Goal: Entertainment & Leisure: Consume media (video, audio)

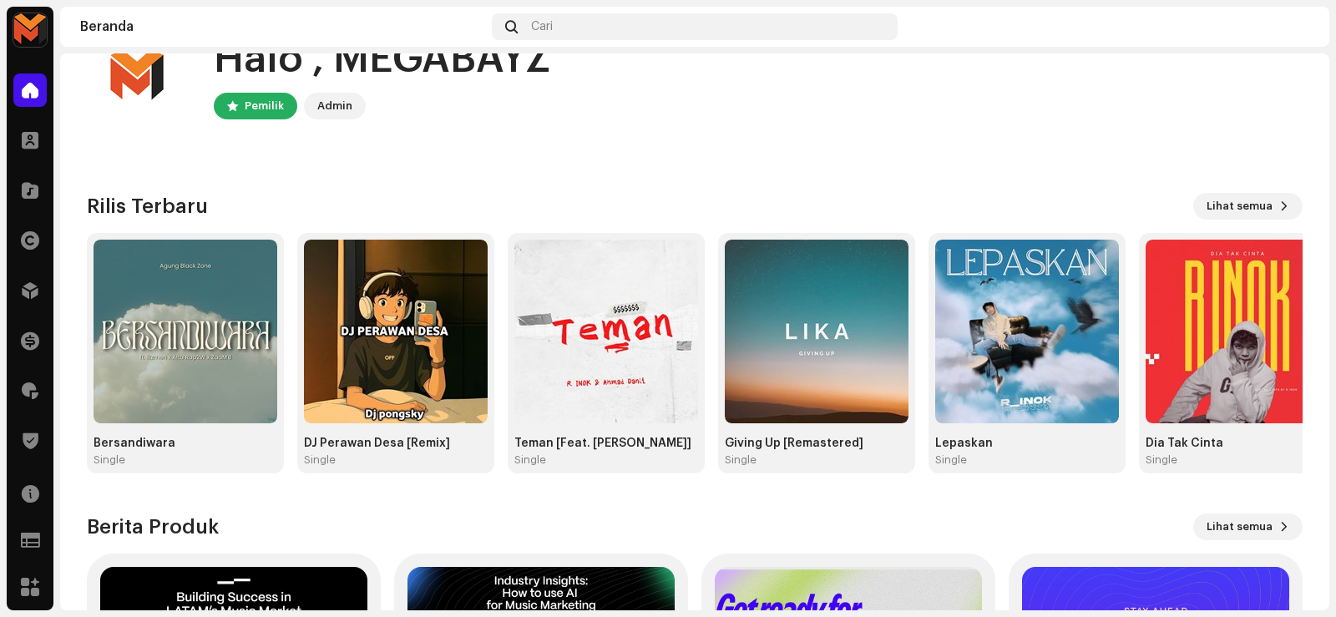
scroll to position [83, 0]
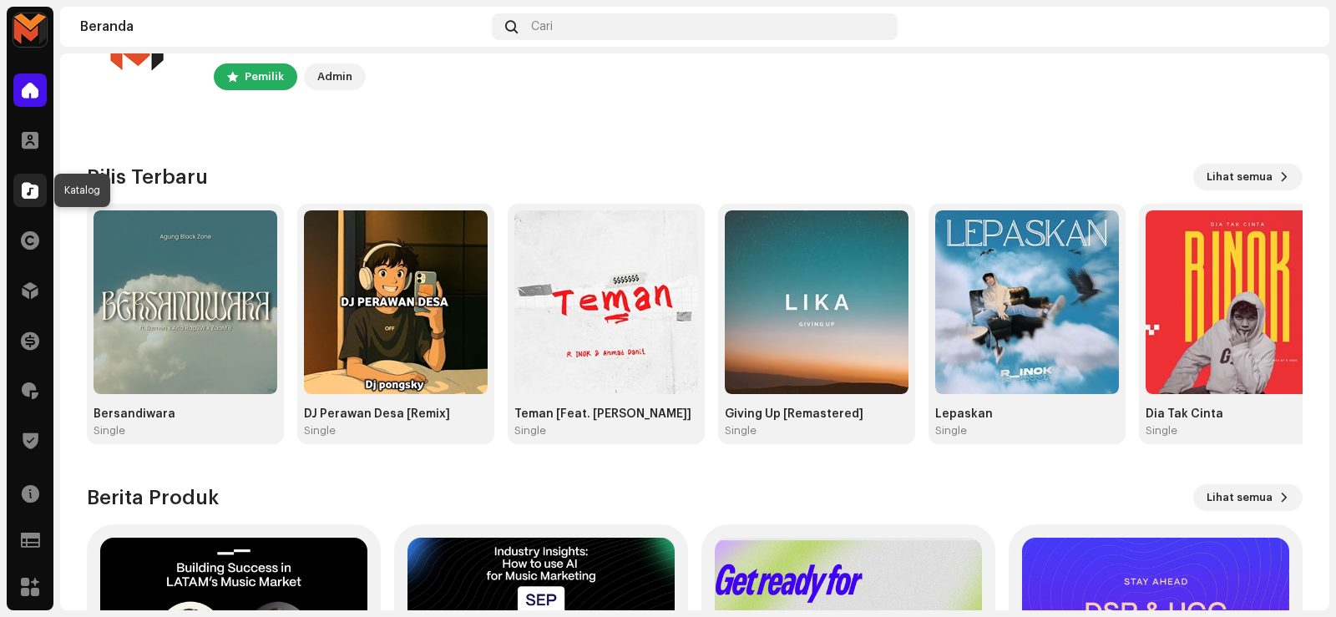
click at [28, 192] on span at bounding box center [30, 190] width 17 height 13
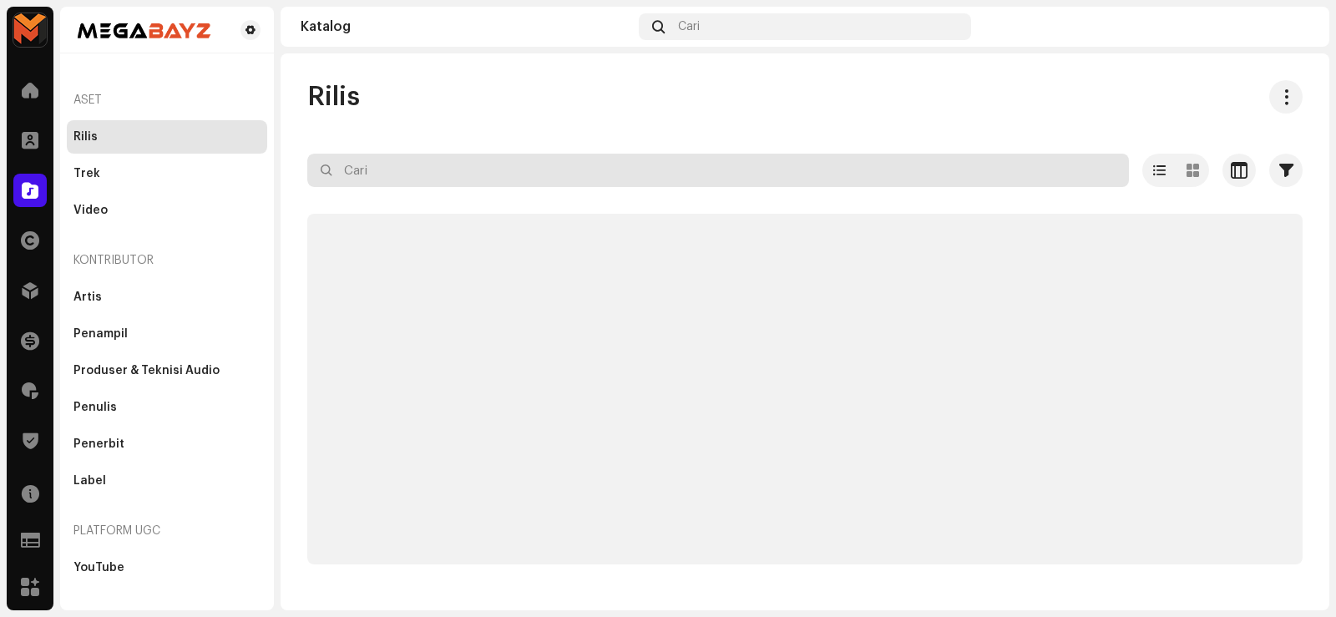
click at [598, 182] on input "text" at bounding box center [717, 170] width 821 height 33
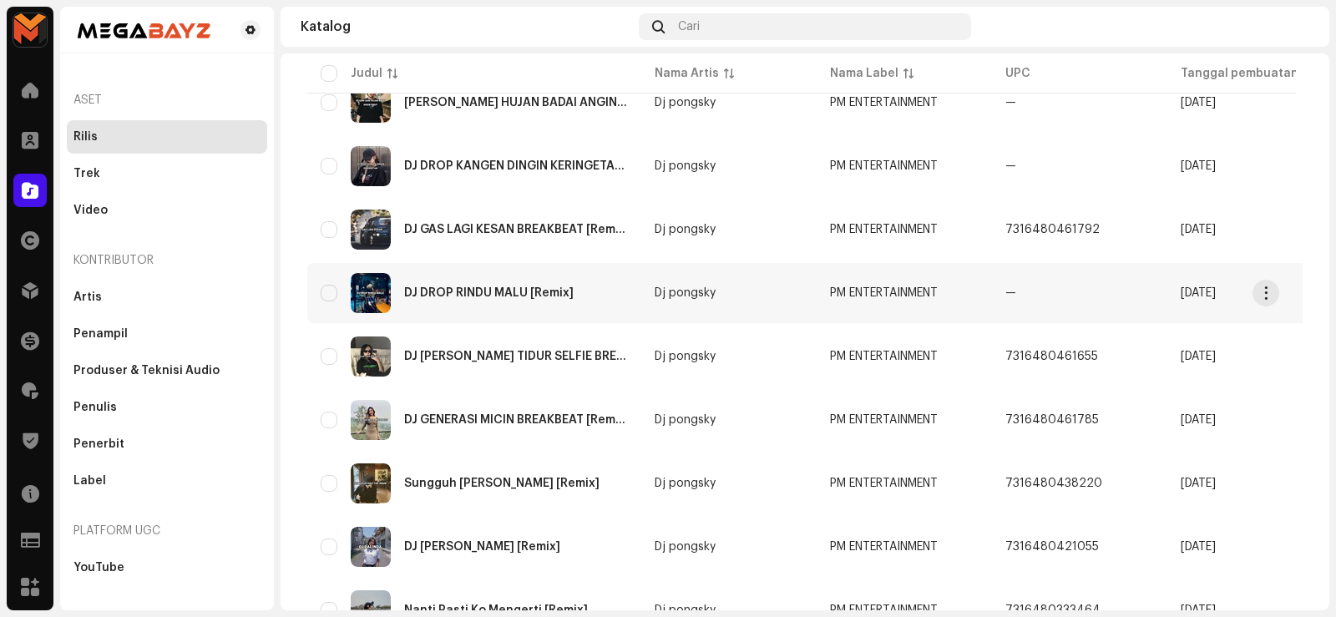
scroll to position [1224, 0]
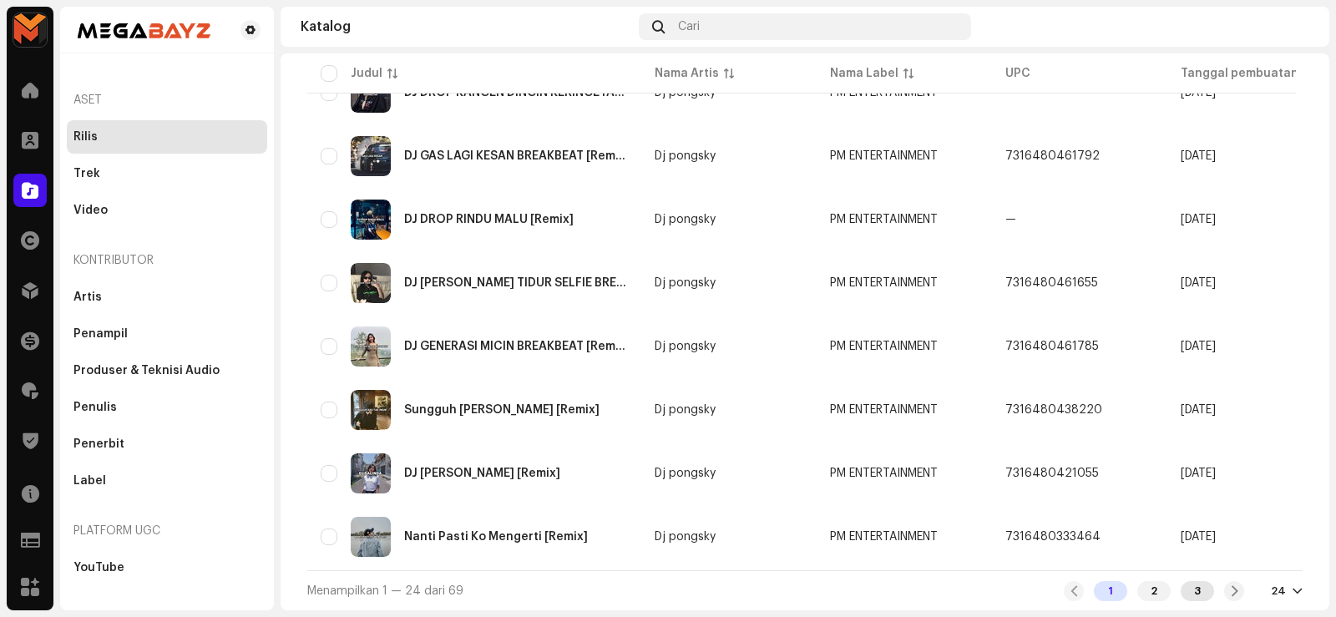
type input "PM"
click at [1184, 590] on div "3" at bounding box center [1196, 591] width 33 height 20
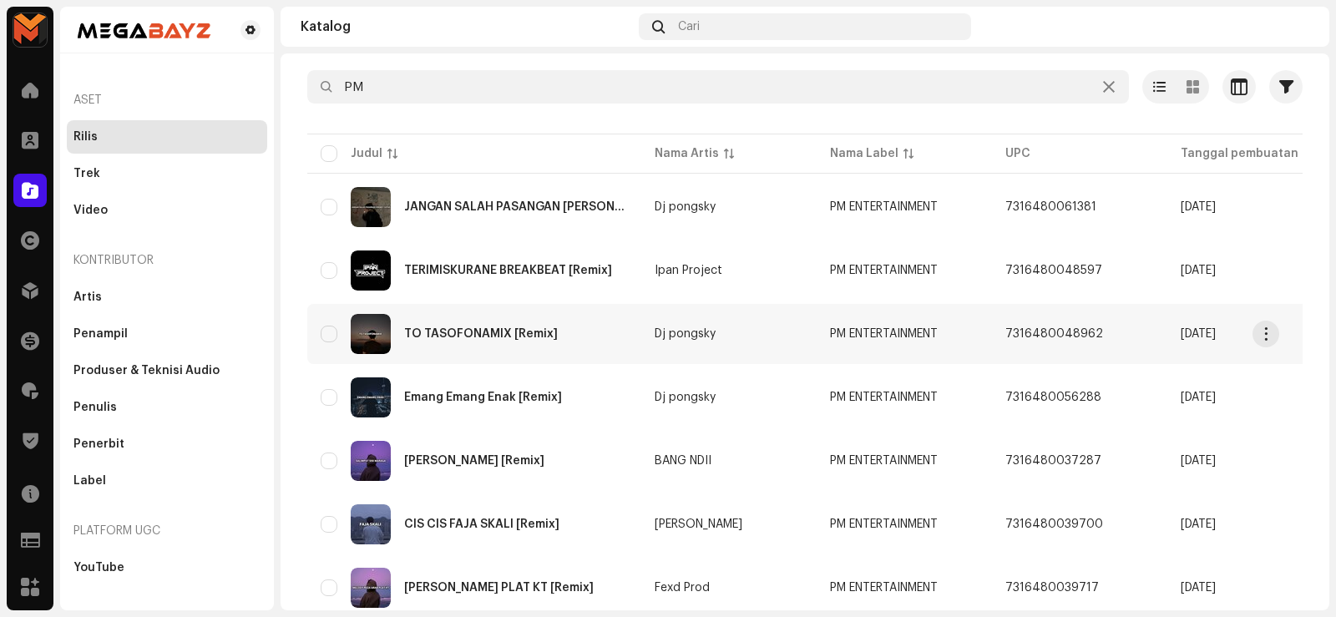
scroll to position [167, 0]
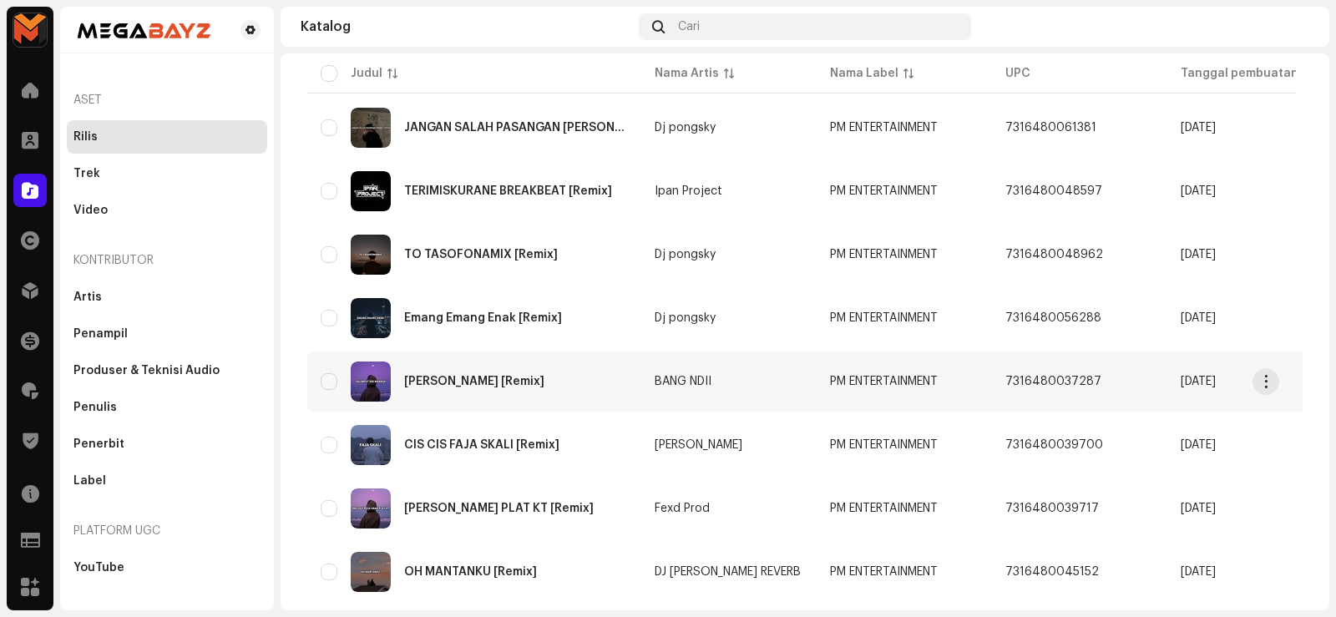
click at [447, 376] on div "[PERSON_NAME] [Remix]" at bounding box center [474, 382] width 140 height 12
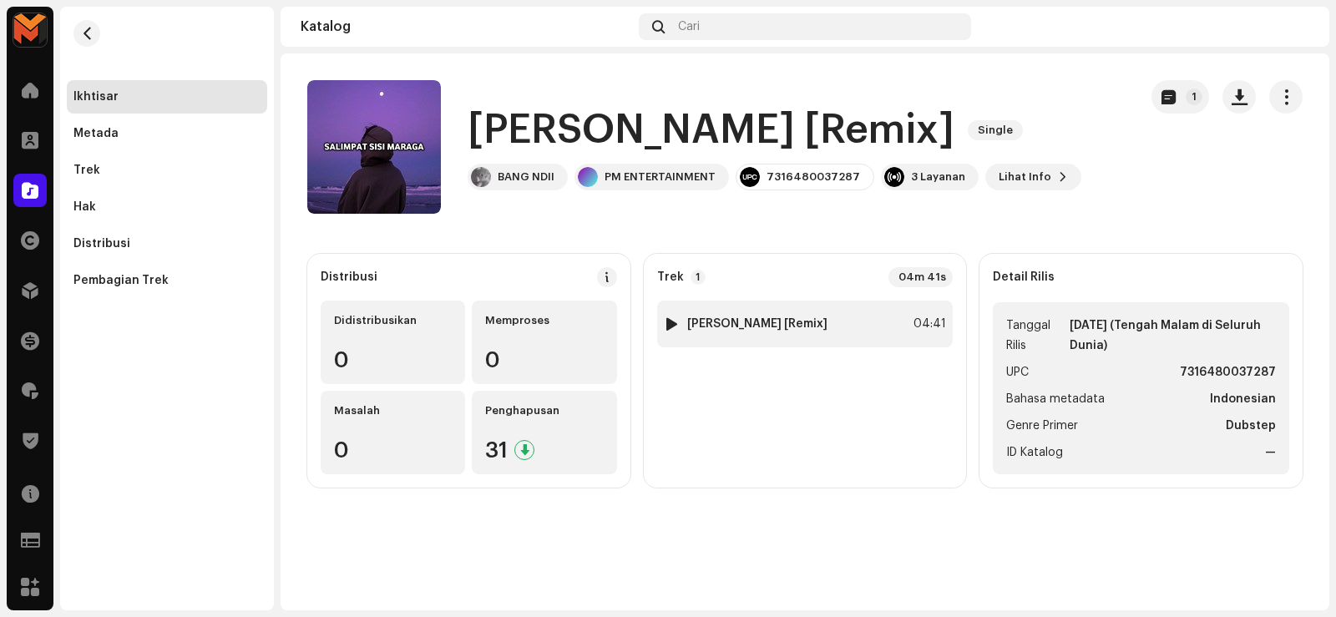
click at [861, 314] on div "1 [PERSON_NAME] [Remix] 04:41" at bounding box center [805, 324] width 296 height 47
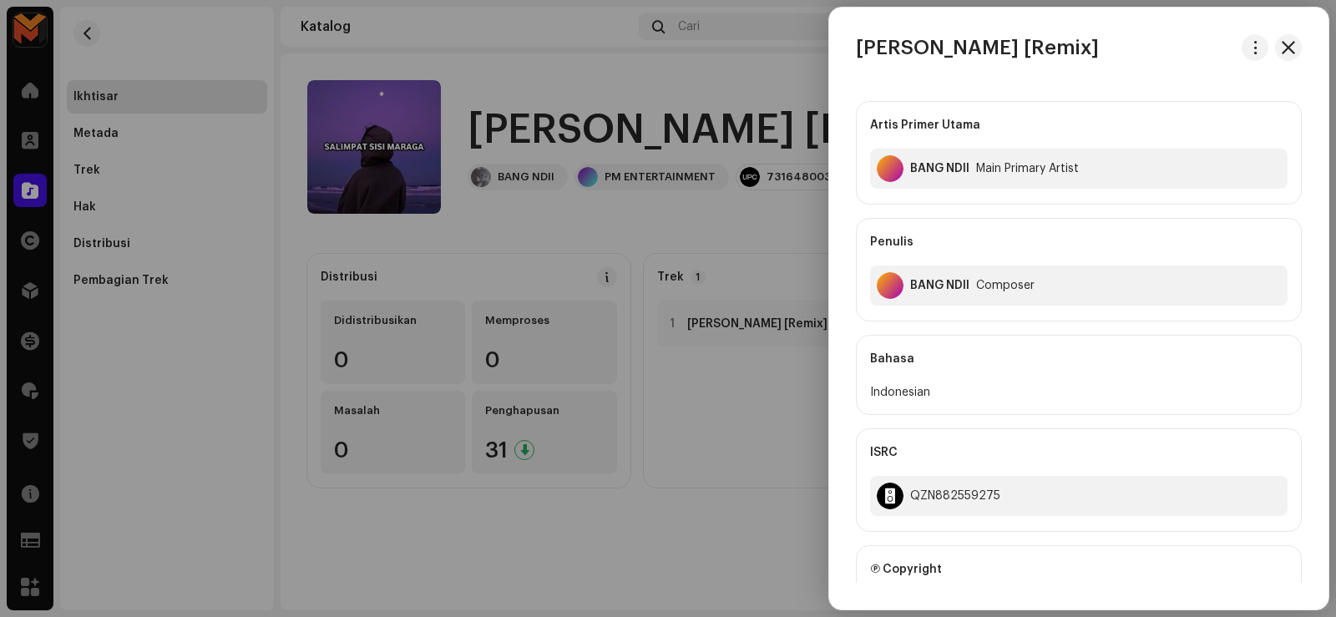
click at [862, 45] on h3 "[PERSON_NAME] [Remix]" at bounding box center [977, 47] width 243 height 27
copy div "[PERSON_NAME] [Remix]"
click at [577, 102] on div at bounding box center [668, 308] width 1336 height 617
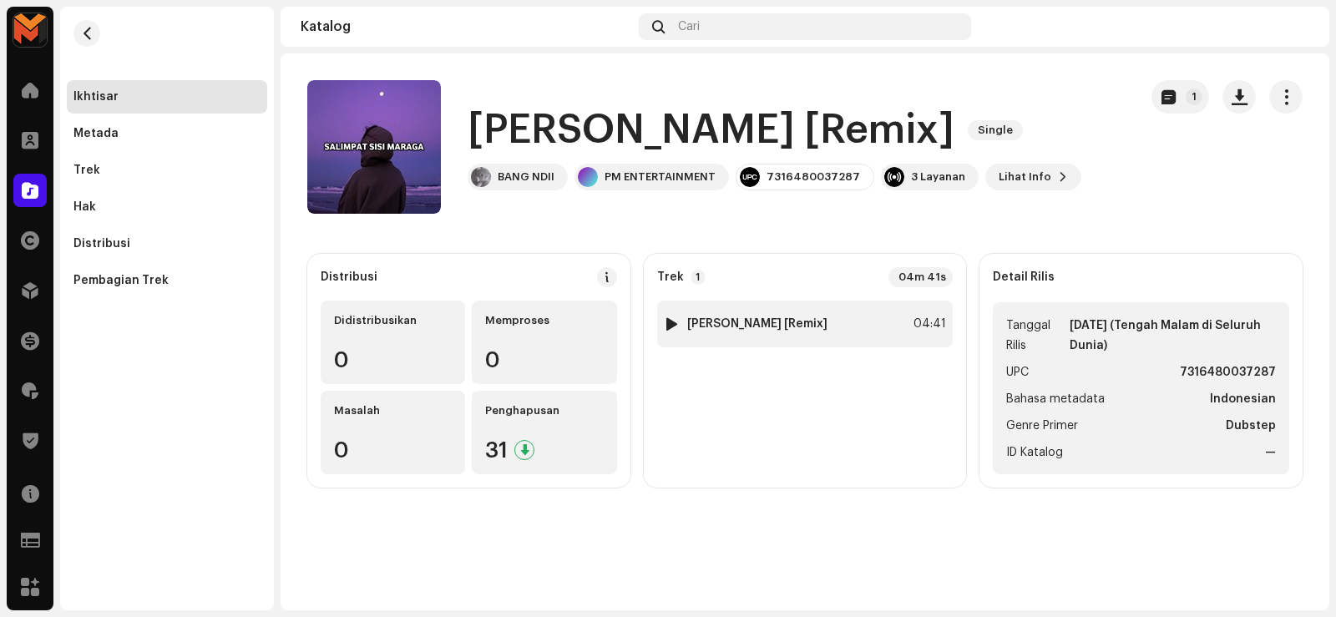
click at [671, 326] on div at bounding box center [671, 323] width 13 height 13
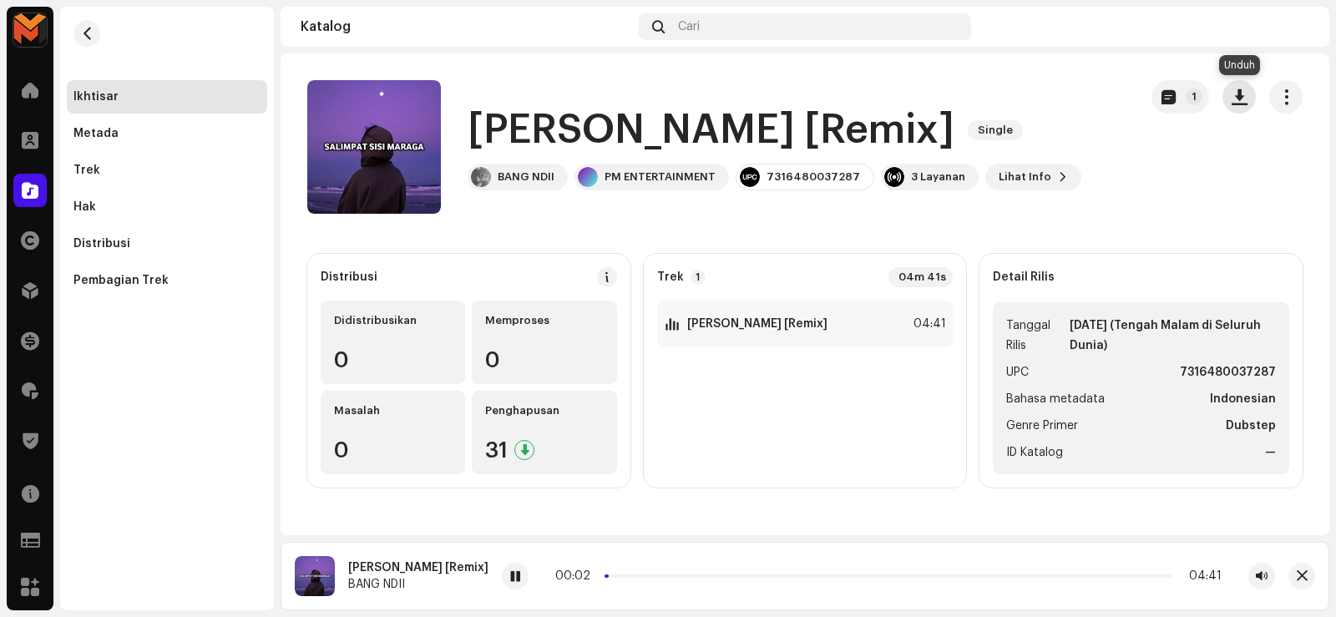
click at [1245, 95] on span "button" at bounding box center [1239, 96] width 16 height 13
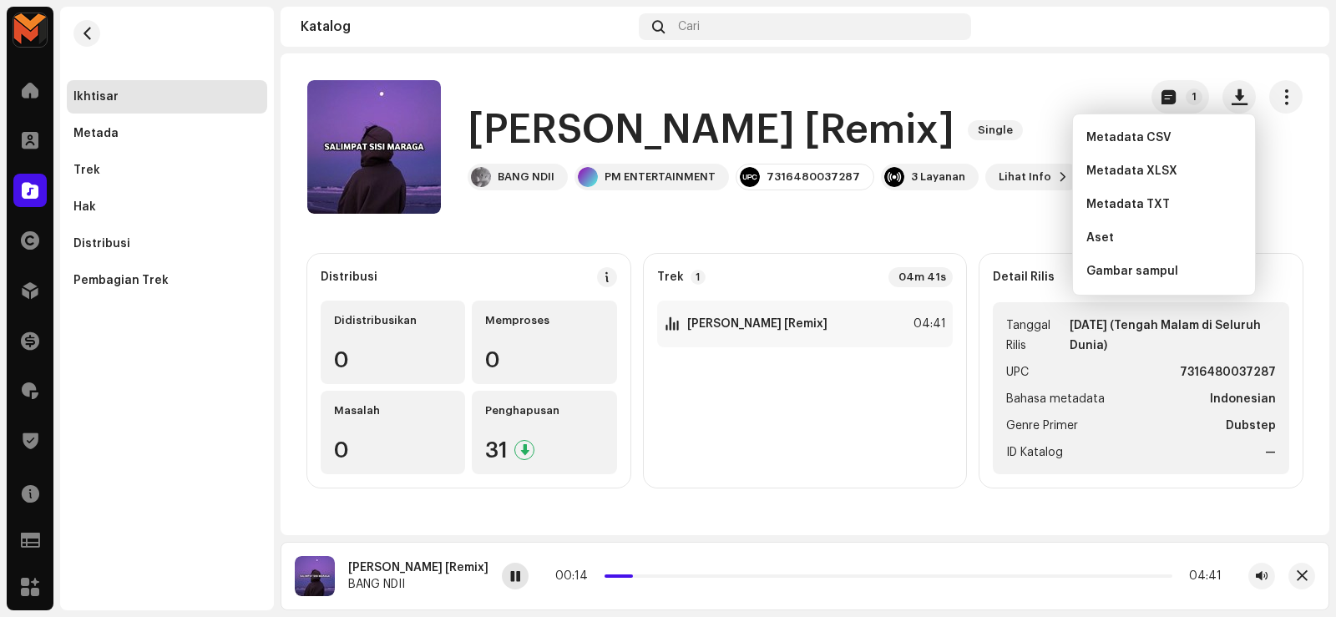
click at [520, 574] on span at bounding box center [515, 576] width 10 height 13
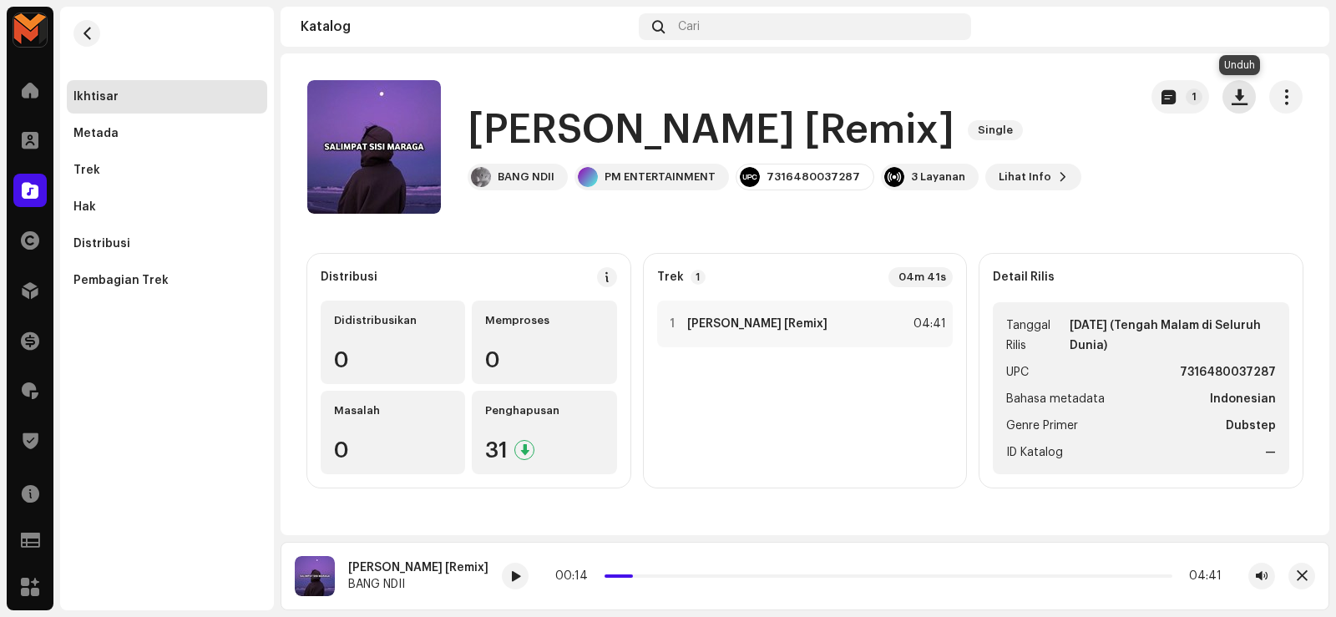
click at [1248, 97] on button "button" at bounding box center [1238, 96] width 33 height 33
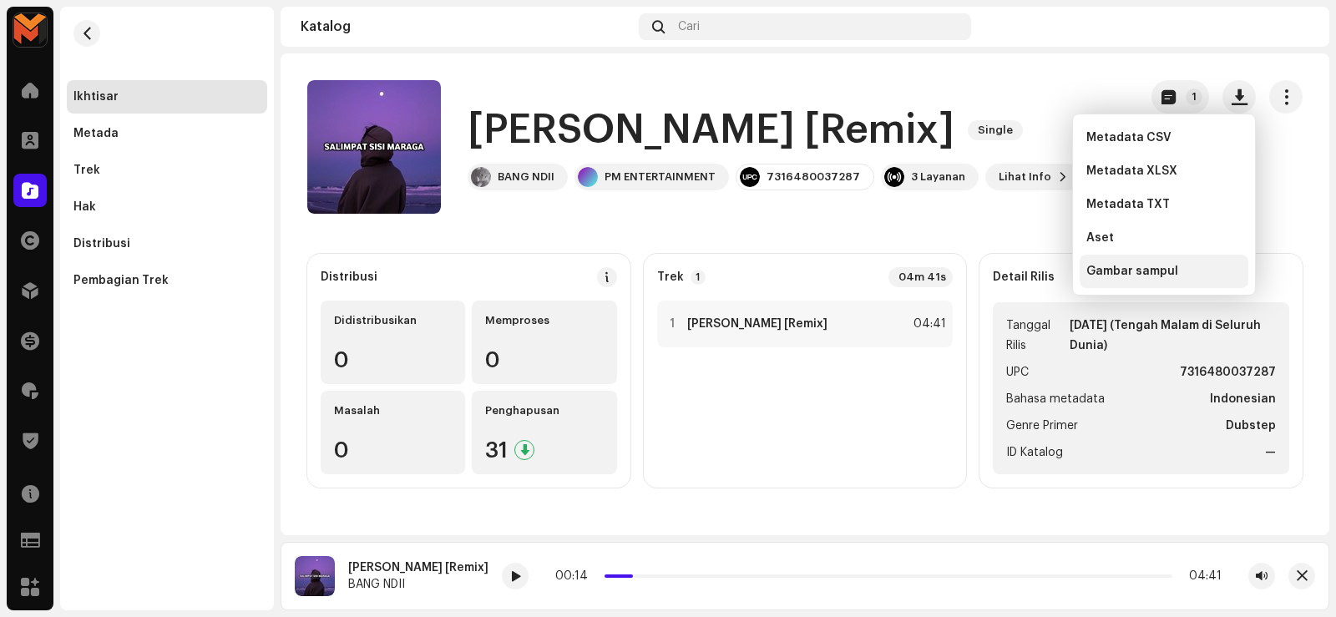
click at [1149, 272] on span "Gambar sampul" at bounding box center [1132, 271] width 92 height 13
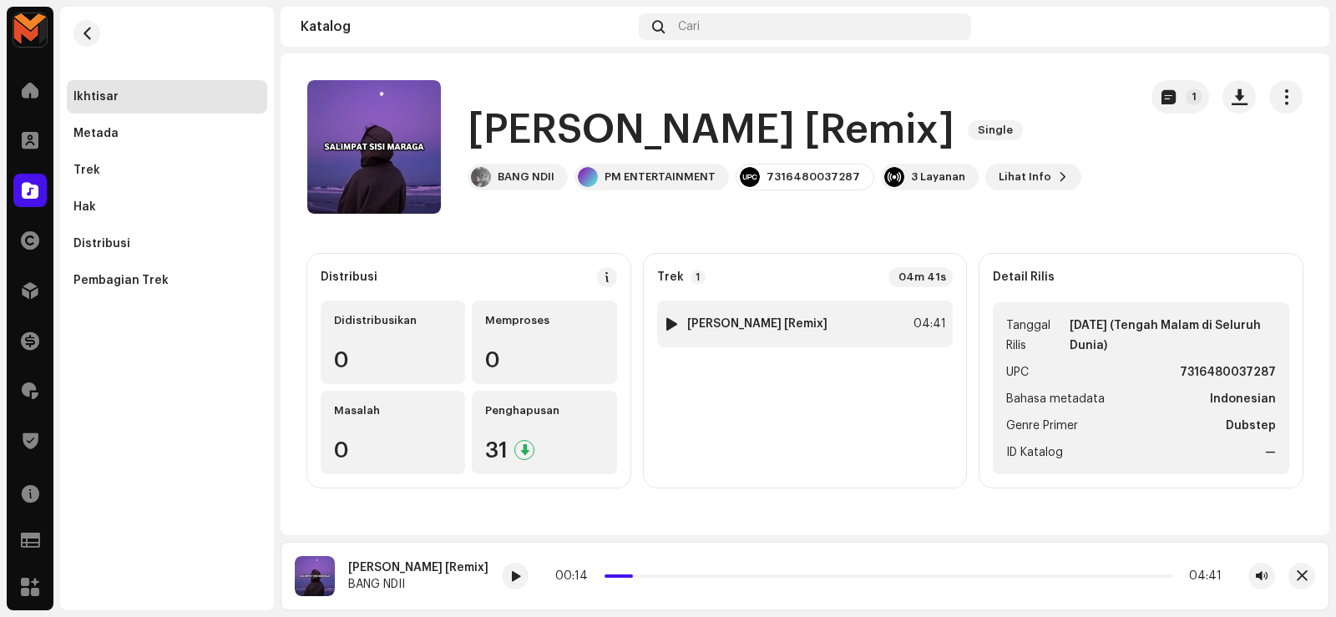
click at [868, 309] on div "1 [PERSON_NAME] [Remix] 04:41" at bounding box center [805, 324] width 296 height 47
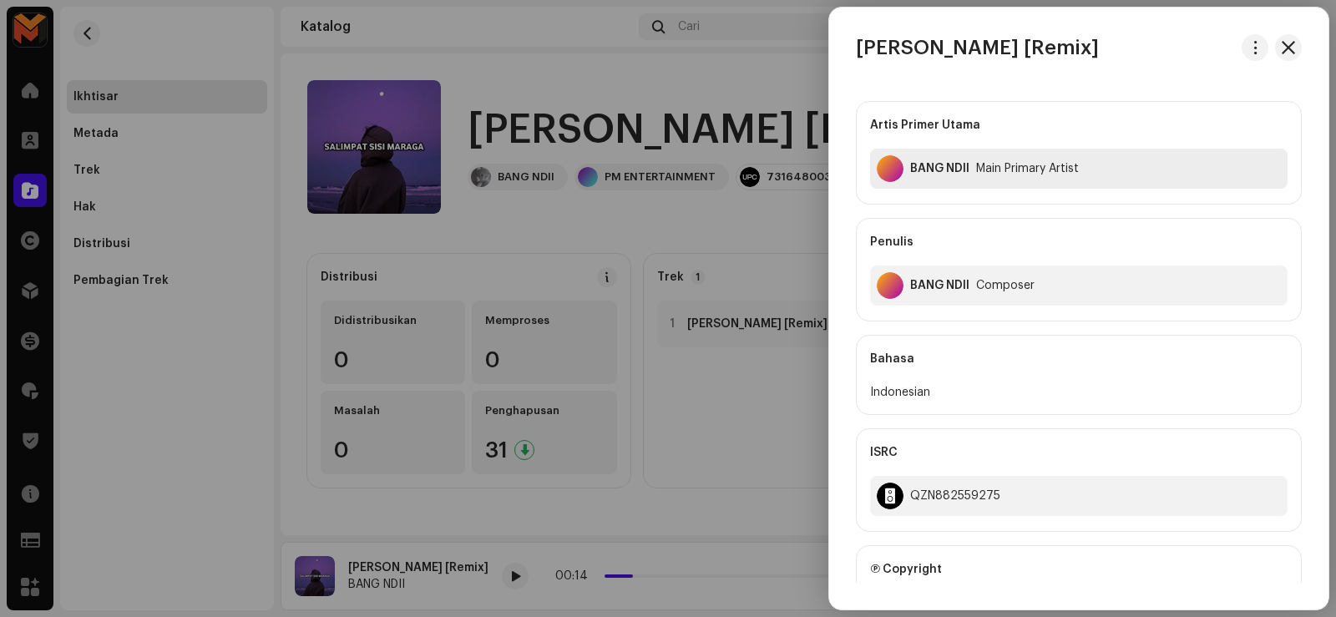
click at [917, 164] on div "BANG NDII" at bounding box center [939, 168] width 59 height 13
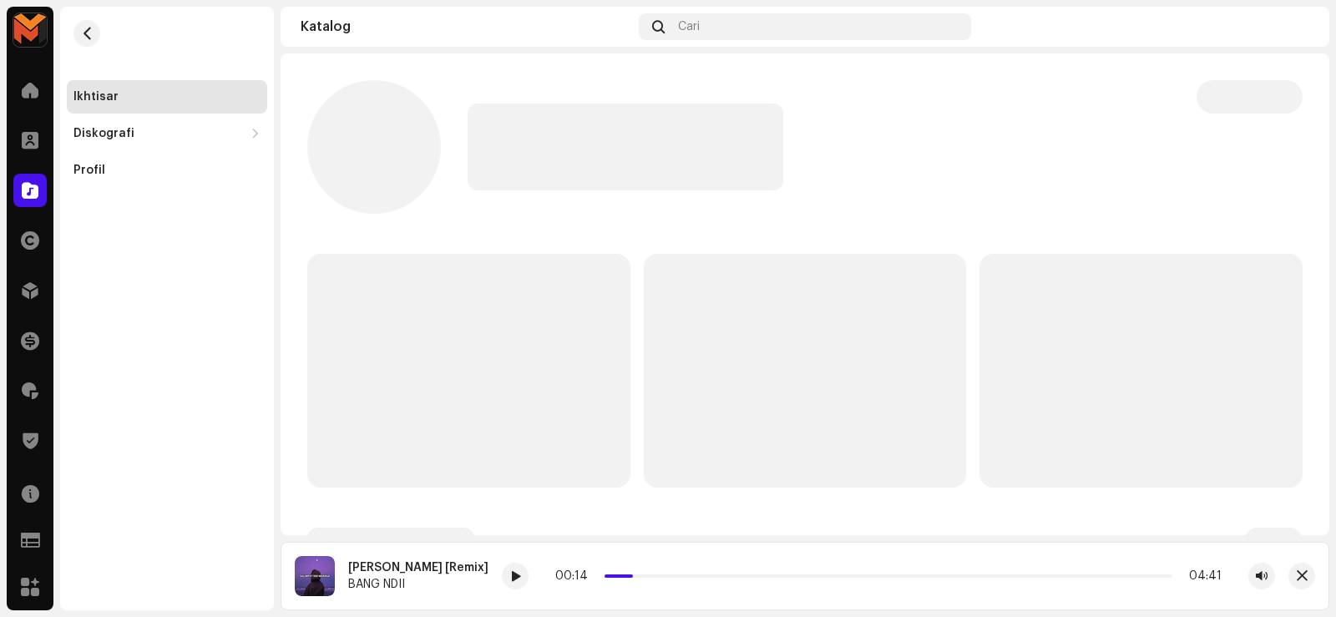
click at [915, 163] on div at bounding box center [818, 147] width 702 height 87
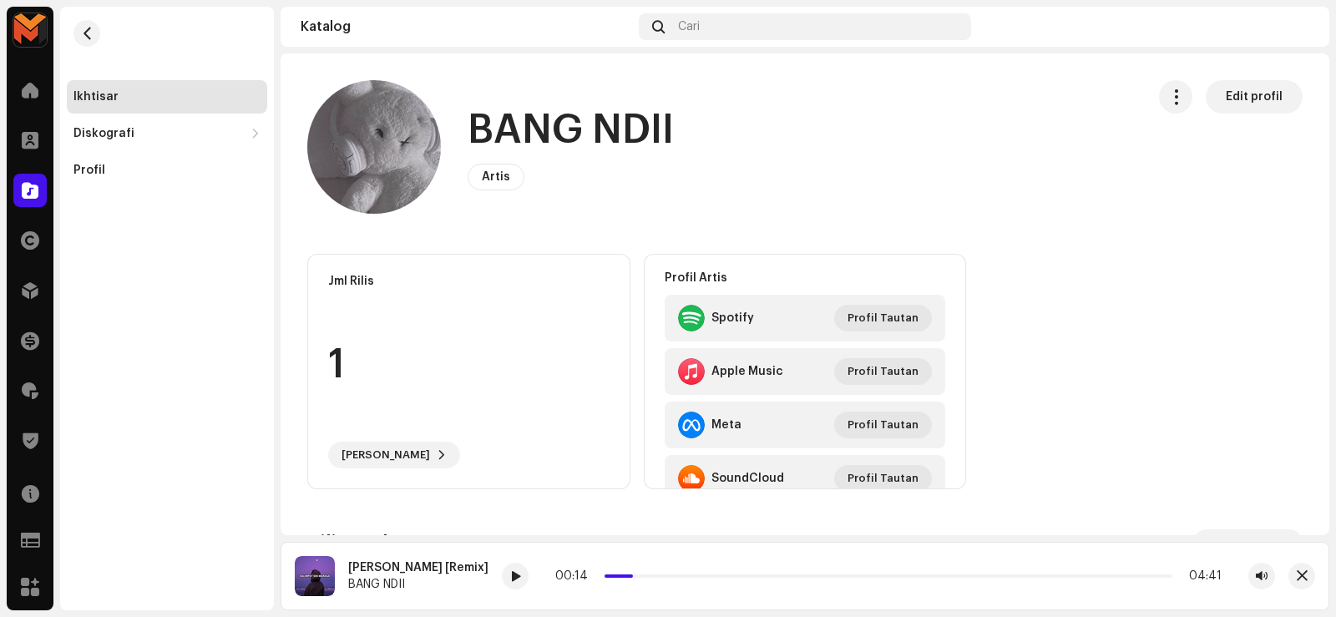
click at [533, 139] on h1 "BANG NDII" at bounding box center [570, 130] width 206 height 53
click at [535, 139] on h1 "BANG NDII" at bounding box center [570, 130] width 206 height 53
click at [535, 141] on h1 "BANG NDII" at bounding box center [570, 130] width 206 height 53
click at [534, 142] on h1 "BANG NDII" at bounding box center [570, 130] width 206 height 53
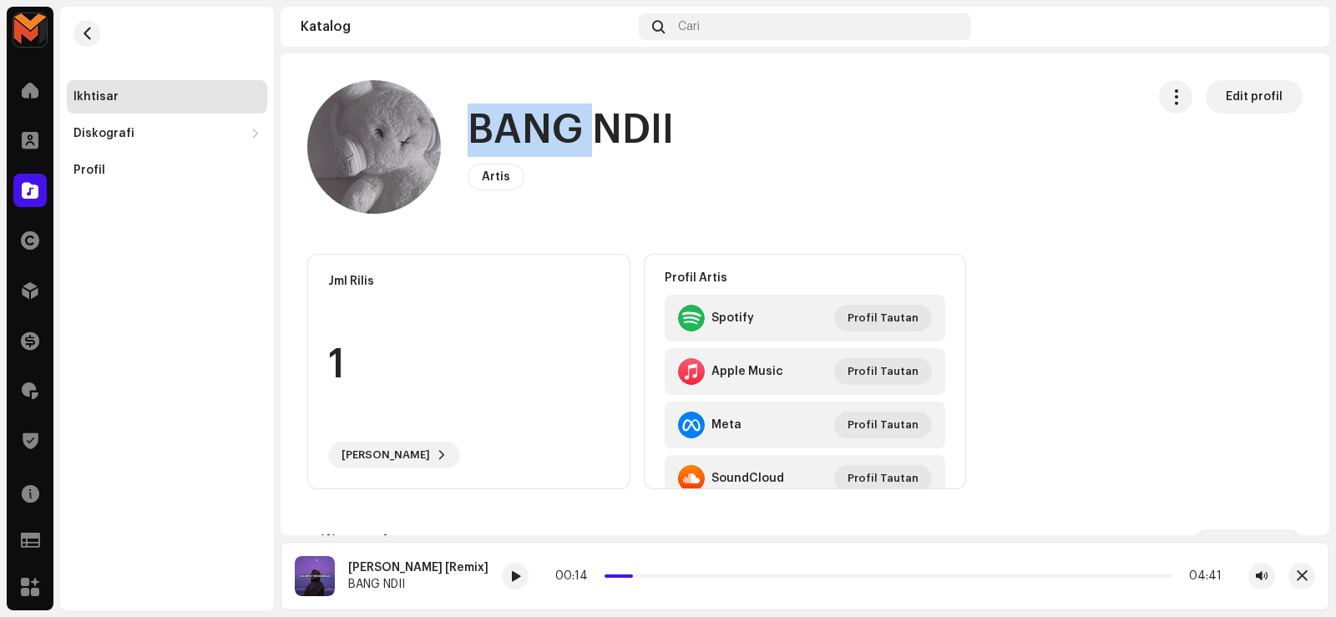
click at [534, 142] on h1 "BANG NDII" at bounding box center [570, 130] width 206 height 53
click at [86, 34] on span "button" at bounding box center [87, 33] width 13 height 13
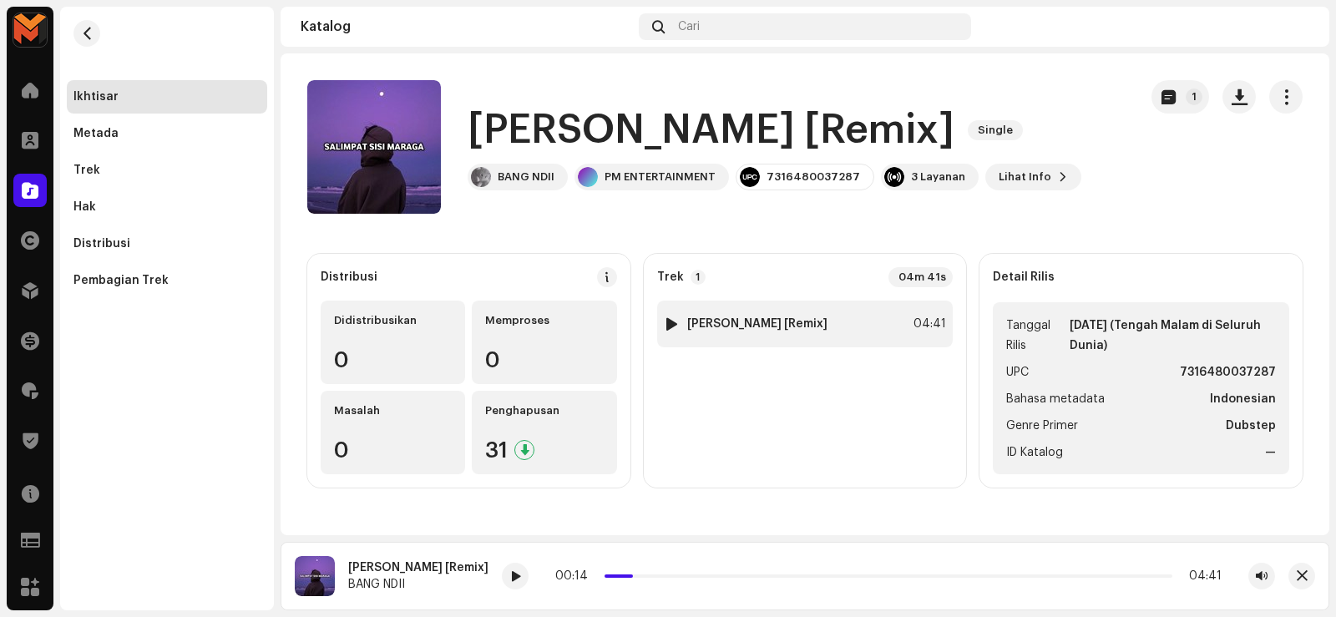
click at [827, 326] on strong "[PERSON_NAME] [Remix]" at bounding box center [757, 323] width 140 height 13
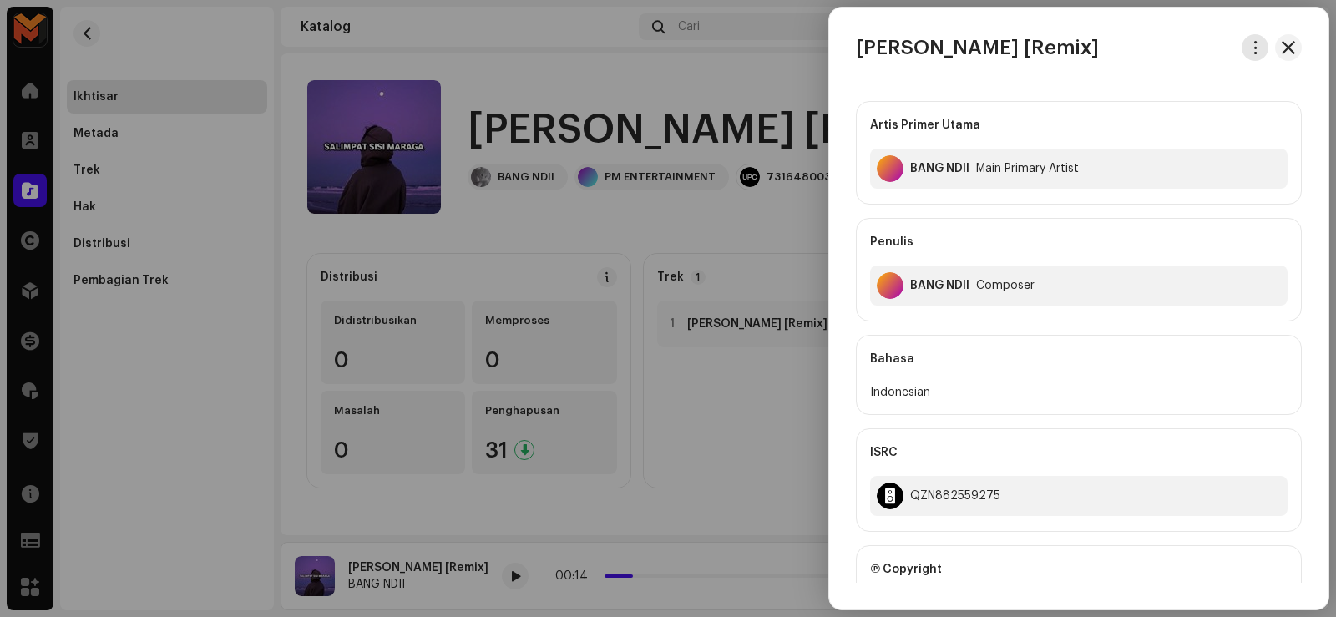
click at [1249, 39] on button "button" at bounding box center [1254, 47] width 27 height 27
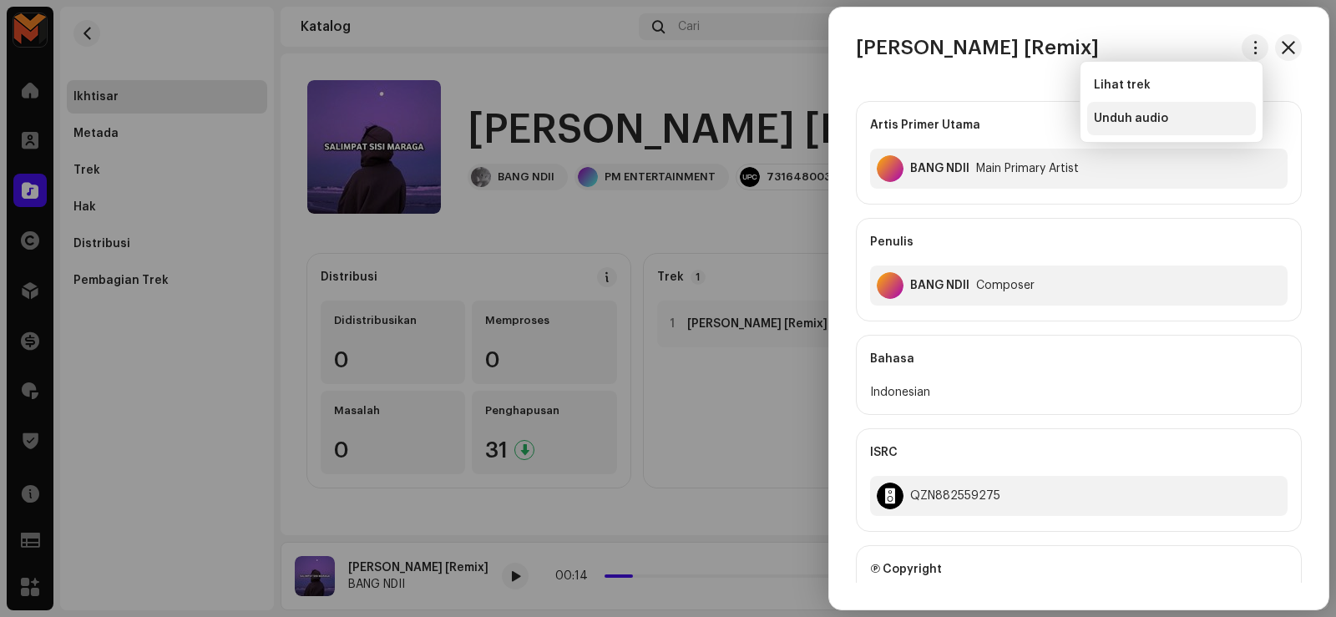
click at [1147, 114] on span "Unduh audio" at bounding box center [1130, 118] width 74 height 13
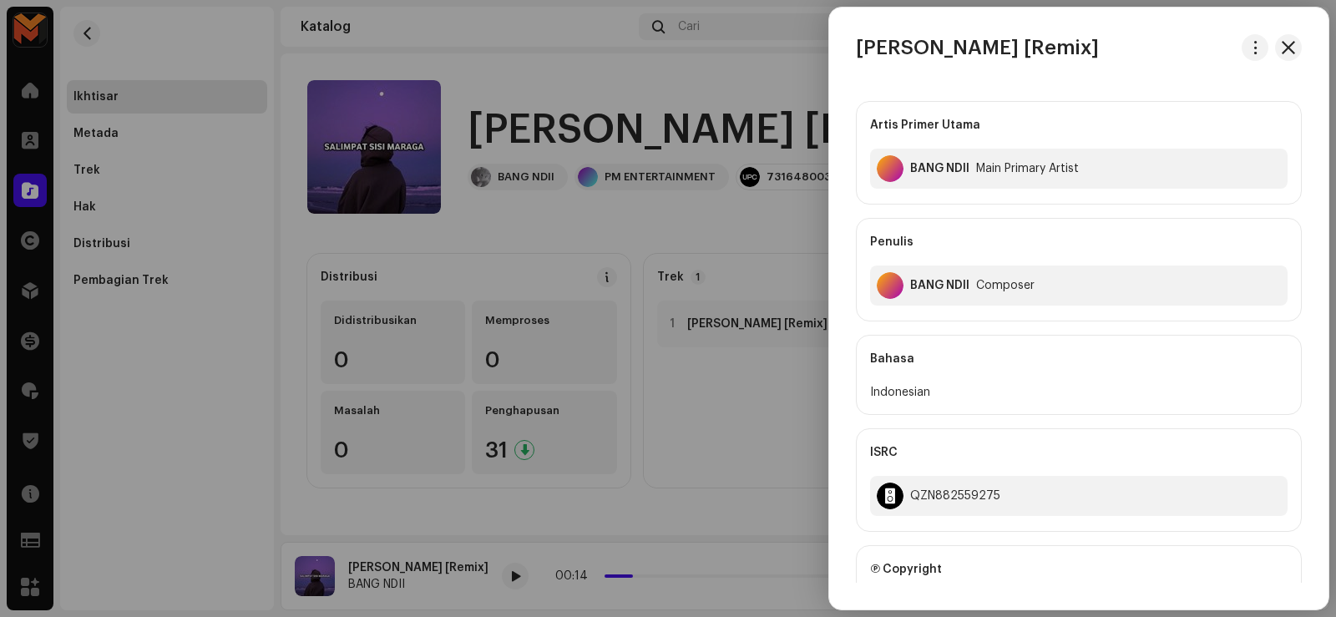
click at [593, 208] on div at bounding box center [668, 308] width 1336 height 617
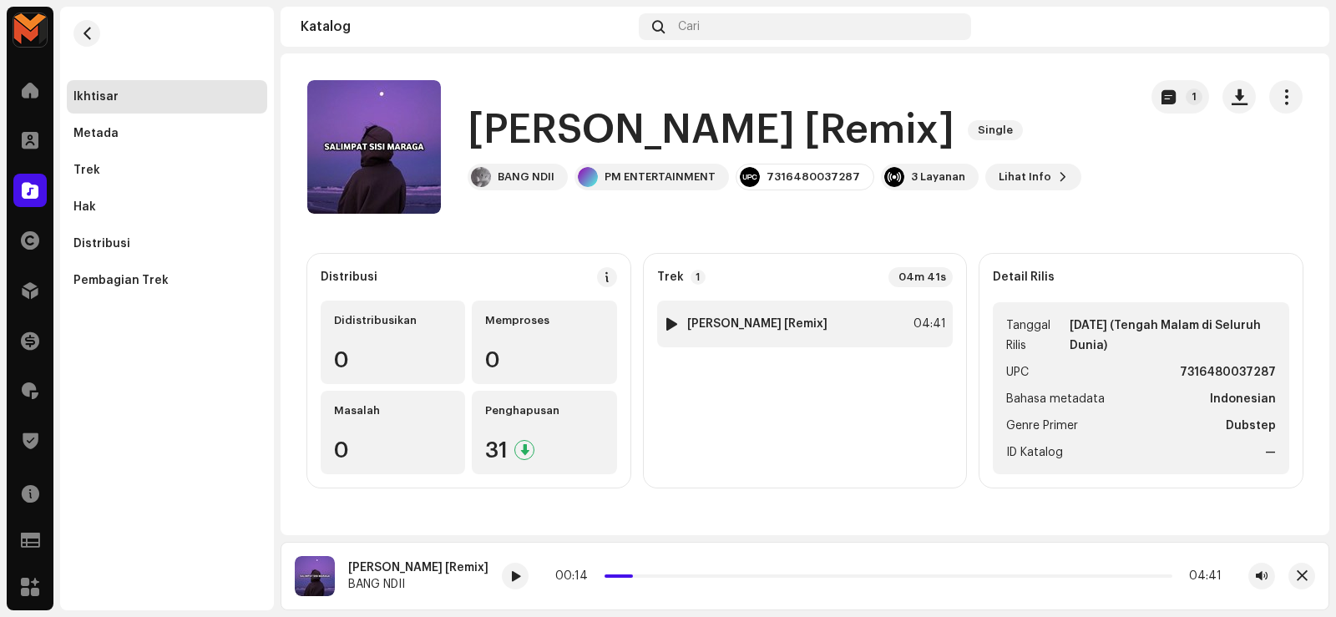
click at [775, 303] on div "1 [PERSON_NAME] [Remix] 04:41" at bounding box center [805, 324] width 296 height 47
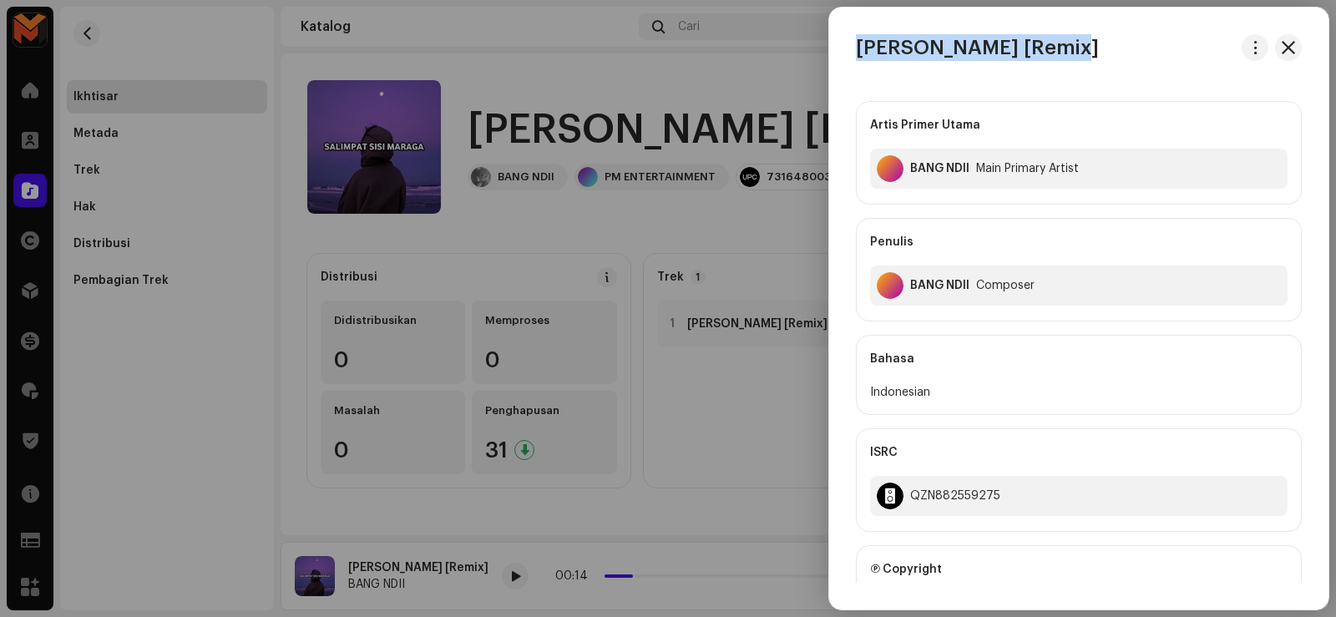
drag, startPoint x: 857, startPoint y: 45, endPoint x: 1081, endPoint y: 60, distance: 224.2
click at [1081, 60] on h3 "[PERSON_NAME] [Remix]" at bounding box center [977, 47] width 243 height 27
copy h3 "SALIMPAT SISI MARAGA"
click at [913, 159] on div "BANG NDII Main Primary Artist" at bounding box center [1078, 169] width 417 height 40
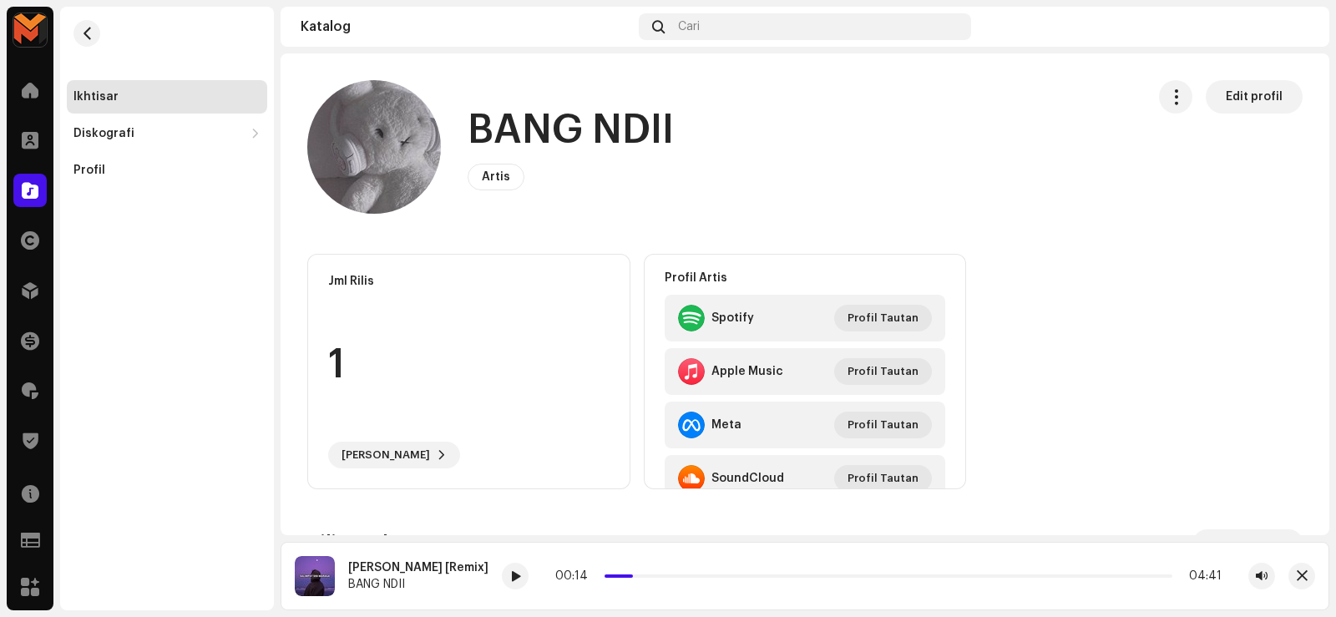
click at [530, 136] on h1 "BANG NDII" at bounding box center [570, 130] width 206 height 53
click at [528, 132] on h1 "BANG NDII" at bounding box center [570, 130] width 206 height 53
click at [526, 130] on h1 "BANG NDII" at bounding box center [570, 130] width 206 height 53
click at [524, 131] on h1 "BANG NDII" at bounding box center [570, 130] width 206 height 53
click at [522, 133] on h1 "BANG NDII" at bounding box center [570, 130] width 206 height 53
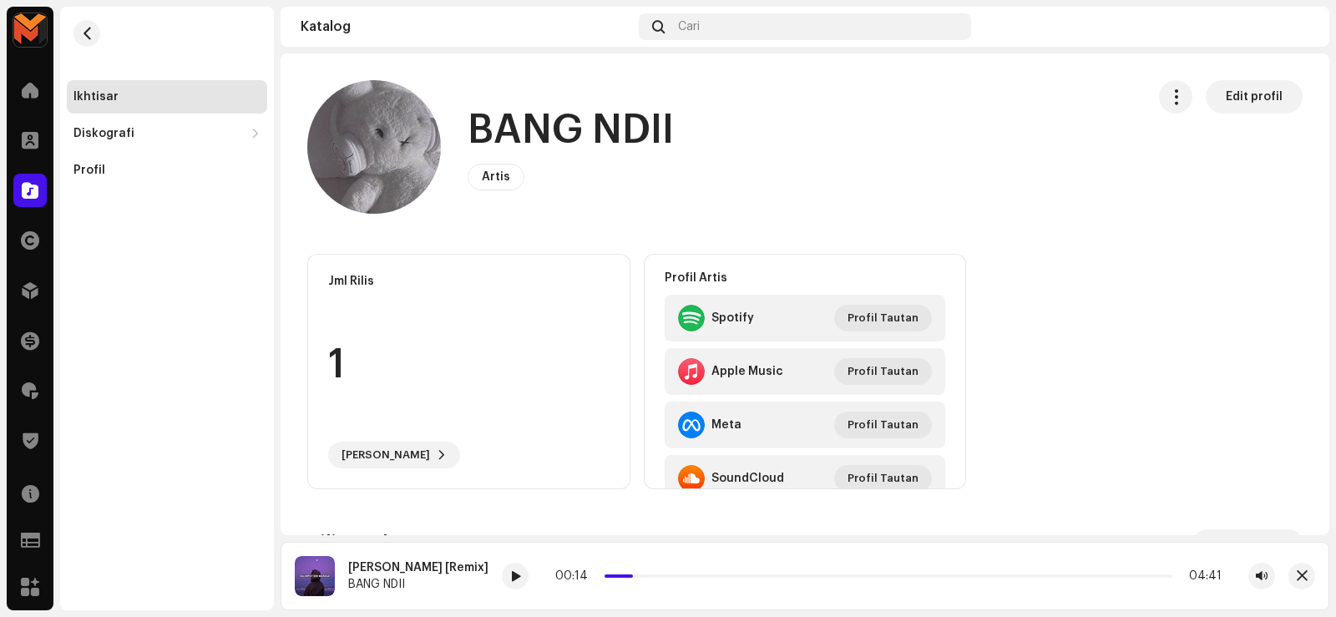
click at [522, 134] on h1 "BANG NDII" at bounding box center [570, 130] width 206 height 53
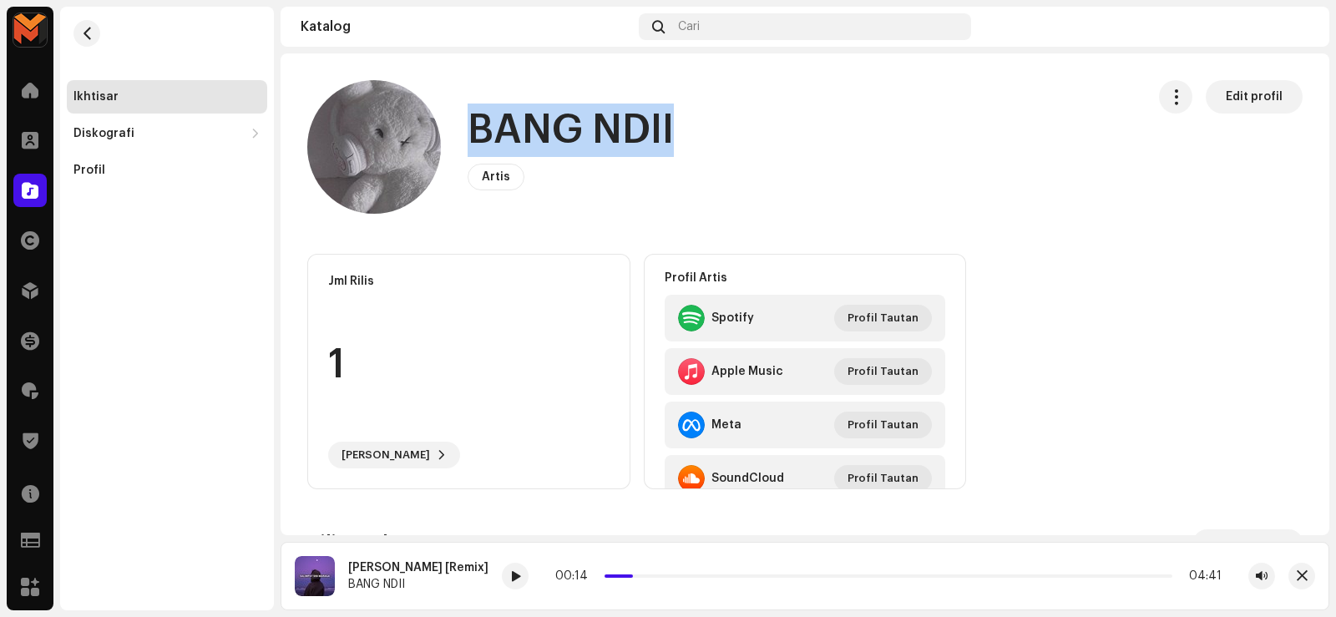
click at [521, 134] on h1 "BANG NDII" at bounding box center [570, 130] width 206 height 53
copy div "BANG NDII Artis Edit profil Edit profil"
click at [88, 26] on button "button" at bounding box center [86, 33] width 27 height 27
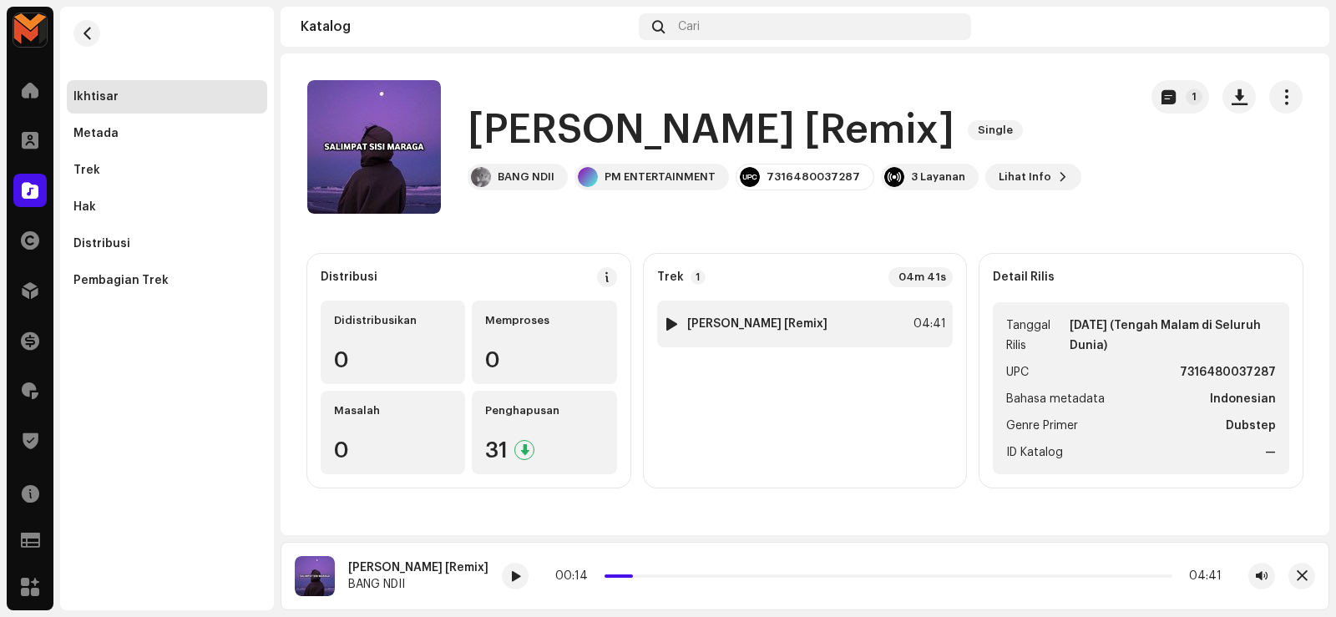
click at [876, 328] on div "1 [PERSON_NAME] [Remix] 04:41" at bounding box center [805, 324] width 296 height 47
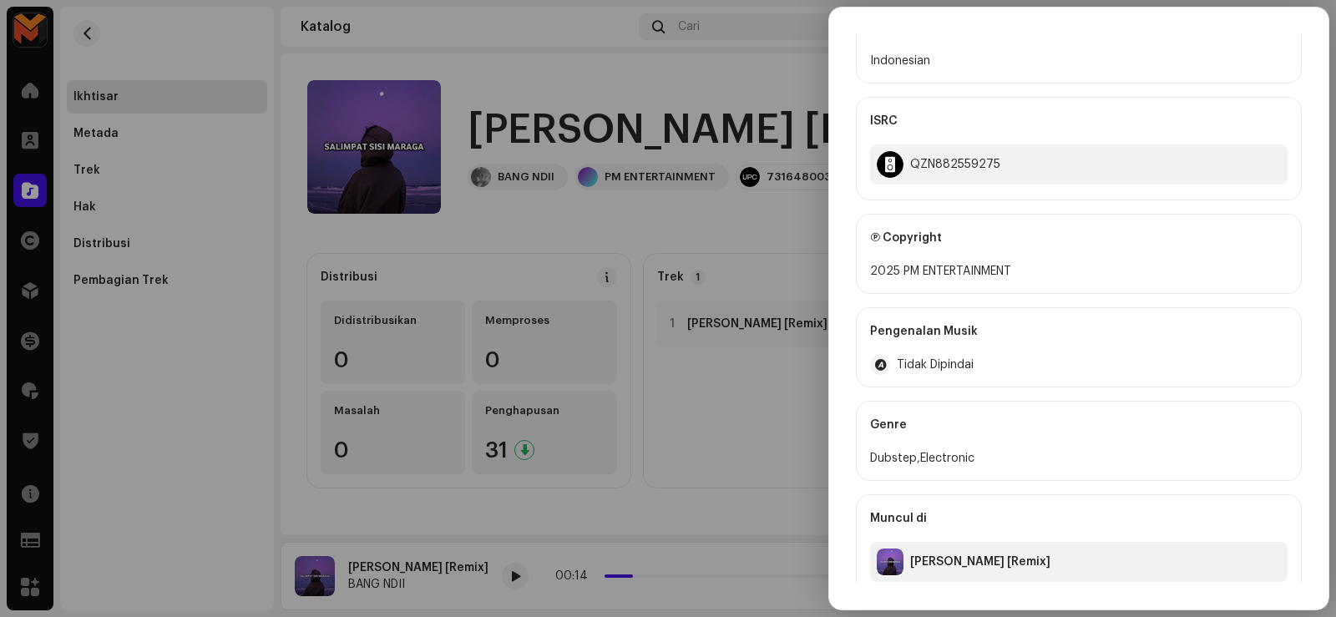
scroll to position [334, 0]
click at [917, 272] on div "2025 PM ENTERTAINMENT" at bounding box center [1078, 269] width 417 height 20
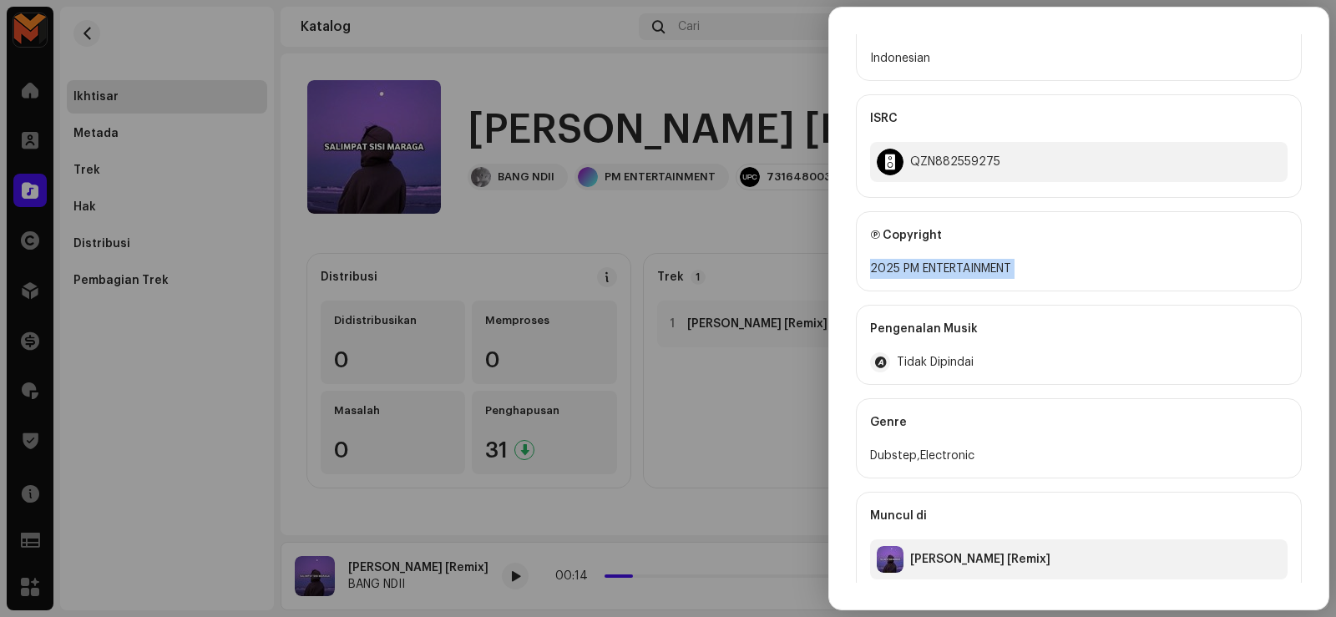
click at [917, 272] on div "2025 PM ENTERTAINMENT" at bounding box center [1078, 269] width 417 height 20
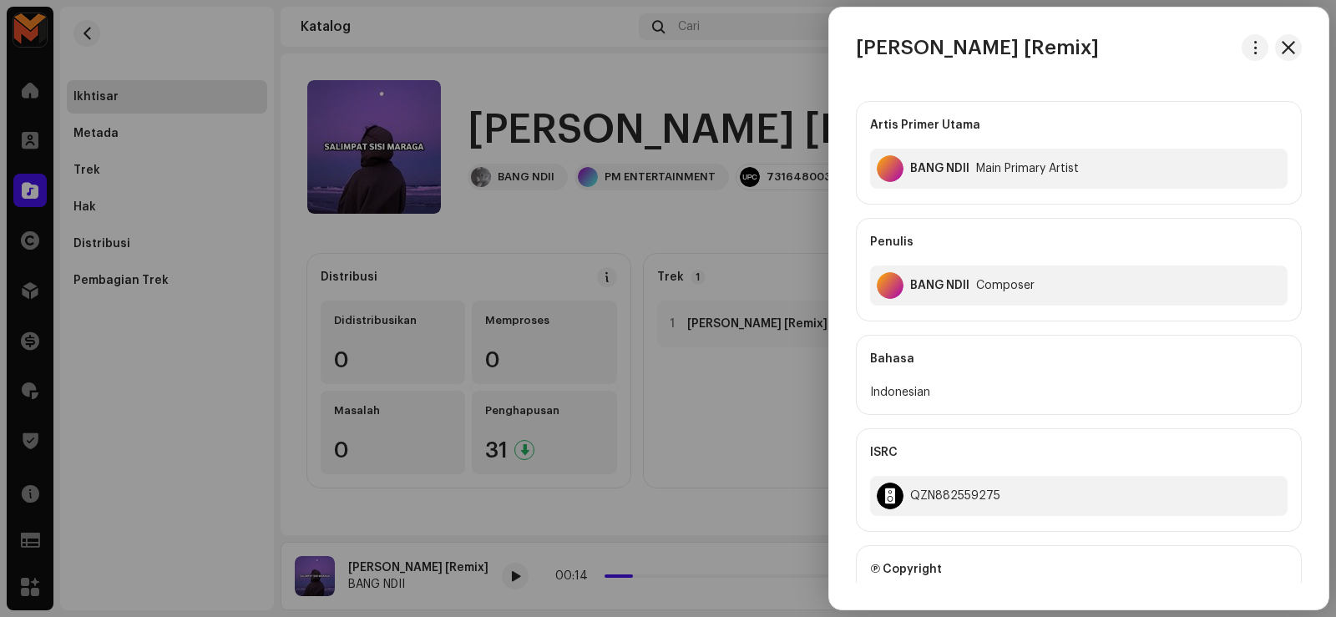
drag, startPoint x: 752, startPoint y: 289, endPoint x: 770, endPoint y: 289, distance: 17.5
click at [753, 289] on div at bounding box center [668, 308] width 1336 height 617
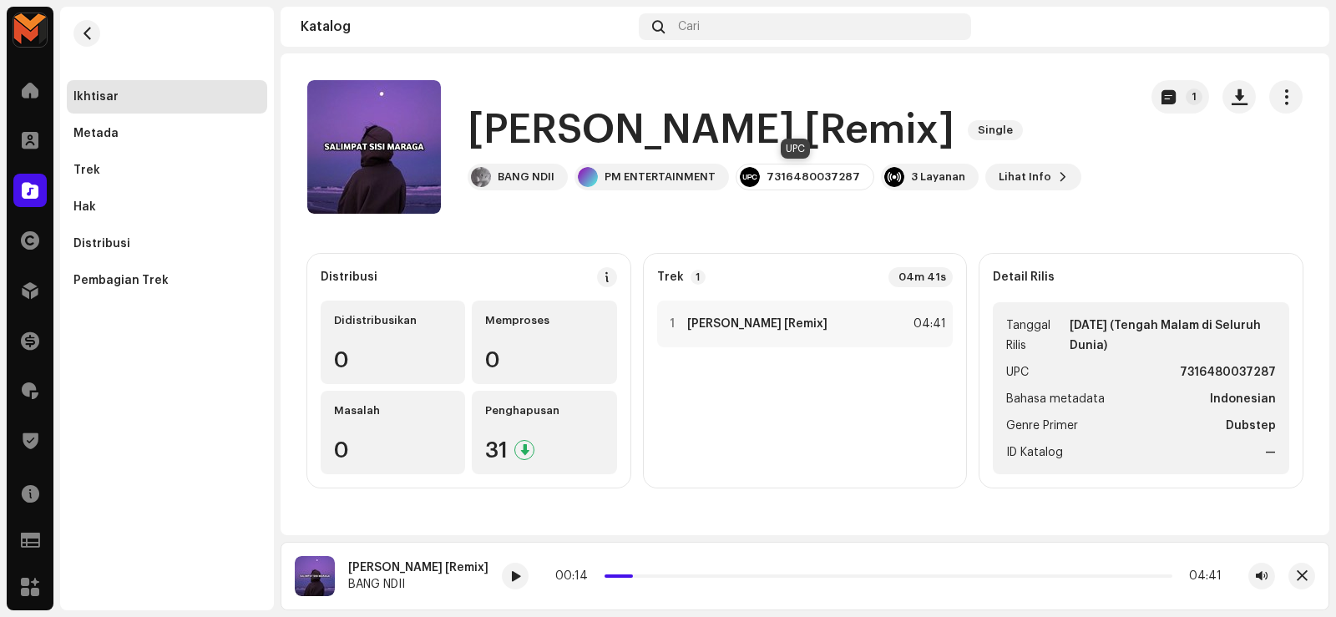
click at [797, 173] on div "7316480037287" at bounding box center [812, 176] width 93 height 13
click at [795, 172] on div "7316480037287" at bounding box center [812, 176] width 93 height 13
copy div "7316480037287"
click at [809, 327] on strong "[PERSON_NAME] [Remix]" at bounding box center [757, 323] width 140 height 13
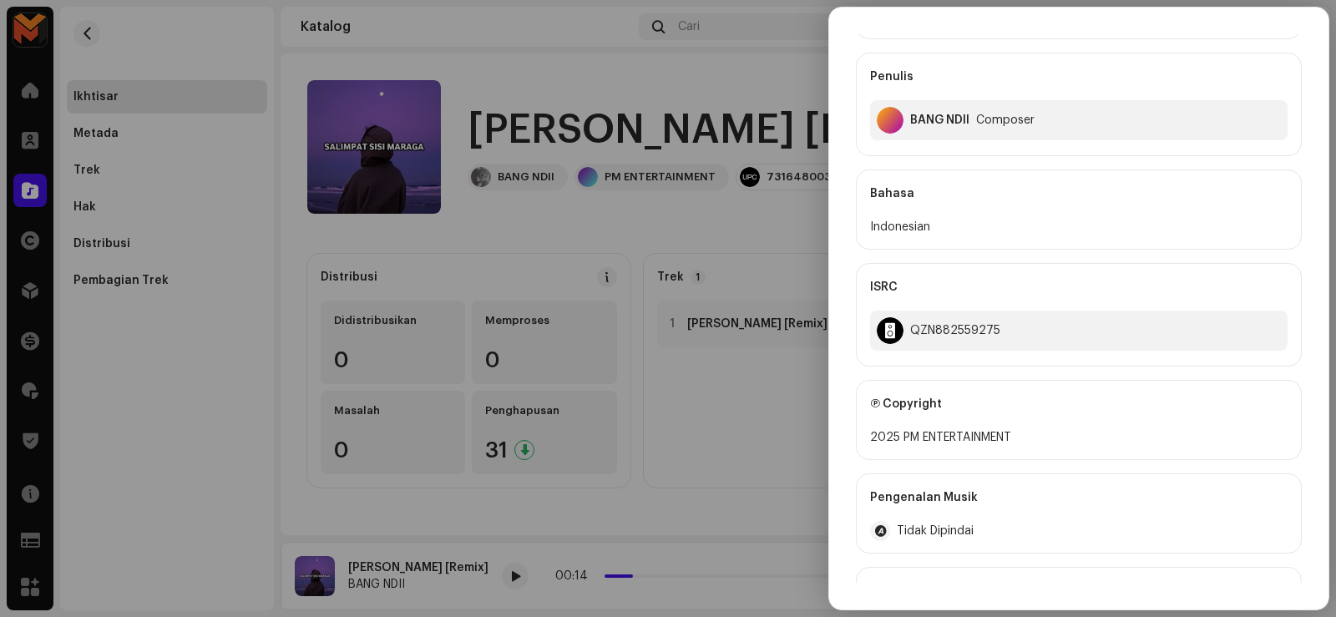
scroll to position [346, 0]
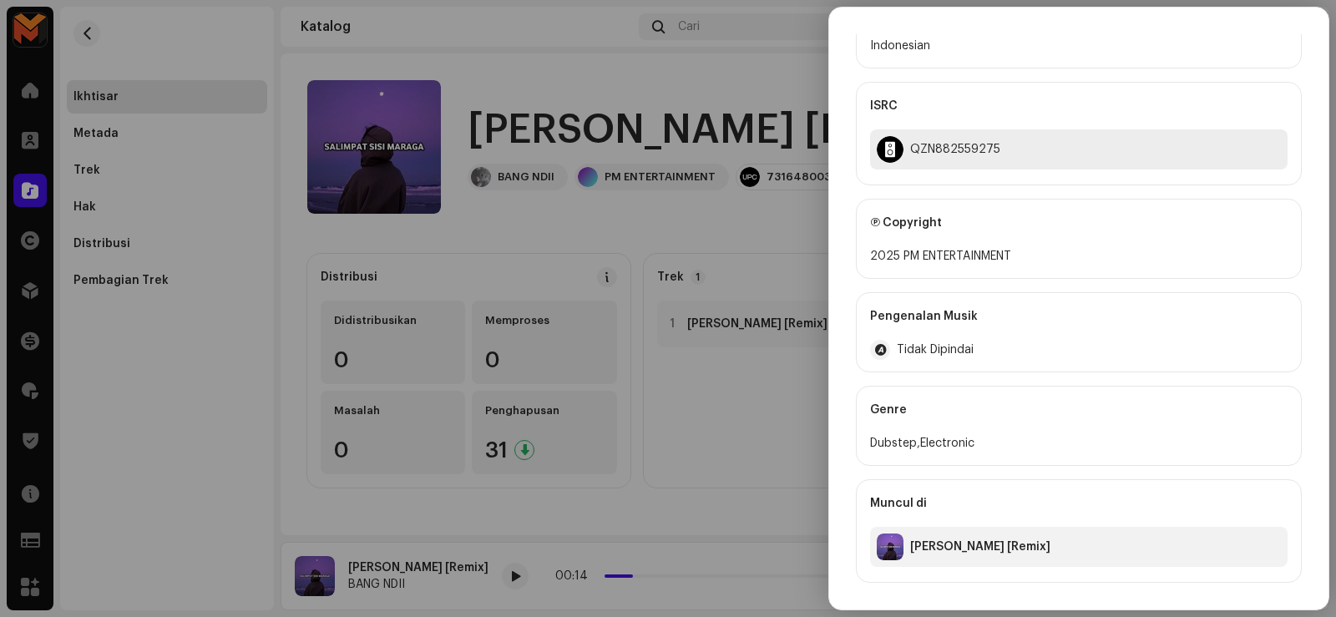
click at [922, 149] on div "QZN882559275" at bounding box center [955, 149] width 90 height 13
copy div "QZN882559275"
drag, startPoint x: 321, startPoint y: 251, endPoint x: 48, endPoint y: 74, distance: 325.3
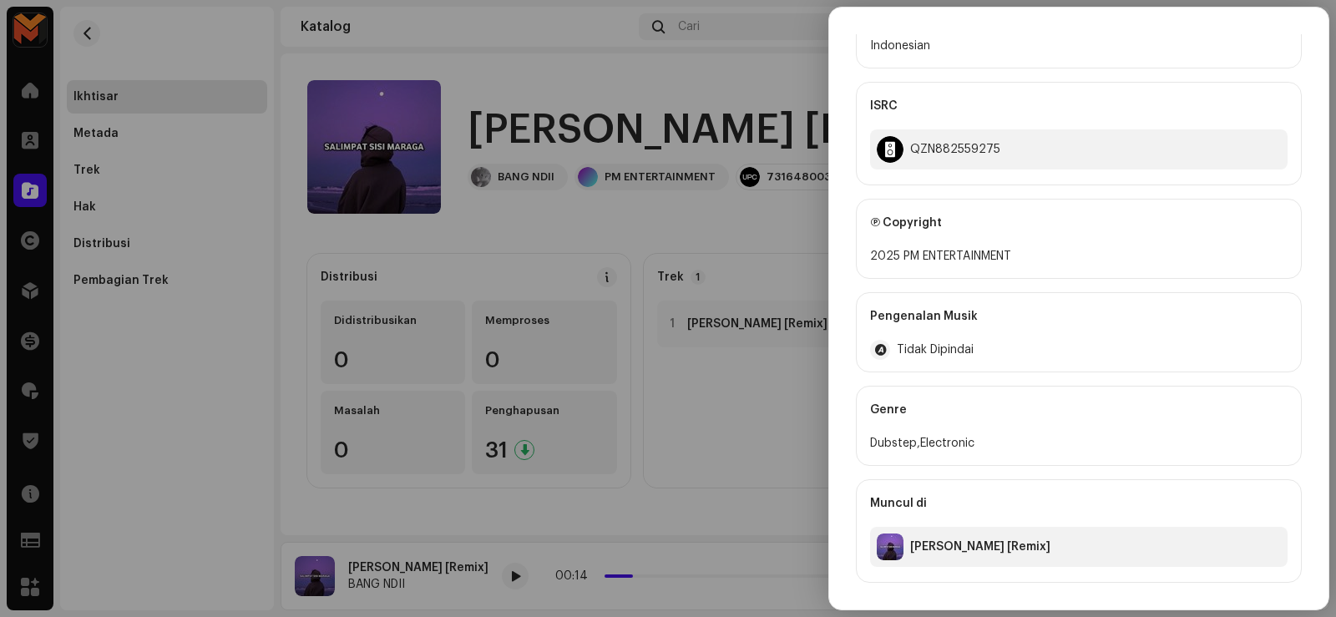
click at [320, 250] on div at bounding box center [668, 308] width 1336 height 617
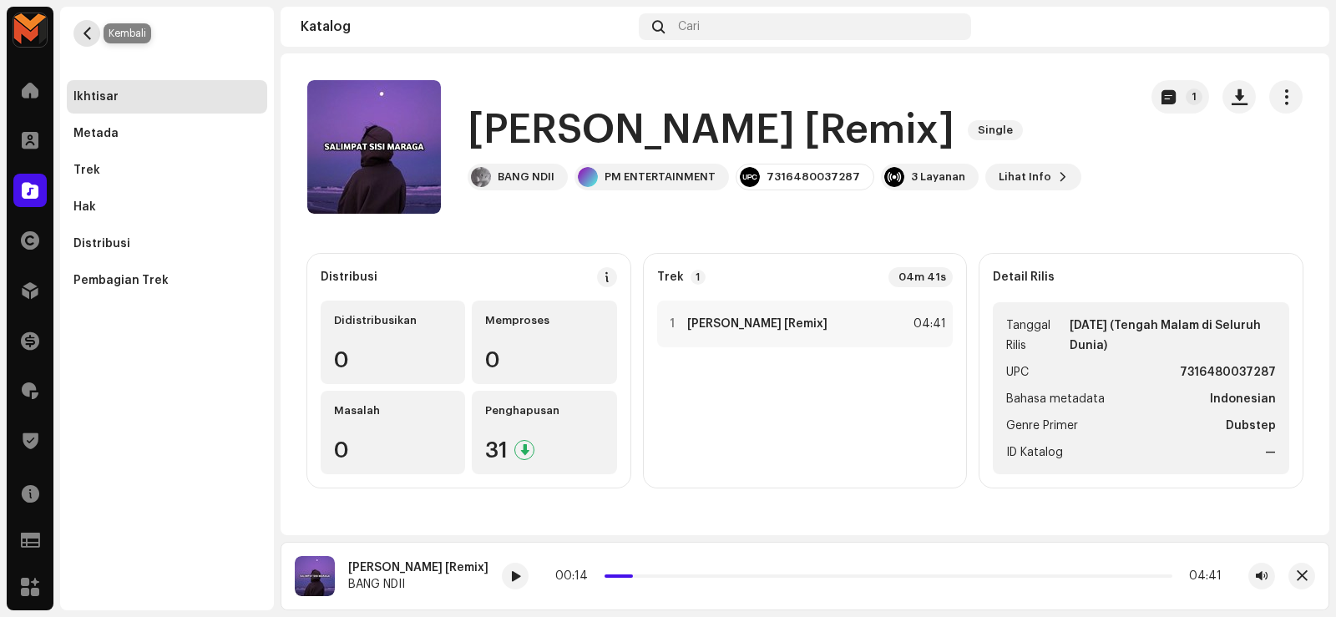
click at [86, 26] on button "button" at bounding box center [86, 33] width 27 height 27
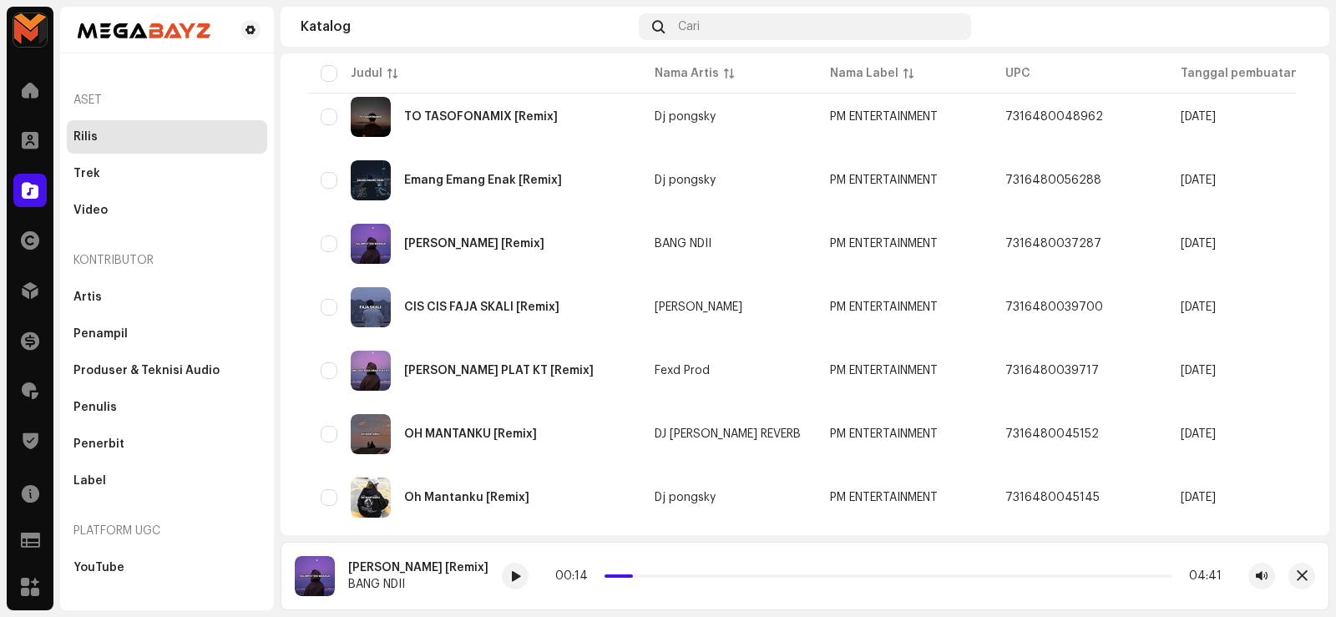
scroll to position [334, 0]
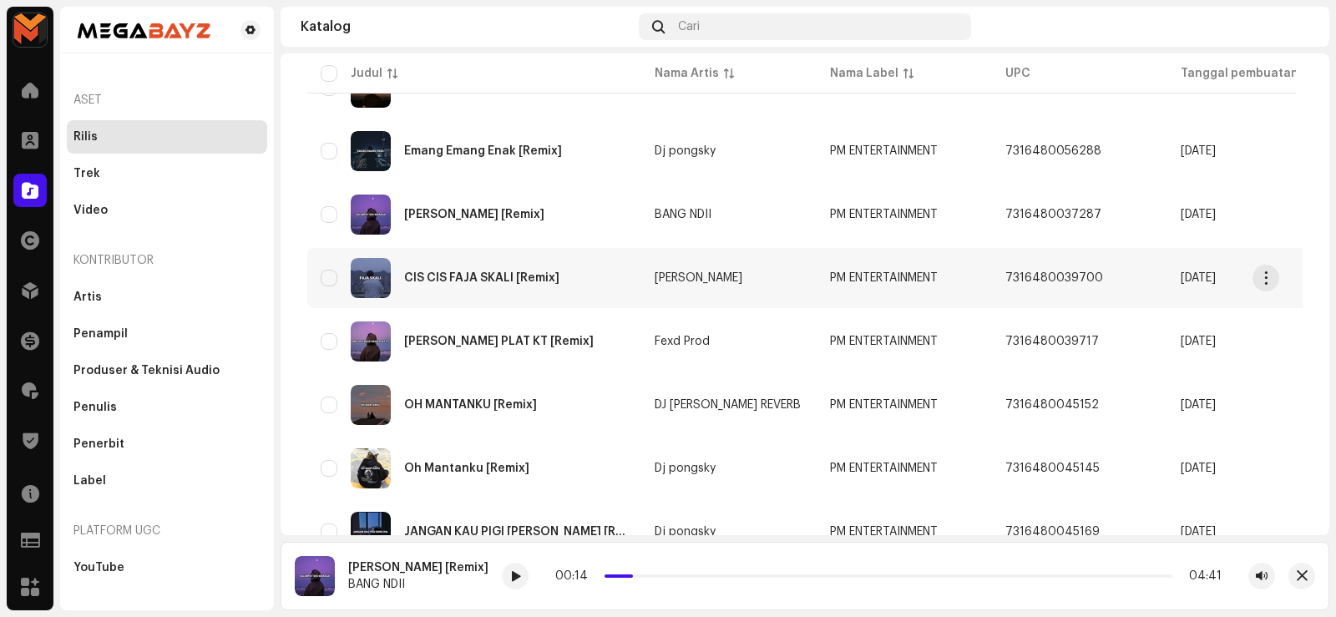
click at [506, 270] on div "CIS CIS FAJA SKALI [Remix]" at bounding box center [474, 278] width 307 height 40
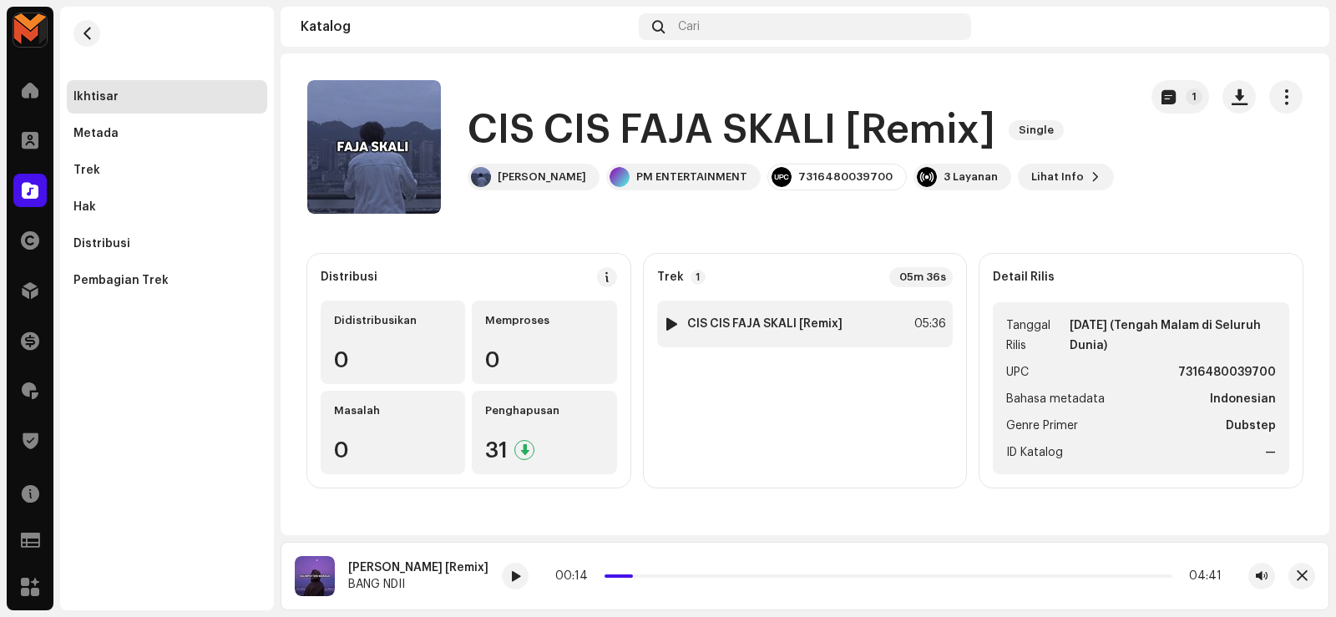
click at [666, 321] on div at bounding box center [671, 323] width 13 height 13
click at [665, 319] on div at bounding box center [671, 323] width 13 height 13
click at [666, 319] on div at bounding box center [671, 323] width 13 height 13
click at [669, 320] on div at bounding box center [671, 323] width 13 height 13
click at [530, 576] on span at bounding box center [530, 576] width 10 height 13
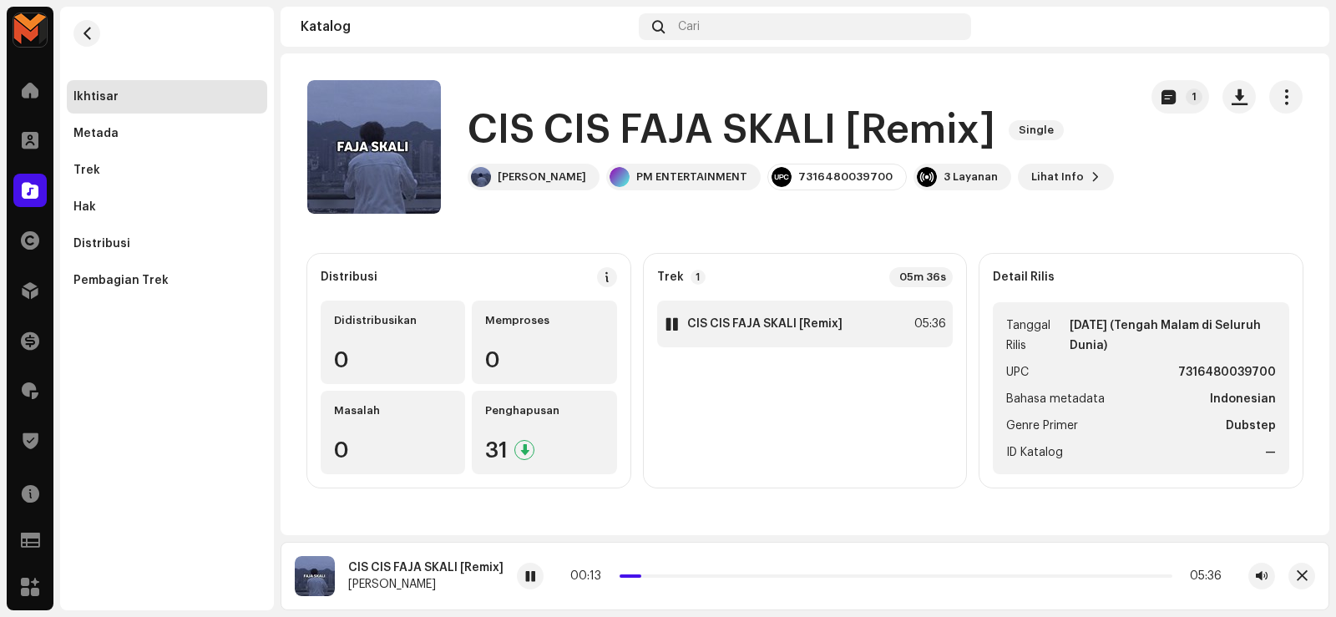
click at [674, 319] on div at bounding box center [671, 323] width 13 height 13
click at [88, 30] on span "button" at bounding box center [87, 33] width 13 height 13
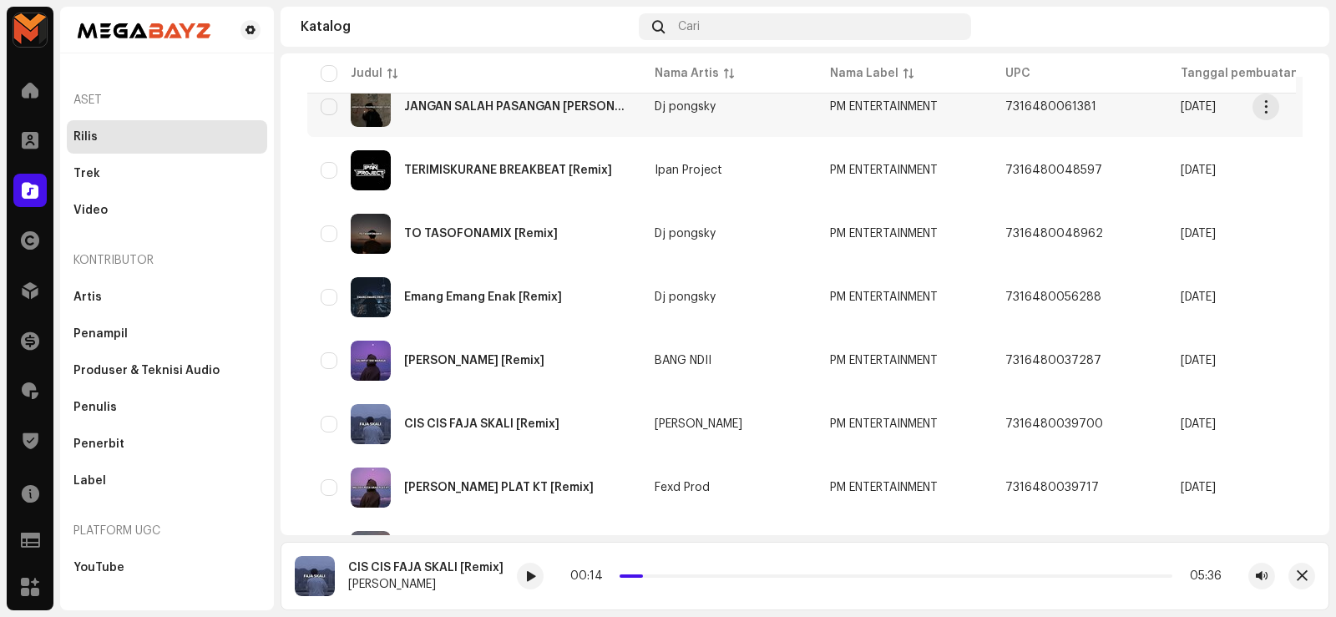
scroll to position [417, 0]
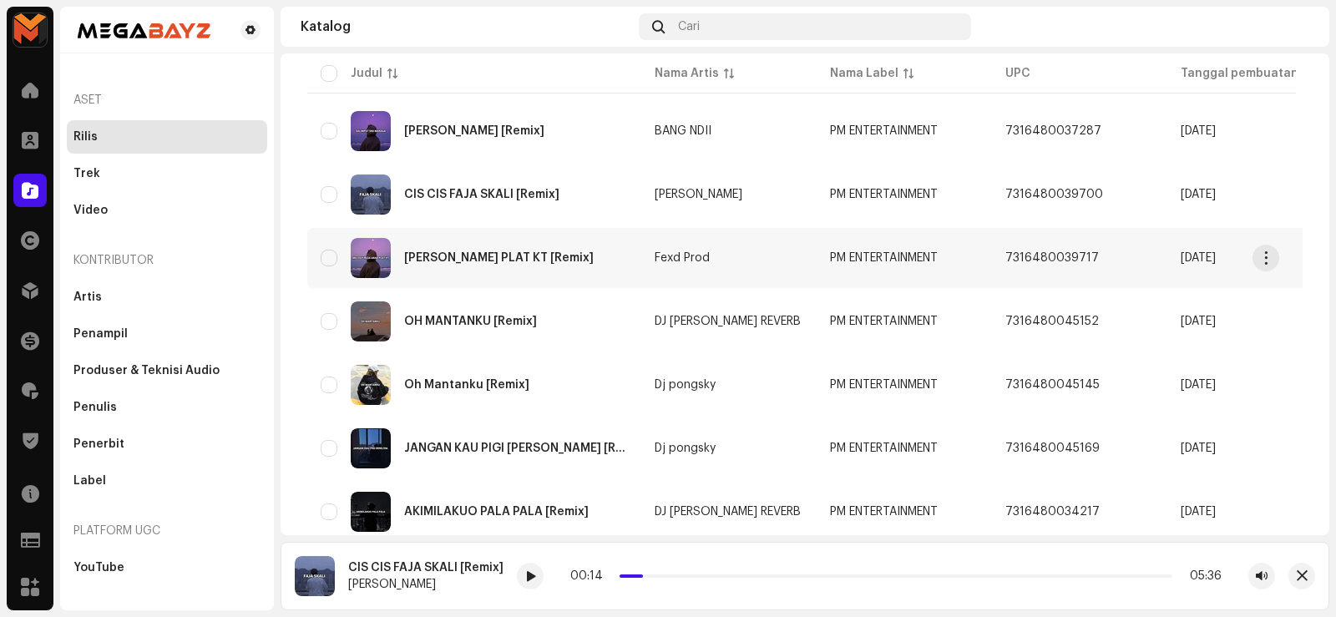
click at [452, 253] on div "[PERSON_NAME] PLAT KT [Remix]" at bounding box center [498, 258] width 189 height 12
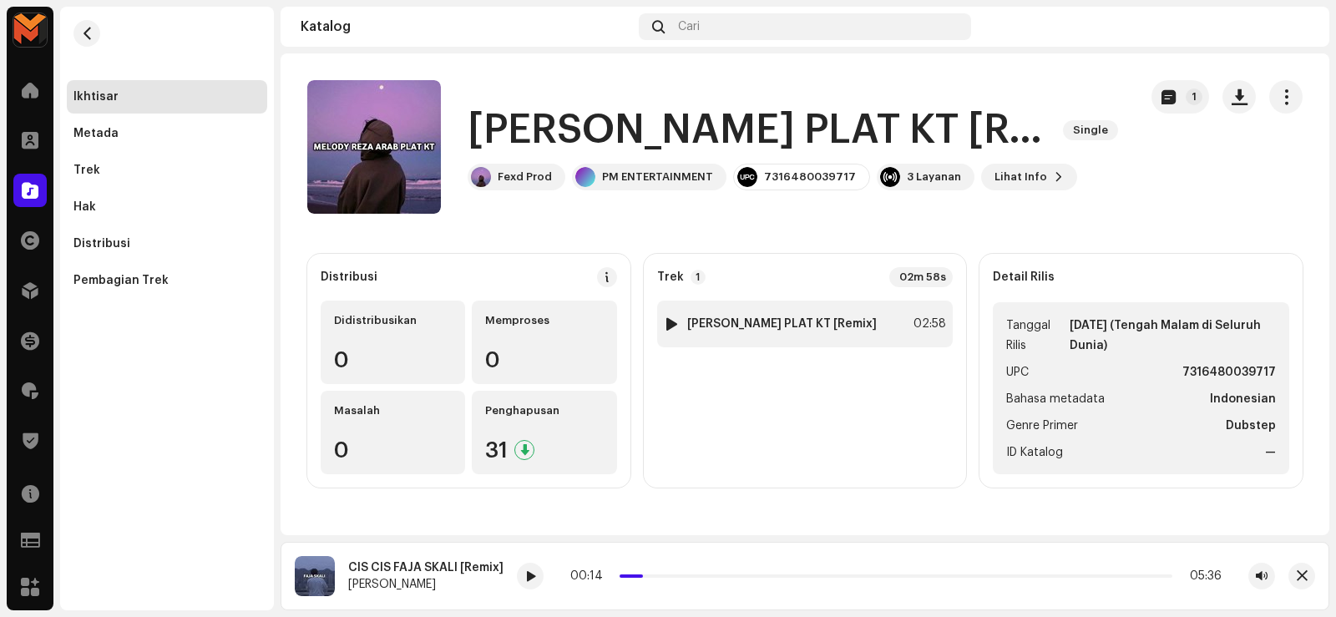
click at [704, 317] on strong "[PERSON_NAME] PLAT KT [Remix]" at bounding box center [781, 323] width 189 height 13
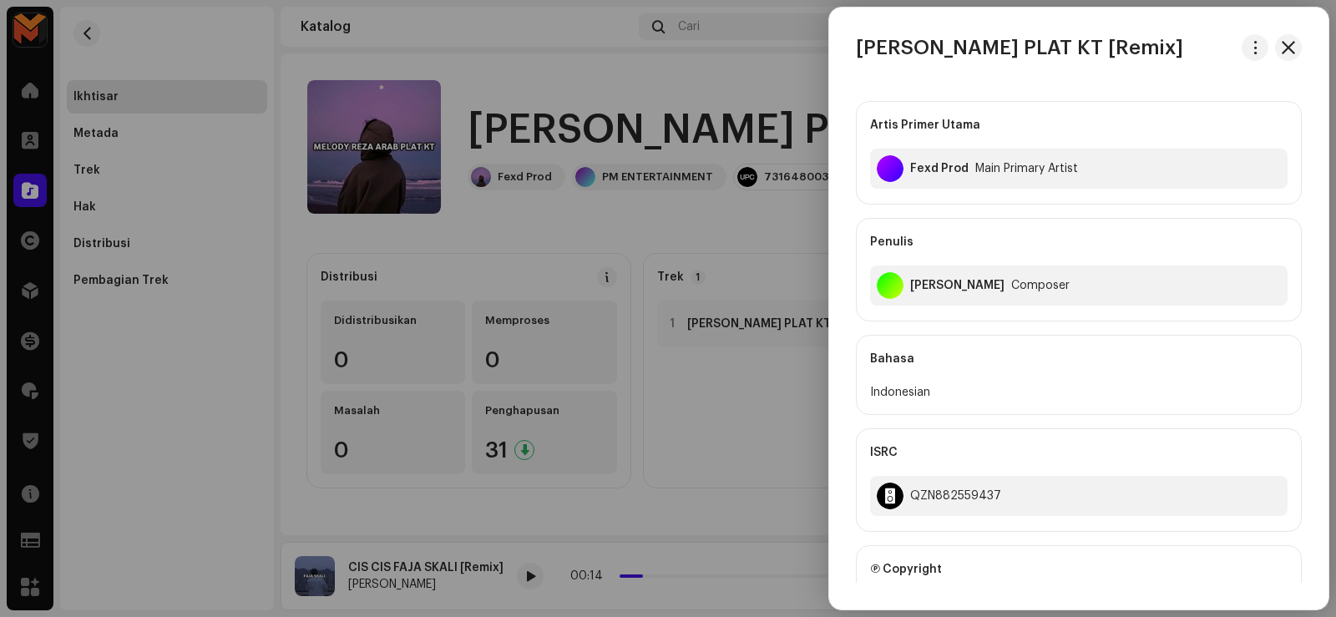
click at [770, 455] on div at bounding box center [668, 308] width 1336 height 617
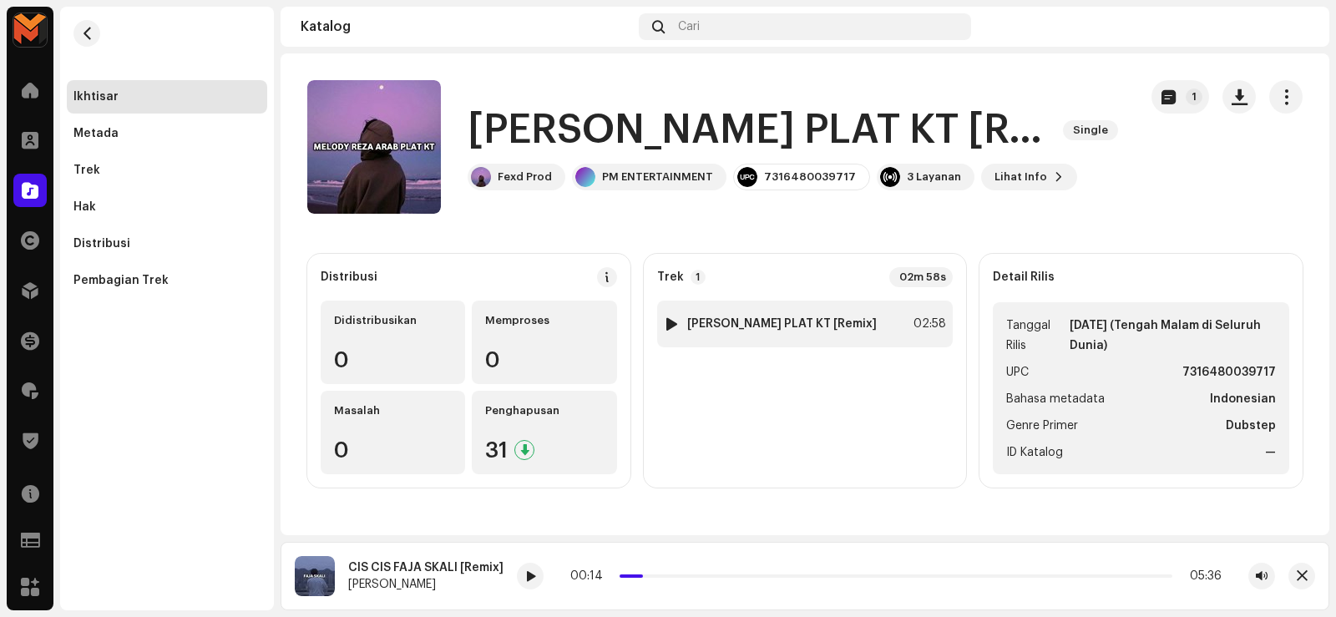
click at [667, 323] on div at bounding box center [671, 323] width 13 height 13
click at [672, 321] on div at bounding box center [671, 323] width 13 height 13
click at [671, 321] on div at bounding box center [671, 323] width 13 height 13
click at [671, 320] on div at bounding box center [671, 323] width 13 height 13
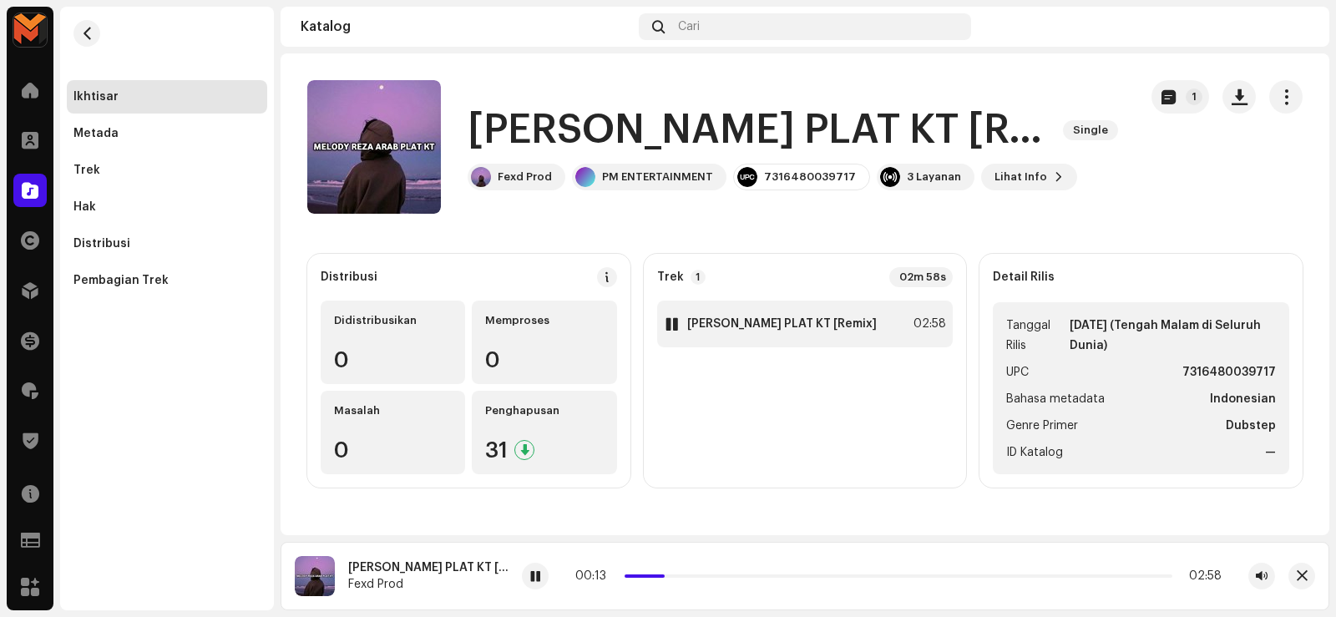
click at [669, 321] on div at bounding box center [671, 323] width 13 height 13
click at [81, 27] on span "button" at bounding box center [87, 33] width 13 height 13
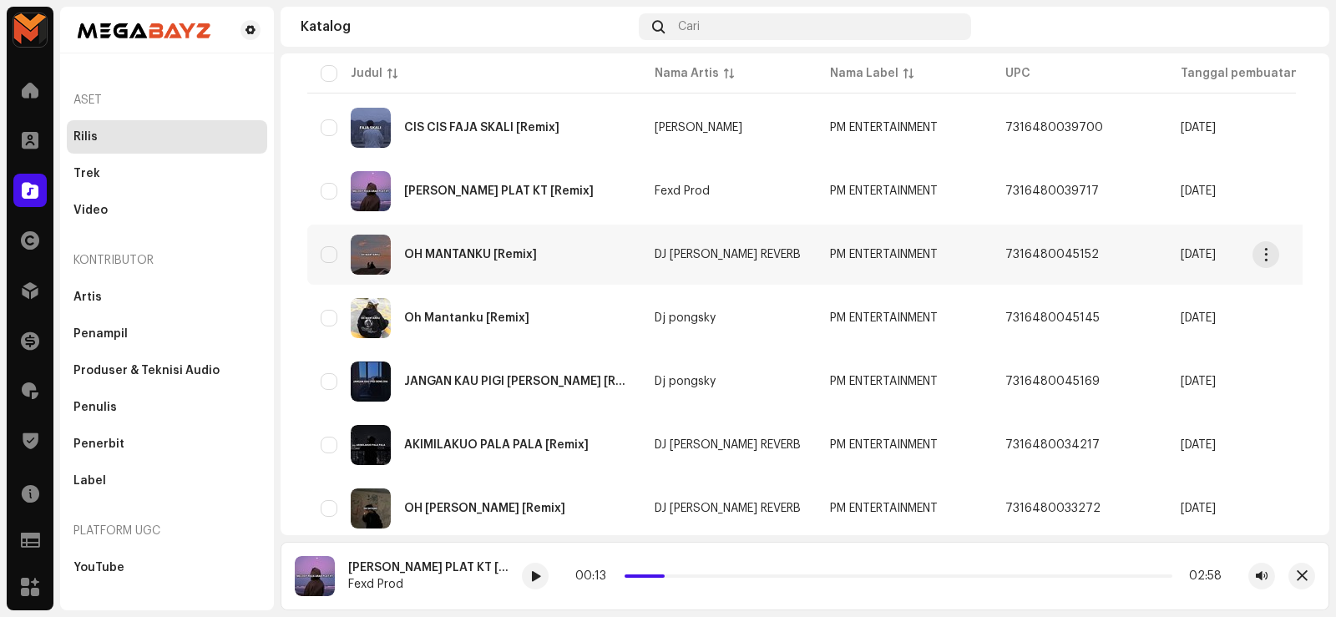
scroll to position [501, 0]
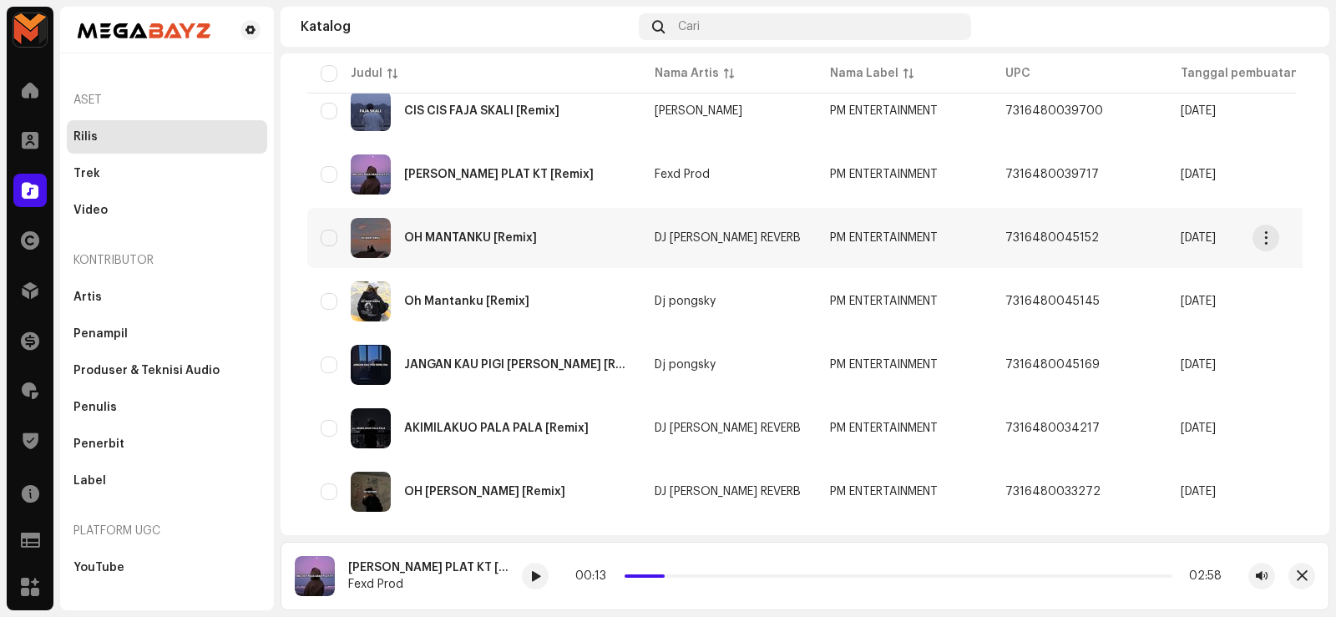
click at [448, 233] on div "OH MANTANKU [Remix]" at bounding box center [470, 238] width 133 height 12
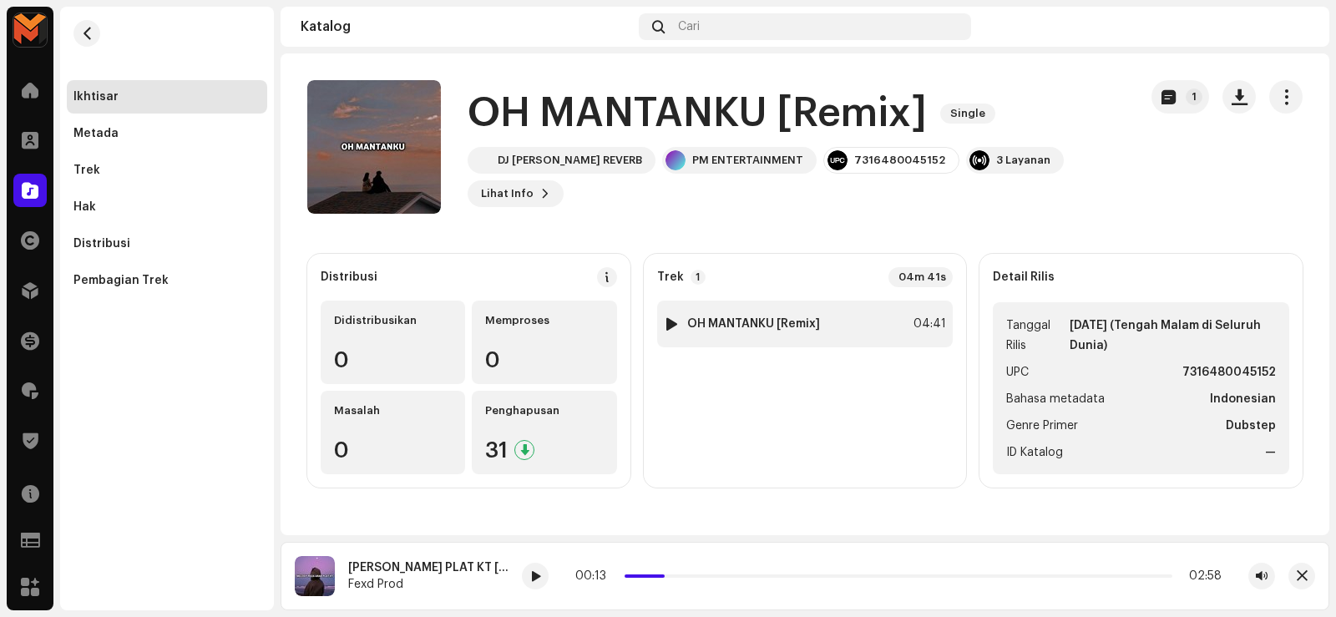
click at [755, 319] on strong "OH MANTANKU [Remix]" at bounding box center [753, 323] width 133 height 13
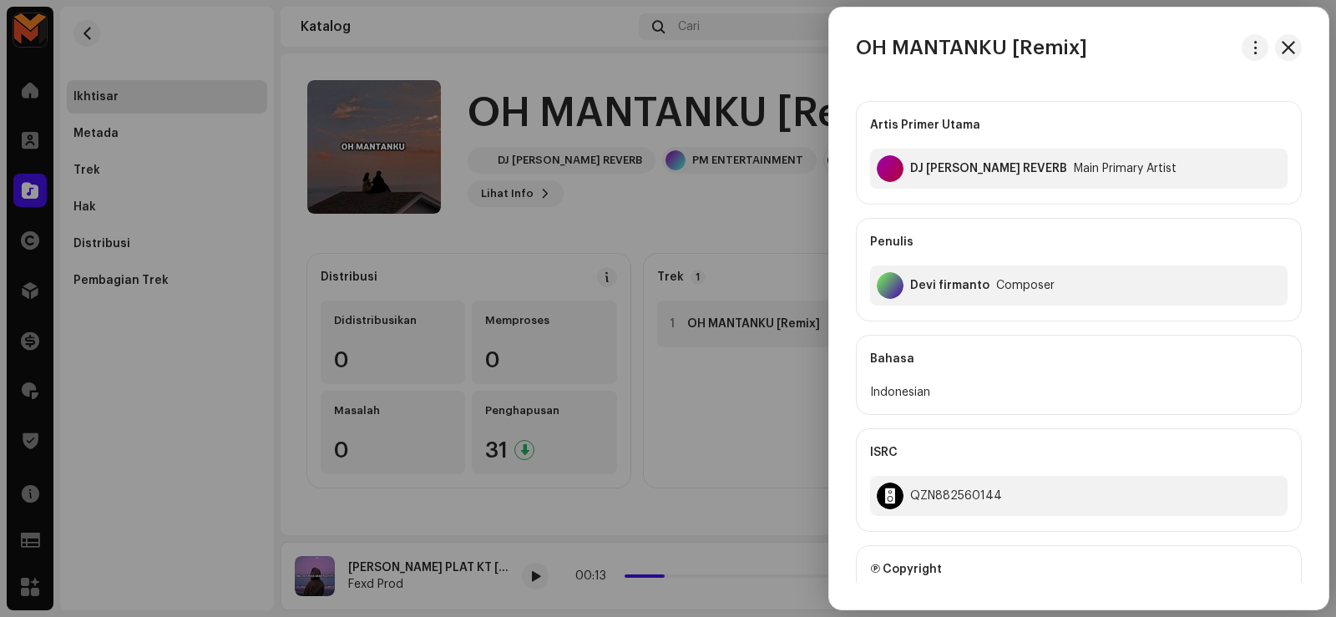
click at [688, 320] on div at bounding box center [668, 308] width 1336 height 617
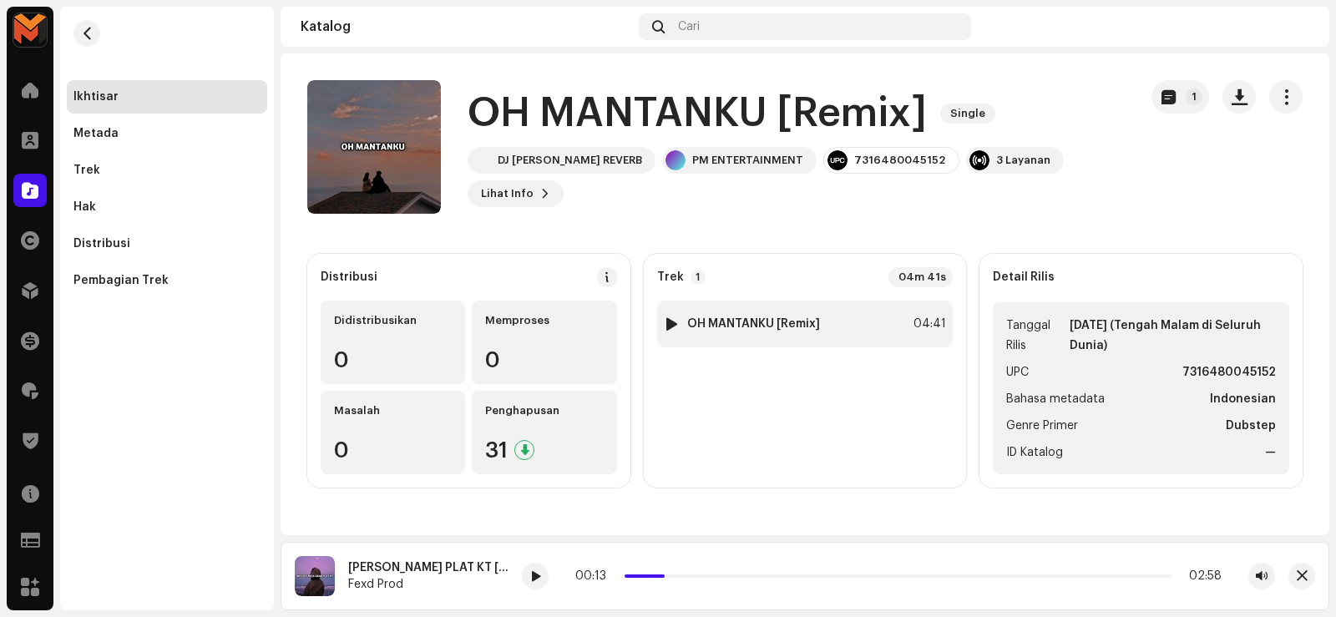
click at [671, 322] on div at bounding box center [671, 323] width 13 height 13
click at [671, 319] on div at bounding box center [671, 323] width 13 height 13
click at [670, 319] on div at bounding box center [671, 323] width 13 height 13
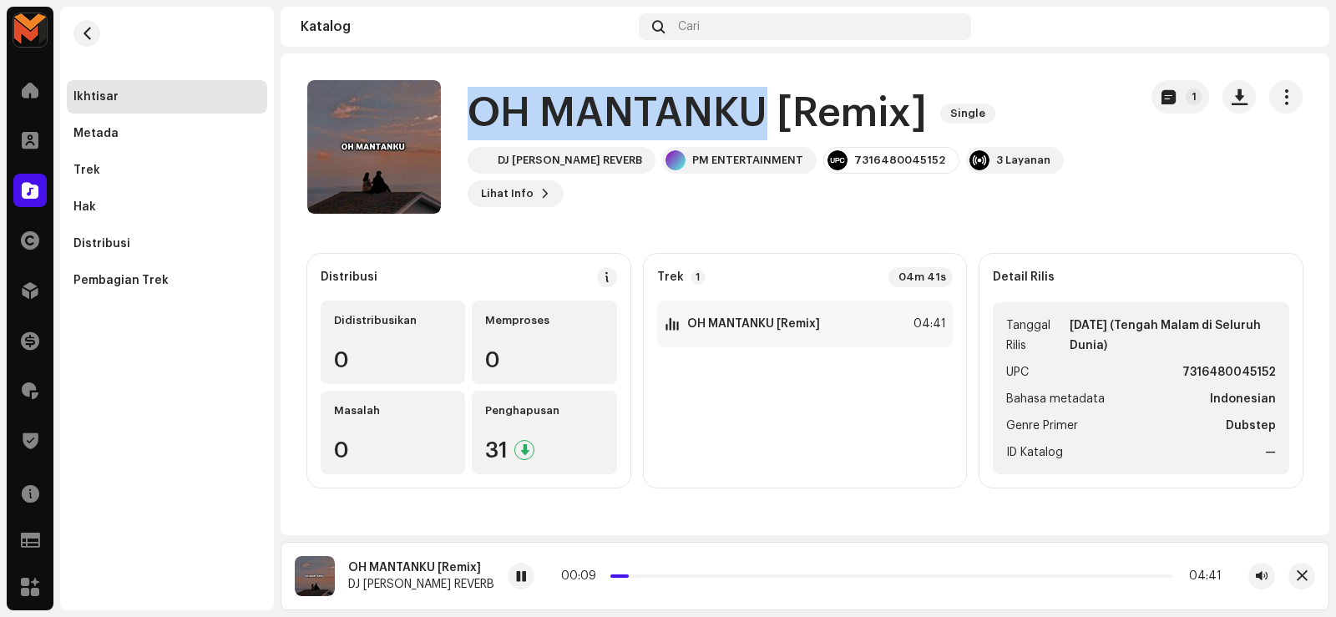
drag, startPoint x: 476, startPoint y: 122, endPoint x: 765, endPoint y: 144, distance: 289.6
click at [765, 140] on h1 "OH MANTANKU [Remix]" at bounding box center [696, 113] width 459 height 53
copy h1 "OH MANTANKU"
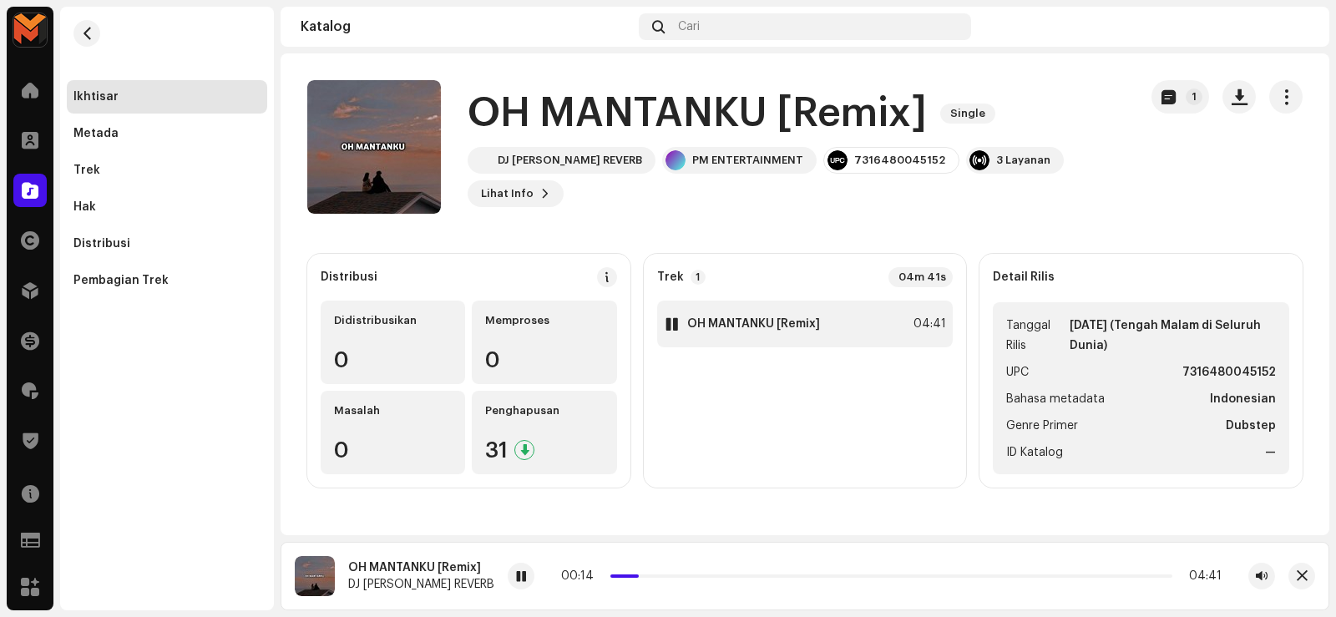
click at [897, 328] on div "1 OH MANTANKU [Remix] 04:41" at bounding box center [805, 324] width 296 height 47
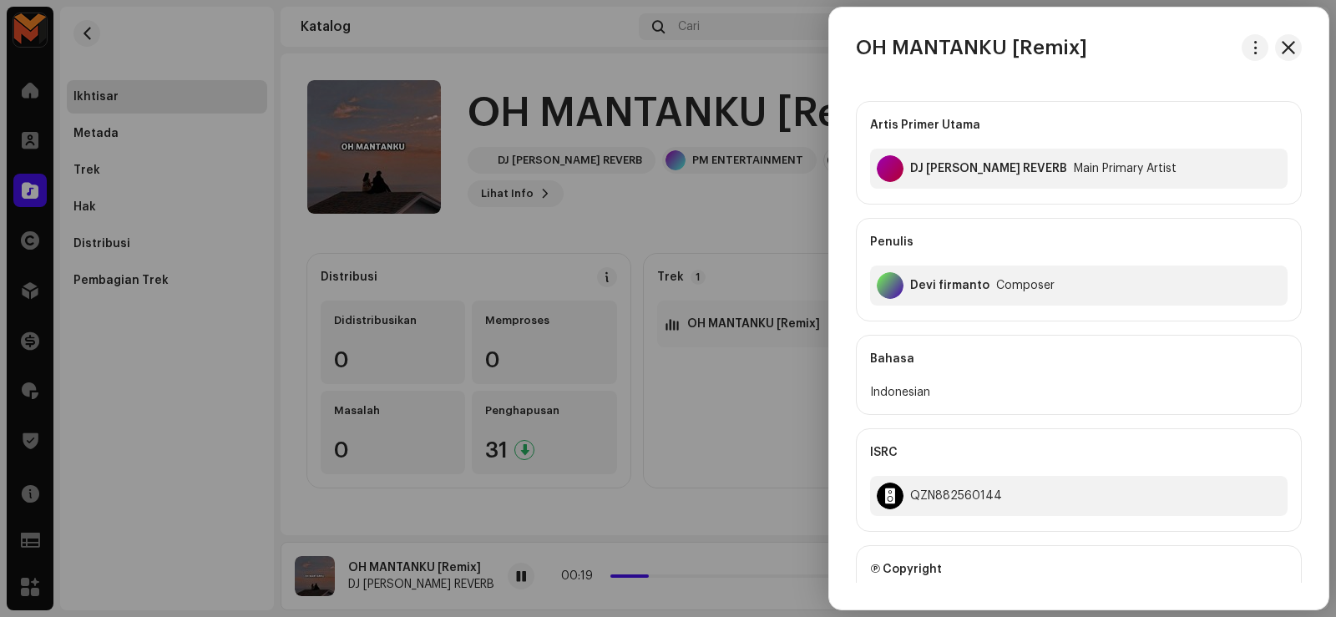
click at [698, 295] on div at bounding box center [668, 308] width 1336 height 617
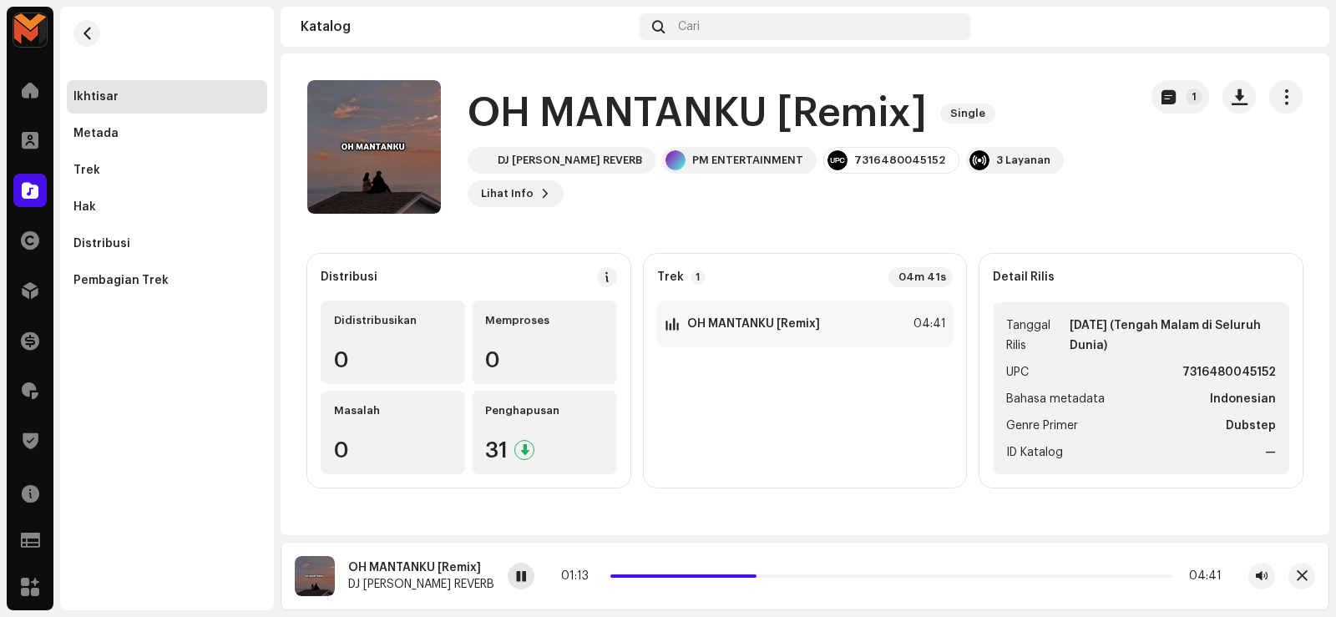
click at [516, 576] on span at bounding box center [521, 576] width 10 height 13
click at [516, 581] on span at bounding box center [521, 576] width 10 height 13
click at [840, 329] on div "1 OH MANTANKU [Remix] 04:41" at bounding box center [805, 324] width 296 height 47
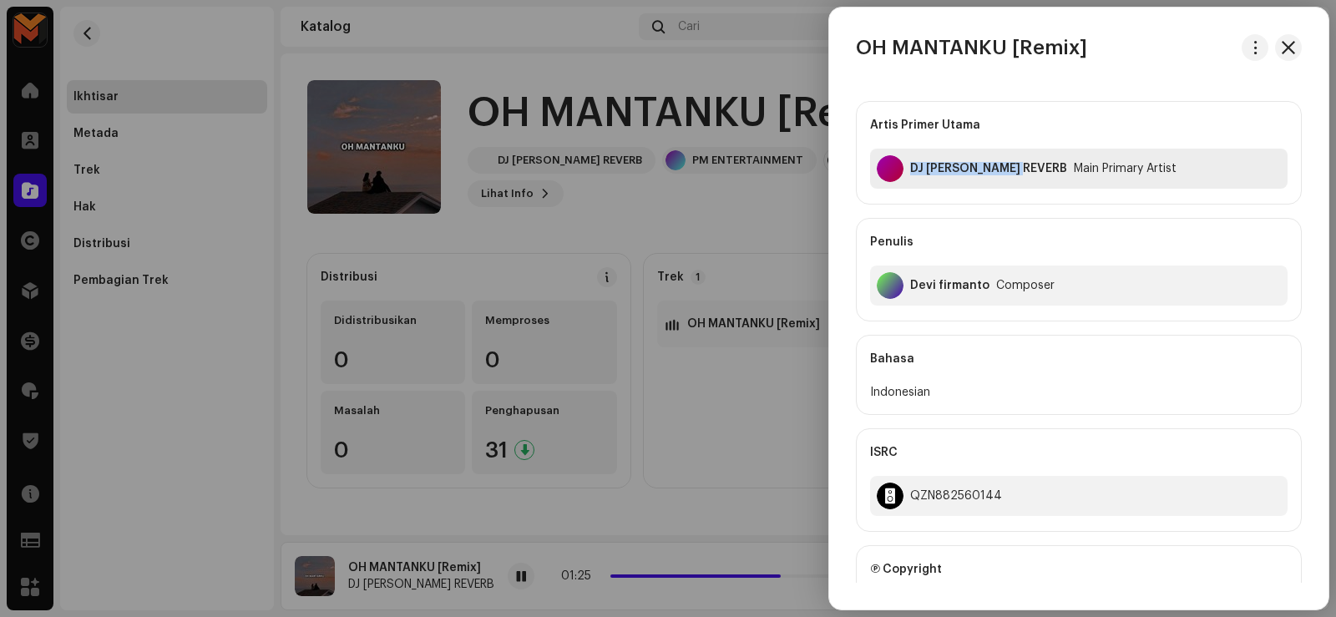
drag, startPoint x: 910, startPoint y: 163, endPoint x: 1032, endPoint y: 173, distance: 122.3
click at [1032, 173] on div "DJ [PERSON_NAME] REVERB Main Primary Artist" at bounding box center [1078, 169] width 417 height 40
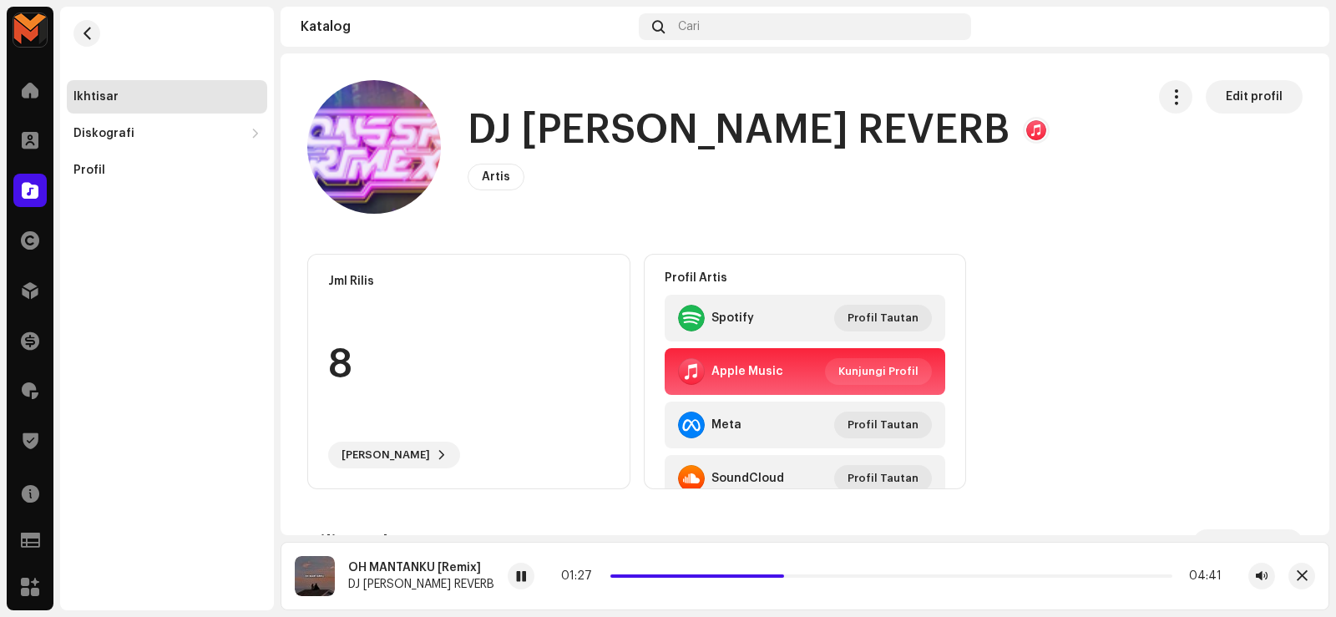
click at [609, 119] on h1 "DJ [PERSON_NAME] REVERB" at bounding box center [738, 130] width 542 height 53
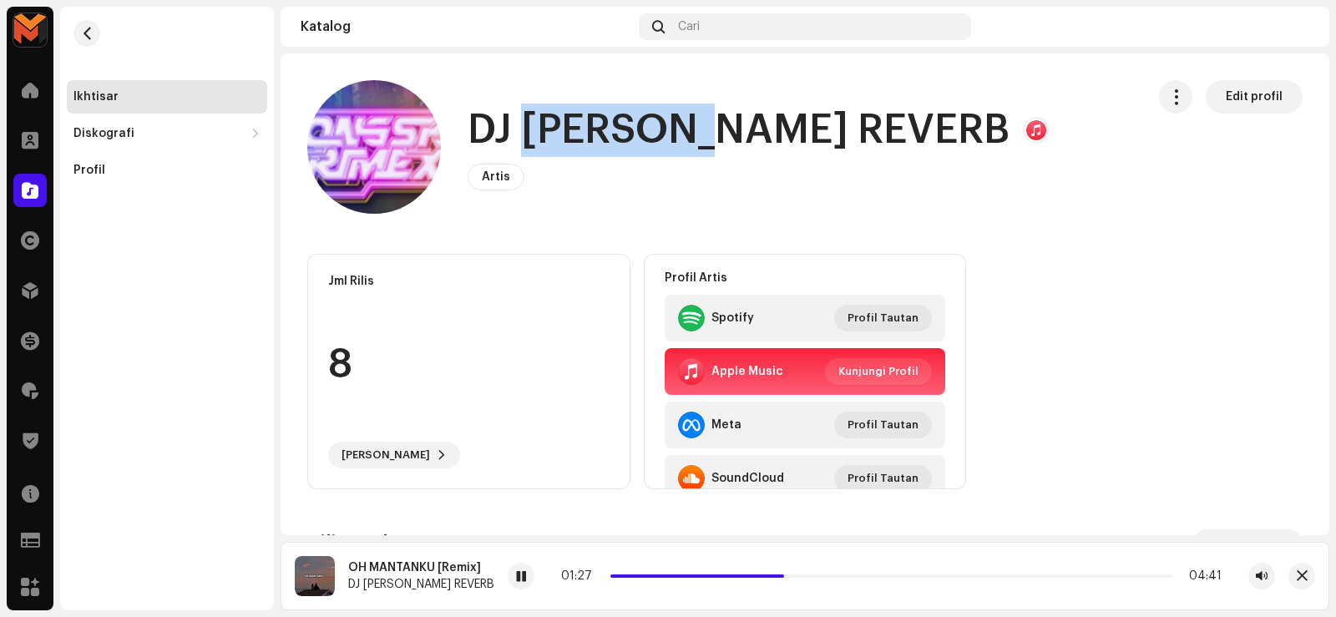
click at [608, 119] on h1 "DJ [PERSON_NAME] REVERB" at bounding box center [738, 130] width 542 height 53
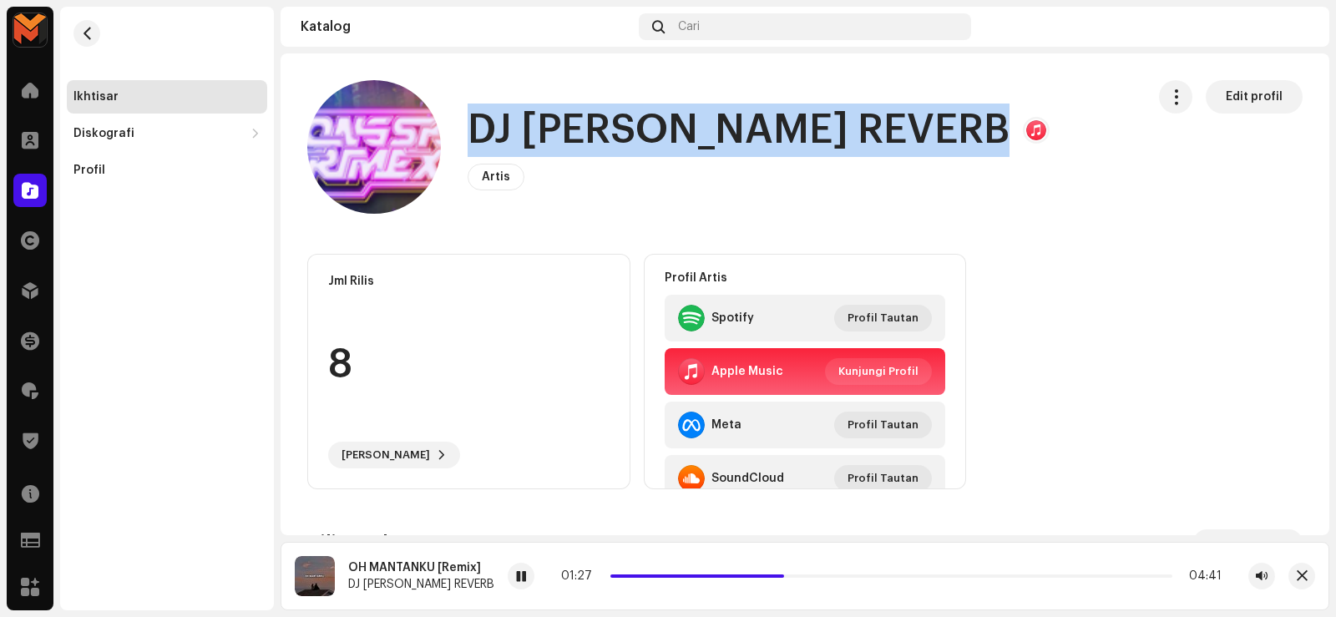
click at [607, 119] on h1 "DJ [PERSON_NAME] REVERB" at bounding box center [738, 130] width 542 height 53
copy h1 "DJ [PERSON_NAME] REVERB"
click at [88, 31] on span "button" at bounding box center [87, 33] width 13 height 13
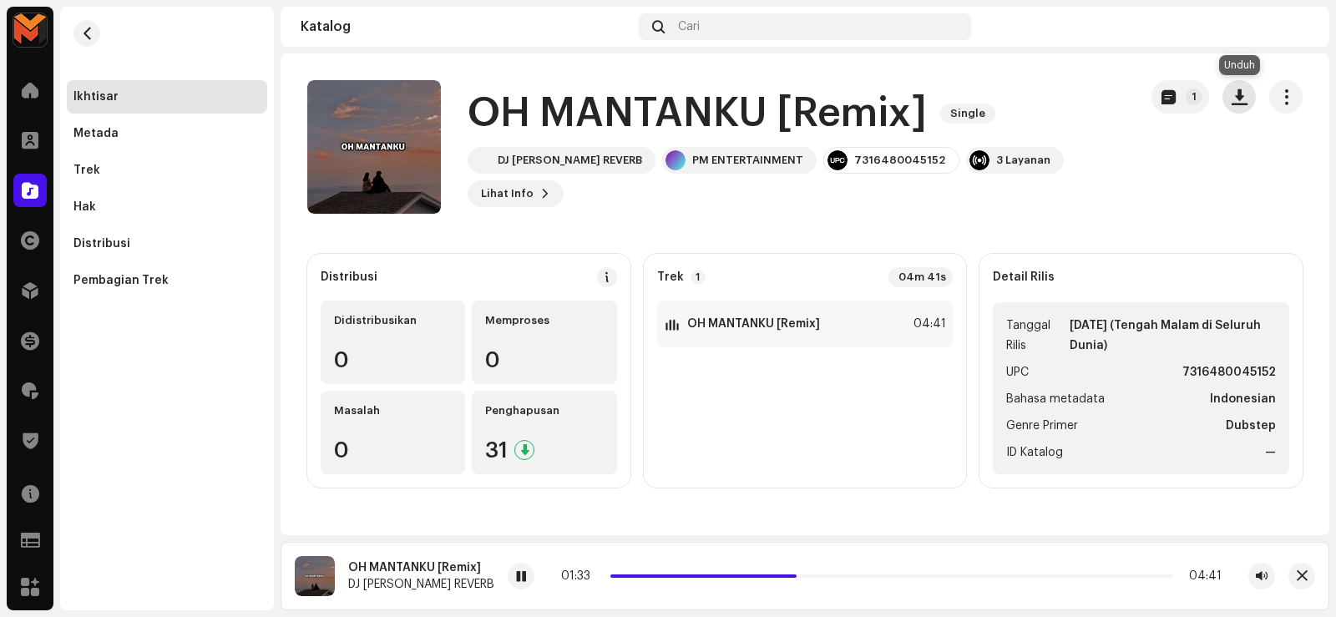
click at [1237, 104] on span "button" at bounding box center [1239, 96] width 16 height 13
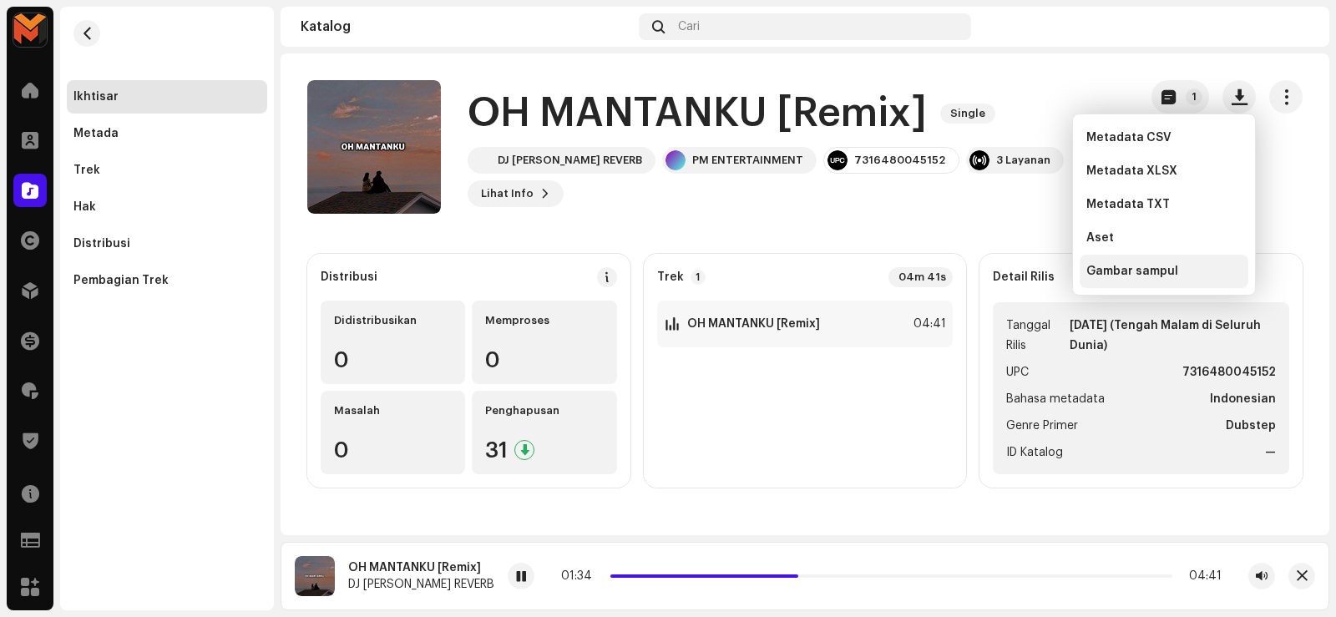
click at [1121, 269] on span "Gambar sampul" at bounding box center [1132, 271] width 92 height 13
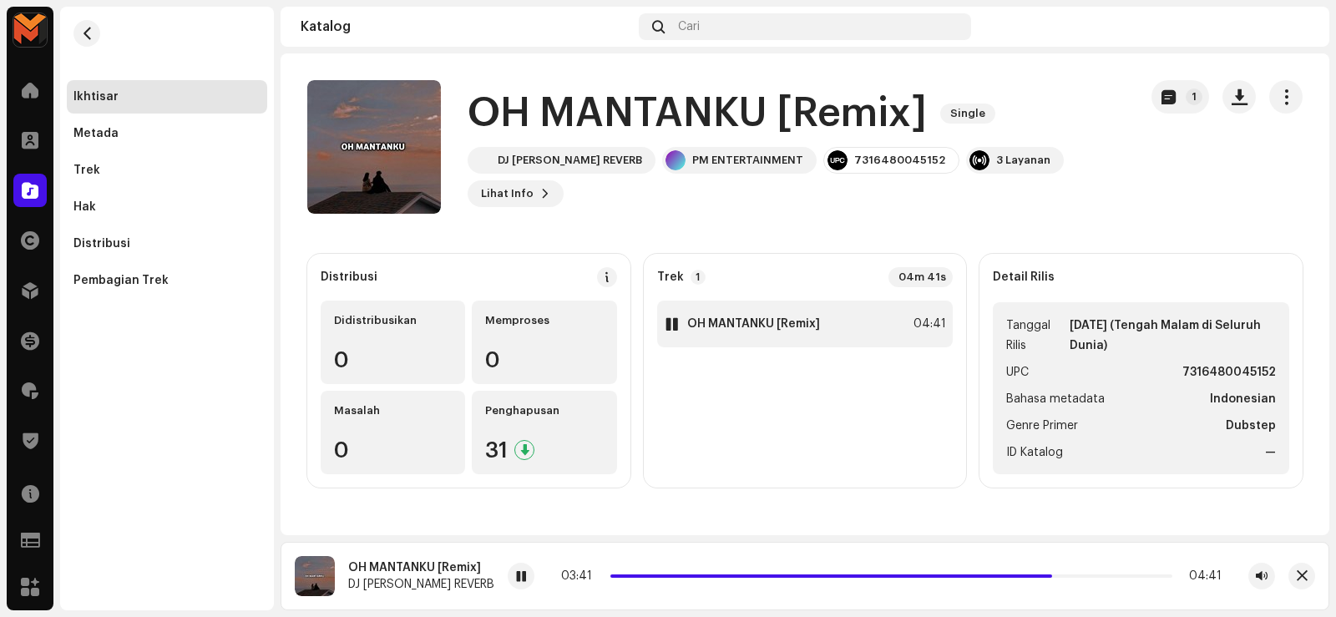
click at [785, 332] on div "1 OH MANTANKU [Remix] 04:41" at bounding box center [805, 324] width 296 height 47
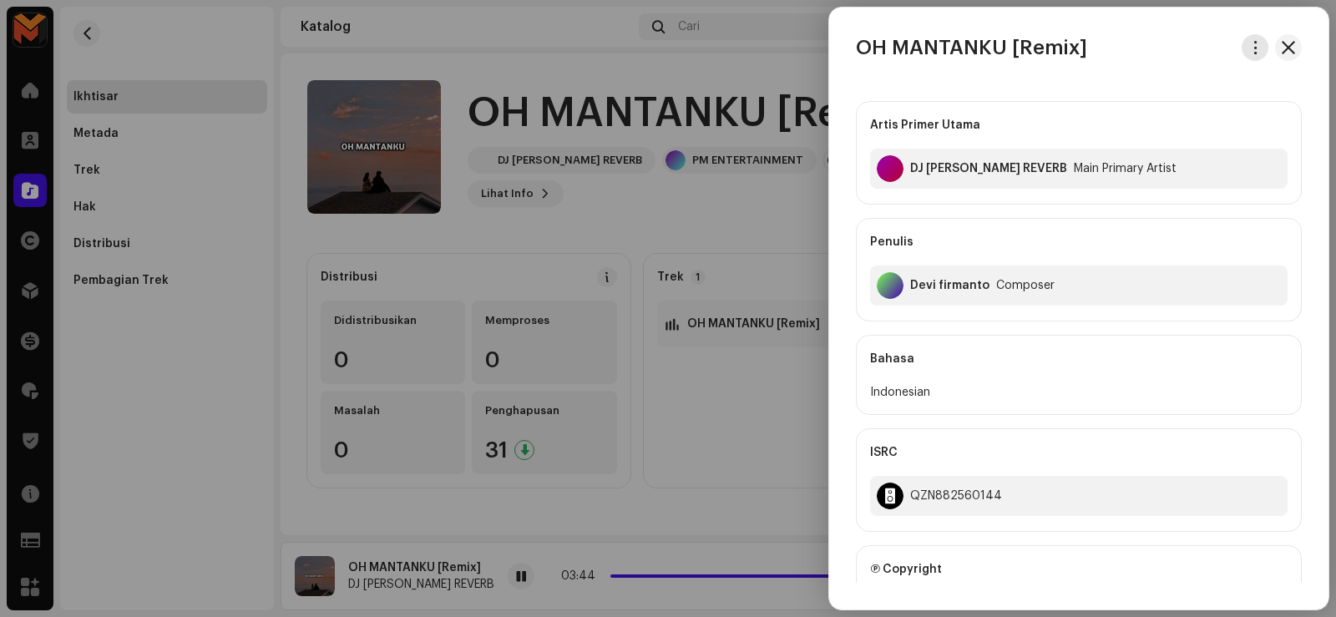
click at [1249, 41] on span "button" at bounding box center [1255, 47] width 13 height 13
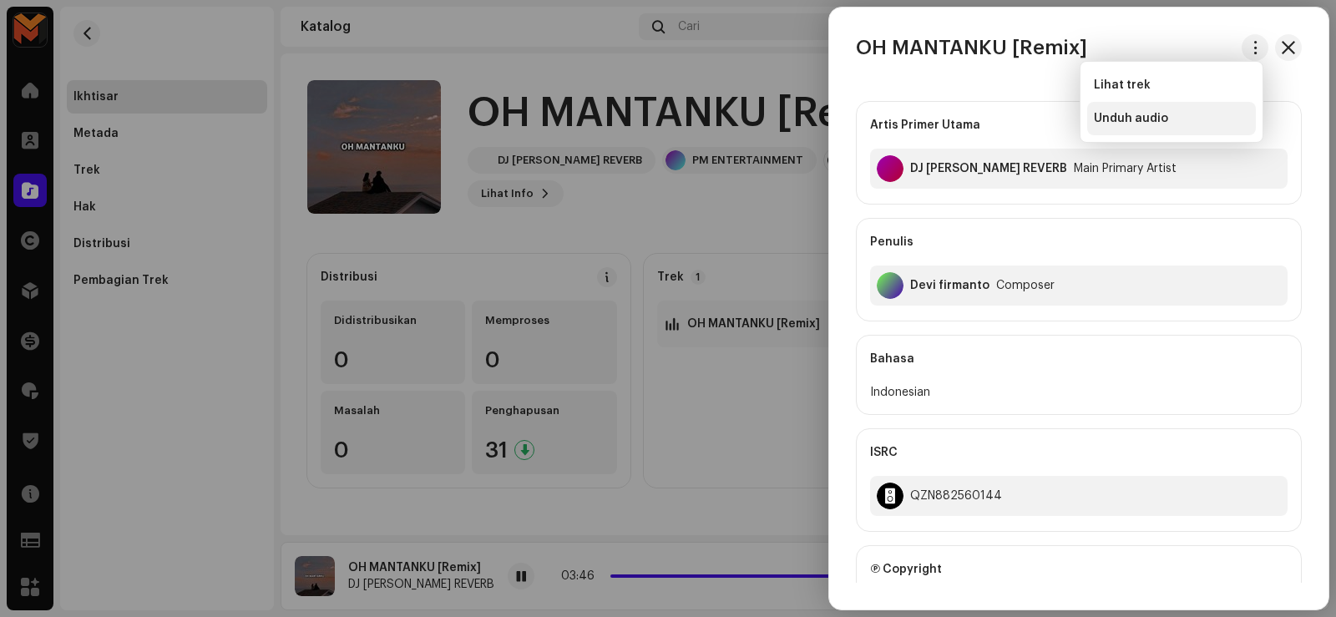
click at [1134, 115] on span "Unduh audio" at bounding box center [1130, 118] width 74 height 13
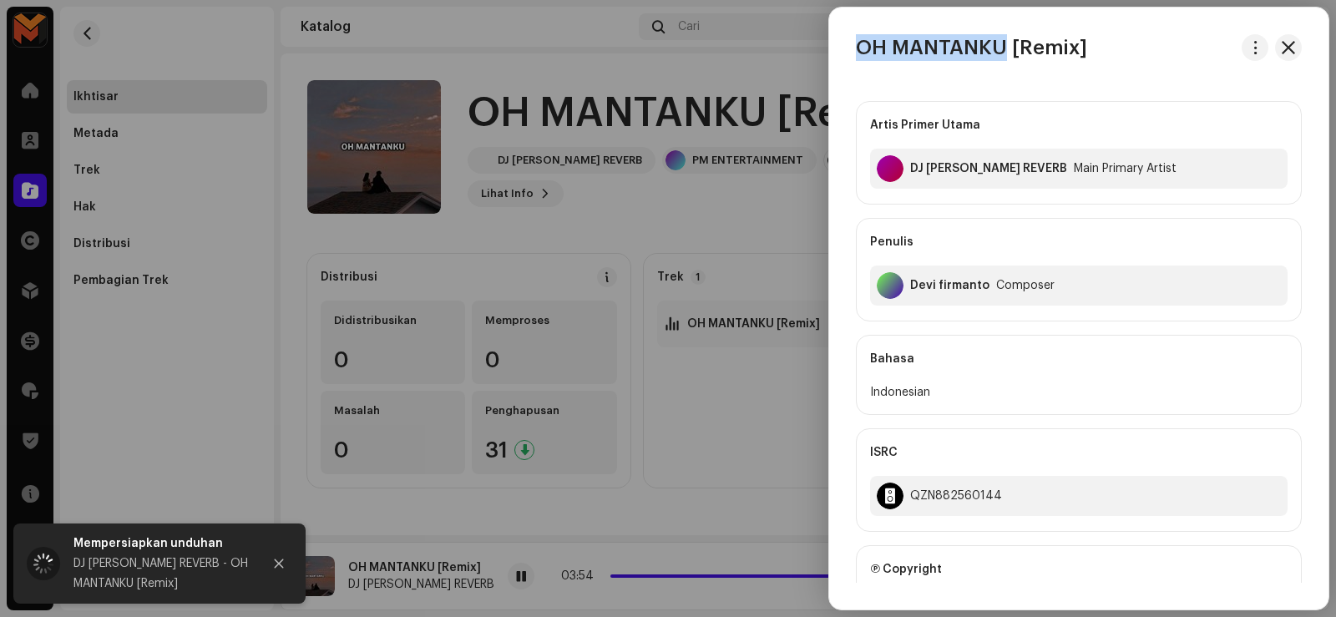
drag, startPoint x: 858, startPoint y: 47, endPoint x: 1008, endPoint y: 60, distance: 150.8
click at [1008, 60] on h3 "OH MANTANKU [Remix]" at bounding box center [971, 47] width 231 height 27
copy h3 "OH MANTANKU"
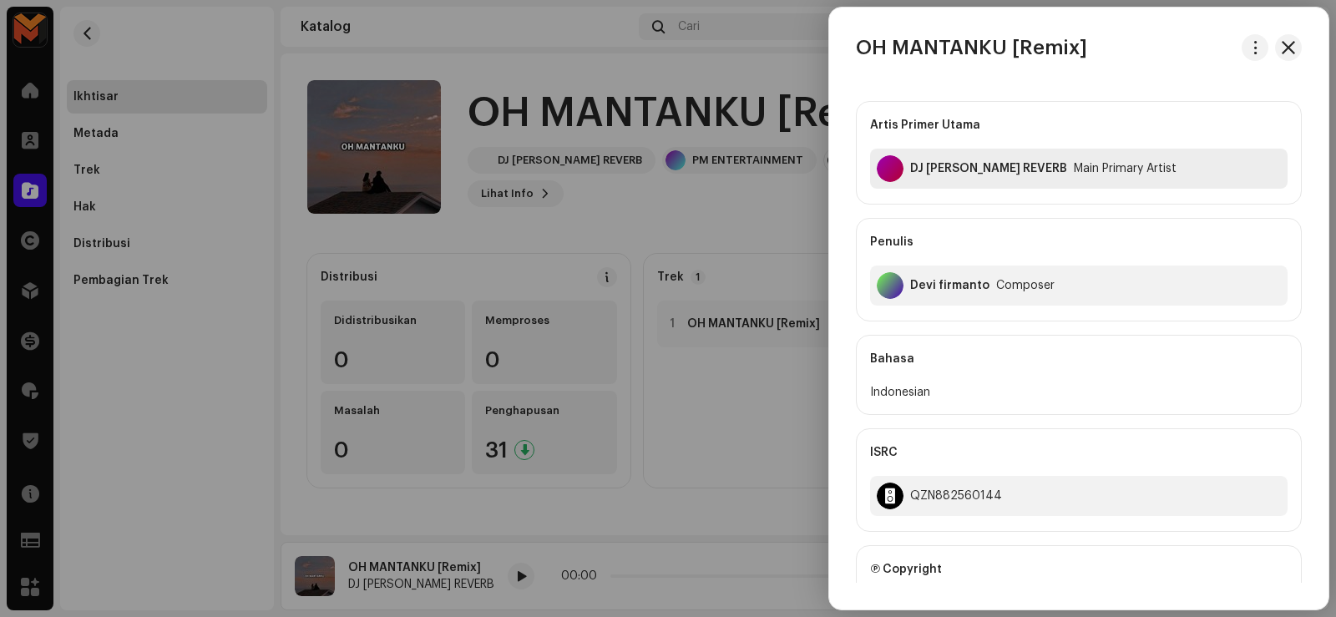
click at [916, 162] on div "DJ [PERSON_NAME] REVERB" at bounding box center [988, 168] width 157 height 13
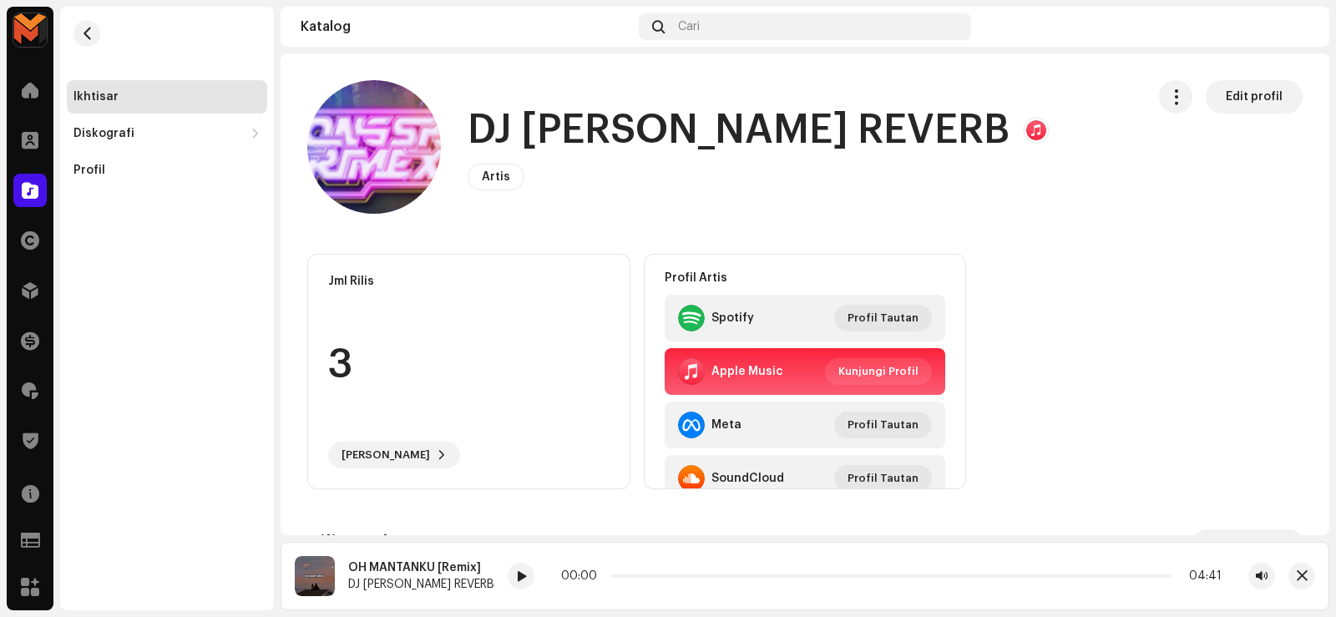
click at [917, 162] on div "DJ [PERSON_NAME] REVERB Artis Edit profil" at bounding box center [758, 147] width 582 height 87
click at [687, 134] on h1 "DJ [PERSON_NAME] REVERB" at bounding box center [738, 130] width 542 height 53
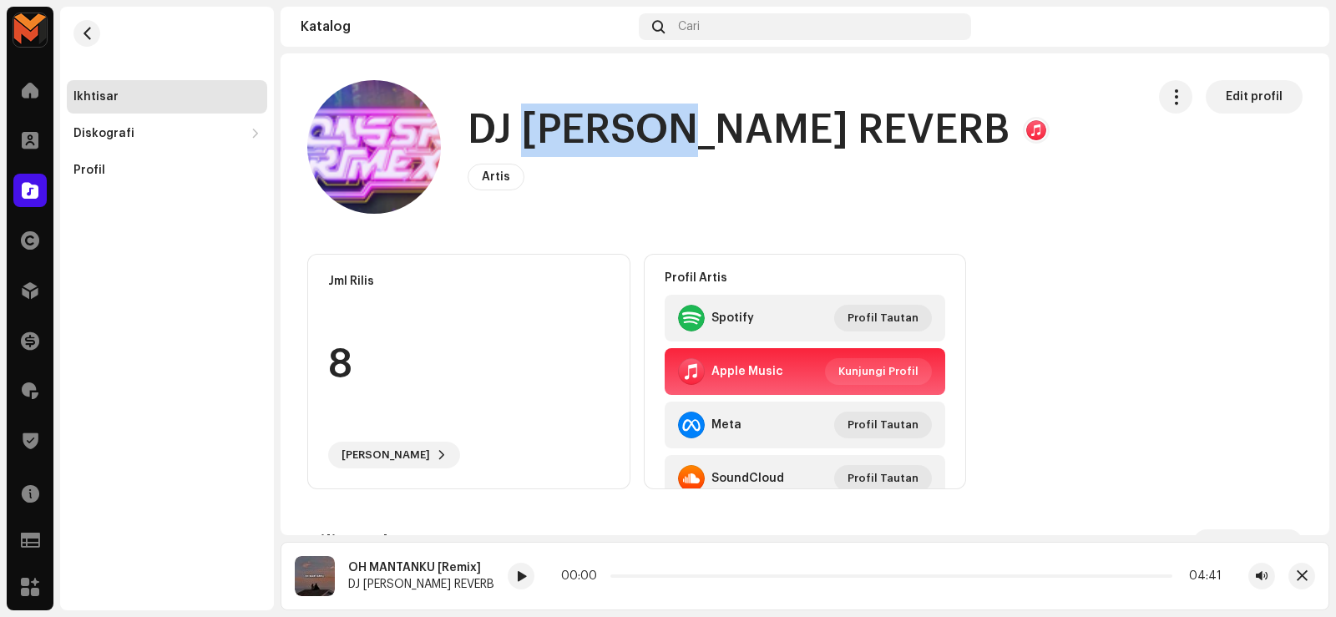
click at [685, 134] on h1 "DJ [PERSON_NAME] REVERB" at bounding box center [738, 130] width 542 height 53
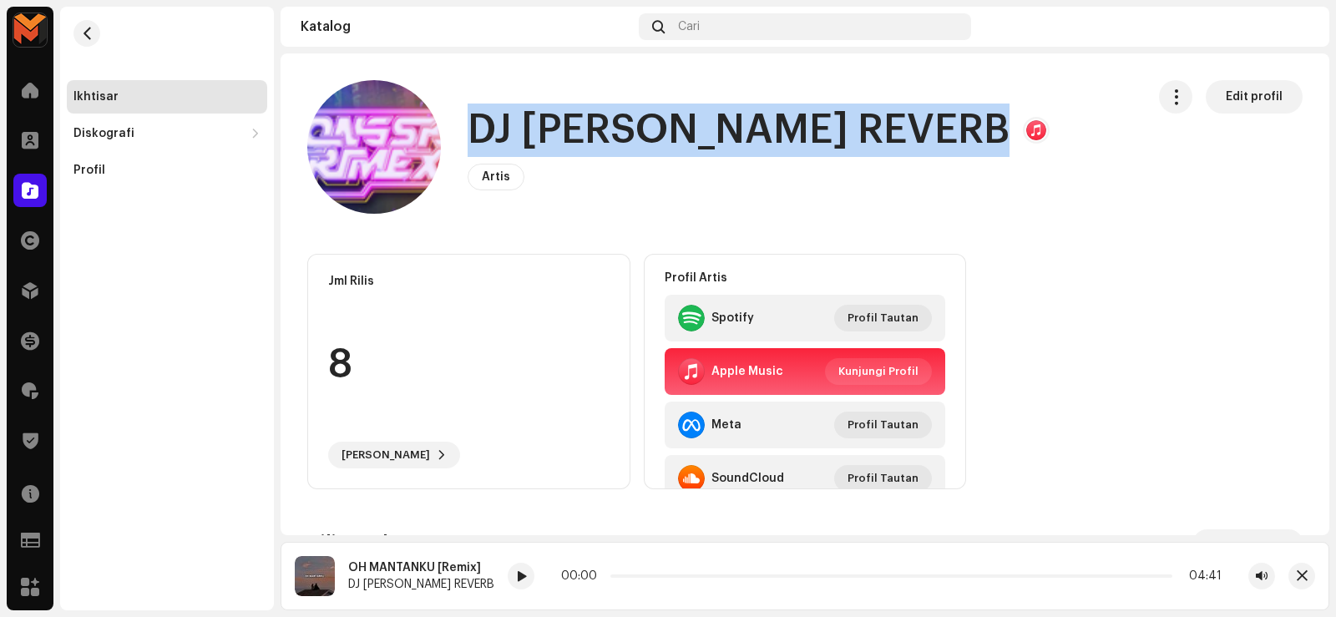
click at [685, 134] on h1 "DJ [PERSON_NAME] REVERB" at bounding box center [738, 130] width 542 height 53
click at [76, 34] on button "button" at bounding box center [86, 33] width 27 height 27
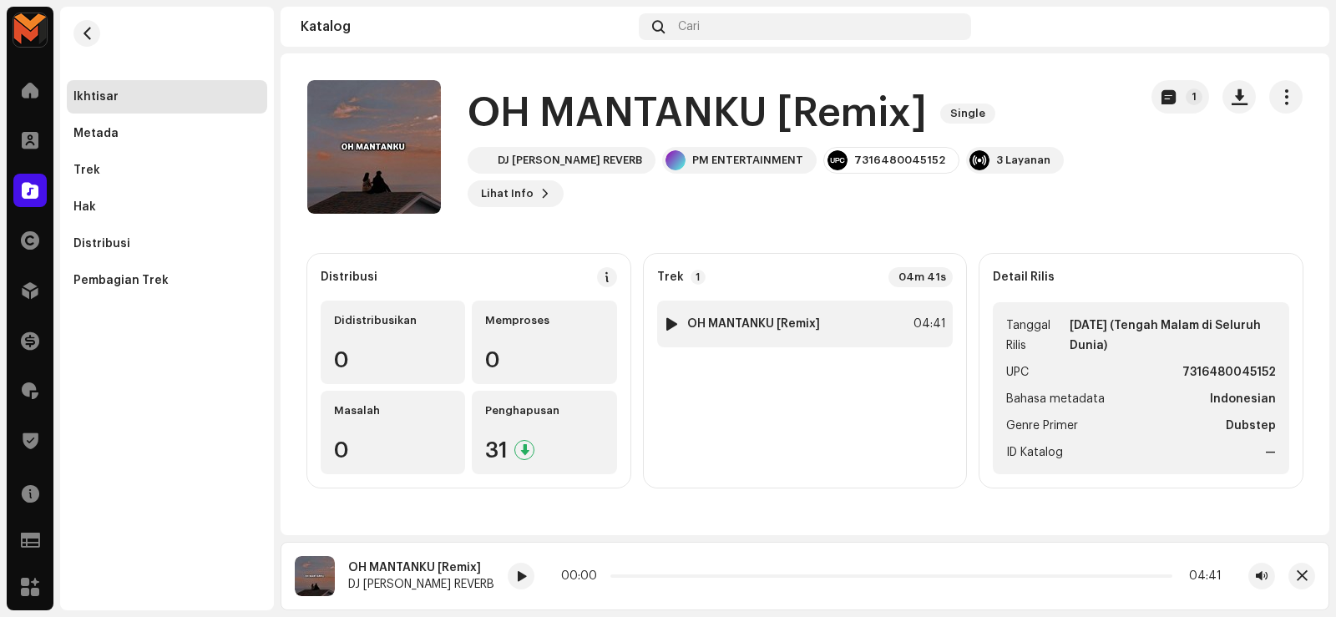
click at [802, 328] on strong "OH MANTANKU [Remix]" at bounding box center [753, 323] width 133 height 13
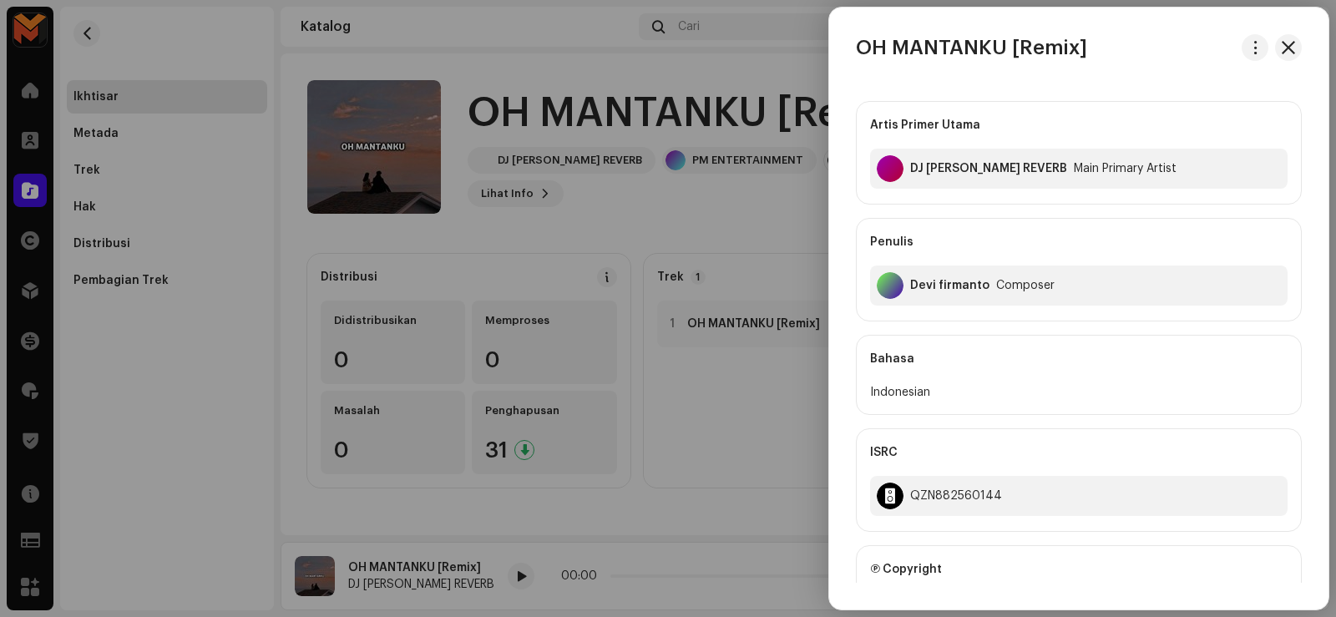
click at [921, 284] on div "Devi firmanto" at bounding box center [949, 285] width 79 height 13
copy div "Devi firmanto"
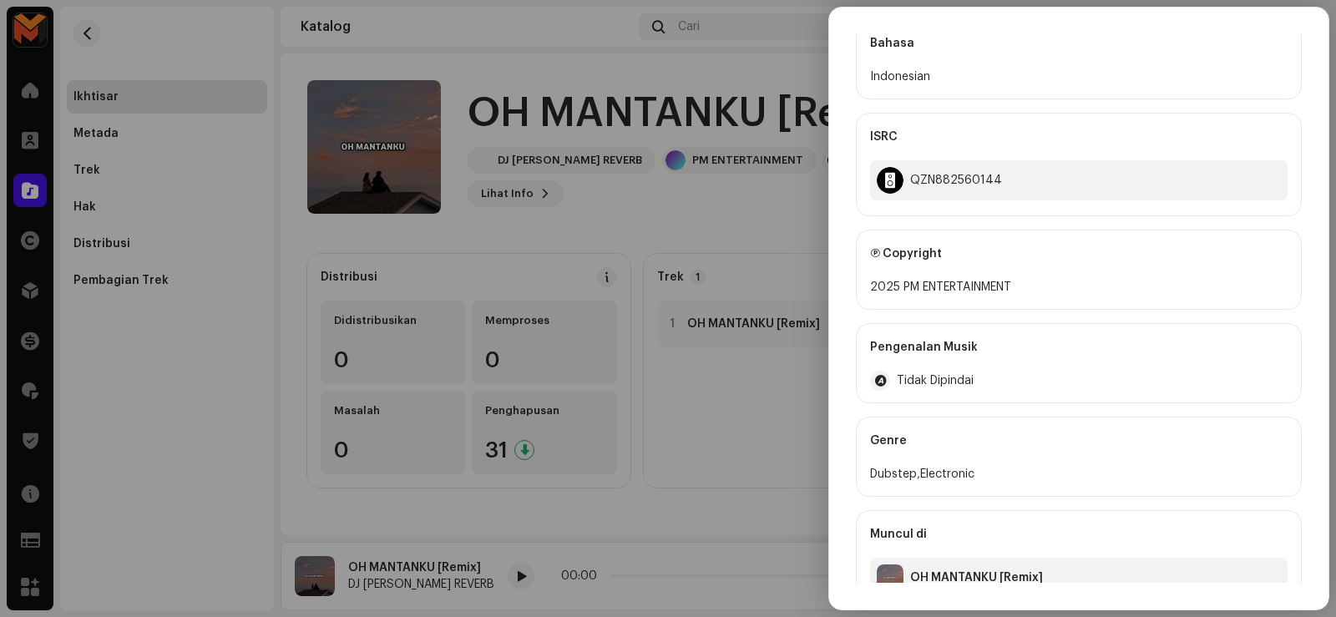
scroll to position [334, 0]
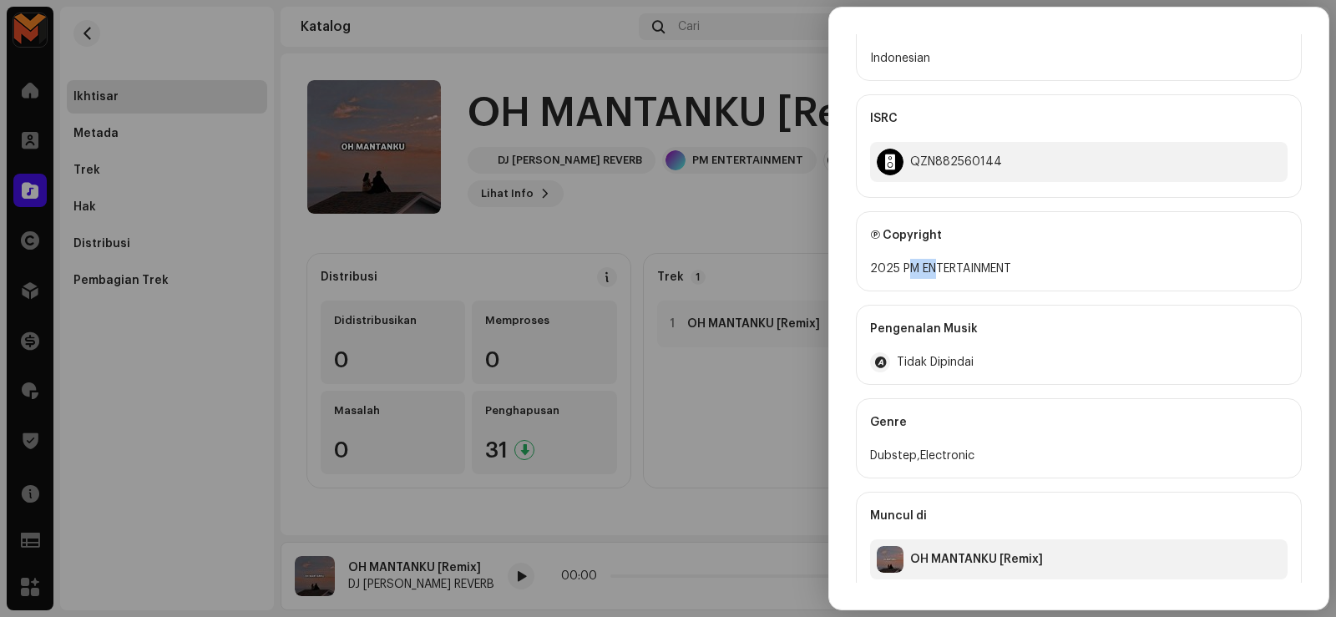
drag, startPoint x: 904, startPoint y: 267, endPoint x: 935, endPoint y: 270, distance: 31.1
click at [935, 270] on div "2025 PM ENTERTAINMENT" at bounding box center [1078, 269] width 417 height 20
drag, startPoint x: 900, startPoint y: 265, endPoint x: 1013, endPoint y: 275, distance: 114.0
click at [1013, 275] on div "2025 PM ENTERTAINMENT" at bounding box center [1078, 269] width 417 height 20
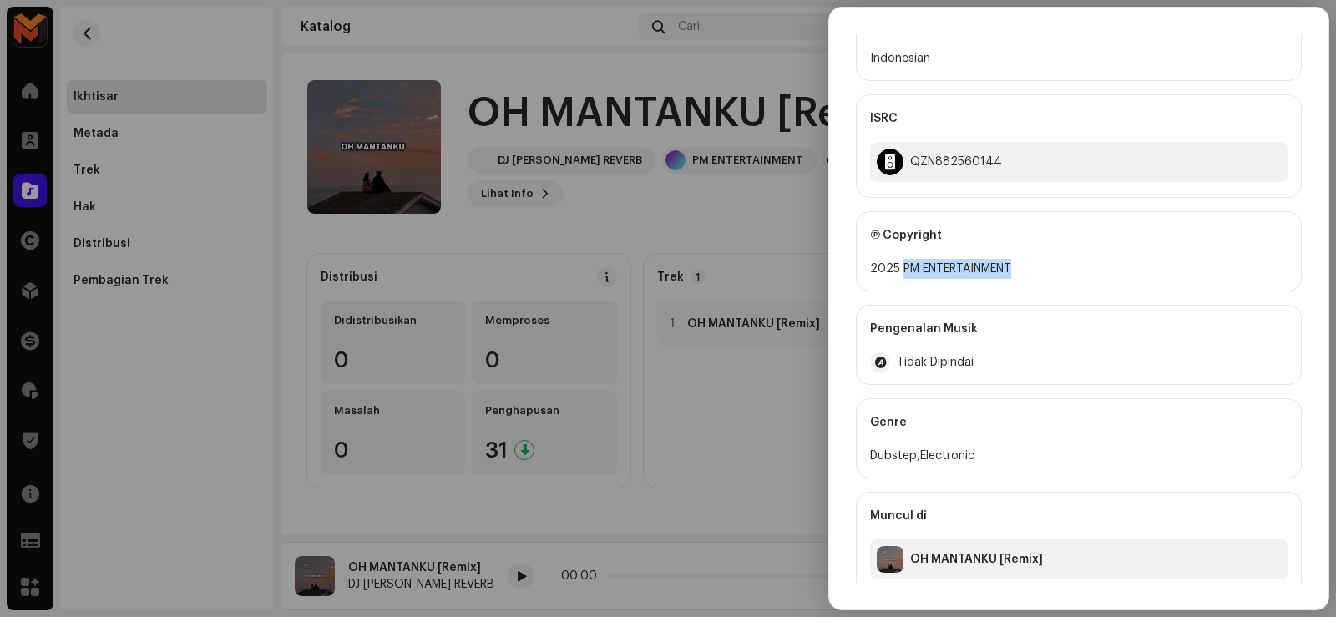
copy div "PM ENTERTAINMENT"
click at [670, 227] on div at bounding box center [668, 308] width 1336 height 617
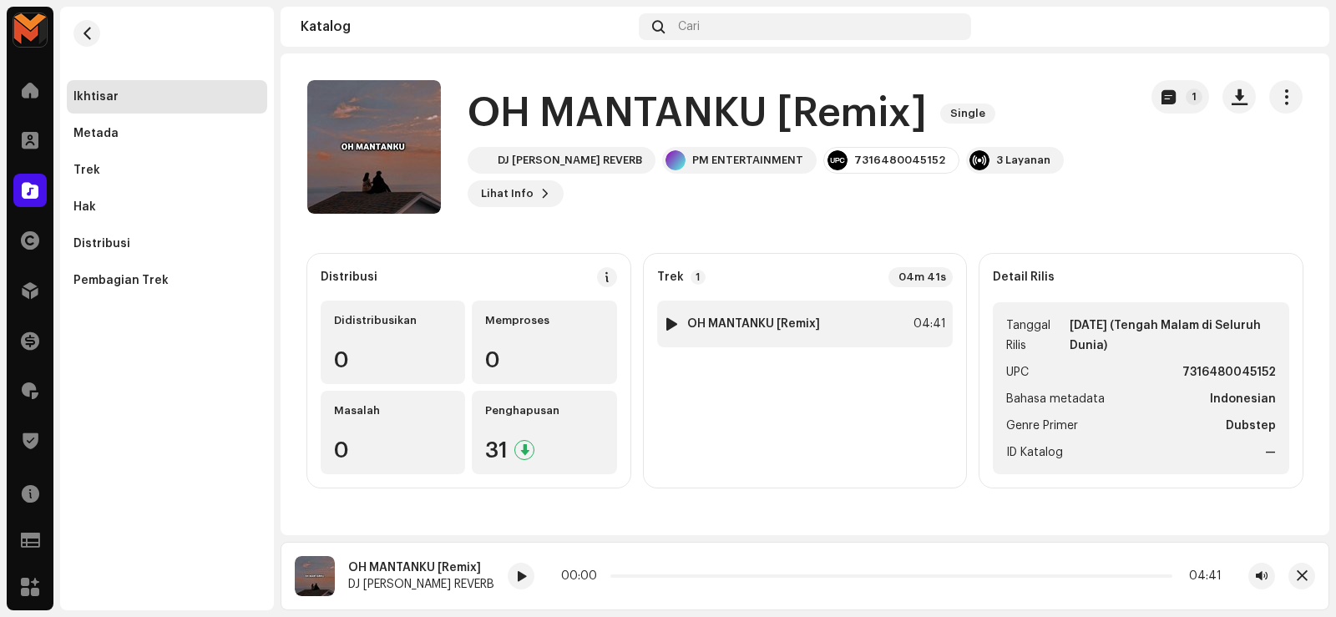
click at [866, 316] on div "1 OH MANTANKU [Remix] 04:41" at bounding box center [805, 324] width 296 height 47
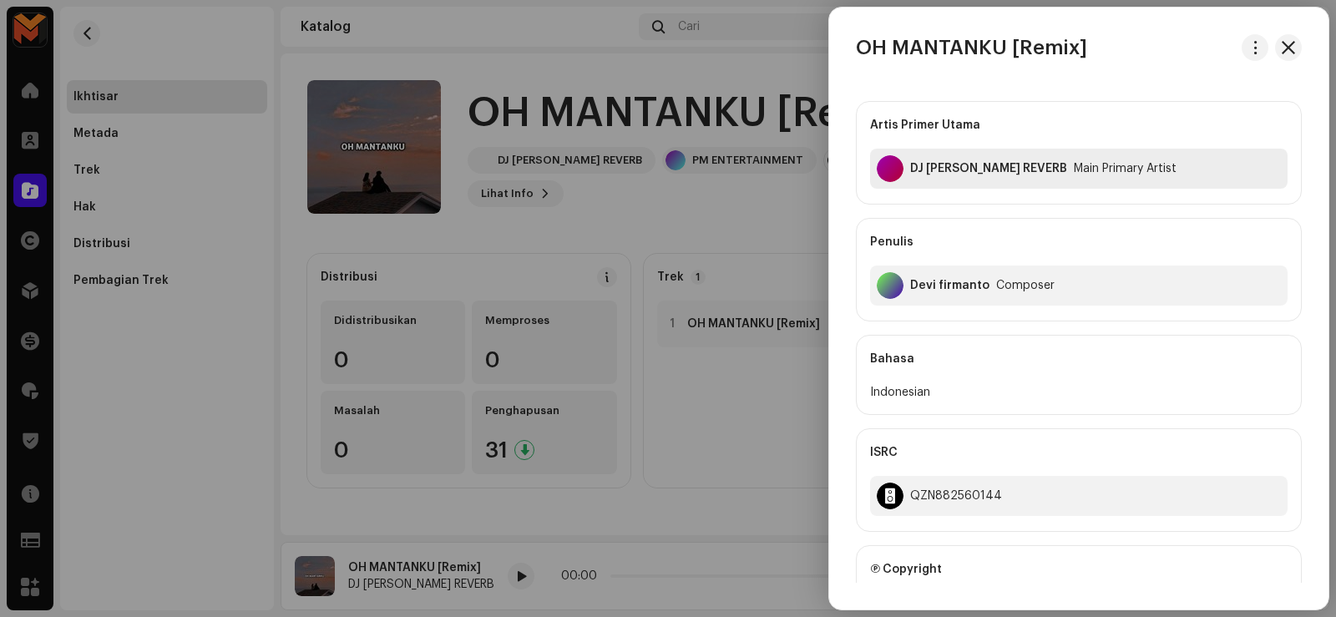
click at [916, 161] on div "DJ [PERSON_NAME] REVERB Main Primary Artist" at bounding box center [1078, 169] width 417 height 40
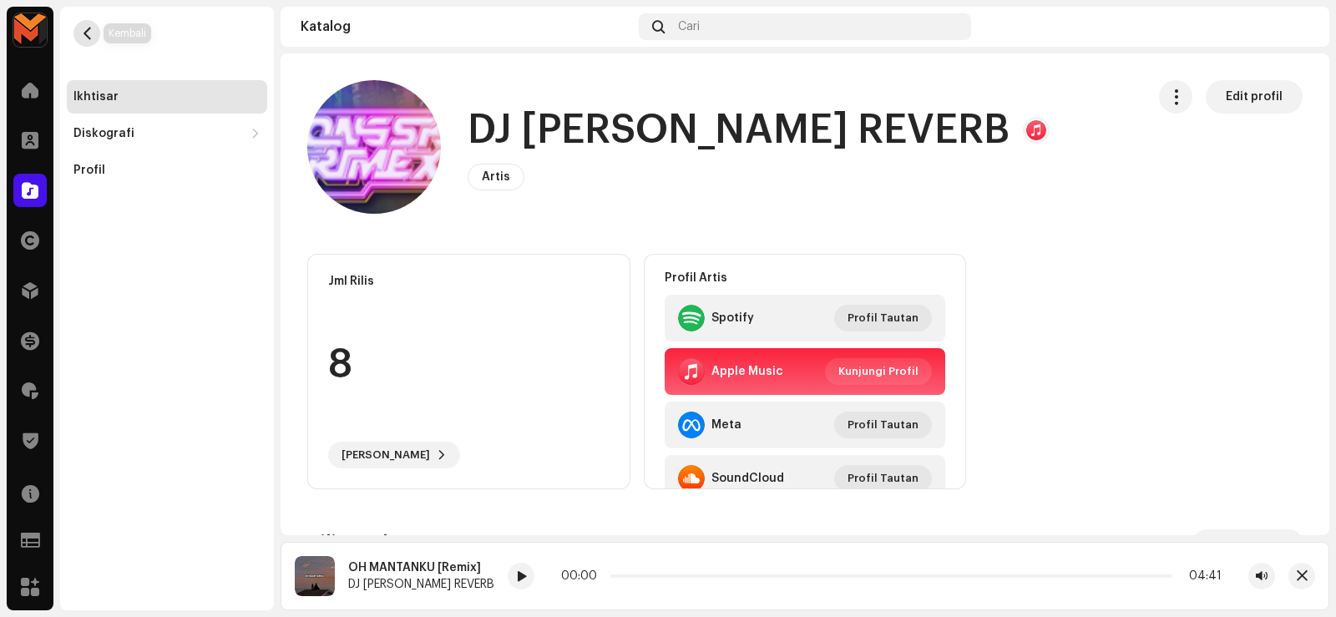
click at [85, 23] on button "button" at bounding box center [86, 33] width 27 height 27
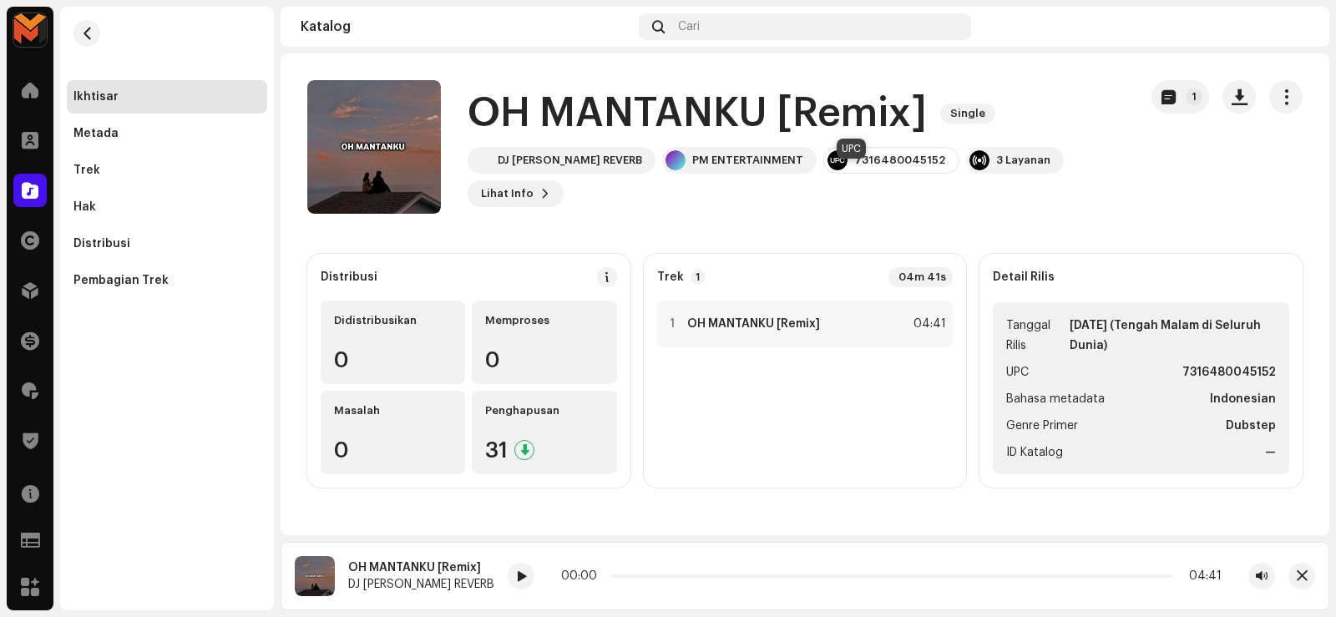
click at [854, 167] on div "7316480045152" at bounding box center [899, 160] width 91 height 13
click at [887, 337] on div "1 OH MANTANKU [Remix] 04:41" at bounding box center [805, 324] width 296 height 47
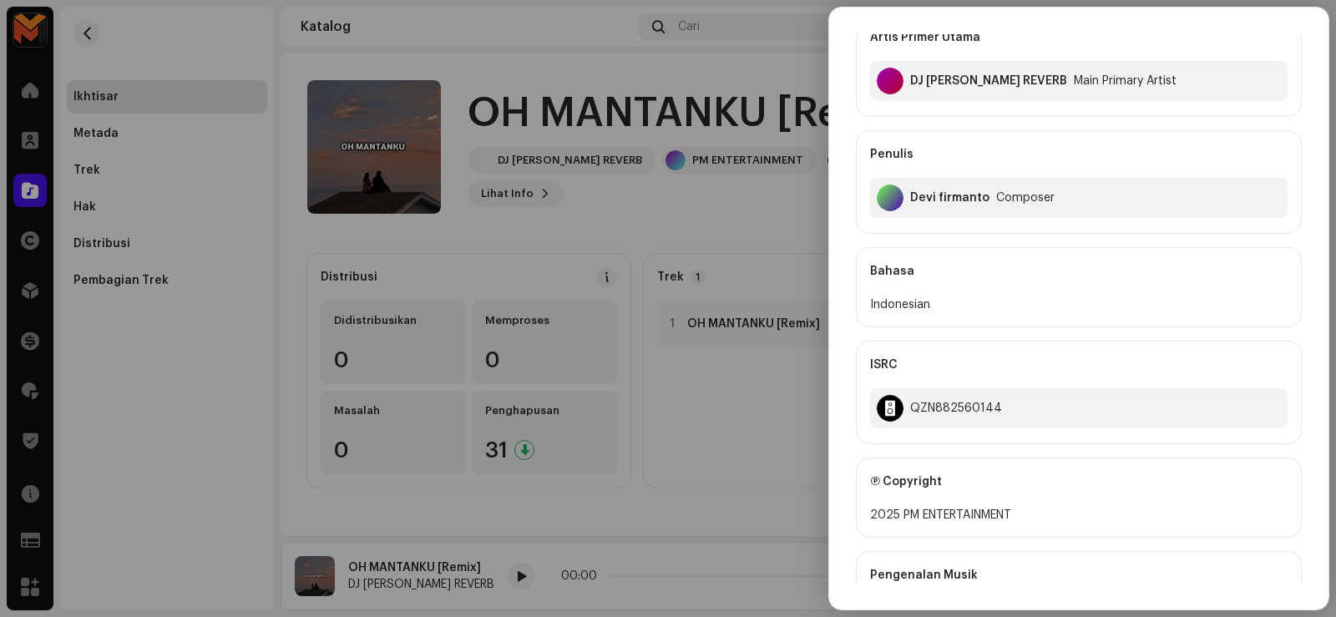
scroll to position [250, 0]
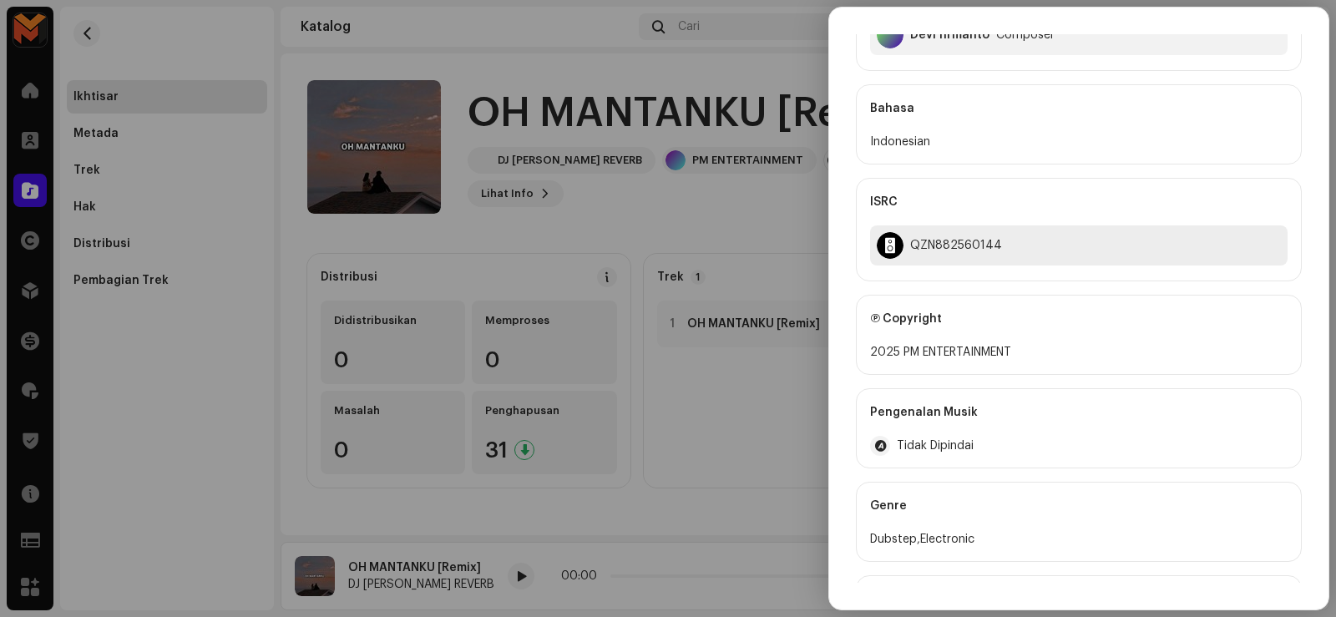
click at [932, 246] on div "QZN882560144" at bounding box center [956, 245] width 92 height 13
click at [564, 214] on div at bounding box center [668, 308] width 1336 height 617
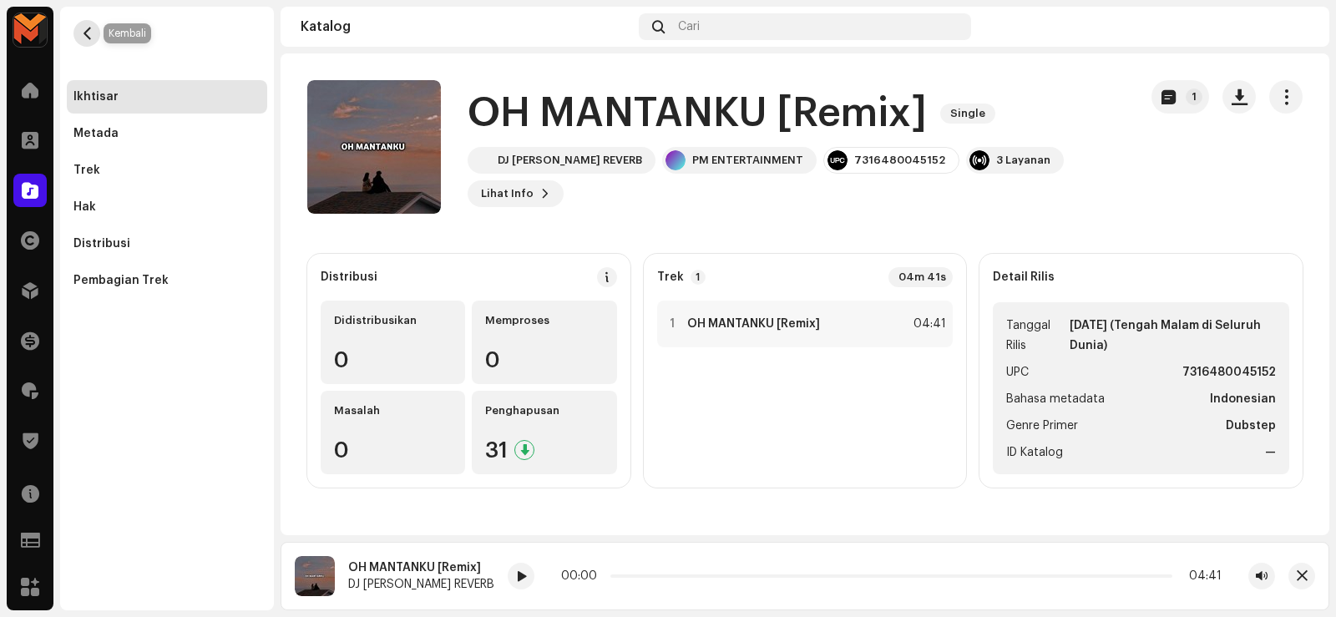
click at [78, 29] on button "button" at bounding box center [86, 33] width 27 height 27
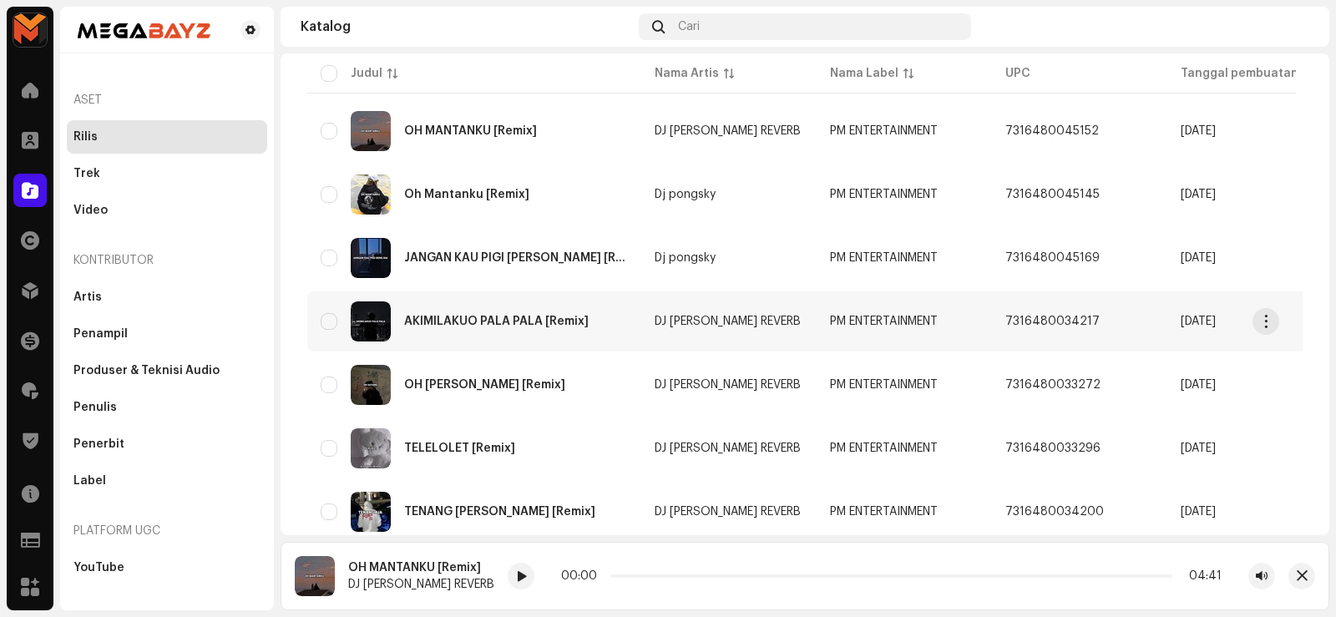
scroll to position [524, 0]
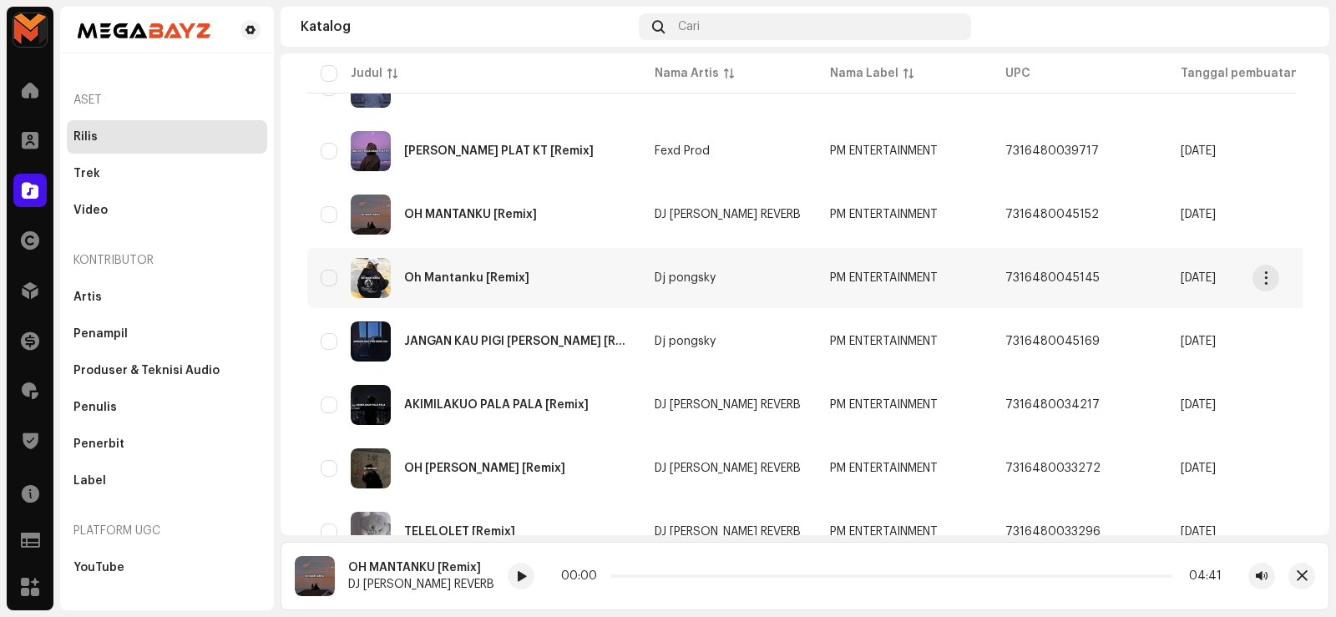
click at [437, 274] on div "Oh Mantanku [Remix]" at bounding box center [474, 278] width 307 height 40
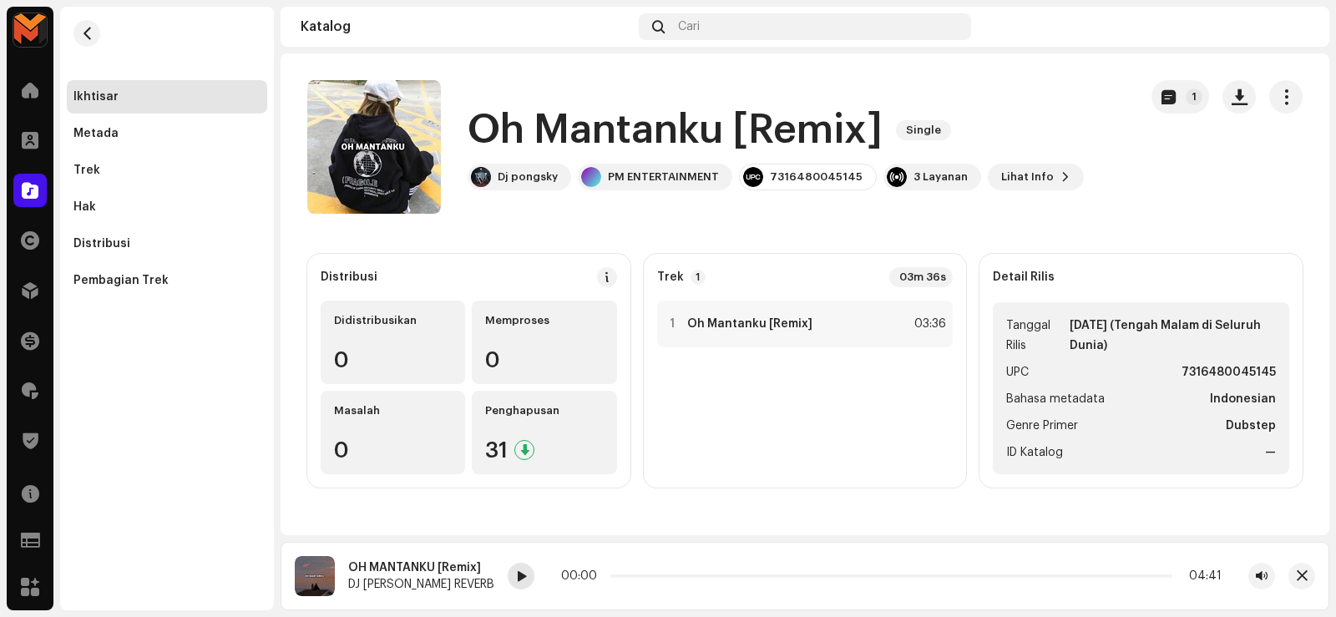
click at [516, 573] on span at bounding box center [521, 576] width 10 height 13
drag, startPoint x: 508, startPoint y: 572, endPoint x: 609, endPoint y: 486, distance: 132.6
click at [516, 571] on span at bounding box center [521, 576] width 10 height 13
click at [730, 321] on strong "Oh Mantanku [Remix]" at bounding box center [749, 323] width 125 height 13
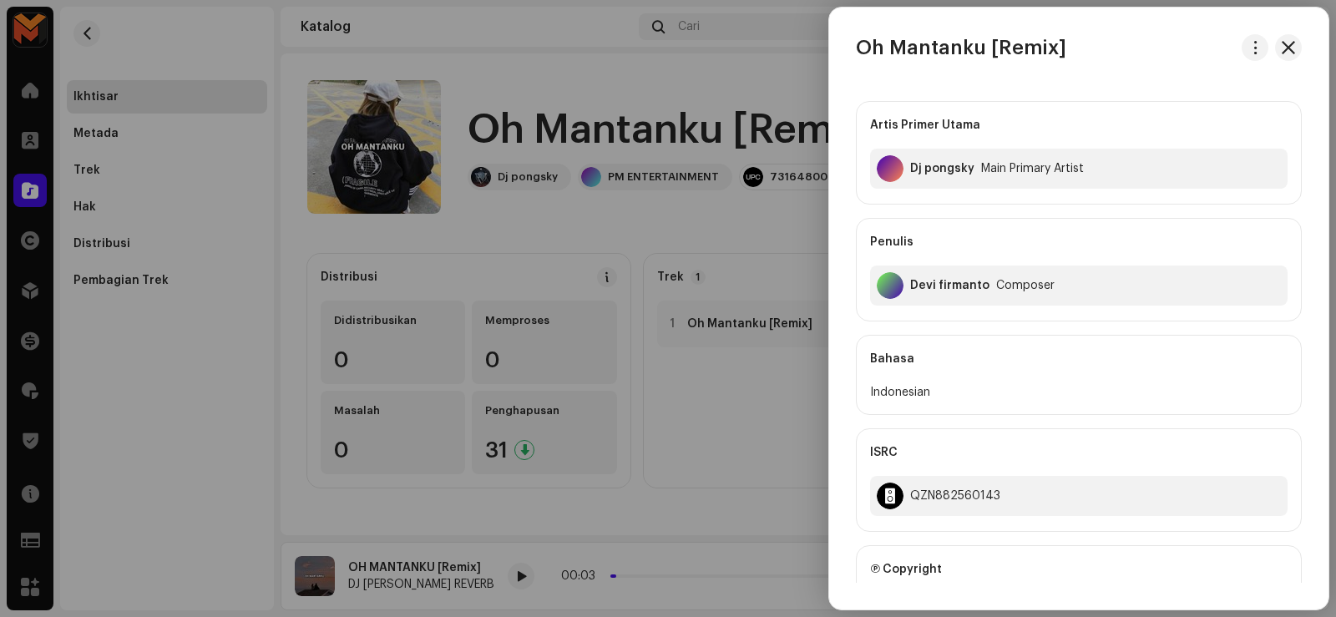
click at [689, 321] on div at bounding box center [668, 308] width 1336 height 617
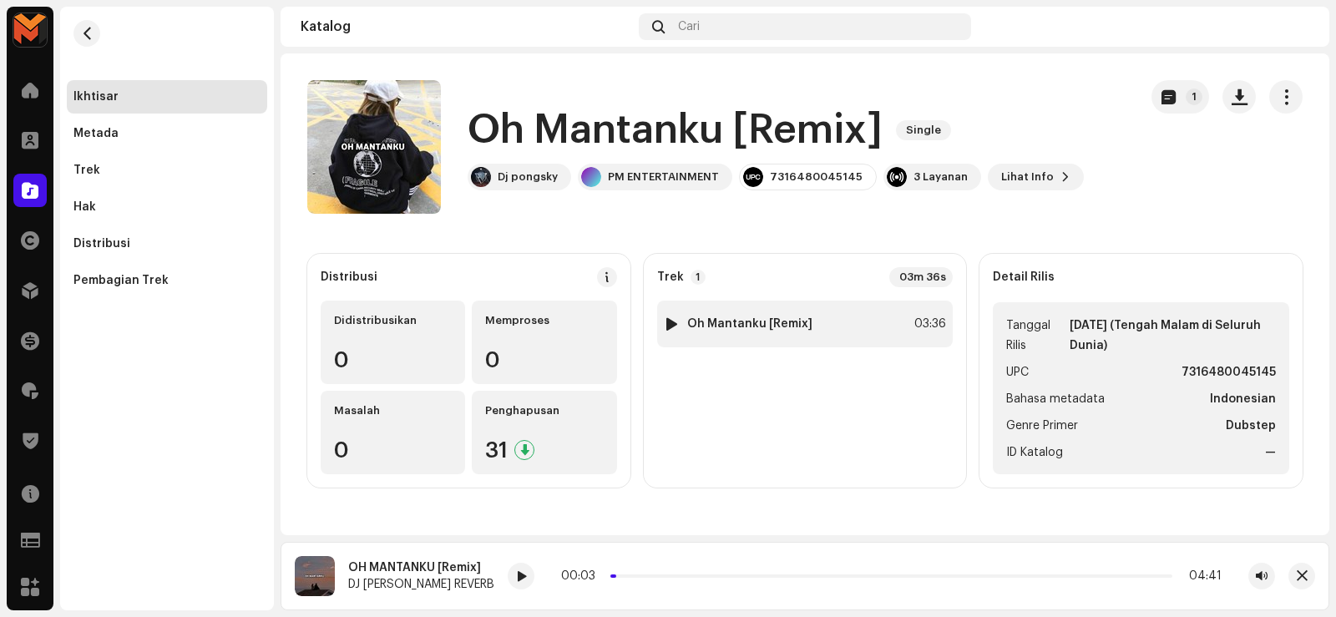
click at [667, 323] on div at bounding box center [671, 323] width 13 height 13
click at [665, 325] on div at bounding box center [671, 323] width 13 height 13
click at [669, 324] on div at bounding box center [671, 323] width 13 height 13
click at [668, 324] on div at bounding box center [671, 323] width 13 height 13
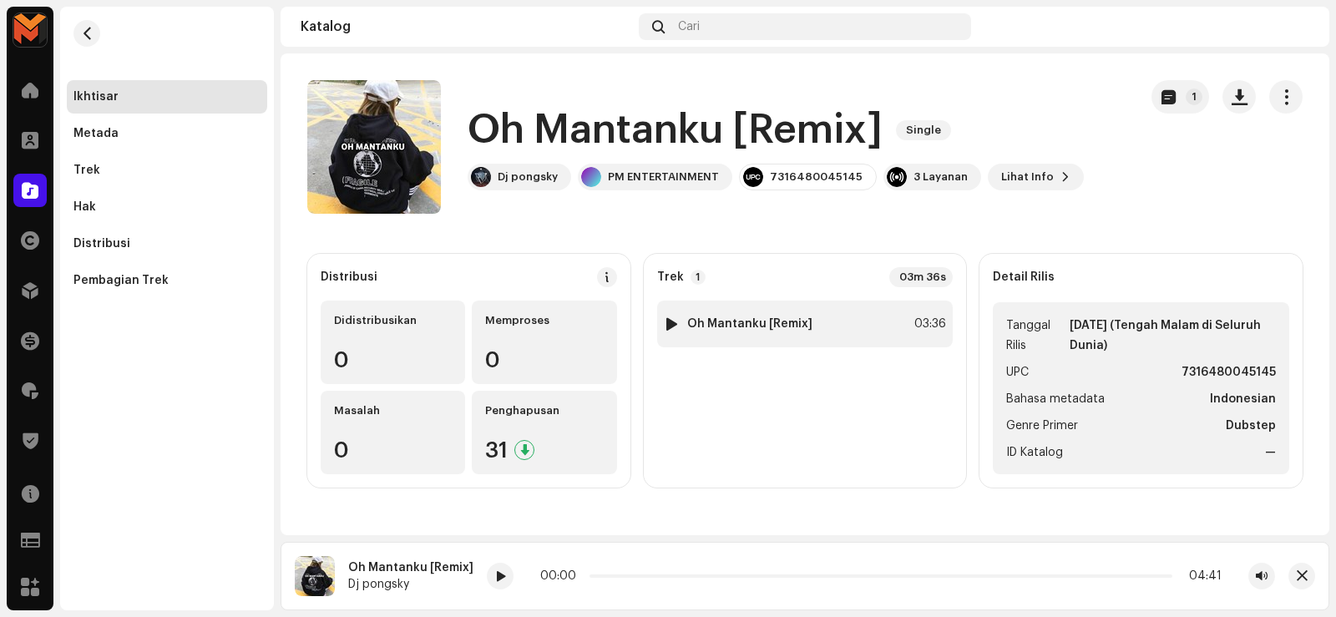
click at [668, 324] on div at bounding box center [671, 323] width 13 height 13
click at [671, 321] on div at bounding box center [671, 323] width 13 height 13
drag, startPoint x: 671, startPoint y: 321, endPoint x: 917, endPoint y: 407, distance: 261.1
click at [917, 407] on div "1 Oh Mantanku [Remix] 03:36" at bounding box center [805, 388] width 296 height 174
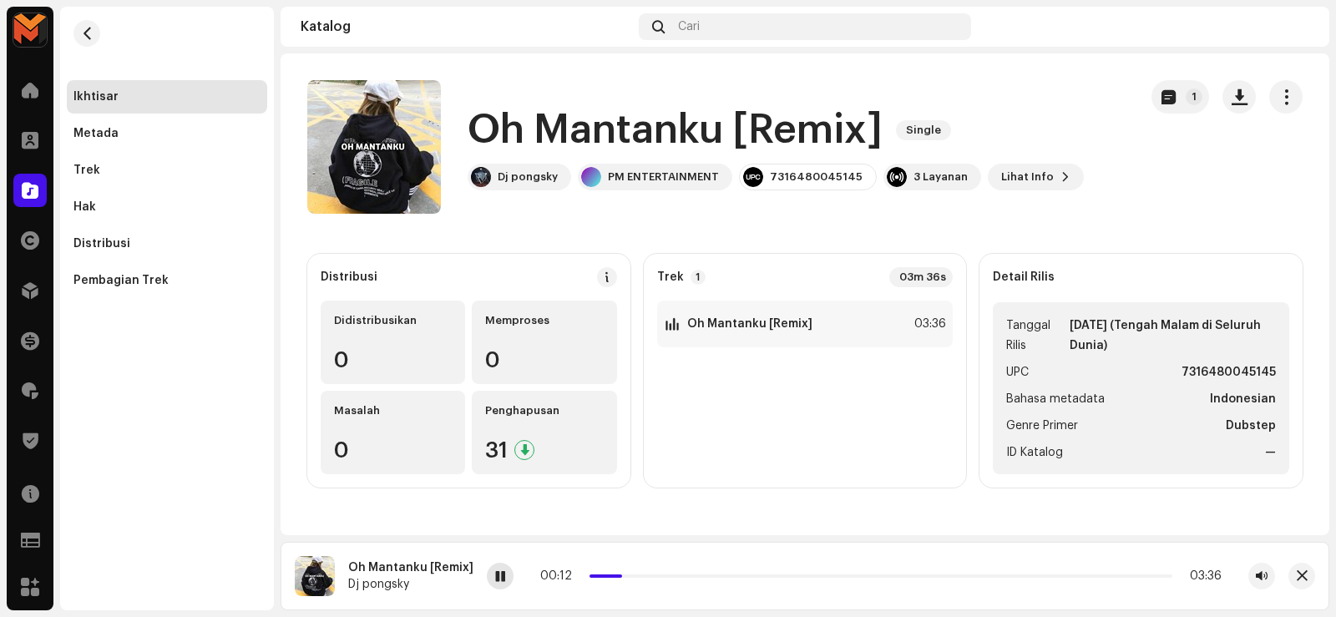
click at [495, 581] on span at bounding box center [500, 576] width 10 height 13
click at [497, 575] on span at bounding box center [500, 576] width 10 height 13
click at [477, 129] on h1 "Oh Mantanku [Remix]" at bounding box center [674, 130] width 415 height 53
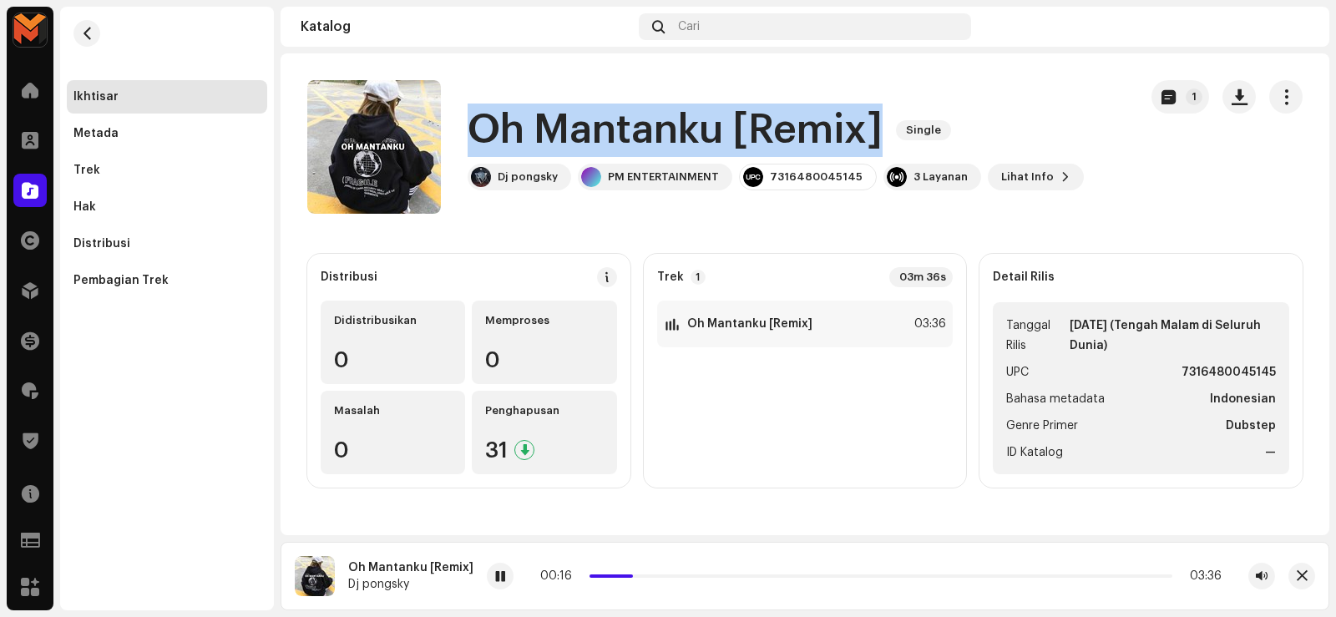
click at [477, 129] on h1 "Oh Mantanku [Remix]" at bounding box center [674, 130] width 415 height 53
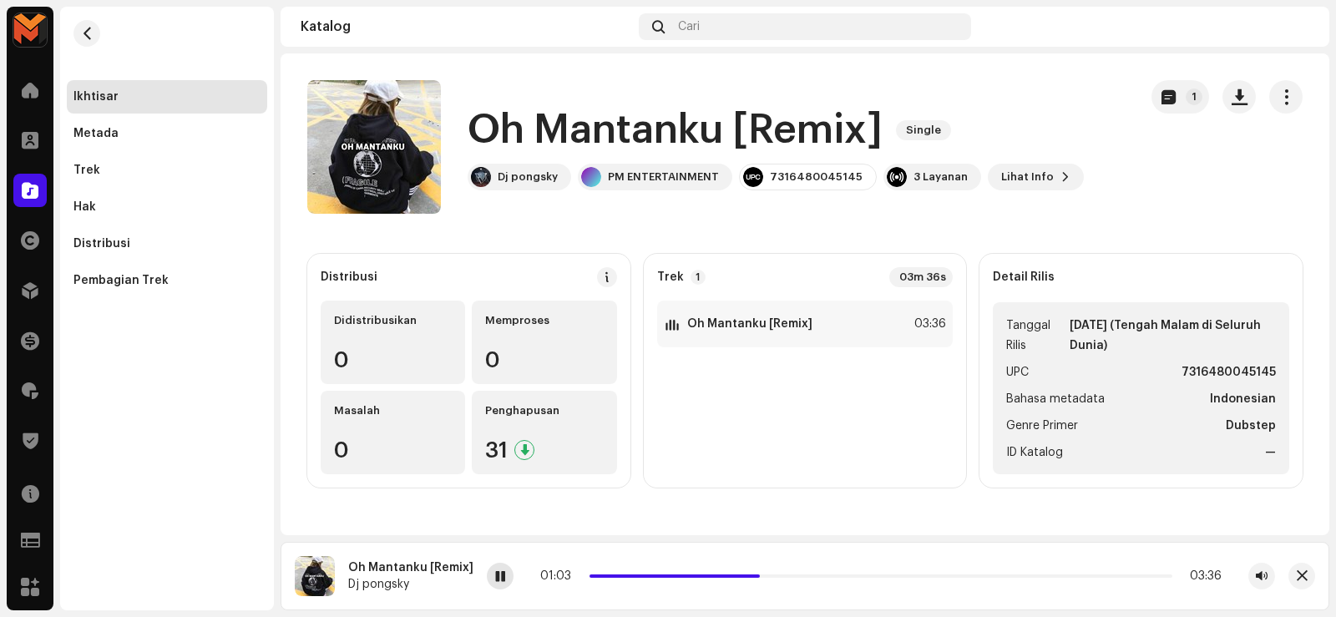
click at [499, 583] on div at bounding box center [500, 576] width 27 height 27
drag, startPoint x: 755, startPoint y: 575, endPoint x: 563, endPoint y: 595, distance: 192.2
click at [563, 595] on div "Oh Mantanku [Remix] Dj pongsky 00:00 03:36" at bounding box center [804, 576] width 1048 height 68
click at [1238, 90] on span "button" at bounding box center [1239, 96] width 16 height 13
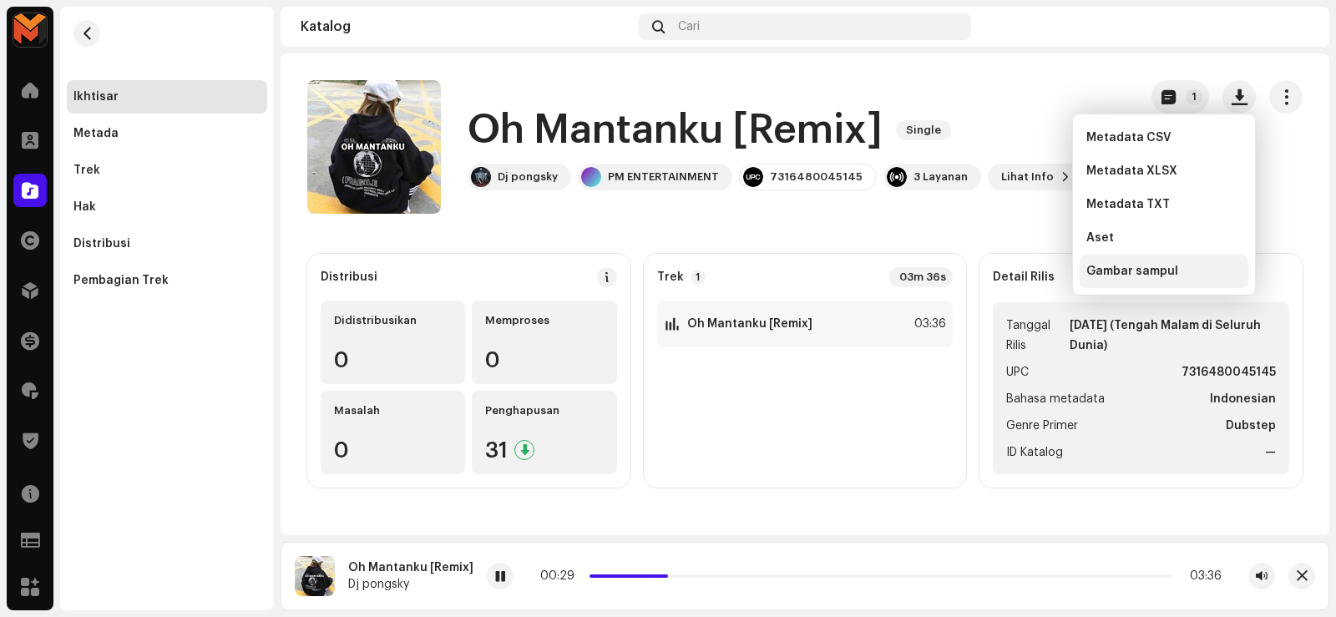
click at [1134, 280] on div "Gambar sampul" at bounding box center [1163, 271] width 169 height 33
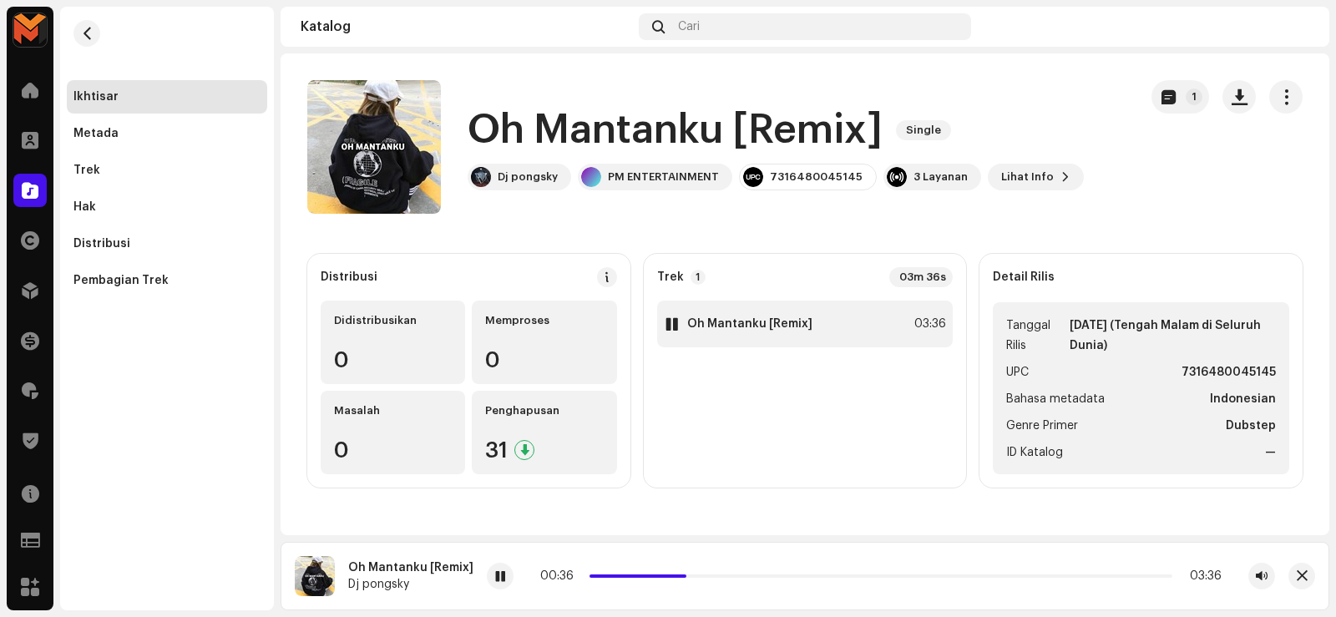
click at [835, 306] on div "1 Oh Mantanku [Remix] 03:36" at bounding box center [805, 324] width 296 height 47
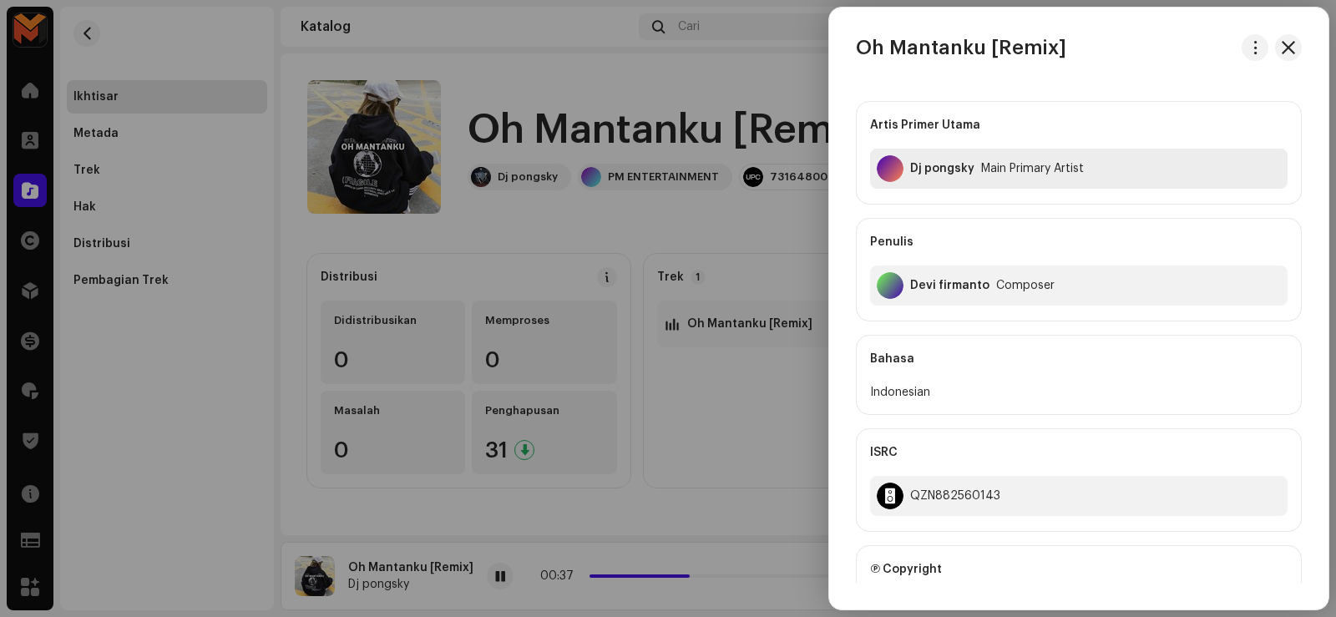
click at [917, 169] on div "Dj pongsky" at bounding box center [942, 168] width 64 height 13
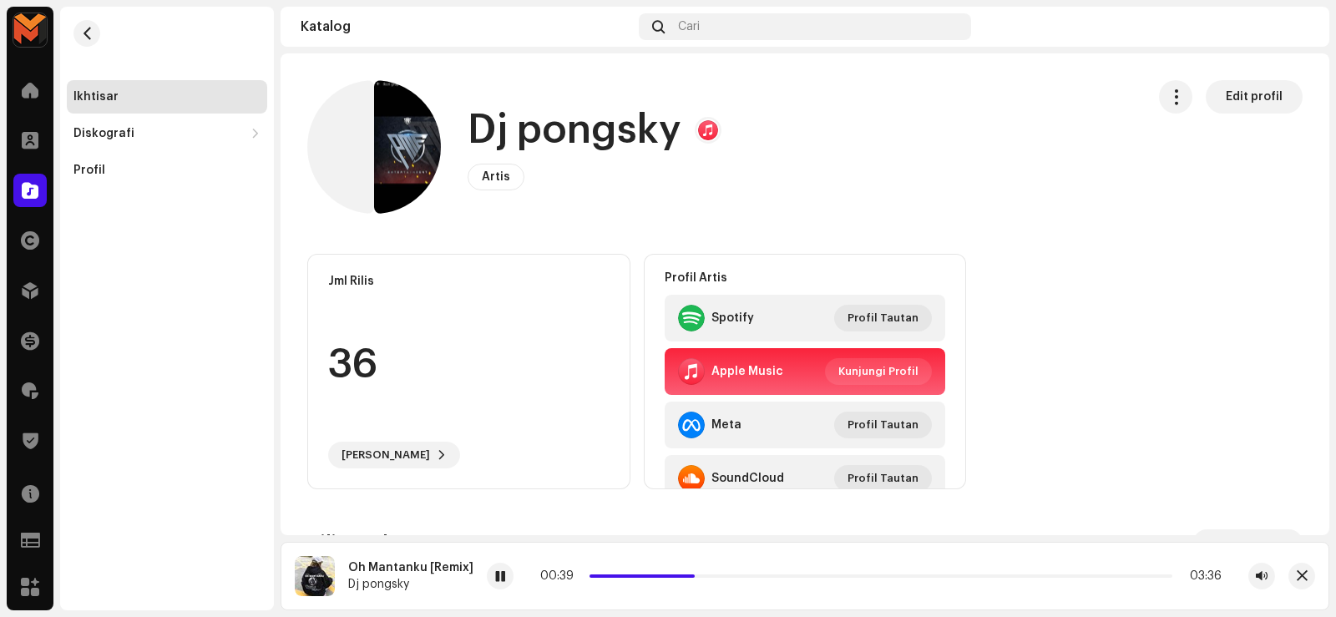
click at [513, 133] on h1 "Dj pongsky" at bounding box center [574, 130] width 214 height 53
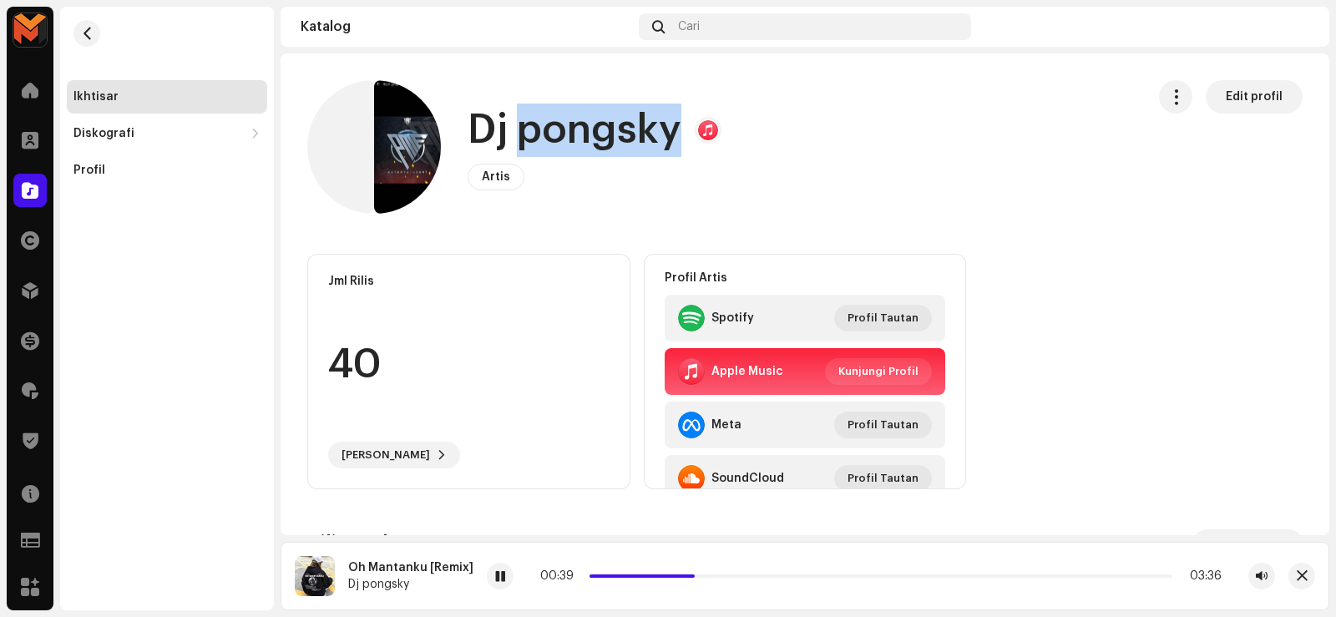
click at [513, 133] on h1 "Dj pongsky" at bounding box center [574, 130] width 214 height 53
click at [512, 133] on h1 "Dj pongsky" at bounding box center [574, 130] width 214 height 53
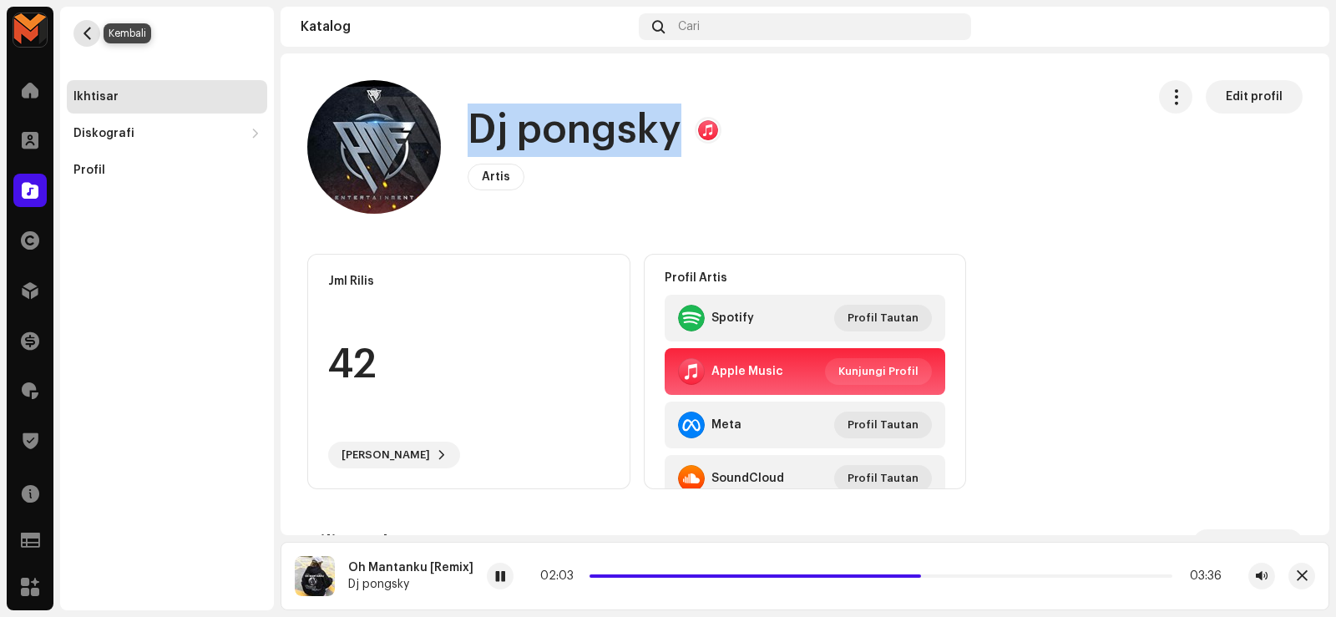
click at [82, 34] on span "button" at bounding box center [87, 33] width 13 height 13
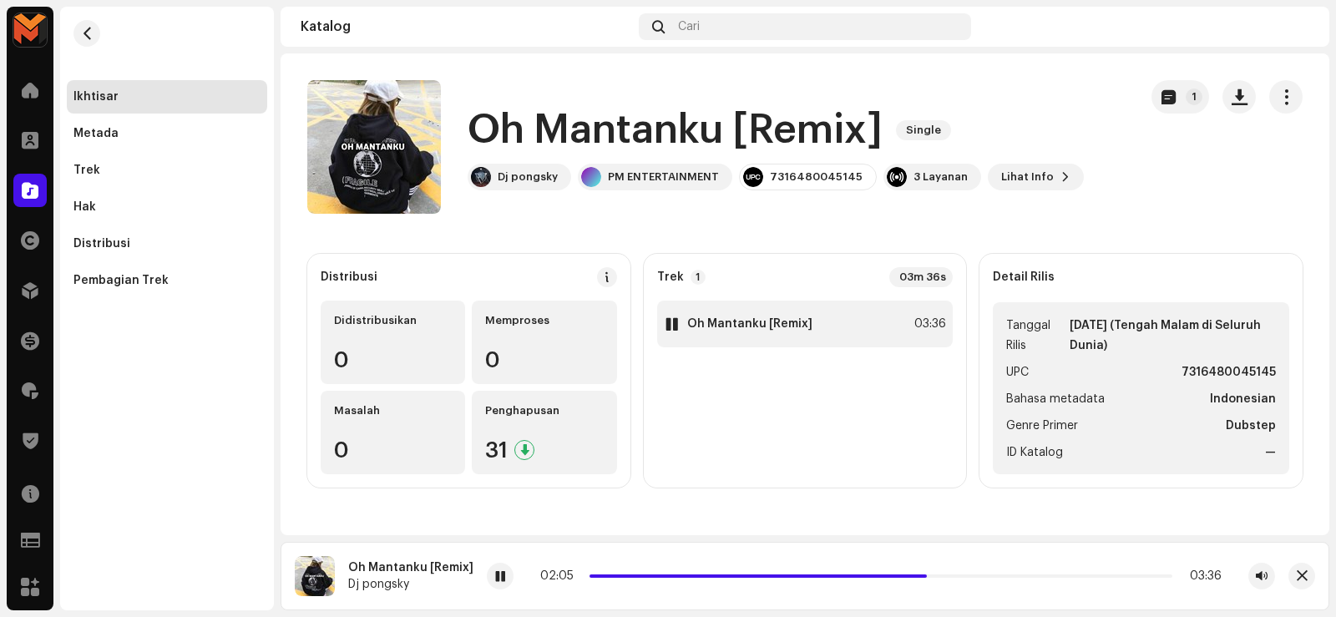
click at [765, 318] on strong "Oh Mantanku [Remix]" at bounding box center [749, 323] width 125 height 13
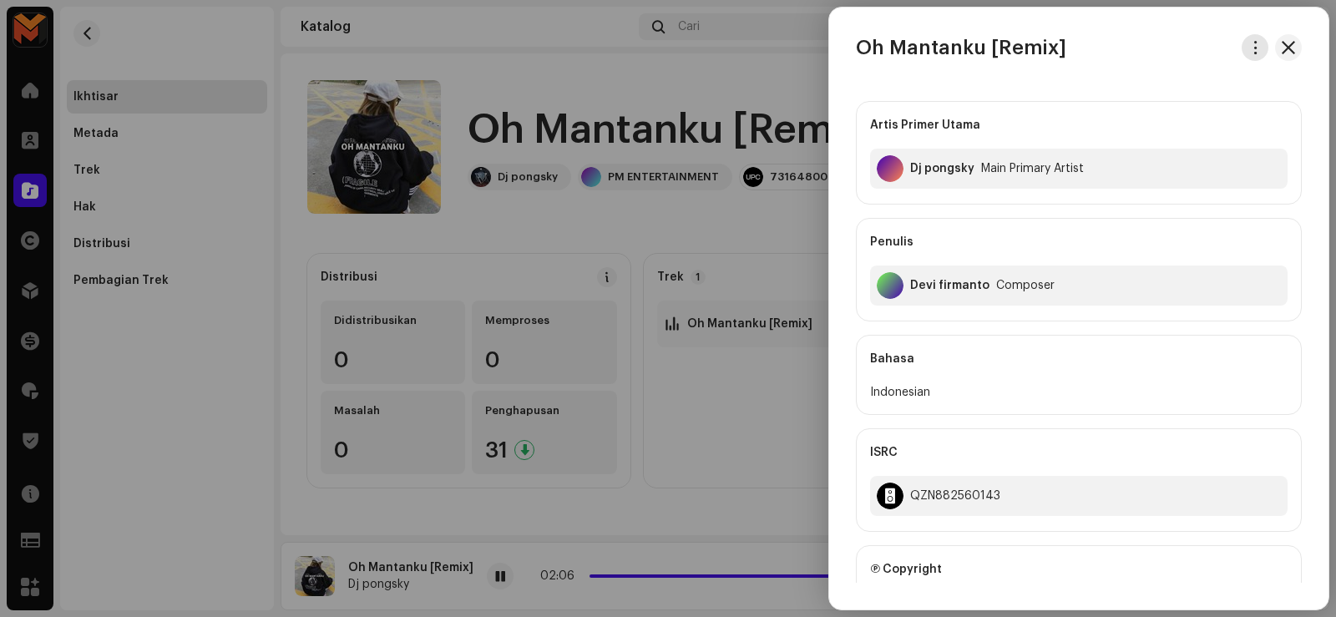
click at [1261, 43] on button "button" at bounding box center [1254, 47] width 27 height 27
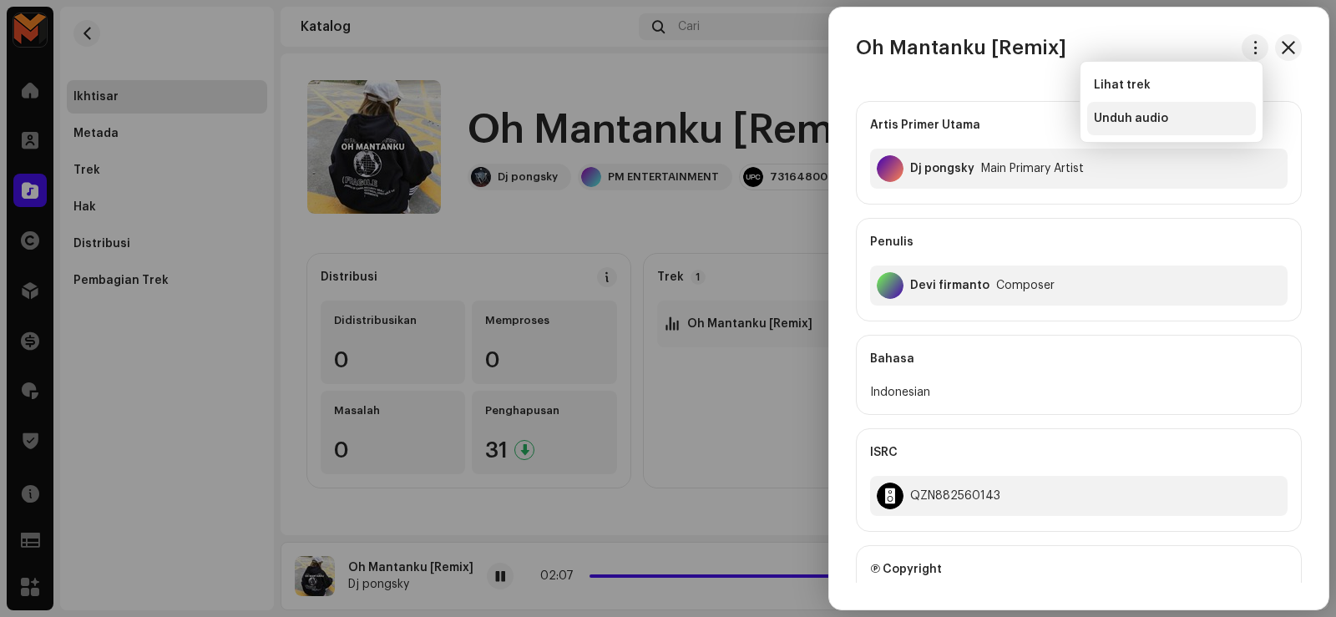
click at [1212, 116] on div "Unduh audio" at bounding box center [1170, 118] width 155 height 13
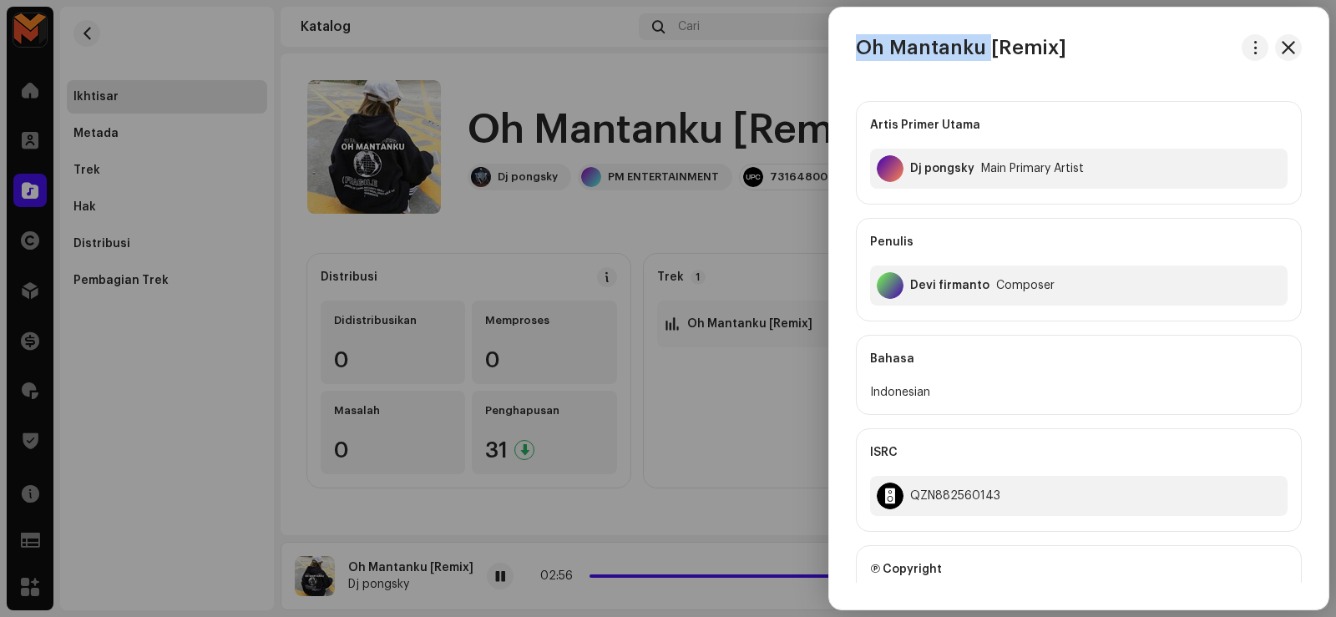
drag, startPoint x: 855, startPoint y: 43, endPoint x: 986, endPoint y: 50, distance: 131.3
click at [986, 50] on div "Oh Mantanku [Remix]" at bounding box center [1078, 47] width 499 height 27
click at [770, 258] on div at bounding box center [668, 308] width 1336 height 617
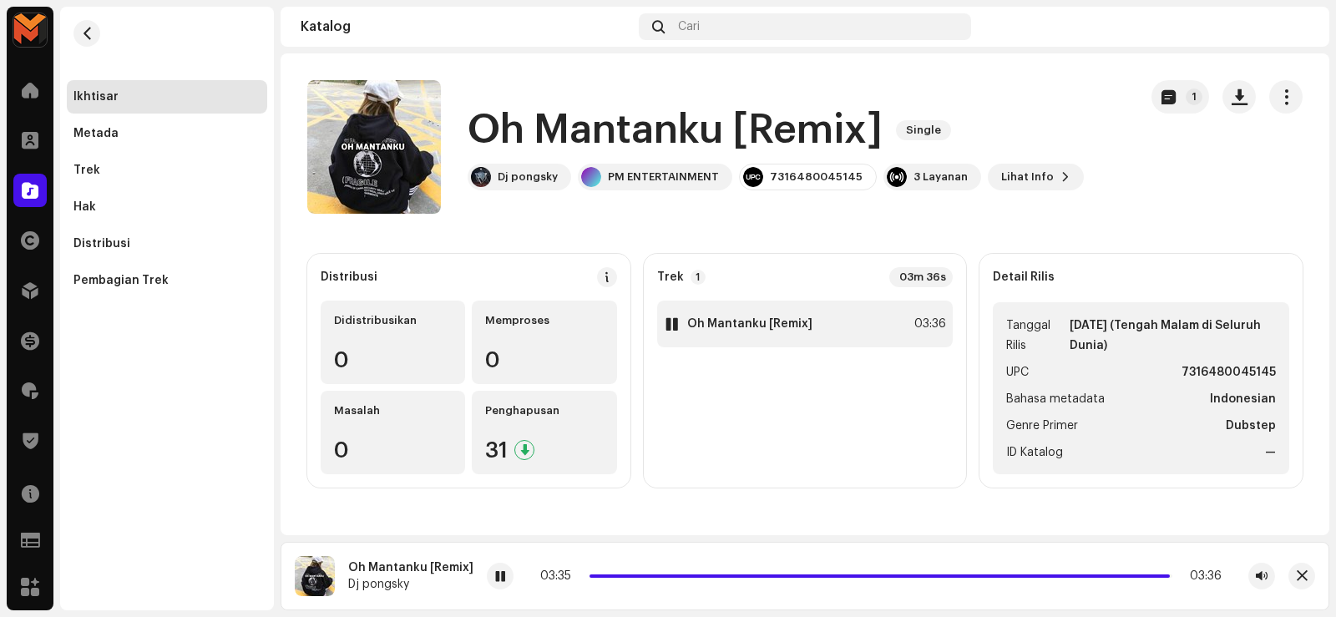
click at [726, 314] on div "1 Oh Mantanku [Remix] 03:36" at bounding box center [805, 324] width 296 height 47
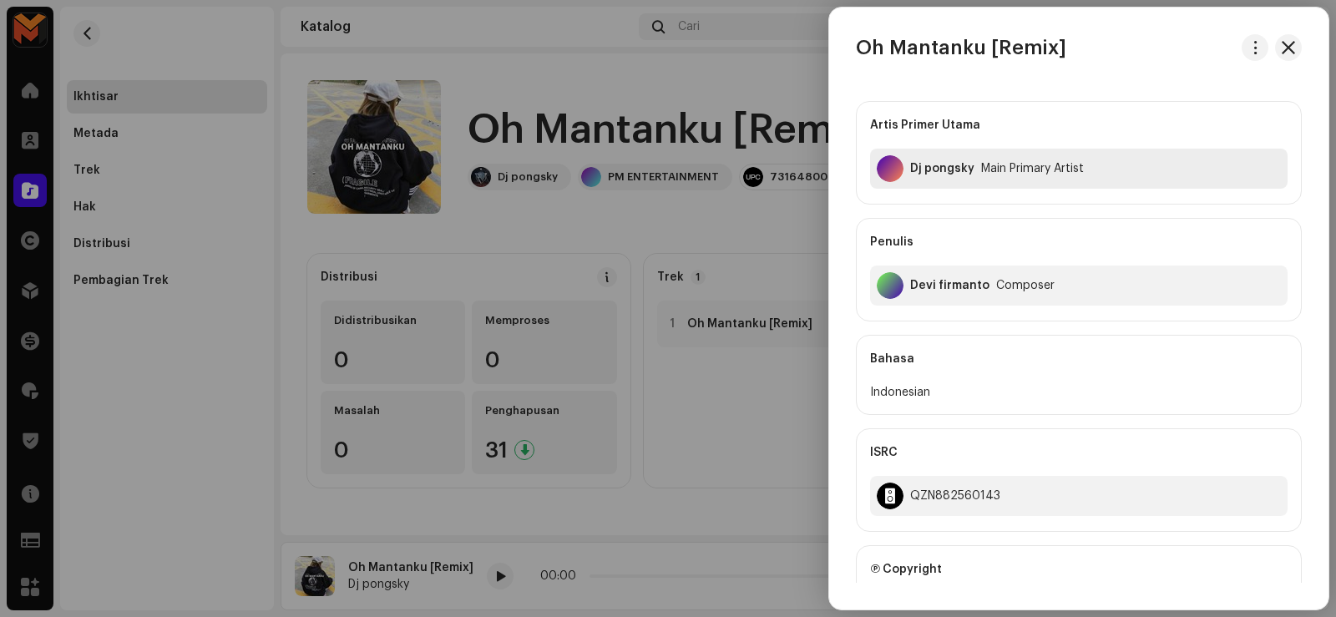
click at [917, 165] on div "Dj pongsky" at bounding box center [942, 168] width 64 height 13
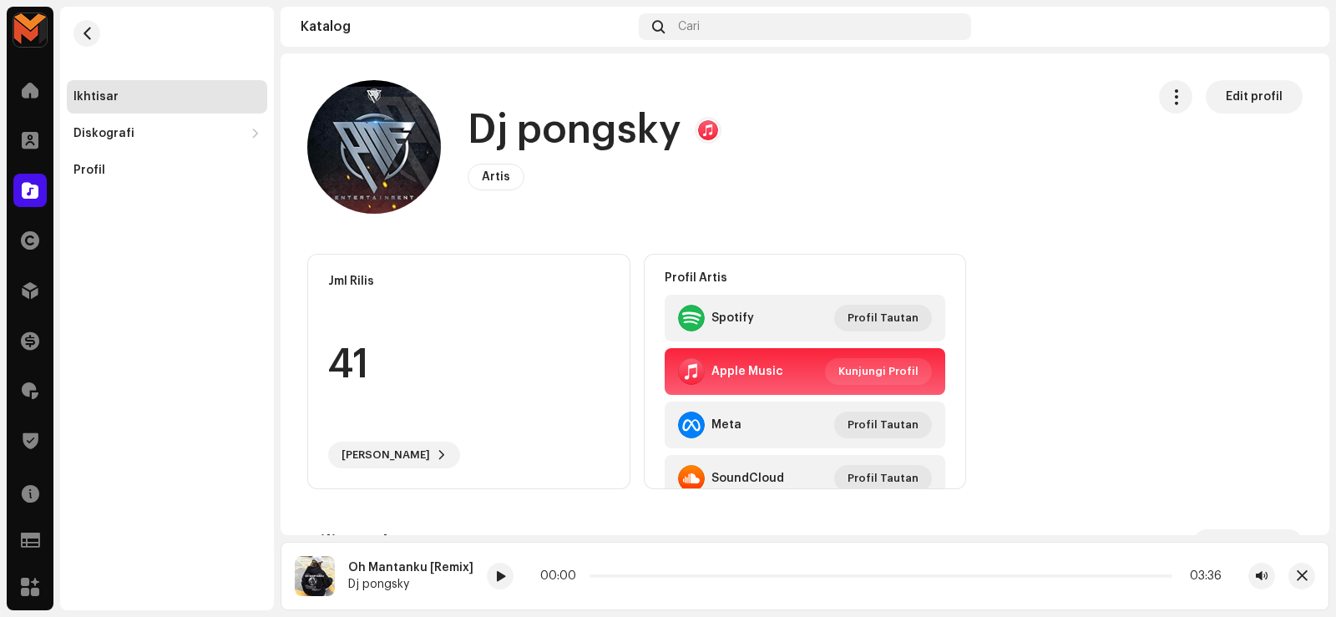
click at [612, 129] on h1 "Dj pongsky" at bounding box center [574, 130] width 214 height 53
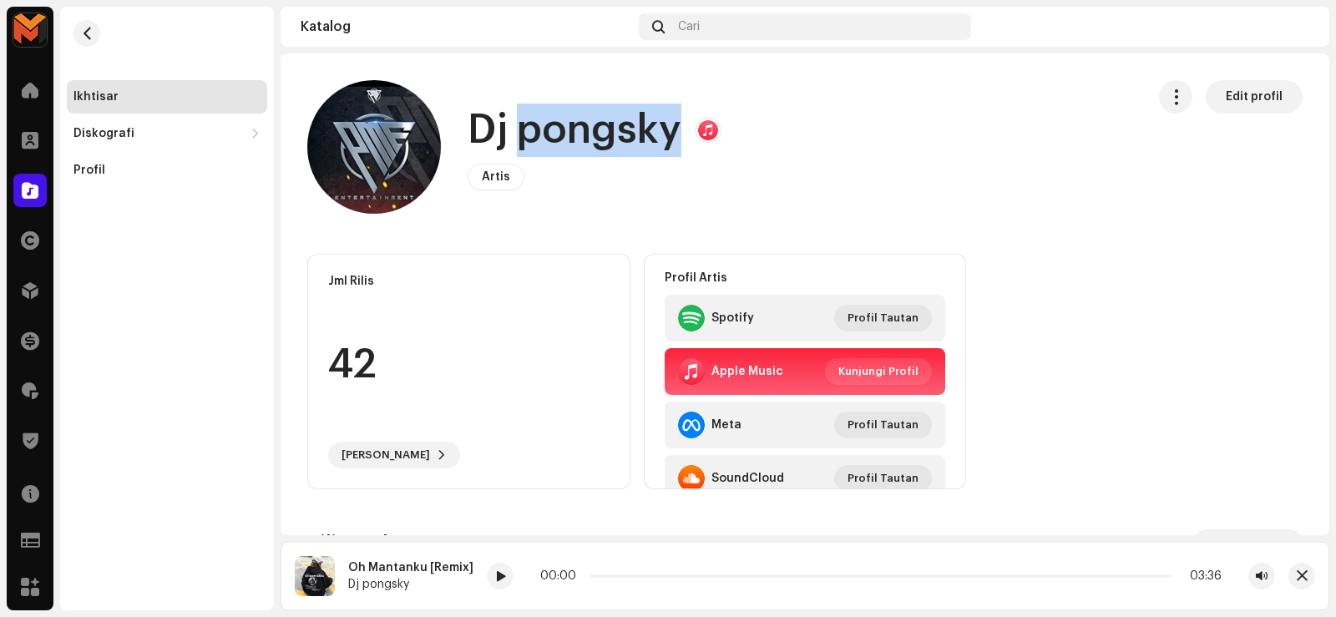
click at [612, 129] on h1 "Dj pongsky" at bounding box center [574, 130] width 214 height 53
click at [612, 130] on h1 "Dj pongsky" at bounding box center [574, 130] width 214 height 53
click at [93, 38] on button "button" at bounding box center [86, 33] width 27 height 27
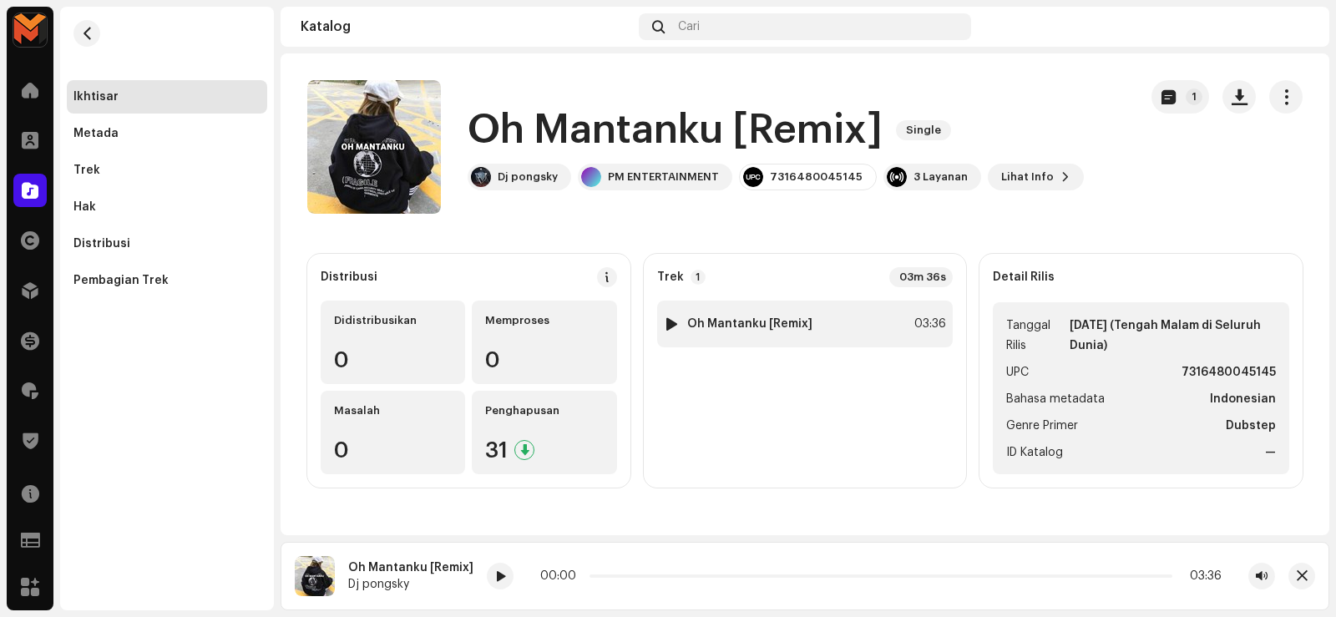
click at [885, 314] on div "1 Oh Mantanku [Remix] 03:36" at bounding box center [805, 324] width 296 height 47
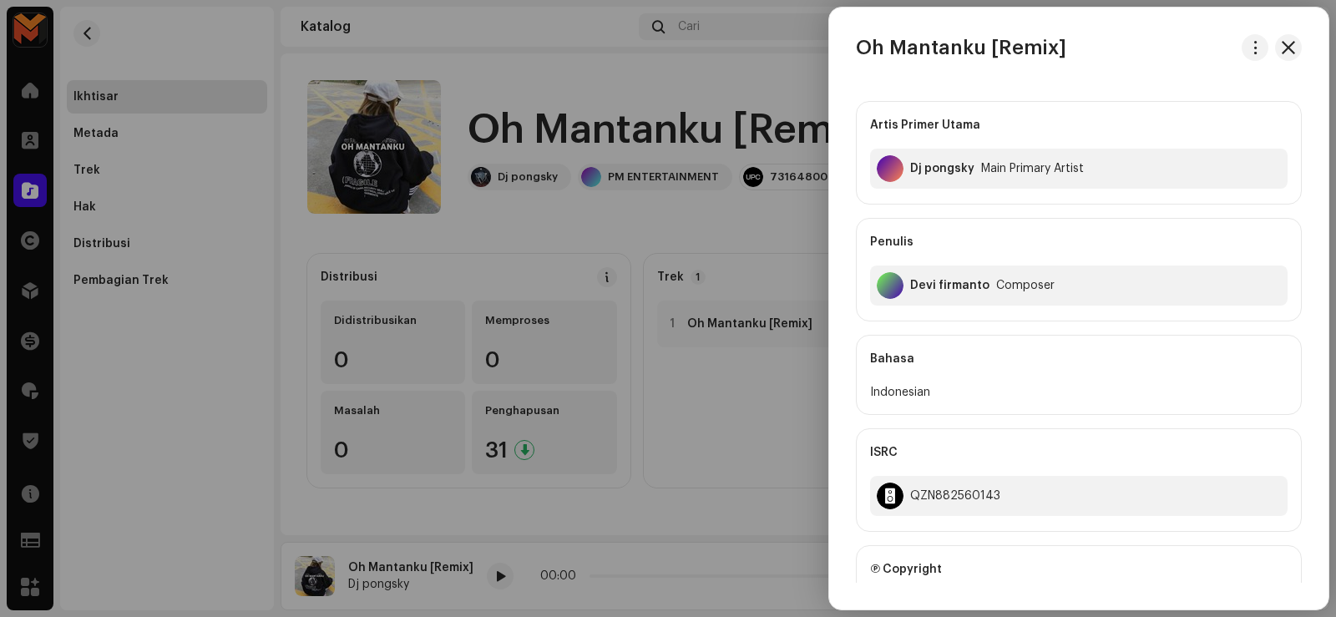
click at [928, 279] on div "Devi firmanto" at bounding box center [949, 285] width 79 height 13
click at [928, 275] on div "[PERSON_NAME] Composer" at bounding box center [1078, 285] width 417 height 40
click at [929, 283] on div "Devi firmanto" at bounding box center [949, 285] width 79 height 13
click at [927, 283] on div "Devi firmanto" at bounding box center [949, 285] width 79 height 13
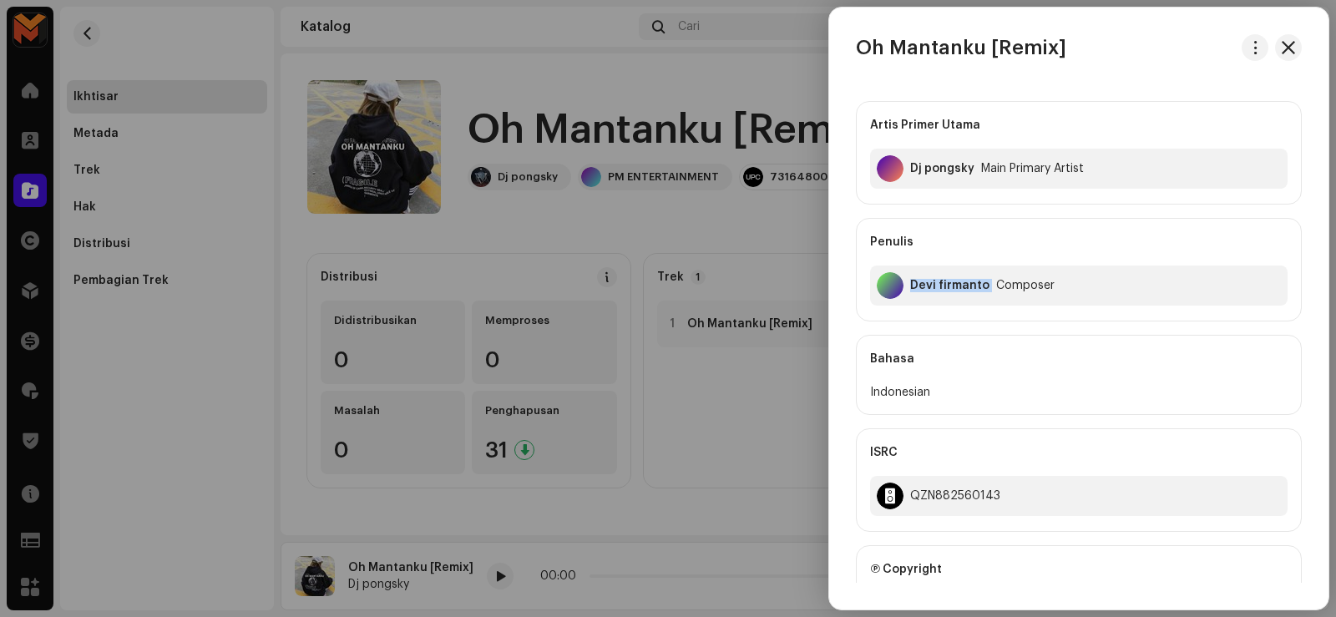
click at [927, 283] on div "Devi firmanto" at bounding box center [949, 285] width 79 height 13
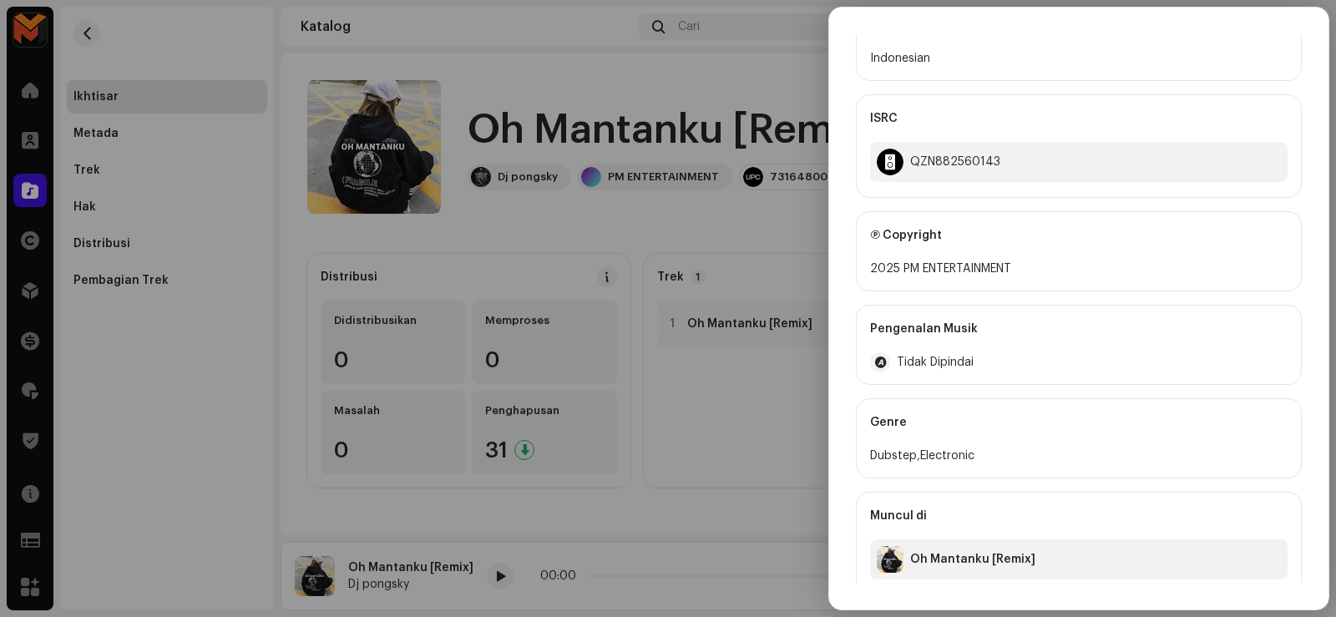
scroll to position [346, 0]
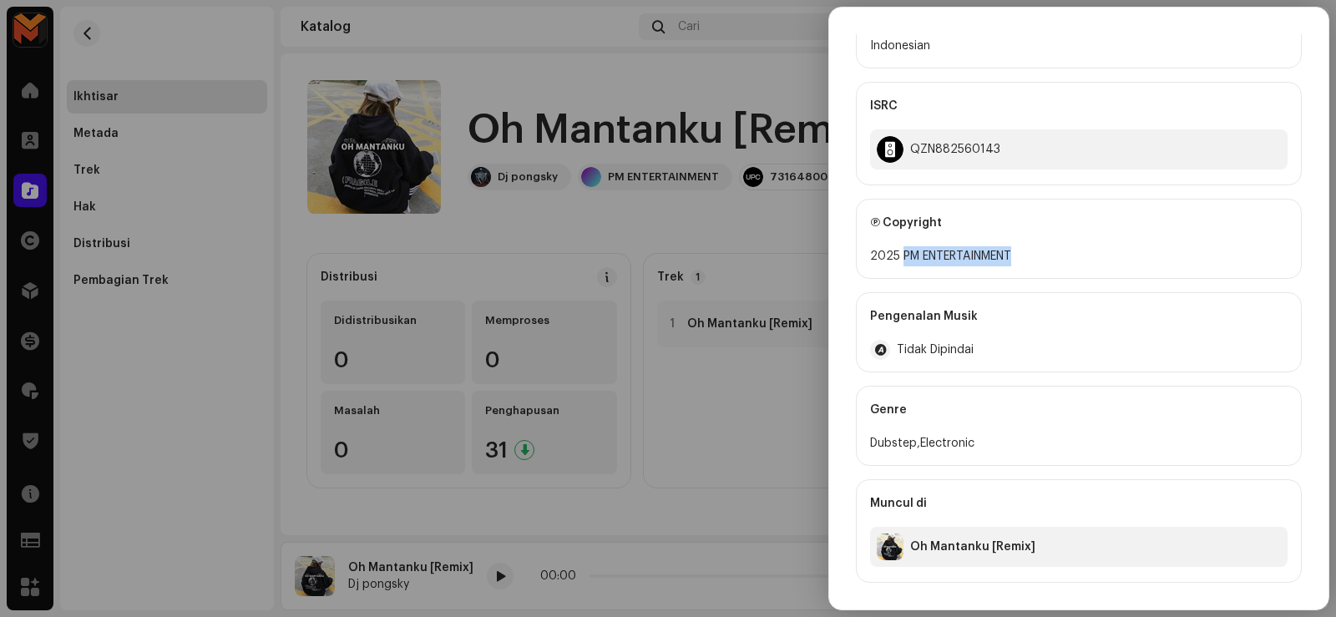
drag, startPoint x: 902, startPoint y: 250, endPoint x: 1053, endPoint y: 256, distance: 152.0
click at [1053, 256] on div "2025 PM ENTERTAINMENT" at bounding box center [1078, 256] width 417 height 20
click at [651, 255] on div at bounding box center [668, 308] width 1336 height 617
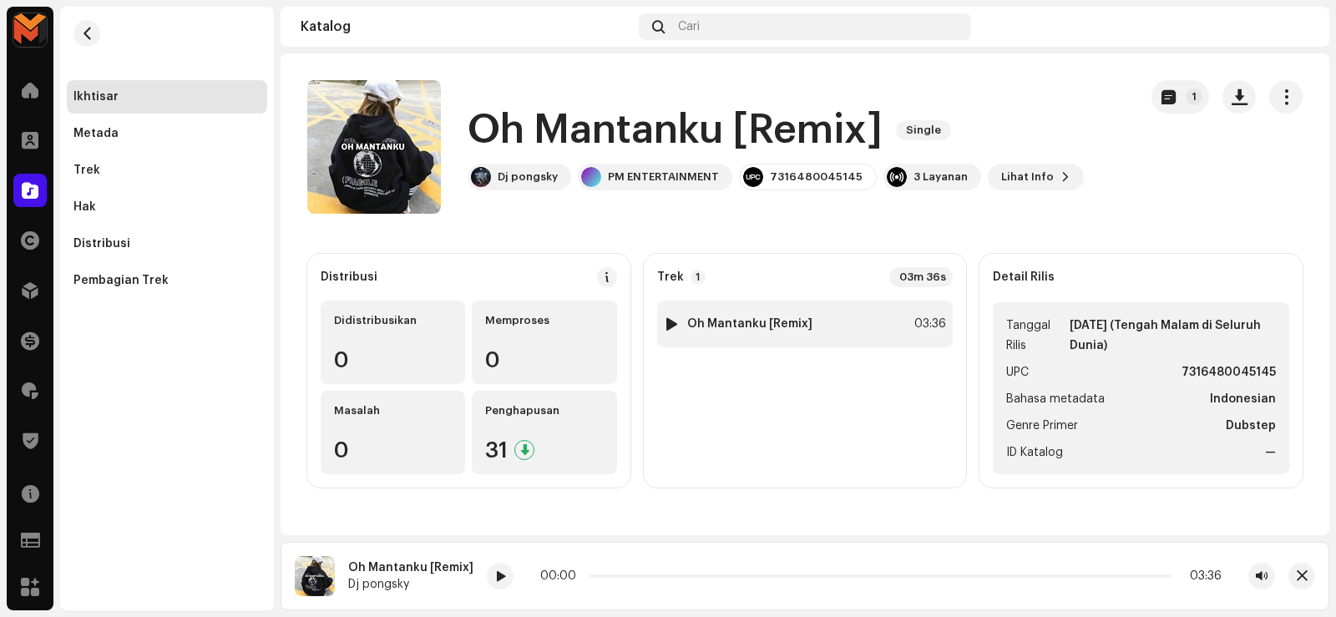
click at [785, 317] on strong "Oh Mantanku [Remix]" at bounding box center [749, 323] width 125 height 13
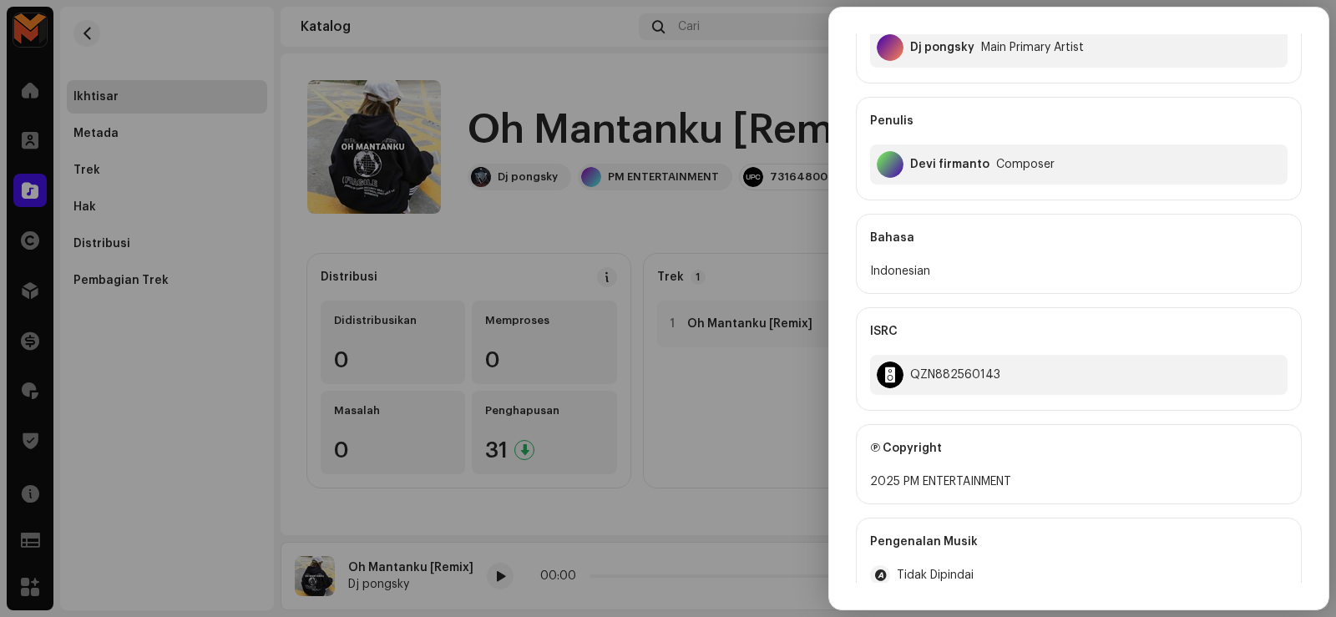
scroll to position [250, 0]
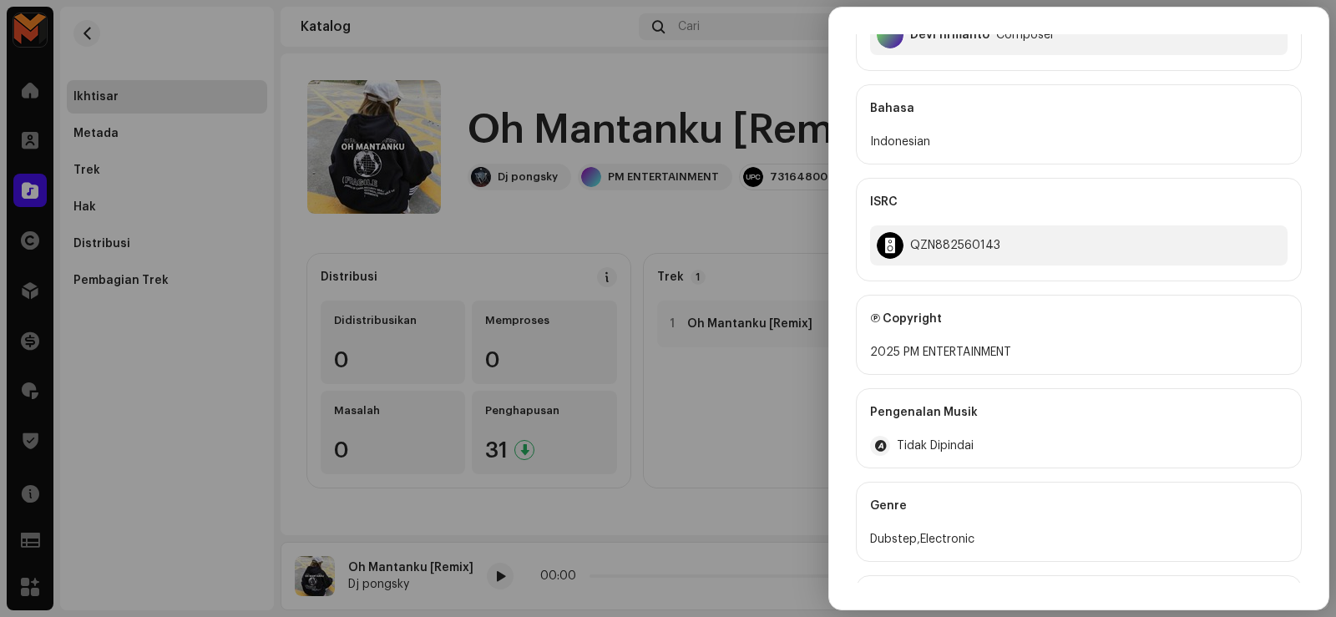
click at [615, 230] on div at bounding box center [668, 308] width 1336 height 617
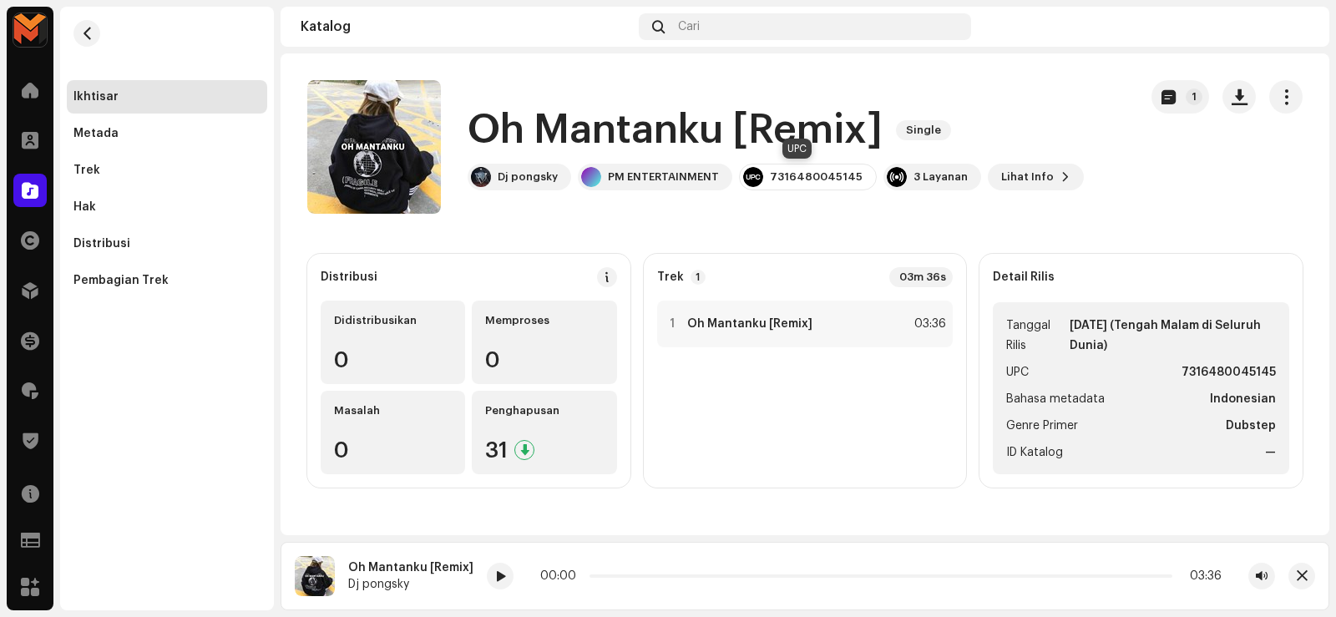
click at [757, 169] on div "7316480045145" at bounding box center [808, 177] width 138 height 27
click at [772, 180] on div "7316480045145" at bounding box center [816, 176] width 93 height 13
click at [837, 328] on div "1 Oh Mantanku [Remix] 03:36" at bounding box center [805, 324] width 296 height 47
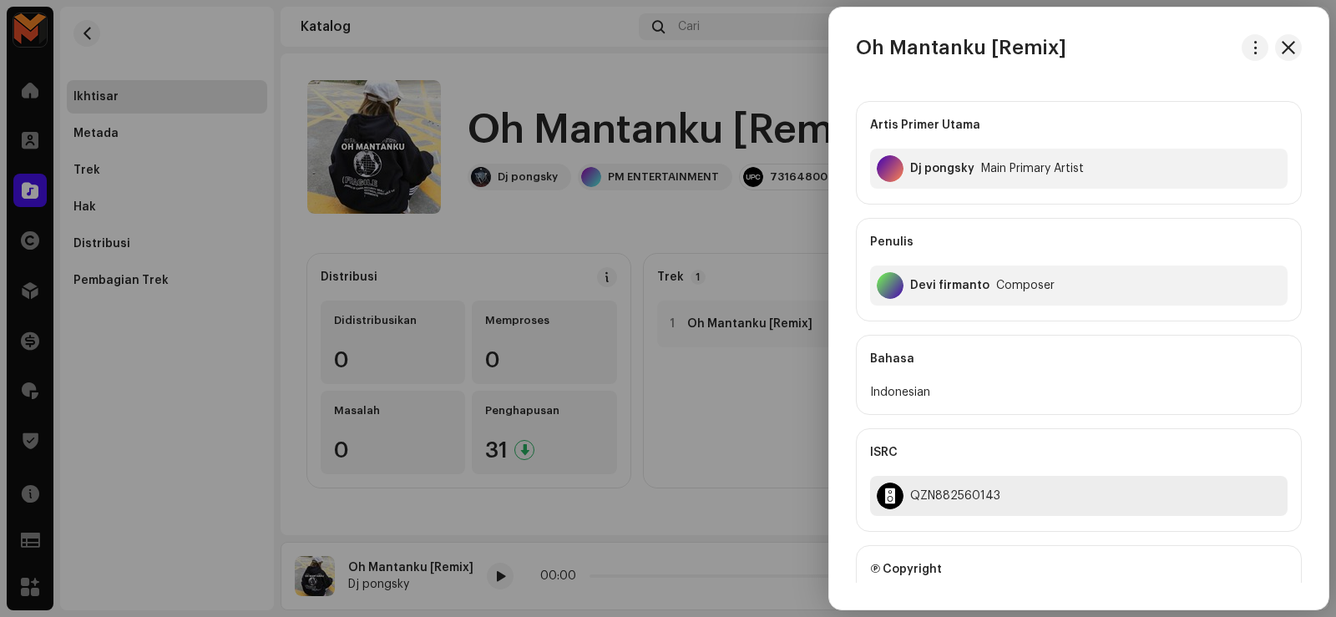
click at [949, 487] on div "QZN882560143" at bounding box center [1078, 496] width 417 height 40
click at [211, 192] on div at bounding box center [668, 308] width 1336 height 617
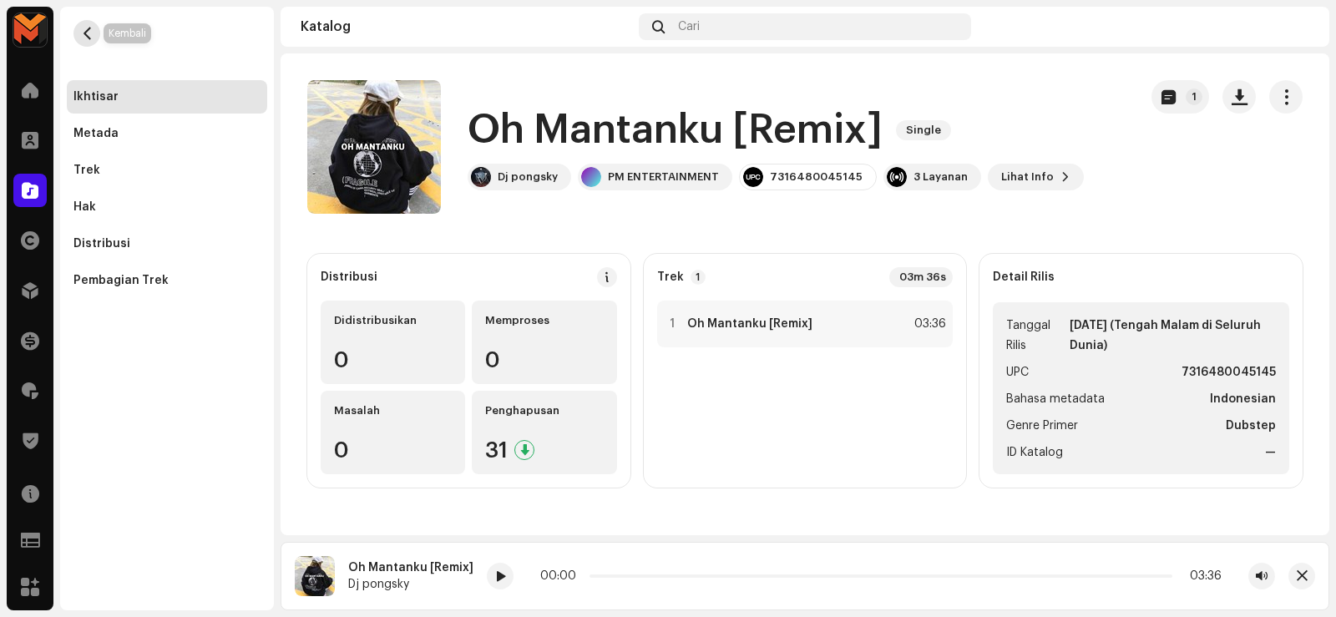
click at [81, 27] on span "button" at bounding box center [87, 33] width 13 height 13
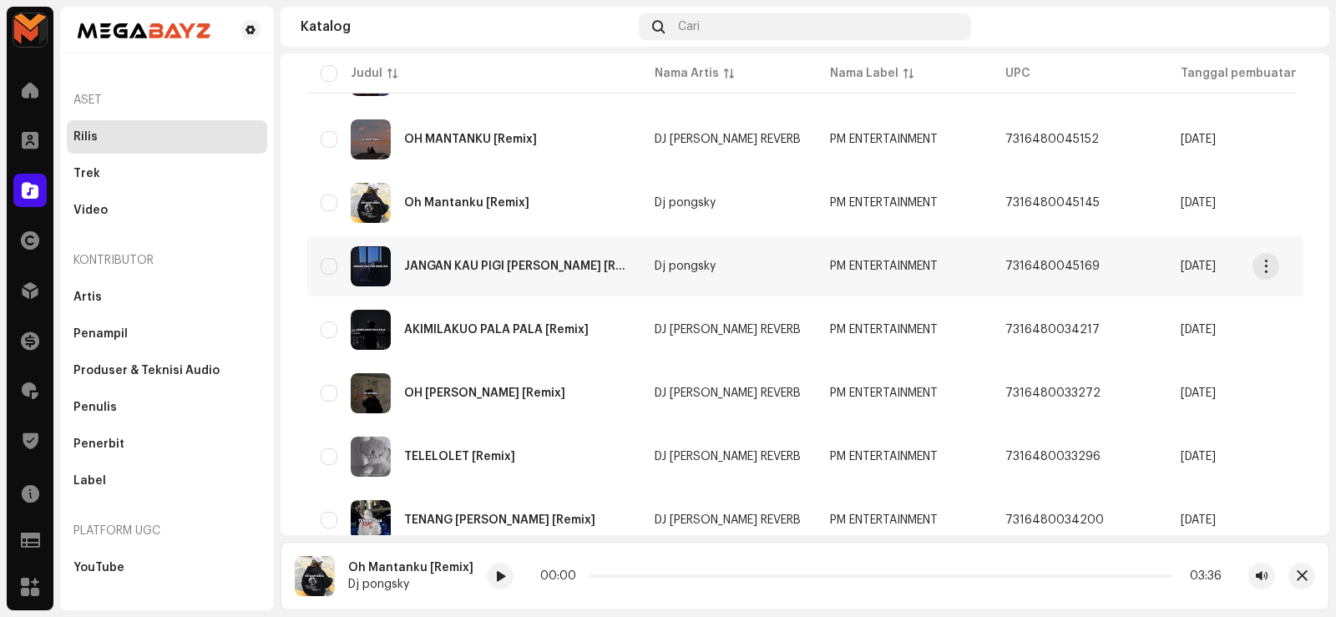
scroll to position [668, 0]
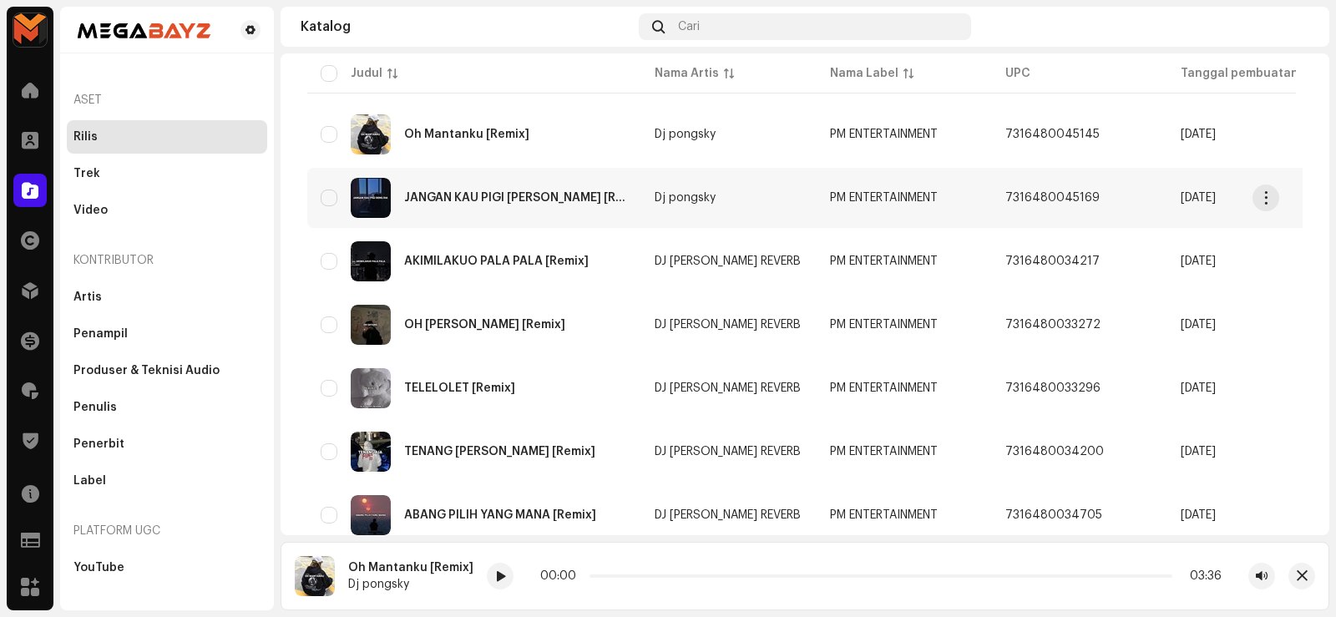
click at [480, 194] on div "JANGAN KAU PIGI [PERSON_NAME] [Remix]" at bounding box center [516, 198] width 224 height 12
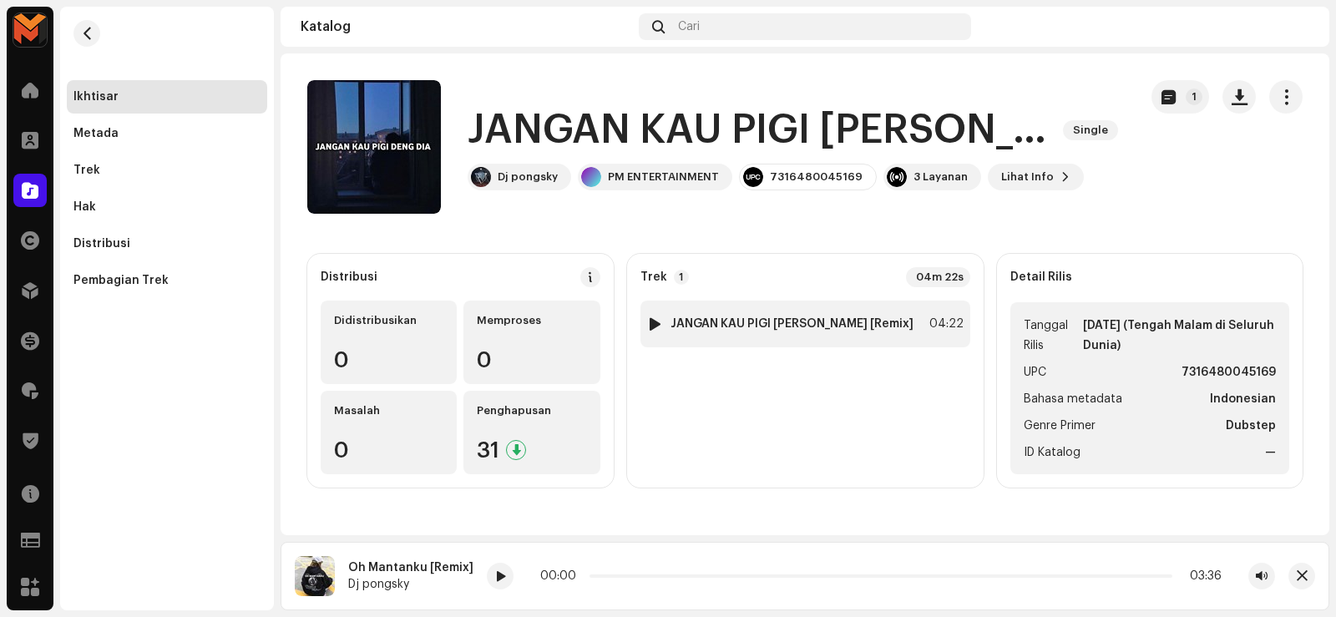
click at [772, 335] on div "1 JANGAN KAU PIGI [PERSON_NAME] [Remix] 04:22" at bounding box center [805, 324] width 330 height 47
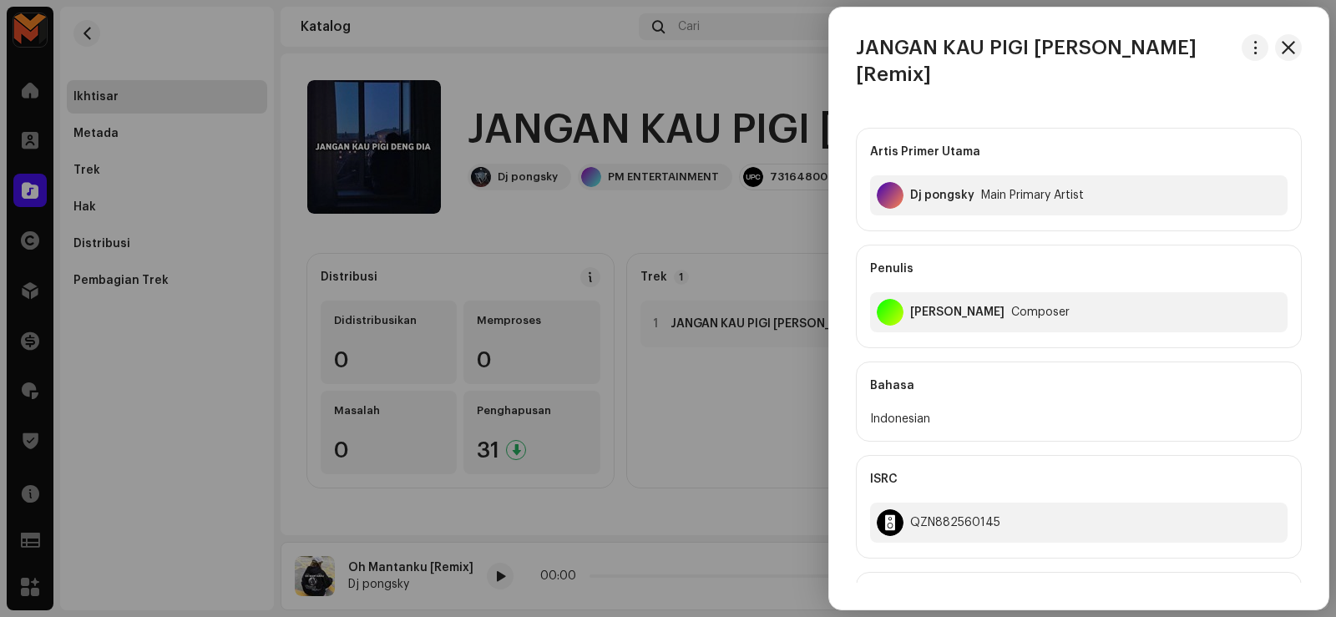
click at [656, 339] on div at bounding box center [668, 308] width 1336 height 617
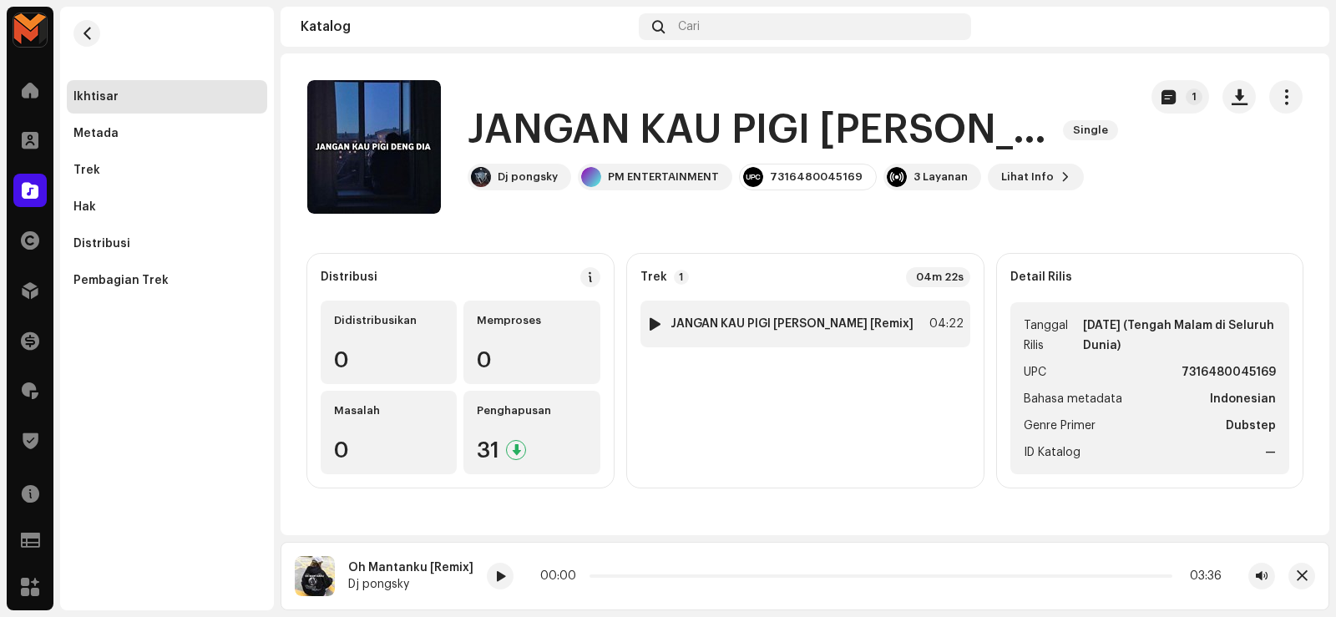
click at [661, 321] on div at bounding box center [655, 323] width 13 height 13
click at [731, 321] on strong "JANGAN KAU PIGI [PERSON_NAME] [Remix]" at bounding box center [791, 323] width 243 height 13
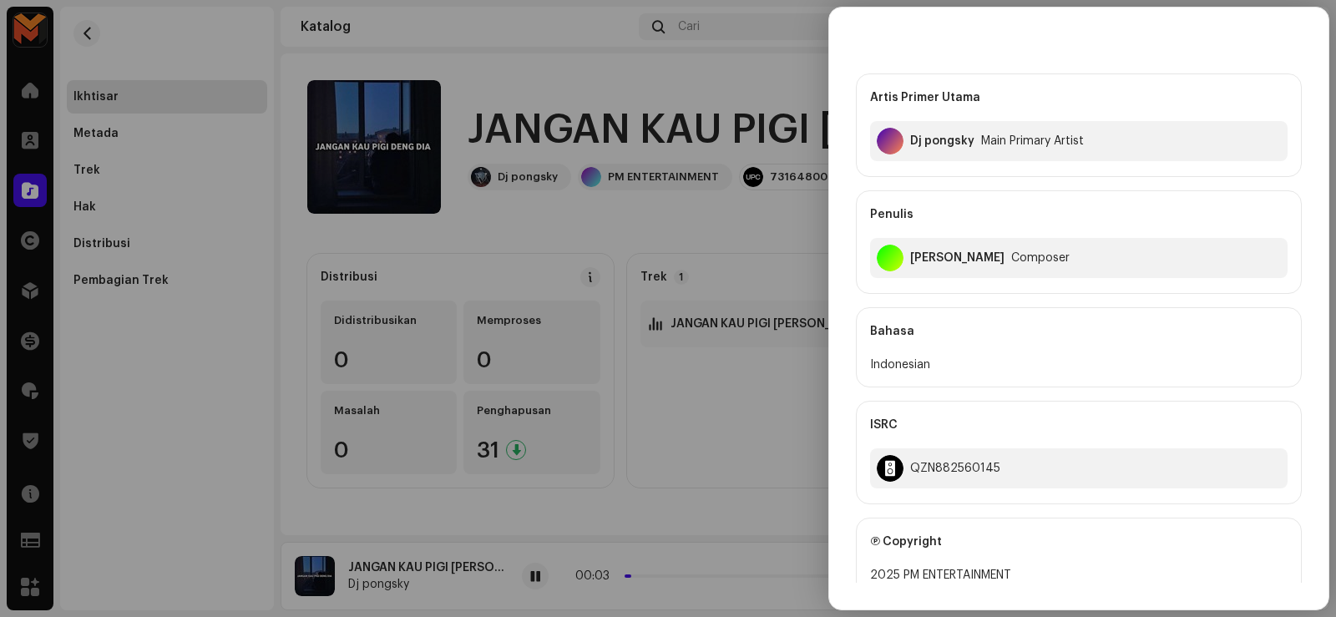
scroll to position [83, 0]
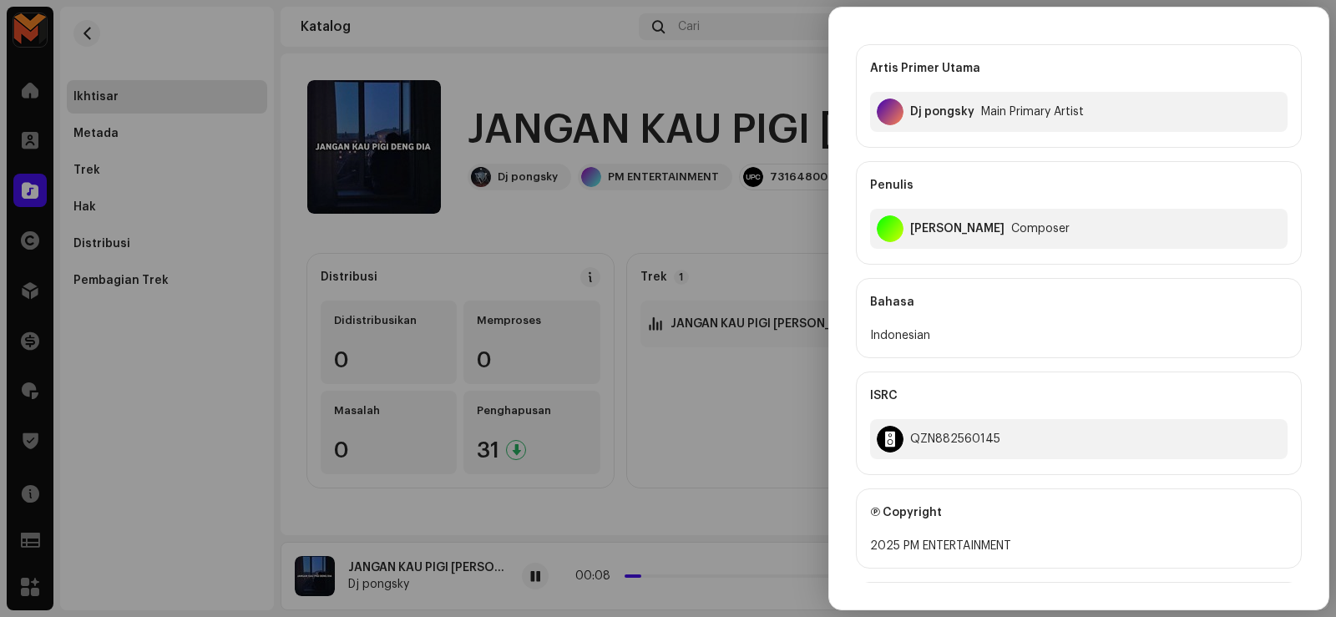
drag, startPoint x: 757, startPoint y: 404, endPoint x: 745, endPoint y: 407, distance: 12.0
click at [756, 406] on div at bounding box center [668, 308] width 1336 height 617
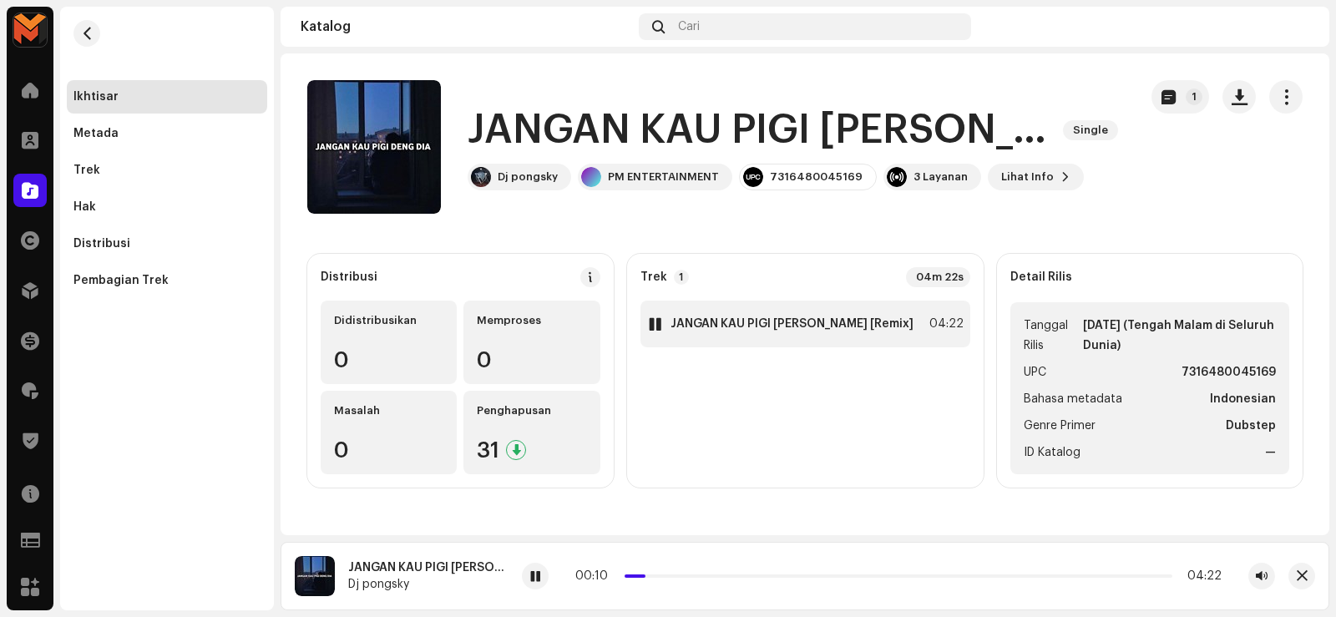
click at [762, 321] on strong "JANGAN KAU PIGI [PERSON_NAME] [Remix]" at bounding box center [791, 323] width 243 height 13
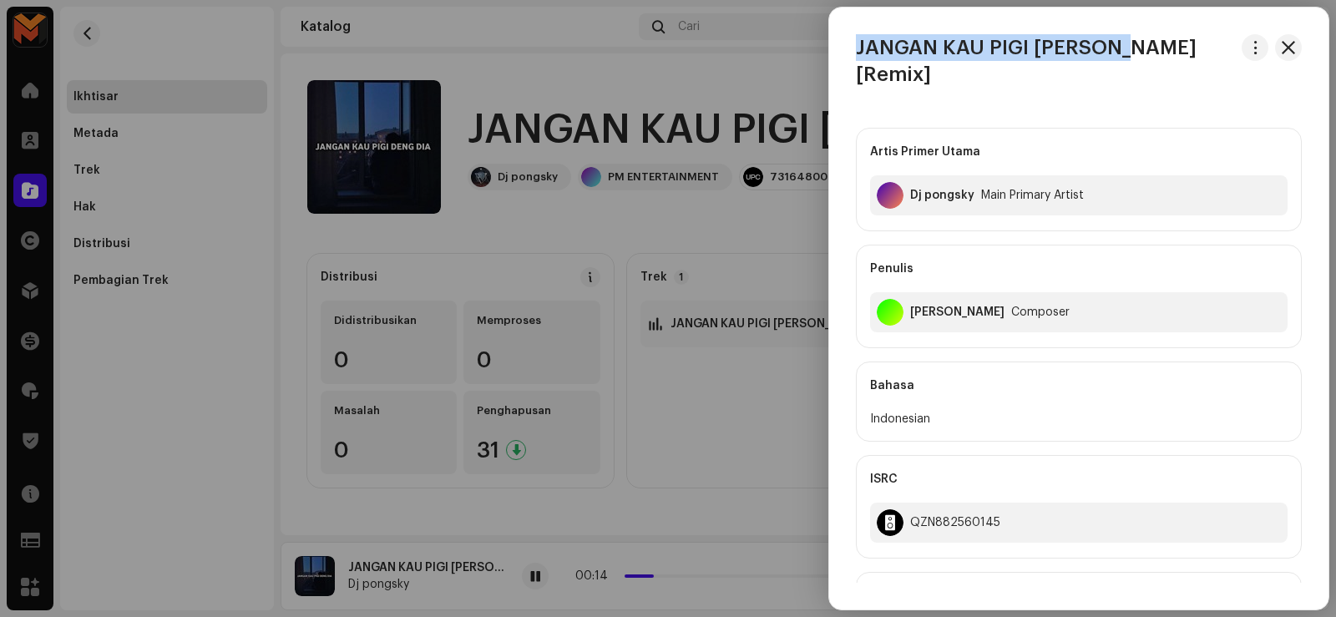
drag, startPoint x: 857, startPoint y: 49, endPoint x: 1124, endPoint y: 54, distance: 267.2
click at [1124, 54] on h3 "JANGAN KAU PIGI [PERSON_NAME] [Remix]" at bounding box center [1045, 60] width 379 height 53
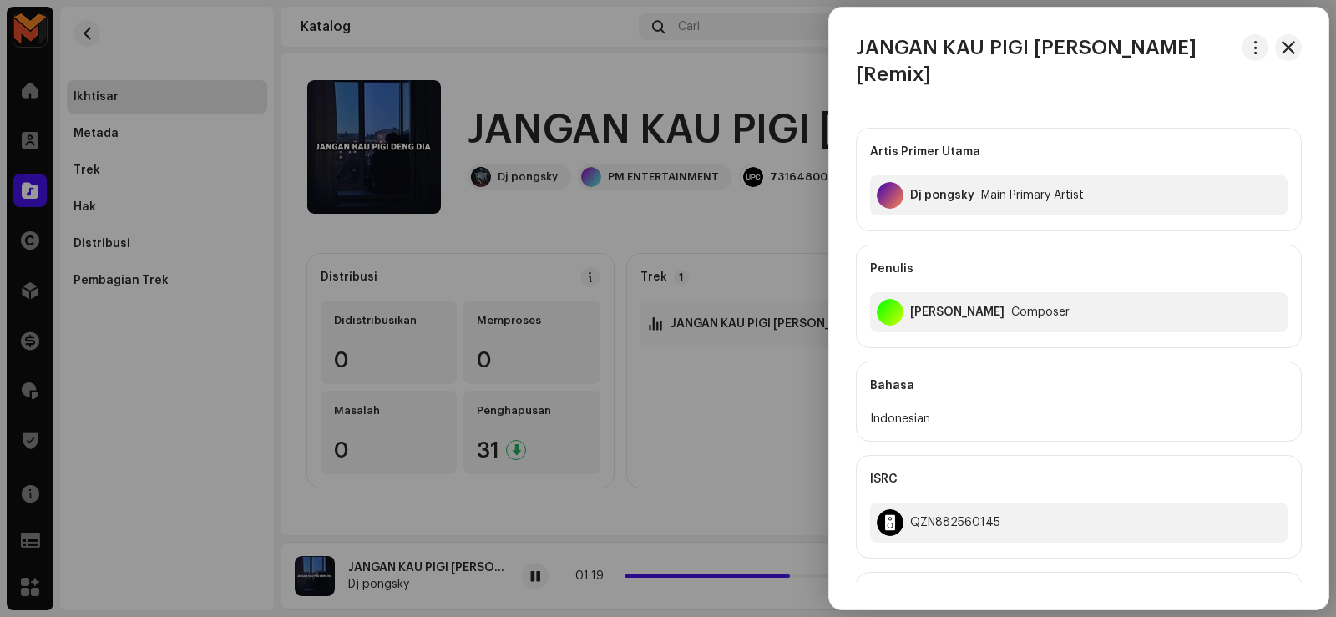
click at [545, 568] on div at bounding box center [668, 308] width 1336 height 617
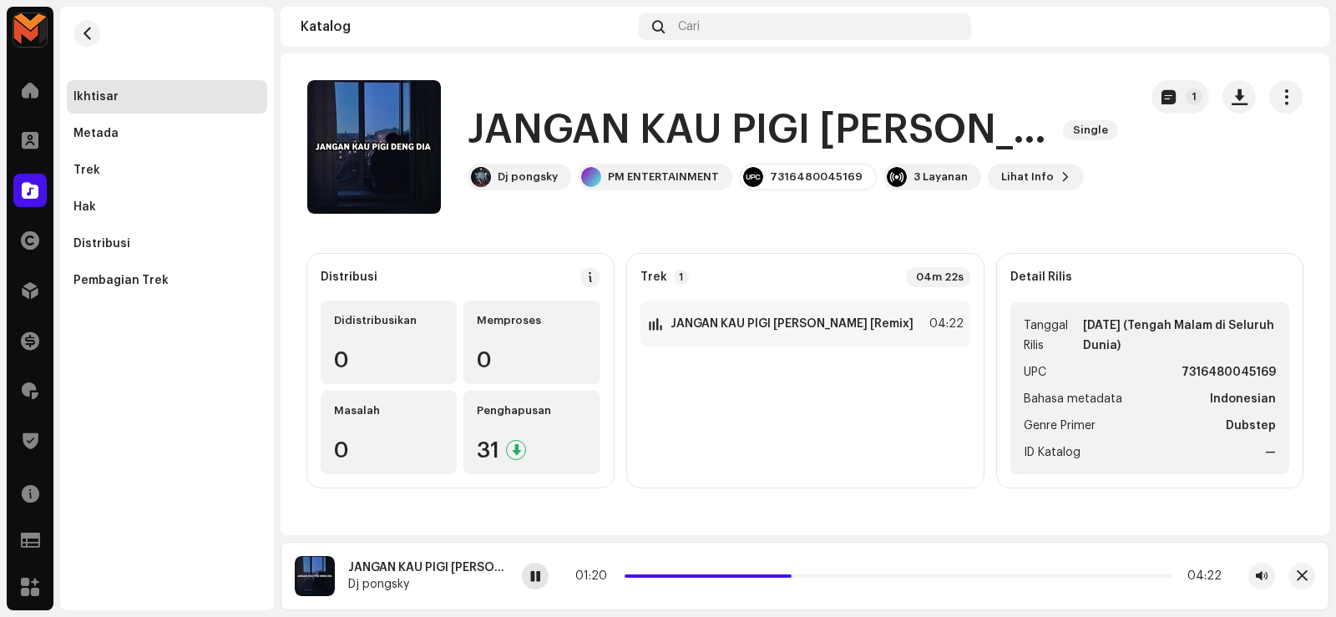
drag, startPoint x: 533, startPoint y: 570, endPoint x: 523, endPoint y: 563, distance: 13.2
click at [534, 570] on span at bounding box center [535, 576] width 10 height 13
click at [88, 38] on span "button" at bounding box center [87, 33] width 13 height 13
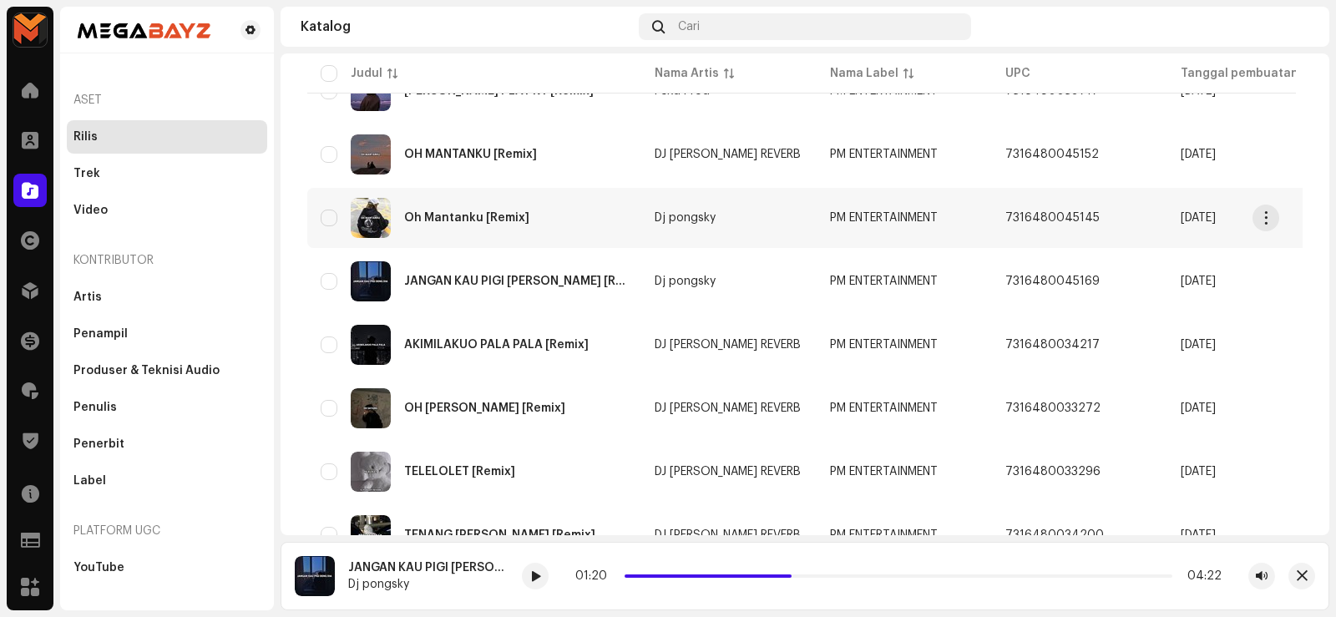
scroll to position [668, 0]
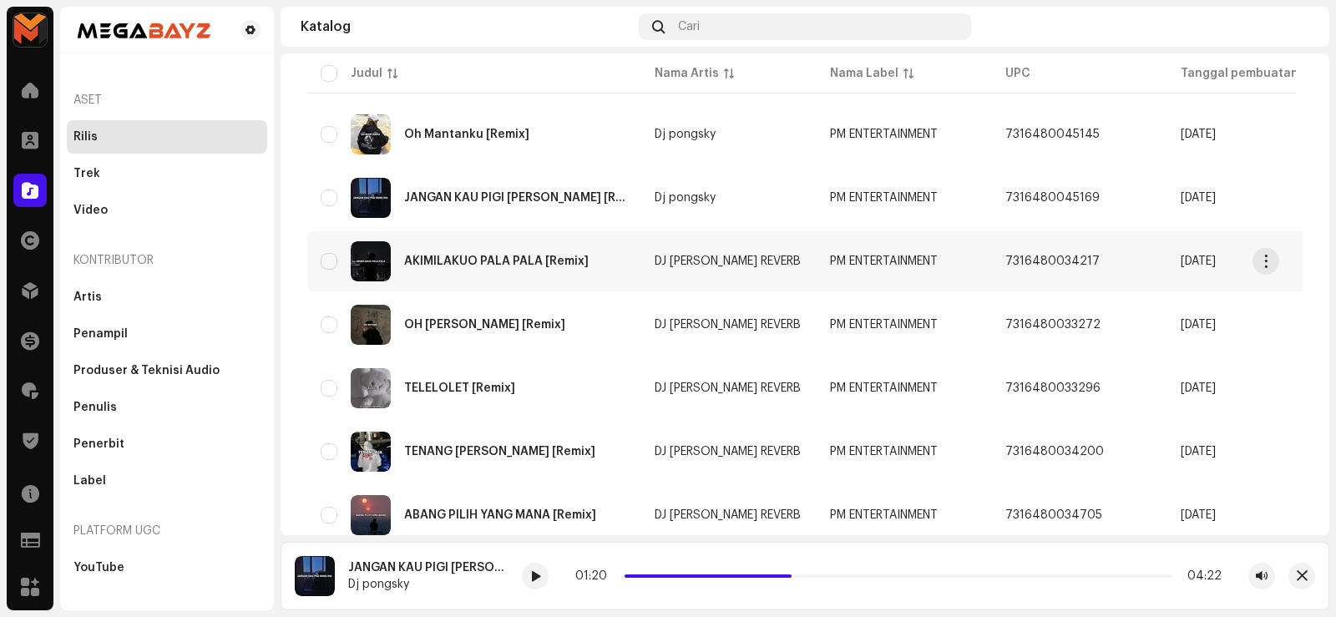
click at [478, 257] on div "AKIMILAKUO PALA PALA [Remix]" at bounding box center [496, 261] width 184 height 12
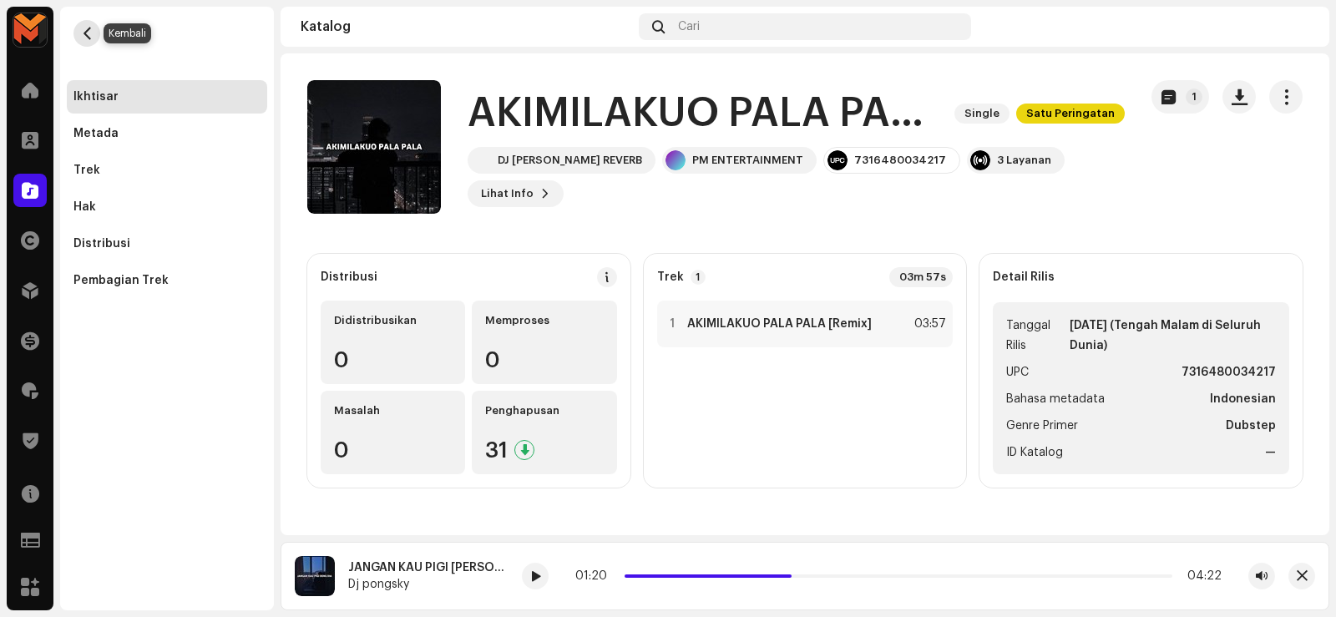
click at [84, 29] on span "button" at bounding box center [87, 33] width 13 height 13
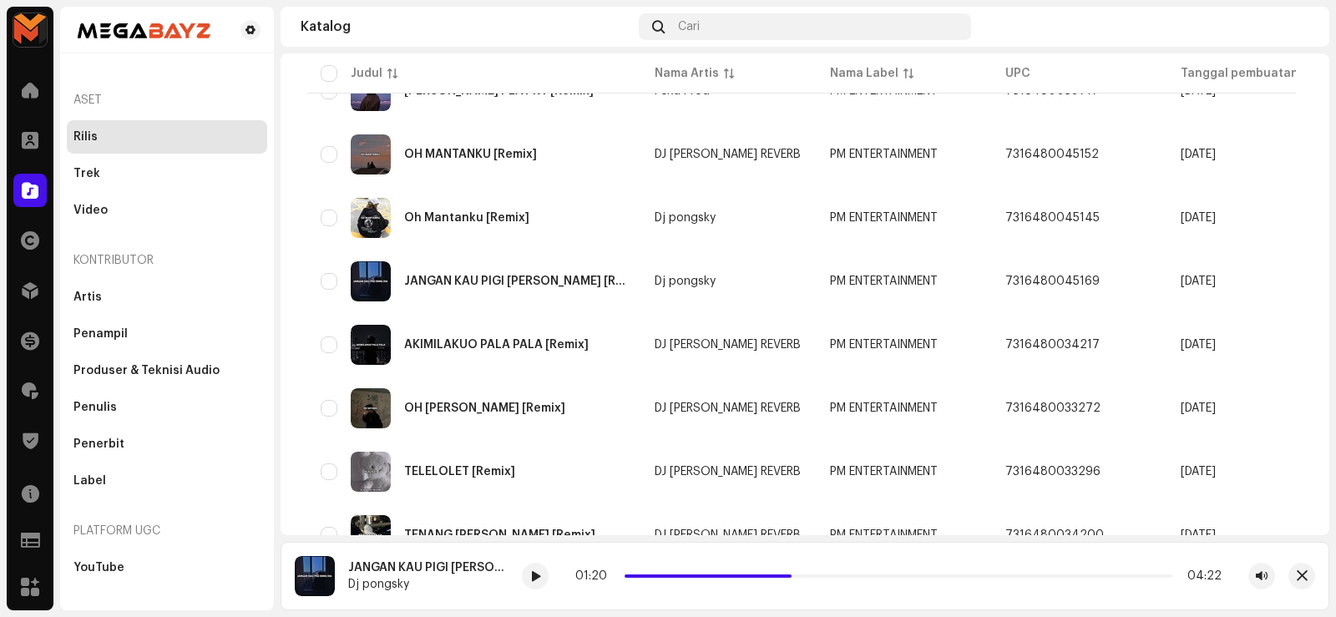
scroll to position [668, 0]
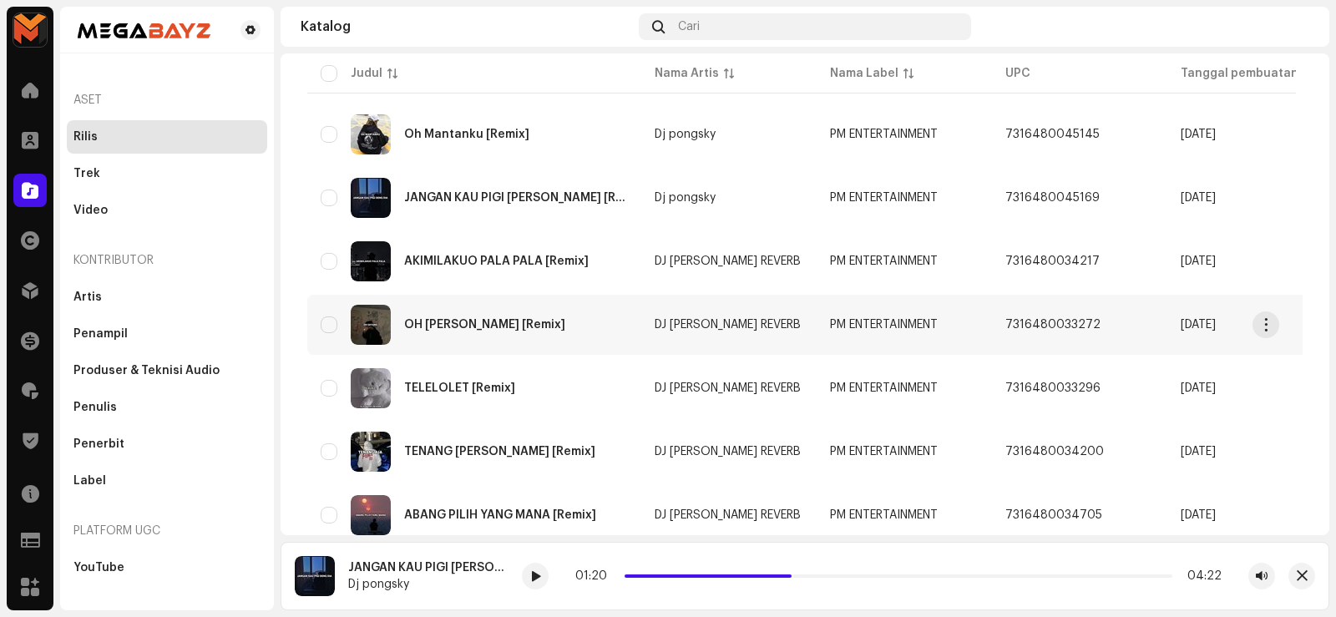
click at [457, 316] on div "OH [PERSON_NAME] [Remix]" at bounding box center [474, 325] width 307 height 40
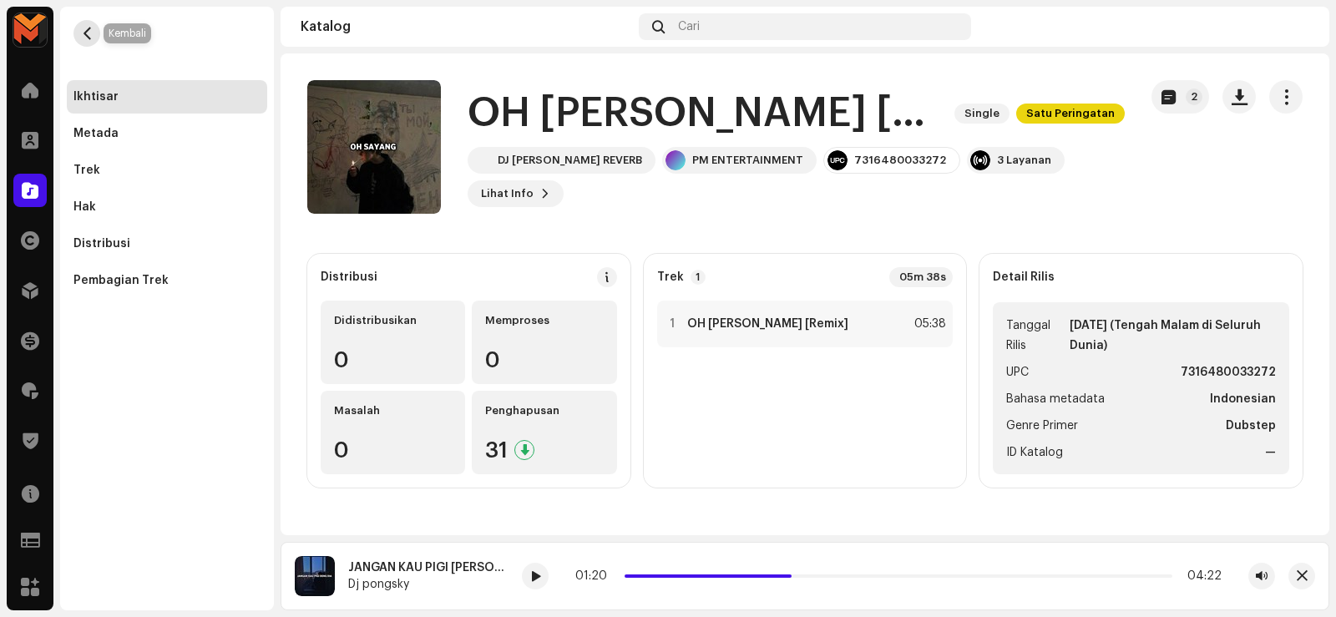
click at [81, 31] on span "button" at bounding box center [87, 33] width 13 height 13
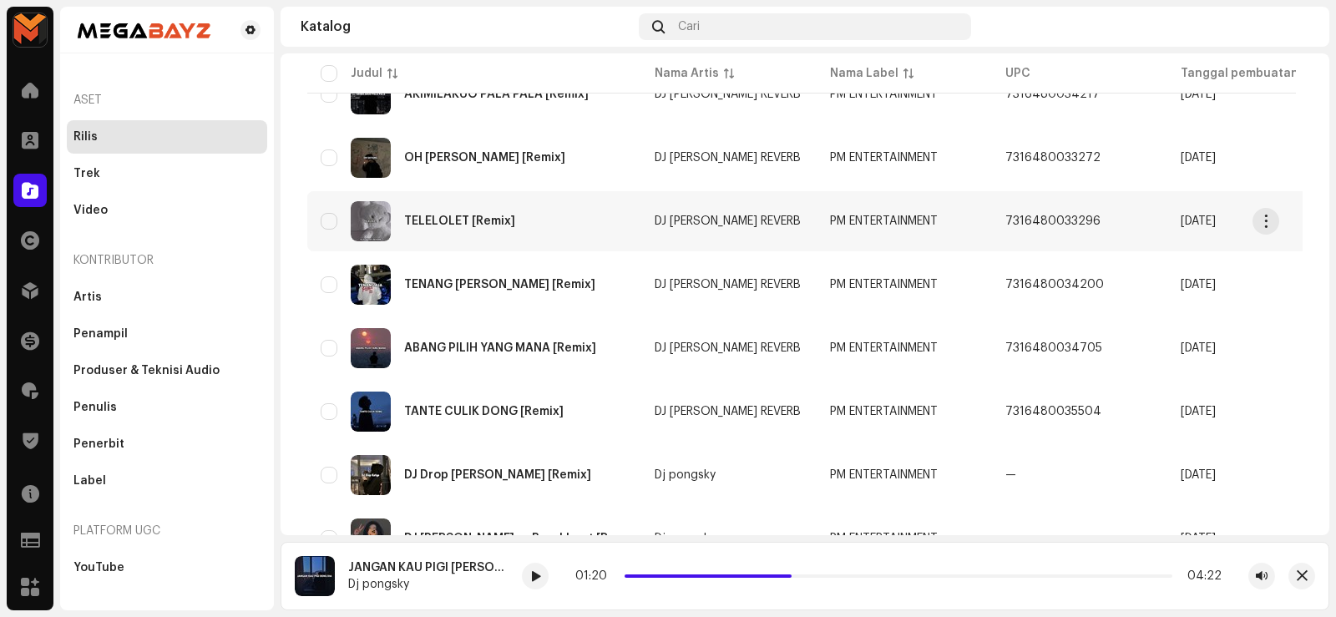
scroll to position [751, 0]
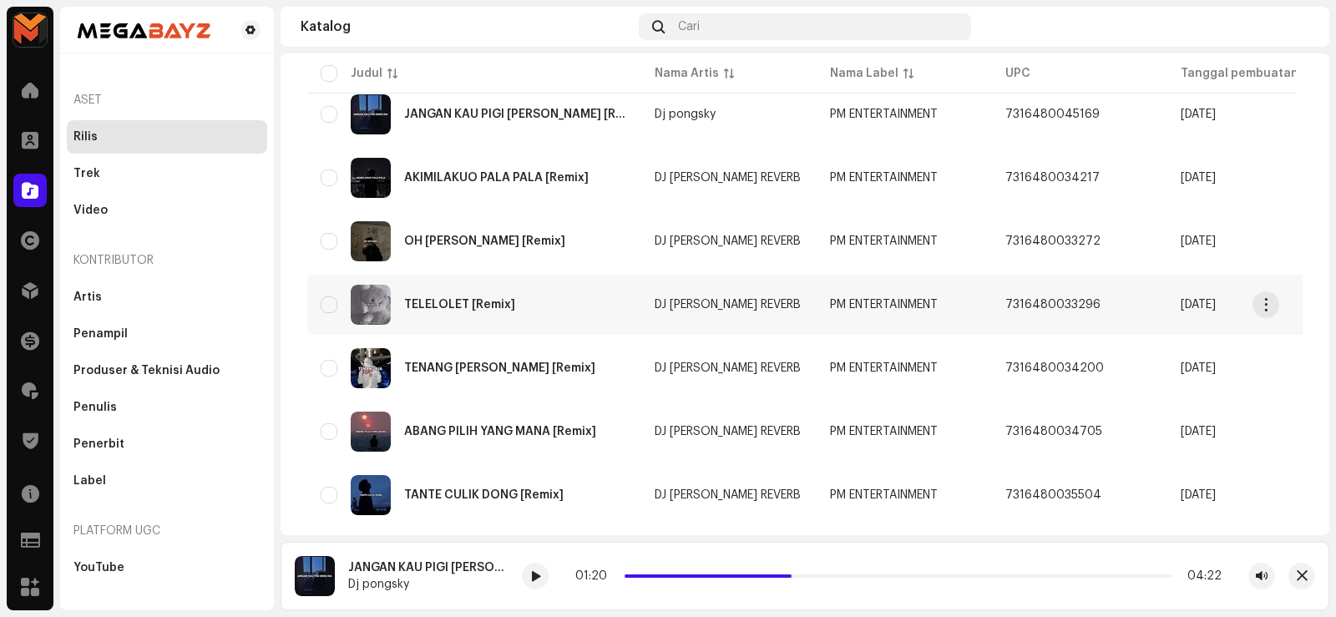
click at [445, 298] on div "TELELOLET [Remix]" at bounding box center [474, 305] width 307 height 40
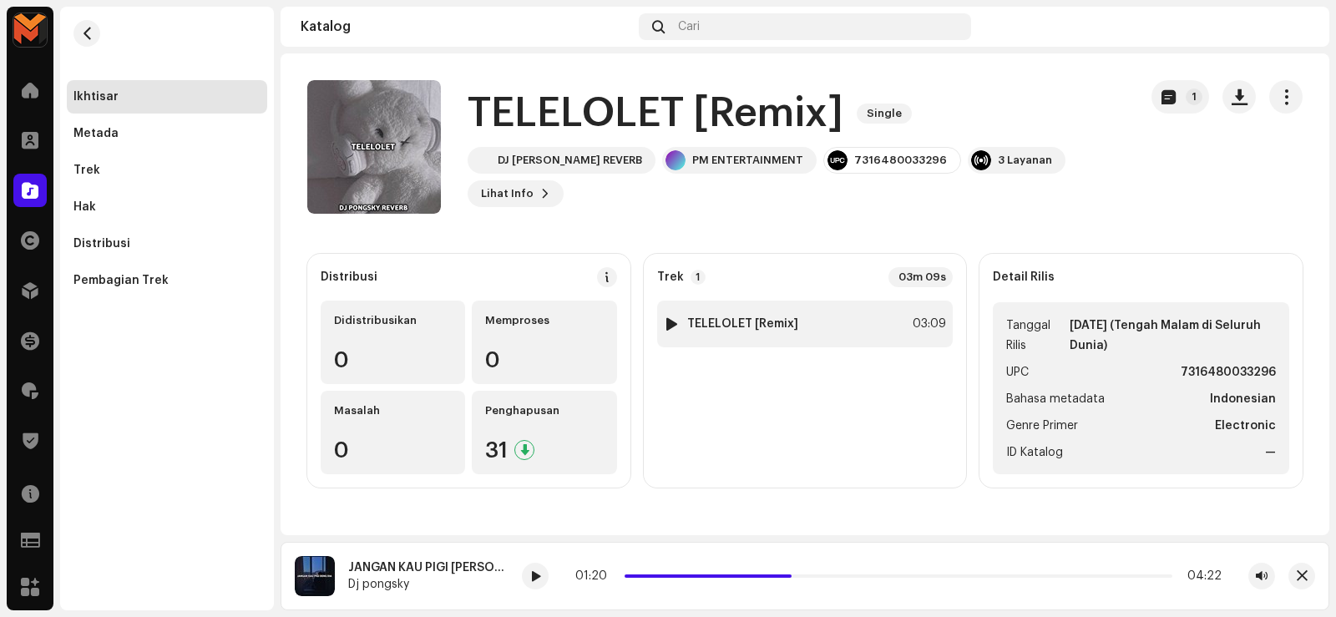
click at [705, 321] on strong "TELELOLET [Remix]" at bounding box center [742, 323] width 111 height 13
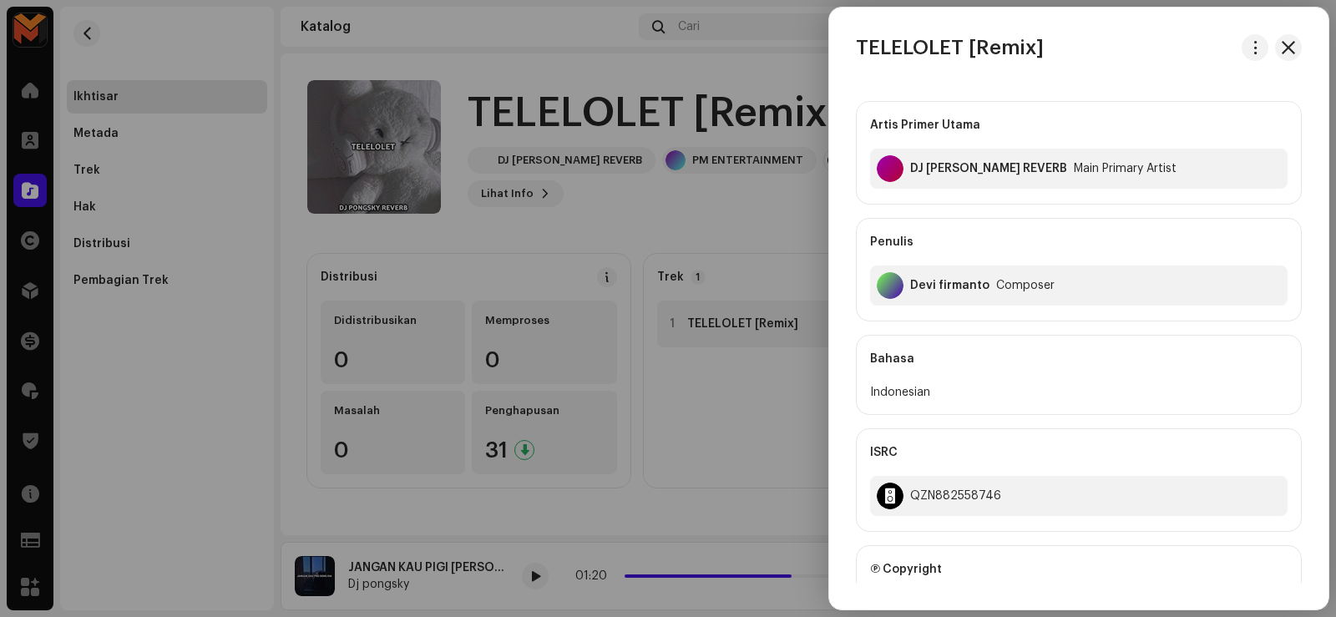
click at [684, 326] on div at bounding box center [668, 308] width 1336 height 617
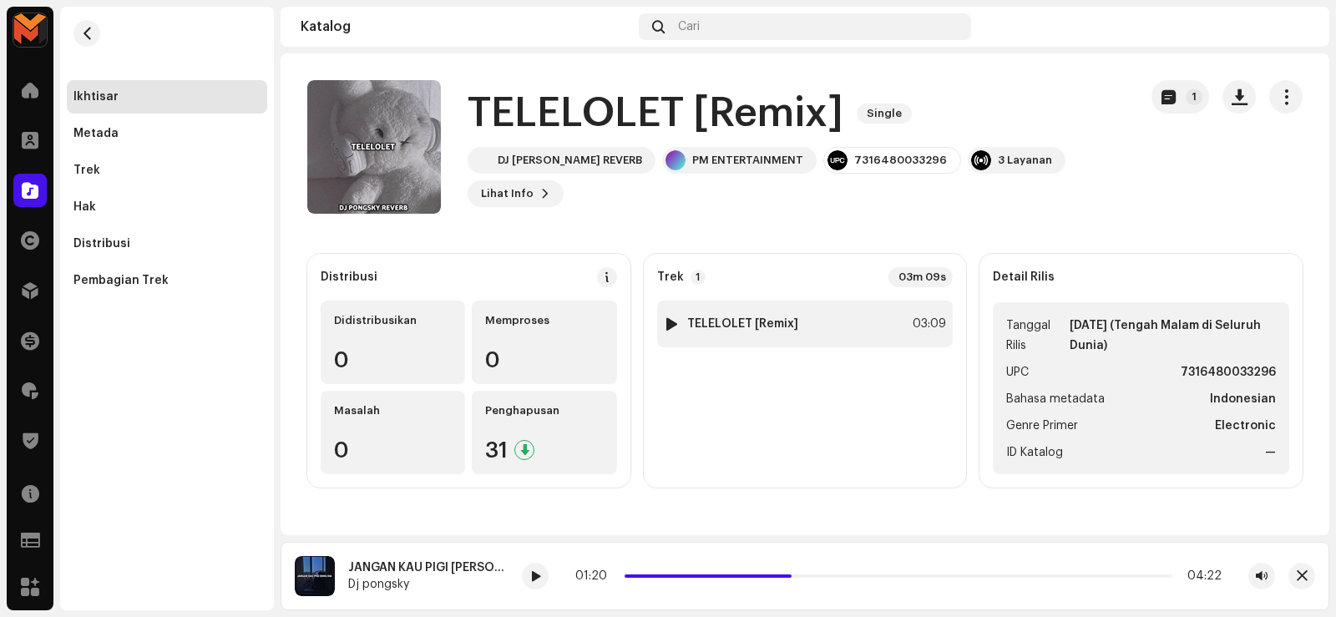
click at [666, 321] on div at bounding box center [671, 323] width 13 height 13
click at [666, 327] on div at bounding box center [671, 323] width 13 height 13
click at [669, 327] on div at bounding box center [671, 323] width 13 height 13
click at [669, 327] on div "1" at bounding box center [672, 324] width 17 height 17
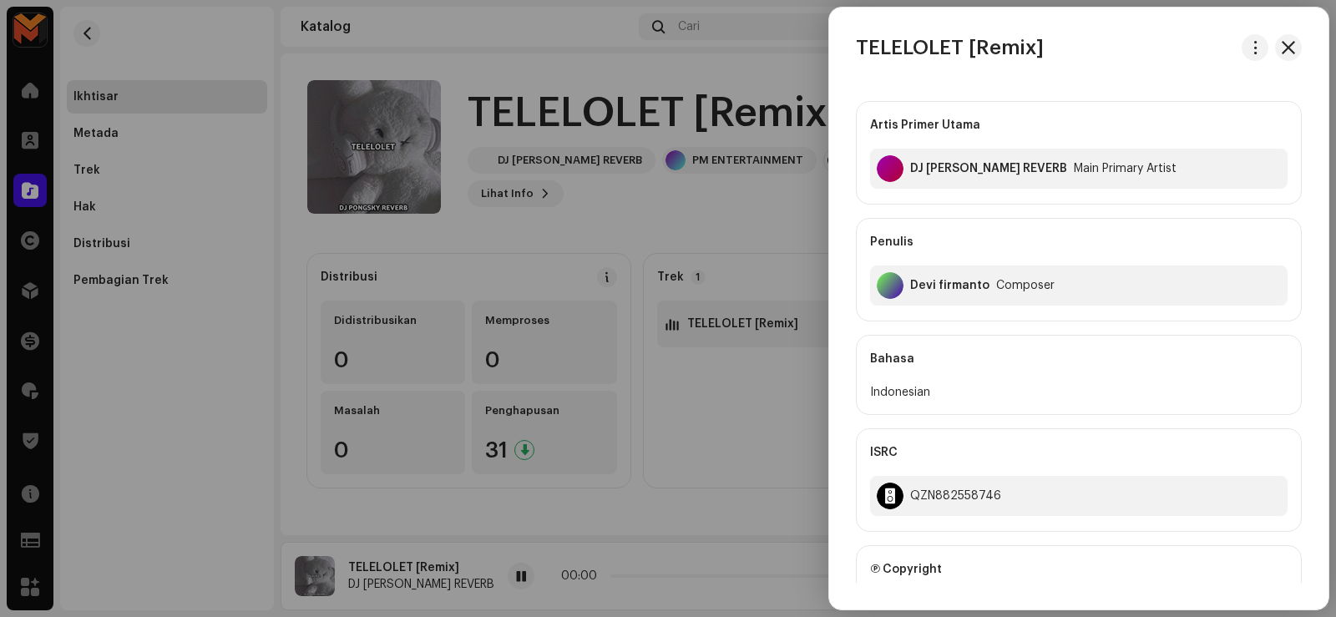
click at [672, 323] on div at bounding box center [668, 308] width 1336 height 617
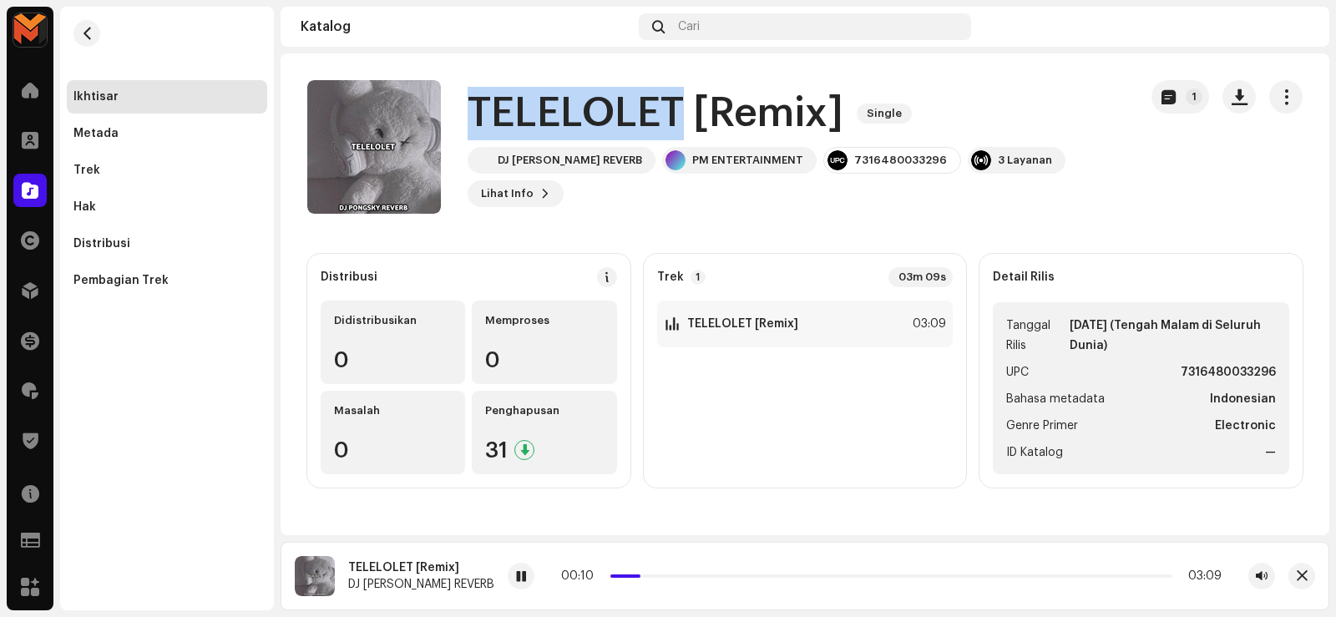
drag, startPoint x: 481, startPoint y: 129, endPoint x: 678, endPoint y: 149, distance: 197.9
click at [678, 140] on h1 "TELELOLET [Remix]" at bounding box center [655, 113] width 376 height 53
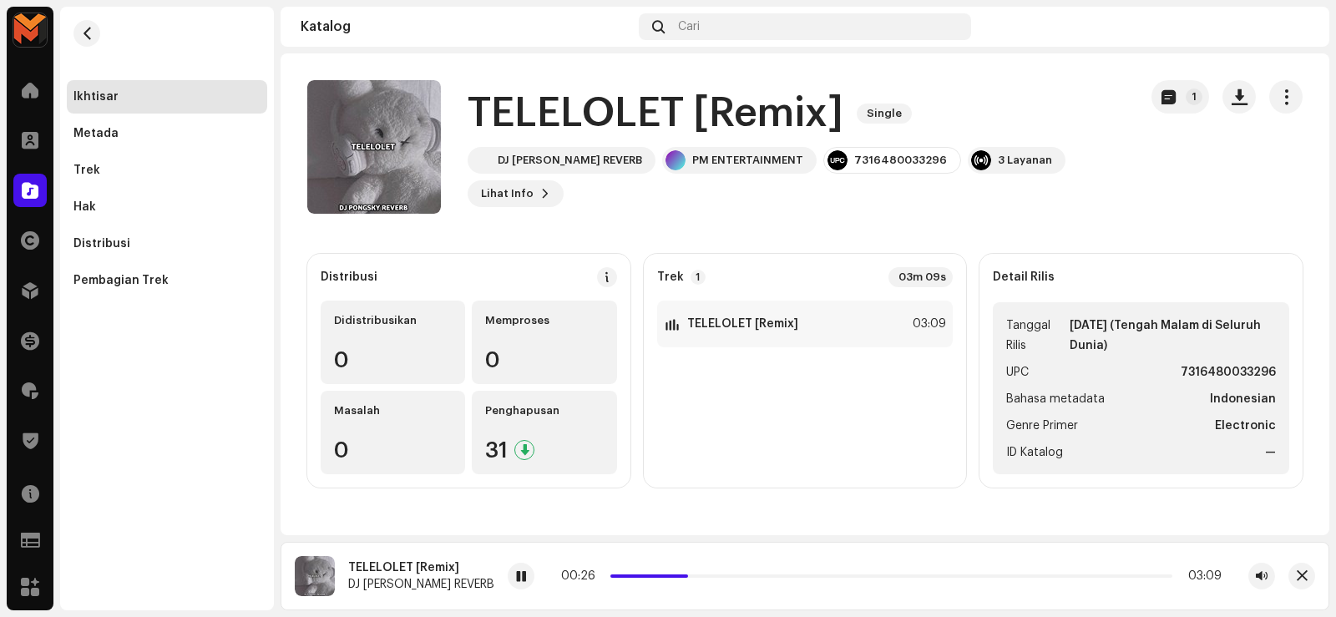
drag, startPoint x: 490, startPoint y: 573, endPoint x: 558, endPoint y: 236, distance: 344.1
click at [516, 573] on span at bounding box center [521, 576] width 10 height 13
click at [508, 575] on div at bounding box center [521, 576] width 27 height 27
drag, startPoint x: 652, startPoint y: 574, endPoint x: 595, endPoint y: 580, distance: 57.1
click at [595, 580] on div "00:27 03:09" at bounding box center [891, 575] width 660 height 13
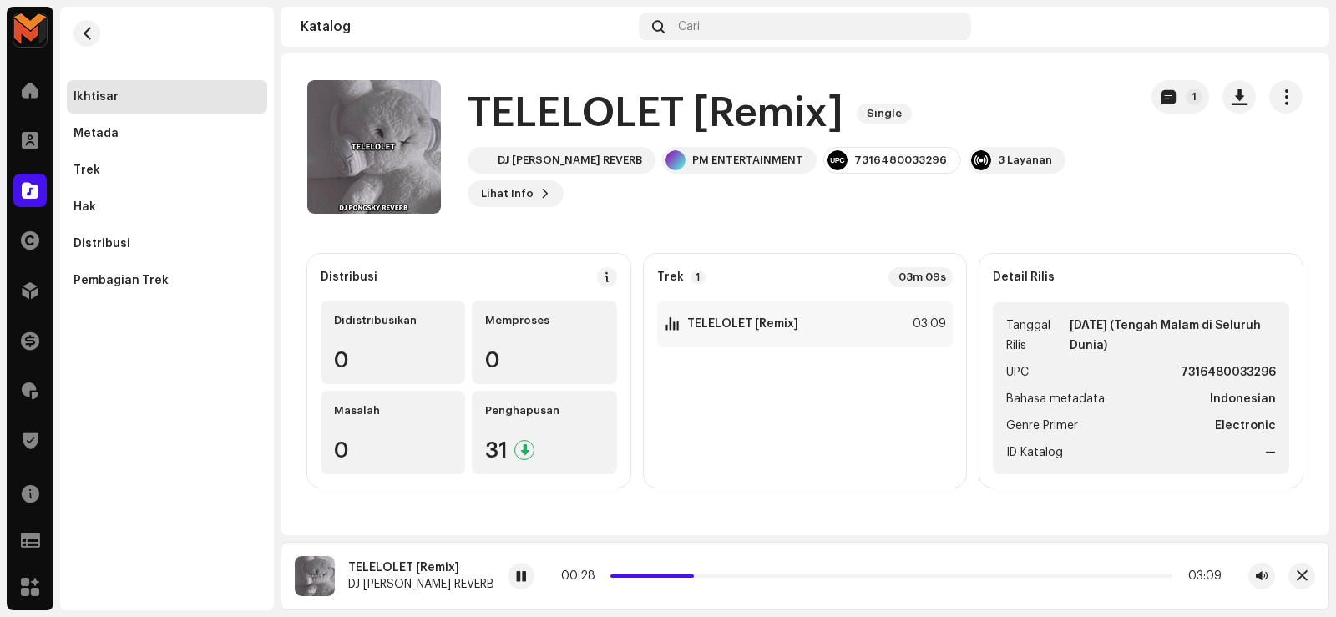
click at [672, 570] on div "00:28 03:09" at bounding box center [891, 575] width 660 height 13
click at [659, 572] on div "00:29 03:09" at bounding box center [891, 575] width 660 height 13
drag, startPoint x: 663, startPoint y: 573, endPoint x: 671, endPoint y: 574, distance: 8.5
click at [599, 574] on div "00:30 03:09" at bounding box center [891, 575] width 660 height 13
drag, startPoint x: 669, startPoint y: 573, endPoint x: 628, endPoint y: 574, distance: 41.7
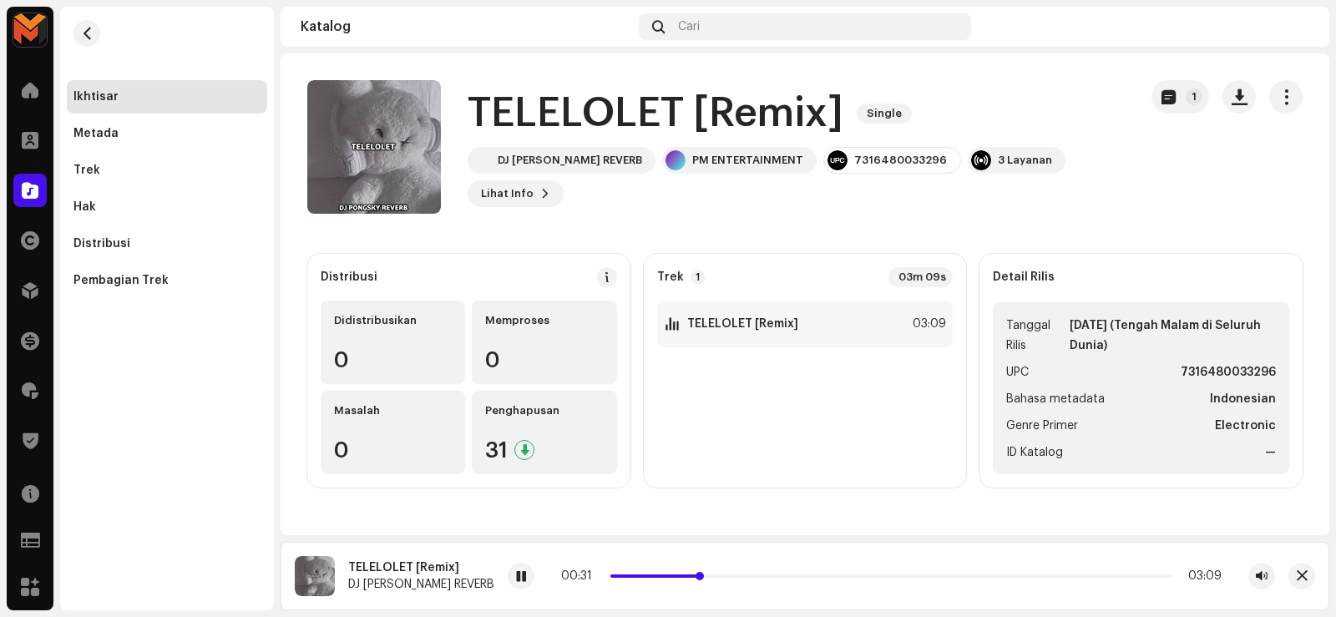
click at [628, 574] on div "00:31 03:09" at bounding box center [891, 575] width 660 height 13
drag, startPoint x: 628, startPoint y: 574, endPoint x: 576, endPoint y: 571, distance: 51.9
click at [618, 574] on span at bounding box center [657, 575] width 95 height 3
click at [576, 571] on div "00:32 03:09" at bounding box center [891, 575] width 660 height 13
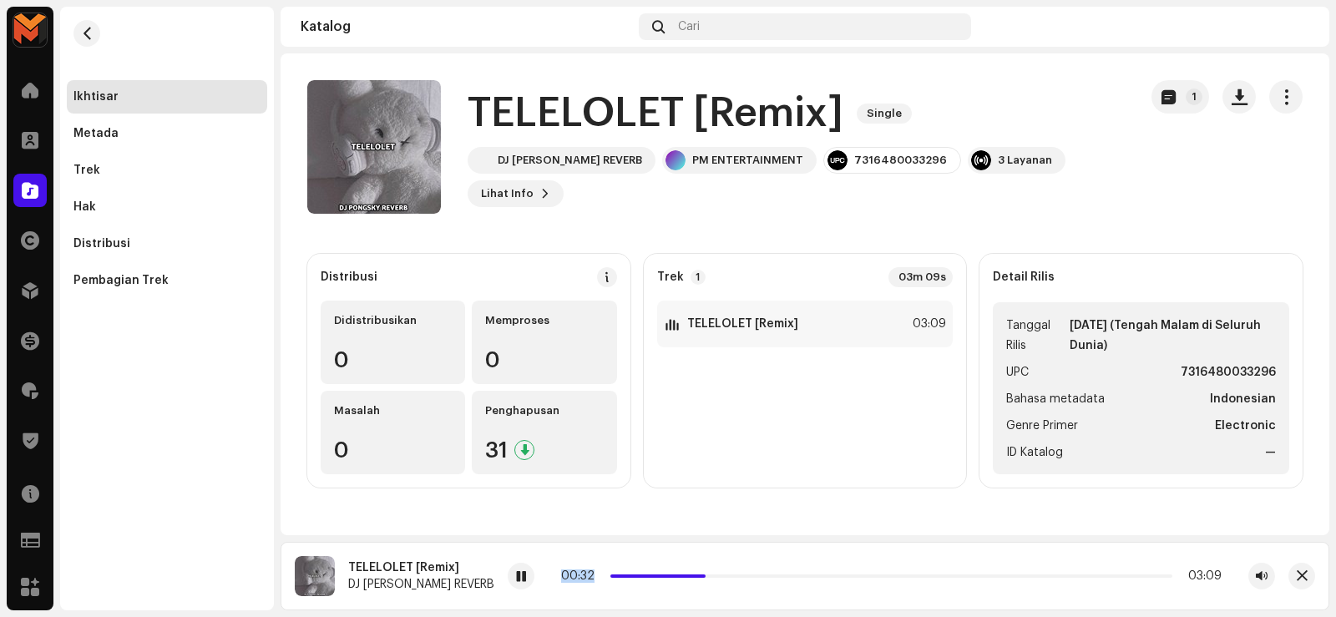
drag, startPoint x: 576, startPoint y: 571, endPoint x: 586, endPoint y: 569, distance: 10.2
click at [577, 571] on div "00:32 03:09" at bounding box center [891, 575] width 660 height 13
click at [683, 574] on p-slider at bounding box center [891, 575] width 562 height 3
click at [708, 577] on span at bounding box center [712, 576] width 8 height 8
drag, startPoint x: 687, startPoint y: 576, endPoint x: 571, endPoint y: 587, distance: 116.5
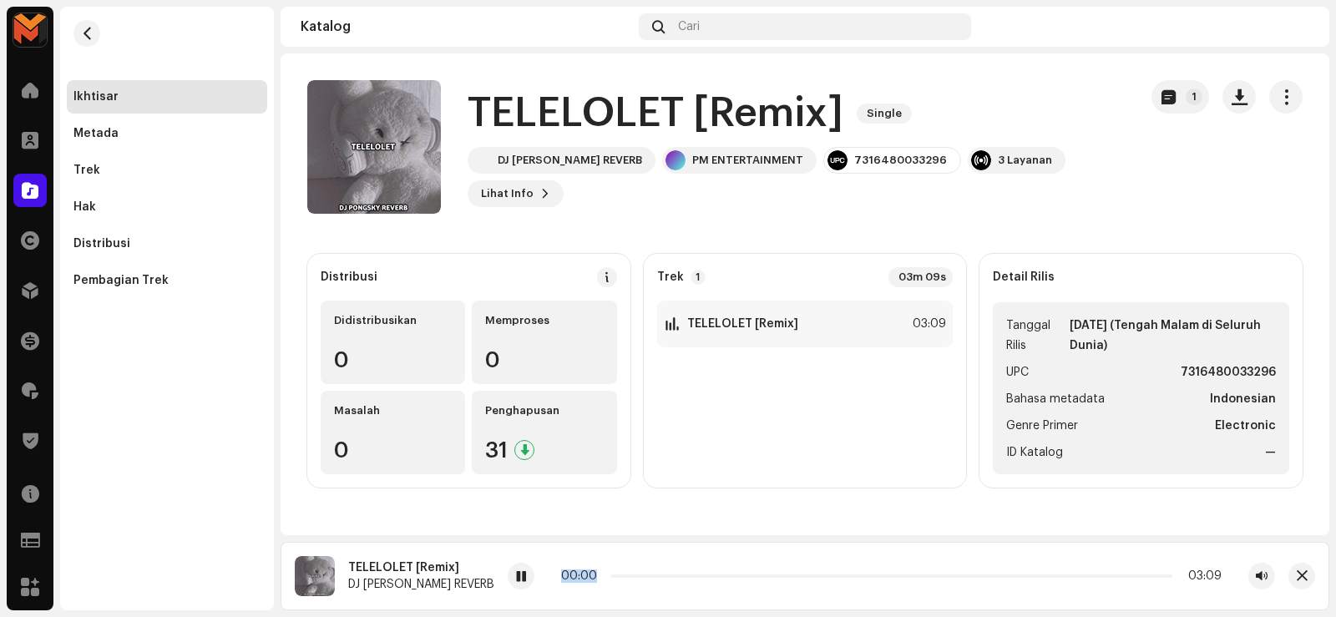
click at [570, 587] on div "00:00 03:09" at bounding box center [891, 576] width 767 height 27
click at [1237, 103] on span "button" at bounding box center [1239, 96] width 16 height 13
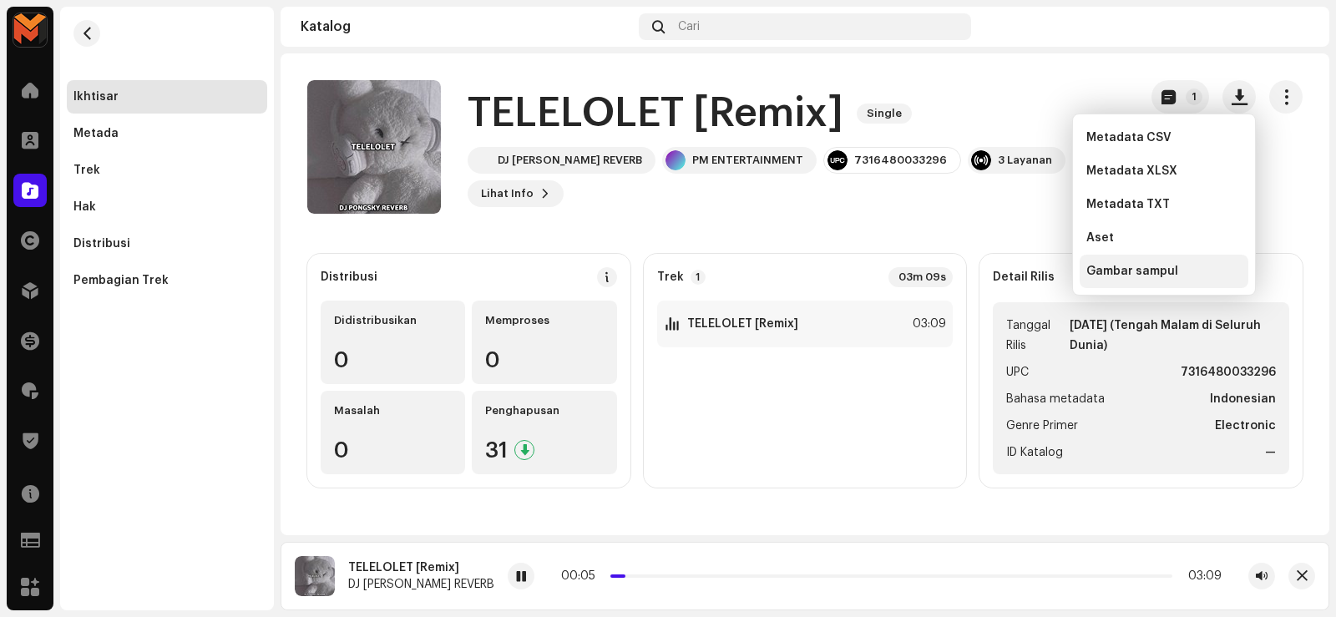
click at [1147, 268] on span "Gambar sampul" at bounding box center [1132, 271] width 92 height 13
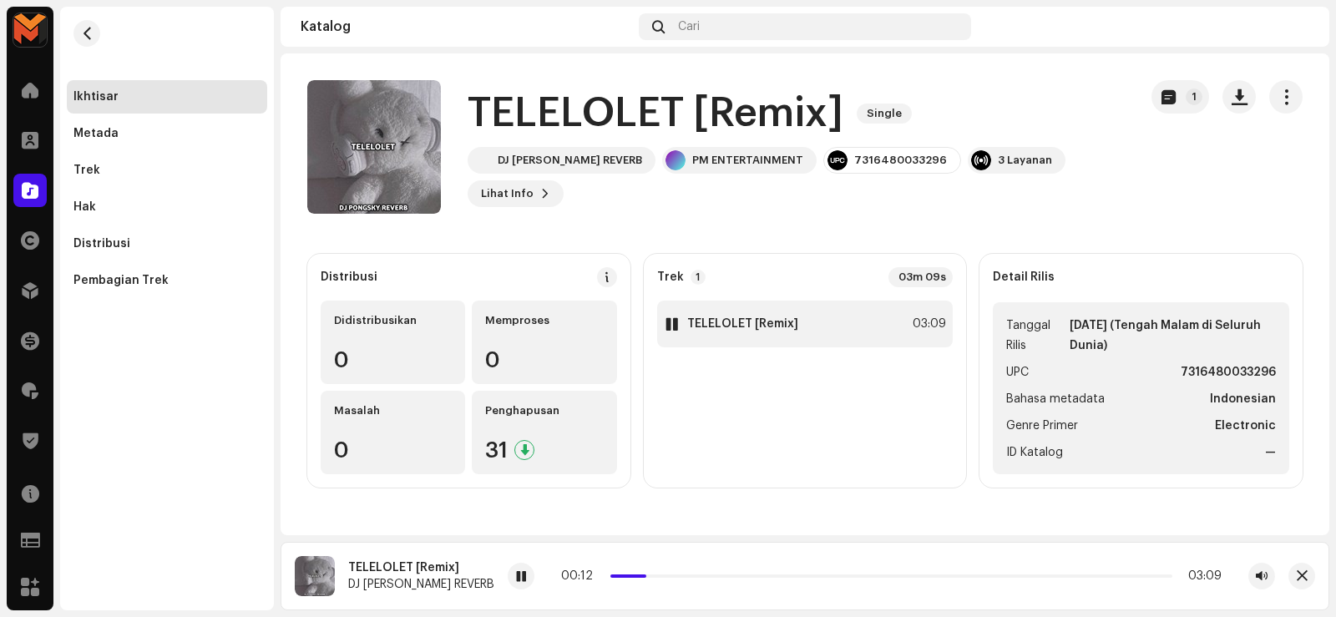
click at [795, 326] on strong "TELELOLET [Remix]" at bounding box center [742, 323] width 111 height 13
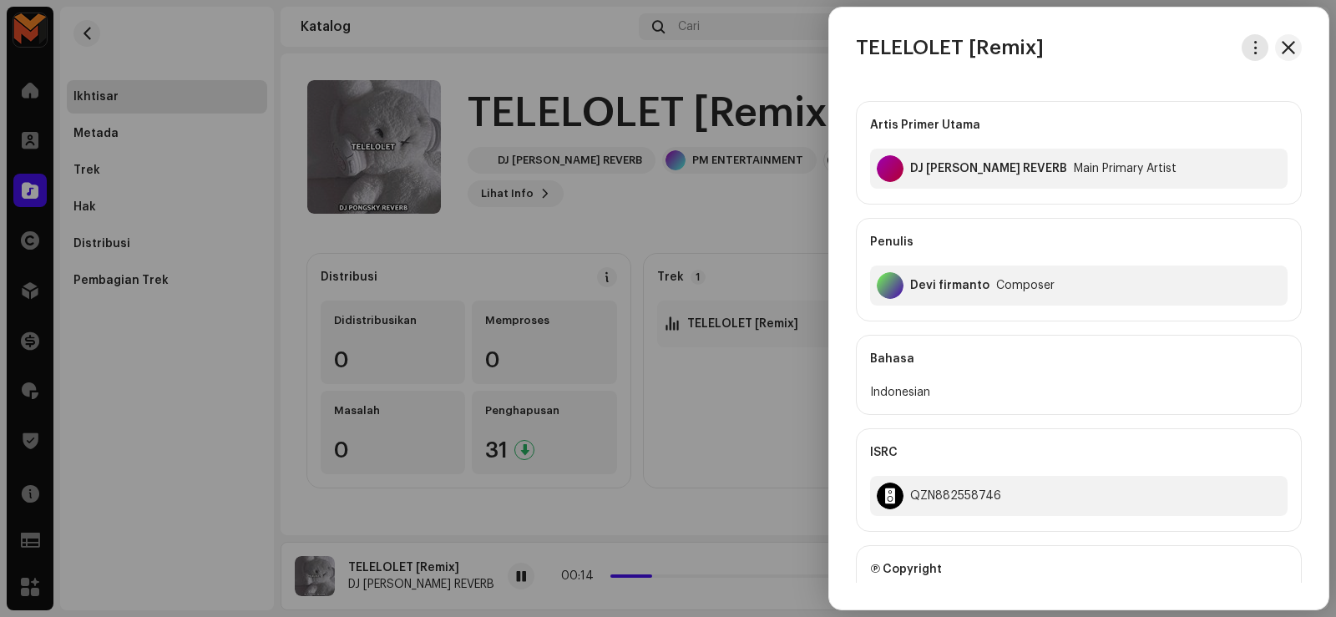
click at [1249, 52] on span "button" at bounding box center [1255, 47] width 13 height 13
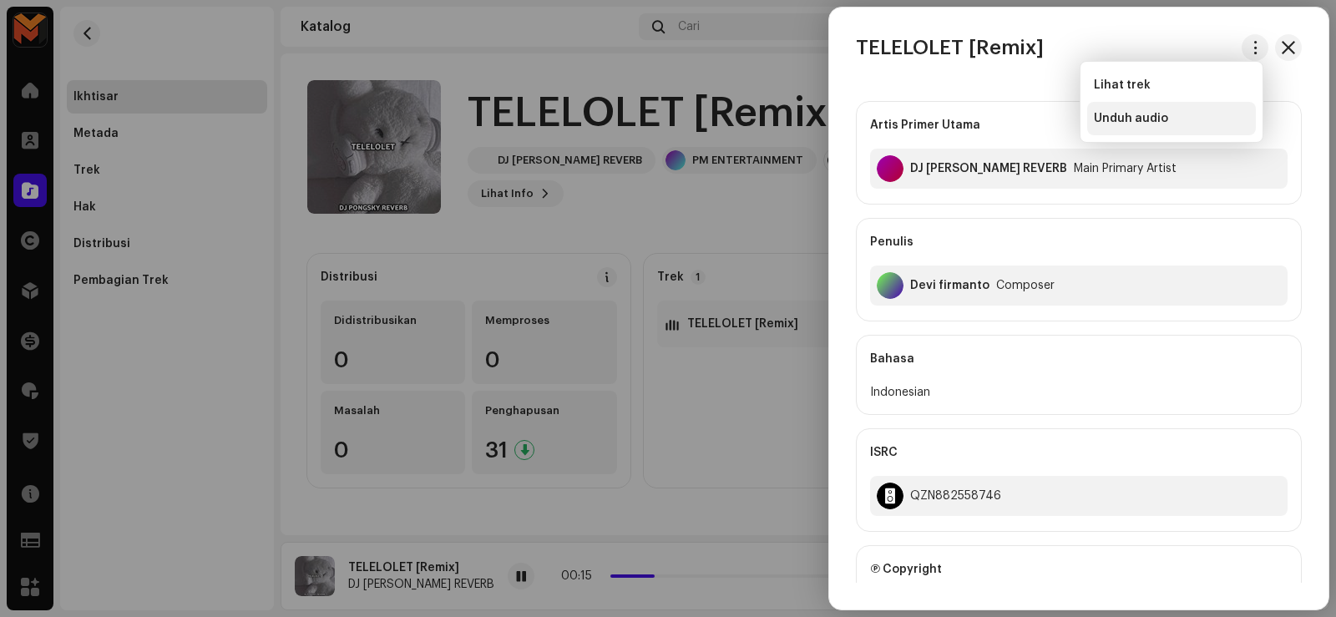
click at [1124, 114] on span "Unduh audio" at bounding box center [1130, 118] width 74 height 13
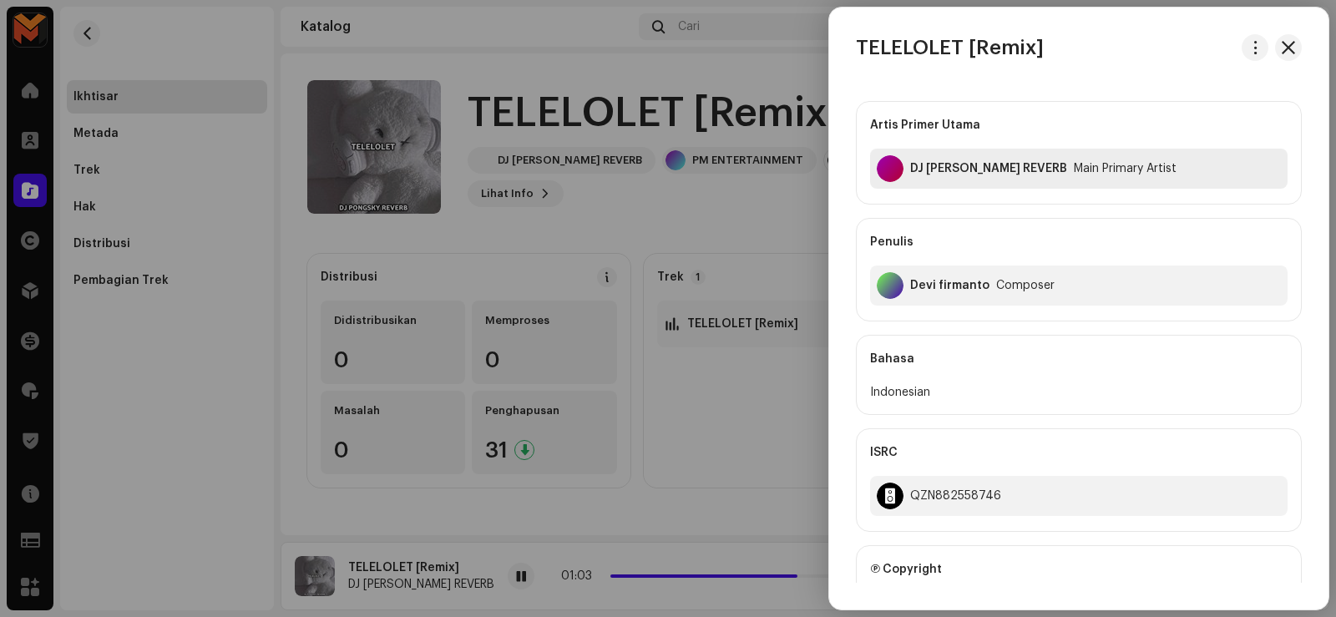
click at [944, 166] on div "DJ [PERSON_NAME] REVERB" at bounding box center [988, 168] width 157 height 13
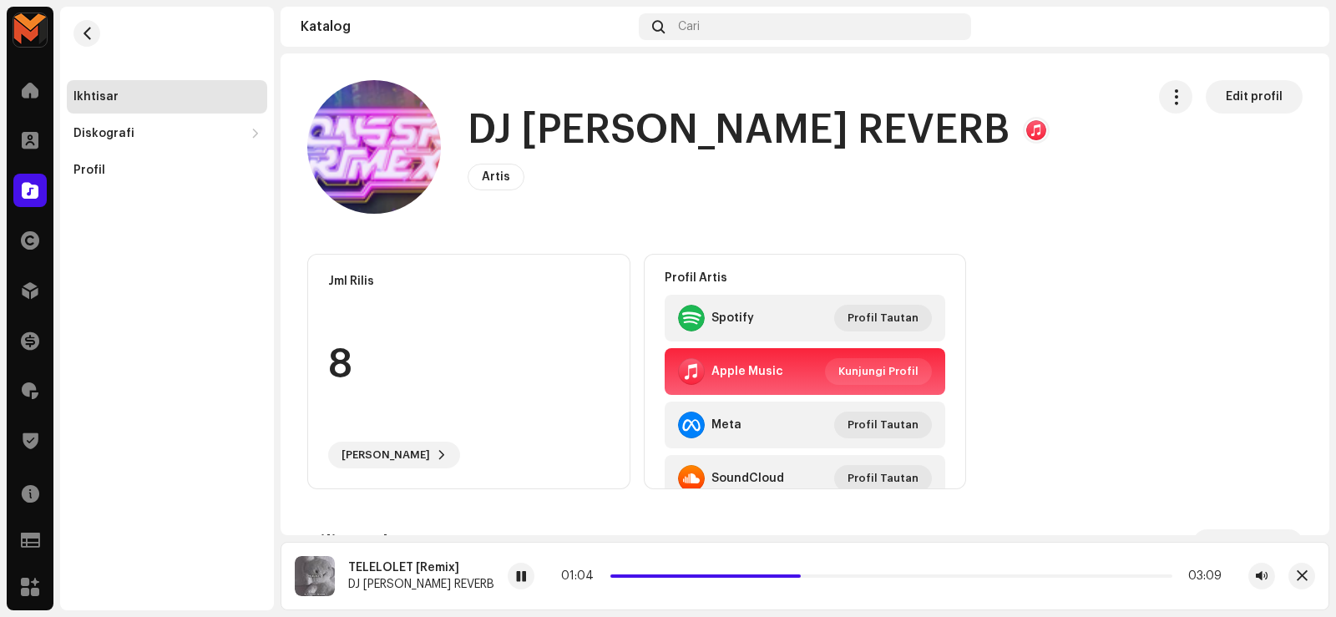
click at [606, 130] on h1 "DJ [PERSON_NAME] REVERB" at bounding box center [738, 130] width 542 height 53
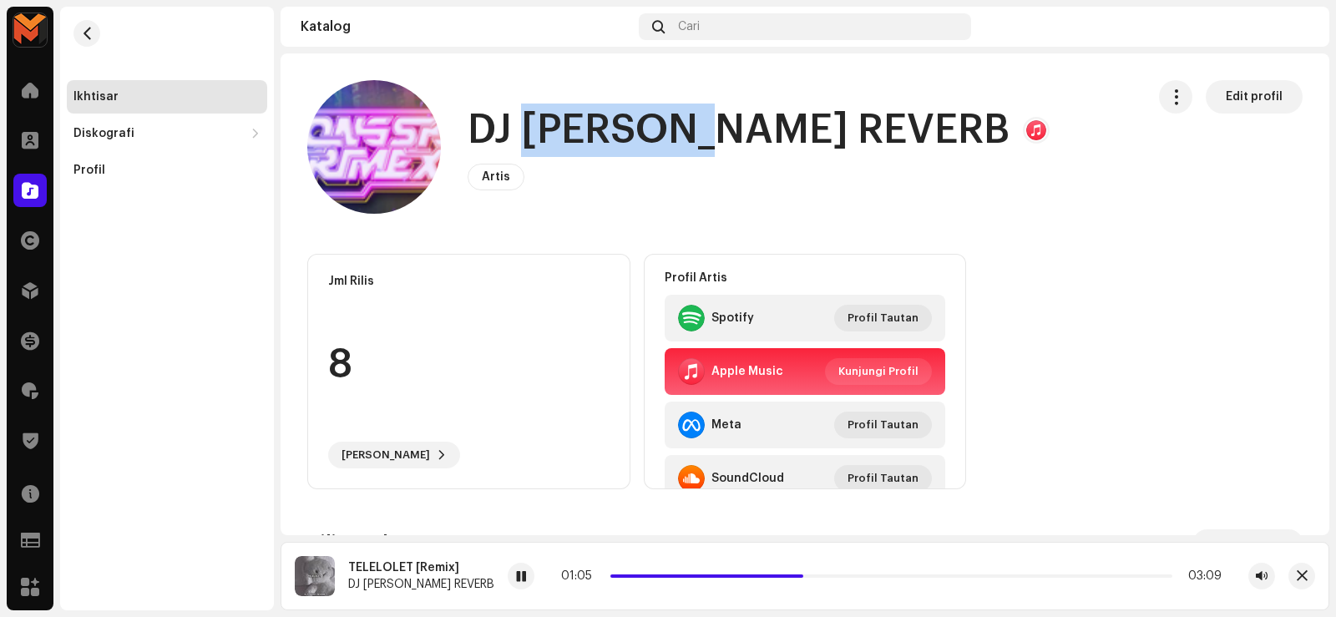
click at [606, 130] on h1 "DJ [PERSON_NAME] REVERB" at bounding box center [738, 130] width 542 height 53
click at [606, 128] on h1 "DJ [PERSON_NAME] REVERB" at bounding box center [738, 130] width 542 height 53
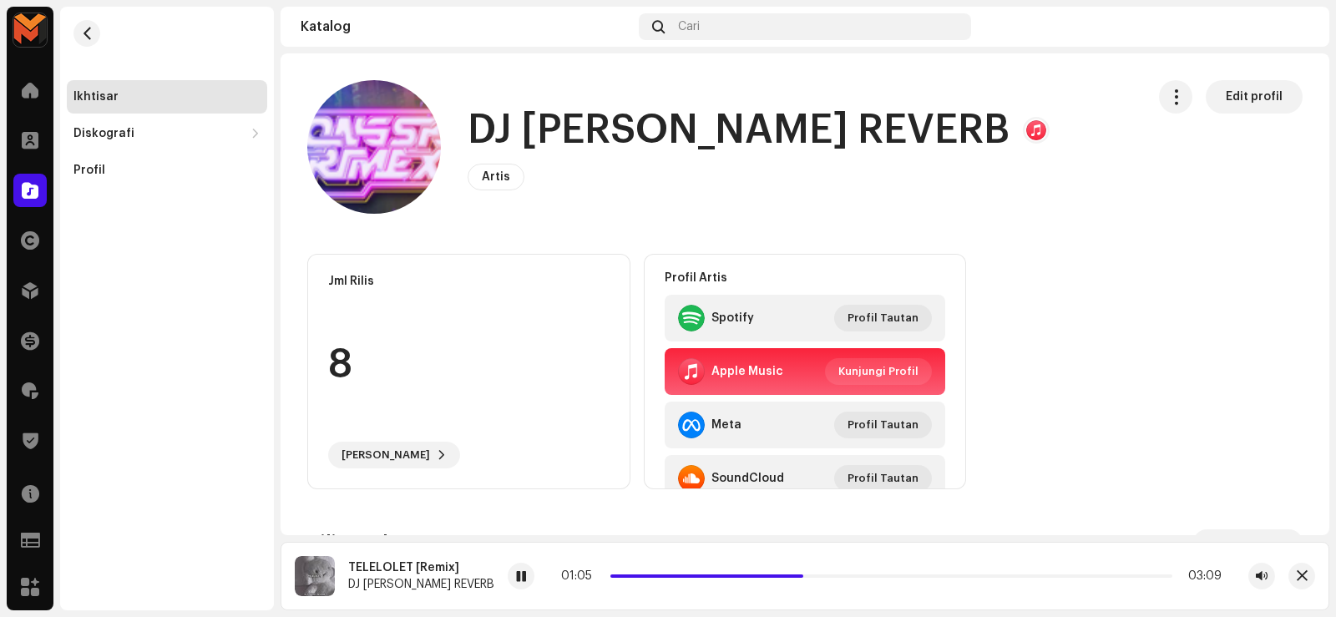
click at [608, 128] on h1 "DJ [PERSON_NAME] REVERB" at bounding box center [738, 130] width 542 height 53
click at [609, 130] on h1 "DJ [PERSON_NAME] REVERB" at bounding box center [738, 130] width 542 height 53
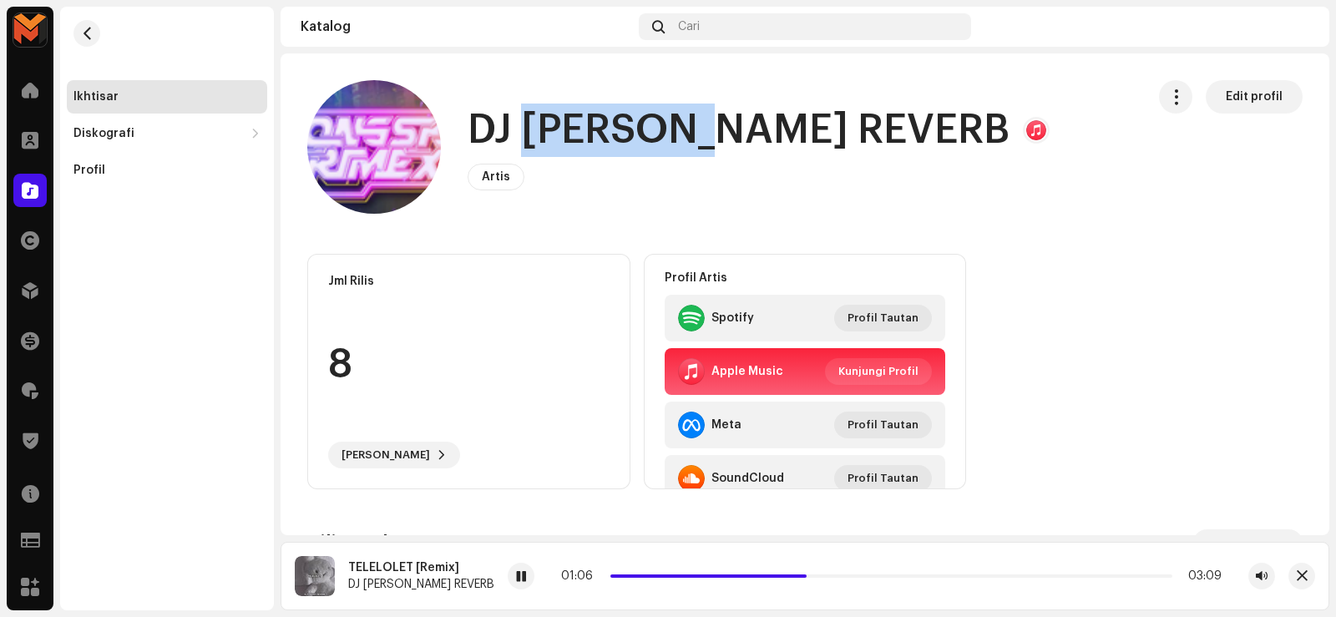
click at [609, 130] on h1 "DJ [PERSON_NAME] REVERB" at bounding box center [738, 130] width 542 height 53
click at [610, 135] on h1 "DJ [PERSON_NAME] REVERB" at bounding box center [738, 130] width 542 height 53
click at [612, 138] on h1 "DJ [PERSON_NAME] REVERB" at bounding box center [738, 130] width 542 height 53
click at [612, 141] on h1 "DJ [PERSON_NAME] REVERB" at bounding box center [738, 130] width 542 height 53
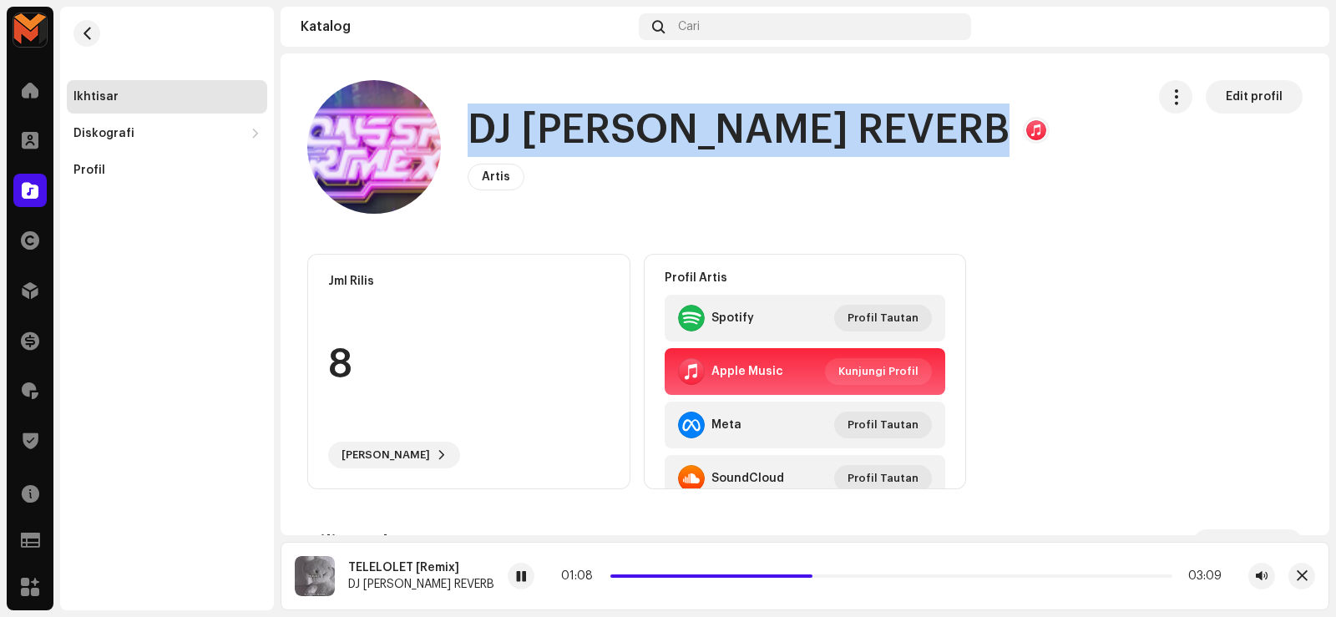
click at [614, 144] on h1 "DJ [PERSON_NAME] REVERB" at bounding box center [738, 130] width 542 height 53
click at [86, 32] on span "button" at bounding box center [87, 33] width 13 height 13
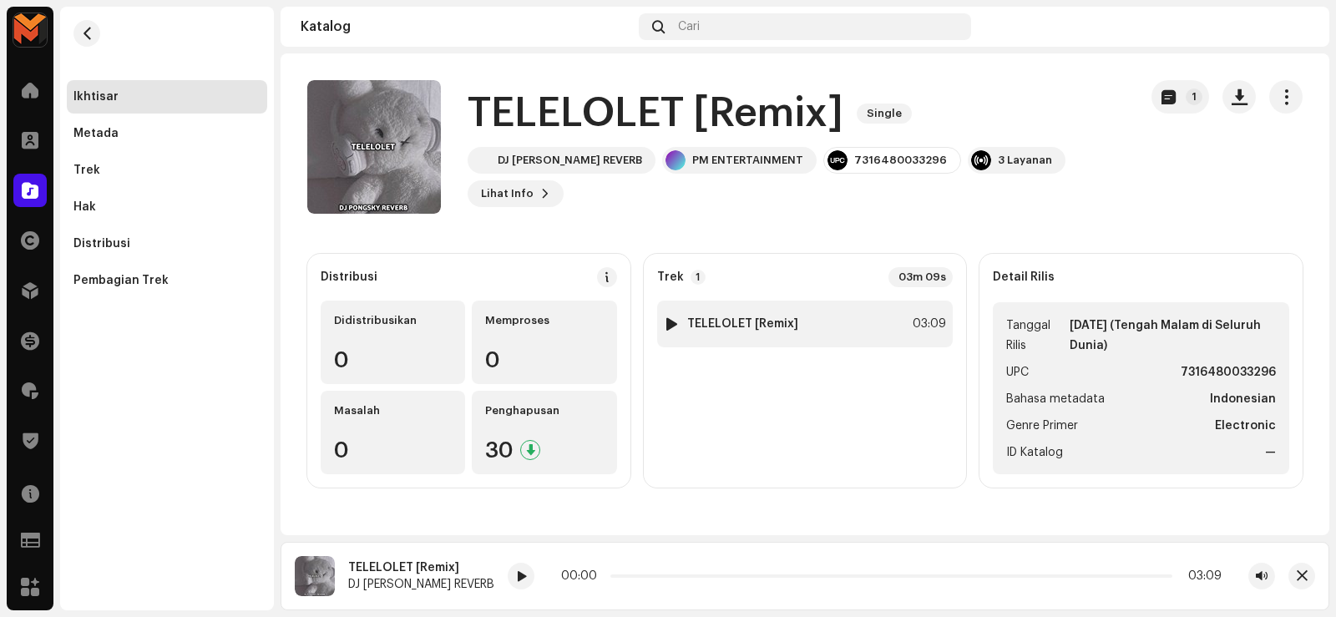
click at [814, 341] on div "1 TELELOLET [Remix] 03:09" at bounding box center [805, 324] width 296 height 47
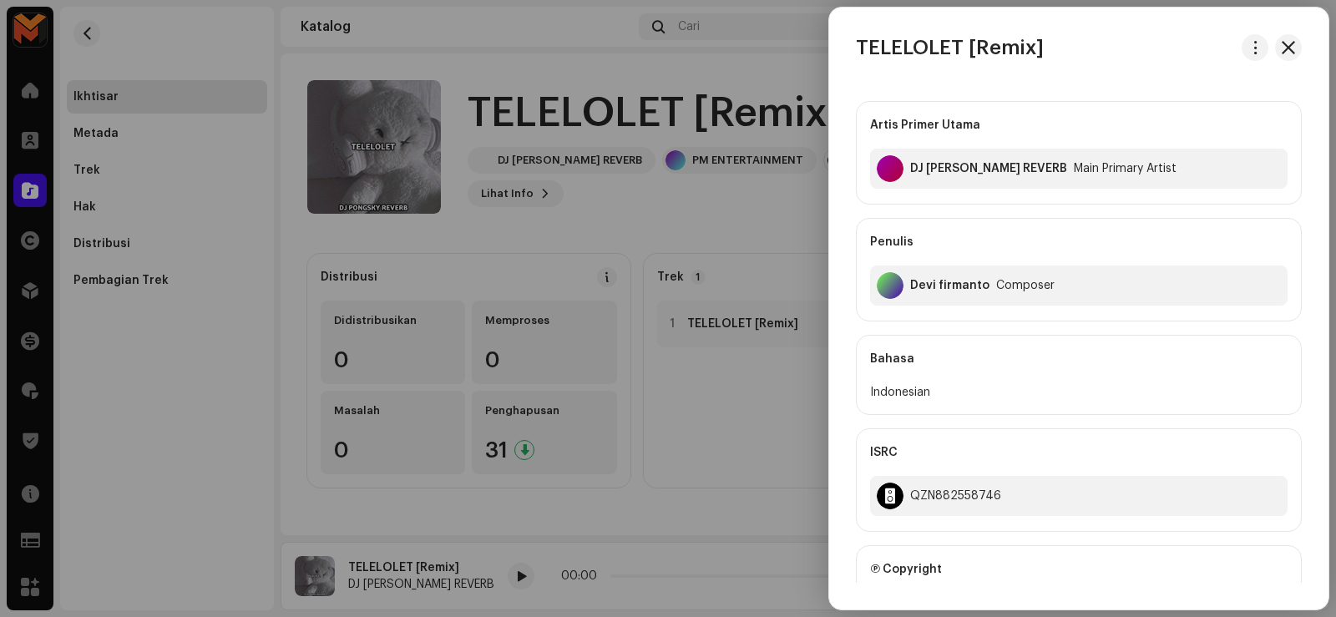
click at [915, 287] on div "Devi firmanto" at bounding box center [949, 285] width 79 height 13
click at [915, 288] on div "Devi firmanto" at bounding box center [949, 285] width 79 height 13
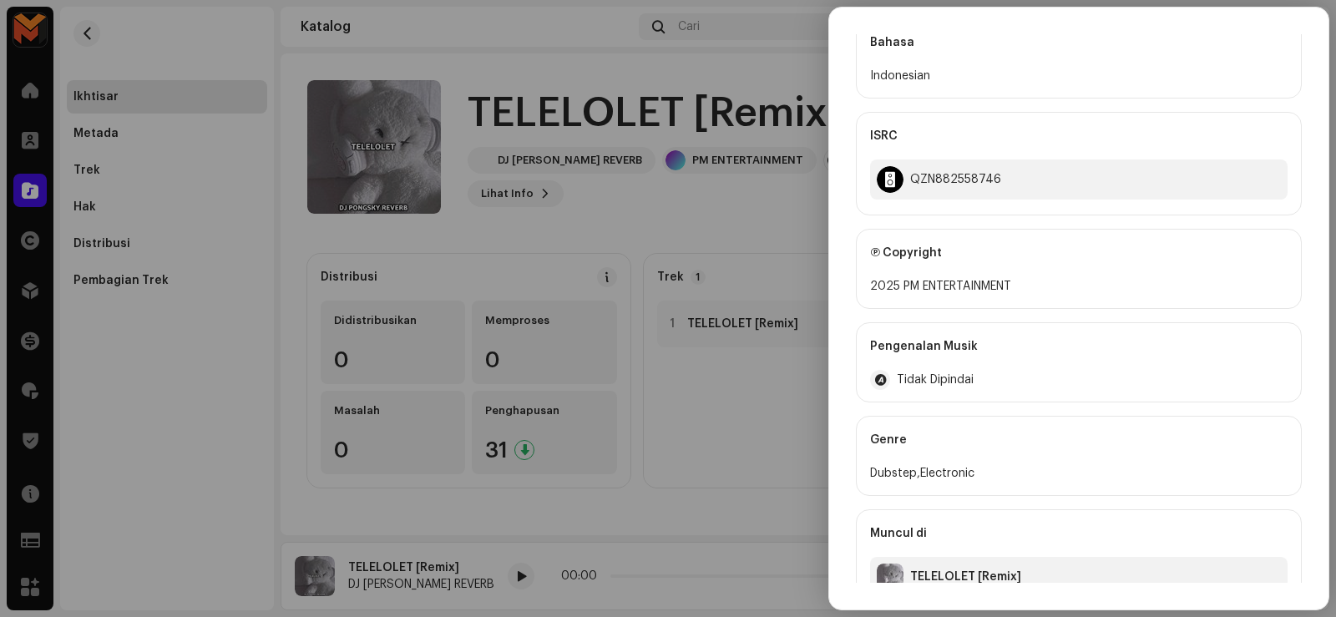
scroll to position [346, 0]
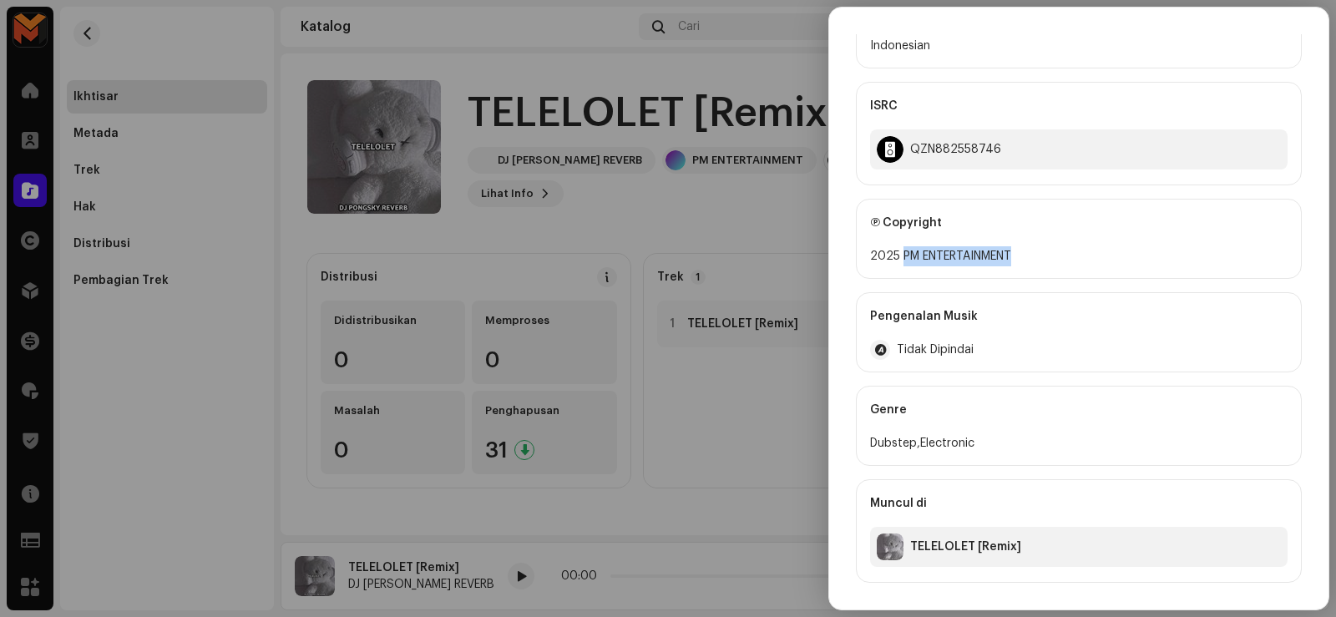
drag, startPoint x: 901, startPoint y: 250, endPoint x: 1024, endPoint y: 270, distance: 125.2
click at [1024, 270] on div "Ⓟ Copyright 2025 PM ENTERTAINMENT" at bounding box center [1079, 239] width 446 height 80
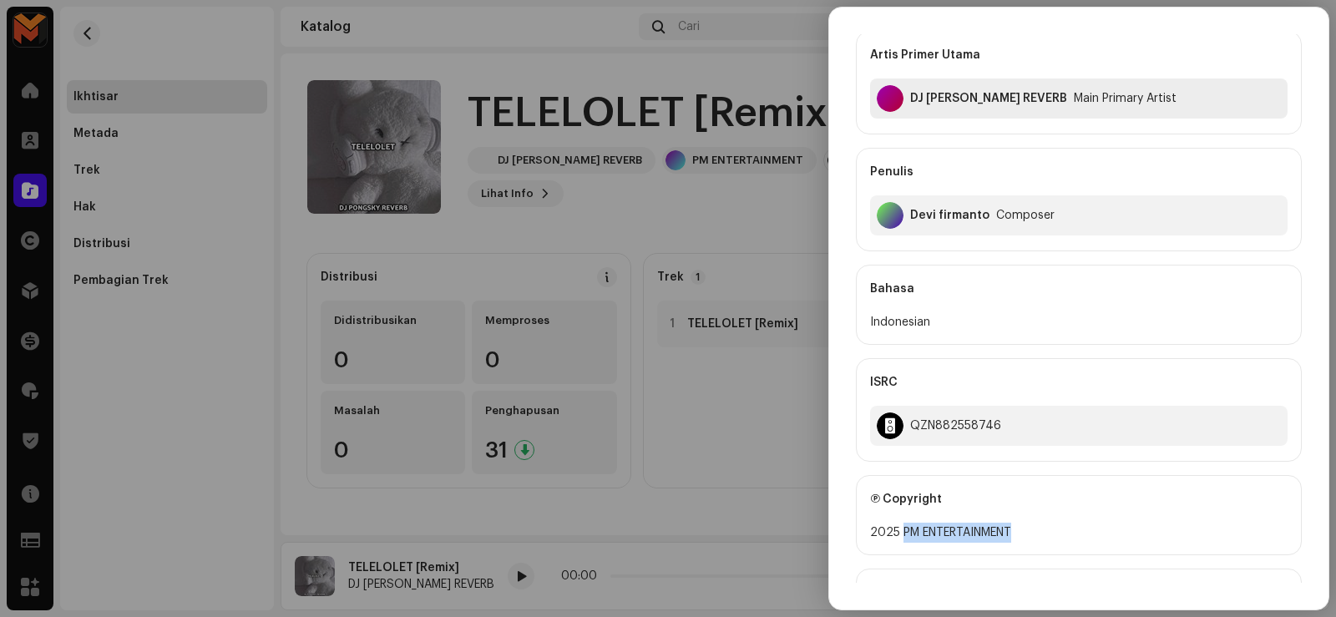
scroll to position [0, 0]
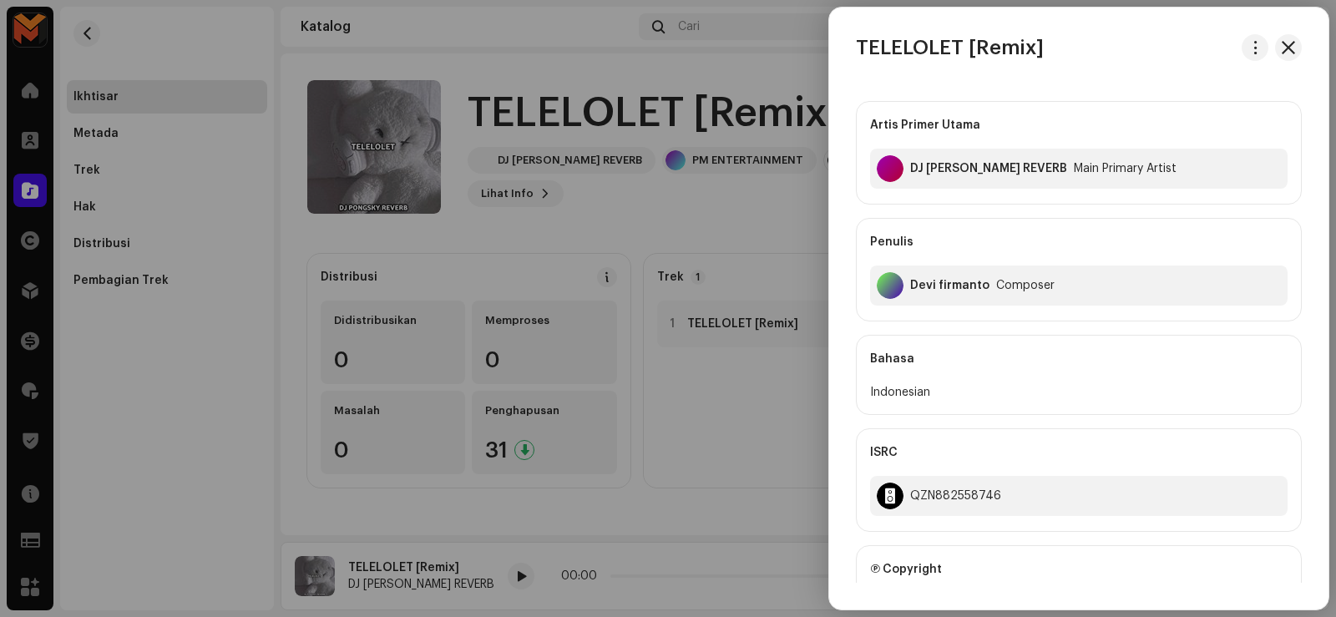
drag, startPoint x: 746, startPoint y: 228, endPoint x: 750, endPoint y: 215, distance: 13.0
click at [753, 228] on div at bounding box center [668, 308] width 1336 height 617
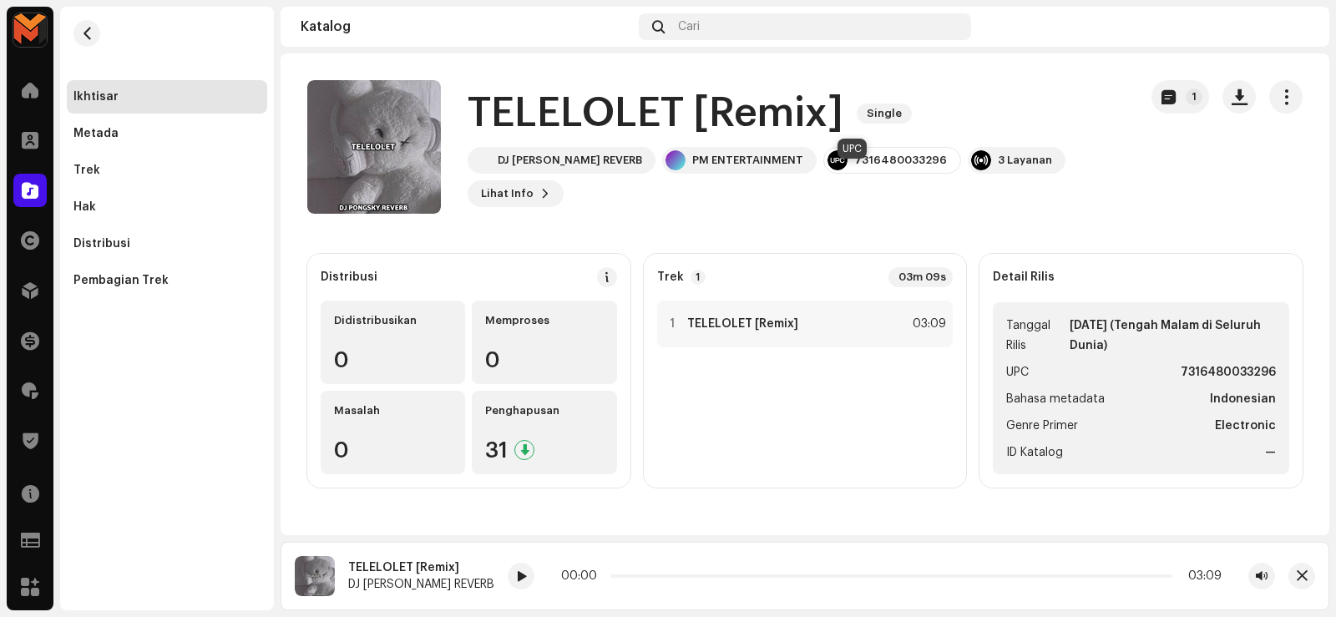
click at [854, 167] on div "7316480033296" at bounding box center [900, 160] width 93 height 13
click at [843, 313] on div "1 TELELOLET [Remix] 03:09" at bounding box center [805, 324] width 296 height 47
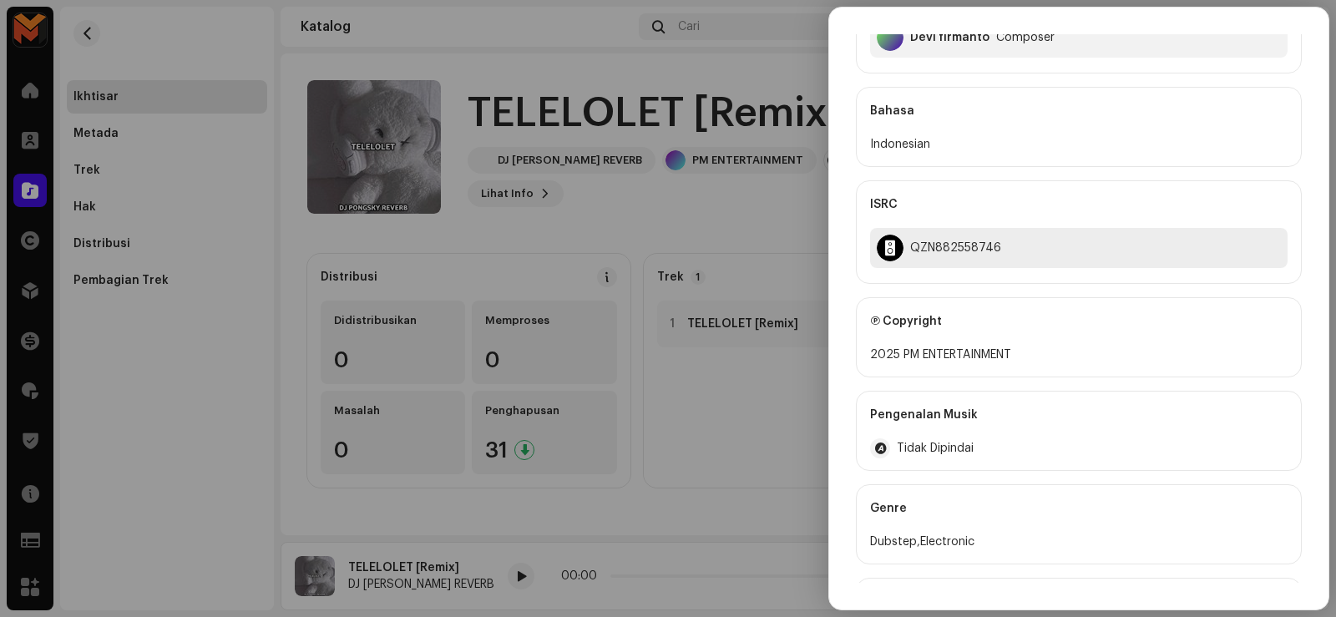
scroll to position [250, 0]
click at [949, 234] on div "QZN882558746" at bounding box center [1078, 245] width 417 height 40
click at [608, 188] on div at bounding box center [668, 308] width 1336 height 617
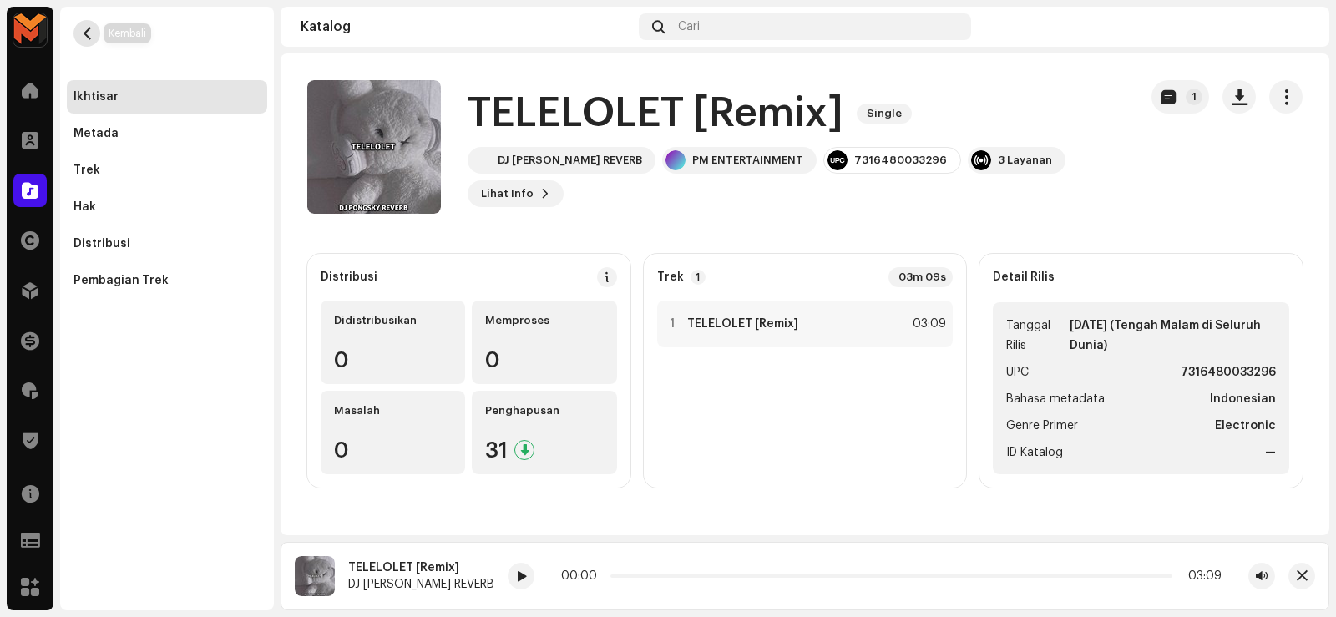
click at [77, 31] on button "button" at bounding box center [86, 33] width 27 height 27
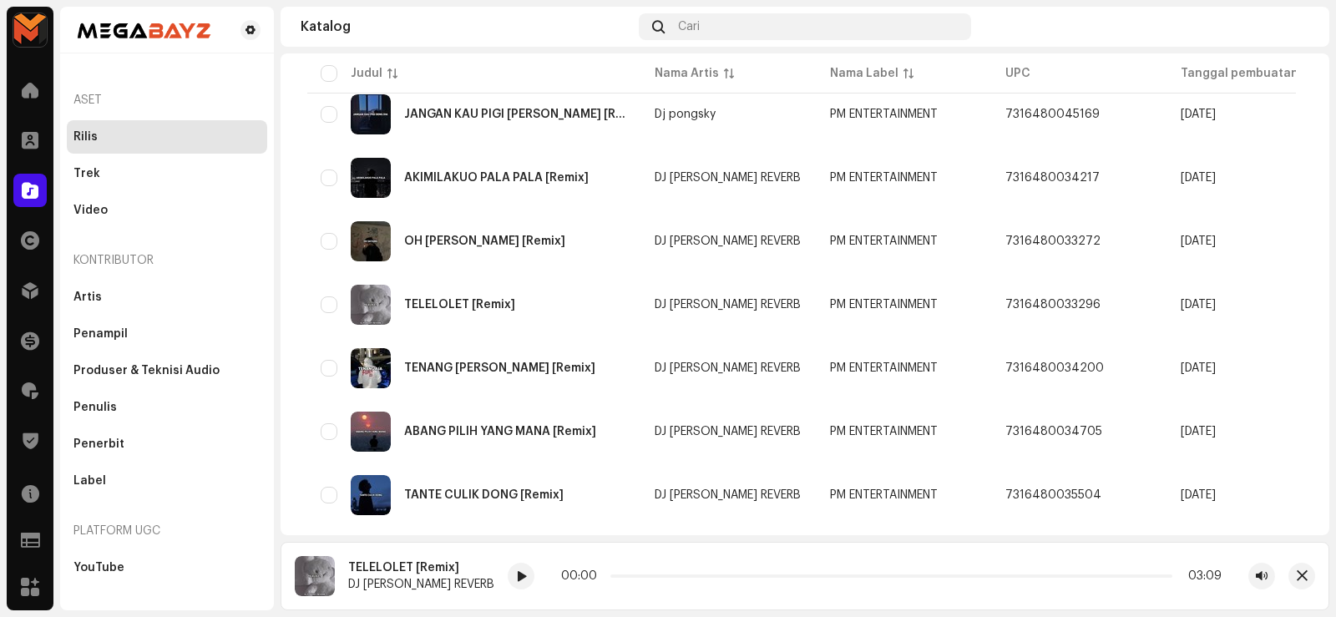
scroll to position [835, 0]
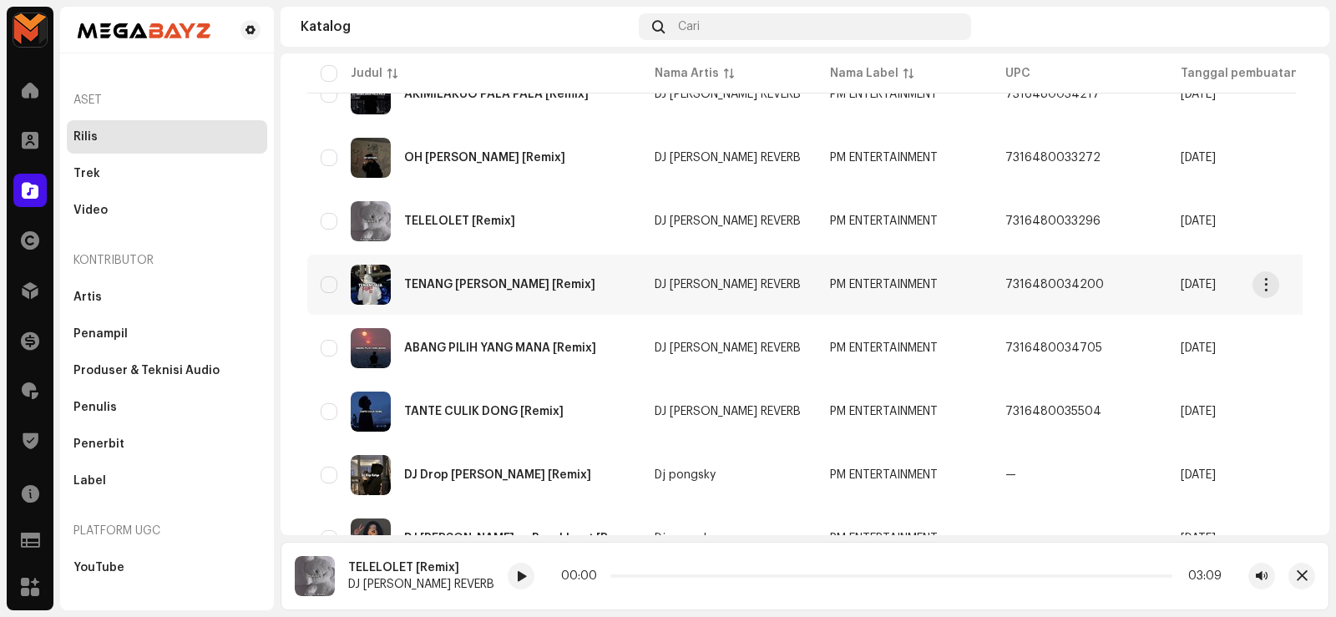
click at [419, 284] on div "TENANG [PERSON_NAME] [Remix]" at bounding box center [499, 285] width 191 height 12
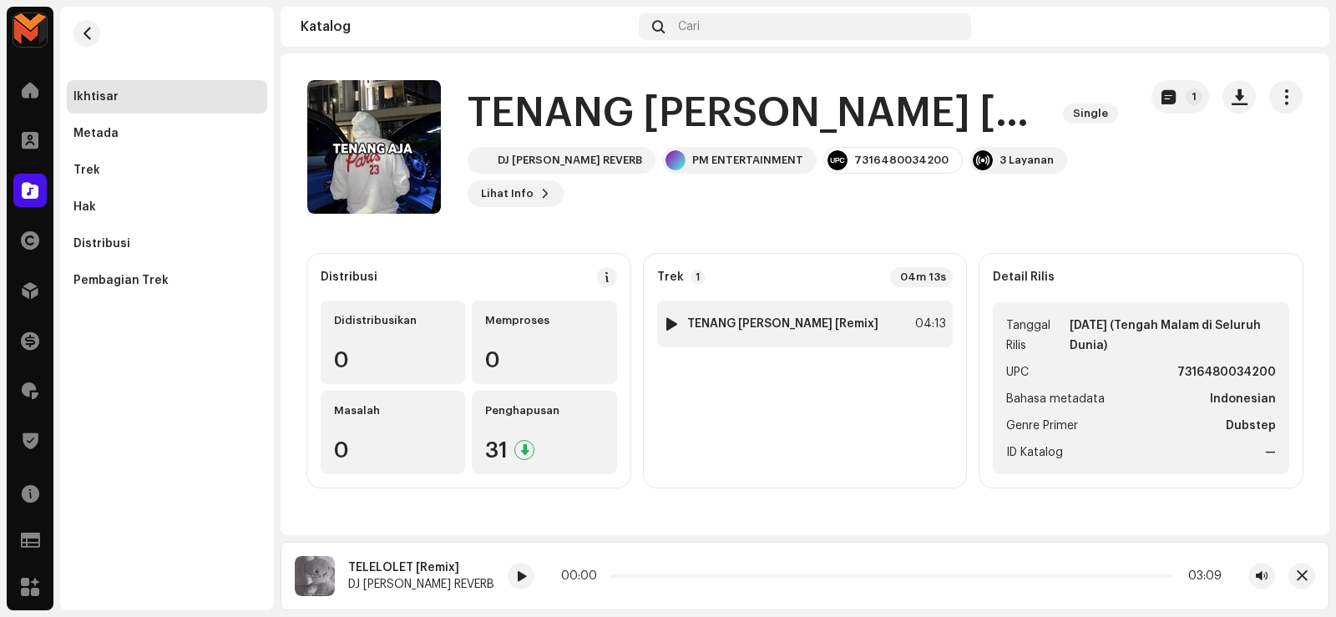
click at [669, 319] on div at bounding box center [671, 323] width 13 height 13
click at [679, 322] on img at bounding box center [672, 324] width 22 height 22
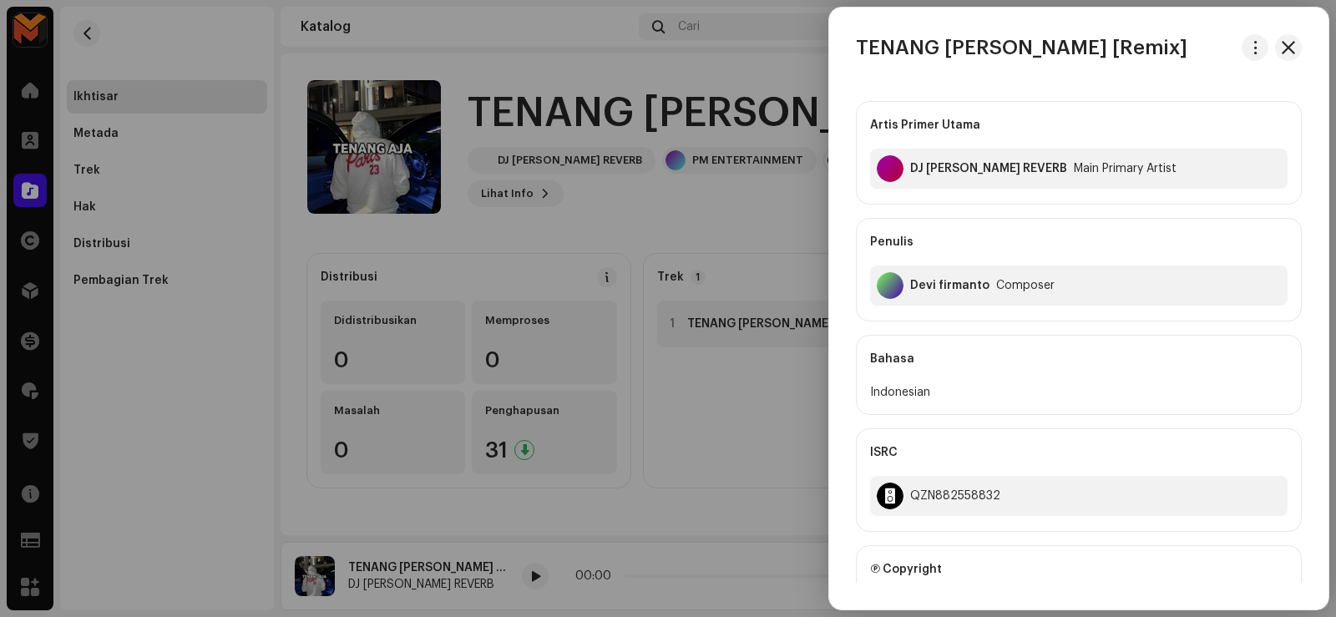
click at [670, 340] on div at bounding box center [668, 308] width 1336 height 617
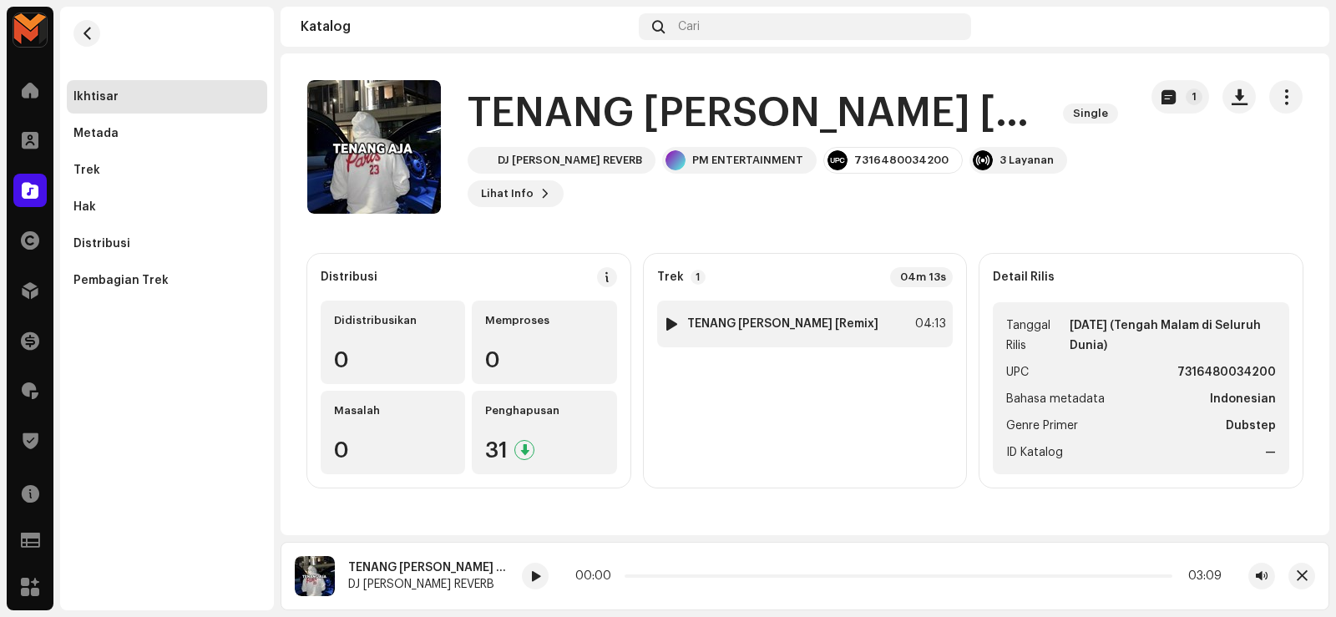
click at [665, 328] on div at bounding box center [671, 323] width 13 height 13
click at [841, 330] on div "1 TENANG [PERSON_NAME] [Remix] 04:13" at bounding box center [805, 324] width 296 height 47
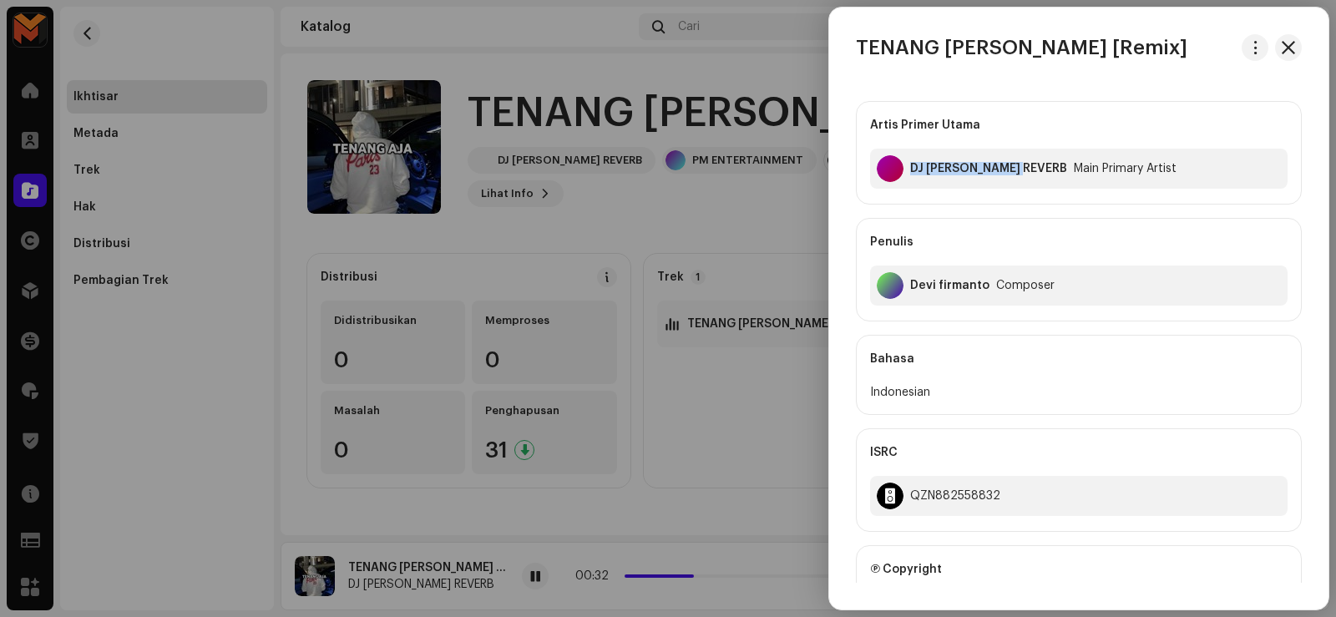
drag, startPoint x: 909, startPoint y: 168, endPoint x: 1033, endPoint y: 189, distance: 125.3
click at [1033, 189] on div "Artis Primer Utama DJ [PERSON_NAME] REVERB Main Primary Artist" at bounding box center [1079, 153] width 446 height 104
click at [640, 230] on div at bounding box center [668, 308] width 1336 height 617
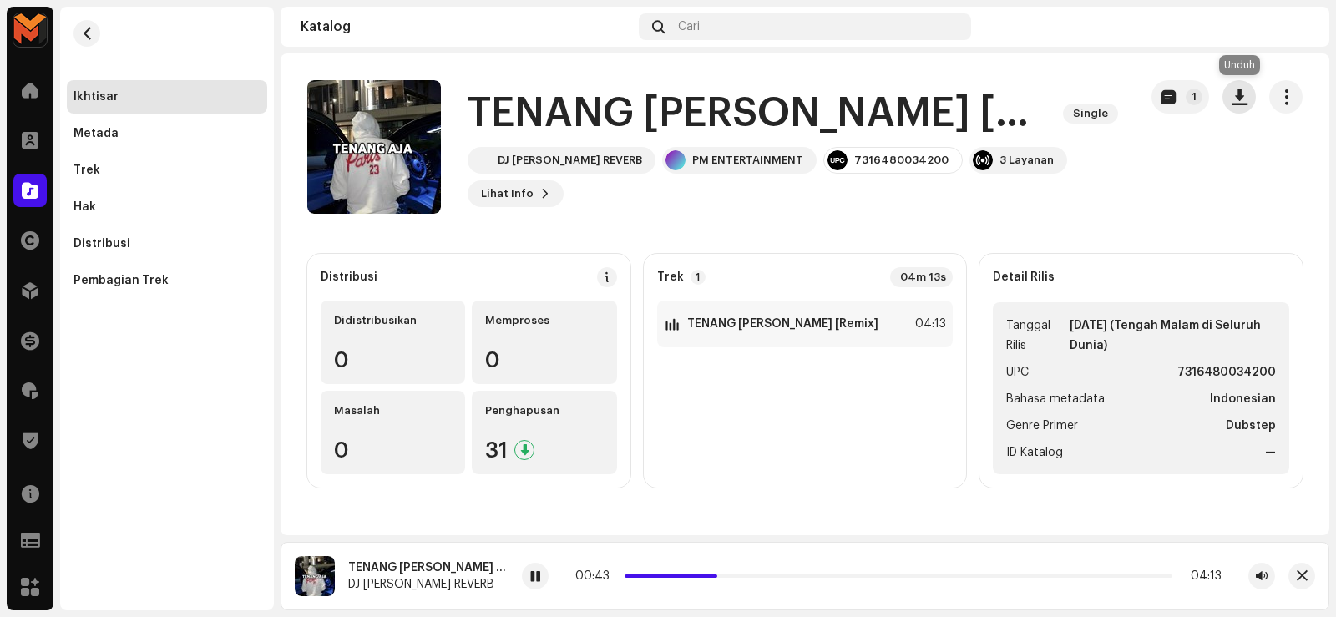
click at [1240, 87] on button "button" at bounding box center [1238, 96] width 33 height 33
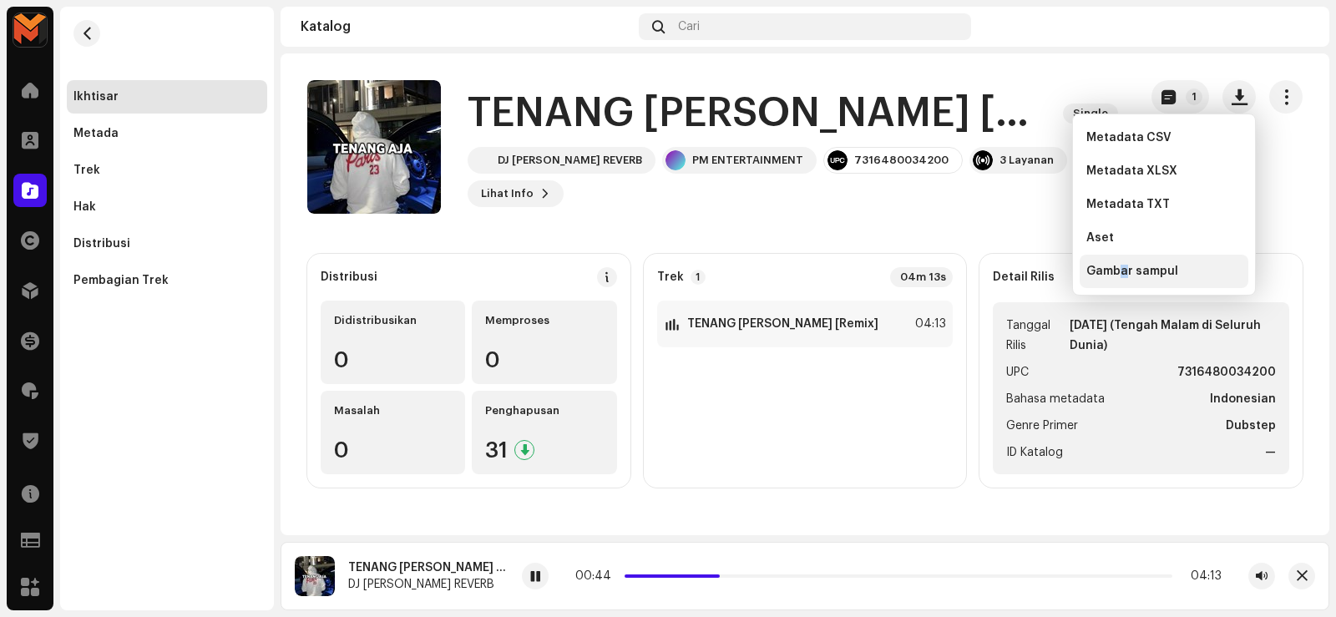
click at [1125, 272] on span "Gambar sampul" at bounding box center [1132, 271] width 92 height 13
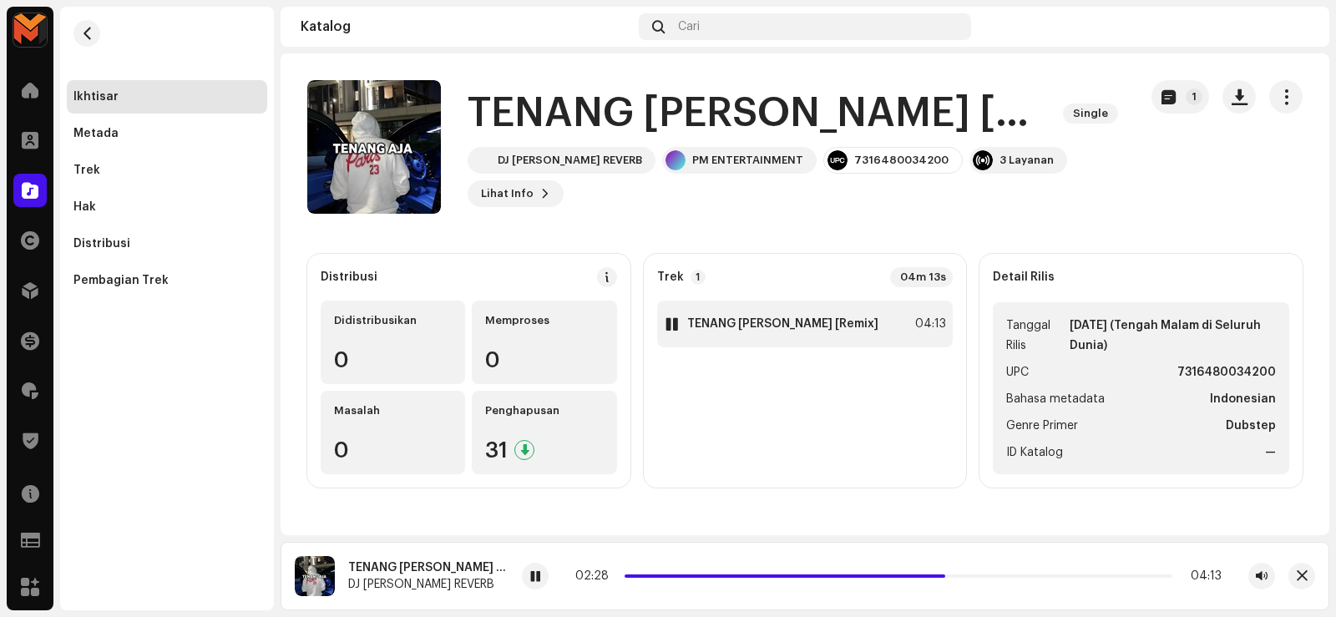
click at [797, 324] on strong "TENANG [PERSON_NAME] [Remix]" at bounding box center [782, 323] width 191 height 13
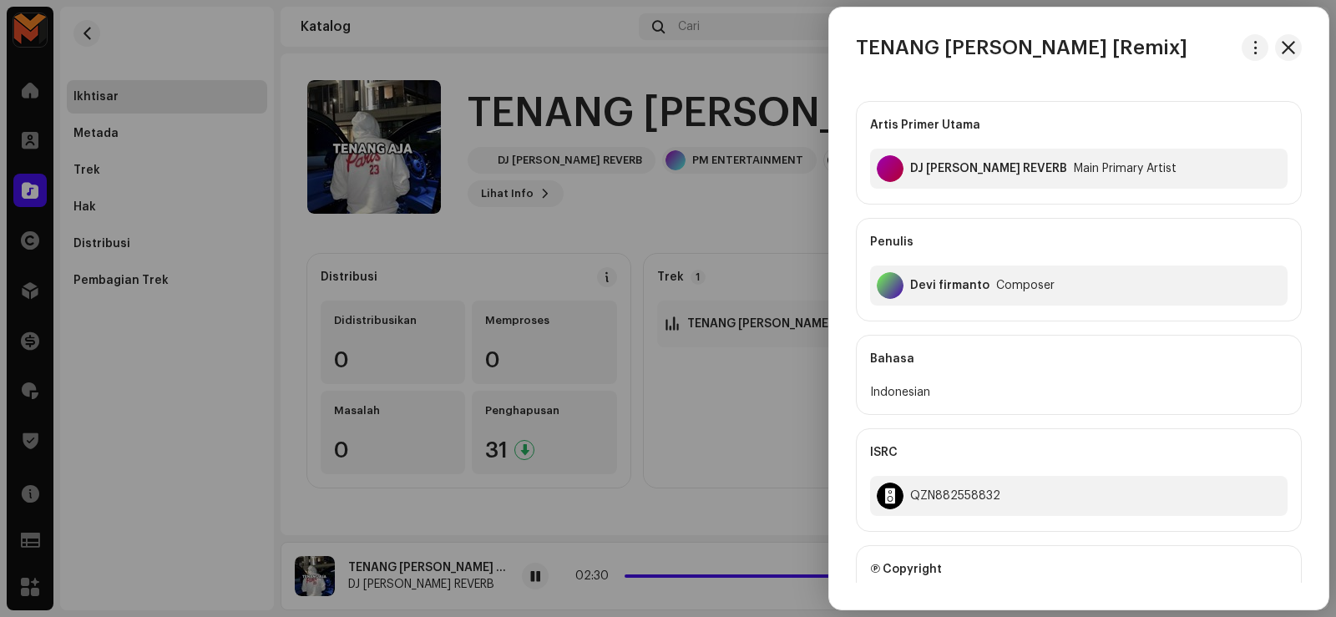
click at [1256, 59] on re-m-actions-button at bounding box center [1254, 47] width 27 height 27
click at [1250, 55] on button "button" at bounding box center [1254, 47] width 27 height 27
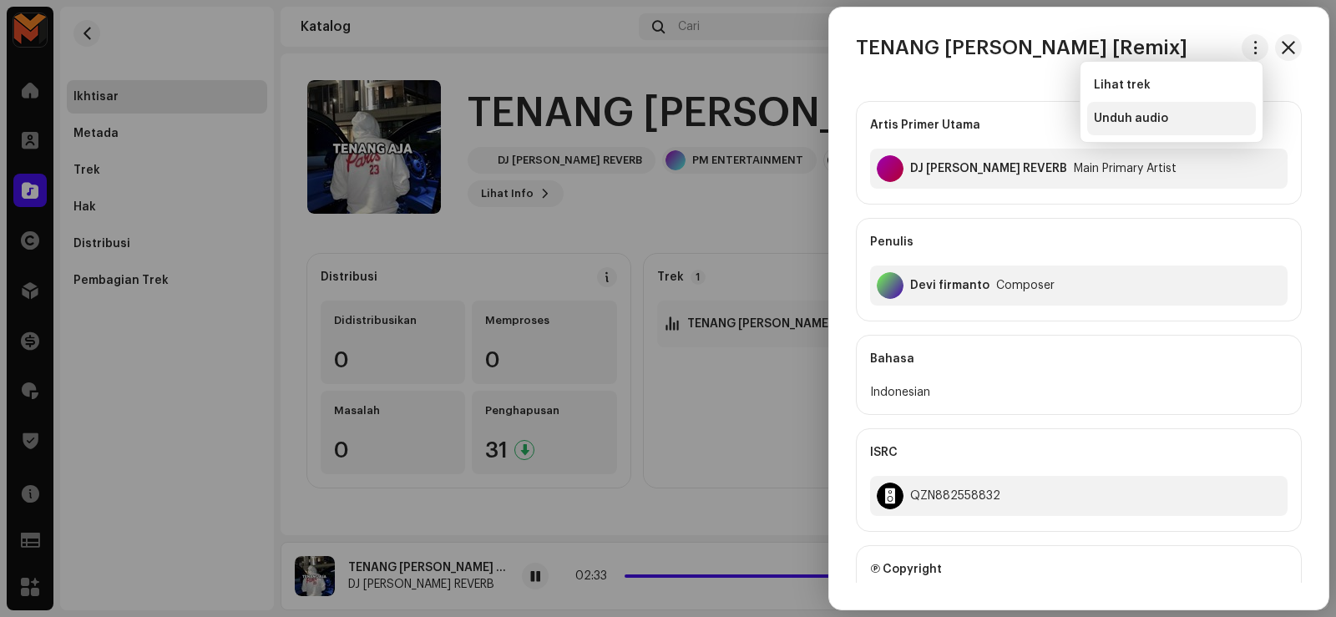
click at [1165, 119] on div "Unduh audio" at bounding box center [1170, 118] width 155 height 13
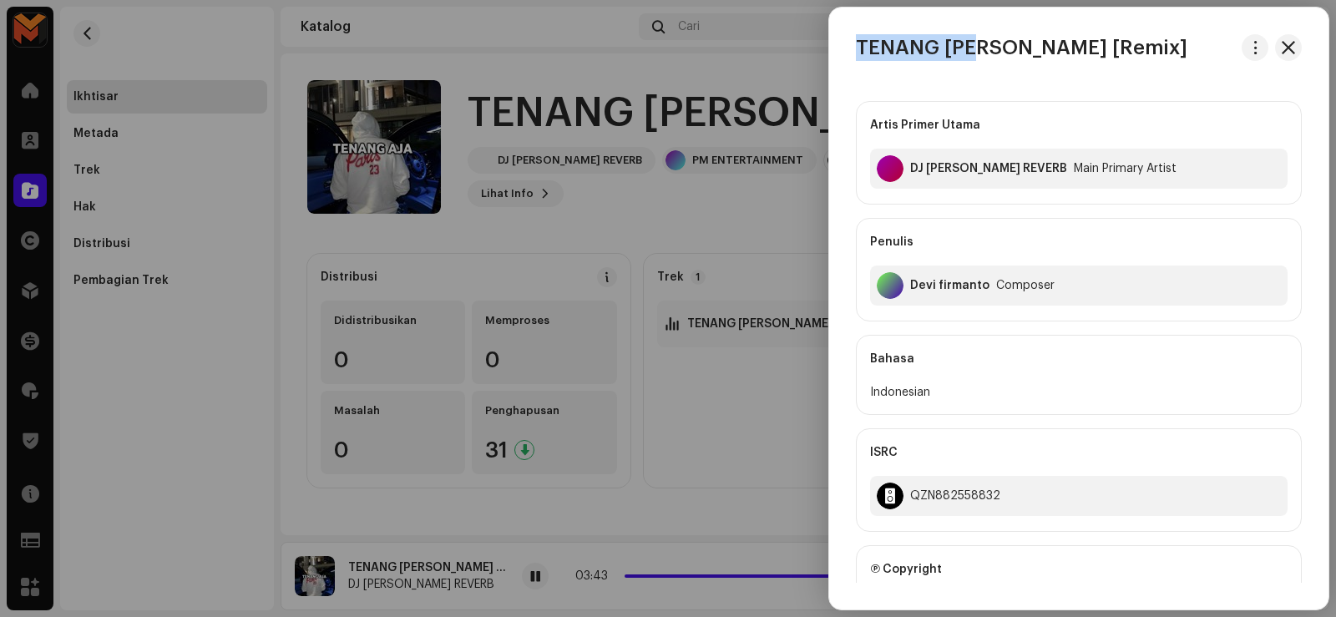
drag, startPoint x: 876, startPoint y: 45, endPoint x: 978, endPoint y: 45, distance: 102.7
click at [978, 45] on h3 "TENANG [PERSON_NAME] [Remix]" at bounding box center [1021, 47] width 331 height 27
click at [912, 162] on div "DJ [PERSON_NAME] REVERB" at bounding box center [988, 168] width 157 height 13
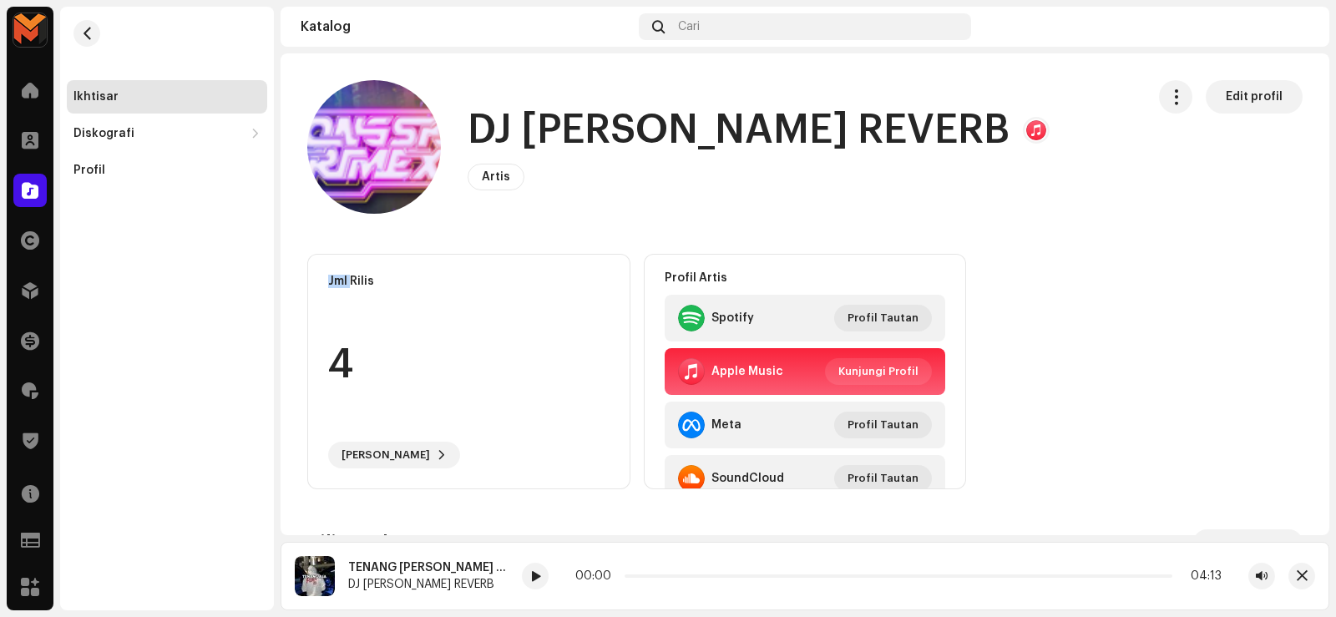
click at [912, 162] on div "DJ [PERSON_NAME] REVERB Artis Edit profil" at bounding box center [758, 147] width 582 height 87
click at [505, 116] on h1 "DJ [PERSON_NAME] REVERB" at bounding box center [738, 130] width 542 height 53
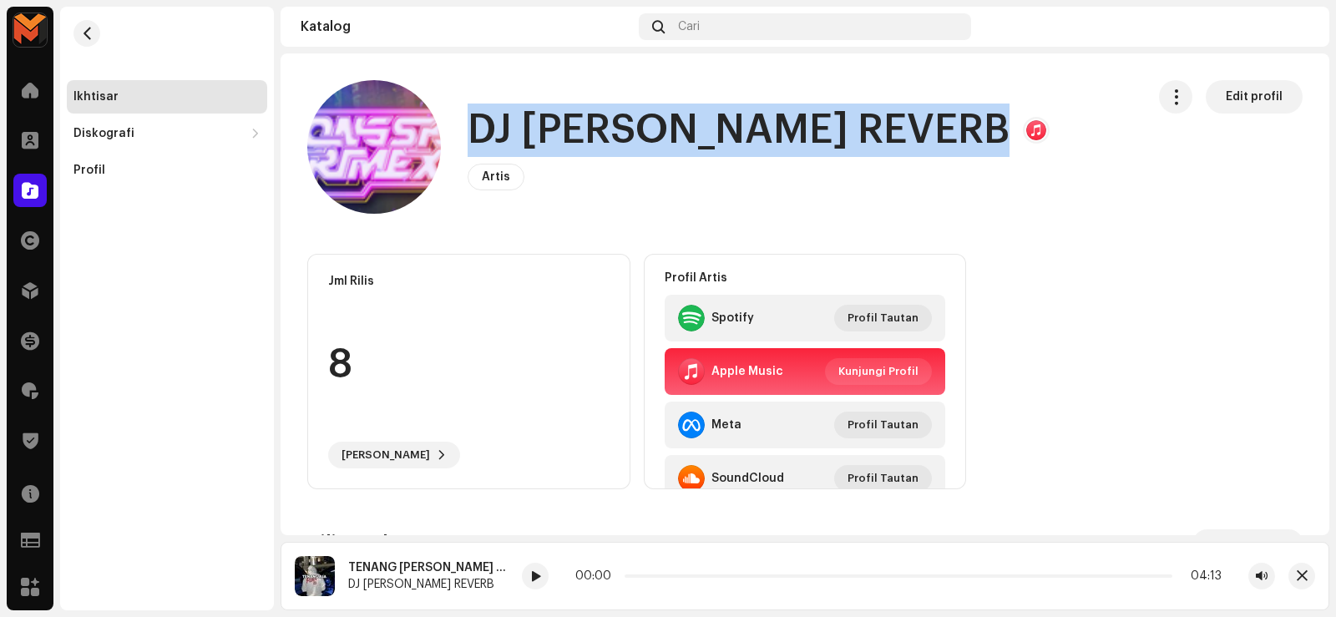
click at [505, 116] on h1 "DJ [PERSON_NAME] REVERB" at bounding box center [738, 130] width 542 height 53
click at [92, 31] on span "button" at bounding box center [87, 33] width 13 height 13
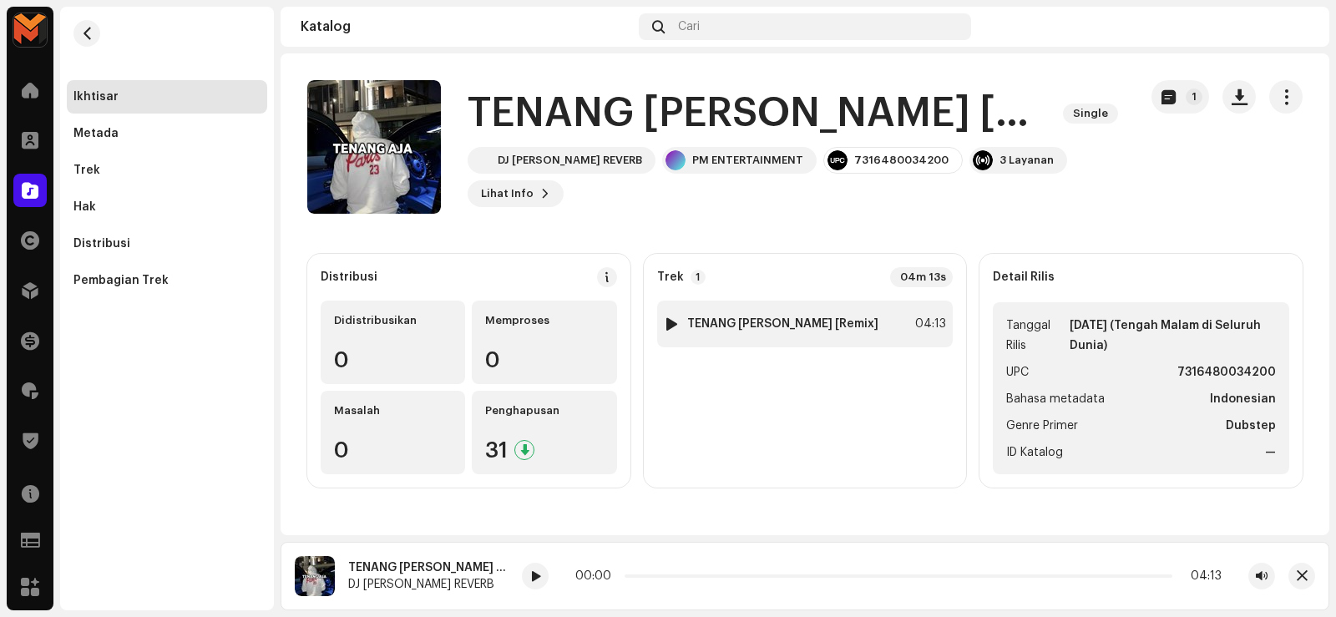
click at [816, 323] on div "1 TENANG [PERSON_NAME] [Remix] 04:13" at bounding box center [805, 324] width 296 height 47
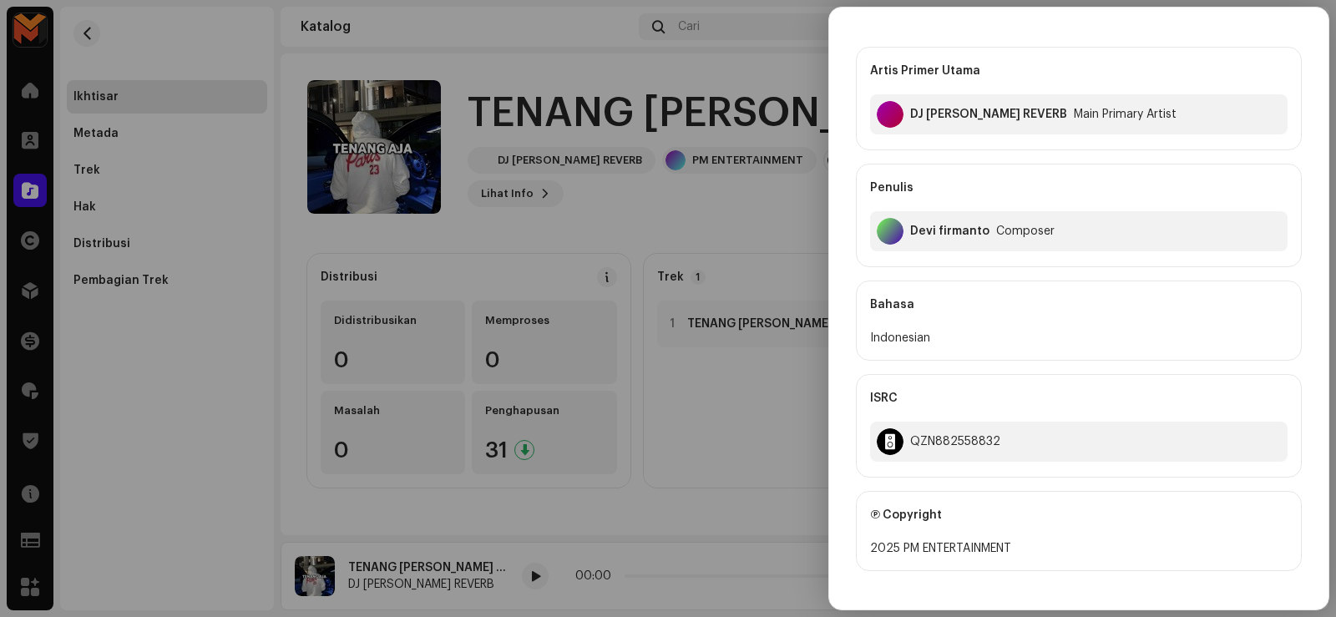
scroll to position [83, 0]
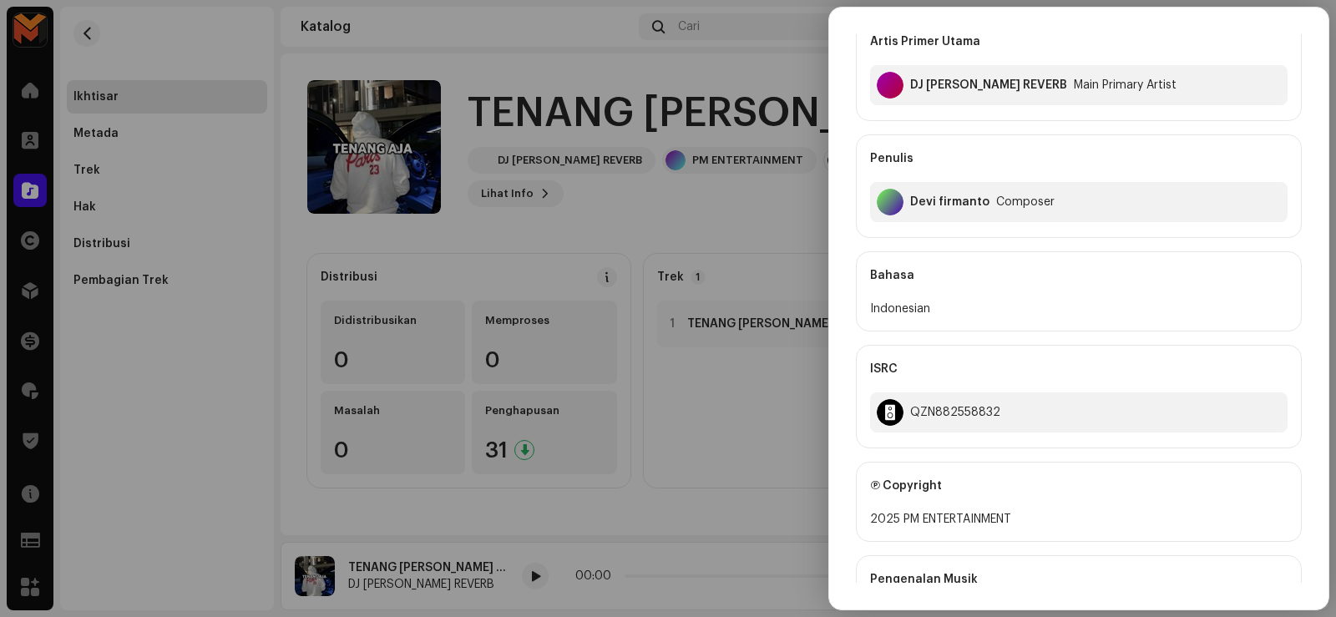
click at [917, 203] on div "Devi firmanto" at bounding box center [949, 201] width 79 height 13
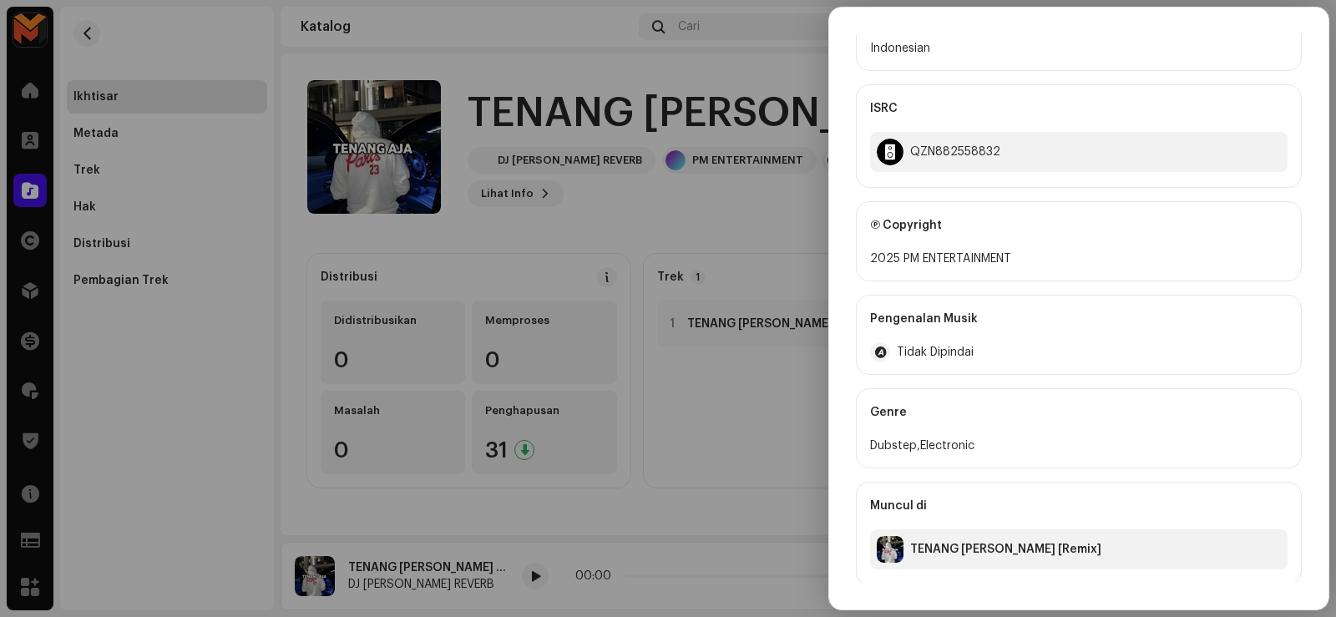
scroll to position [346, 0]
drag, startPoint x: 903, startPoint y: 255, endPoint x: 1026, endPoint y: 280, distance: 125.2
click at [1026, 280] on div "Artis Primer Utama DJ [PERSON_NAME] REVERB Main Primary Artist Penulis [PERSON_…" at bounding box center [1079, 161] width 446 height 841
click at [761, 217] on div at bounding box center [668, 308] width 1336 height 617
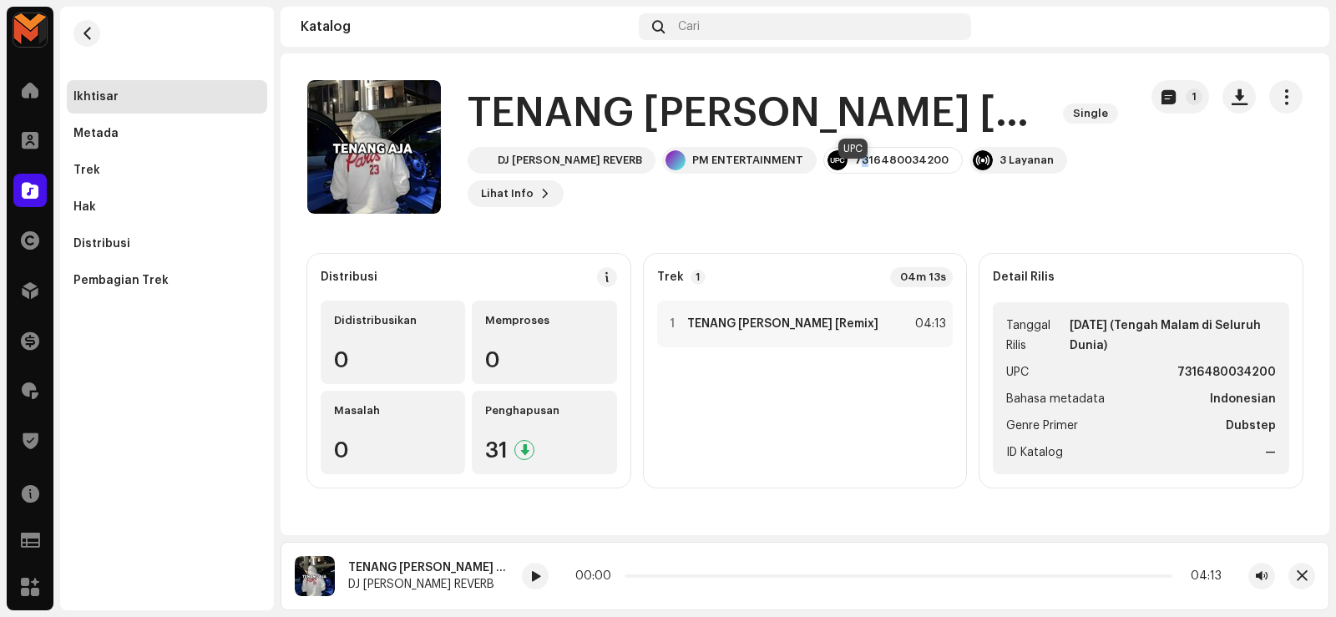
click at [854, 167] on div "7316480034200" at bounding box center [901, 160] width 94 height 13
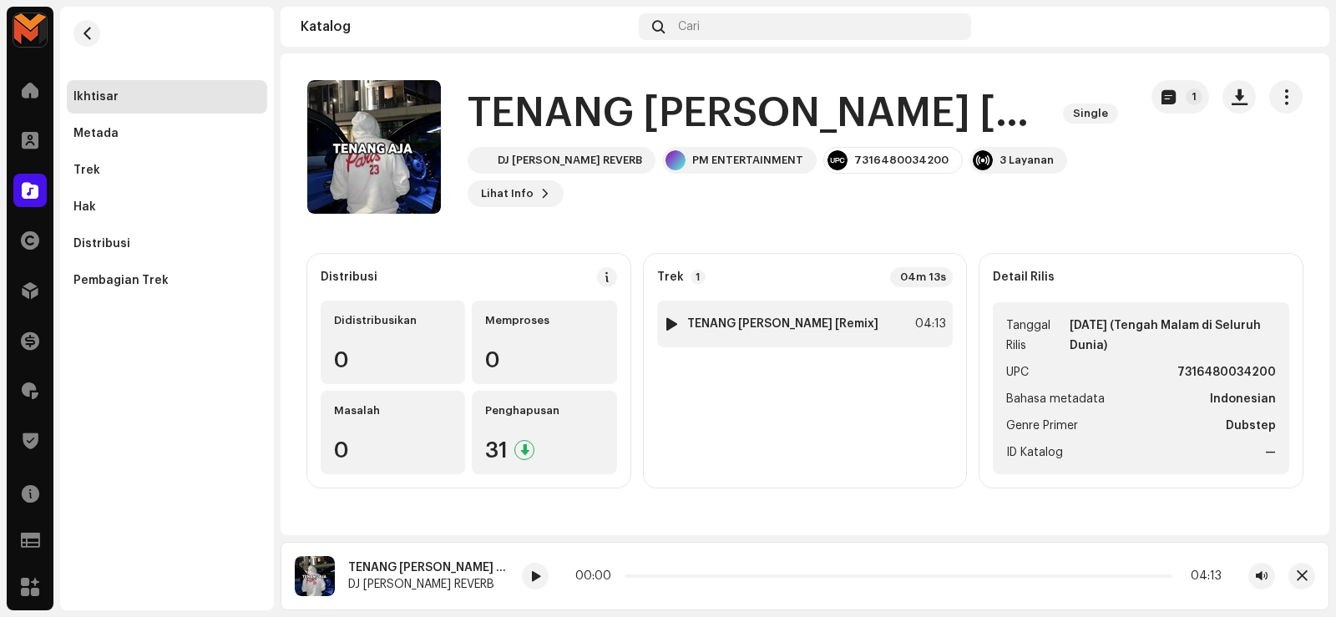
click at [763, 334] on div "1 TENANG [PERSON_NAME] [Remix] 04:13" at bounding box center [805, 324] width 296 height 47
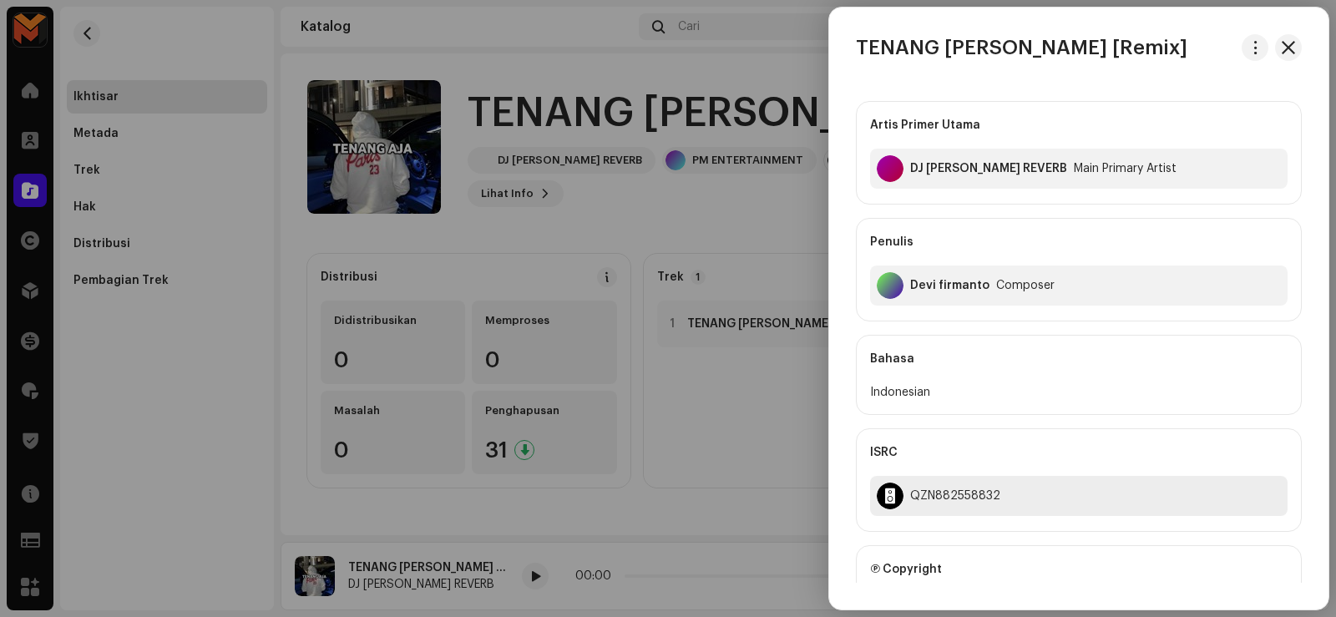
click at [943, 490] on div "QZN882558832" at bounding box center [955, 495] width 90 height 13
click at [271, 161] on div at bounding box center [668, 308] width 1336 height 617
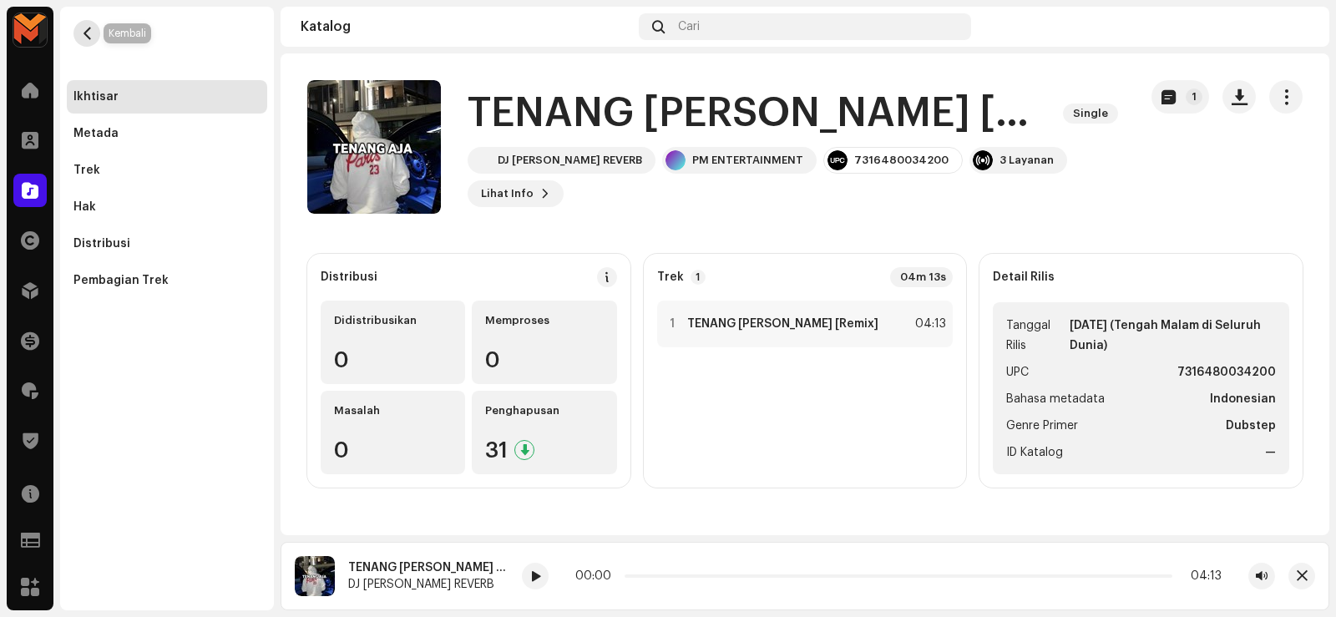
click at [88, 41] on button "button" at bounding box center [86, 33] width 27 height 27
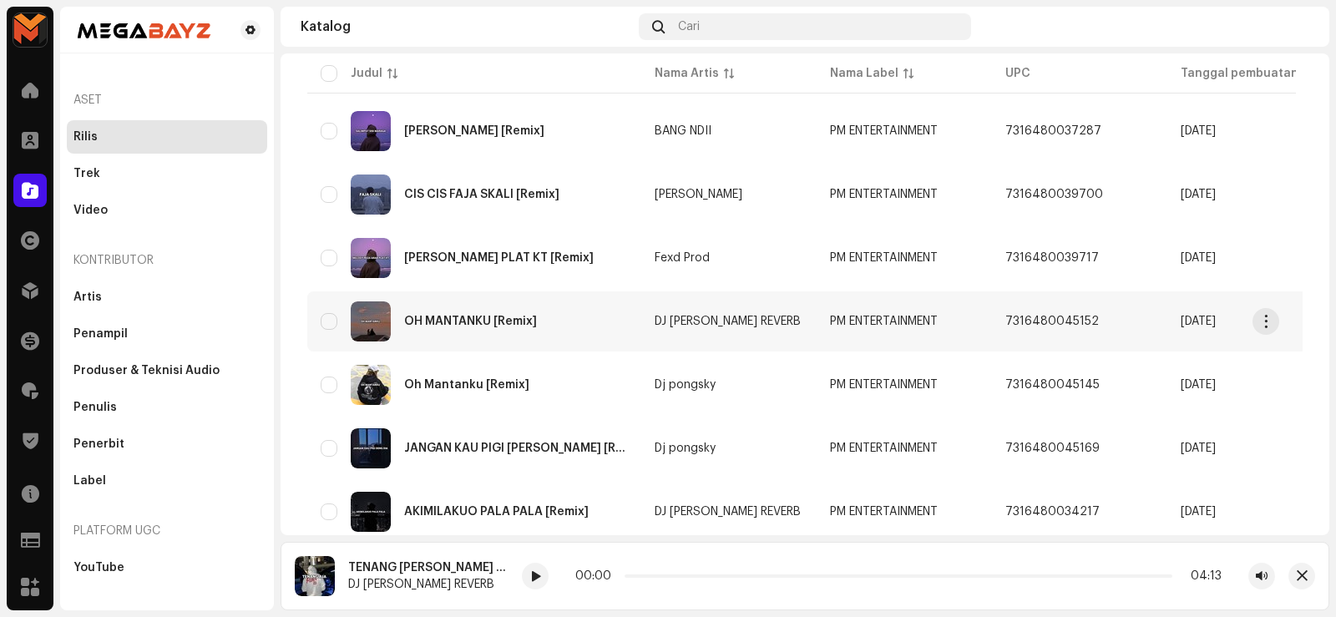
scroll to position [835, 0]
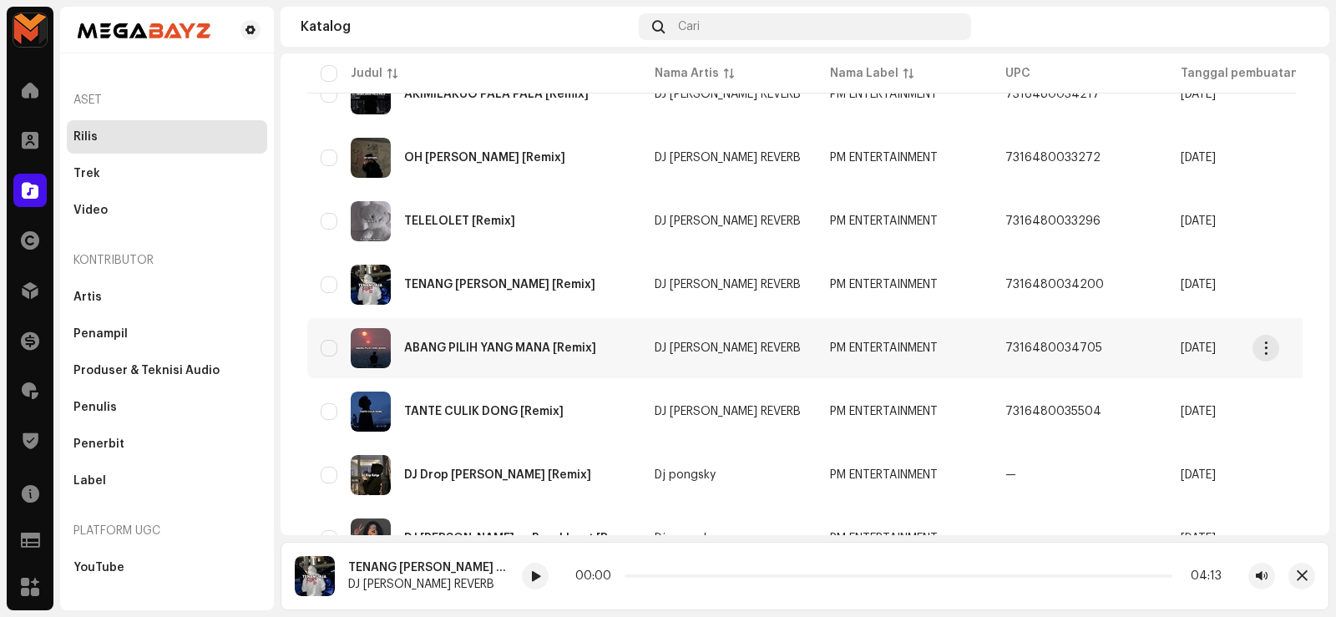
click at [439, 348] on div "ABANG PILIH YANG MANA [Remix]" at bounding box center [500, 348] width 192 height 12
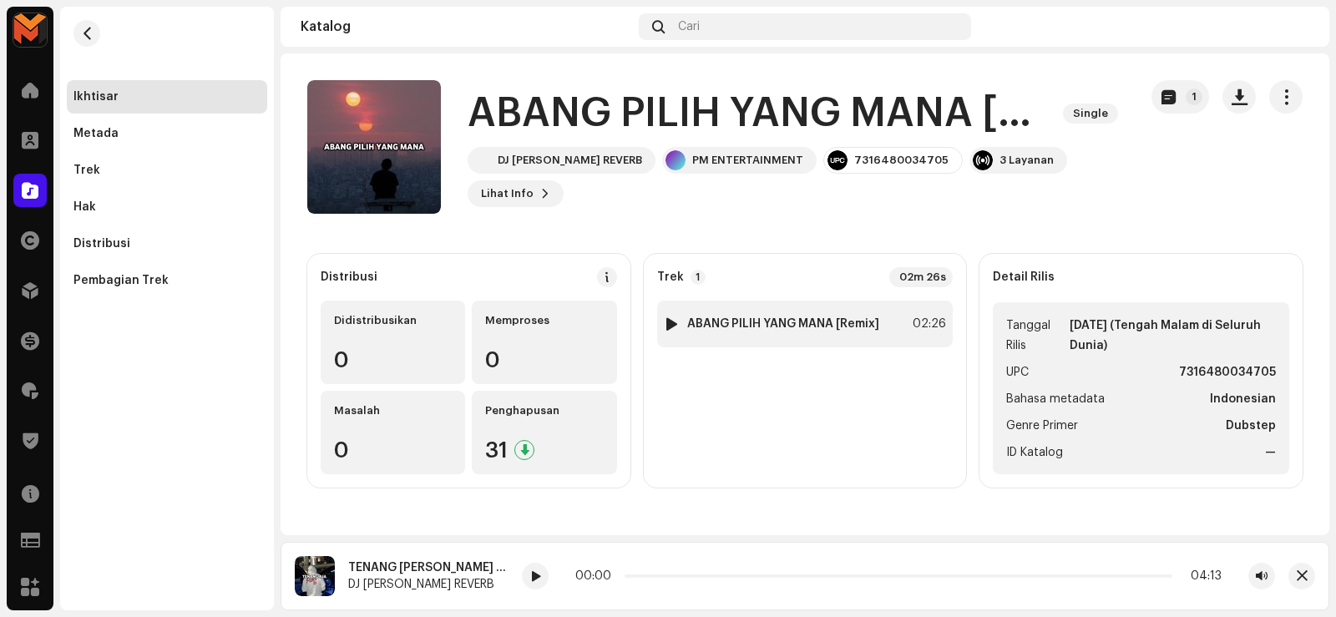
click at [775, 325] on strong "ABANG PILIH YANG MANA [Remix]" at bounding box center [783, 323] width 192 height 13
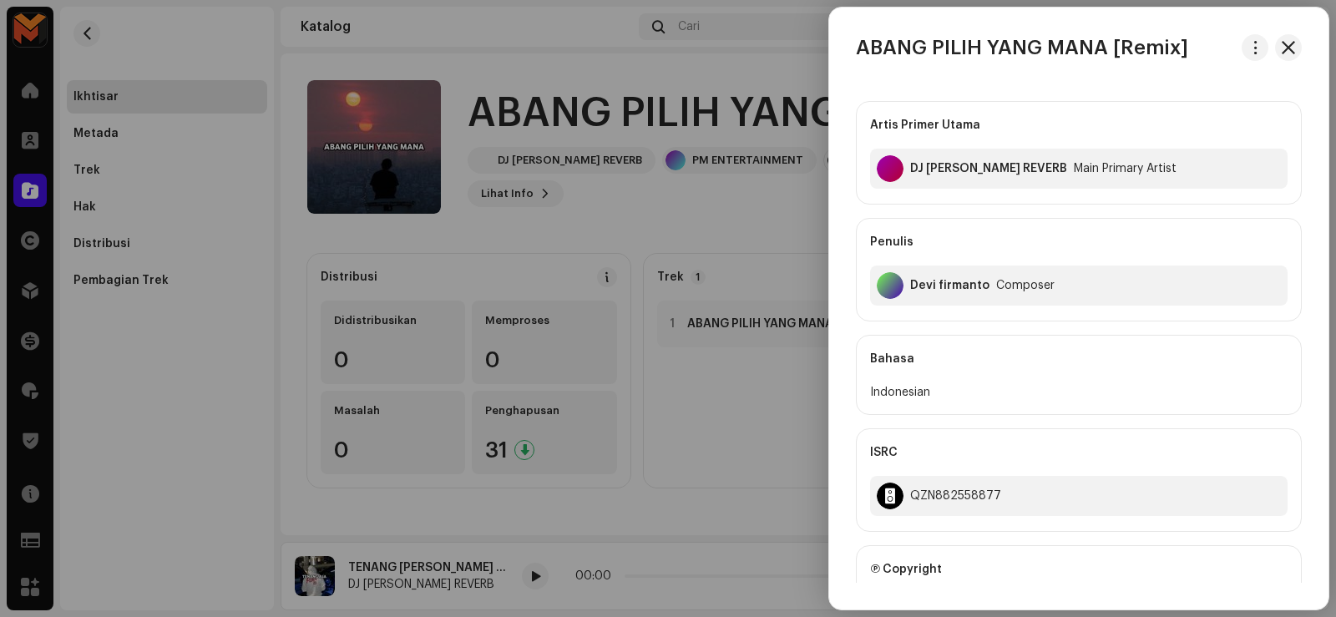
click at [692, 334] on div at bounding box center [668, 308] width 1336 height 617
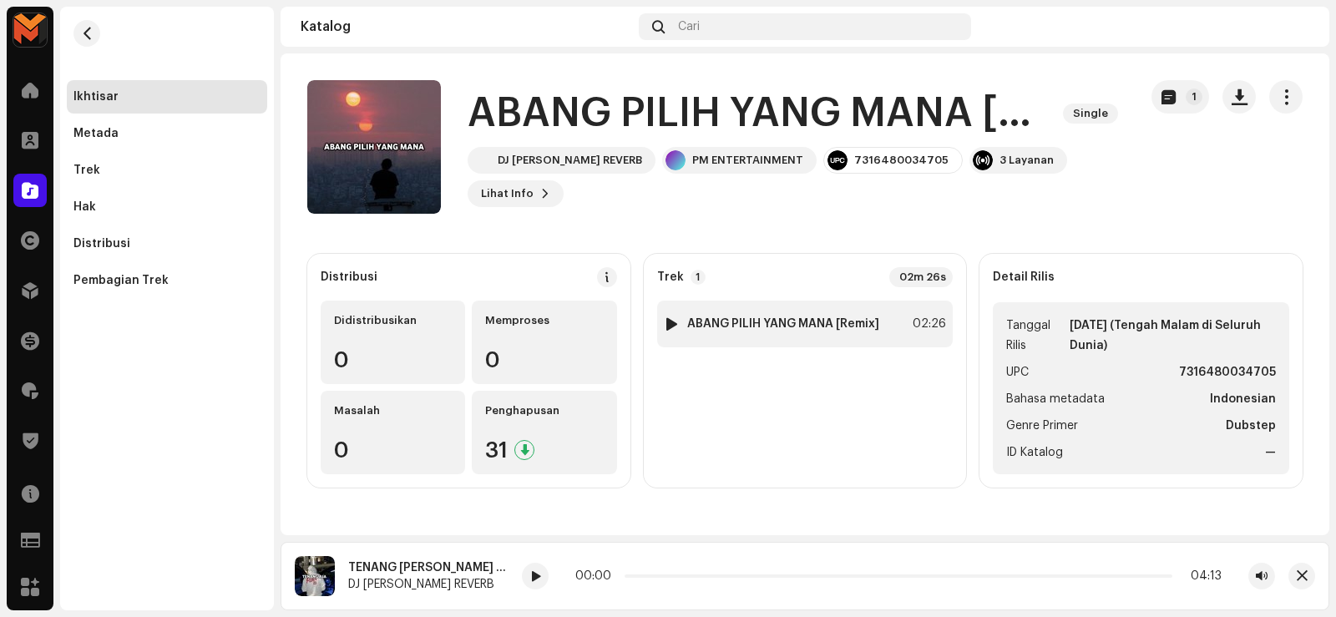
click at [671, 320] on div at bounding box center [671, 323] width 13 height 13
click at [535, 583] on div at bounding box center [535, 576] width 27 height 27
click at [793, 308] on div "1 ABANG PILIH [PERSON_NAME] [Remix] 02:26" at bounding box center [805, 324] width 296 height 47
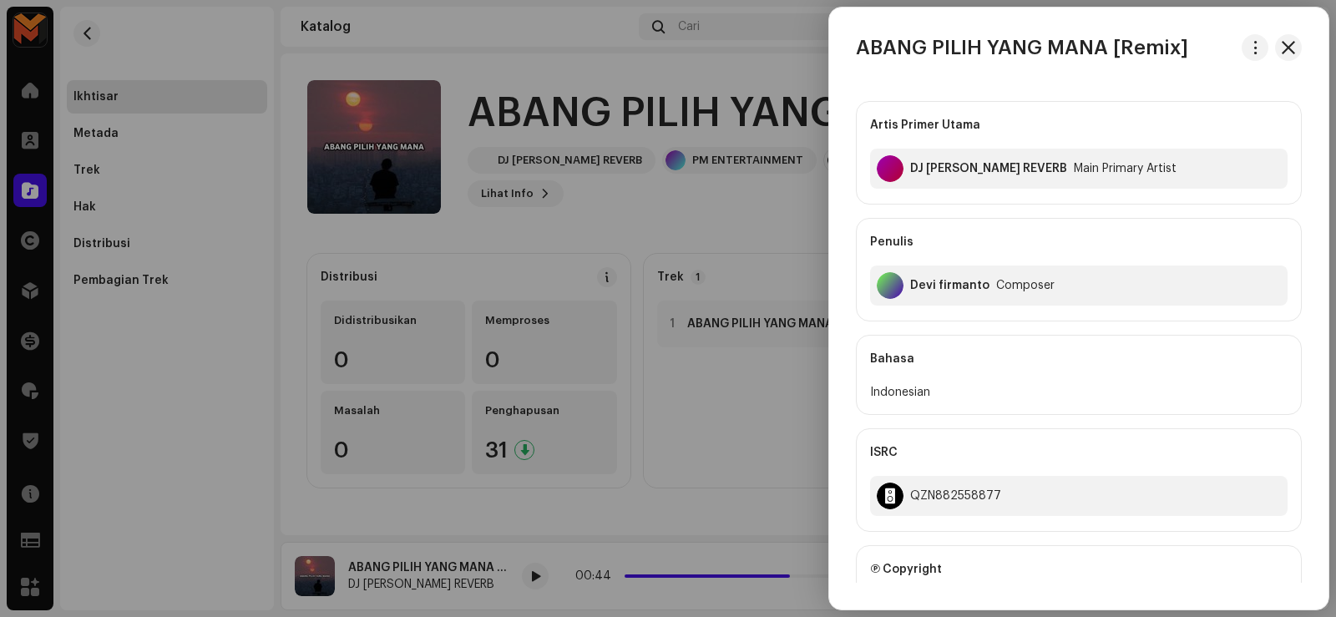
click at [585, 119] on div at bounding box center [668, 308] width 1336 height 617
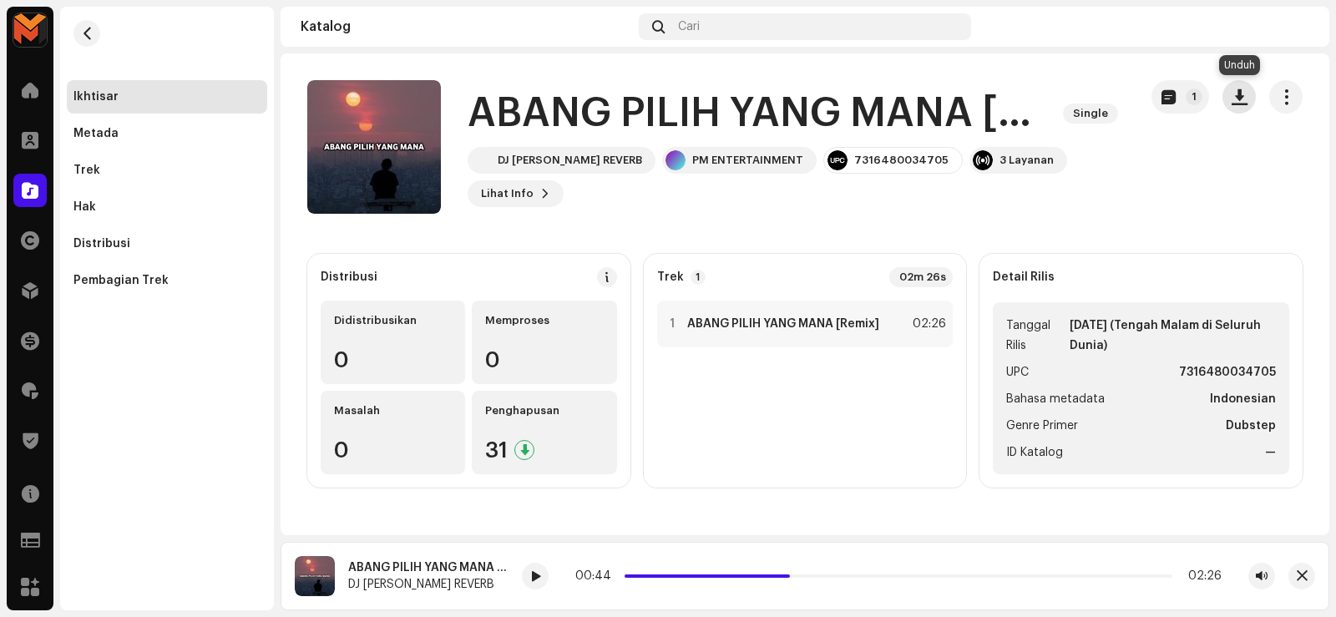
click at [1238, 105] on button "button" at bounding box center [1238, 96] width 33 height 33
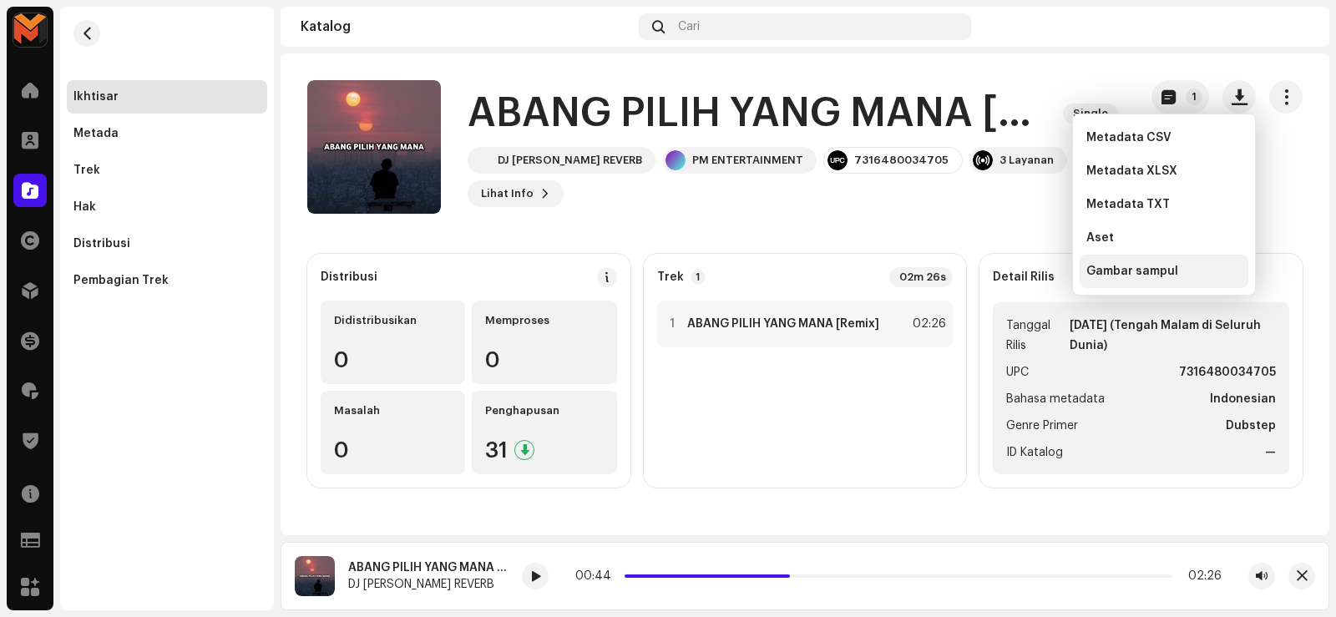
click at [1129, 268] on span "Gambar sampul" at bounding box center [1132, 271] width 92 height 13
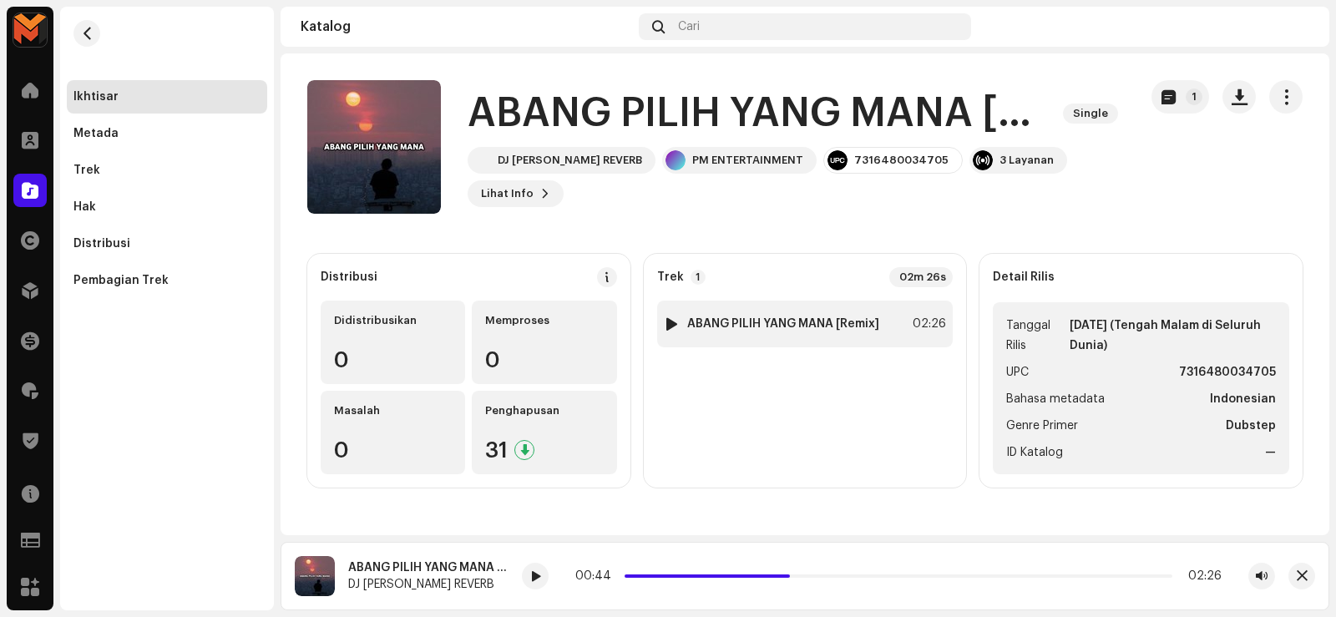
click at [792, 326] on strong "ABANG PILIH YANG MANA [Remix]" at bounding box center [783, 323] width 192 height 13
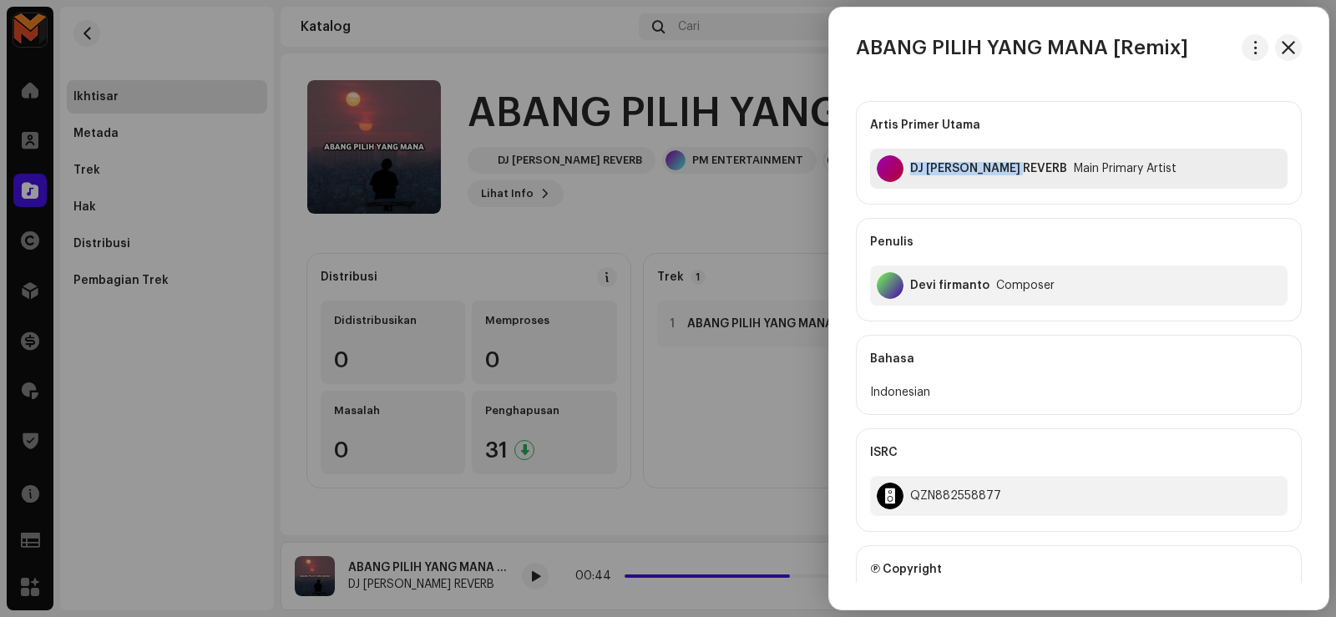
drag, startPoint x: 910, startPoint y: 167, endPoint x: 1032, endPoint y: 186, distance: 123.4
click at [1032, 186] on div "DJ [PERSON_NAME] REVERB Main Primary Artist" at bounding box center [1078, 169] width 417 height 40
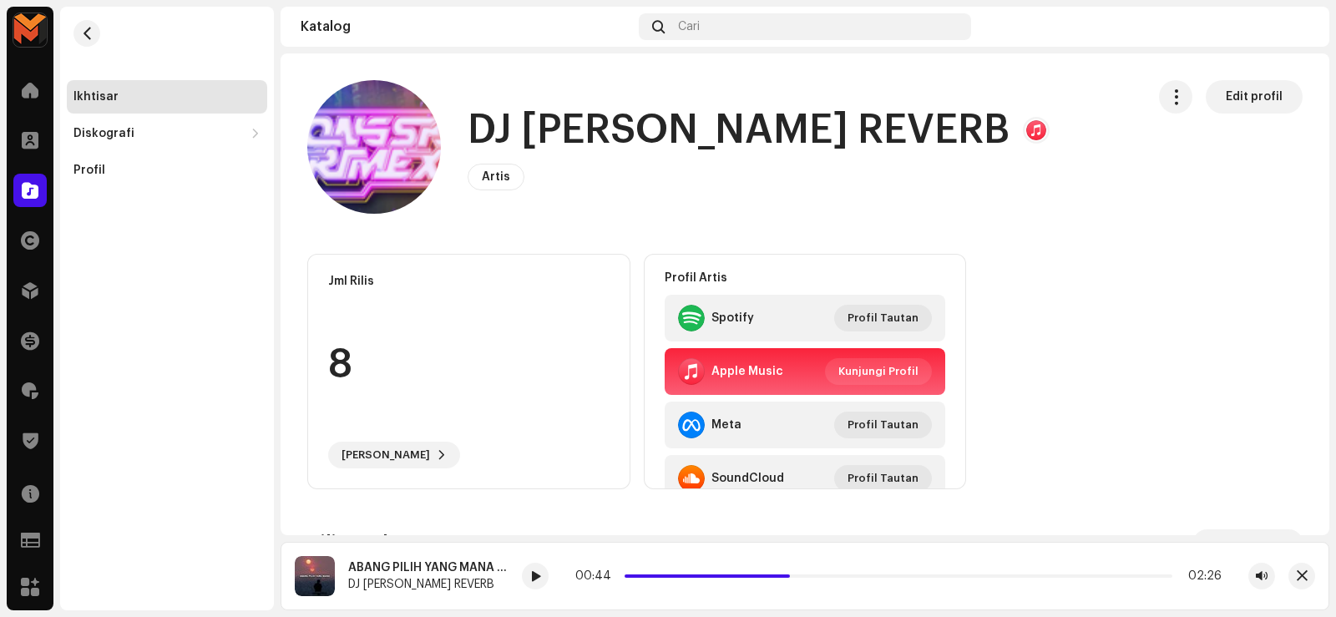
click at [606, 137] on h1 "DJ [PERSON_NAME] REVERB" at bounding box center [738, 130] width 542 height 53
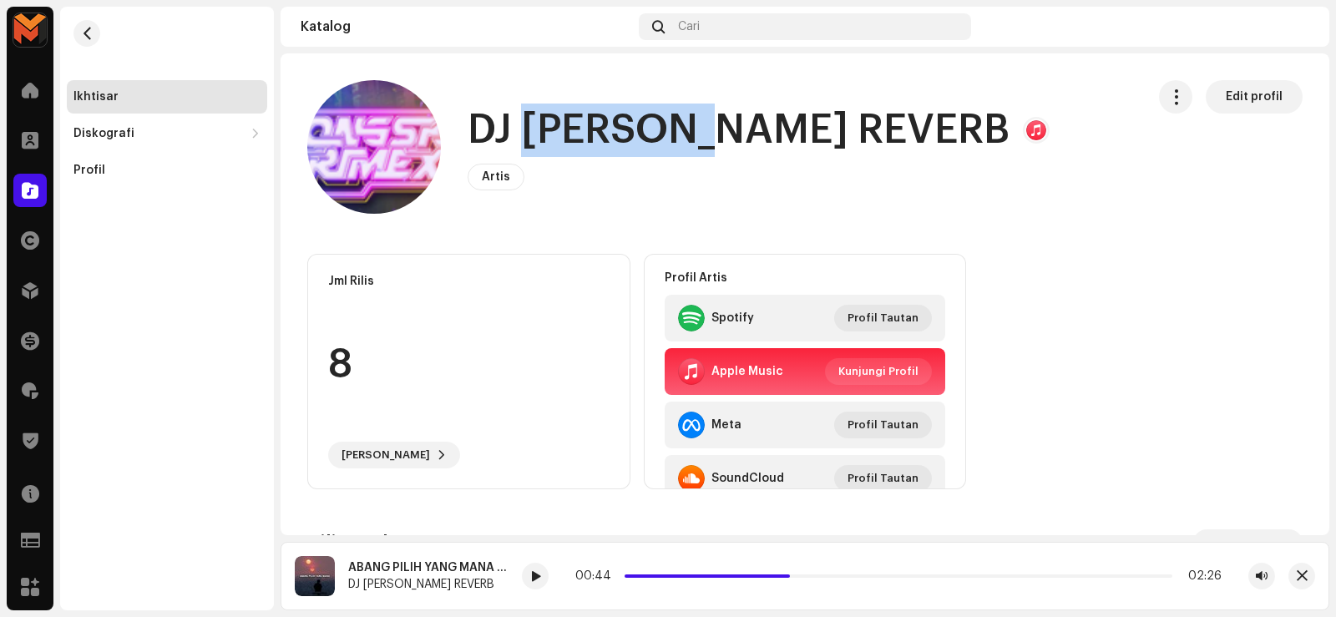
click at [607, 138] on h1 "DJ [PERSON_NAME] REVERB" at bounding box center [738, 130] width 542 height 53
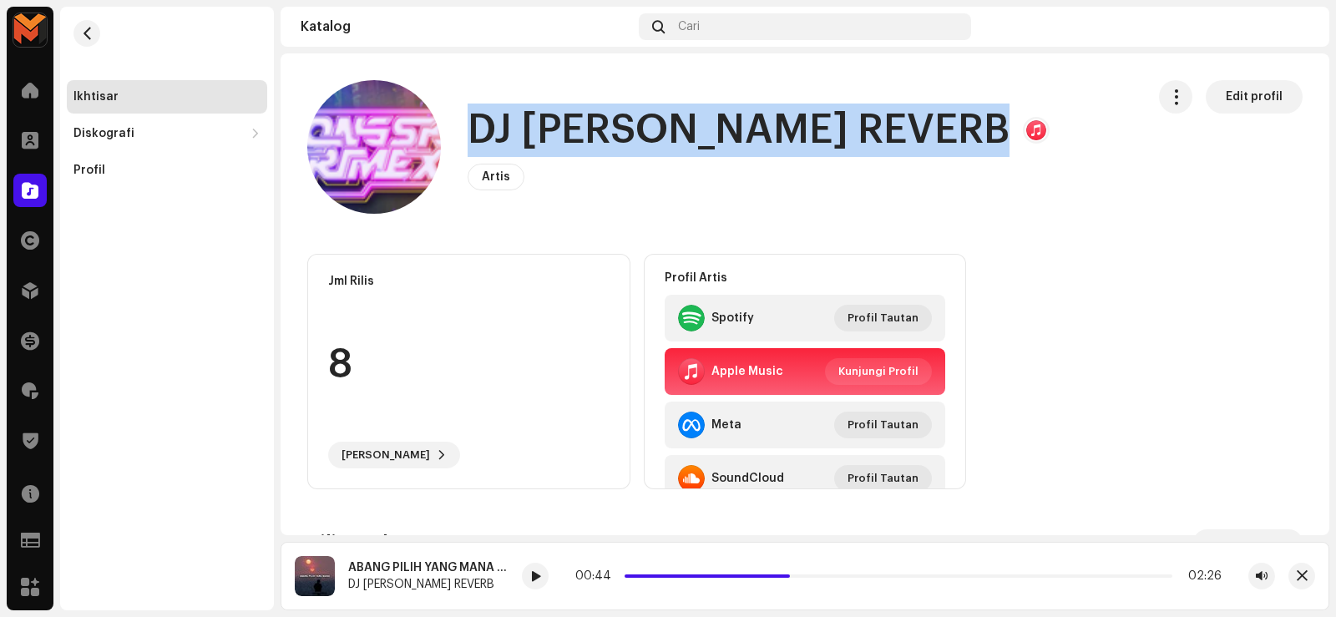
click at [607, 138] on h1 "DJ [PERSON_NAME] REVERB" at bounding box center [738, 130] width 542 height 53
click at [96, 29] on button "button" at bounding box center [86, 33] width 27 height 27
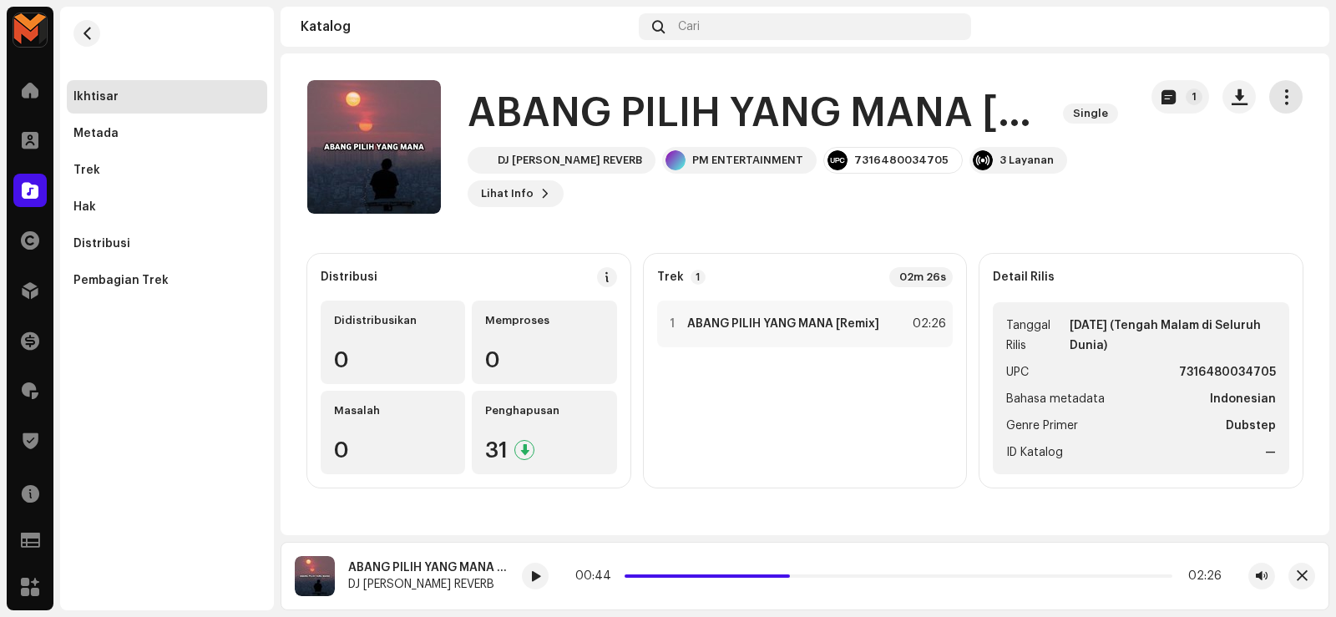
click at [1287, 101] on span "button" at bounding box center [1286, 96] width 16 height 13
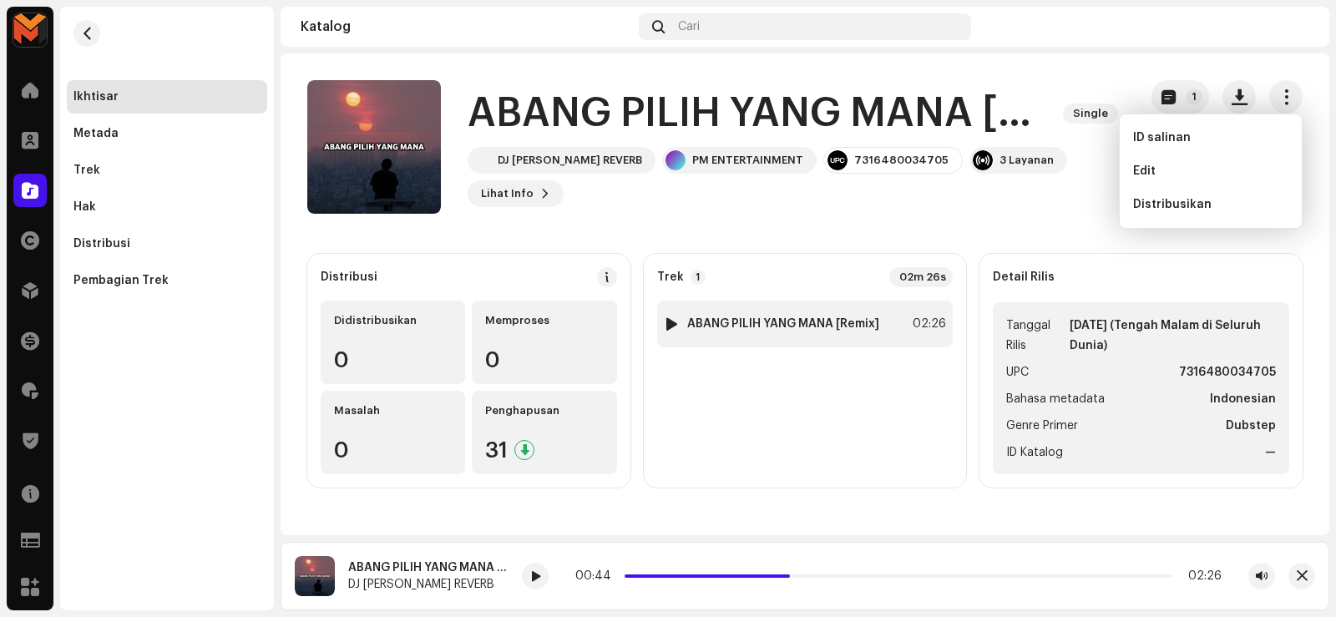
click at [723, 313] on div "1 ABANG PILIH [PERSON_NAME] [Remix] 02:26" at bounding box center [805, 324] width 296 height 47
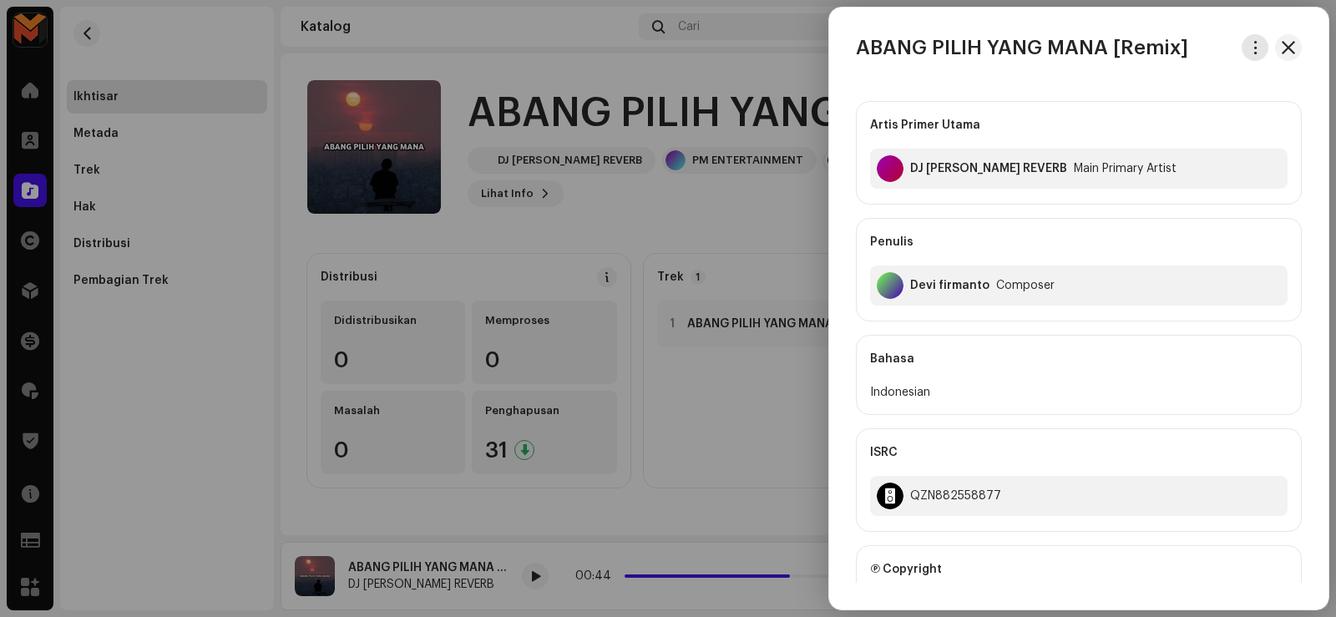
click at [1258, 51] on button "button" at bounding box center [1254, 47] width 27 height 27
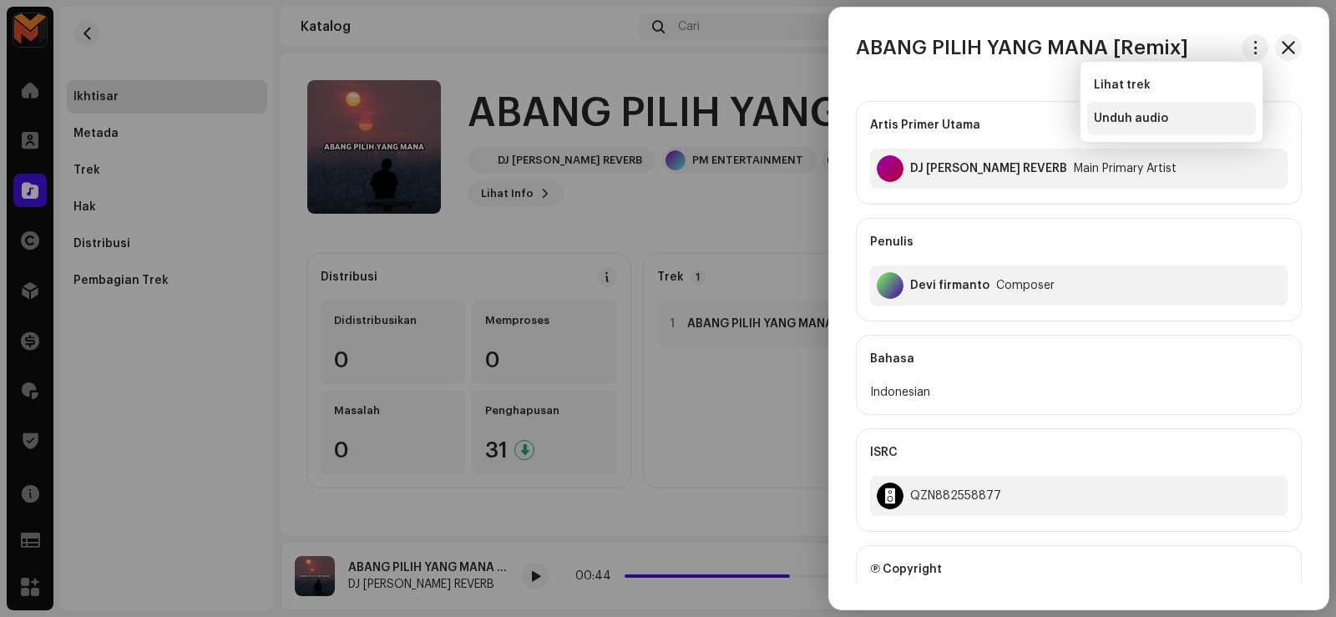
click at [1143, 117] on span "Unduh audio" at bounding box center [1130, 118] width 74 height 13
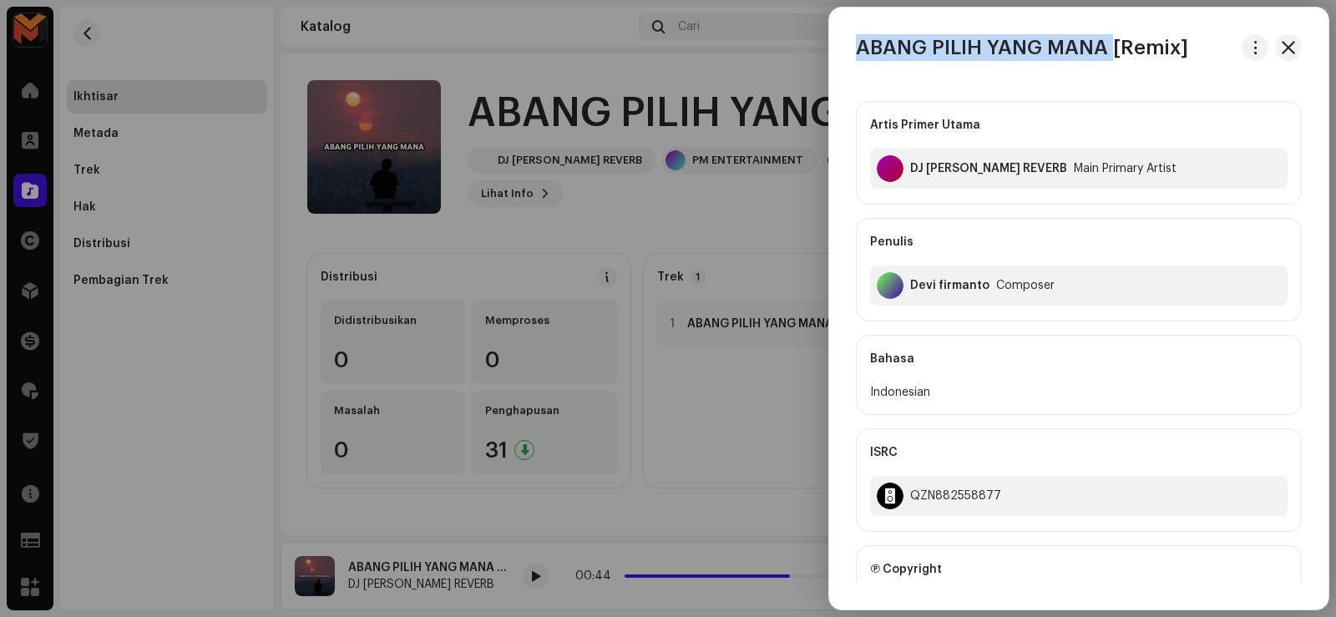
drag, startPoint x: 861, startPoint y: 45, endPoint x: 1116, endPoint y: 70, distance: 255.8
click at [1116, 70] on div "ABANG PILIH YANG MANA [Remix] Artis Primer Utama DJ [PERSON_NAME] REVERB Main P…" at bounding box center [1078, 308] width 499 height 548
click at [756, 270] on div at bounding box center [668, 308] width 1336 height 617
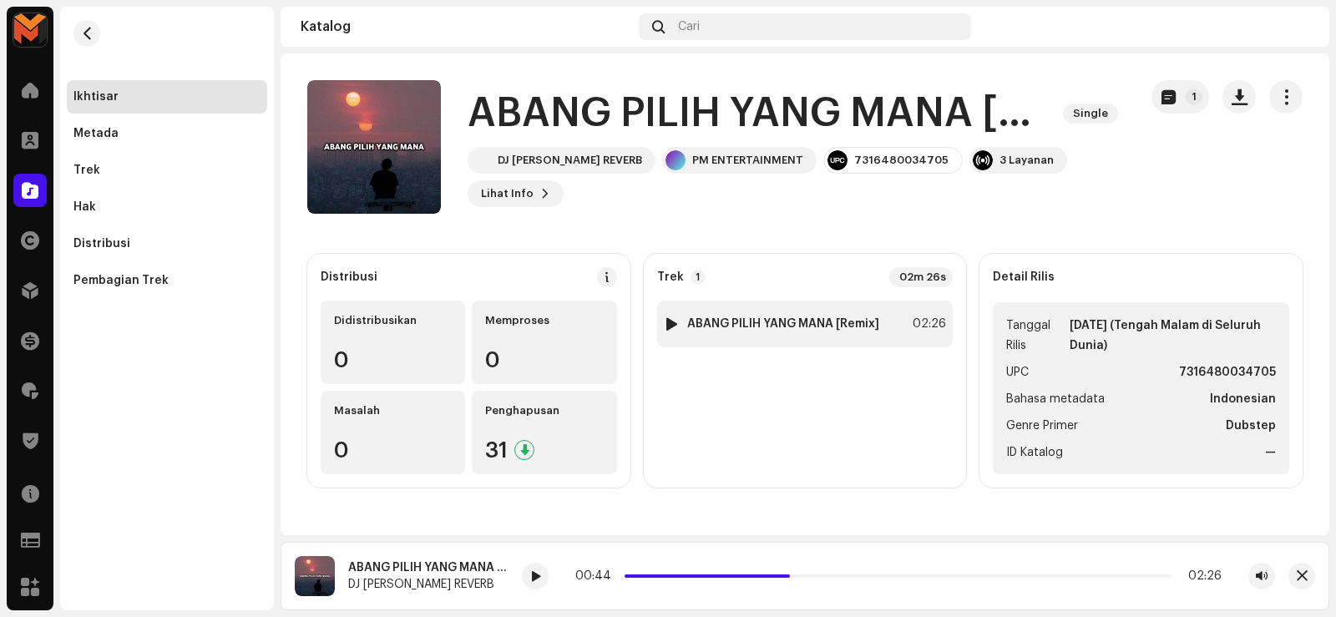
click at [835, 310] on div "1 ABANG PILIH [PERSON_NAME] [Remix] 02:26" at bounding box center [805, 324] width 296 height 47
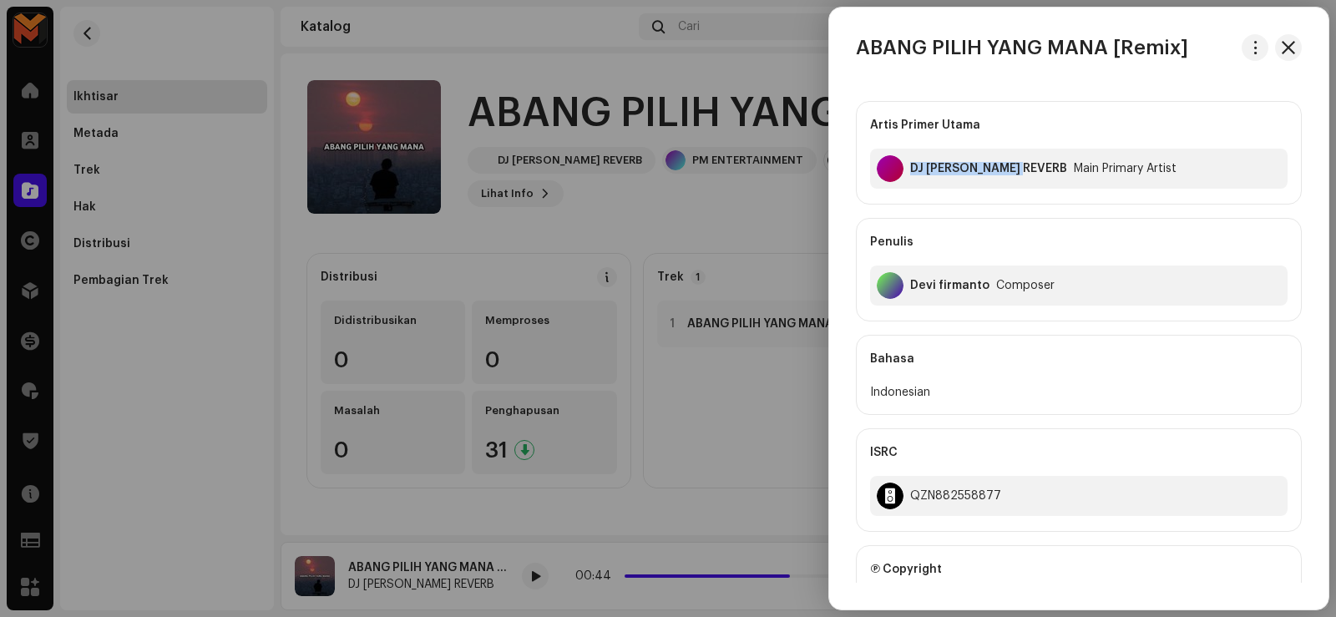
drag, startPoint x: 909, startPoint y: 164, endPoint x: 1030, endPoint y: 200, distance: 126.5
click at [1030, 200] on div "Artis Primer Utama DJ [PERSON_NAME] REVERB Main Primary Artist" at bounding box center [1079, 153] width 446 height 104
click at [571, 585] on div at bounding box center [668, 308] width 1336 height 617
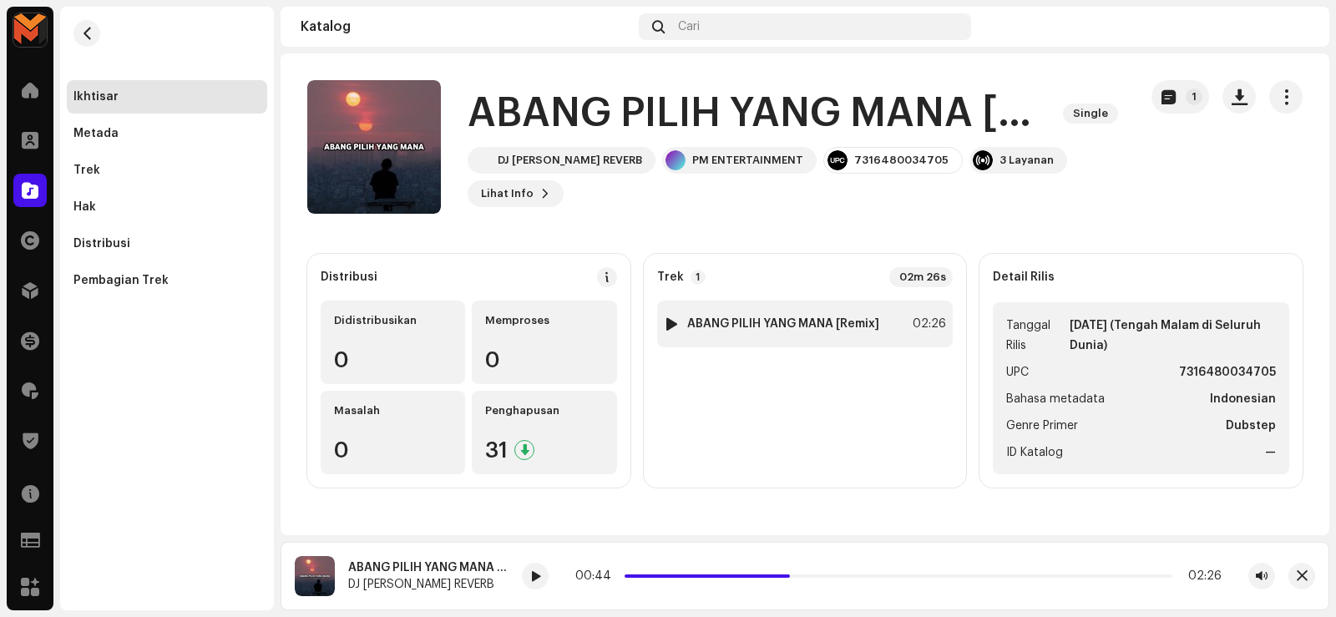
click at [764, 316] on div "1 ABANG PILIH [PERSON_NAME] [Remix]" at bounding box center [771, 324] width 215 height 17
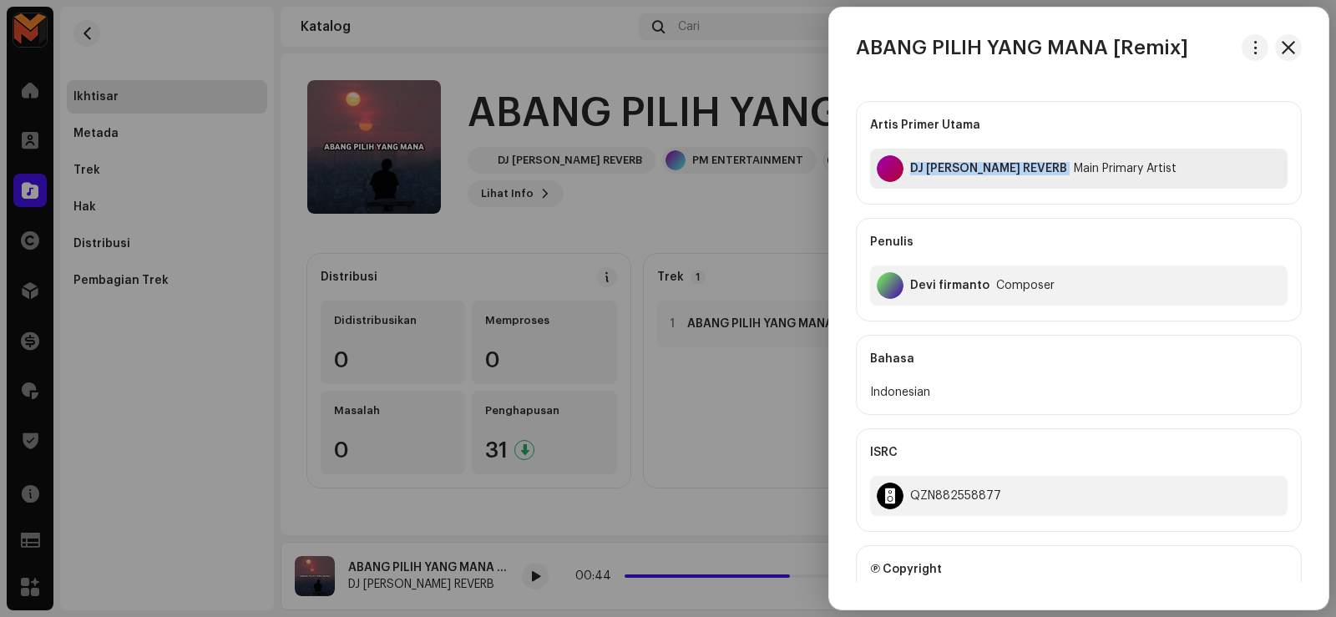
drag, startPoint x: 906, startPoint y: 158, endPoint x: 1036, endPoint y: 183, distance: 132.6
click at [1036, 183] on div "DJ [PERSON_NAME] REVERB Main Primary Artist" at bounding box center [1078, 169] width 417 height 40
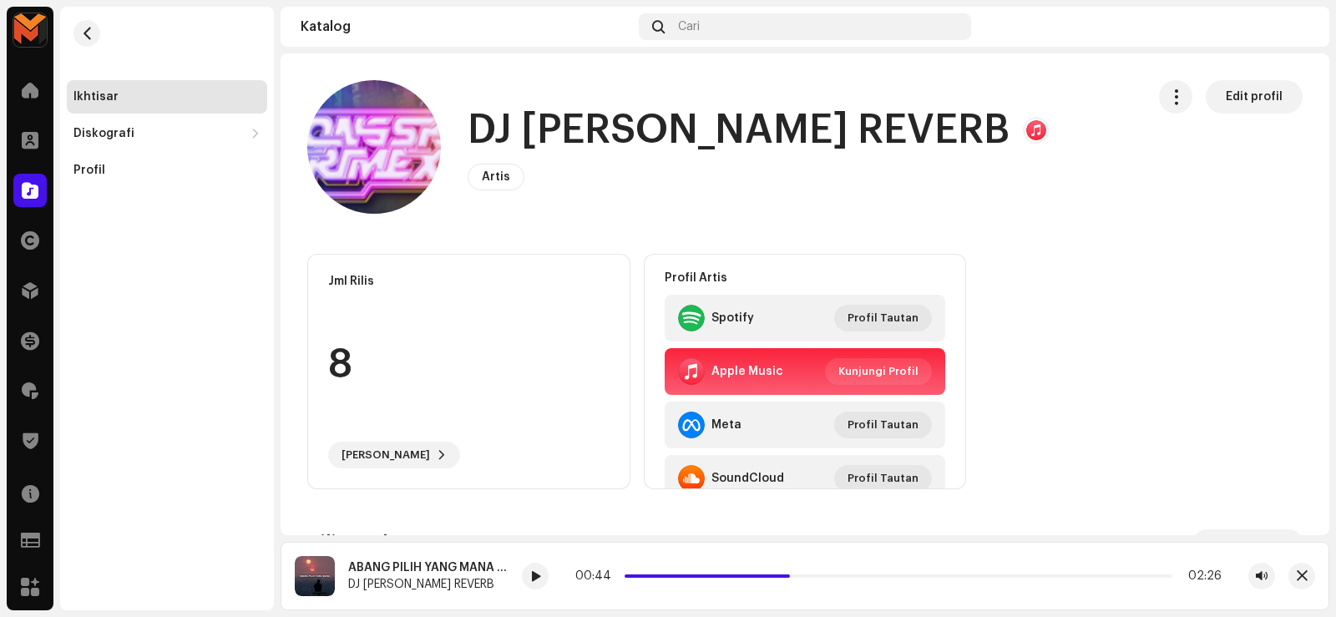
click at [716, 121] on h1 "DJ [PERSON_NAME] REVERB" at bounding box center [738, 130] width 542 height 53
click at [716, 124] on h1 "DJ [PERSON_NAME] REVERB" at bounding box center [738, 130] width 542 height 53
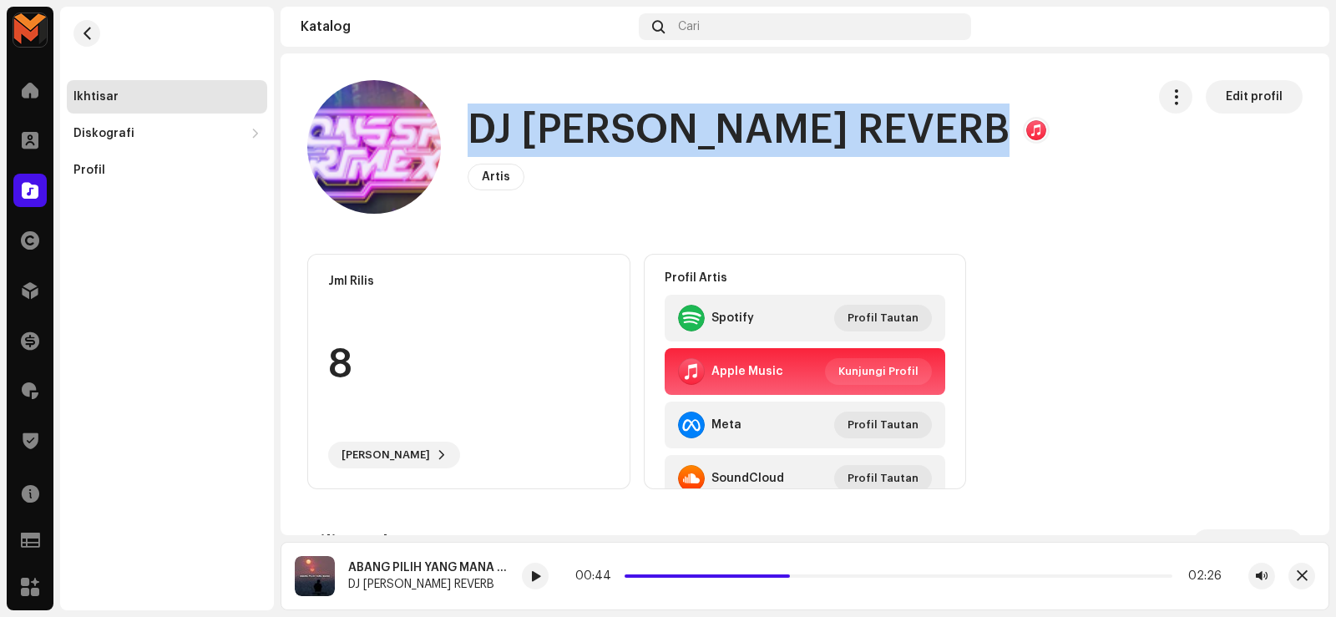
click at [716, 124] on h1 "DJ [PERSON_NAME] REVERB" at bounding box center [738, 130] width 542 height 53
drag, startPoint x: 79, startPoint y: 34, endPoint x: 207, endPoint y: 48, distance: 128.5
click at [79, 33] on button "button" at bounding box center [86, 33] width 27 height 27
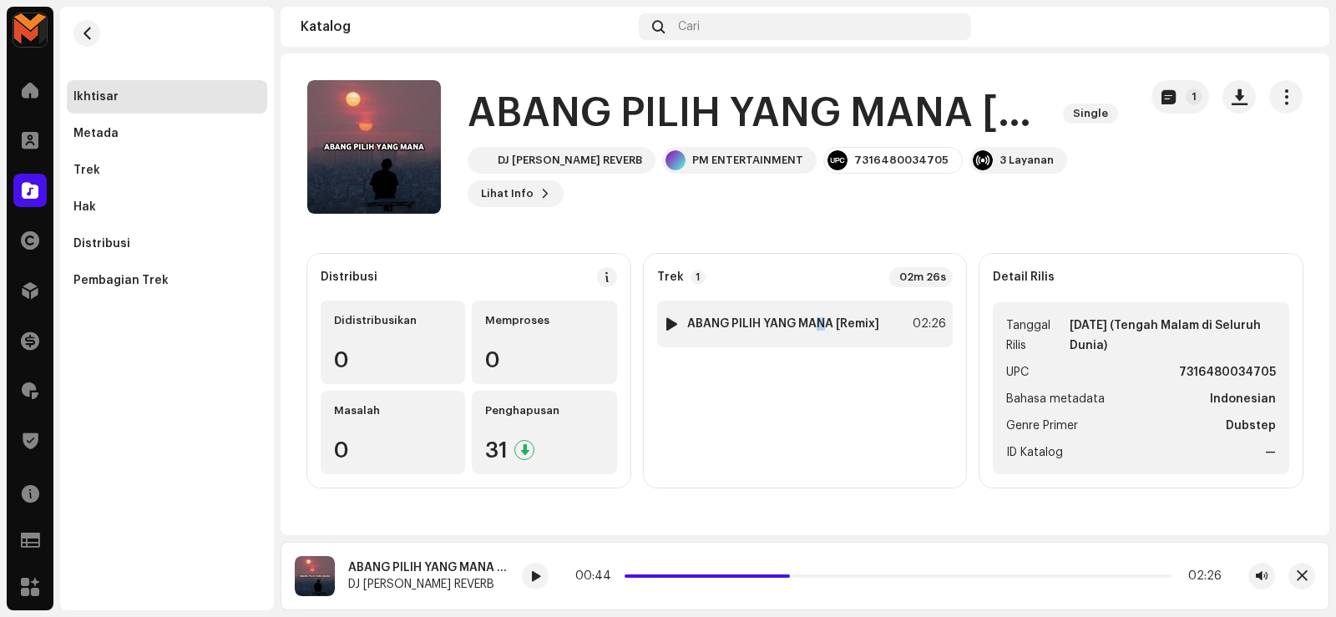
click at [821, 323] on strong "ABANG PILIH YANG MANA [Remix]" at bounding box center [783, 323] width 192 height 13
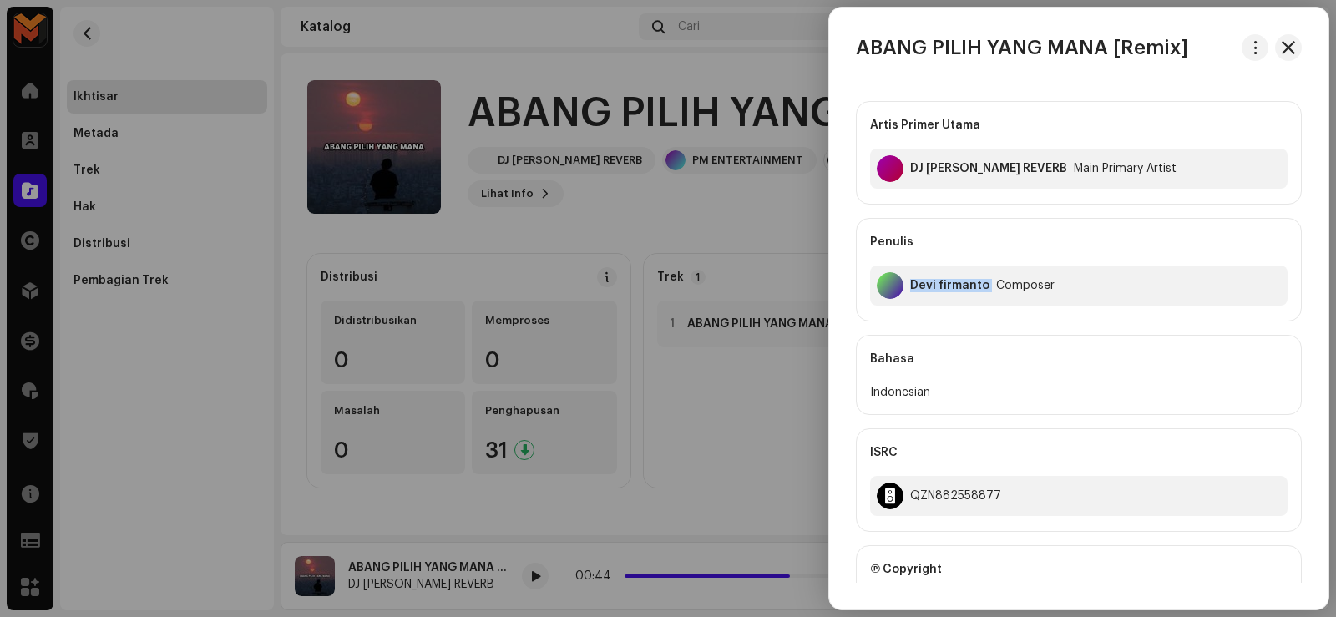
drag, startPoint x: 911, startPoint y: 283, endPoint x: 990, endPoint y: 311, distance: 83.9
click at [990, 311] on div "Penulis [PERSON_NAME] Composer" at bounding box center [1079, 270] width 446 height 104
drag, startPoint x: 716, startPoint y: 382, endPoint x: 718, endPoint y: 339, distance: 43.4
click at [715, 379] on div at bounding box center [668, 308] width 1336 height 617
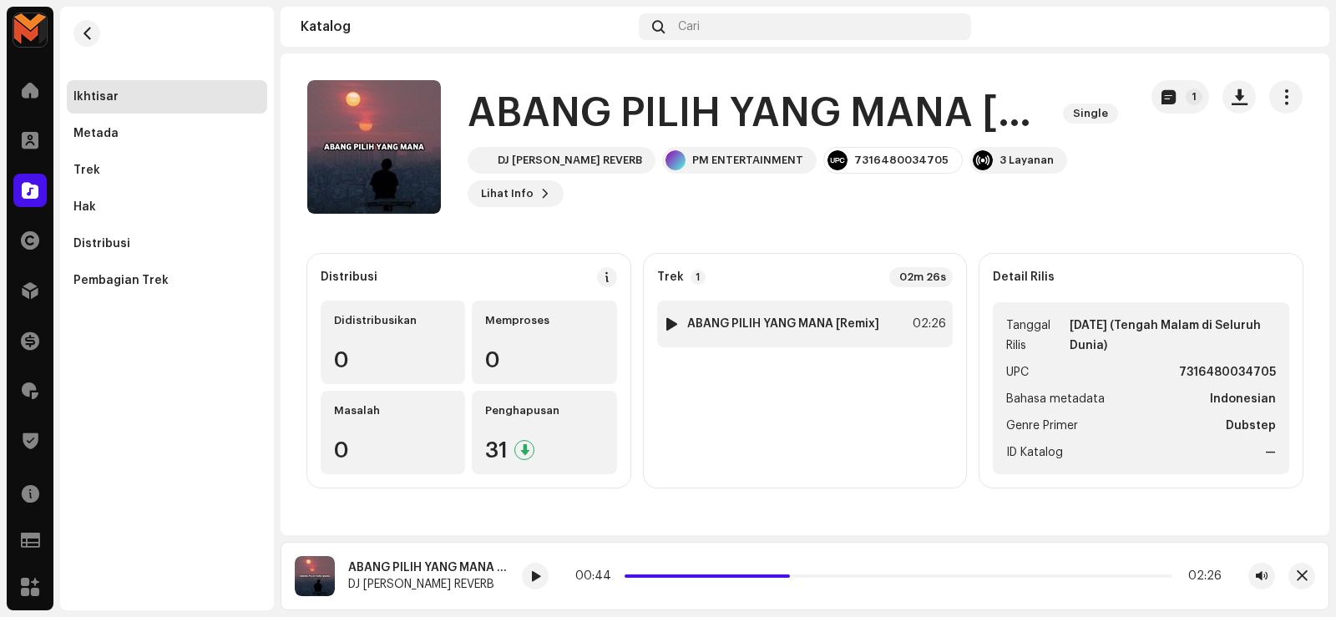
click at [774, 328] on strong "ABANG PILIH YANG MANA [Remix]" at bounding box center [783, 323] width 192 height 13
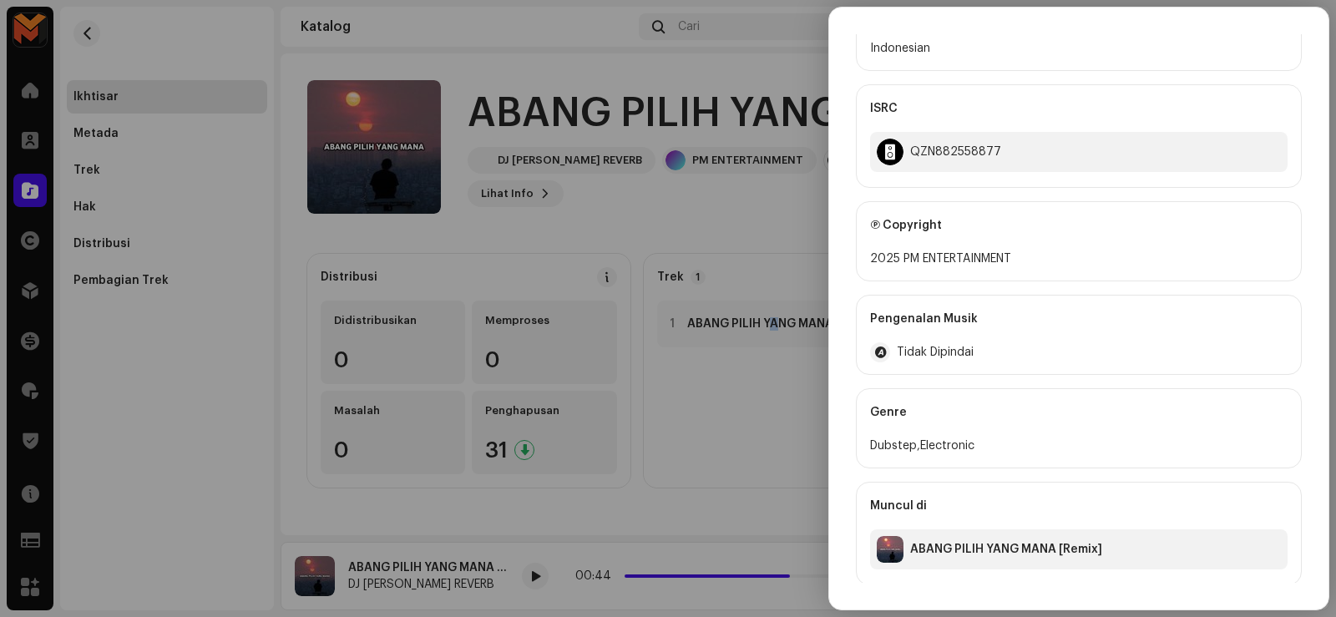
scroll to position [346, 0]
drag, startPoint x: 901, startPoint y: 250, endPoint x: 1065, endPoint y: 264, distance: 165.1
click at [1065, 264] on div "2025 PM ENTERTAINMENT" at bounding box center [1078, 256] width 417 height 20
click at [777, 358] on div at bounding box center [668, 308] width 1336 height 617
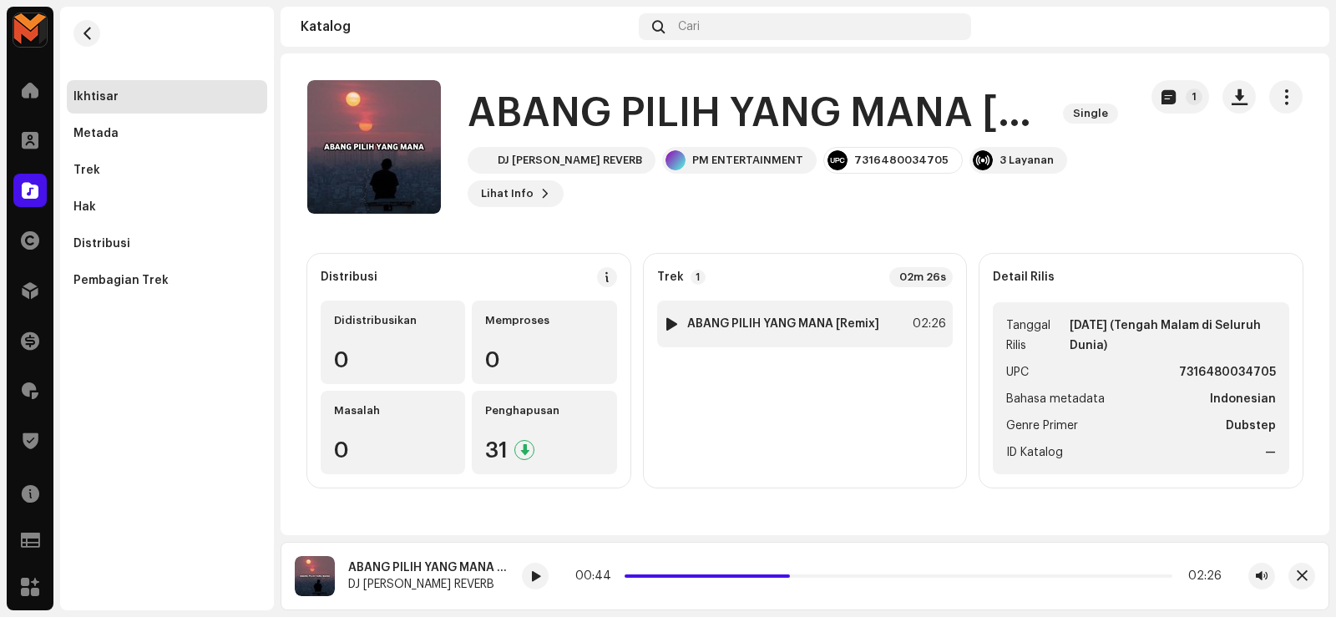
click at [797, 336] on div "1 ABANG PILIH [PERSON_NAME] [Remix] 02:26" at bounding box center [805, 324] width 296 height 47
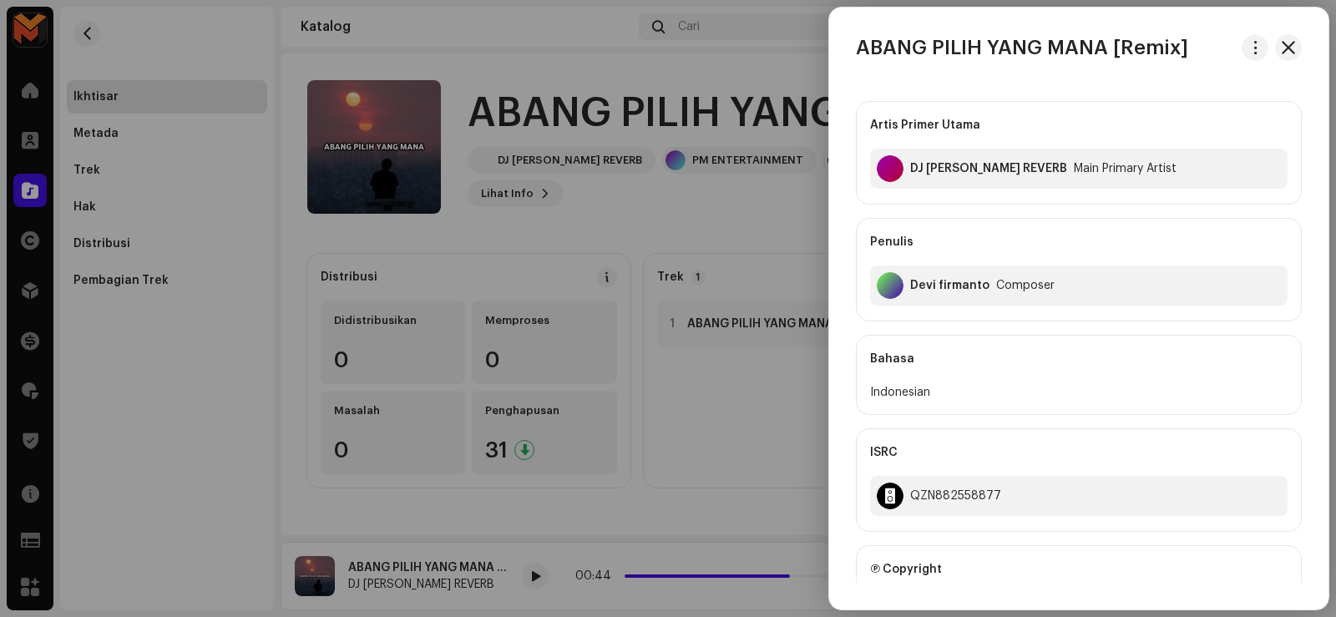
drag, startPoint x: 746, startPoint y: 361, endPoint x: 834, endPoint y: 235, distance: 154.2
click at [750, 352] on div at bounding box center [668, 308] width 1336 height 617
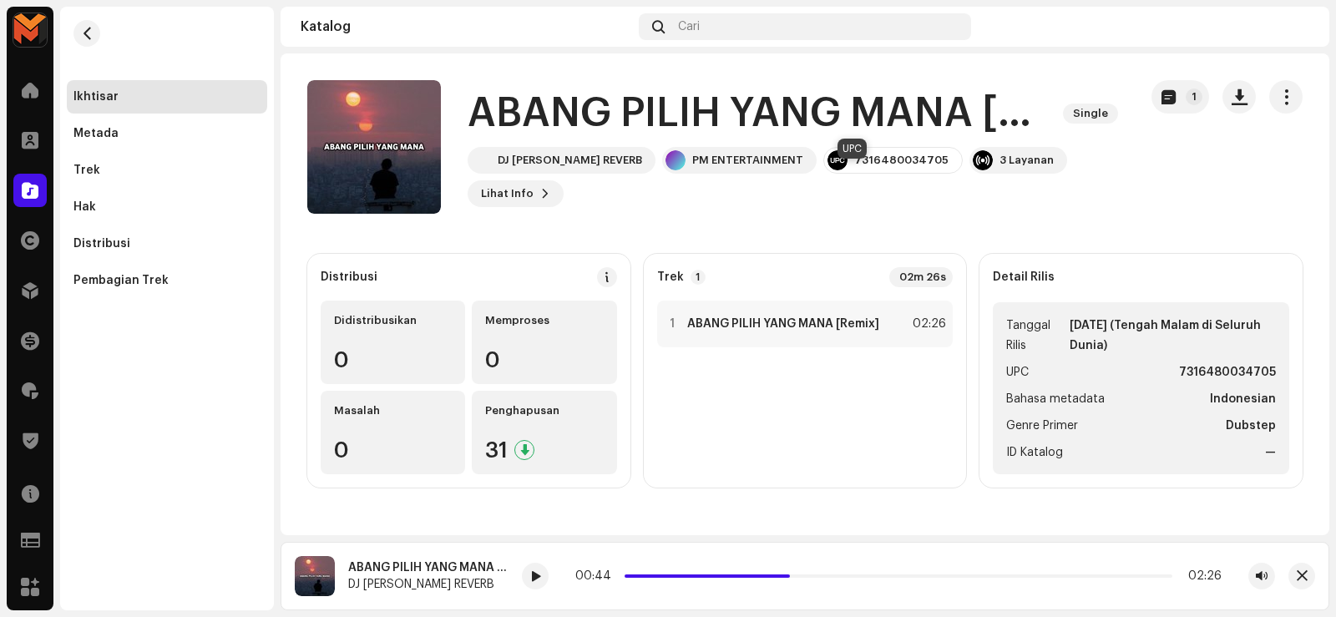
click at [835, 168] on div "7316480034705" at bounding box center [892, 160] width 139 height 27
click at [854, 167] on div "7316480034705" at bounding box center [901, 160] width 94 height 13
click at [775, 322] on strong "ABANG PILIH YANG MANA [Remix]" at bounding box center [783, 323] width 192 height 13
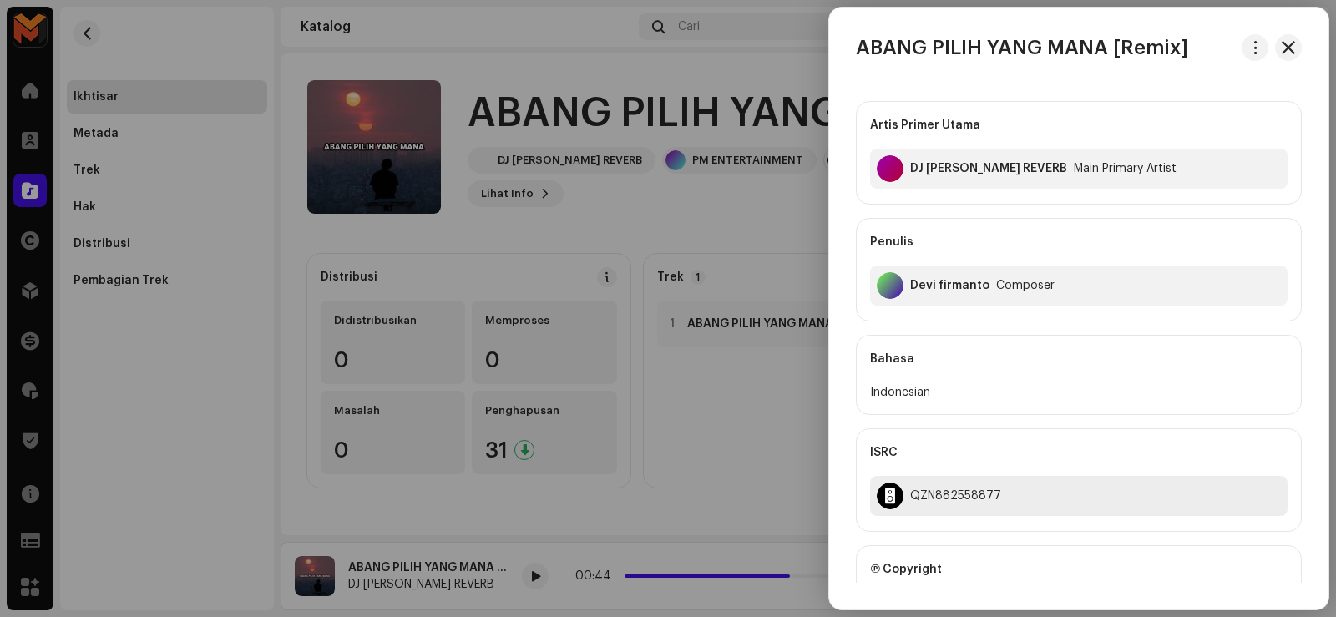
click at [942, 489] on div "QZN882558877" at bounding box center [955, 495] width 91 height 13
click at [479, 227] on div at bounding box center [668, 308] width 1336 height 617
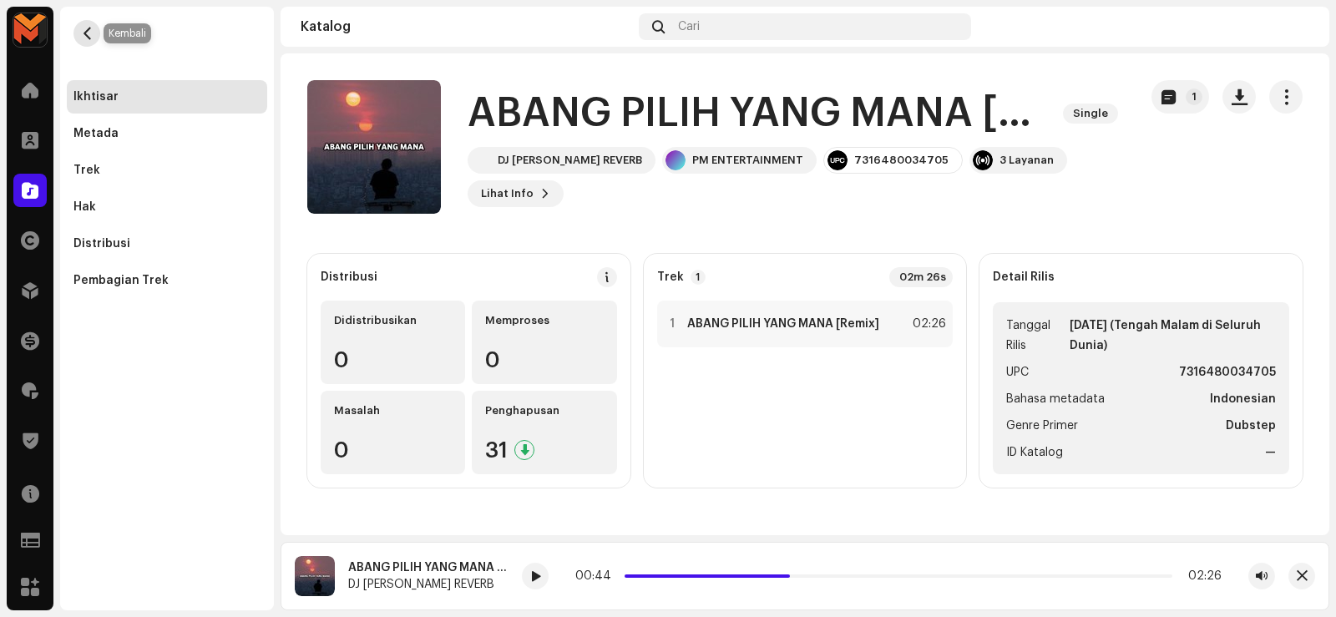
click at [83, 33] on span "button" at bounding box center [87, 33] width 13 height 13
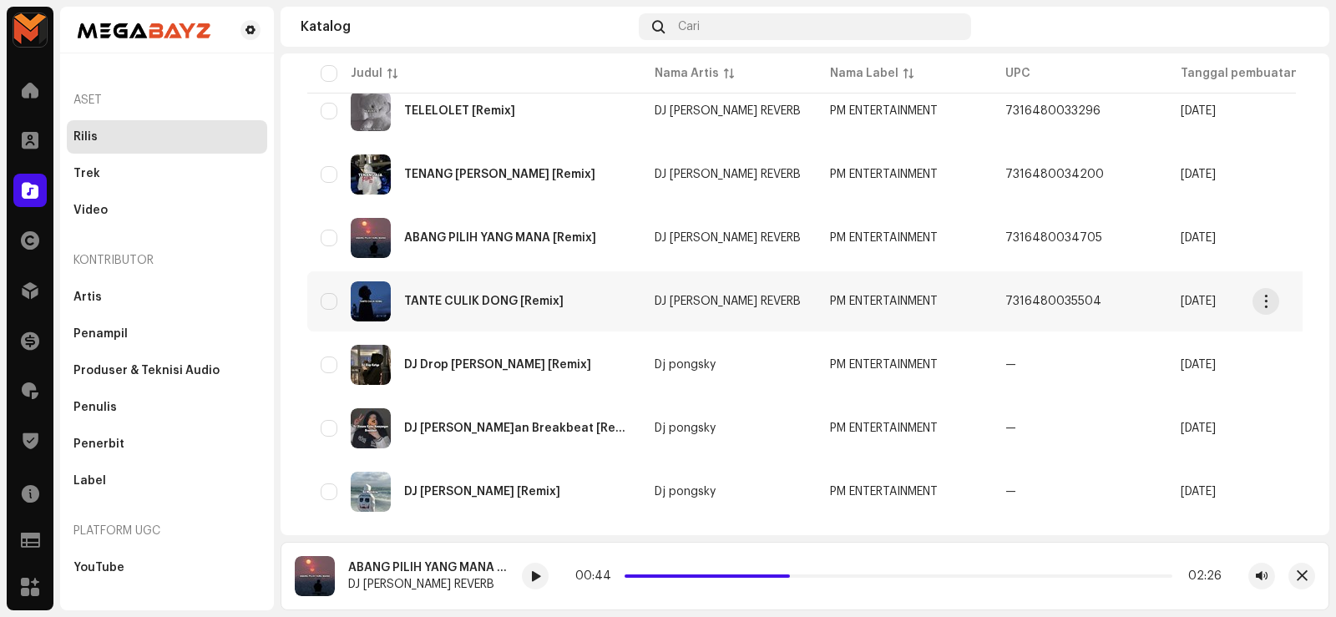
scroll to position [942, 0]
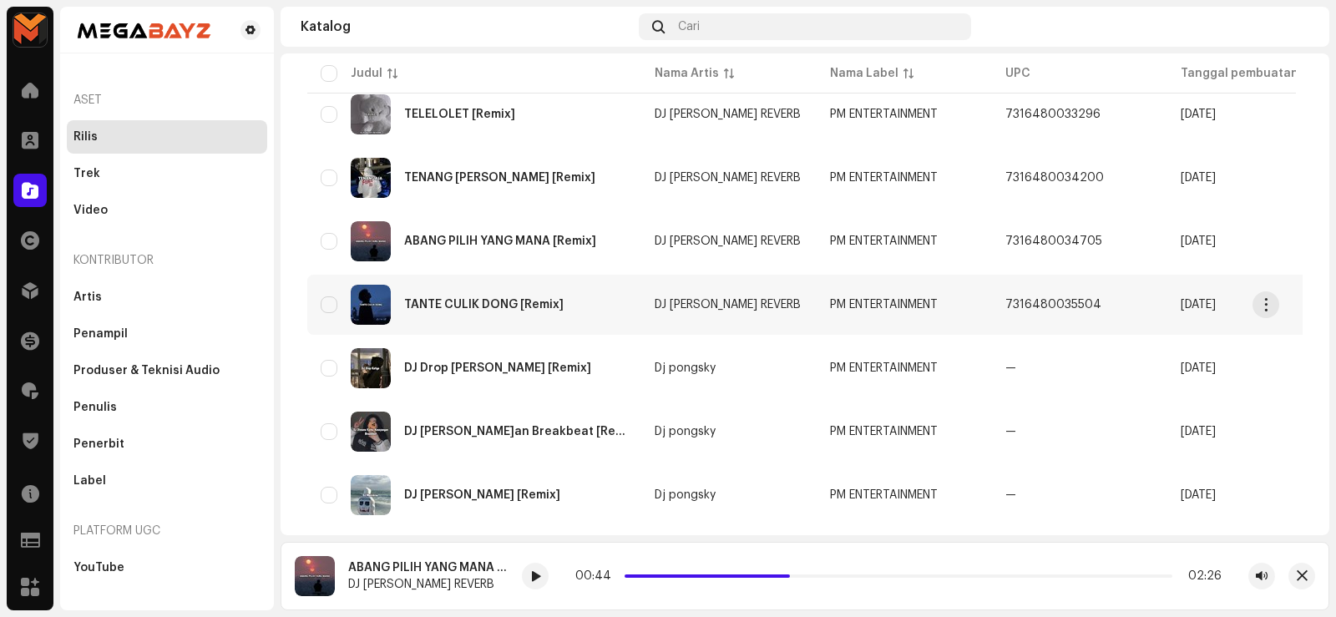
click at [468, 300] on div "TANTE CULIK DONG [Remix]" at bounding box center [483, 305] width 159 height 12
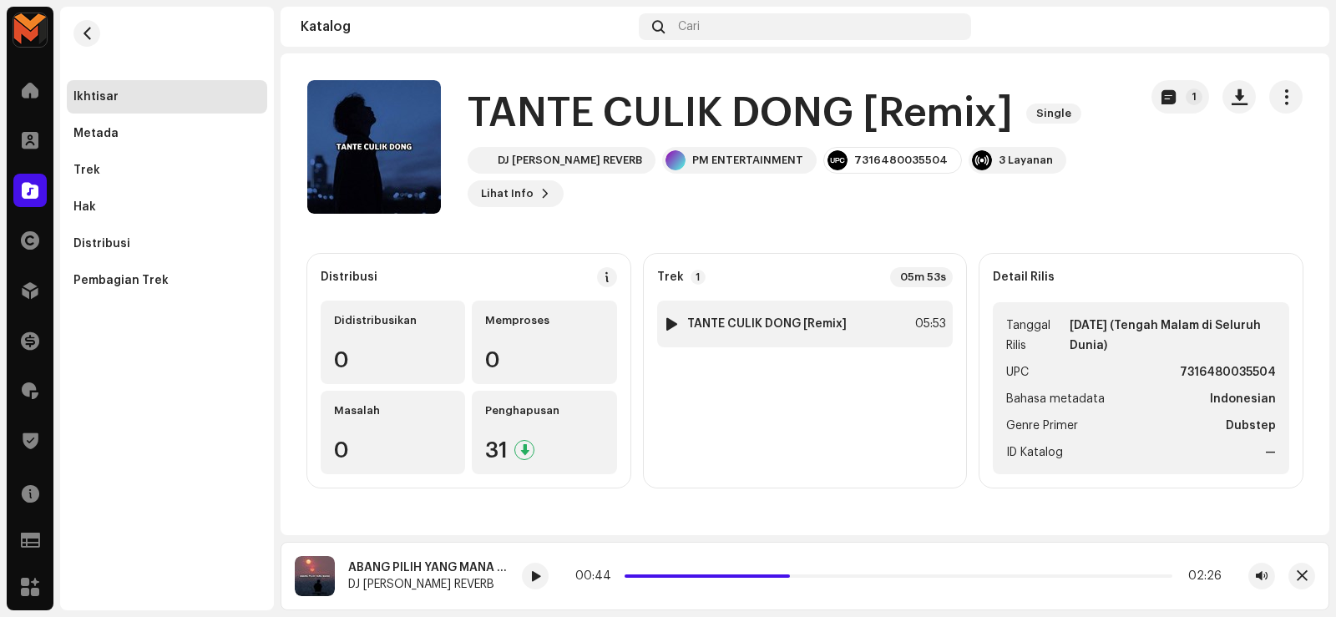
click at [674, 327] on div at bounding box center [671, 323] width 13 height 13
click at [672, 321] on div at bounding box center [671, 323] width 13 height 13
click at [669, 319] on div at bounding box center [671, 323] width 13 height 13
click at [674, 318] on div at bounding box center [671, 323] width 13 height 13
click at [858, 325] on div "1 TANTE CULIK DONG [Remix] 05:53" at bounding box center [805, 324] width 296 height 47
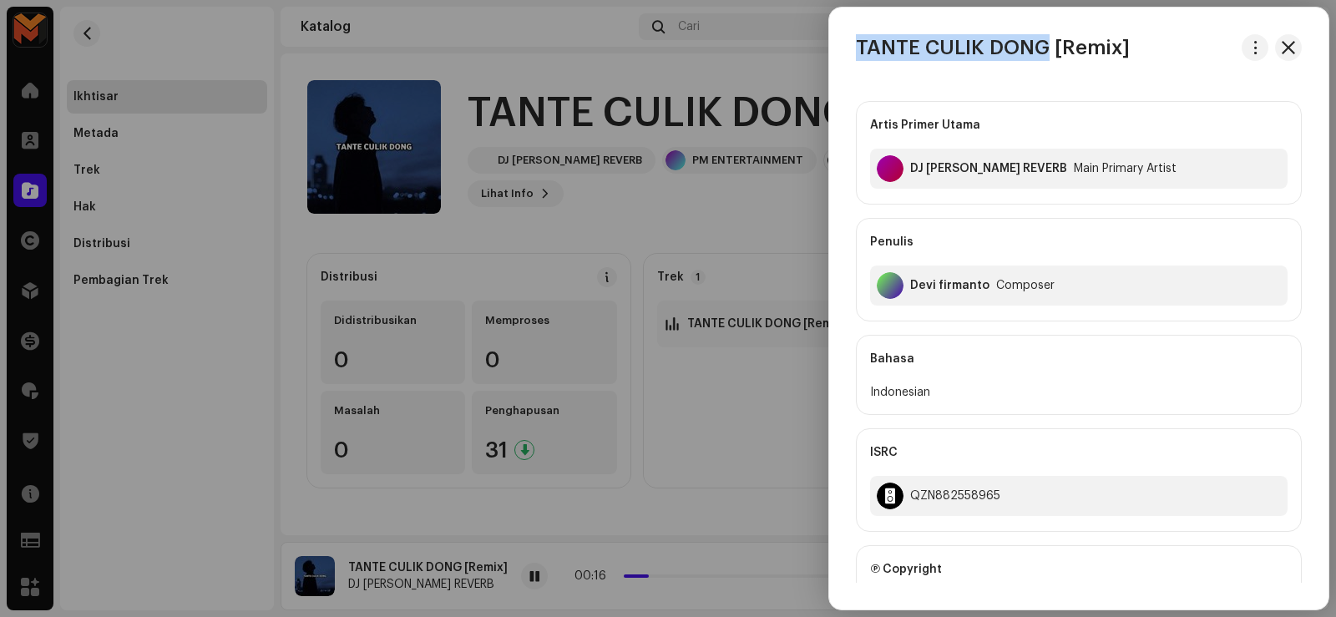
drag, startPoint x: 861, startPoint y: 48, endPoint x: 1049, endPoint y: 51, distance: 188.7
click at [1050, 51] on h3 "TANTE CULIK DONG [Remix]" at bounding box center [993, 47] width 274 height 27
click at [650, 236] on div at bounding box center [668, 308] width 1336 height 617
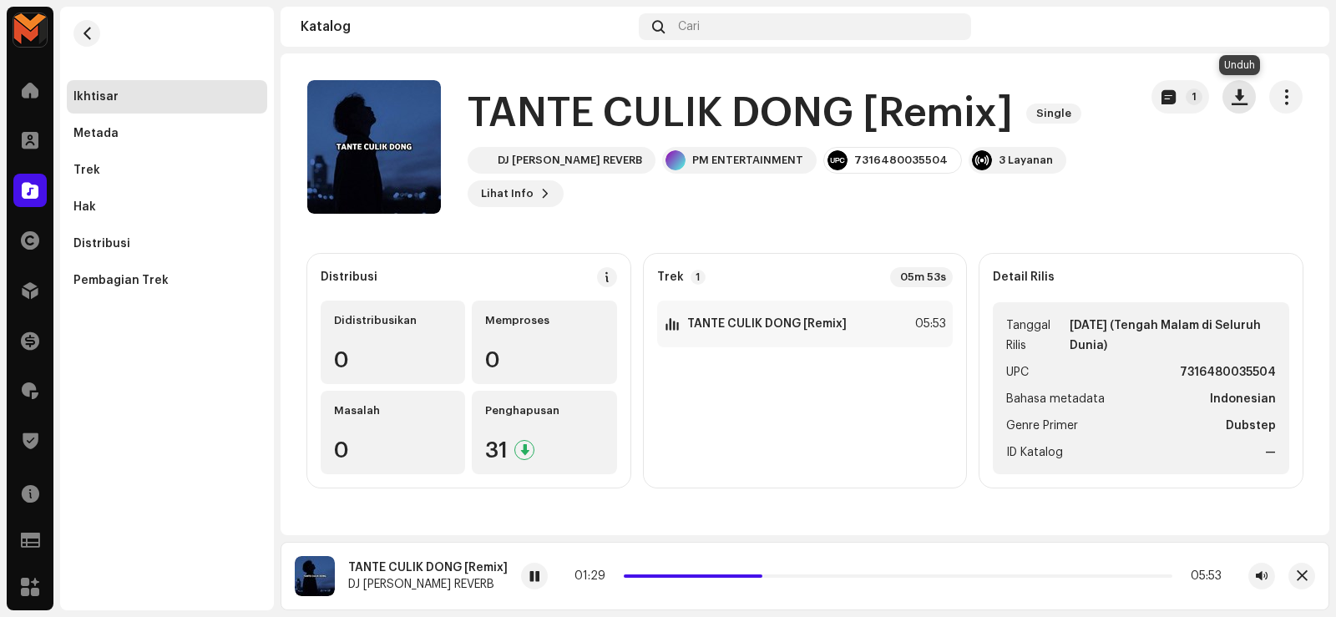
click at [1231, 96] on span "button" at bounding box center [1239, 96] width 16 height 13
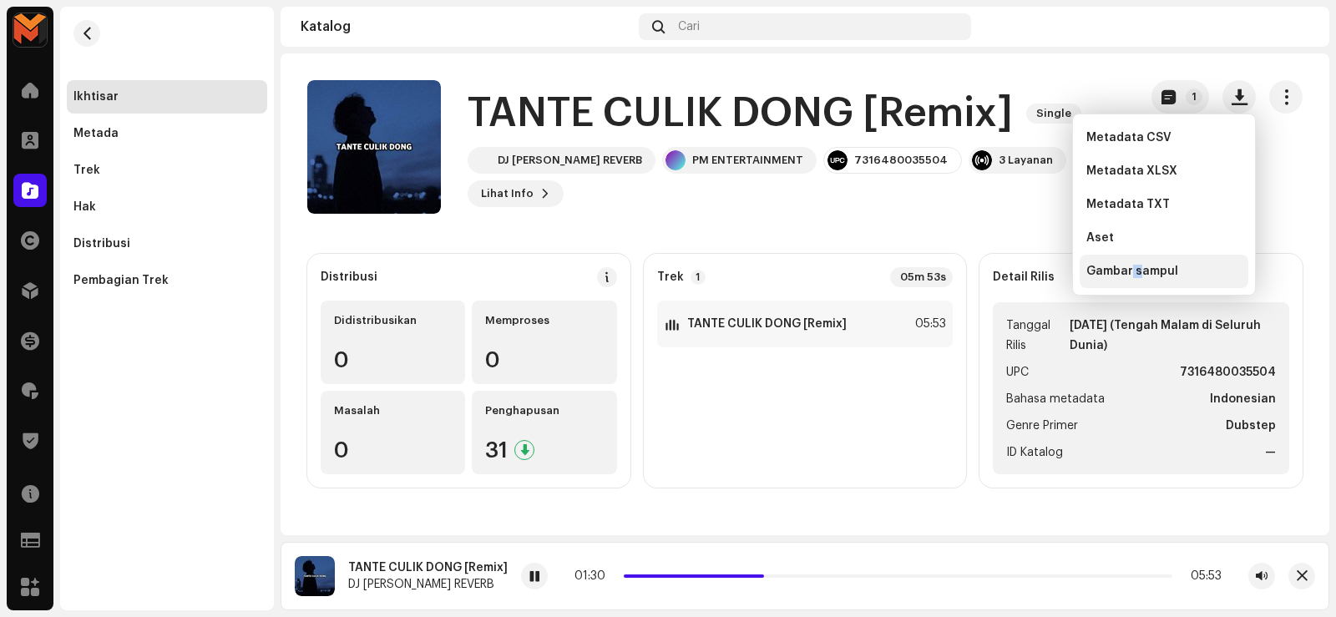
drag, startPoint x: 1130, startPoint y: 267, endPoint x: 1139, endPoint y: 265, distance: 9.3
click at [1139, 265] on span "Gambar sampul" at bounding box center [1132, 271] width 92 height 13
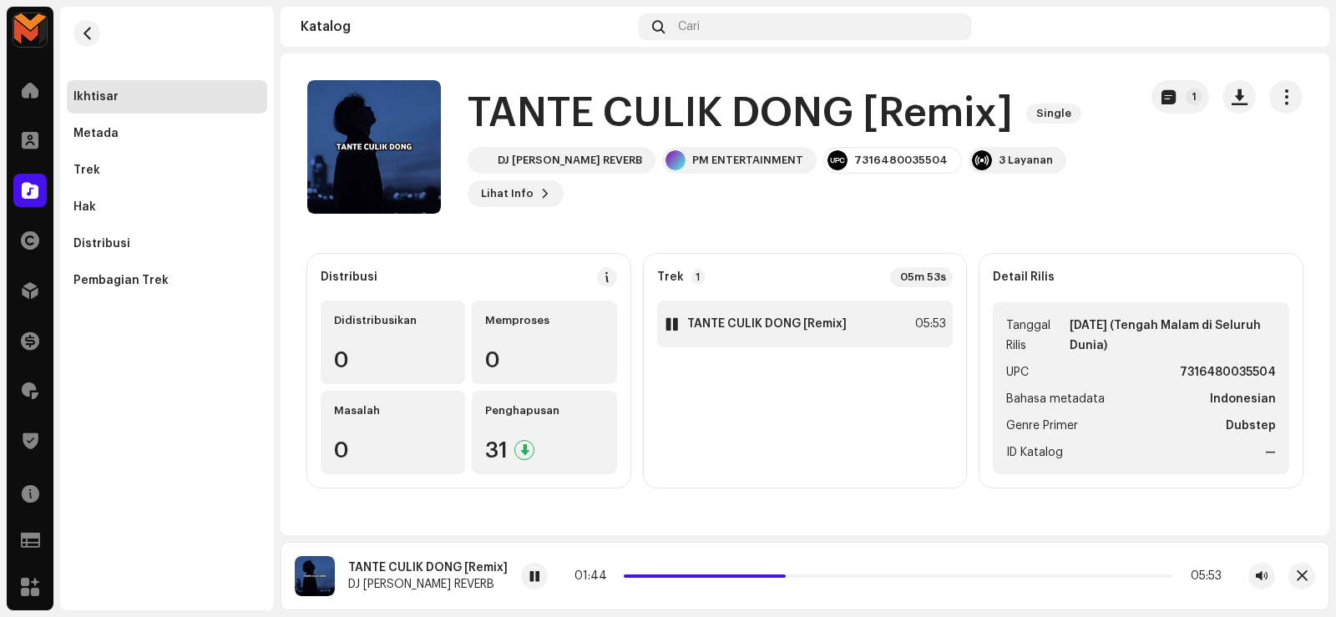
click at [738, 315] on div "1 TANTE CULIK DONG [Remix] 05:53" at bounding box center [805, 324] width 296 height 47
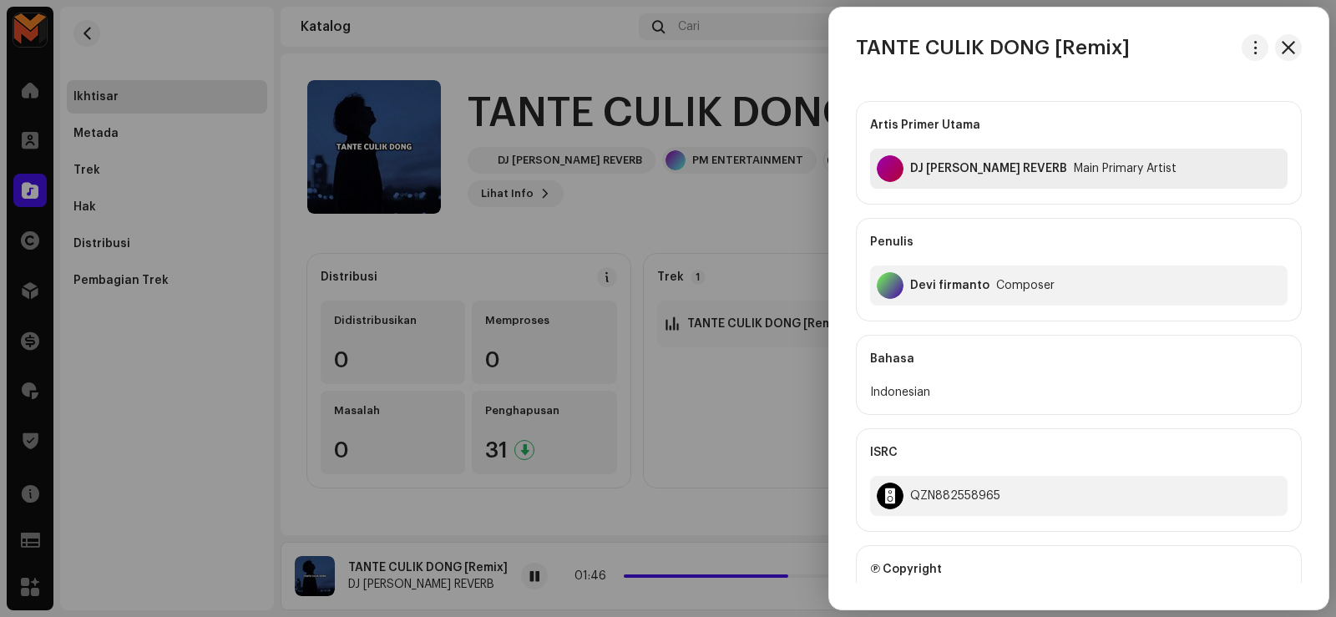
click at [917, 158] on div "DJ [PERSON_NAME] REVERB Main Primary Artist" at bounding box center [1078, 169] width 417 height 40
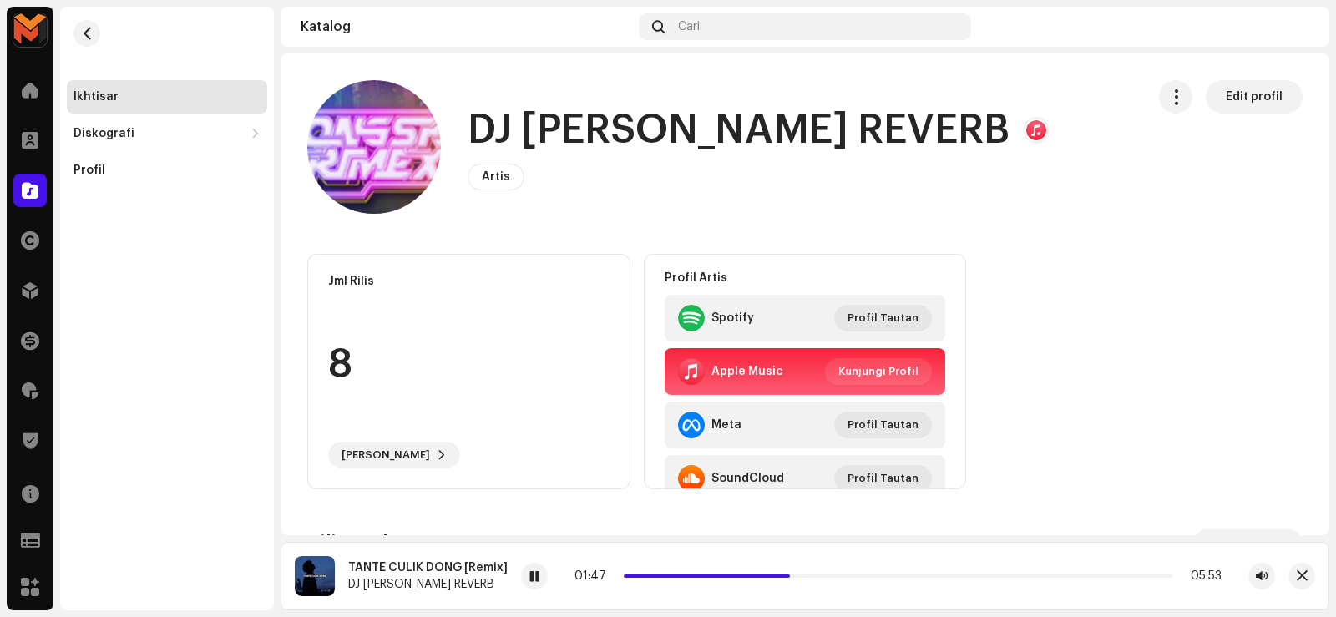
click at [650, 109] on h1 "DJ [PERSON_NAME] REVERB" at bounding box center [738, 130] width 542 height 53
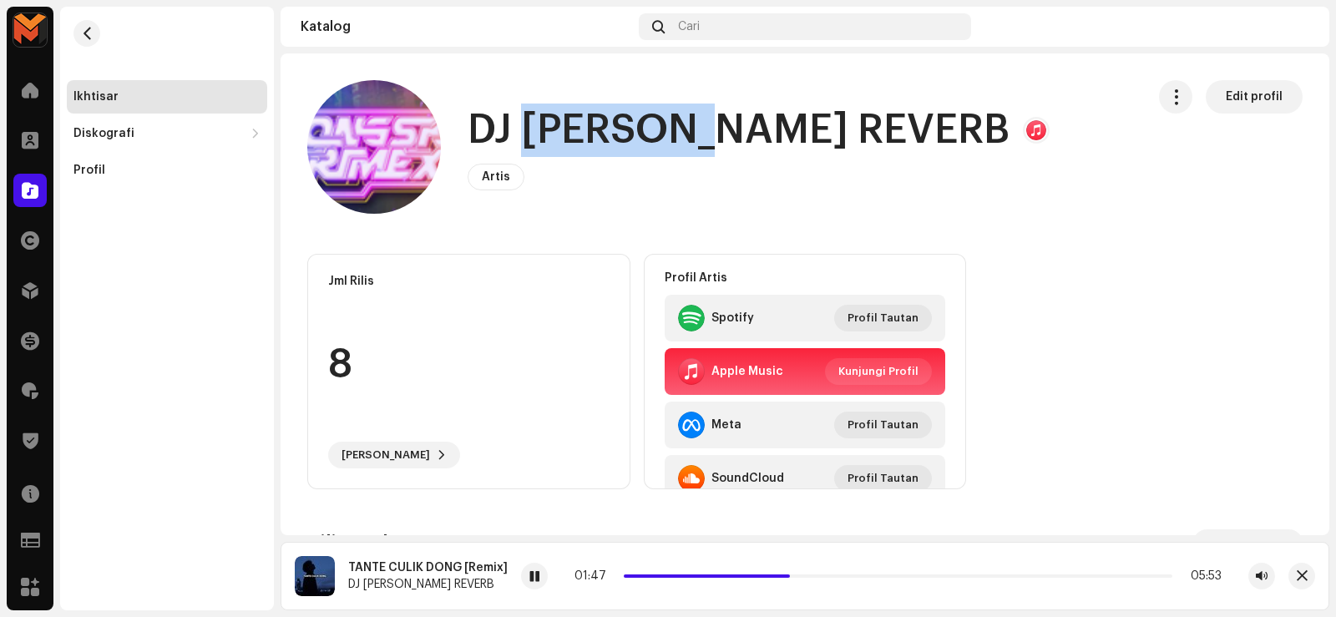
click at [650, 109] on h1 "DJ [PERSON_NAME] REVERB" at bounding box center [738, 130] width 542 height 53
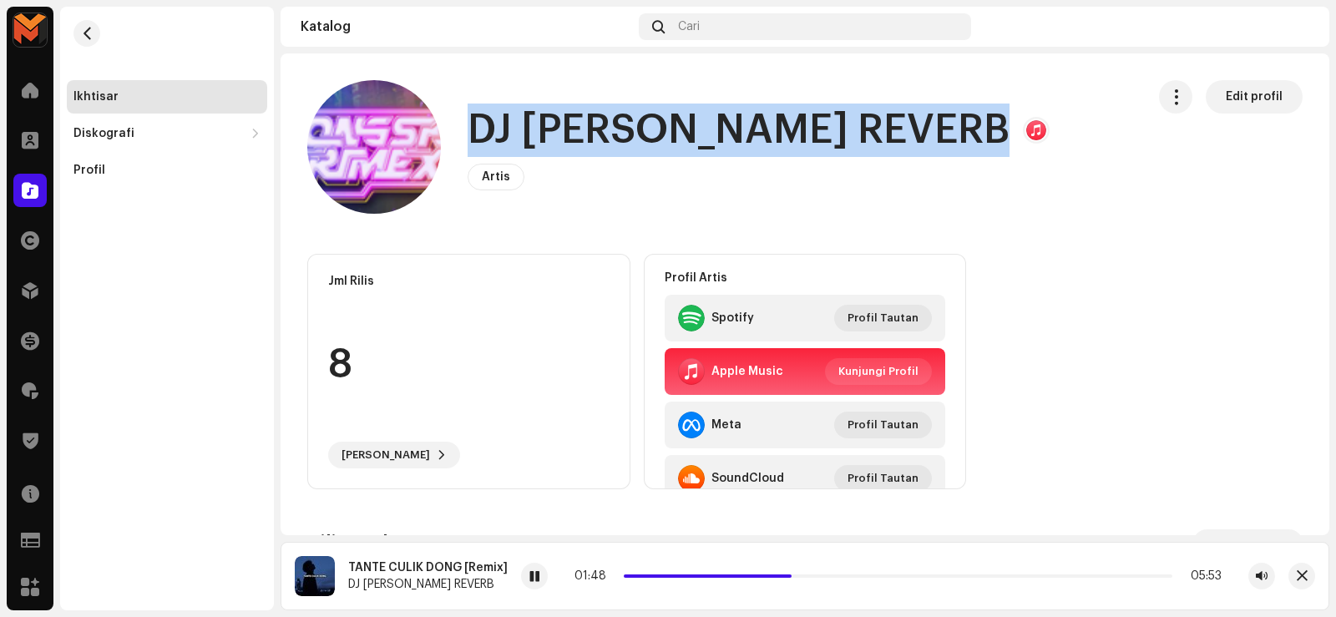
click at [650, 109] on h1 "DJ [PERSON_NAME] REVERB" at bounding box center [738, 130] width 542 height 53
click at [93, 32] on button "button" at bounding box center [86, 33] width 27 height 27
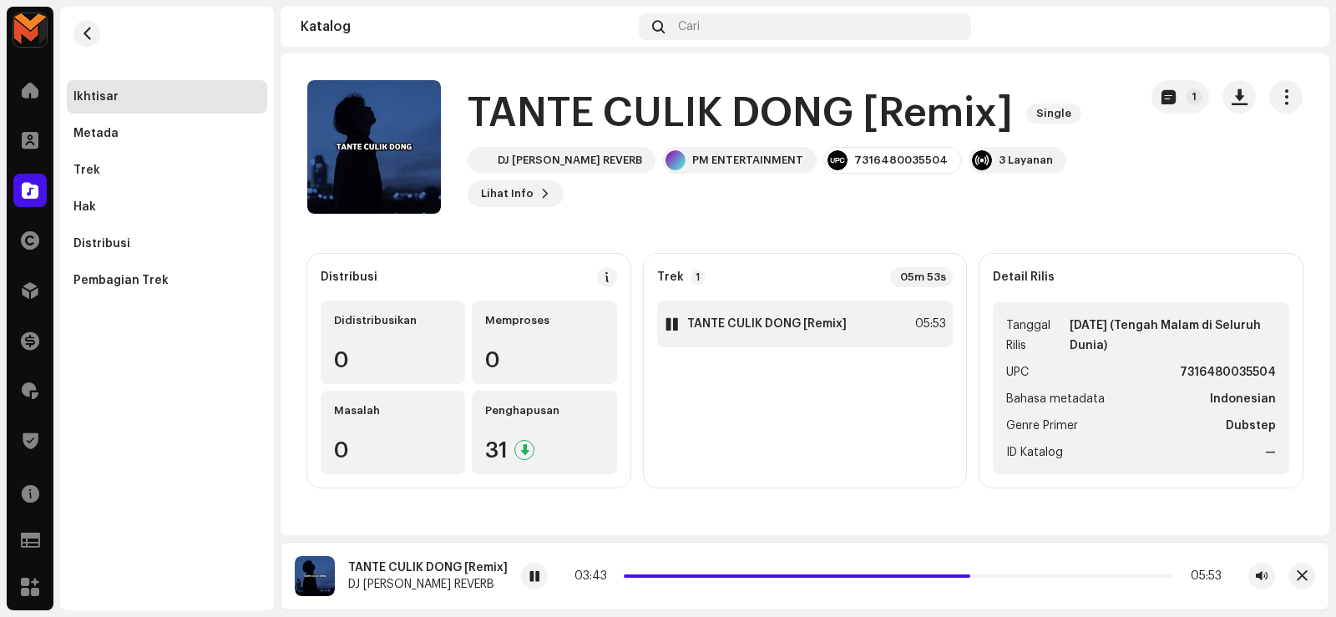
click at [856, 311] on div "1 TANTE CULIK DONG [Remix] 05:53" at bounding box center [805, 324] width 296 height 47
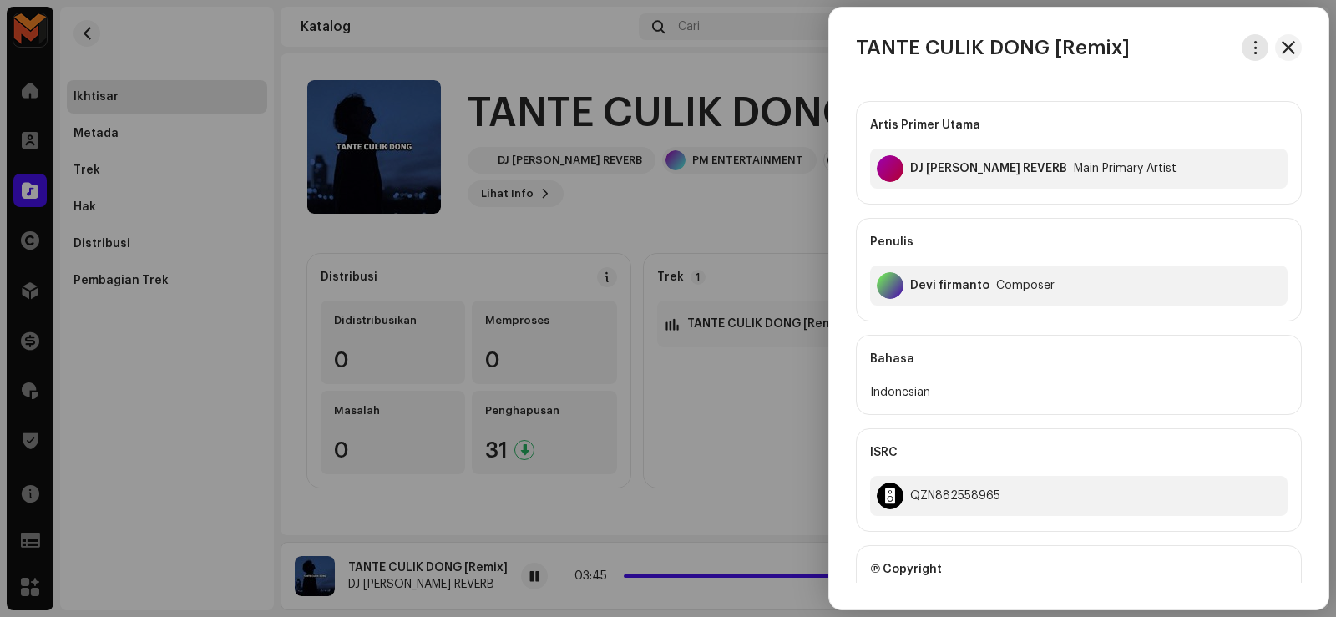
click at [1257, 39] on button "button" at bounding box center [1254, 47] width 27 height 27
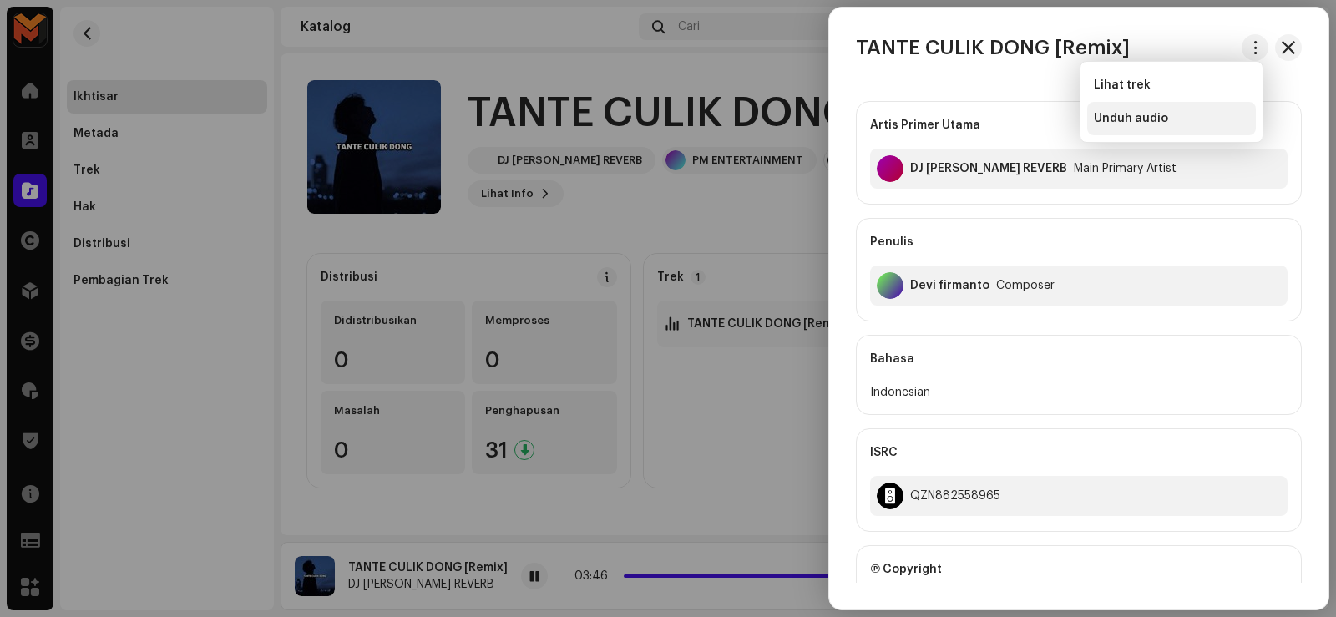
click at [1149, 112] on span "Unduh audio" at bounding box center [1130, 118] width 74 height 13
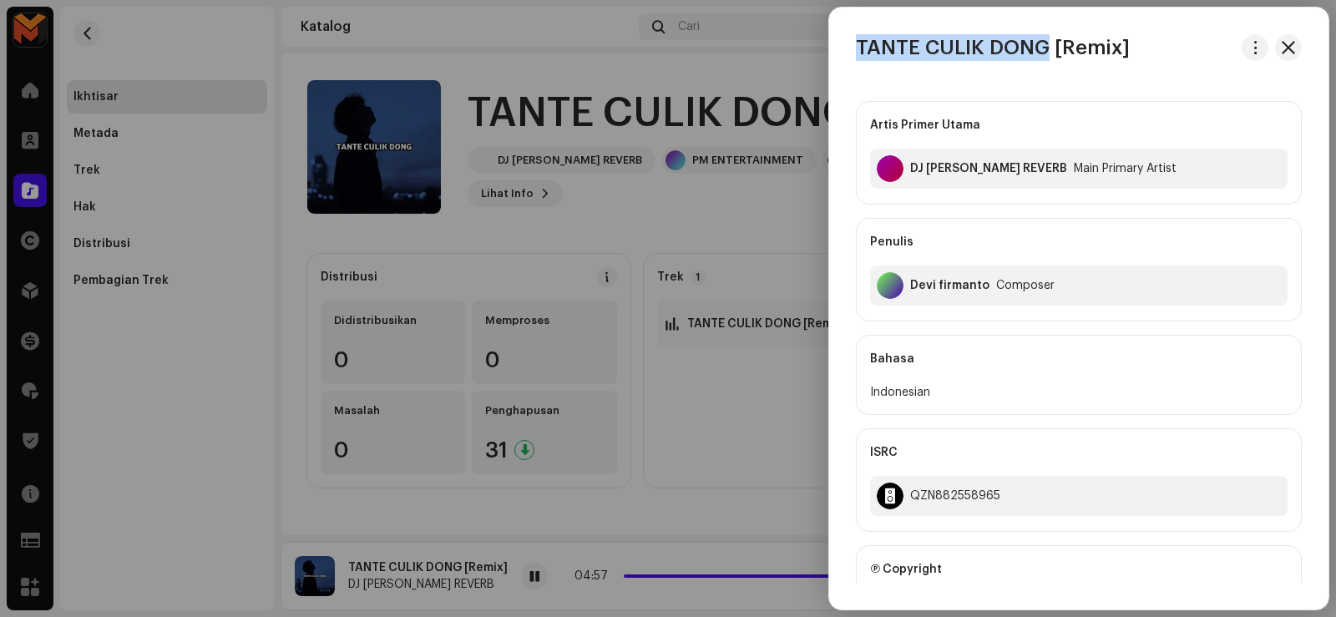
drag, startPoint x: 858, startPoint y: 43, endPoint x: 1049, endPoint y: 59, distance: 191.8
click at [1049, 59] on h3 "TANTE CULIK DONG [Remix]" at bounding box center [993, 47] width 274 height 27
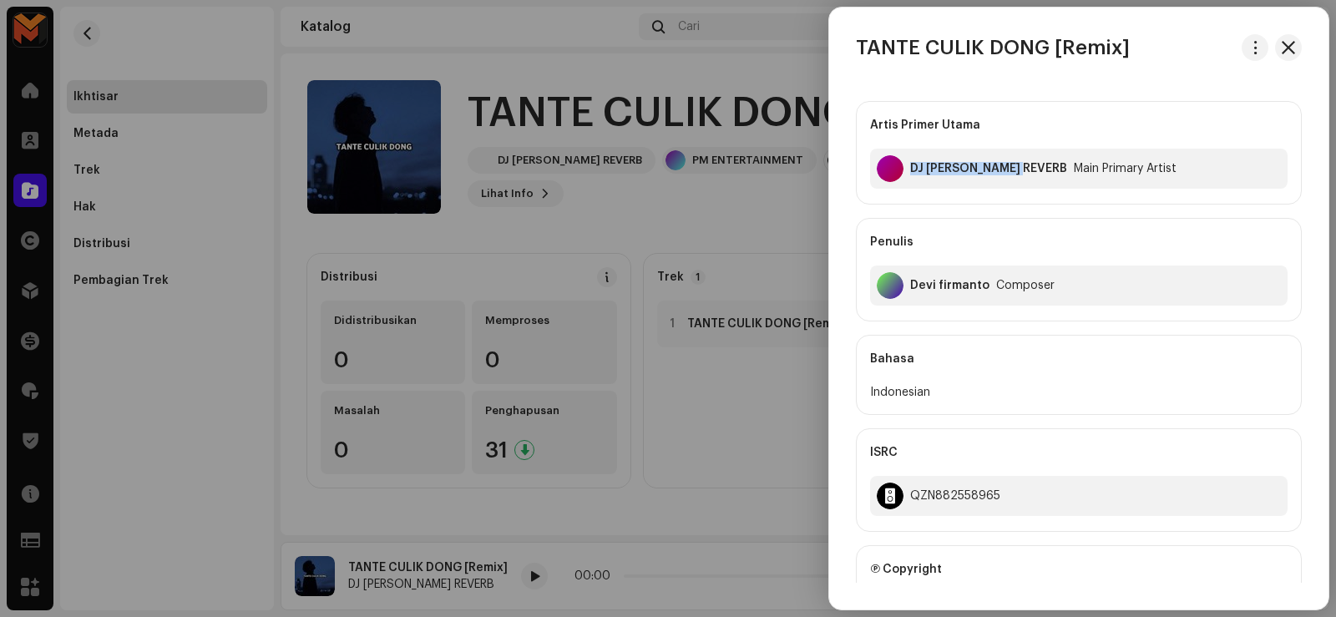
drag, startPoint x: 907, startPoint y: 169, endPoint x: 1027, endPoint y: 199, distance: 124.1
click at [1027, 199] on div "Artis Primer Utama DJ [PERSON_NAME] REVERB Main Primary Artist" at bounding box center [1079, 153] width 446 height 104
drag, startPoint x: 910, startPoint y: 285, endPoint x: 987, endPoint y: 295, distance: 78.3
click at [987, 295] on div "[PERSON_NAME] Composer" at bounding box center [1078, 285] width 417 height 40
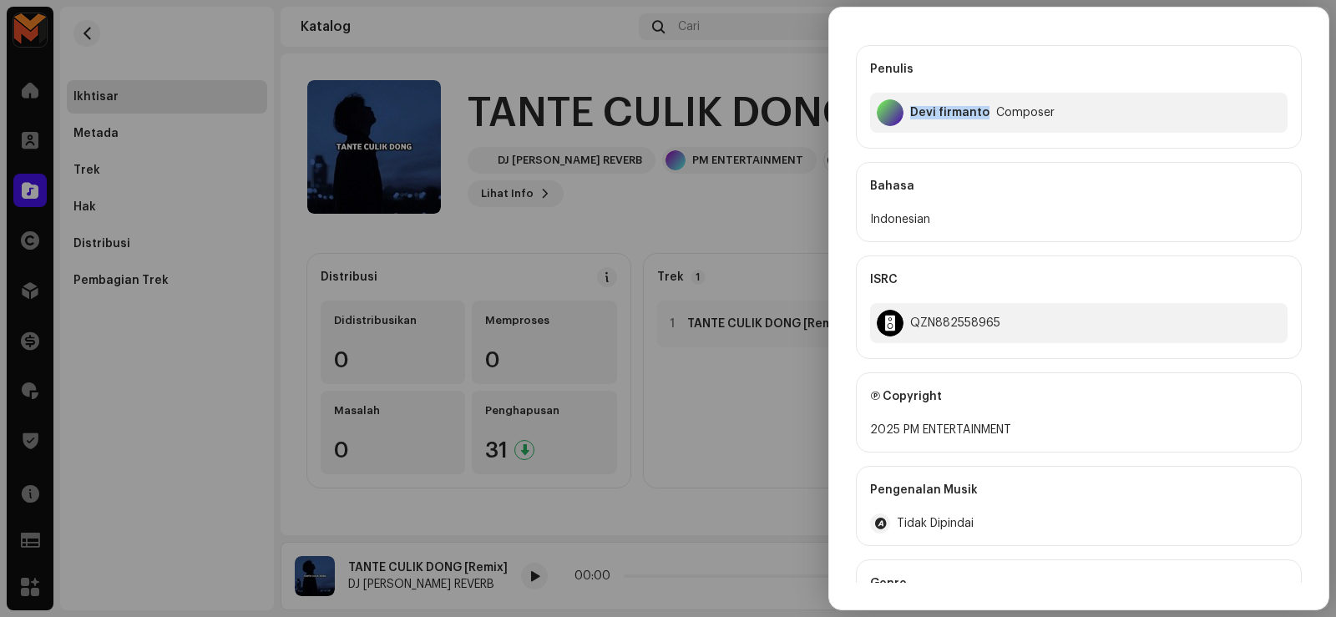
scroll to position [250, 0]
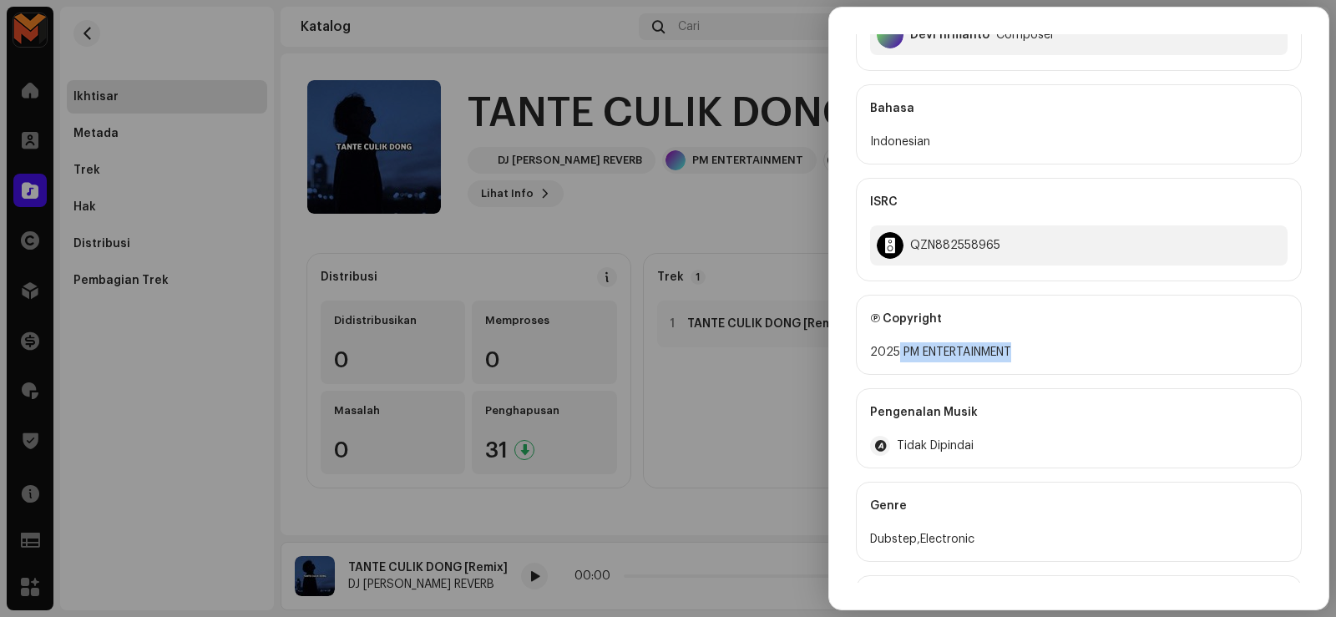
drag, startPoint x: 899, startPoint y: 353, endPoint x: 1055, endPoint y: 373, distance: 157.4
click at [1055, 373] on div "Ⓟ Copyright 2025 PM ENTERTAINMENT" at bounding box center [1079, 335] width 446 height 80
click at [730, 224] on div at bounding box center [668, 308] width 1336 height 617
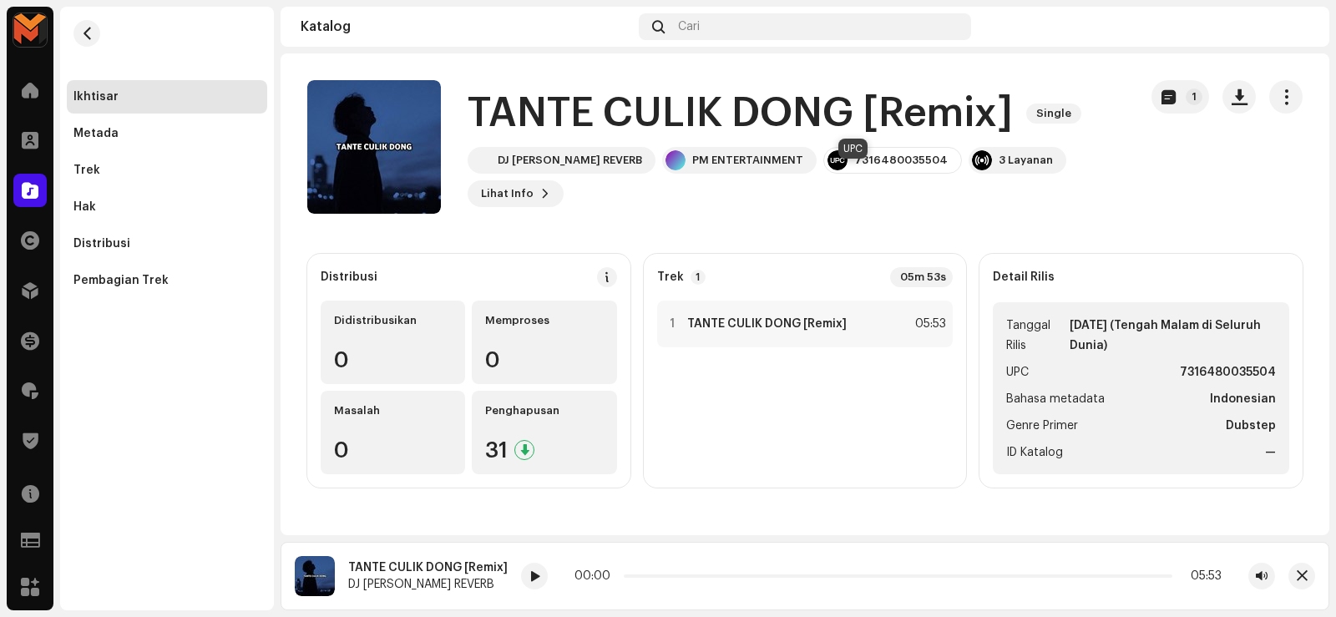
click at [854, 167] on div "7316480035504" at bounding box center [900, 160] width 93 height 13
click at [864, 319] on div "1 TANTE CULIK DONG [Remix] 05:53" at bounding box center [805, 324] width 296 height 47
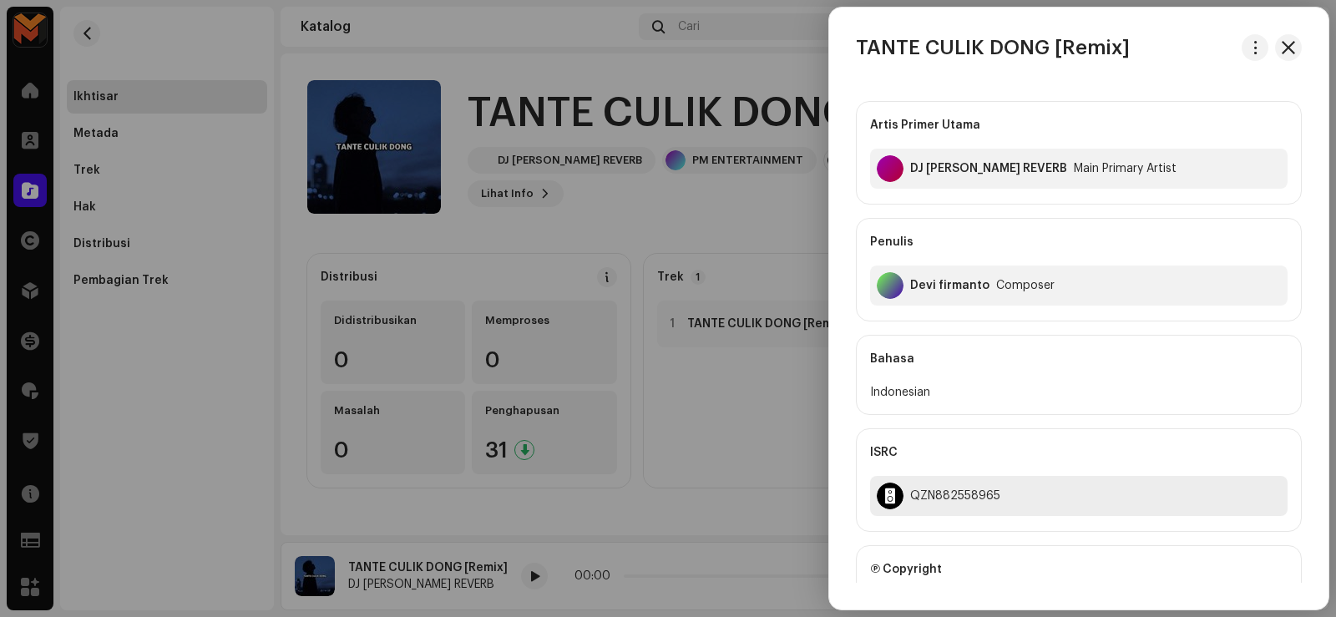
click at [932, 487] on div "QZN882558965" at bounding box center [1078, 496] width 417 height 40
click at [931, 487] on div "QZN882558965" at bounding box center [1078, 496] width 417 height 40
click at [559, 239] on div at bounding box center [668, 308] width 1336 height 617
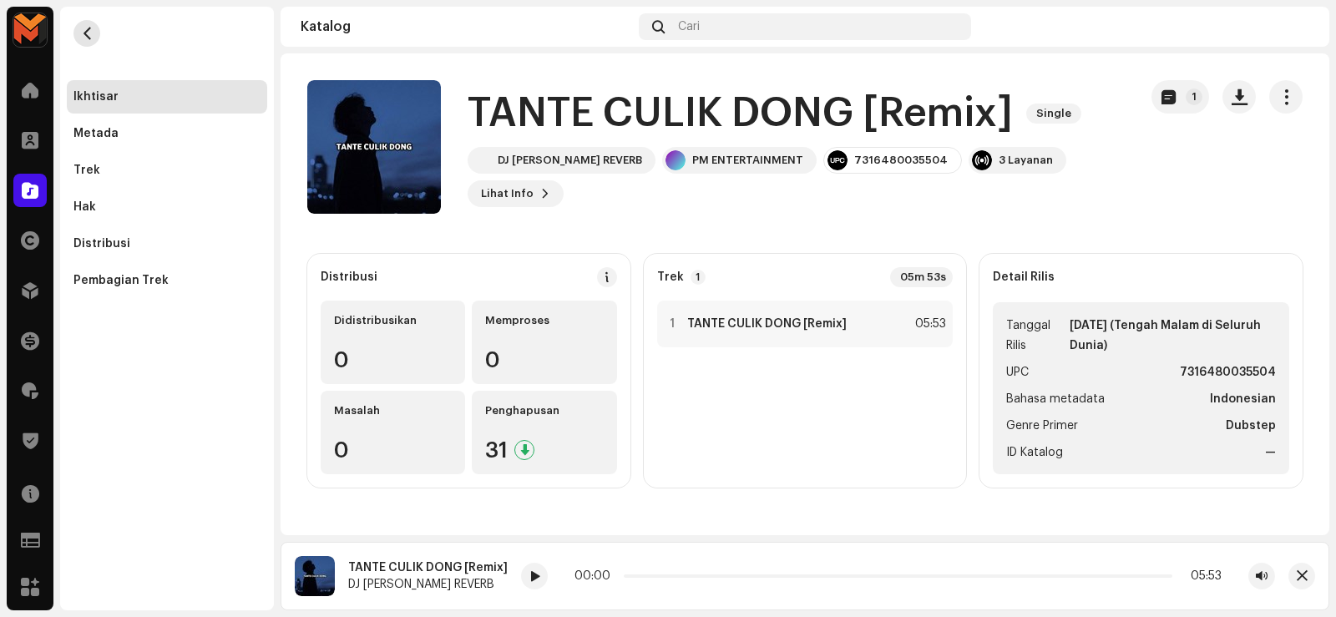
click at [87, 31] on span "button" at bounding box center [87, 33] width 13 height 13
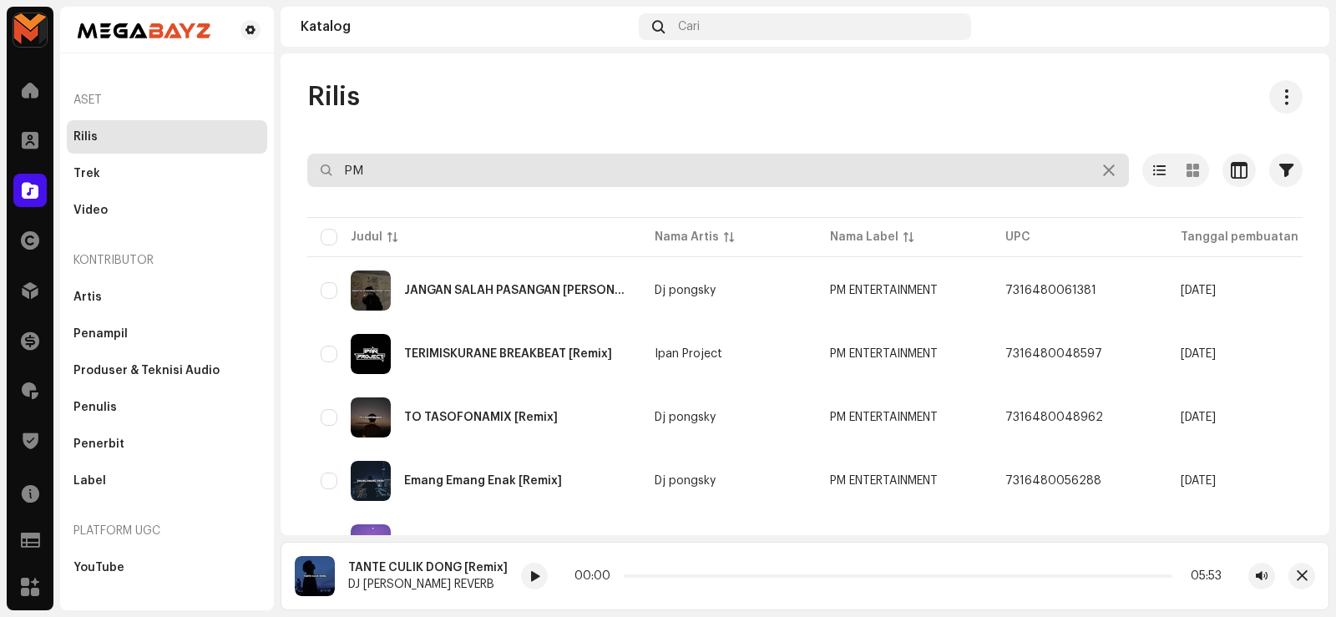
click at [447, 172] on input "PM" at bounding box center [717, 170] width 821 height 33
type input "P"
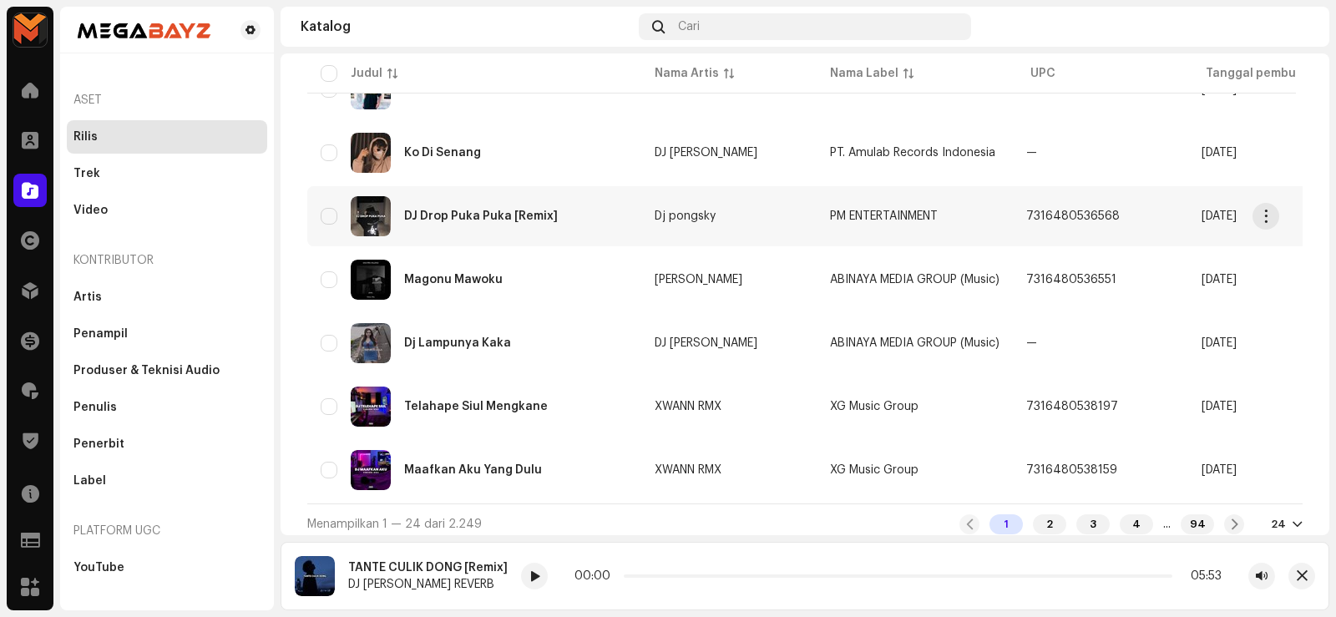
scroll to position [1299, 0]
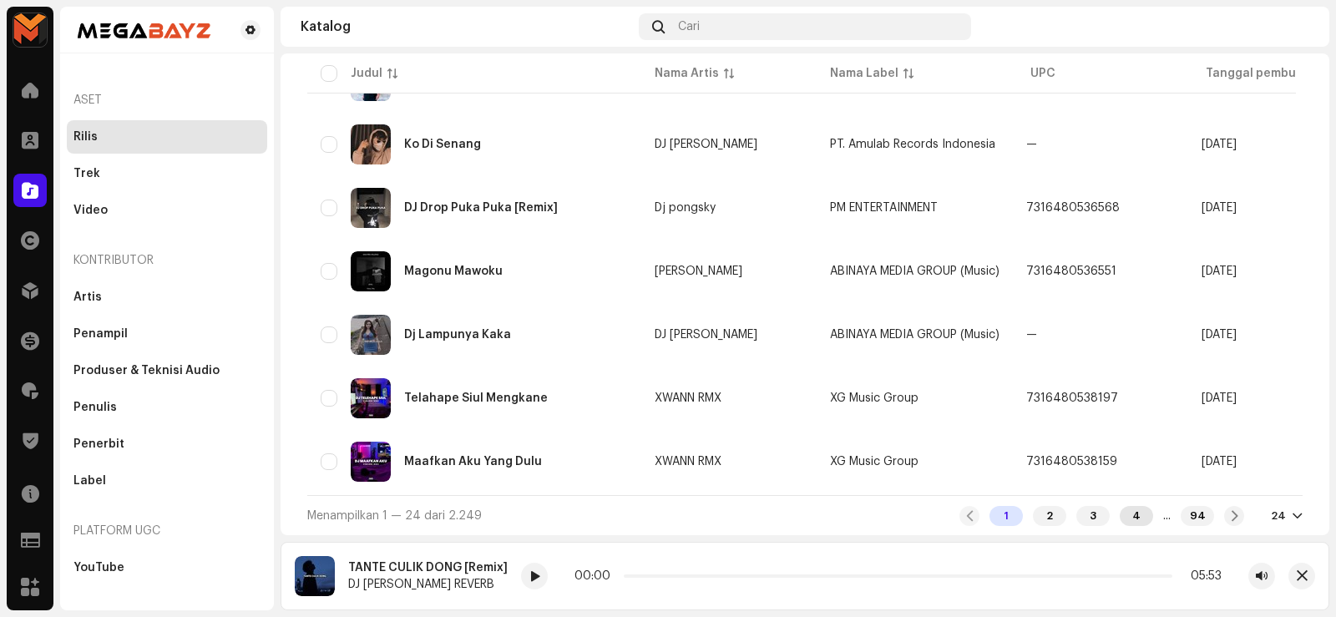
click at [1124, 522] on div "4" at bounding box center [1135, 516] width 33 height 20
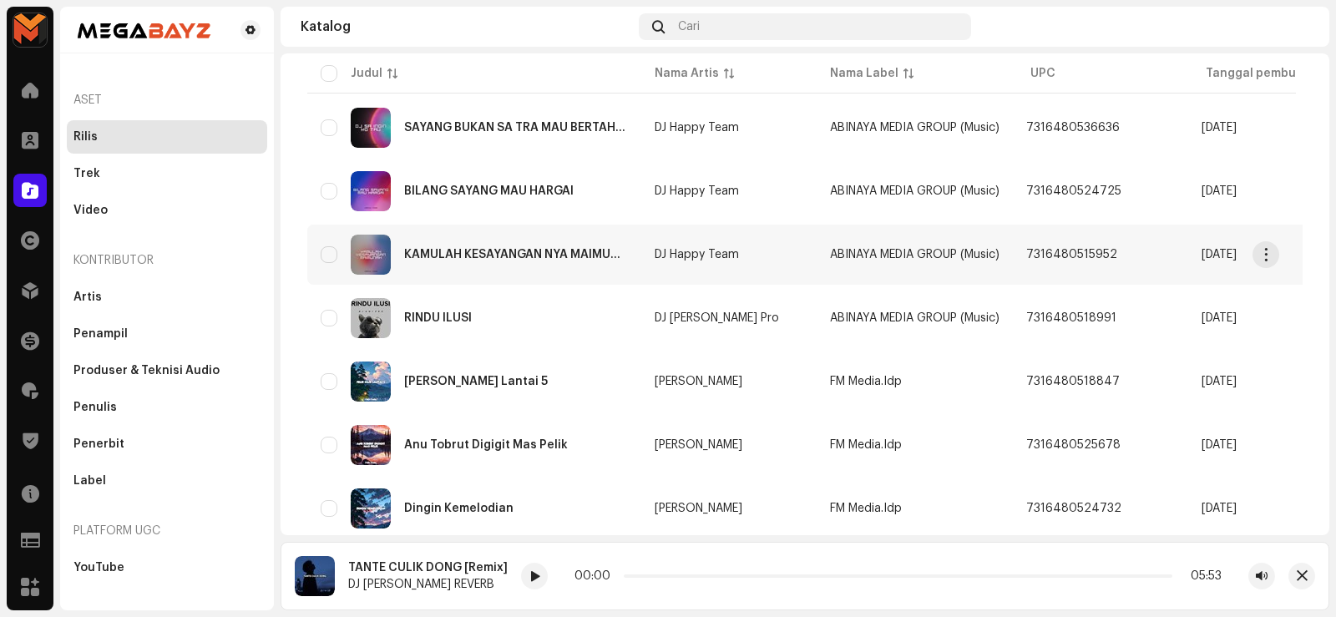
scroll to position [250, 0]
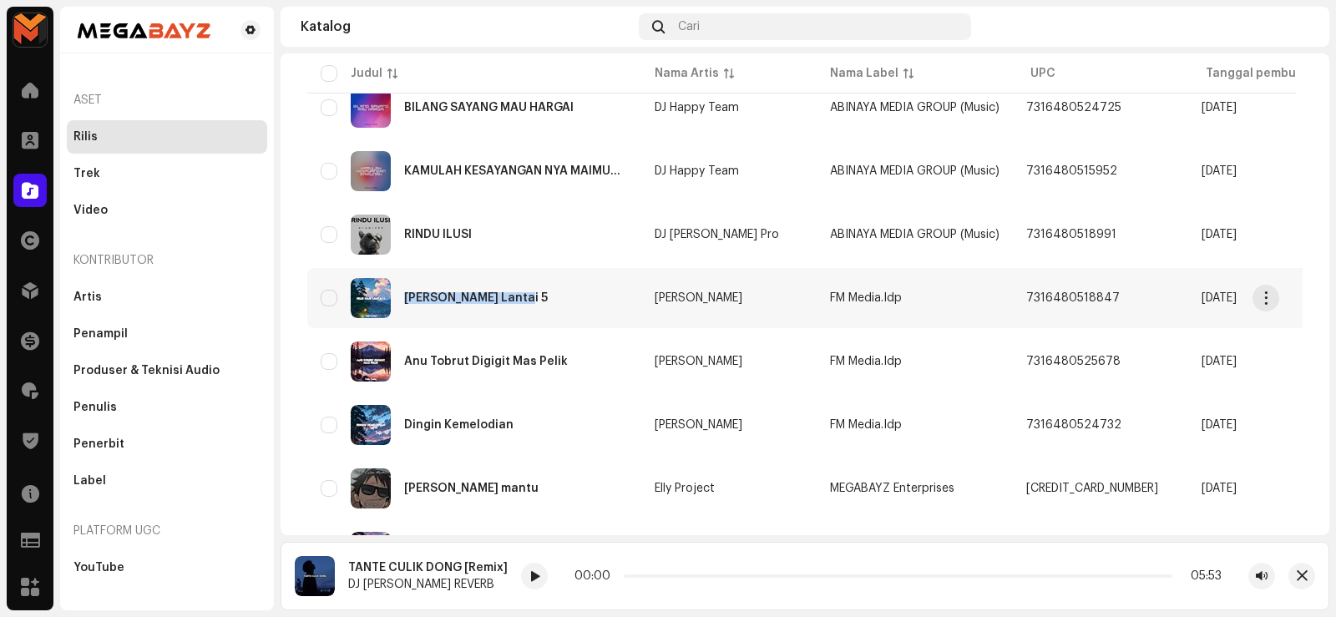
drag, startPoint x: 407, startPoint y: 286, endPoint x: 518, endPoint y: 320, distance: 116.7
click at [518, 320] on td "[PERSON_NAME] Lantai 5" at bounding box center [474, 298] width 334 height 60
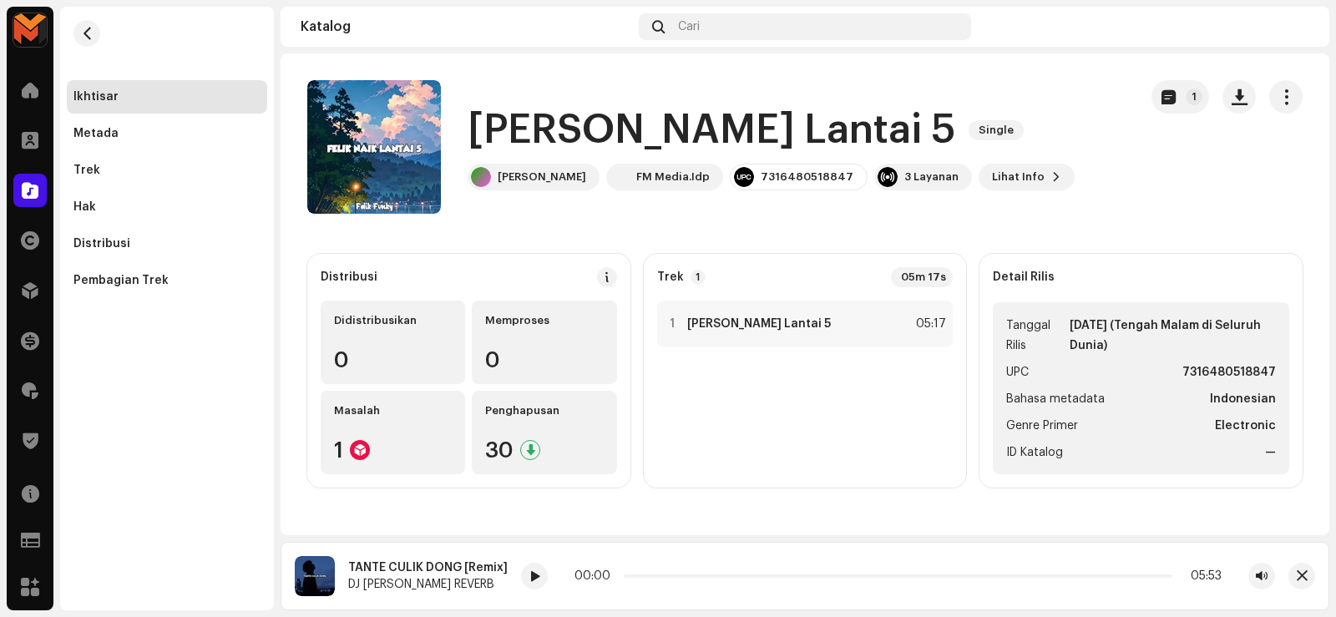
click at [527, 131] on h1 "[PERSON_NAME] Lantai 5" at bounding box center [710, 130] width 487 height 53
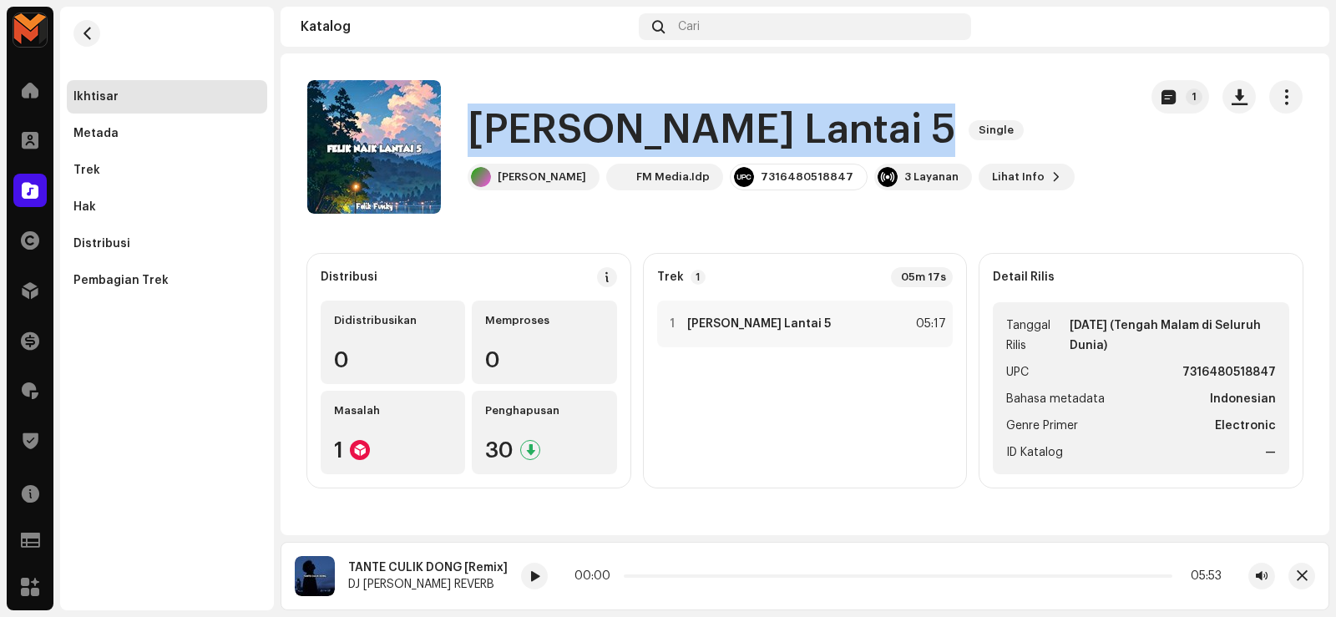
click at [527, 131] on h1 "[PERSON_NAME] Lantai 5" at bounding box center [710, 130] width 487 height 53
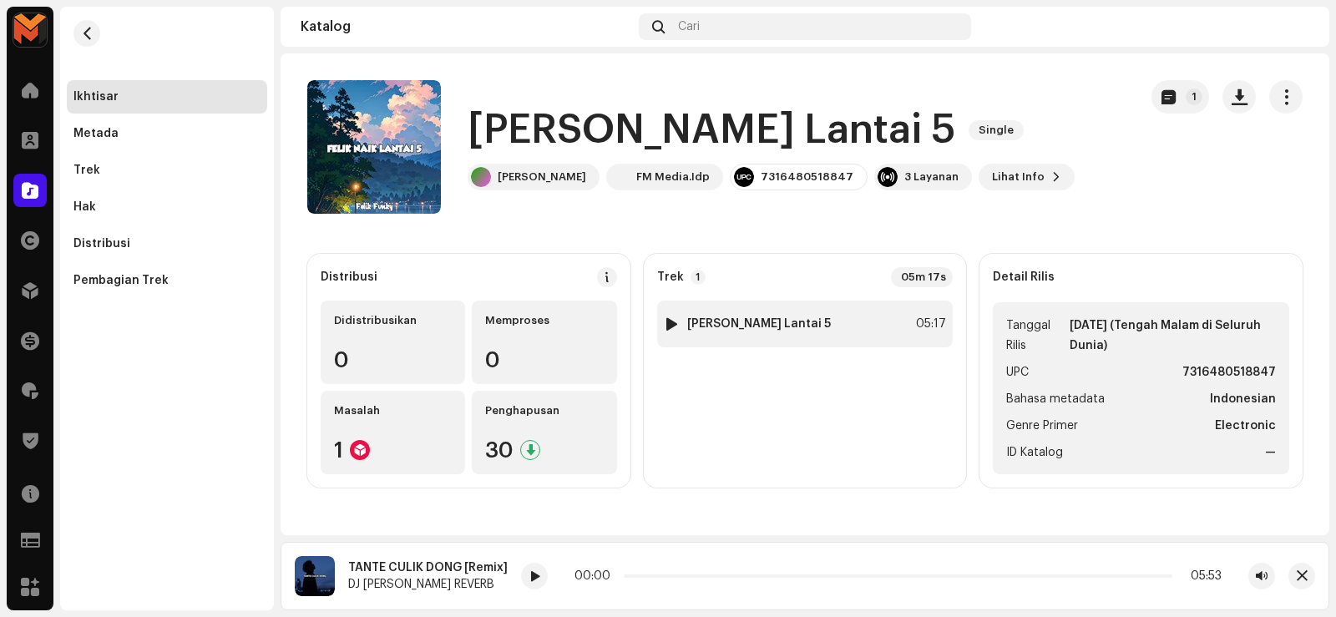
click at [672, 326] on div at bounding box center [671, 323] width 13 height 13
click at [673, 326] on div at bounding box center [671, 323] width 13 height 13
click at [672, 326] on div at bounding box center [671, 323] width 13 height 13
click at [670, 326] on div at bounding box center [671, 323] width 13 height 13
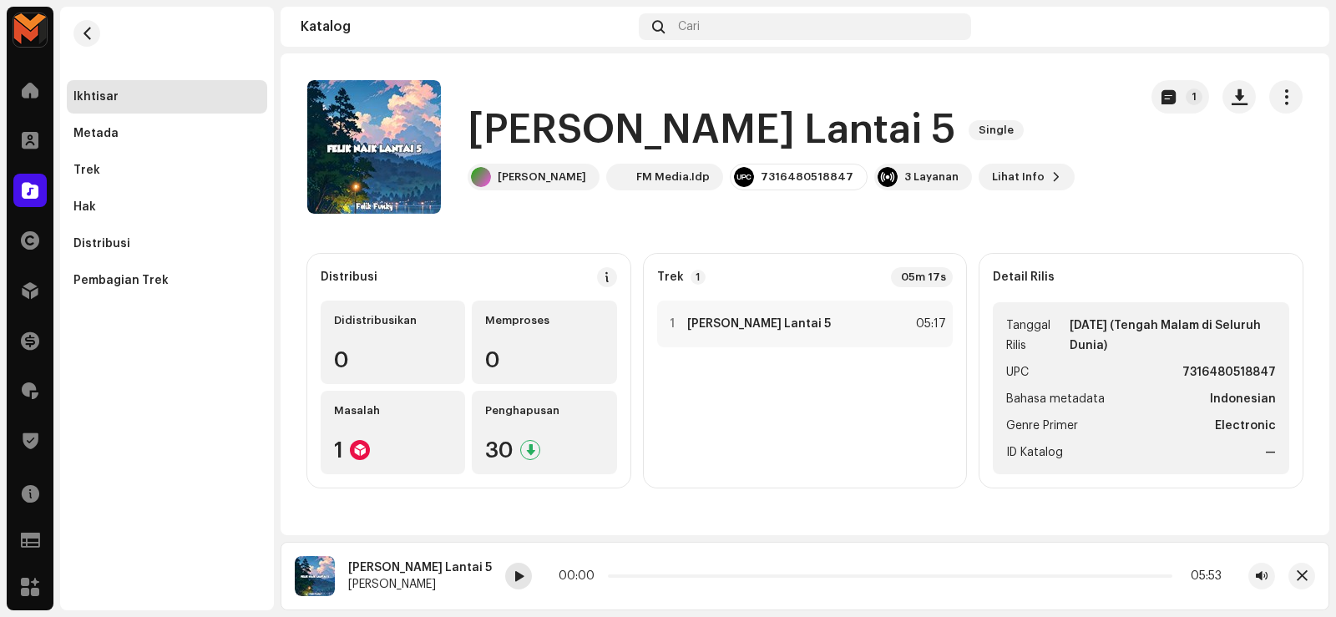
click at [513, 577] on span at bounding box center [518, 576] width 10 height 13
click at [499, 576] on icon at bounding box center [516, 576] width 35 height 34
click at [513, 575] on span at bounding box center [518, 576] width 10 height 13
click at [1235, 99] on span "button" at bounding box center [1239, 96] width 16 height 13
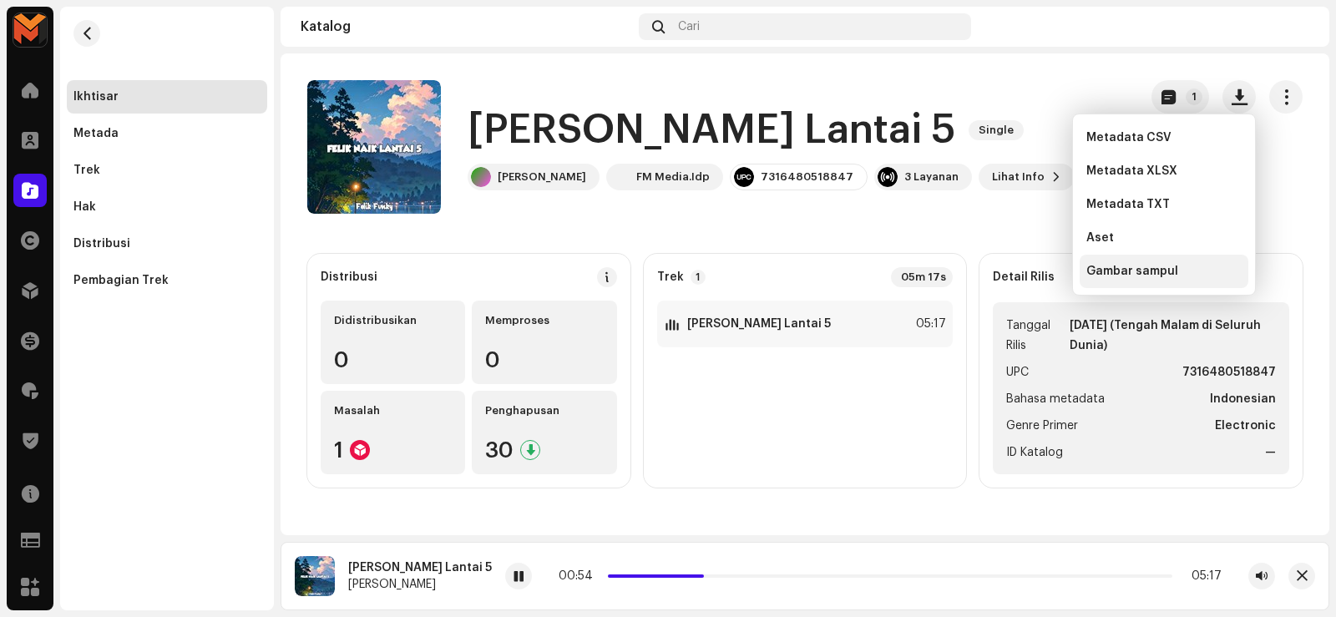
click at [1119, 269] on span "Gambar sampul" at bounding box center [1132, 271] width 92 height 13
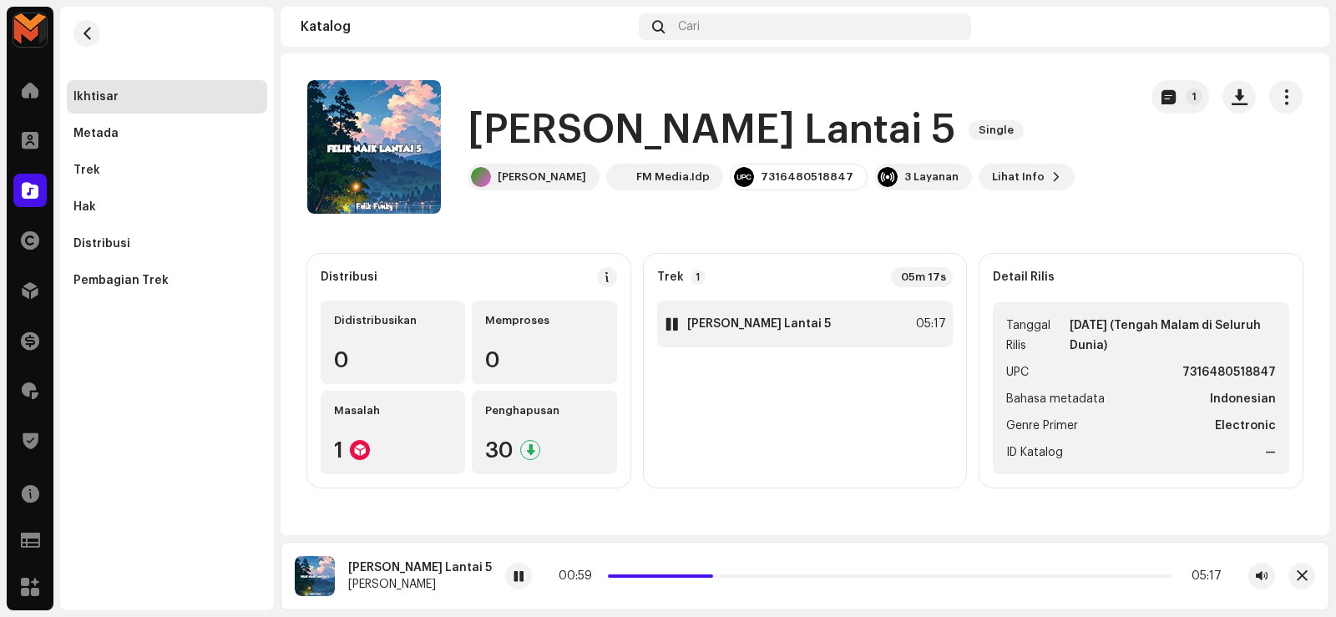
click at [846, 340] on div "1 [PERSON_NAME] Lantai 5 05:17" at bounding box center [805, 324] width 296 height 47
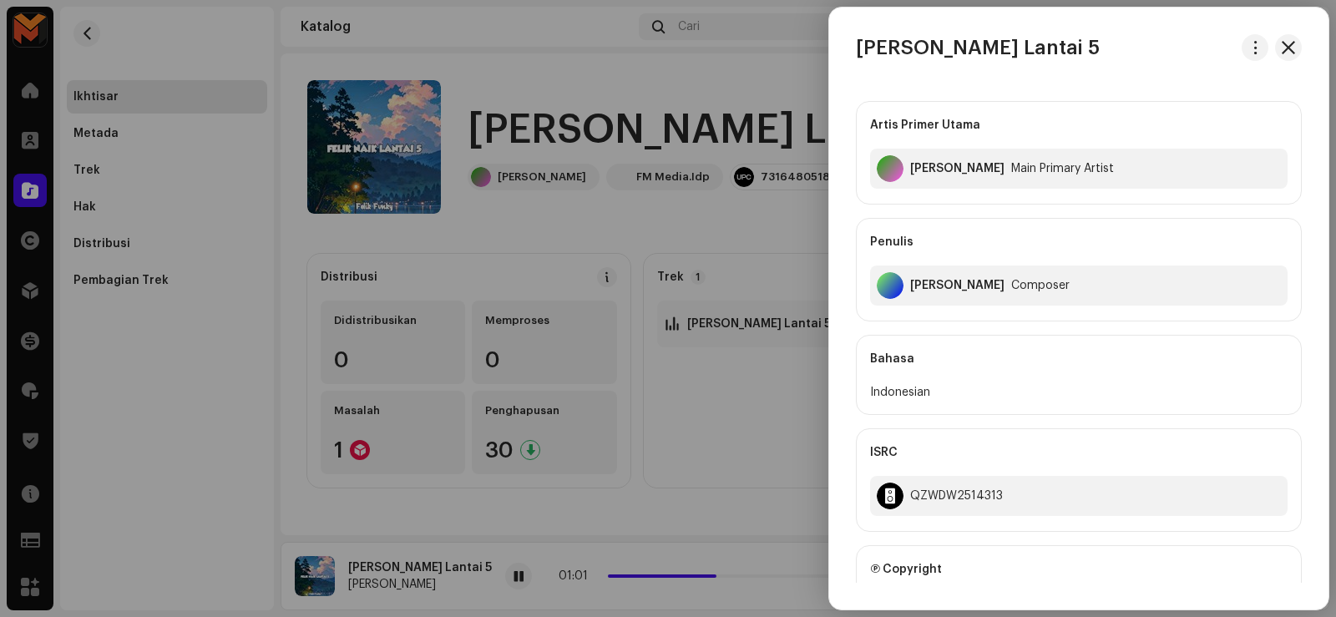
click at [744, 377] on div at bounding box center [668, 308] width 1336 height 617
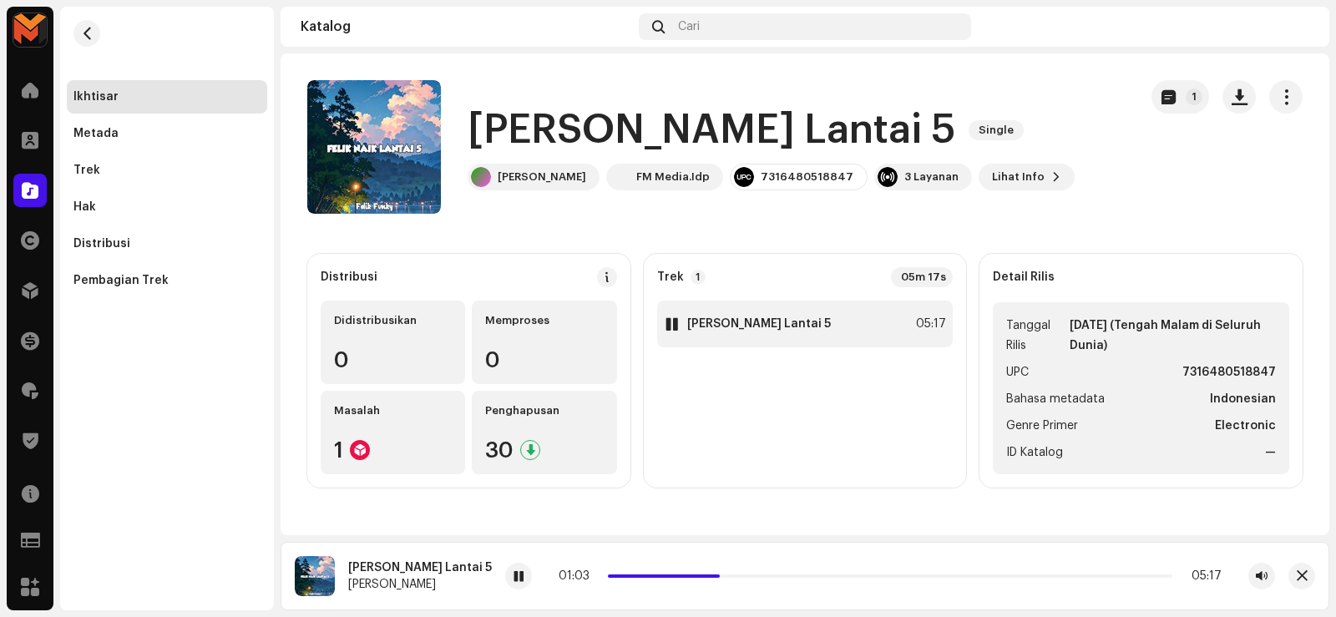
click at [830, 315] on div "1 [PERSON_NAME] Lantai 5 05:17" at bounding box center [805, 324] width 296 height 47
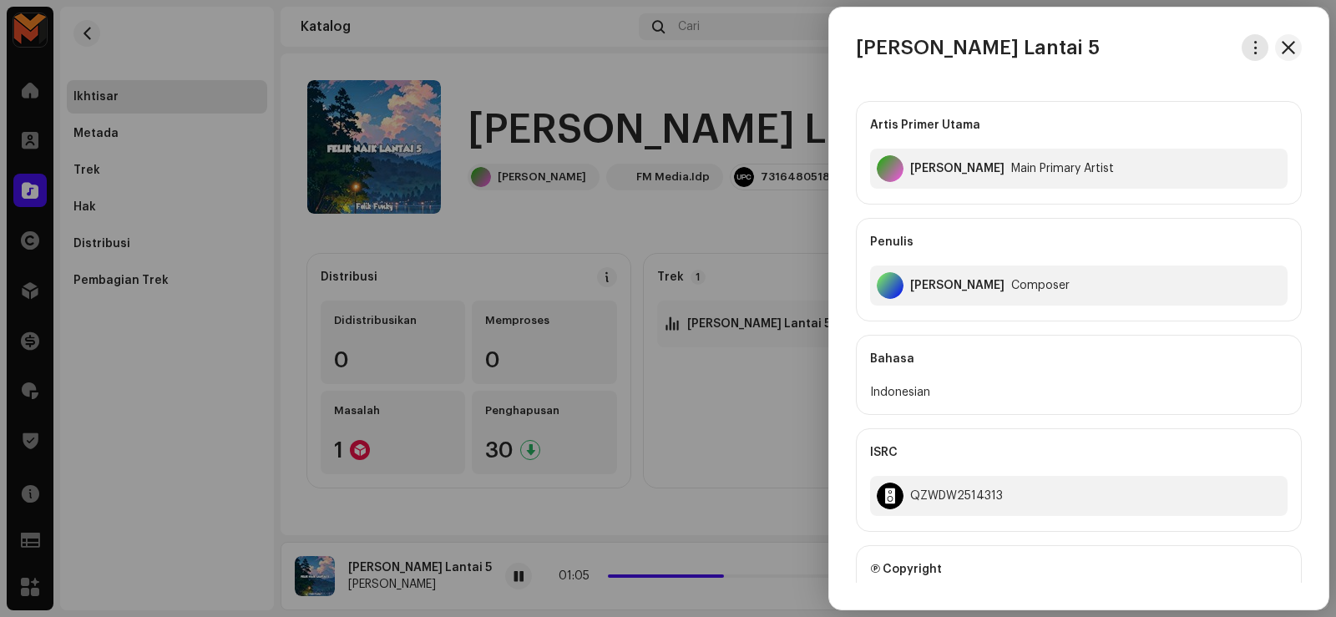
click at [1250, 46] on span "button" at bounding box center [1255, 47] width 13 height 13
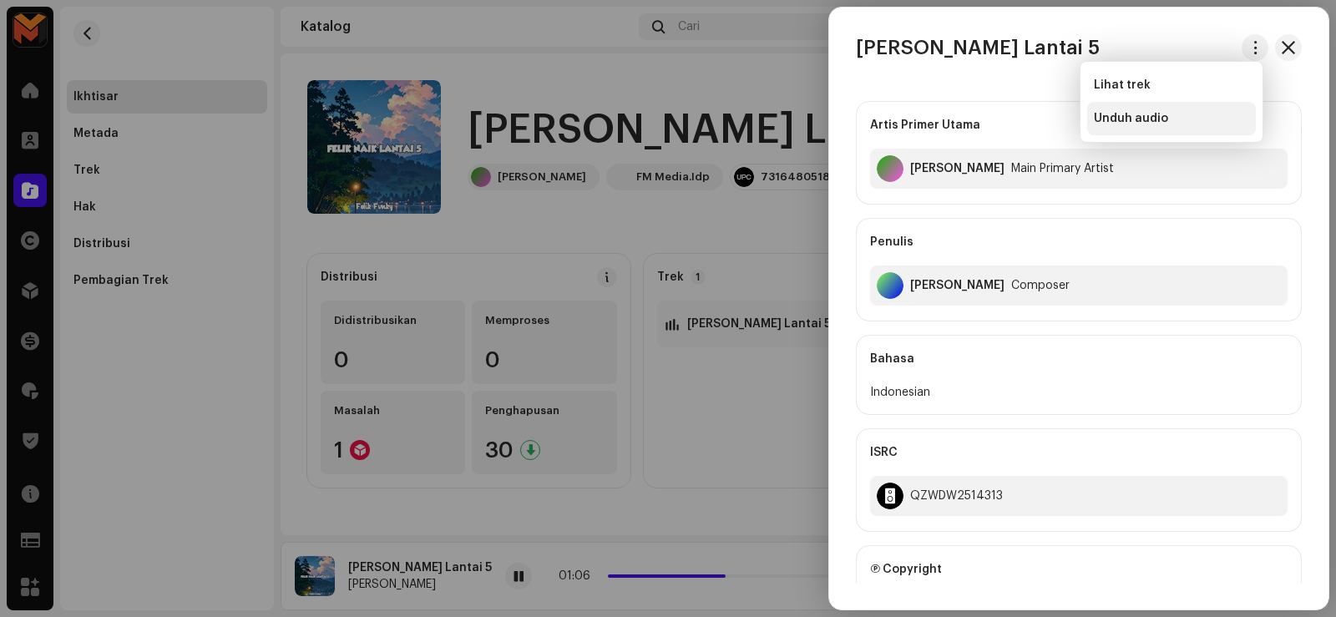
click at [1169, 116] on div "Unduh audio" at bounding box center [1170, 118] width 155 height 13
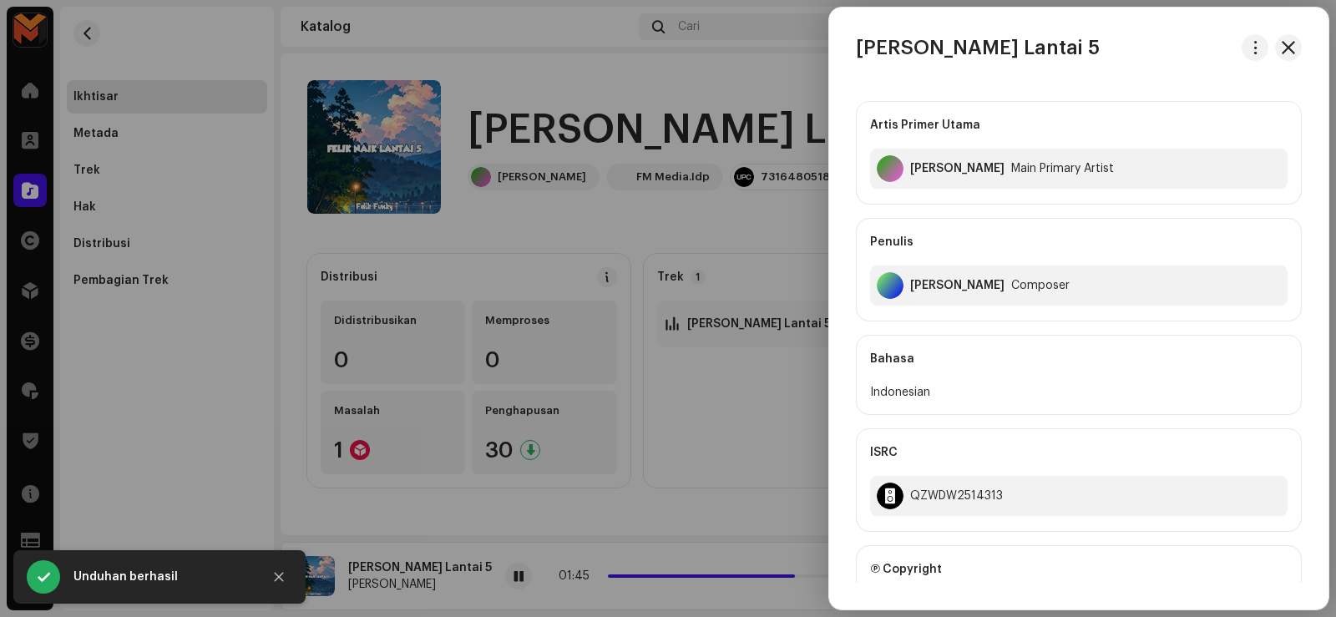
click at [886, 44] on h3 "[PERSON_NAME] Lantai 5" at bounding box center [978, 47] width 244 height 27
copy div "[PERSON_NAME] Lantai 5"
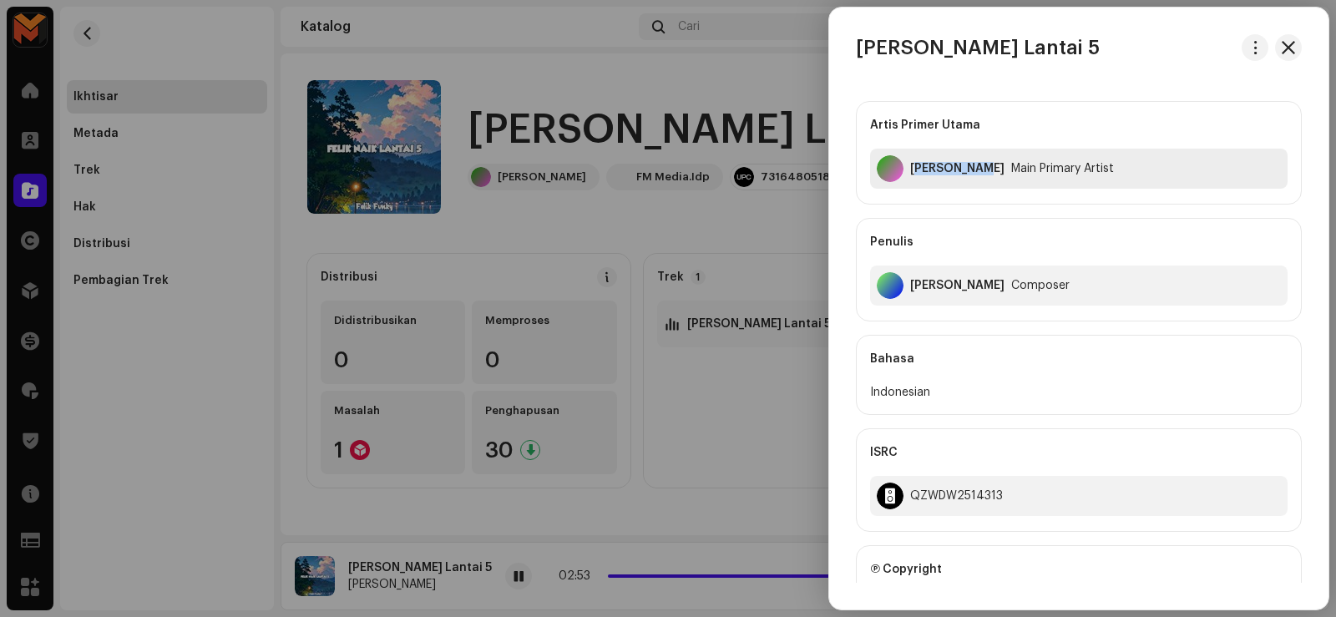
drag, startPoint x: 915, startPoint y: 166, endPoint x: 972, endPoint y: 180, distance: 59.3
click at [972, 180] on div "[PERSON_NAME] Main Primary Artist" at bounding box center [1078, 169] width 417 height 40
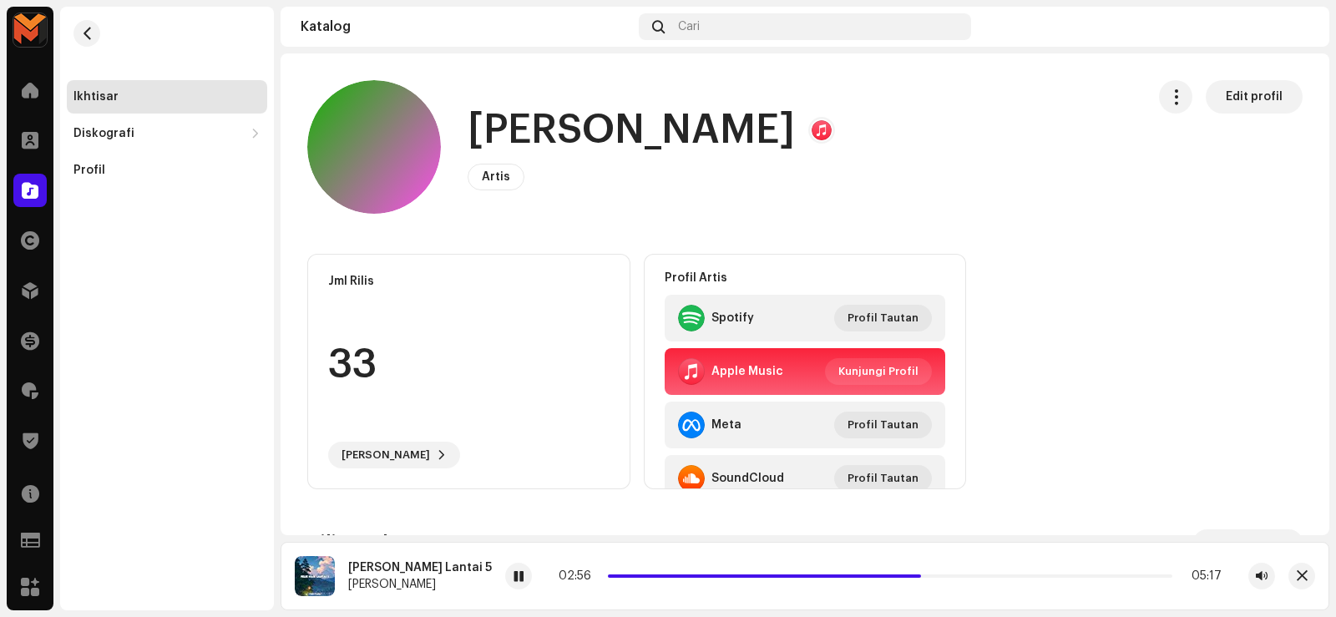
click at [529, 129] on h1 "[PERSON_NAME]" at bounding box center [630, 130] width 327 height 53
click at [528, 129] on h1 "[PERSON_NAME]" at bounding box center [630, 130] width 327 height 53
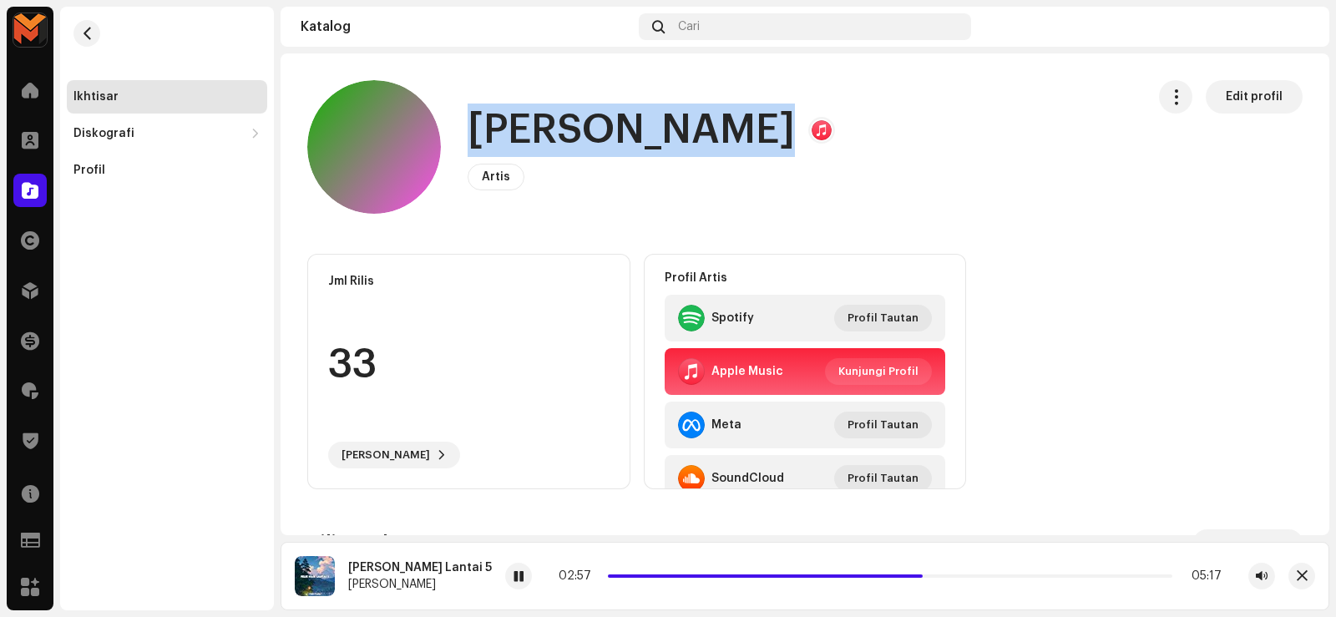
click at [528, 130] on h1 "[PERSON_NAME]" at bounding box center [630, 130] width 327 height 53
copy h1 "[PERSON_NAME]"
click at [83, 31] on span "button" at bounding box center [87, 33] width 13 height 13
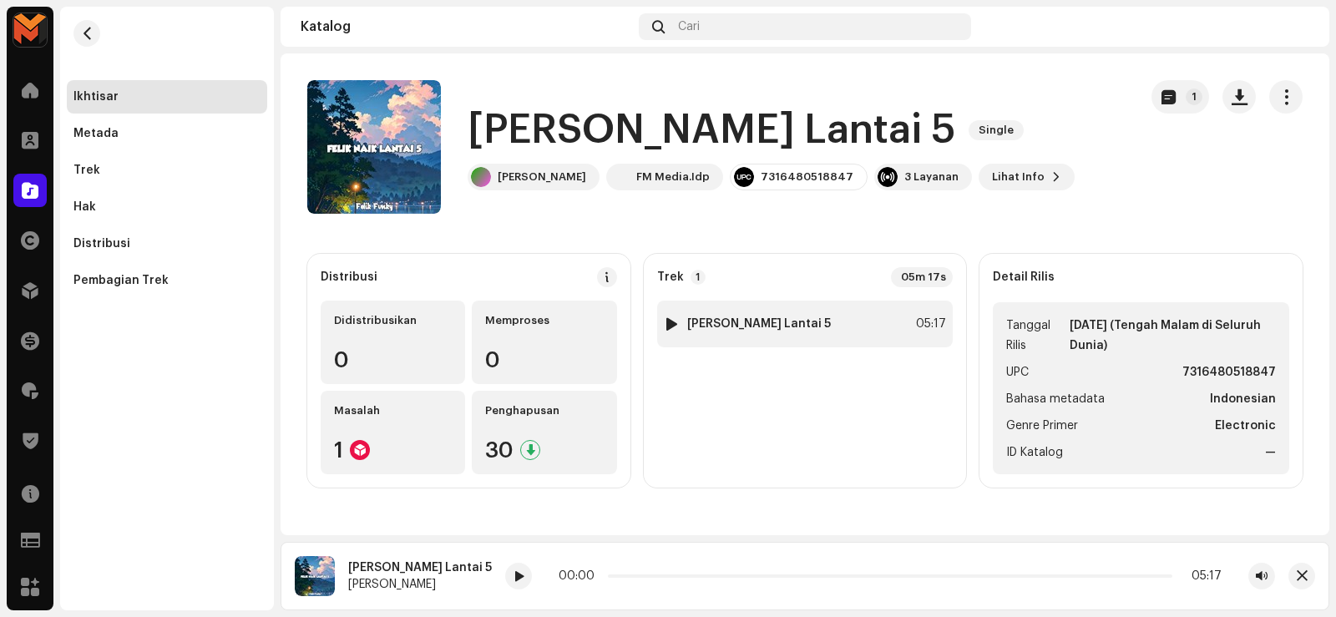
click at [725, 326] on strong "[PERSON_NAME] Lantai 5" at bounding box center [759, 323] width 144 height 13
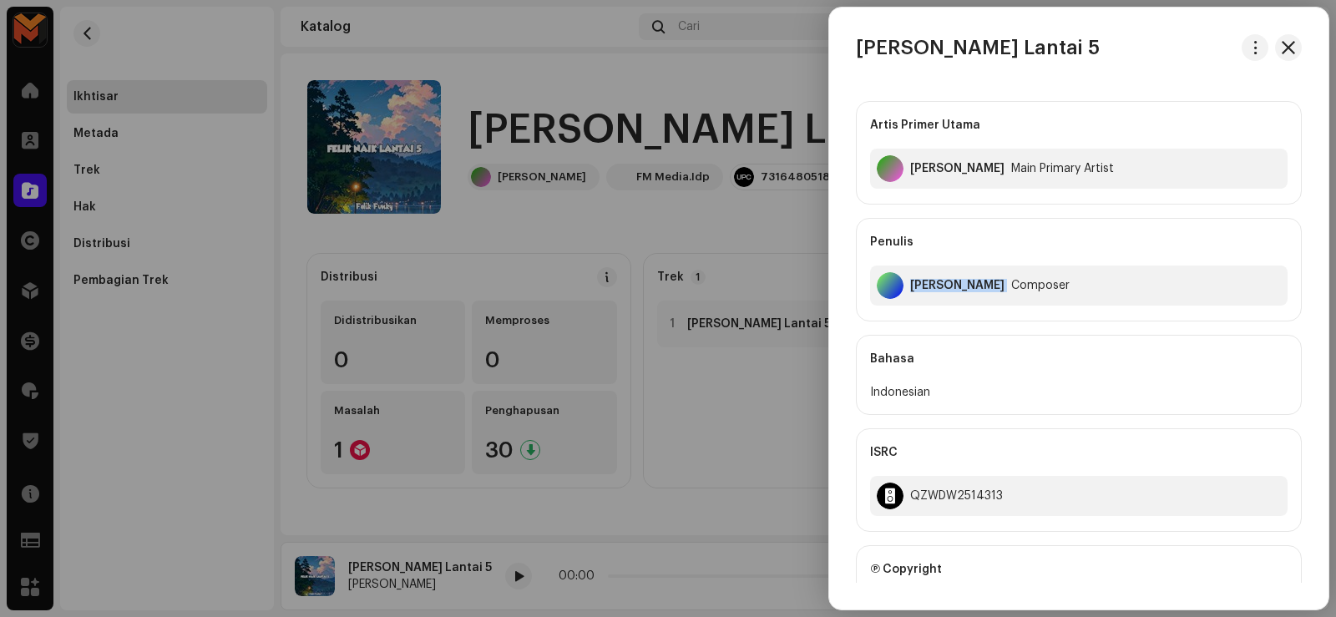
drag, startPoint x: 910, startPoint y: 287, endPoint x: 1025, endPoint y: 325, distance: 121.2
click at [1025, 325] on div "Artis Primer Utama Felik Fvnky Main Primary Artist Penulis Felix Fulvian Alfari…" at bounding box center [1079, 508] width 446 height 841
copy div "[PERSON_NAME]"
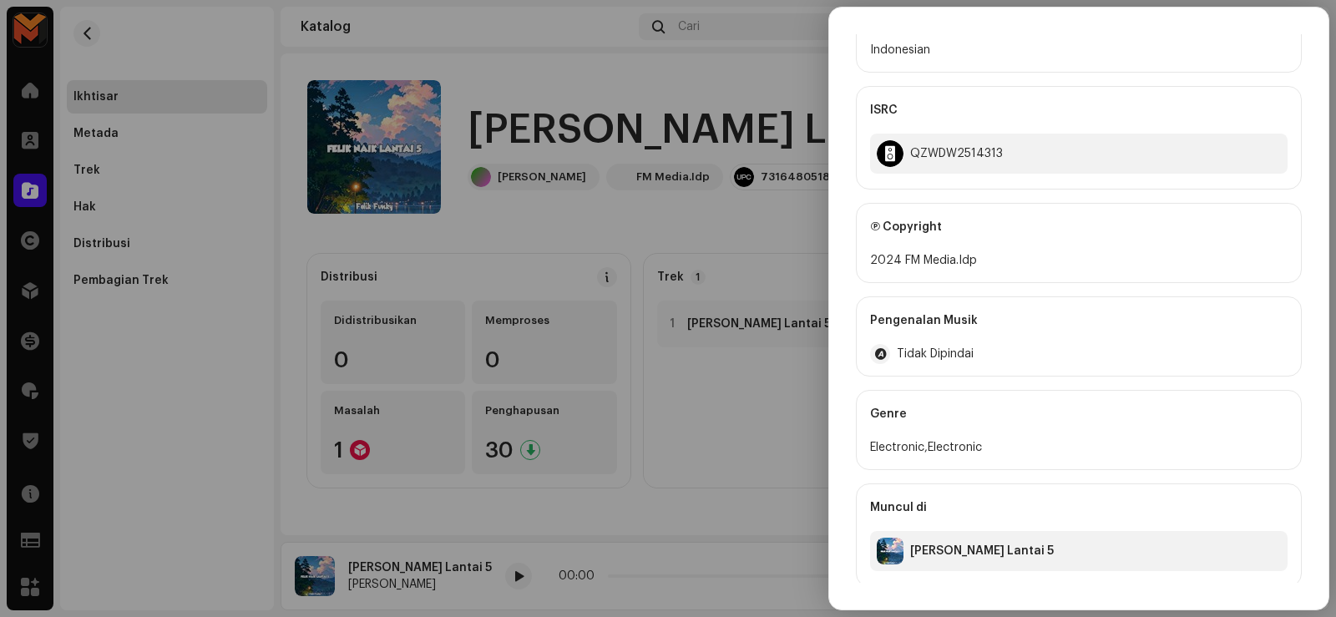
scroll to position [346, 0]
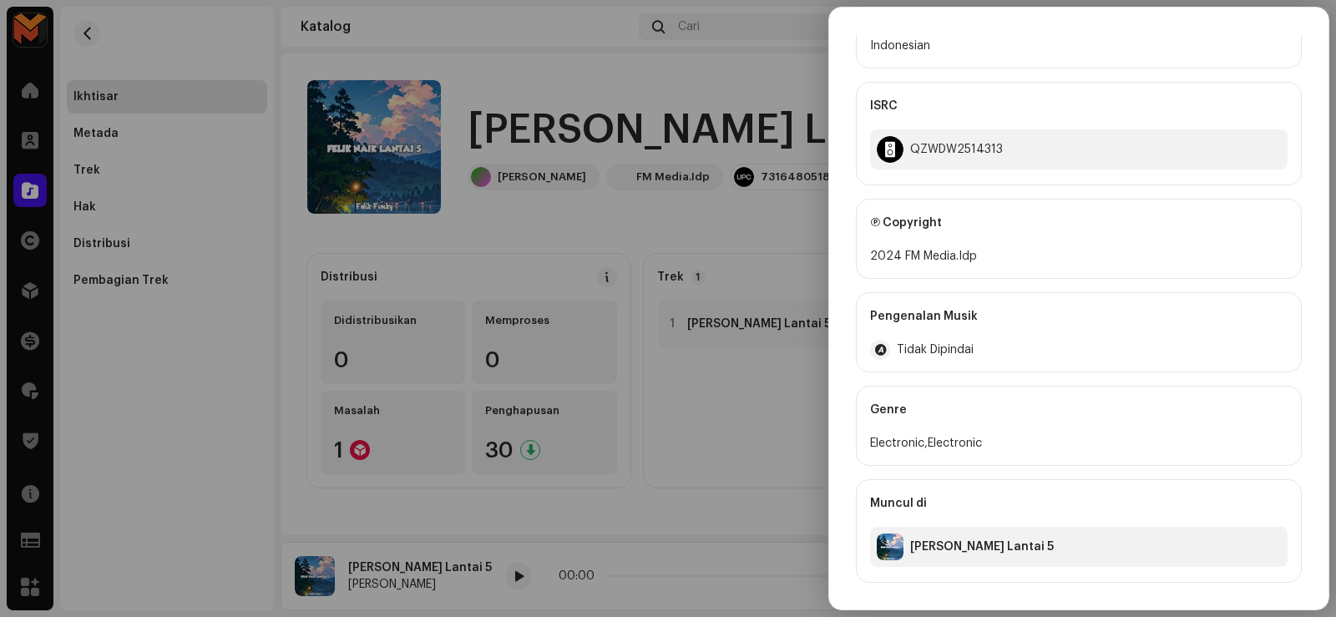
drag, startPoint x: 684, startPoint y: 471, endPoint x: 686, endPoint y: 462, distance: 9.3
click at [684, 470] on div at bounding box center [668, 308] width 1336 height 617
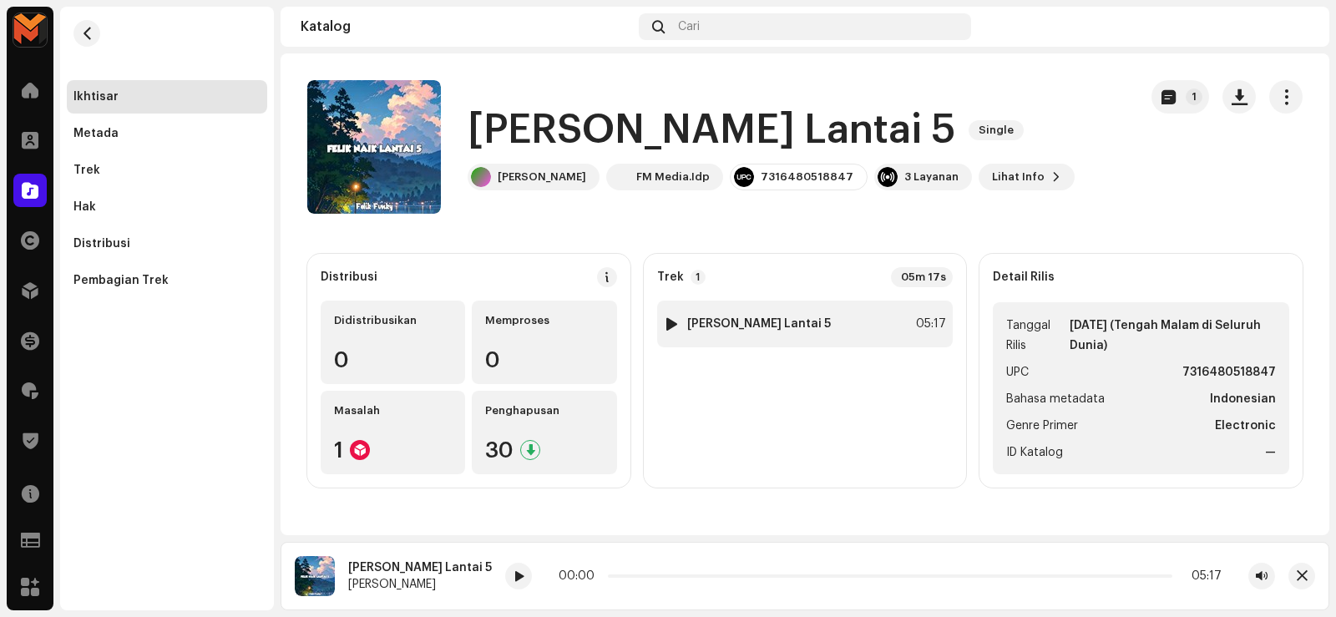
click at [785, 319] on strong "[PERSON_NAME] Lantai 5" at bounding box center [759, 323] width 144 height 13
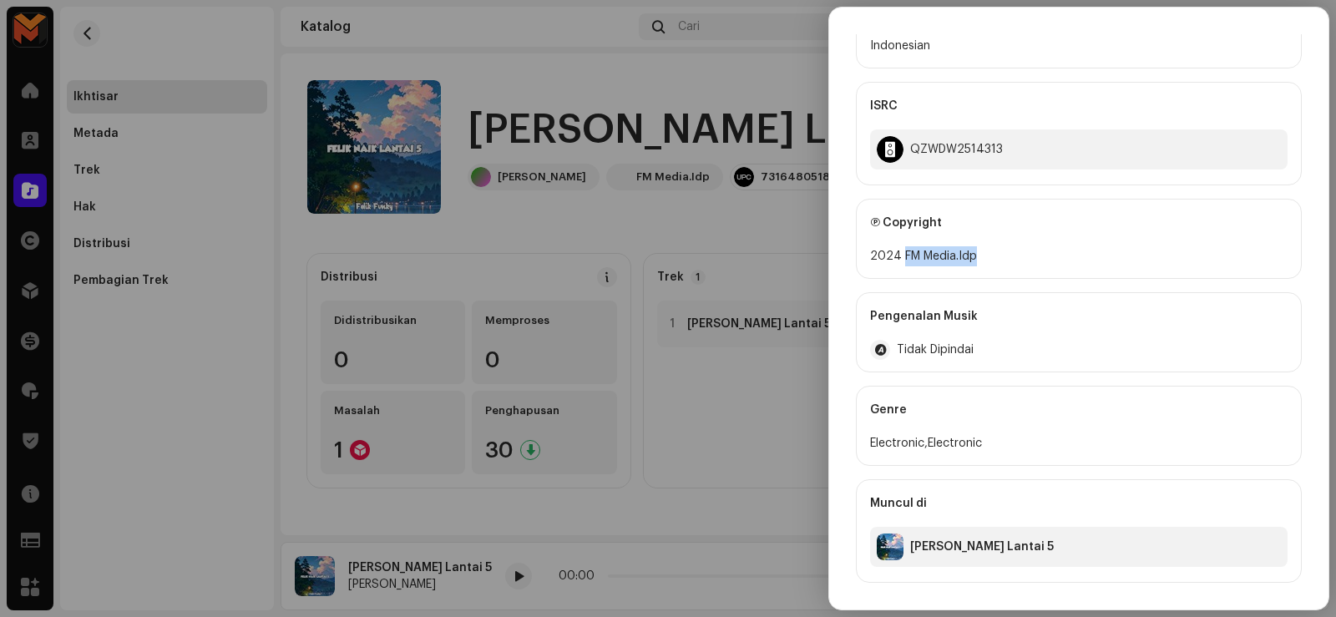
drag, startPoint x: 901, startPoint y: 254, endPoint x: 1013, endPoint y: 264, distance: 112.3
click at [1013, 264] on div "2024 FM Media.Idp" at bounding box center [1078, 256] width 417 height 20
copy div "FM Media.Idp"
click at [756, 222] on div at bounding box center [668, 308] width 1336 height 617
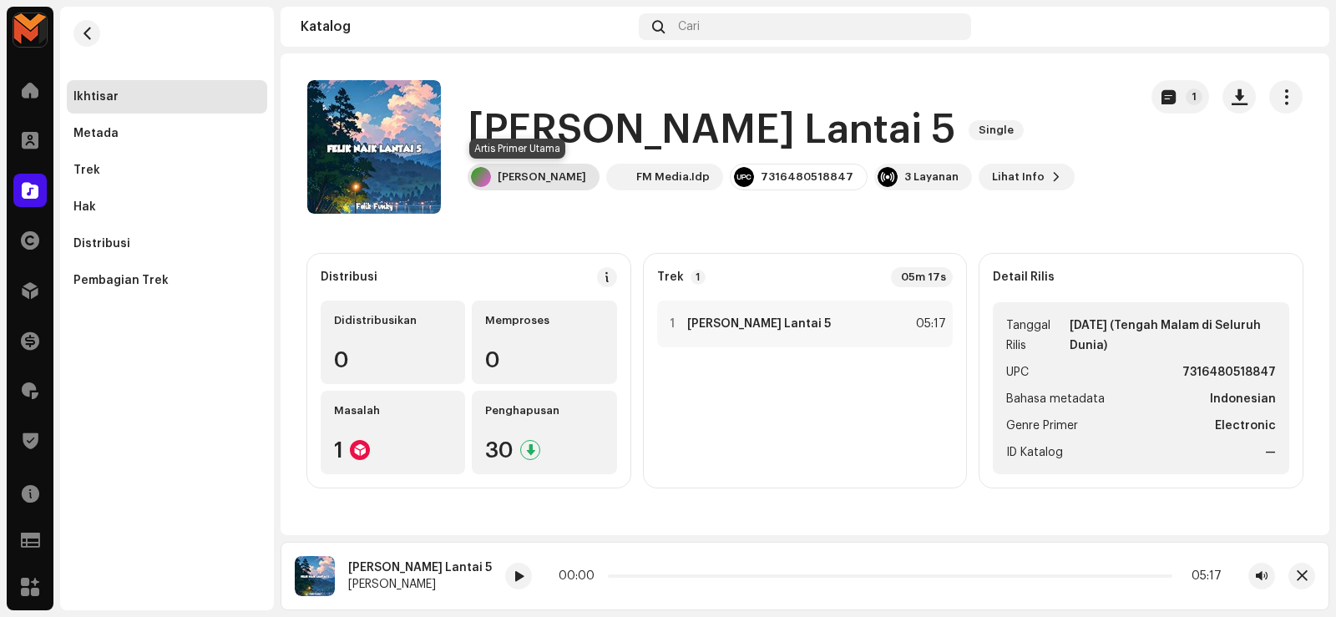
click at [514, 177] on div "[PERSON_NAME]" at bounding box center [541, 176] width 88 height 13
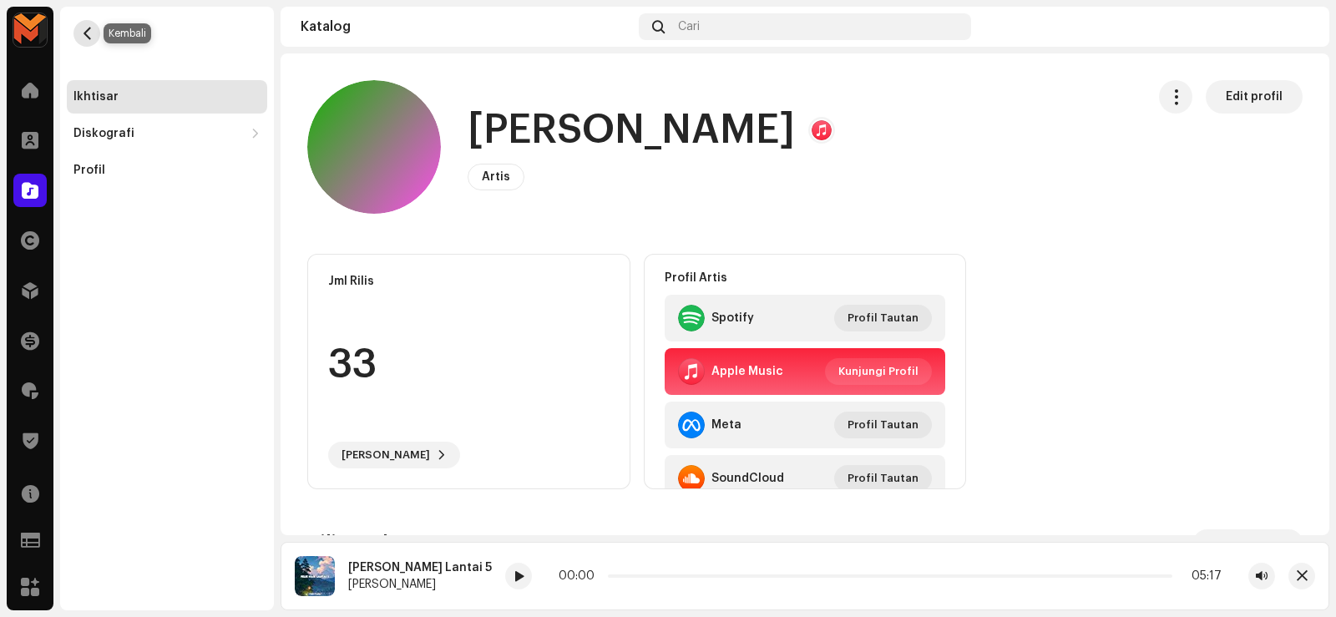
click at [81, 30] on span "button" at bounding box center [87, 33] width 13 height 13
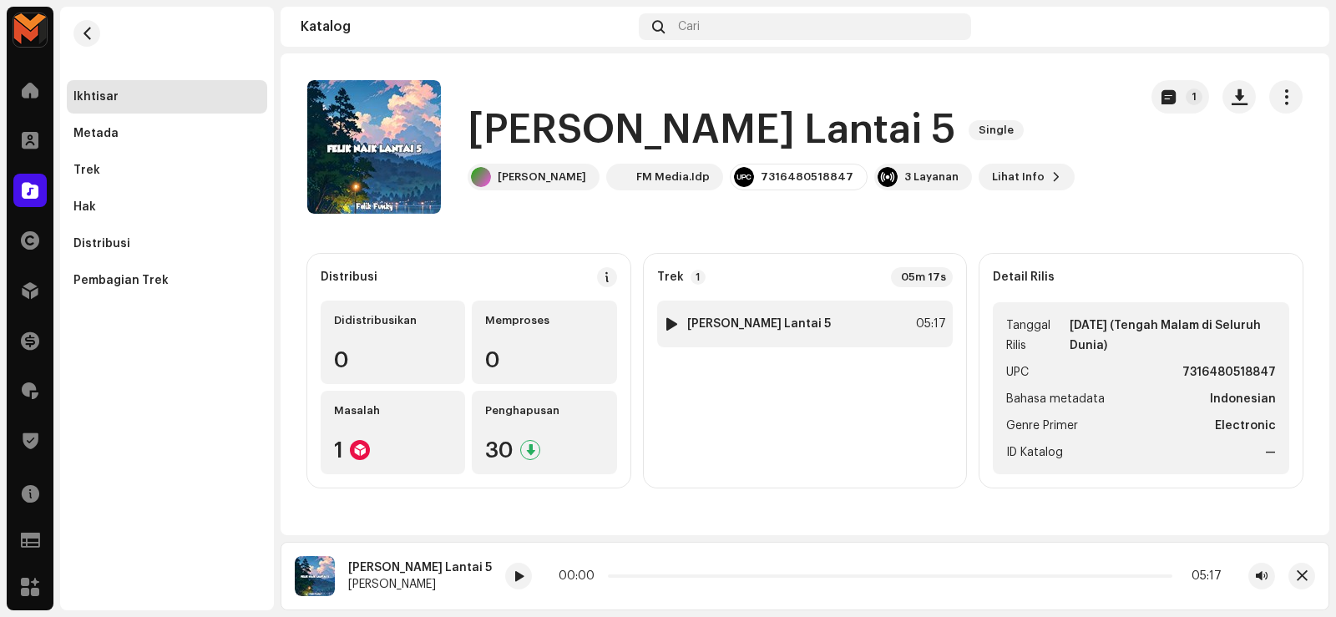
click at [777, 322] on strong "[PERSON_NAME] Lantai 5" at bounding box center [759, 323] width 144 height 13
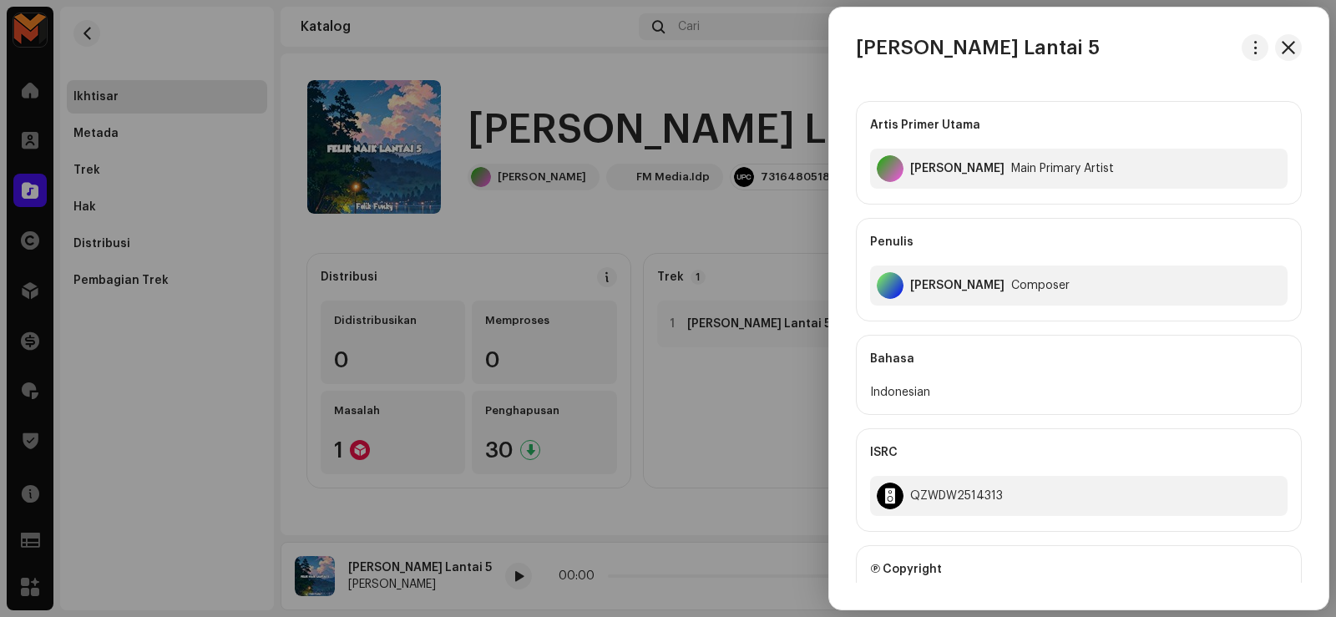
drag, startPoint x: 768, startPoint y: 226, endPoint x: 762, endPoint y: 219, distance: 9.5
click at [765, 224] on div at bounding box center [668, 308] width 1336 height 617
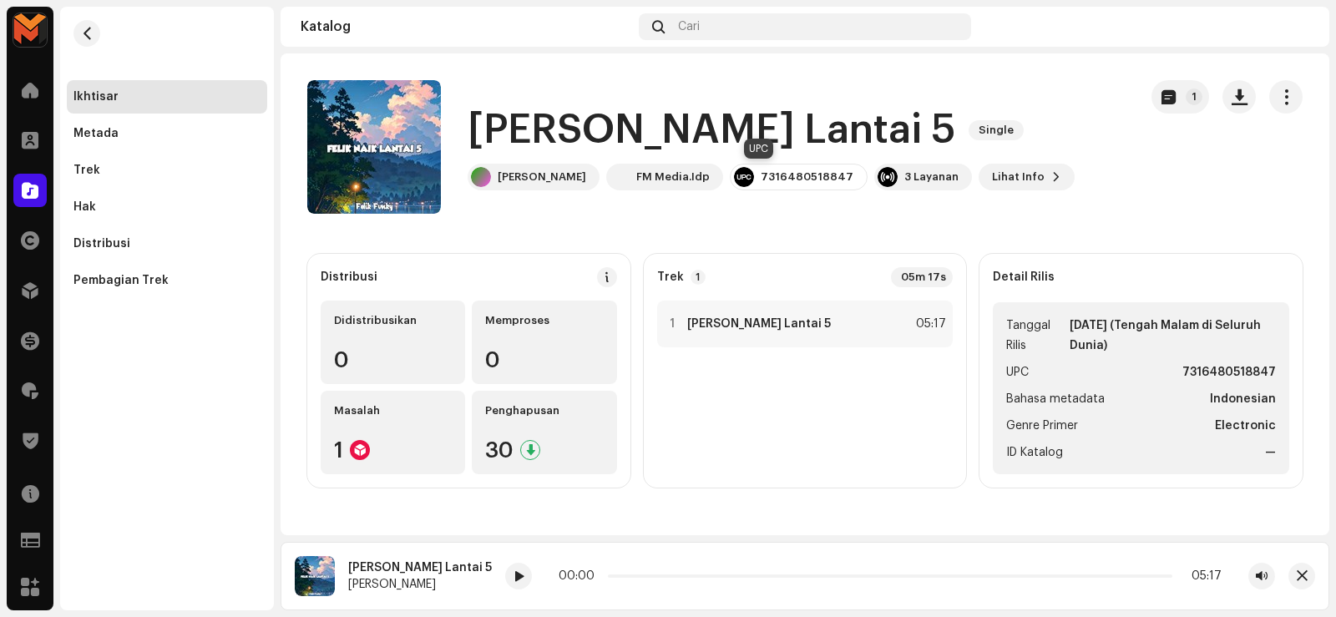
click at [760, 177] on div "7316480518847" at bounding box center [806, 176] width 93 height 13
copy div "7316480518847"
click at [799, 314] on div "1 [PERSON_NAME] Lantai 5 05:17" at bounding box center [805, 324] width 296 height 47
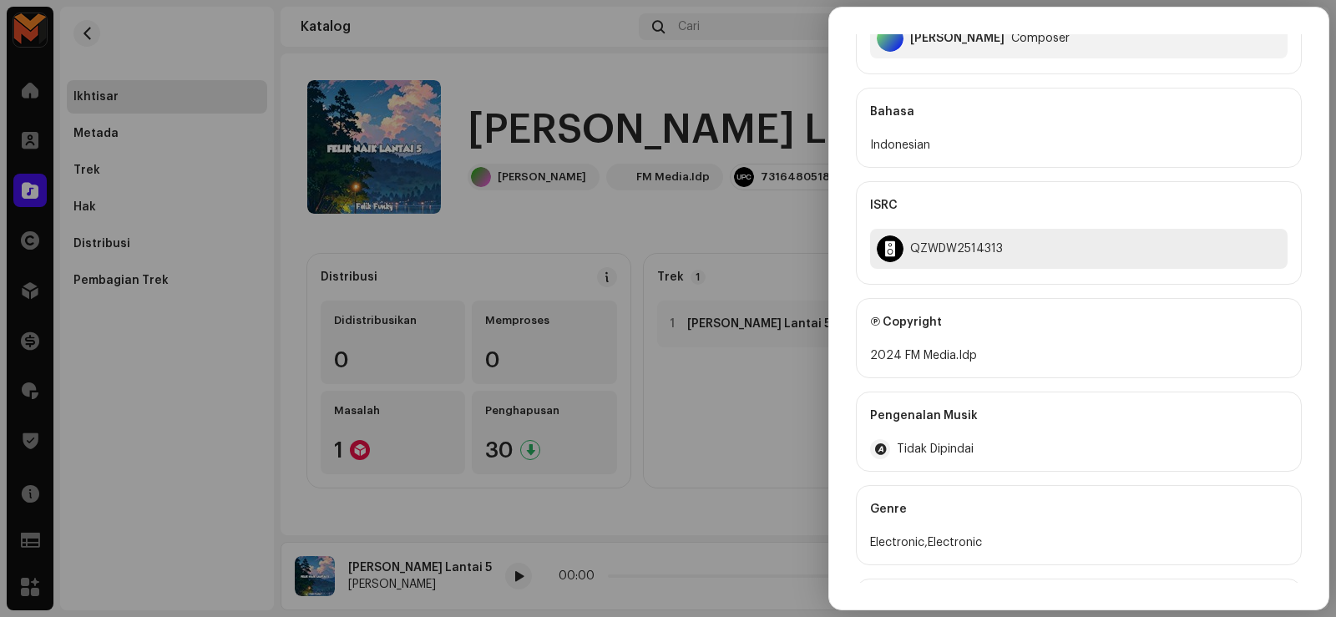
scroll to position [250, 0]
click at [946, 241] on div "QZWDW2514313" at bounding box center [956, 245] width 93 height 13
click at [945, 241] on div "QZWDW2514313" at bounding box center [956, 245] width 93 height 13
copy div "QZWDW2514313"
click at [517, 83] on div at bounding box center [668, 308] width 1336 height 617
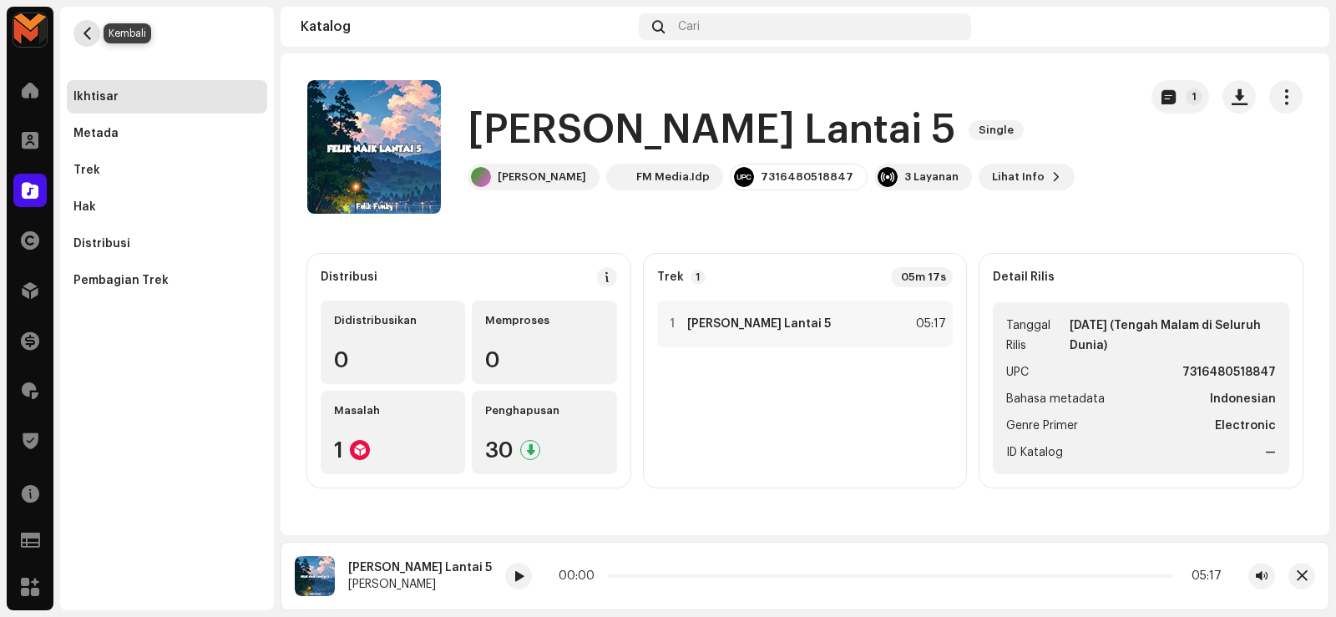
click at [90, 37] on span "button" at bounding box center [87, 33] width 13 height 13
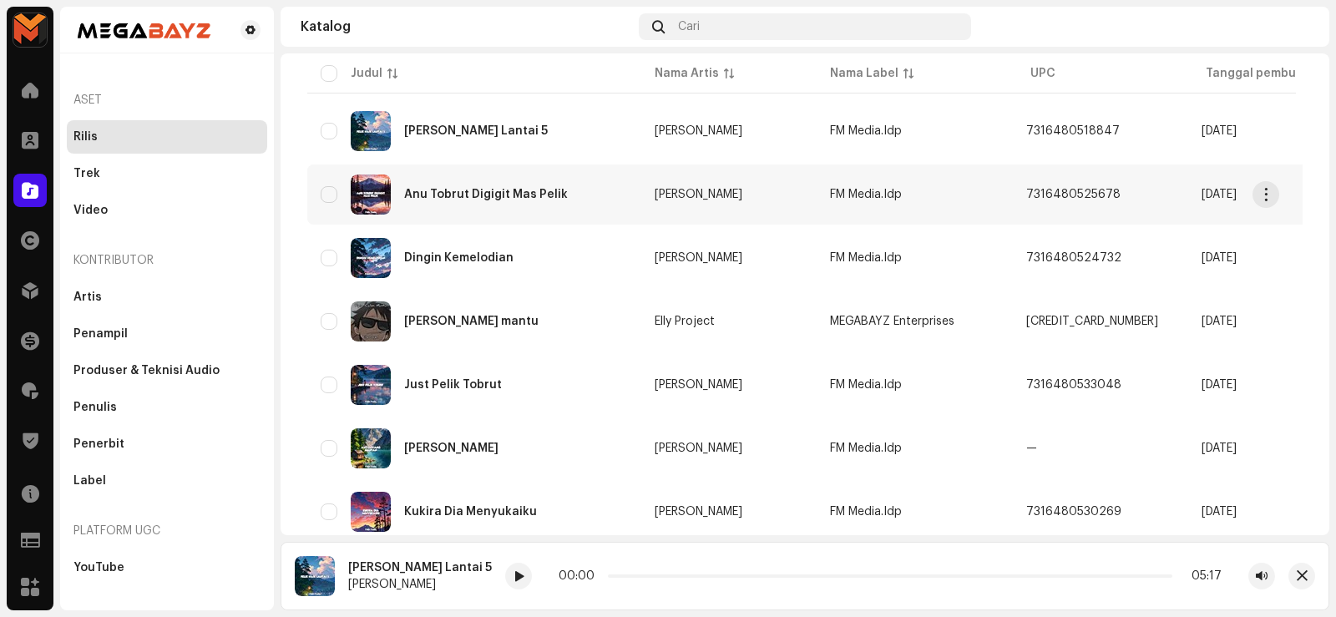
scroll to position [334, 0]
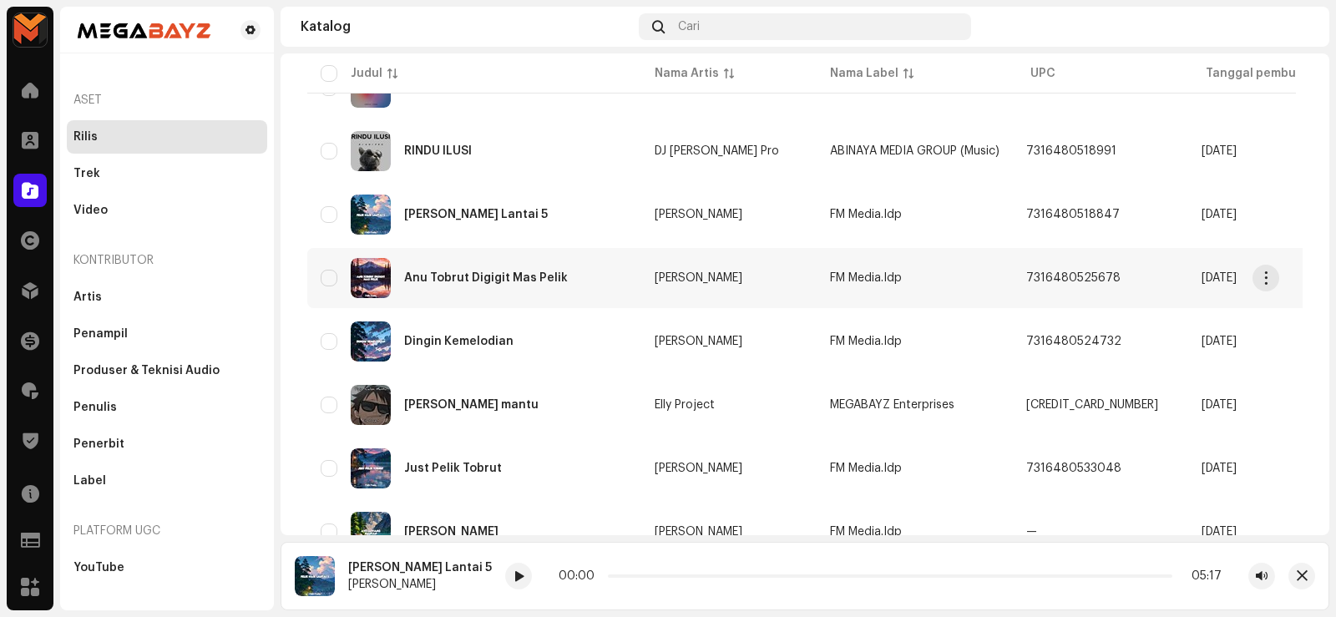
click at [478, 270] on div "Anu Tobrut Digigit Mas Pelik" at bounding box center [474, 278] width 307 height 40
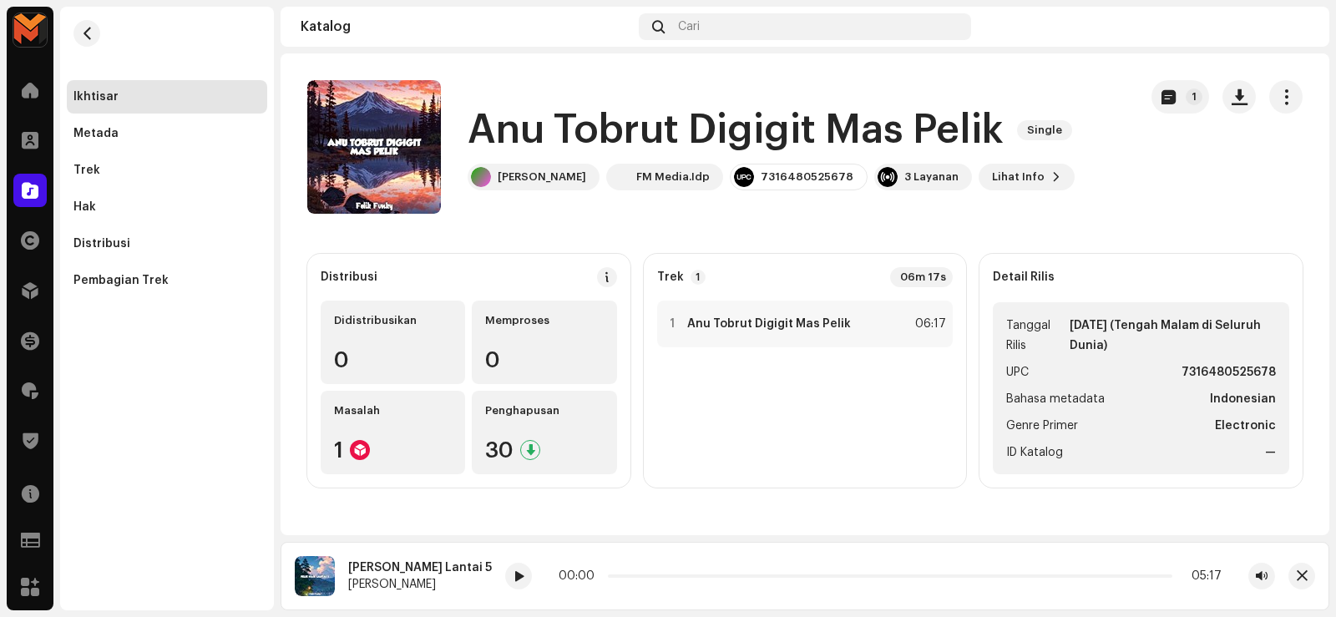
click at [710, 124] on h1 "Anu Tobrut Digigit Mas Pelik" at bounding box center [735, 130] width 536 height 53
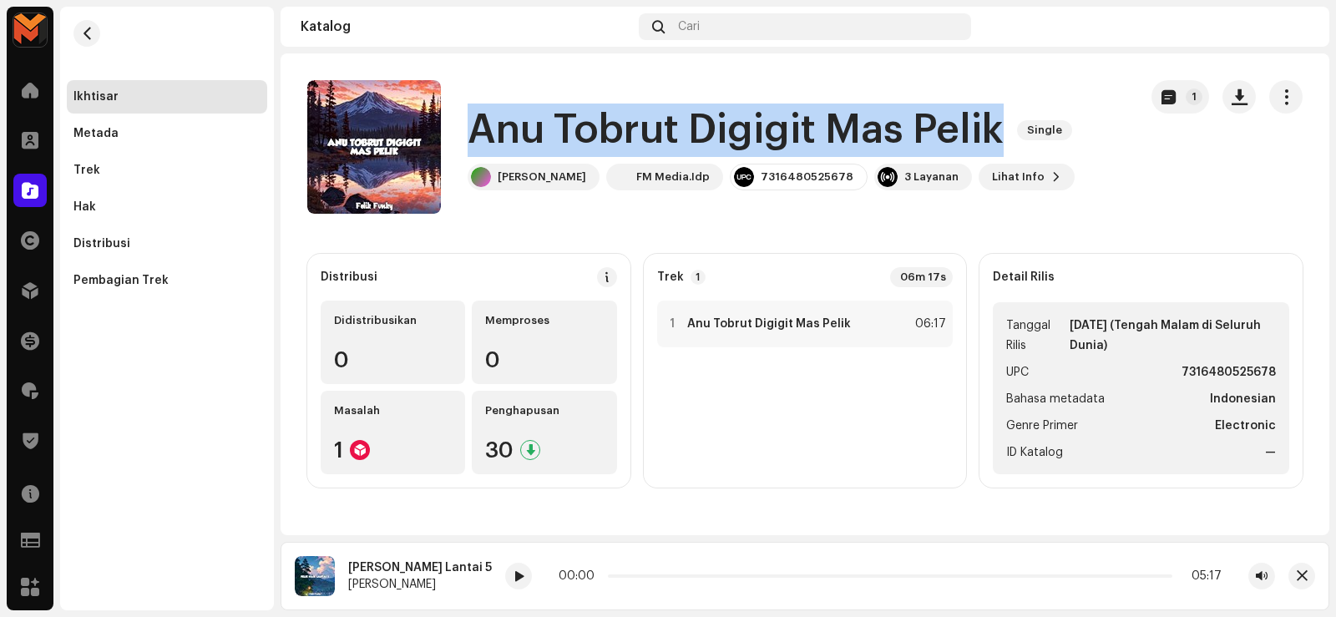
click at [710, 124] on h1 "Anu Tobrut Digigit Mas Pelik" at bounding box center [735, 130] width 536 height 53
copy div "Anu Tobrut Digigit Mas Pelik Single"
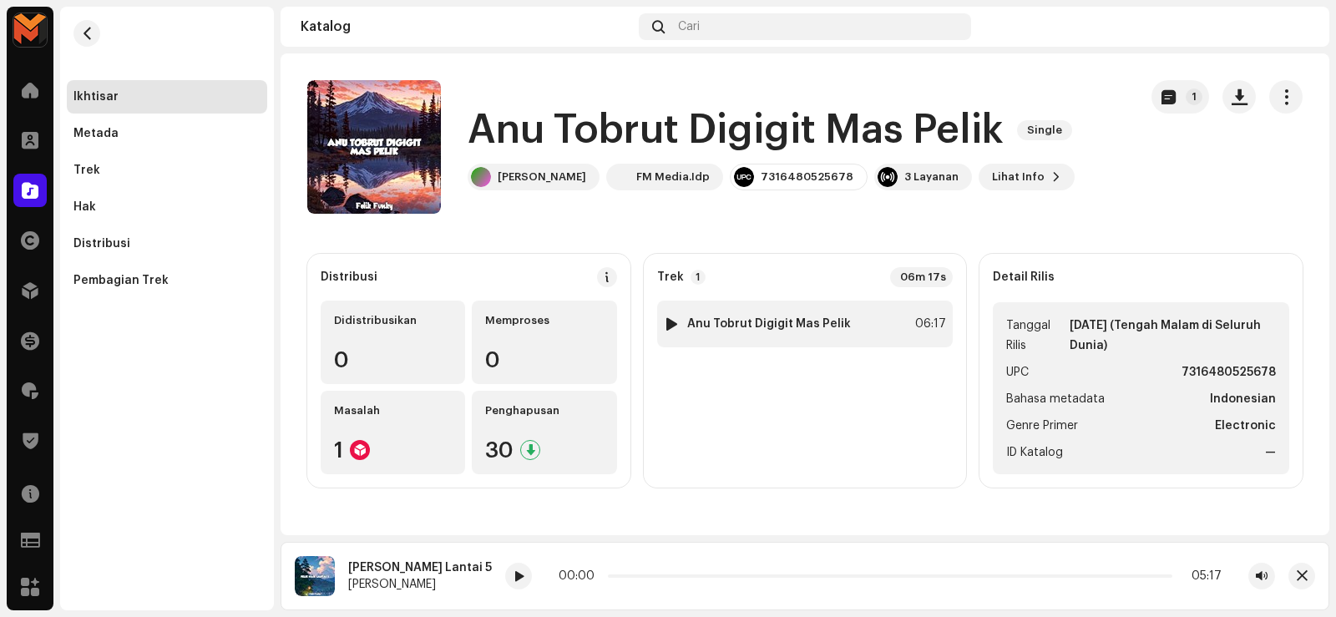
click at [670, 323] on div at bounding box center [671, 323] width 13 height 13
click at [669, 323] on div at bounding box center [671, 323] width 13 height 13
click at [671, 326] on div at bounding box center [671, 323] width 13 height 13
click at [672, 327] on div at bounding box center [671, 323] width 13 height 13
click at [672, 330] on div at bounding box center [671, 323] width 13 height 13
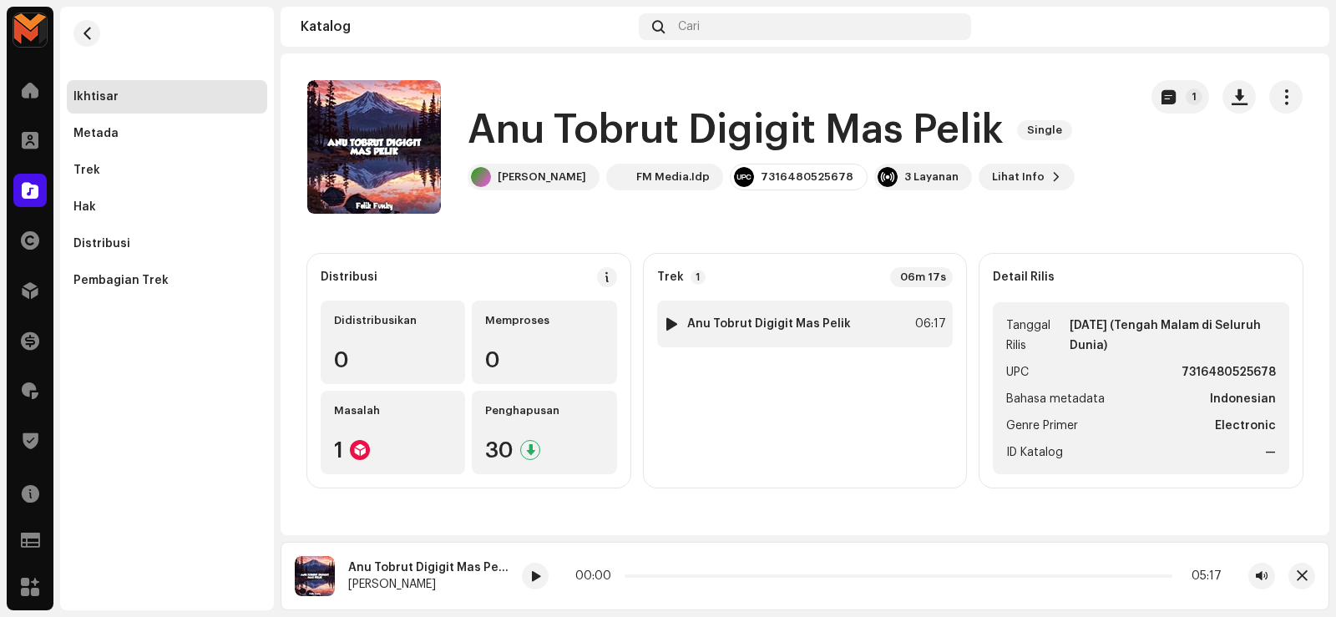
click at [673, 331] on div "1" at bounding box center [672, 324] width 17 height 17
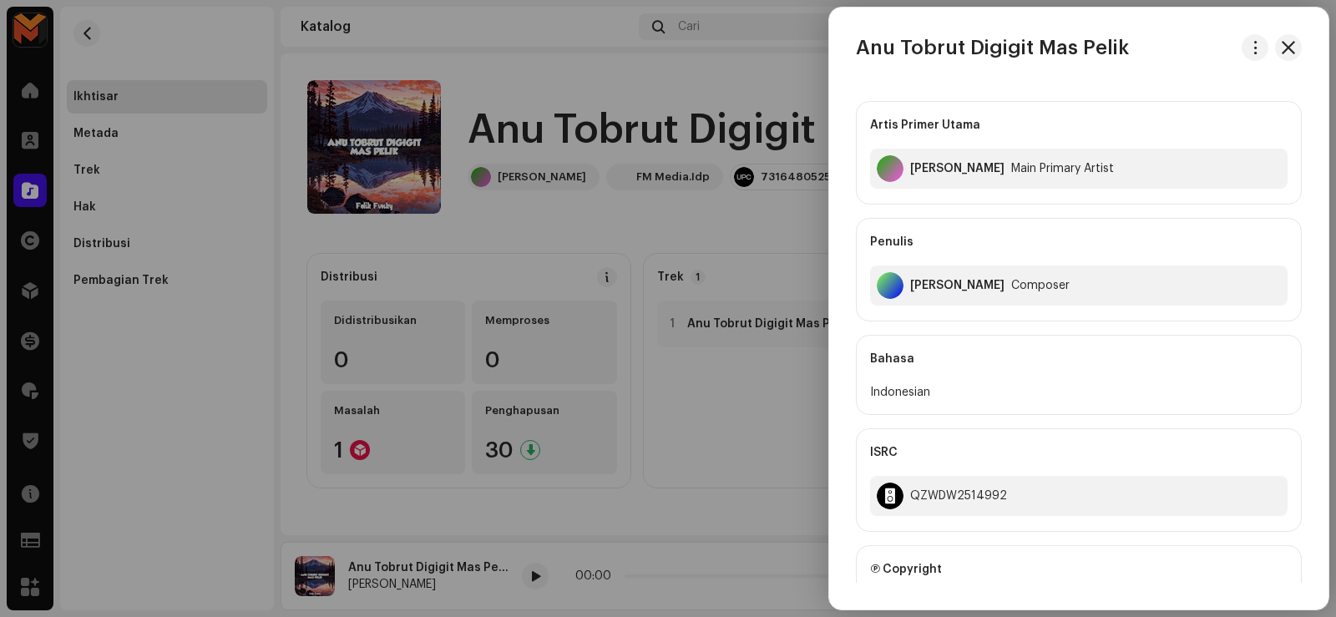
click at [701, 353] on div at bounding box center [668, 308] width 1336 height 617
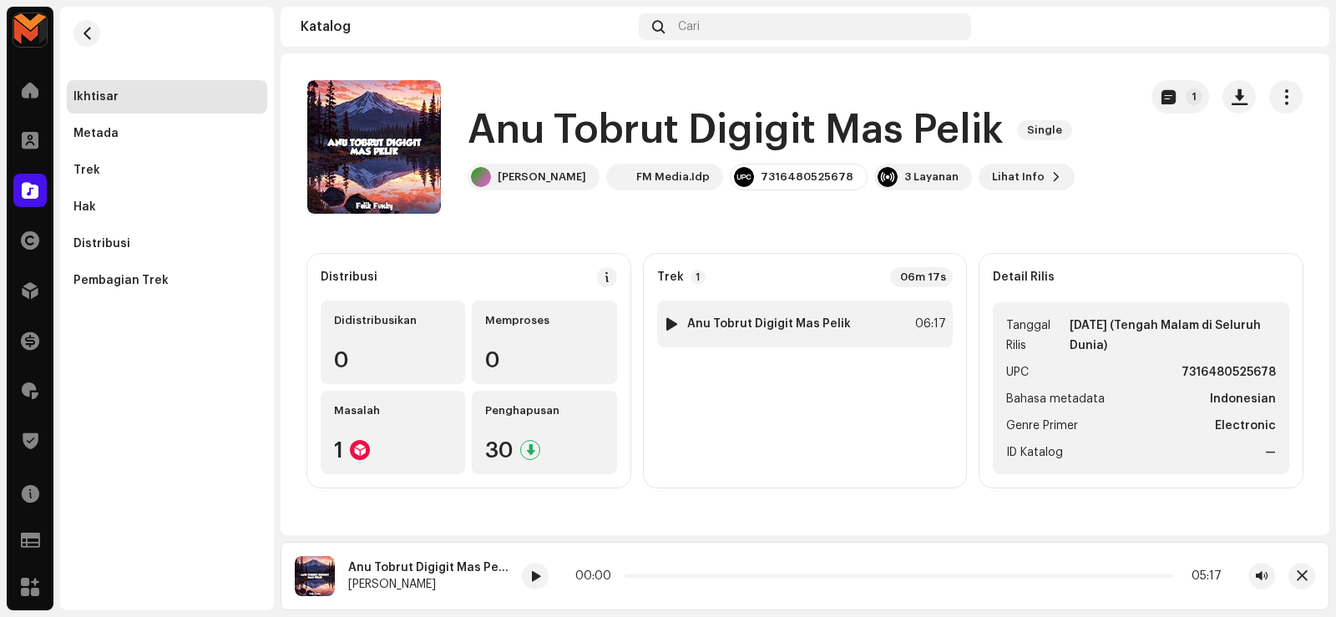
click at [673, 323] on div at bounding box center [671, 323] width 13 height 13
click at [665, 322] on div at bounding box center [671, 323] width 13 height 13
click at [665, 321] on div at bounding box center [671, 323] width 13 height 13
click at [670, 321] on div at bounding box center [671, 323] width 13 height 13
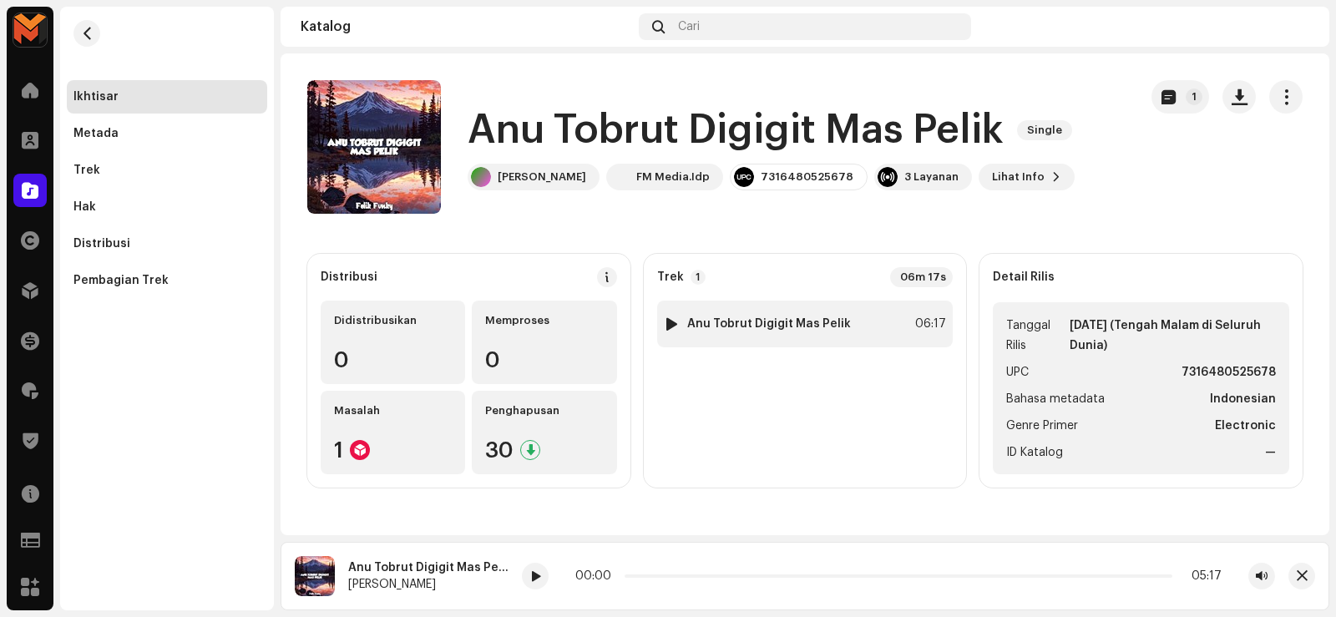
click at [670, 321] on div at bounding box center [671, 323] width 13 height 13
click at [674, 322] on div at bounding box center [671, 323] width 13 height 13
click at [668, 322] on div at bounding box center [671, 323] width 13 height 13
click at [669, 322] on div at bounding box center [671, 323] width 13 height 13
click at [669, 323] on div at bounding box center [671, 323] width 13 height 13
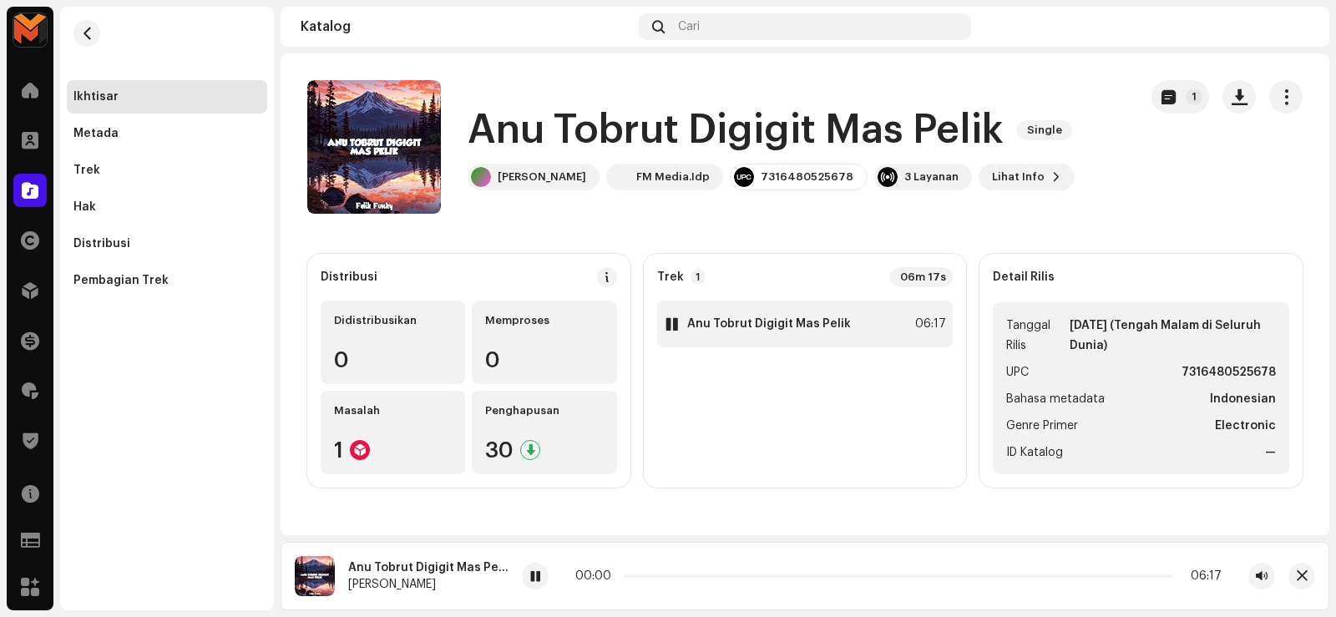
click at [669, 324] on div "1" at bounding box center [672, 324] width 17 height 17
click at [1242, 93] on span "button" at bounding box center [1239, 96] width 16 height 13
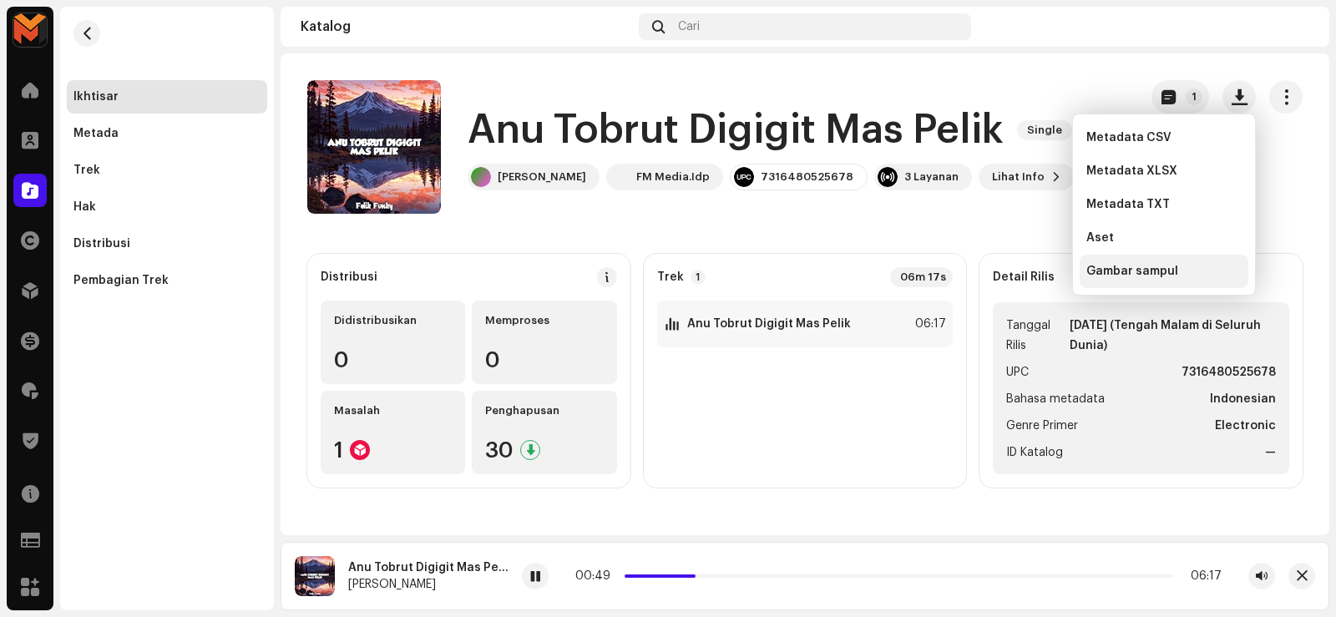
click at [1130, 278] on div "Gambar sampul" at bounding box center [1163, 271] width 169 height 33
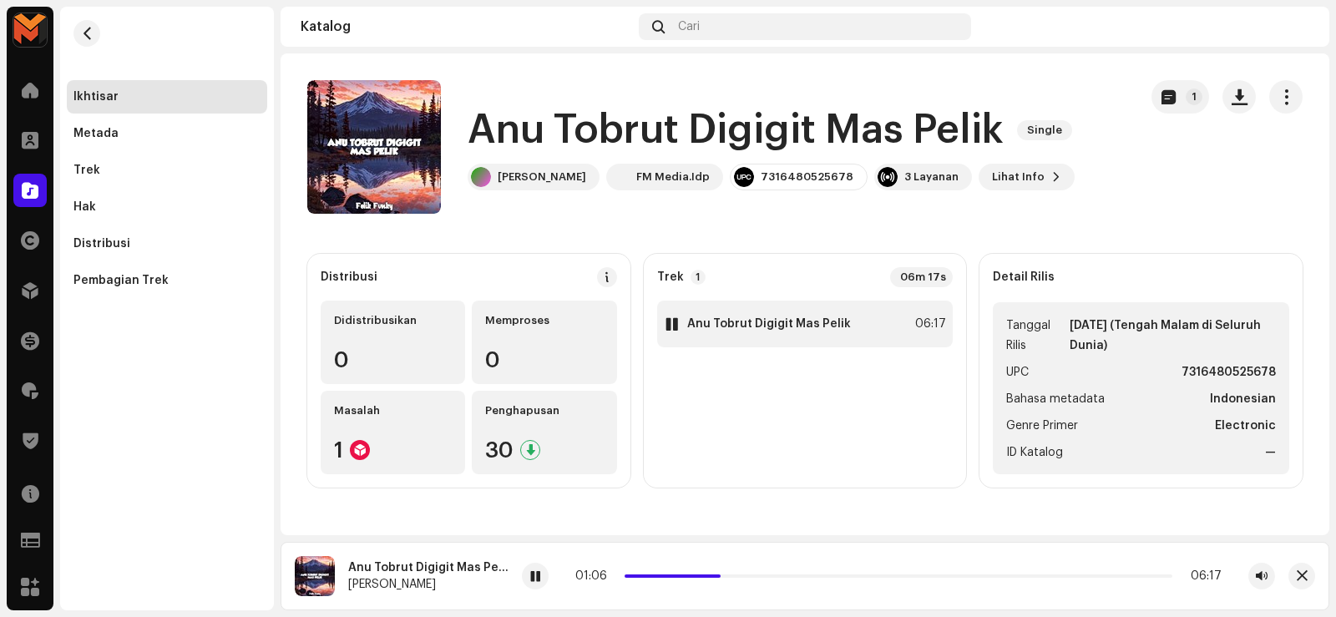
click at [760, 316] on div "1 Anu Tobrut Digigit Mas Pelik" at bounding box center [757, 324] width 187 height 17
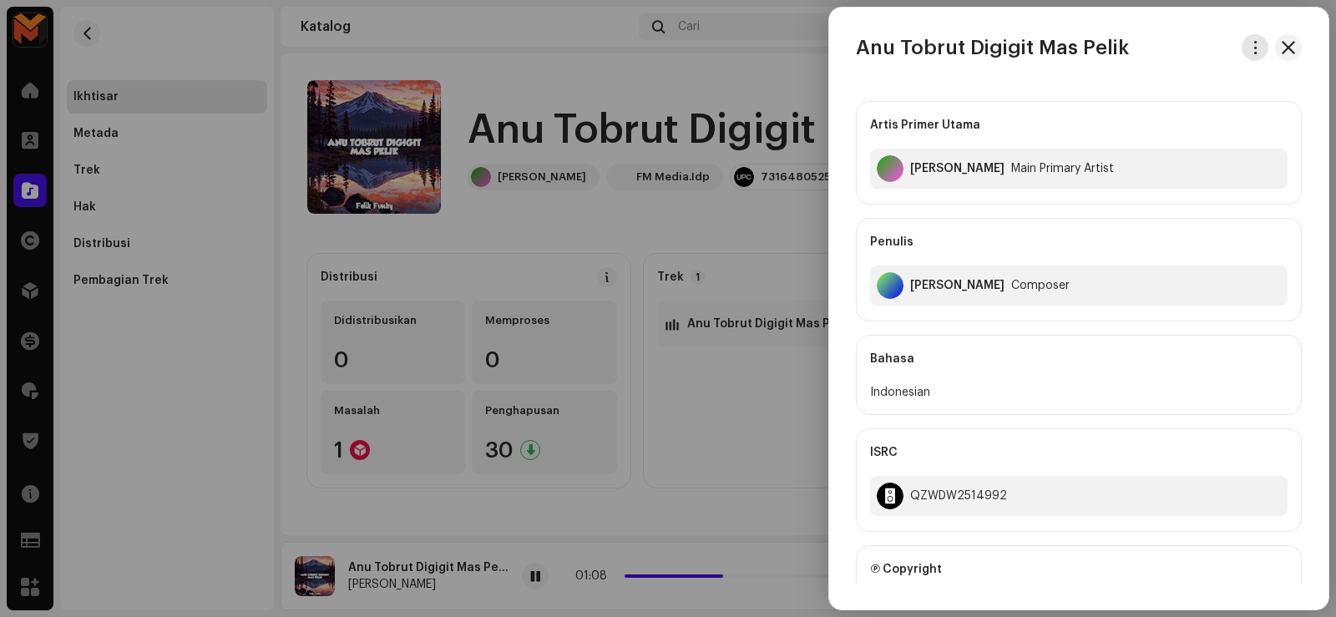
click at [1254, 51] on span "button" at bounding box center [1255, 47] width 13 height 13
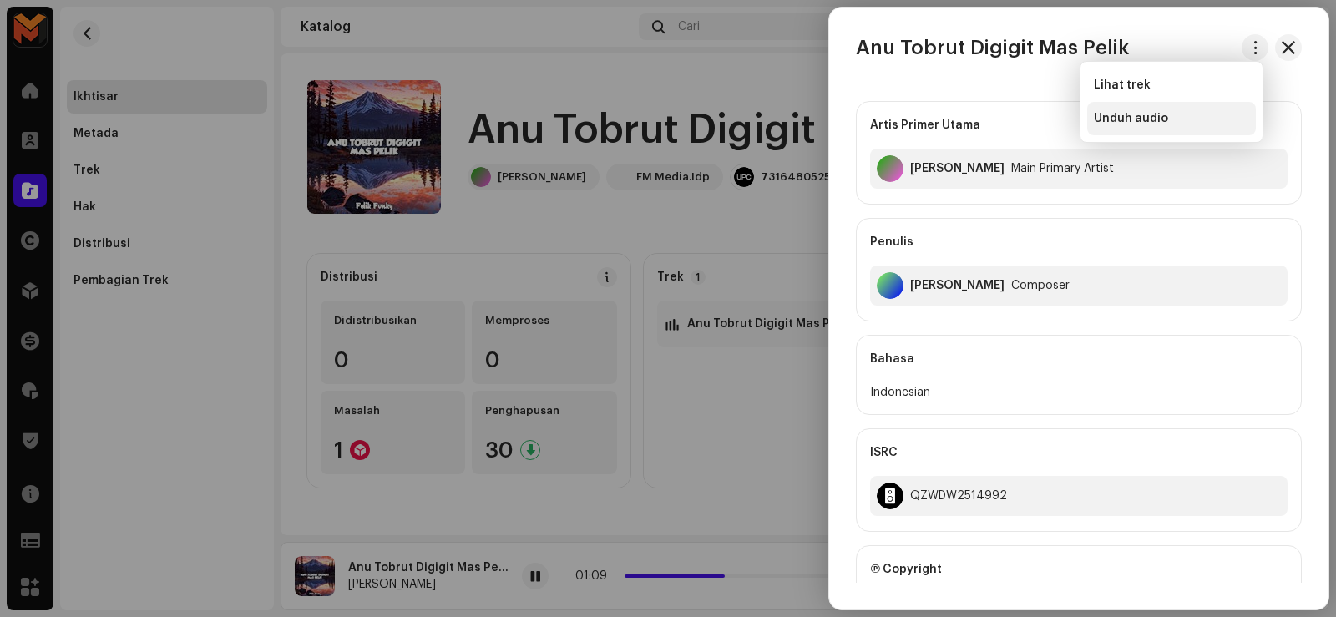
click at [1185, 126] on div "Unduh audio" at bounding box center [1171, 118] width 169 height 33
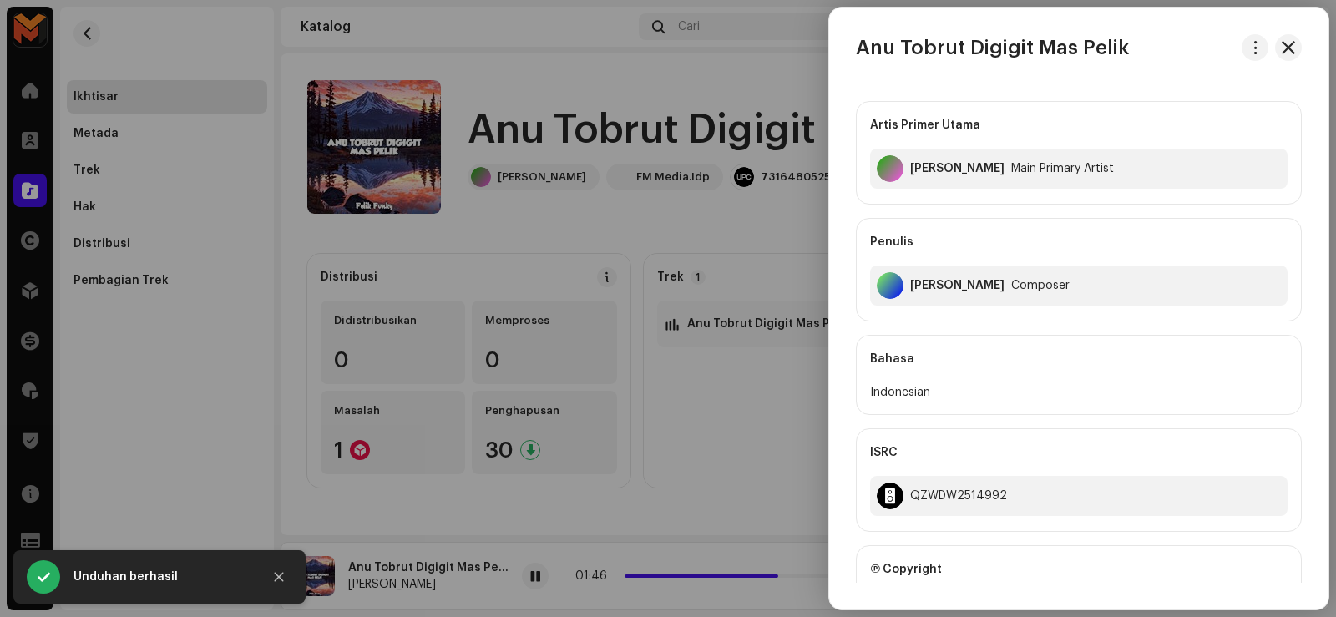
click at [574, 114] on div at bounding box center [668, 308] width 1336 height 617
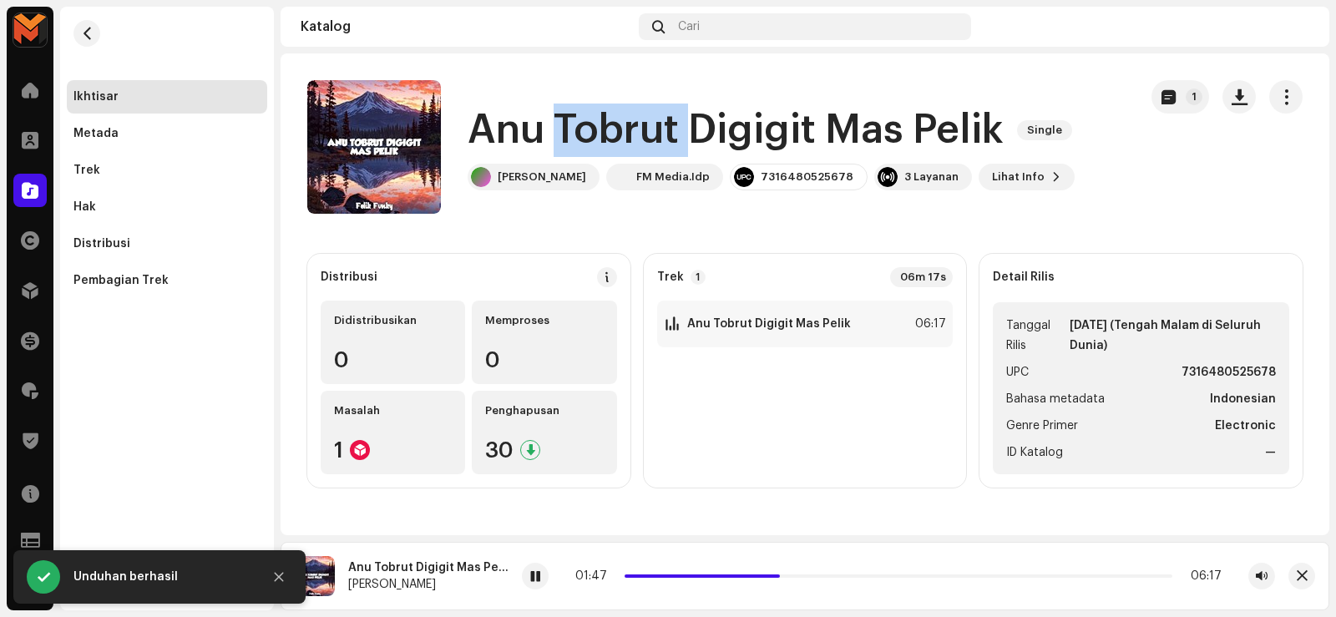
click at [574, 114] on h1 "Anu Tobrut Digigit Mas Pelik" at bounding box center [735, 130] width 536 height 53
click at [572, 114] on h1 "Anu Tobrut Digigit Mas Pelik" at bounding box center [735, 130] width 536 height 53
click at [571, 115] on h1 "Anu Tobrut Digigit Mas Pelik" at bounding box center [735, 130] width 536 height 53
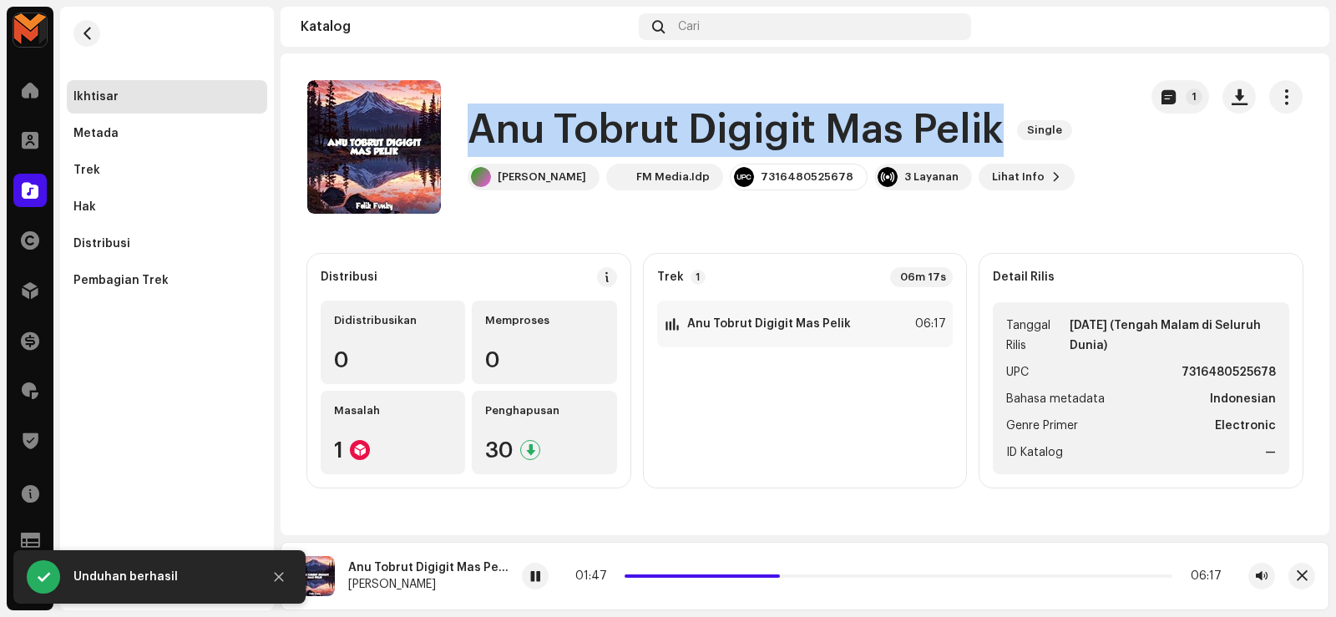
click at [571, 116] on h1 "Anu Tobrut Digigit Mas Pelik" at bounding box center [735, 130] width 536 height 53
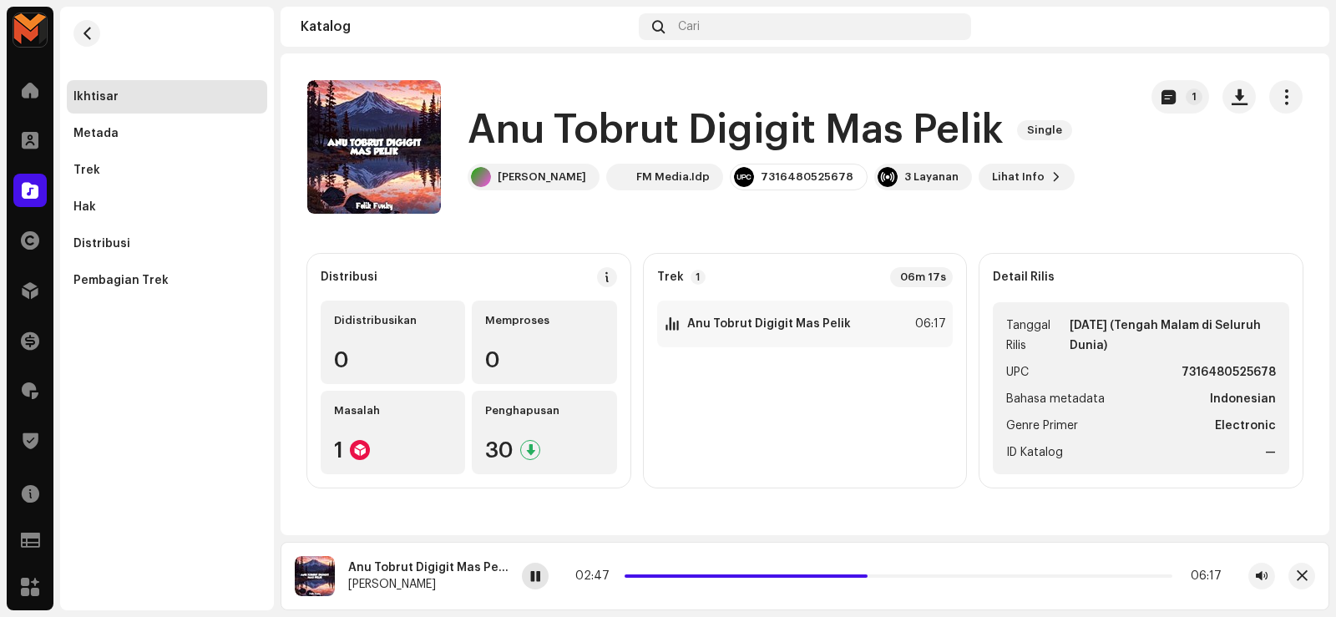
click at [530, 578] on span at bounding box center [535, 576] width 10 height 13
click at [765, 328] on strong "Anu Tobrut Digigit Mas Pelik" at bounding box center [769, 323] width 164 height 13
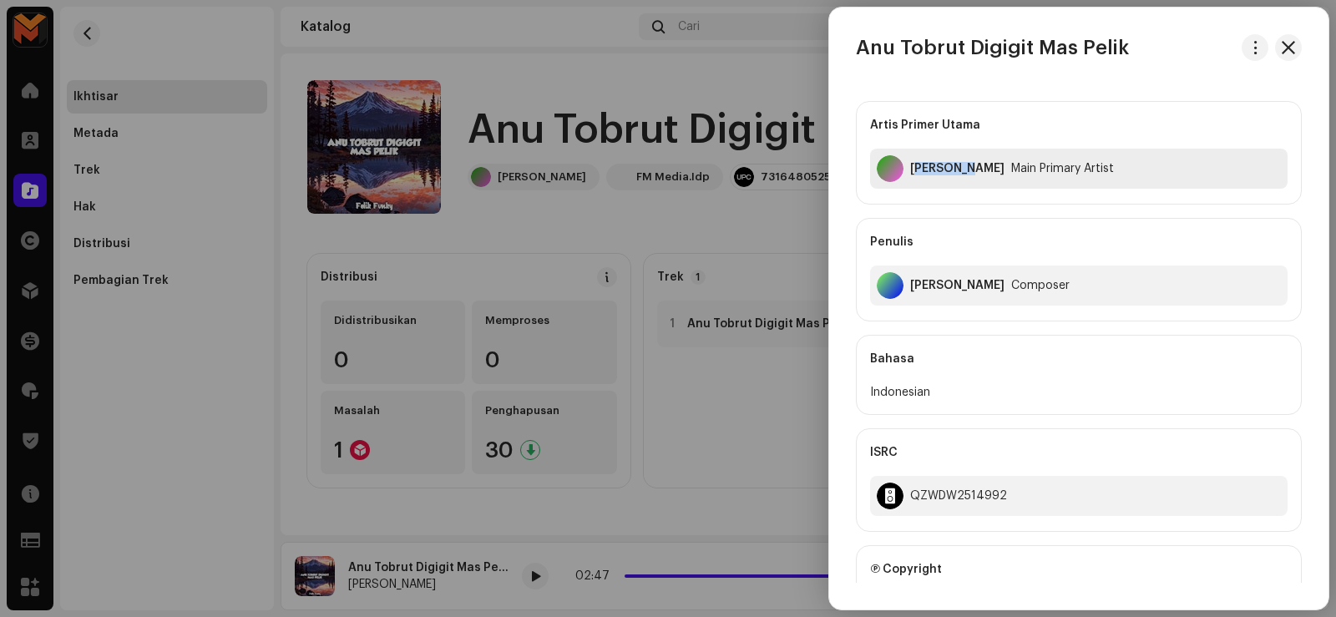
drag, startPoint x: 914, startPoint y: 162, endPoint x: 956, endPoint y: 173, distance: 43.1
click at [956, 173] on div "[PERSON_NAME]" at bounding box center [957, 168] width 94 height 13
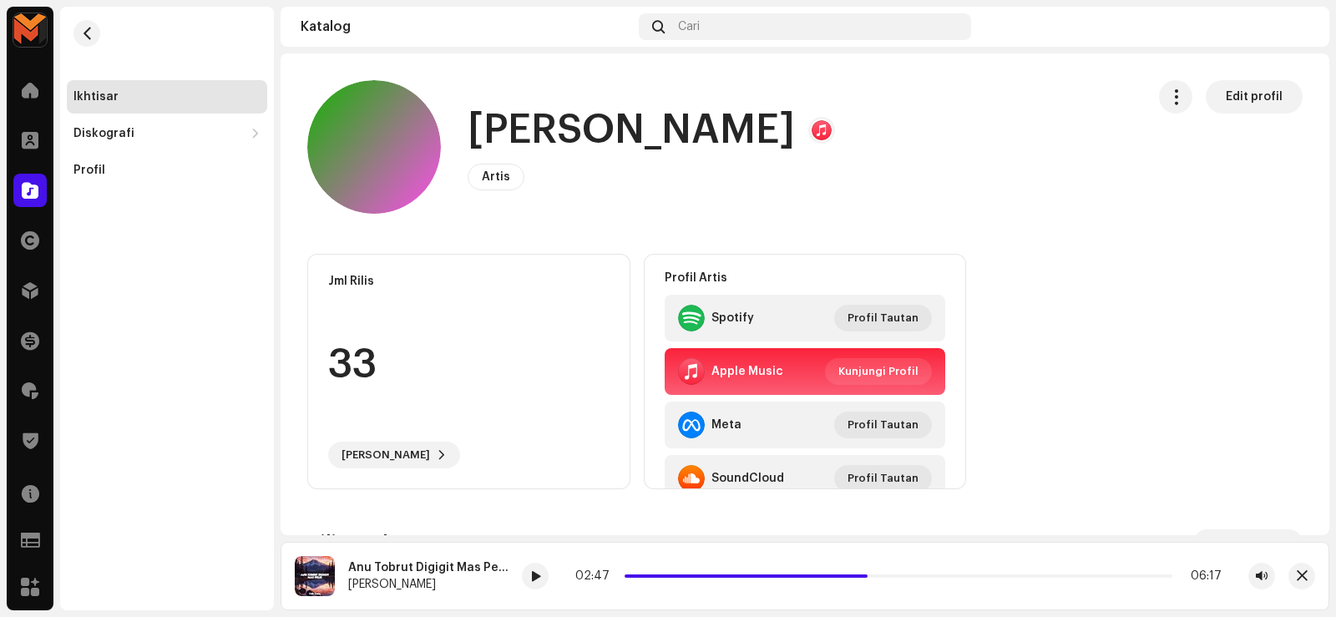
click at [610, 117] on h1 "[PERSON_NAME]" at bounding box center [630, 130] width 327 height 53
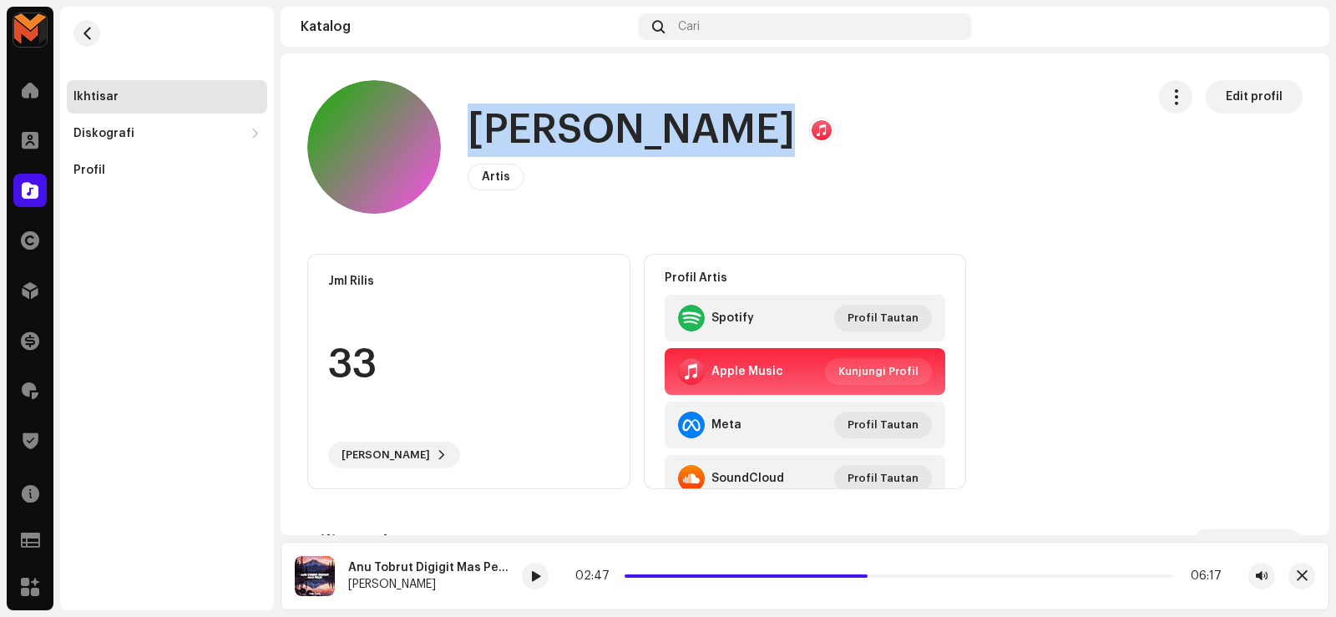
click at [610, 117] on h1 "[PERSON_NAME]" at bounding box center [630, 130] width 327 height 53
copy h1 "[PERSON_NAME]"
click at [83, 29] on span "button" at bounding box center [87, 33] width 13 height 13
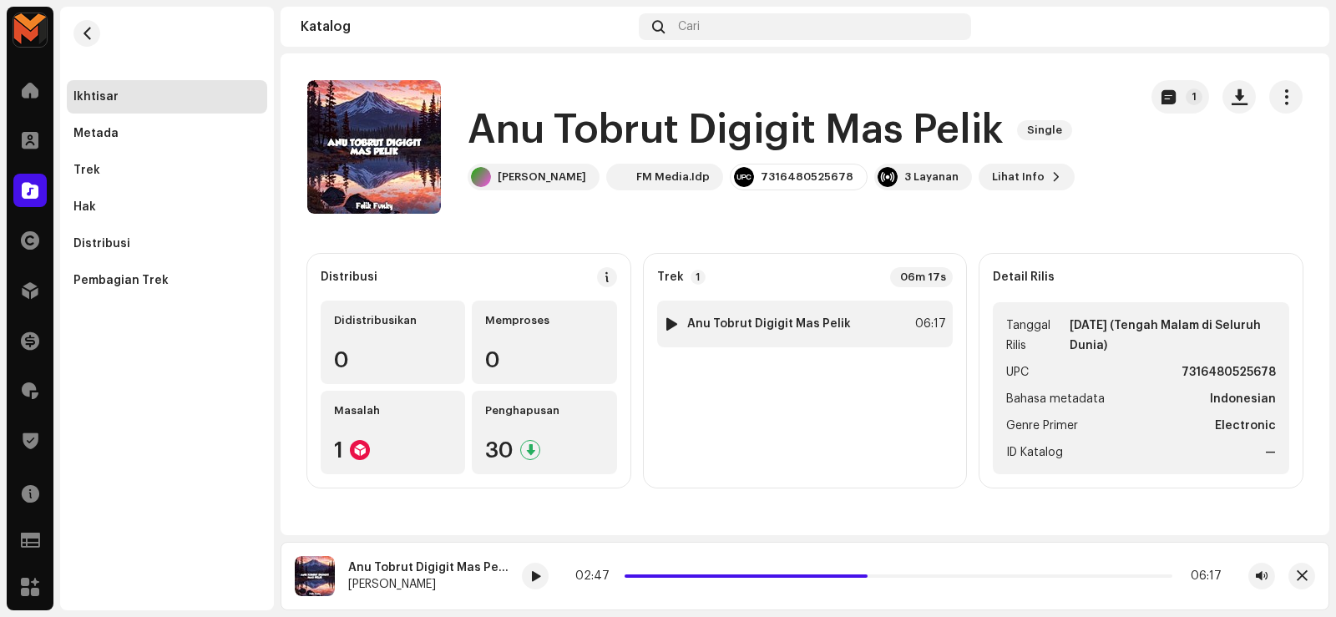
click at [744, 308] on div "1 Anu Tobrut Digigit Mas Pelik 06:17" at bounding box center [805, 324] width 296 height 47
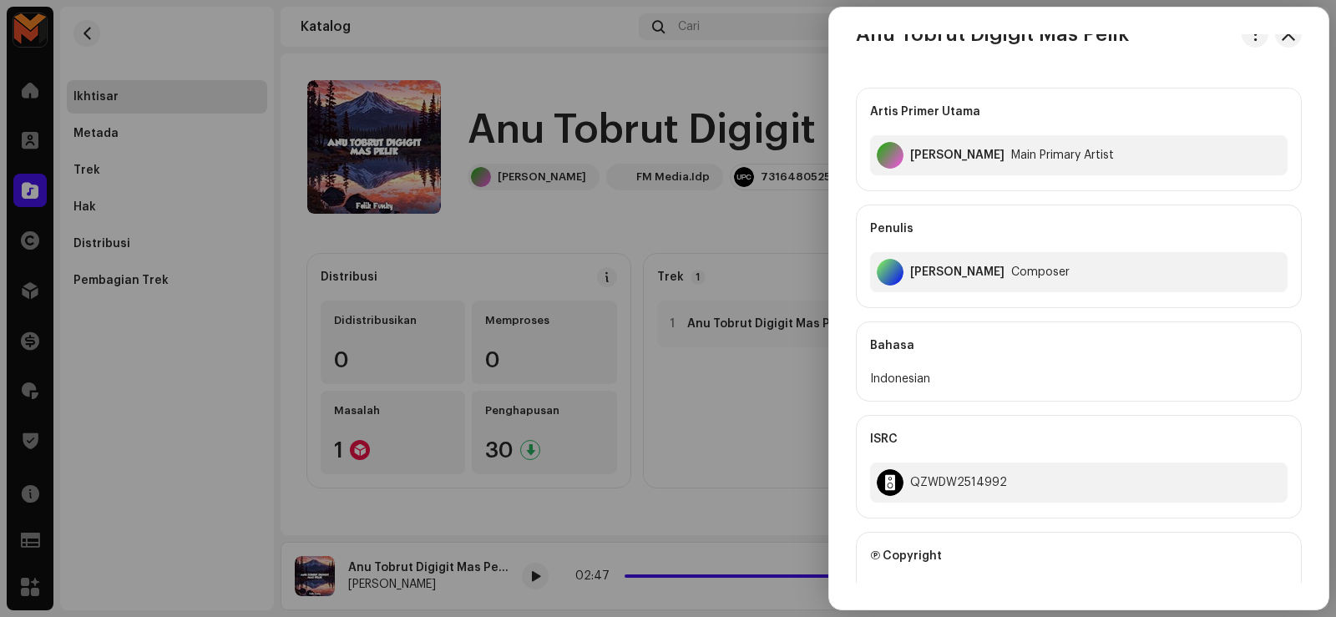
scroll to position [13, 0]
click at [912, 270] on div "[PERSON_NAME]" at bounding box center [957, 272] width 94 height 13
click at [911, 270] on div "[PERSON_NAME]" at bounding box center [957, 272] width 94 height 13
click at [911, 271] on div "[PERSON_NAME]" at bounding box center [957, 272] width 94 height 13
copy div "[PERSON_NAME]"
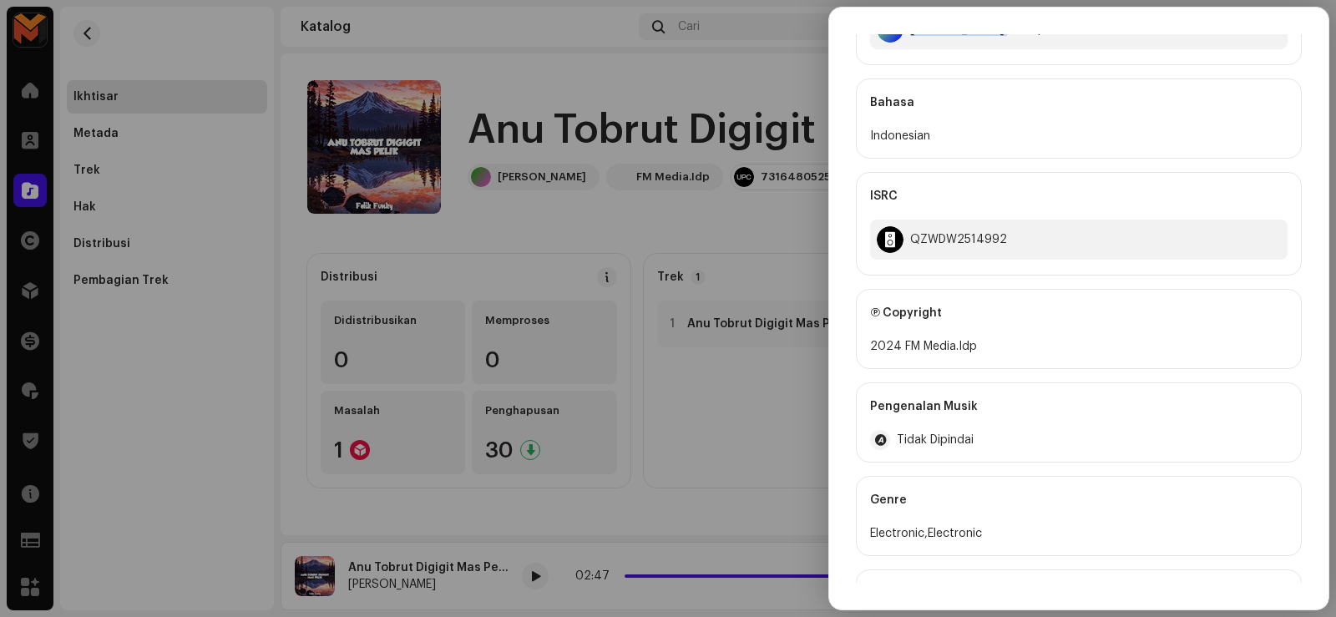
scroll to position [263, 0]
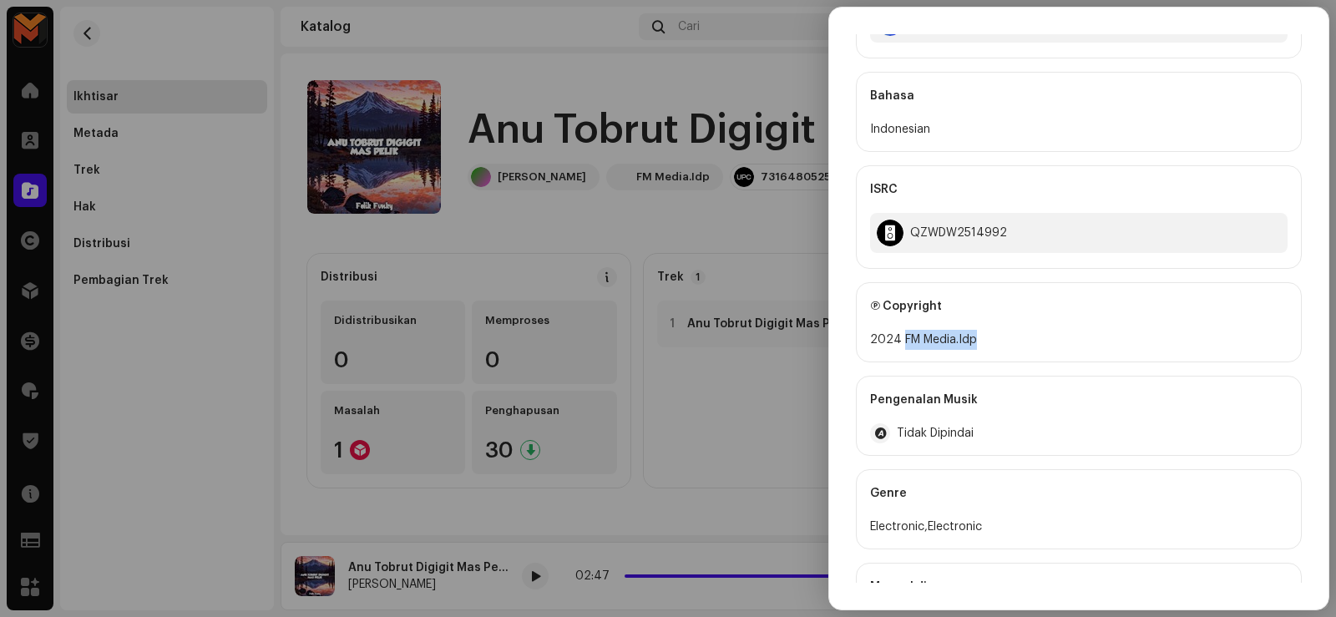
drag, startPoint x: 903, startPoint y: 341, endPoint x: 985, endPoint y: 360, distance: 84.0
click at [985, 360] on div "Ⓟ Copyright 2024 FM Media.Idp" at bounding box center [1079, 322] width 446 height 80
copy div "FM Media.Idp"
click at [694, 190] on div at bounding box center [668, 308] width 1336 height 617
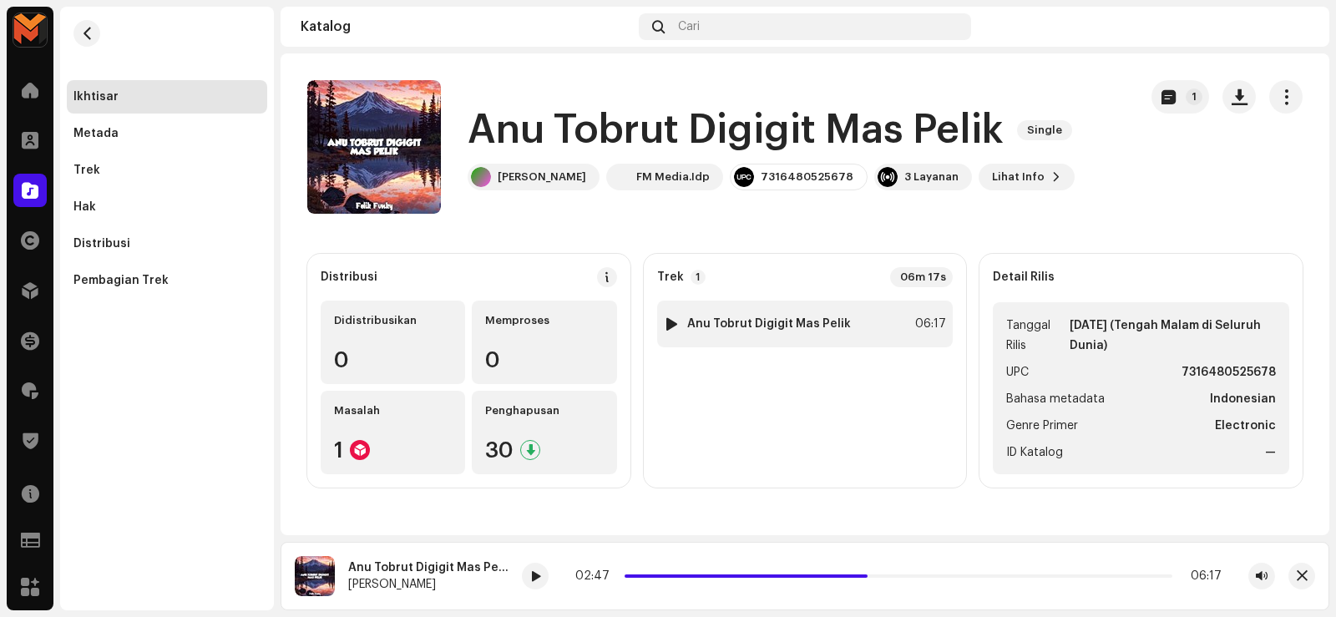
click at [859, 331] on div "1 Anu Tobrut Digigit Mas Pelik 06:17" at bounding box center [805, 324] width 296 height 47
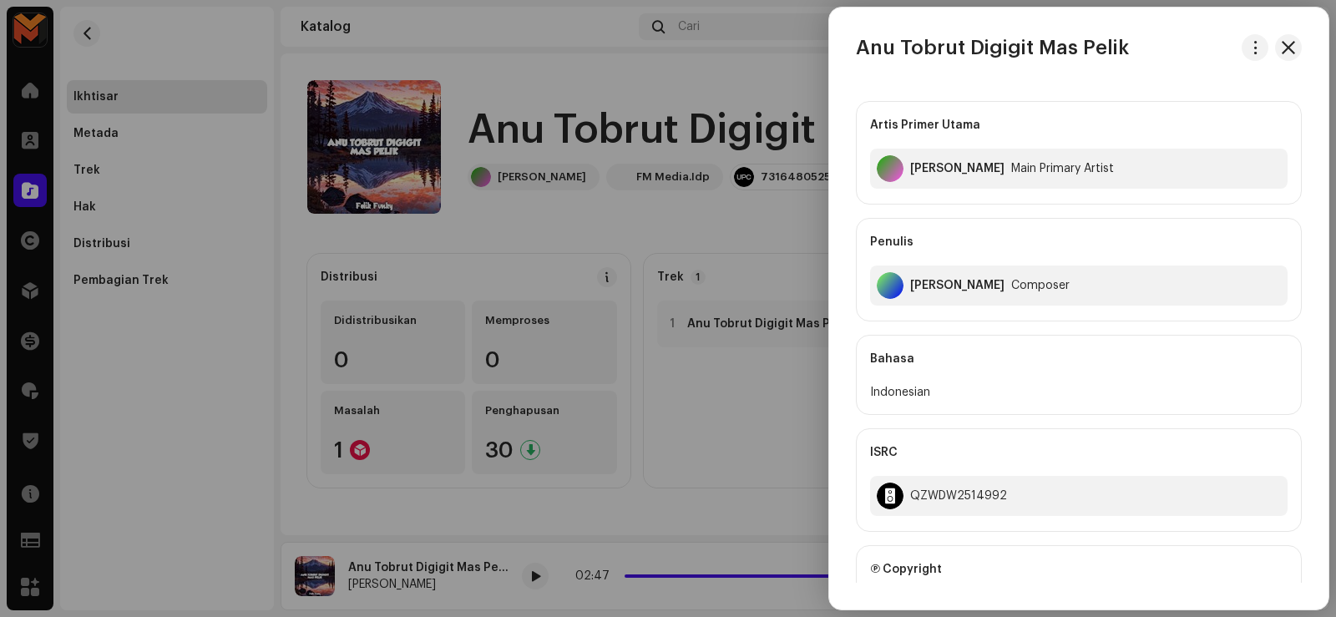
drag, startPoint x: 736, startPoint y: 215, endPoint x: 737, endPoint y: 201, distance: 13.4
click at [736, 214] on div at bounding box center [668, 308] width 1336 height 617
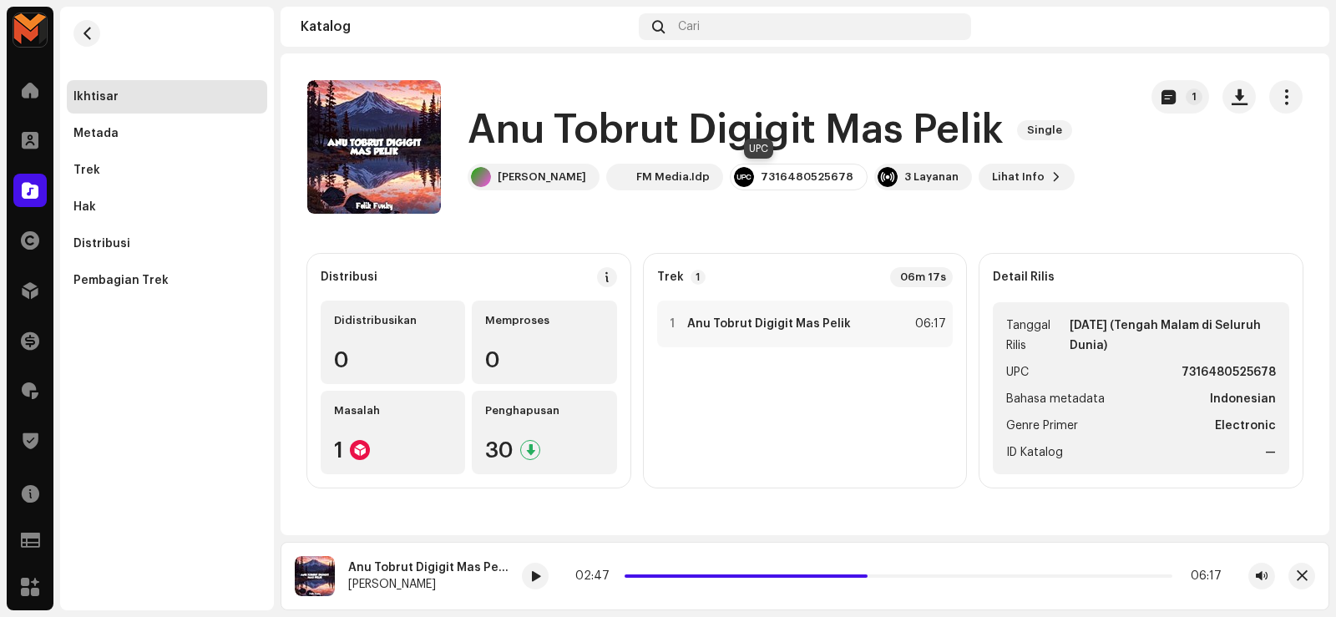
click at [760, 179] on div "7316480525678" at bounding box center [806, 176] width 93 height 13
click at [800, 330] on strong "Anu Tobrut Digigit Mas Pelik" at bounding box center [769, 323] width 164 height 13
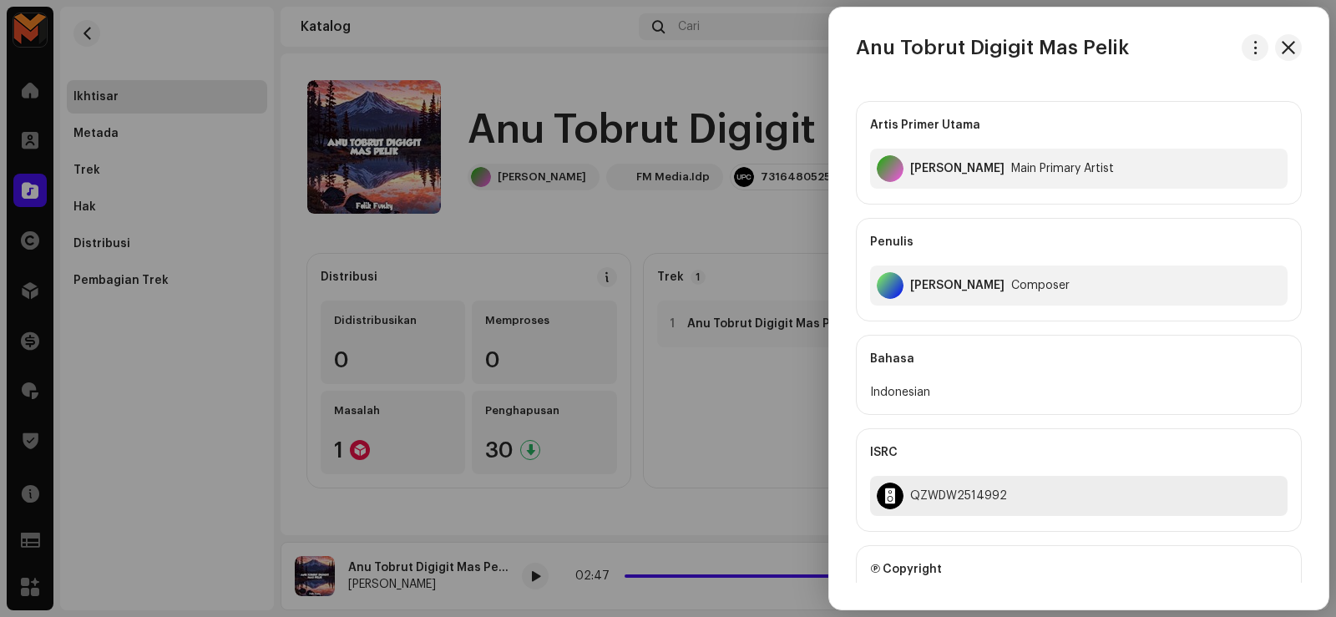
click at [956, 495] on div "QZWDW2514992" at bounding box center [958, 495] width 97 height 13
click at [955, 495] on div "QZWDW2514992" at bounding box center [958, 495] width 97 height 13
click at [919, 287] on div "[PERSON_NAME]" at bounding box center [957, 285] width 94 height 13
click at [918, 287] on div "[PERSON_NAME]" at bounding box center [957, 285] width 94 height 13
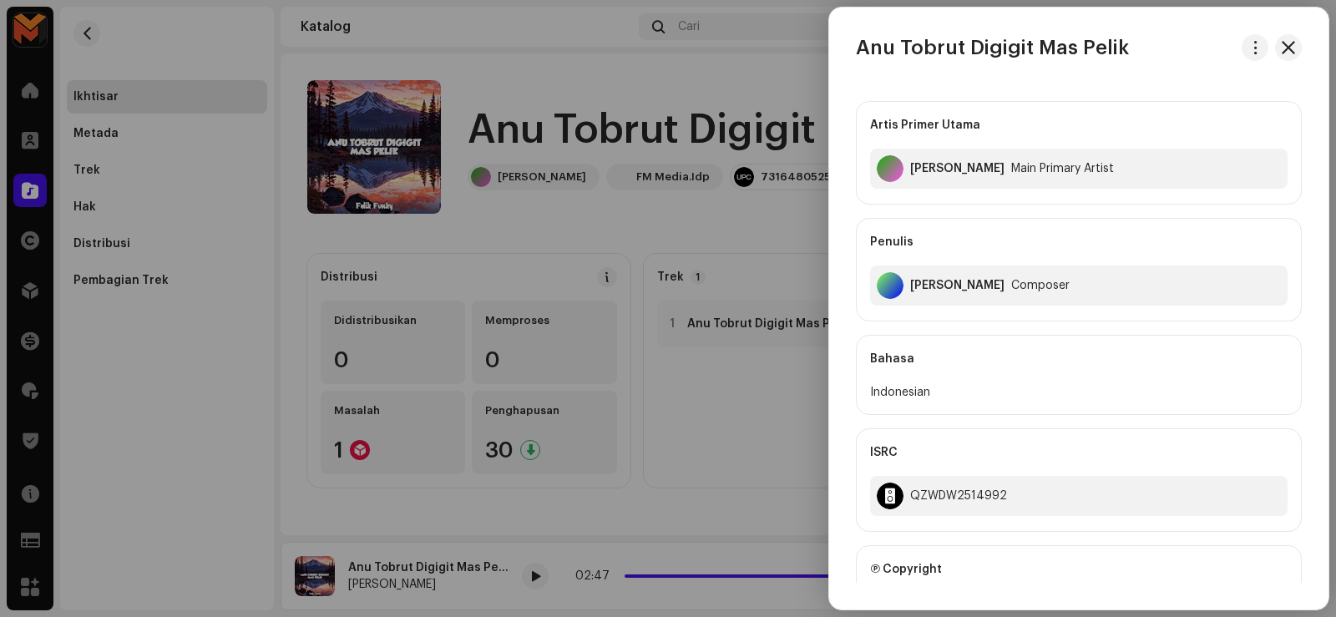
click at [366, 96] on div at bounding box center [668, 308] width 1336 height 617
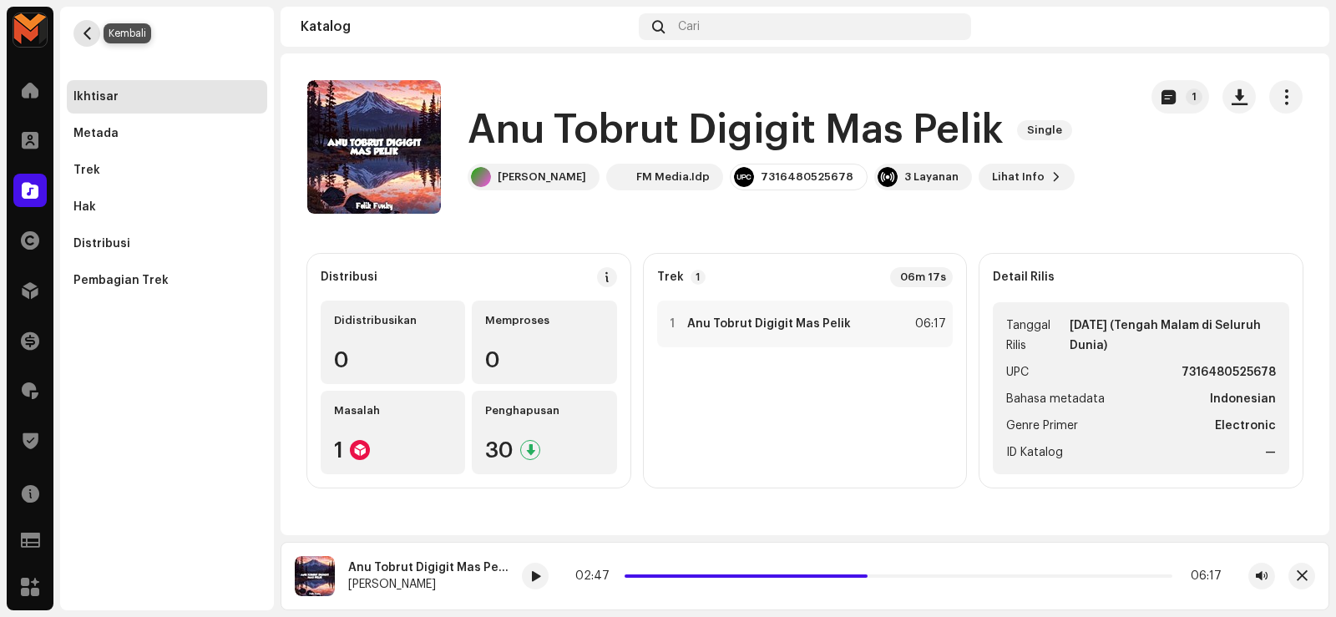
click at [92, 33] on span "button" at bounding box center [87, 33] width 13 height 13
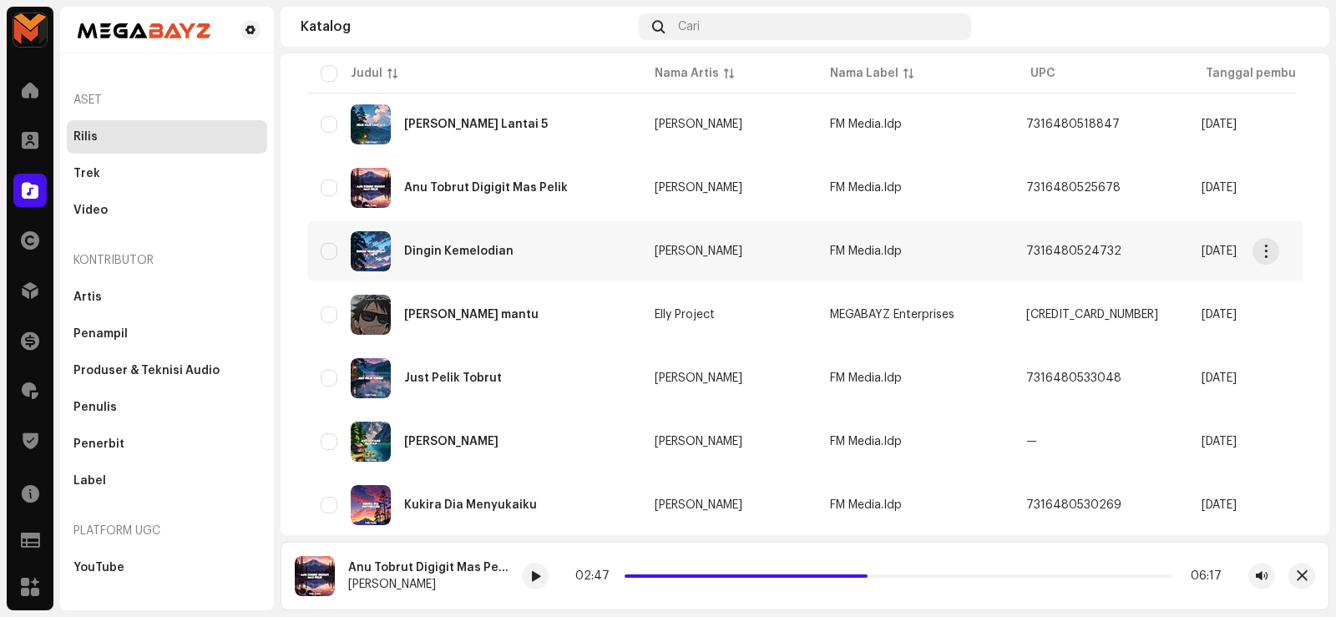
scroll to position [417, 0]
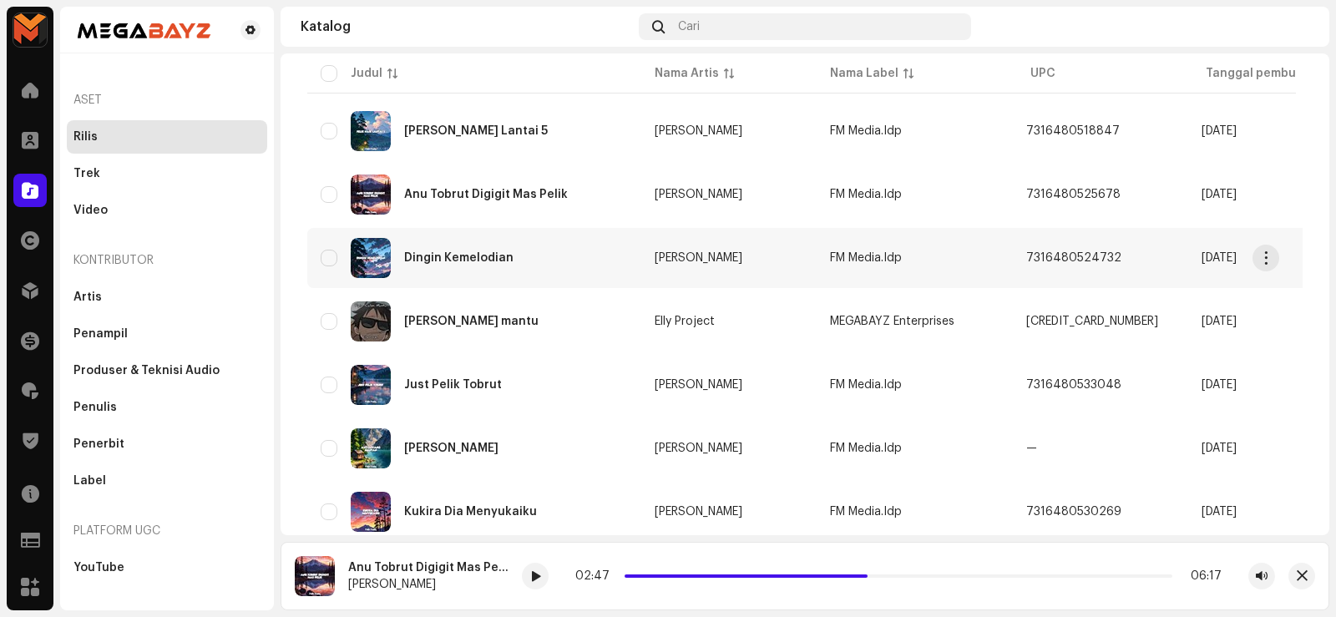
click at [477, 254] on div "Dingin Kemelodian" at bounding box center [458, 258] width 109 height 12
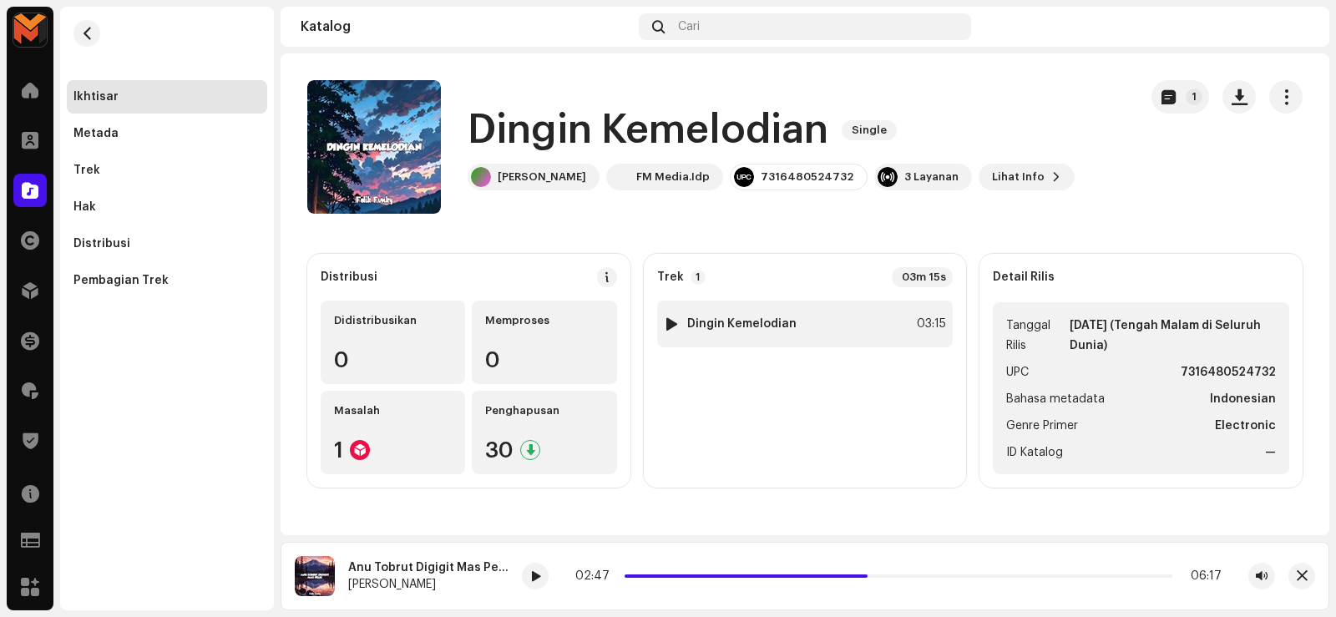
click at [665, 326] on div at bounding box center [671, 323] width 13 height 13
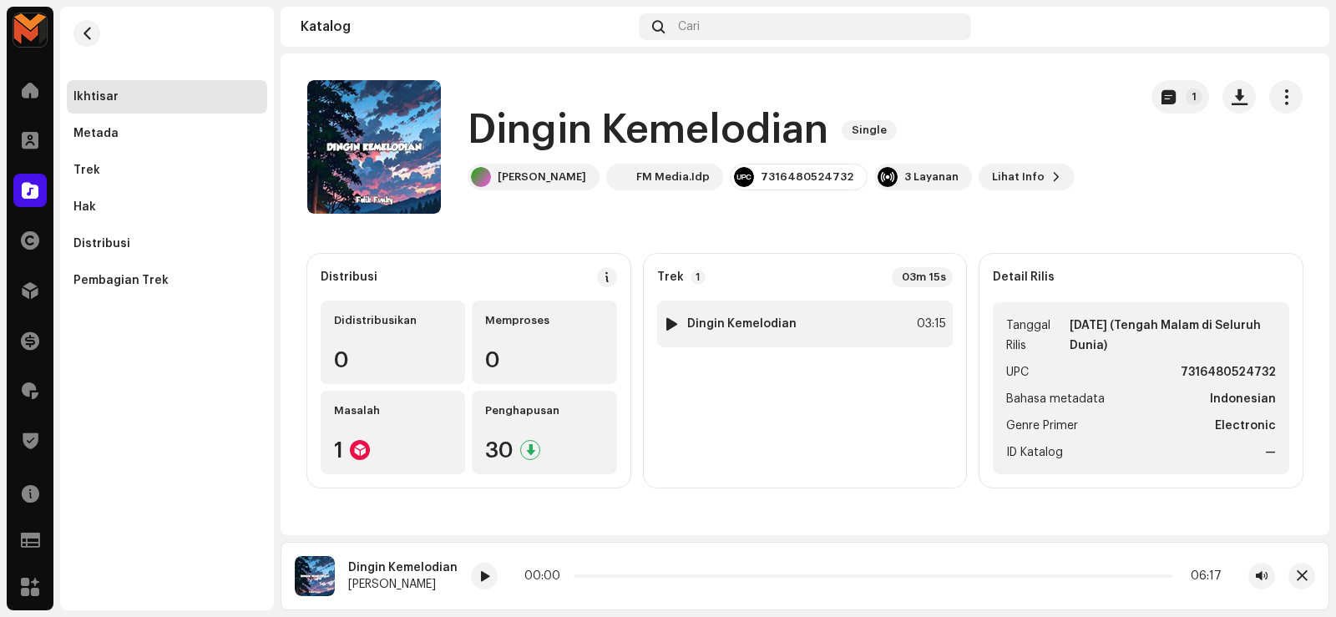
click at [668, 321] on div at bounding box center [671, 323] width 13 height 13
click at [668, 322] on div at bounding box center [671, 323] width 13 height 13
click at [671, 325] on div at bounding box center [671, 323] width 13 height 13
click at [673, 325] on div at bounding box center [671, 323] width 13 height 13
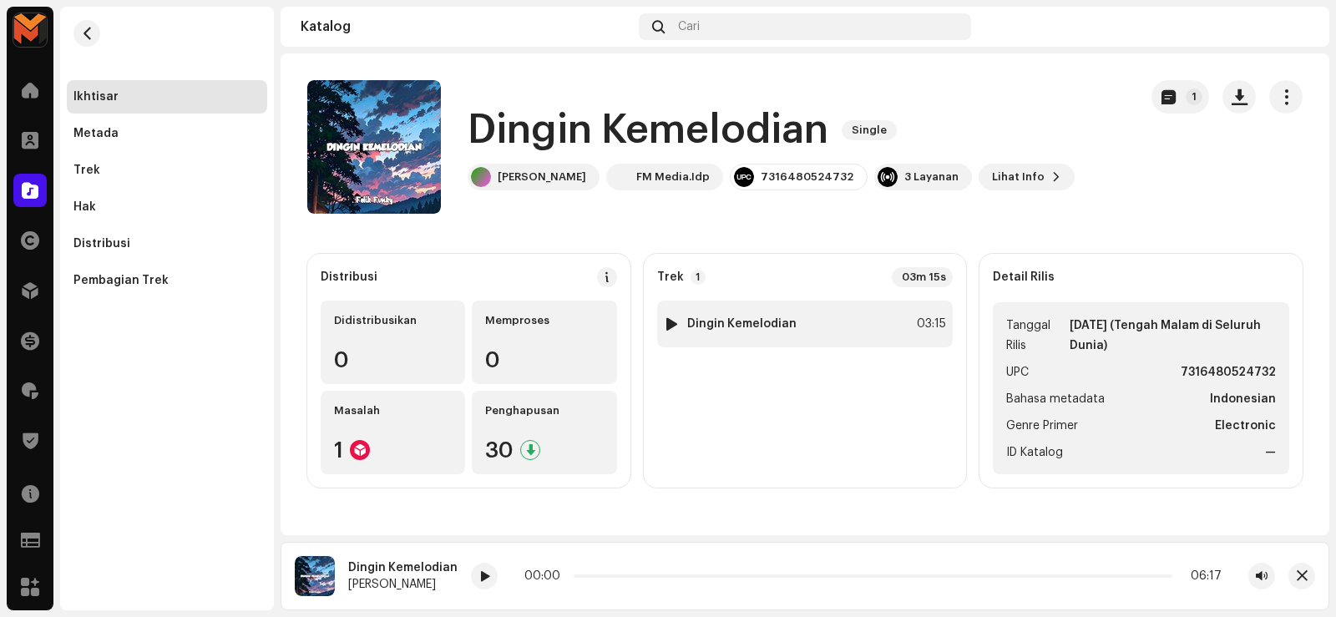
click at [672, 326] on div at bounding box center [671, 323] width 13 height 13
click at [672, 324] on div at bounding box center [671, 323] width 13 height 13
click at [668, 320] on div at bounding box center [671, 323] width 13 height 13
click at [667, 321] on div at bounding box center [671, 323] width 13 height 13
click at [669, 321] on div at bounding box center [671, 323] width 13 height 13
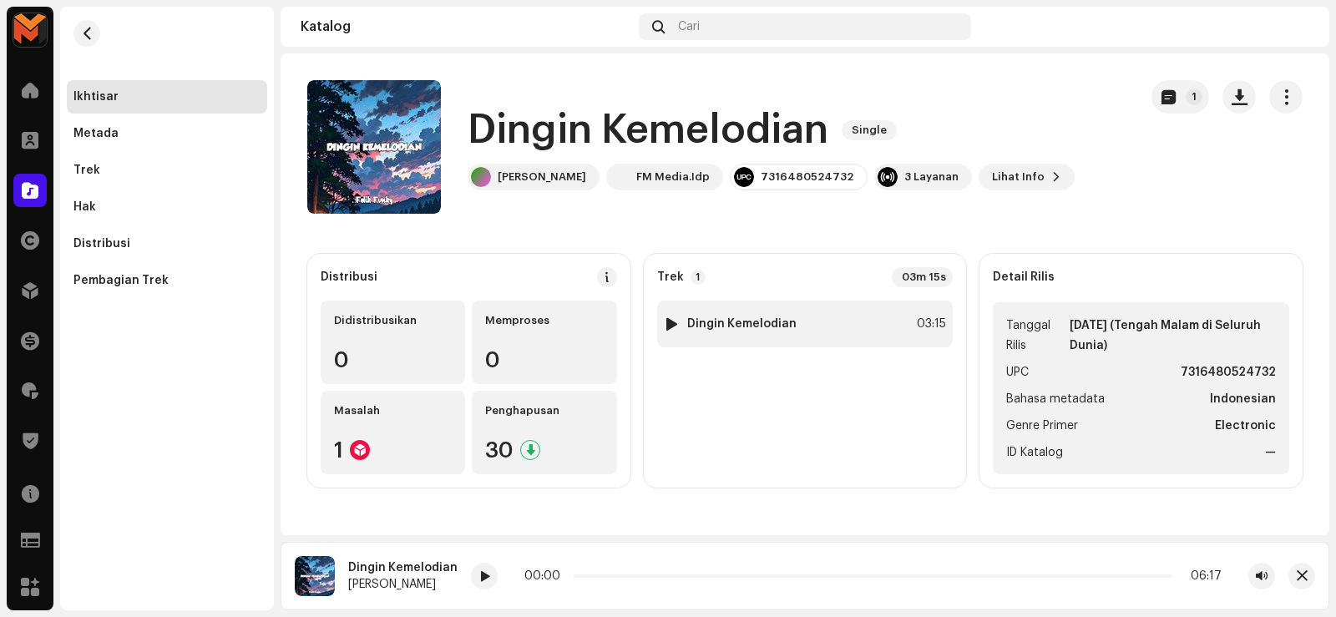
click at [669, 322] on div at bounding box center [671, 323] width 13 height 13
click at [669, 323] on div at bounding box center [671, 323] width 13 height 13
click at [669, 321] on div at bounding box center [671, 323] width 13 height 13
click at [489, 578] on div at bounding box center [484, 576] width 27 height 27
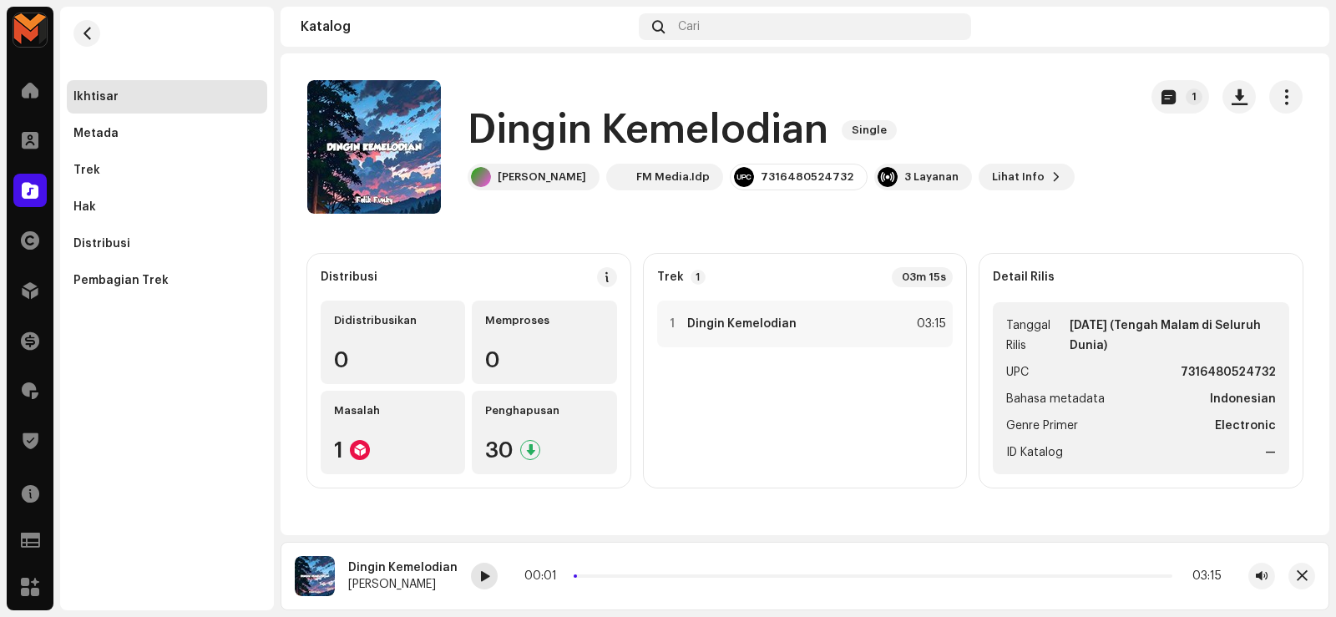
drag, startPoint x: 487, startPoint y: 573, endPoint x: 492, endPoint y: 557, distance: 17.4
click at [487, 573] on div at bounding box center [484, 576] width 27 height 27
click at [546, 134] on h1 "Dingin Kemelodian" at bounding box center [647, 130] width 361 height 53
click at [544, 133] on h1 "Dingin Kemelodian" at bounding box center [647, 130] width 361 height 53
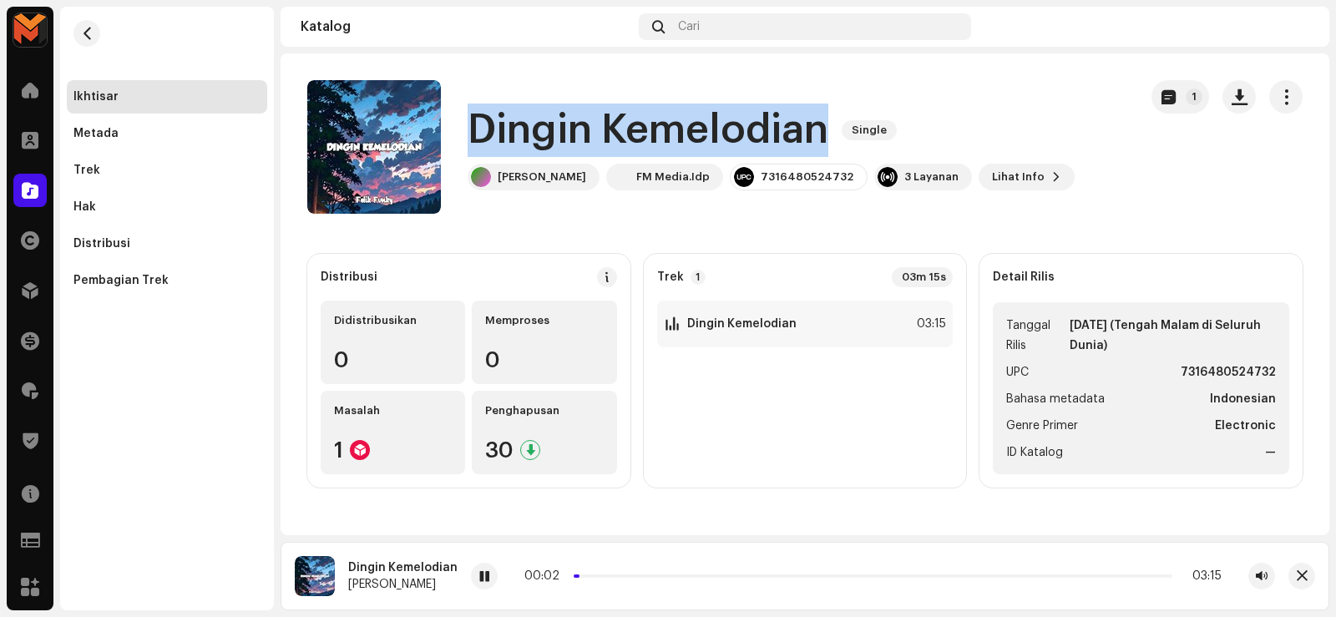
click at [544, 136] on h1 "Dingin Kemelodian" at bounding box center [647, 130] width 361 height 53
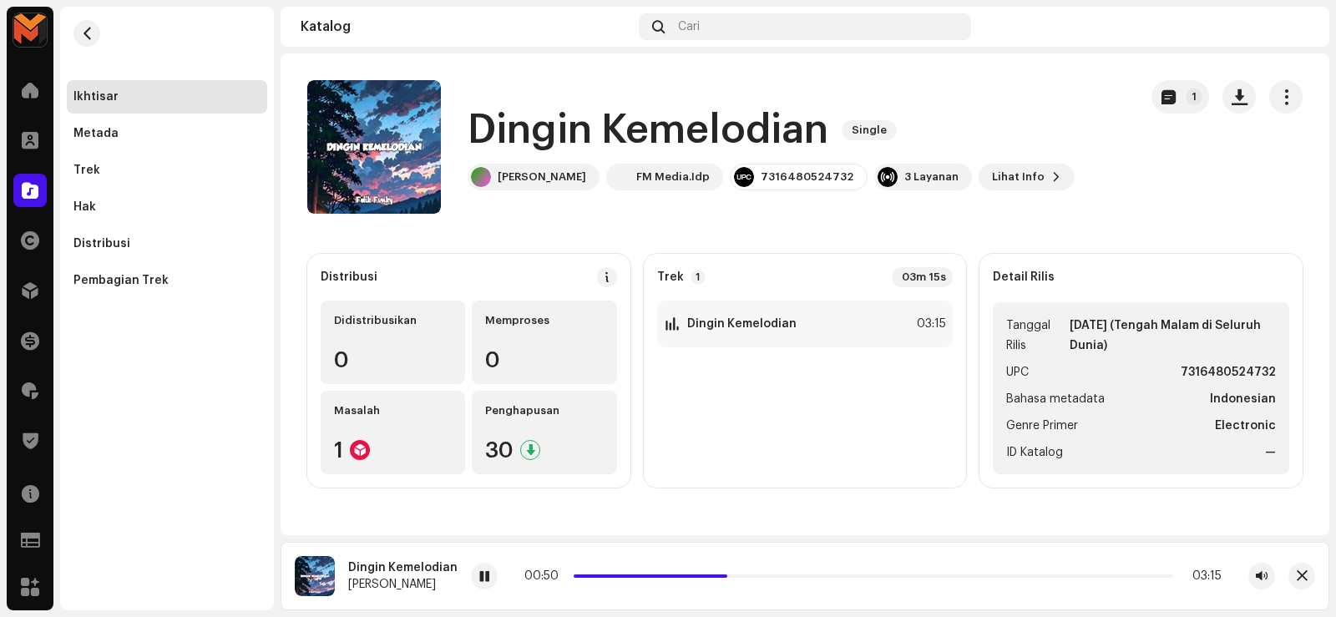
click at [686, 218] on catalog-releases-details-overview "Dingin Kemelodian Single 1 Dingin Kemelodian Single Felik Fvnky FM Media.Idp 73…" at bounding box center [804, 283] width 1048 height 461
click at [1242, 100] on span "button" at bounding box center [1239, 96] width 16 height 13
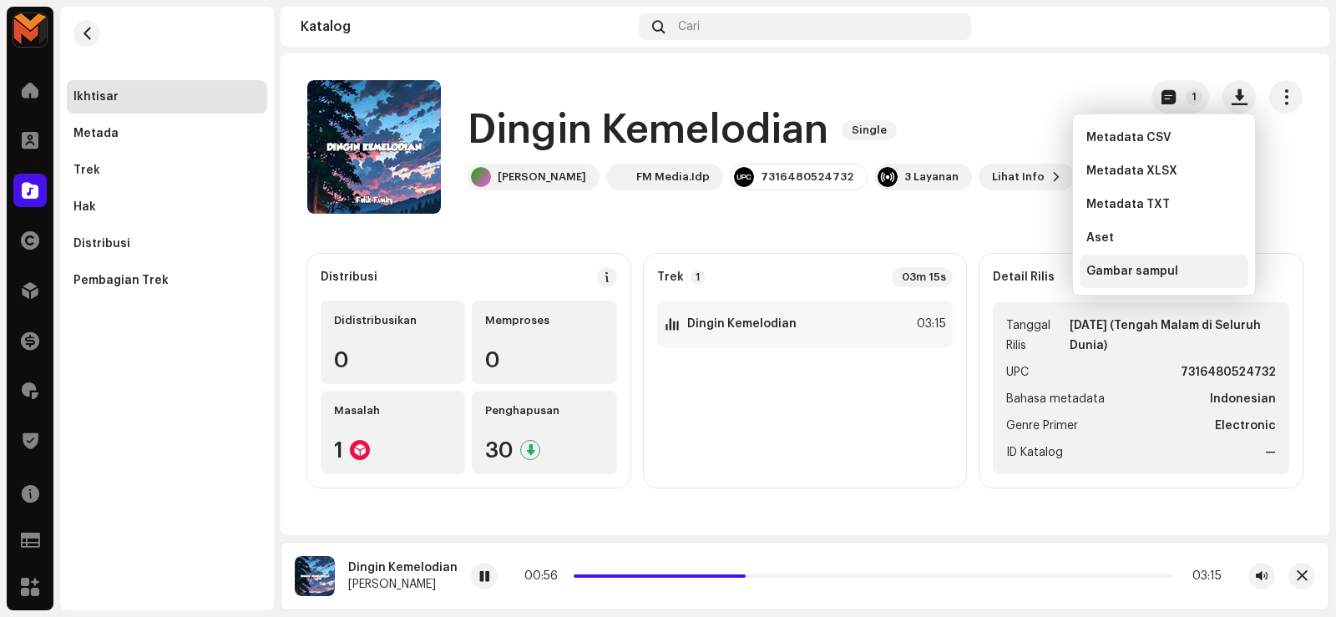
click at [1085, 270] on div "Gambar sampul" at bounding box center [1163, 271] width 169 height 33
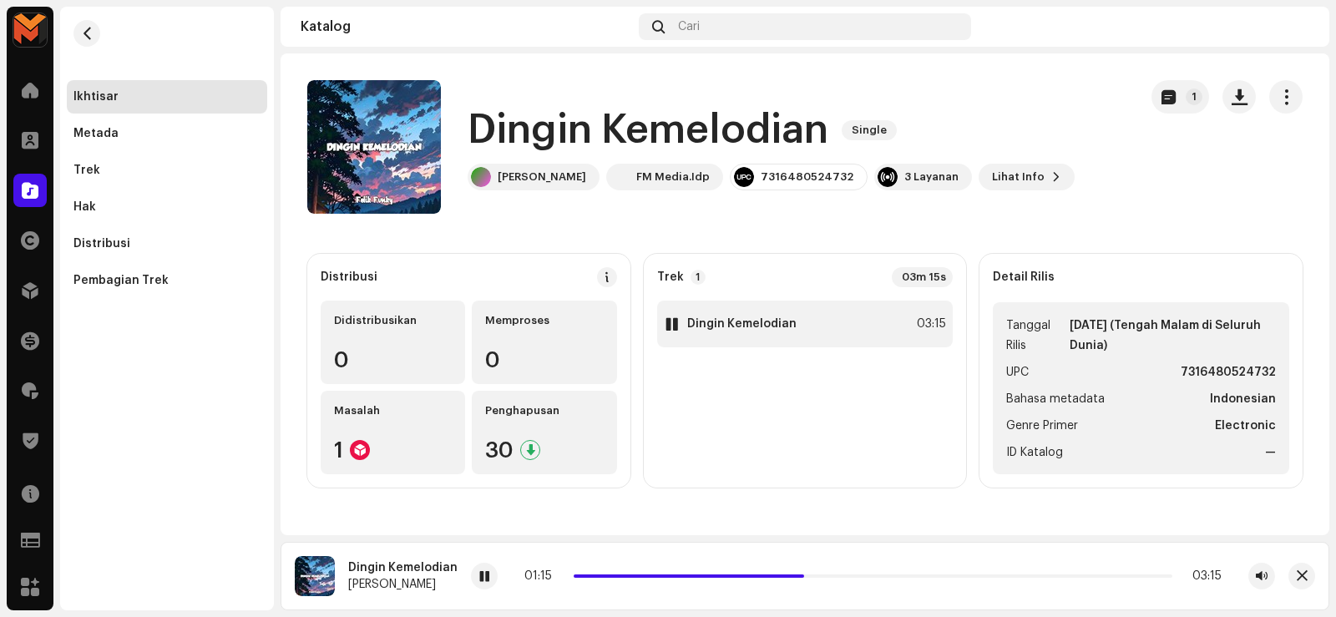
click at [861, 320] on div "1 Dingin Kemelodian 03:15" at bounding box center [805, 324] width 296 height 47
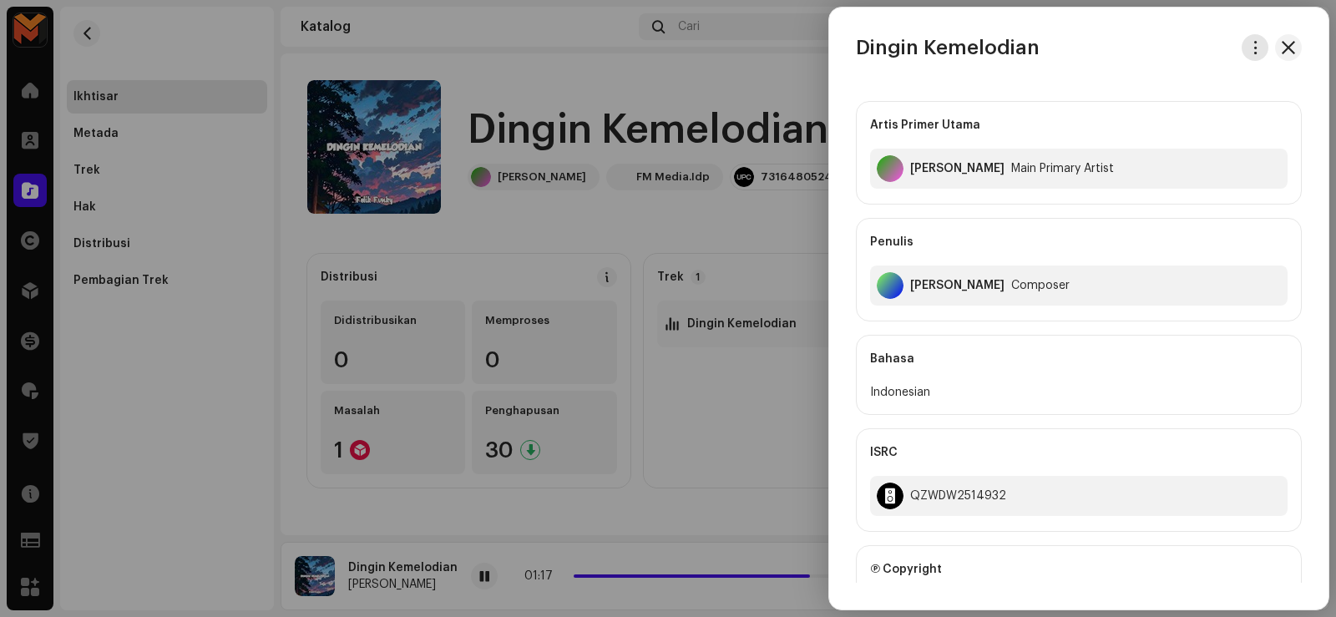
click at [1249, 48] on span "button" at bounding box center [1255, 47] width 13 height 13
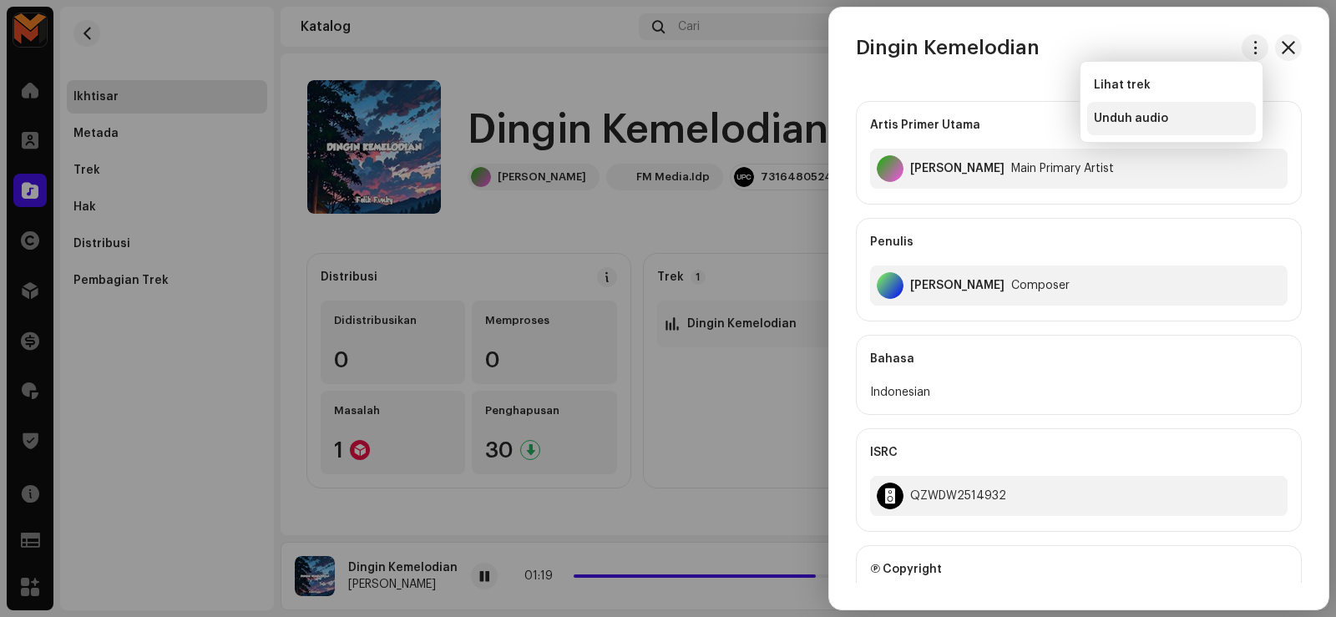
click at [1134, 123] on span "Unduh audio" at bounding box center [1130, 118] width 74 height 13
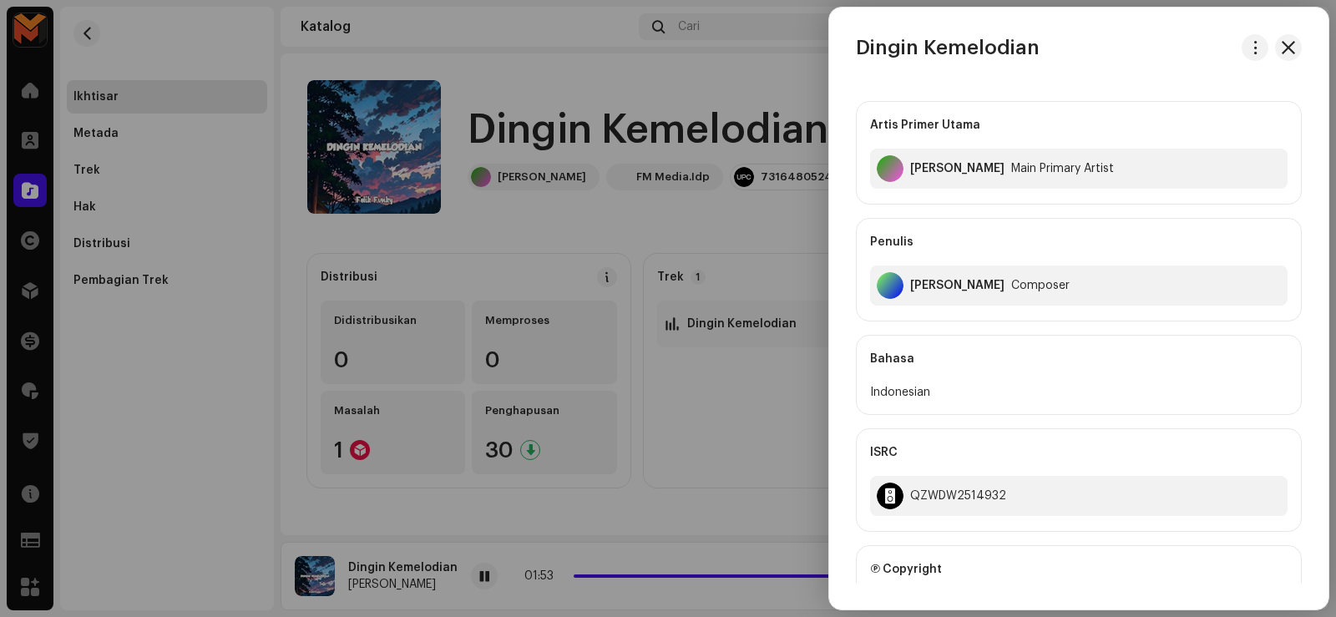
drag, startPoint x: 674, startPoint y: 242, endPoint x: 682, endPoint y: 215, distance: 27.7
click at [674, 241] on div at bounding box center [668, 308] width 1336 height 617
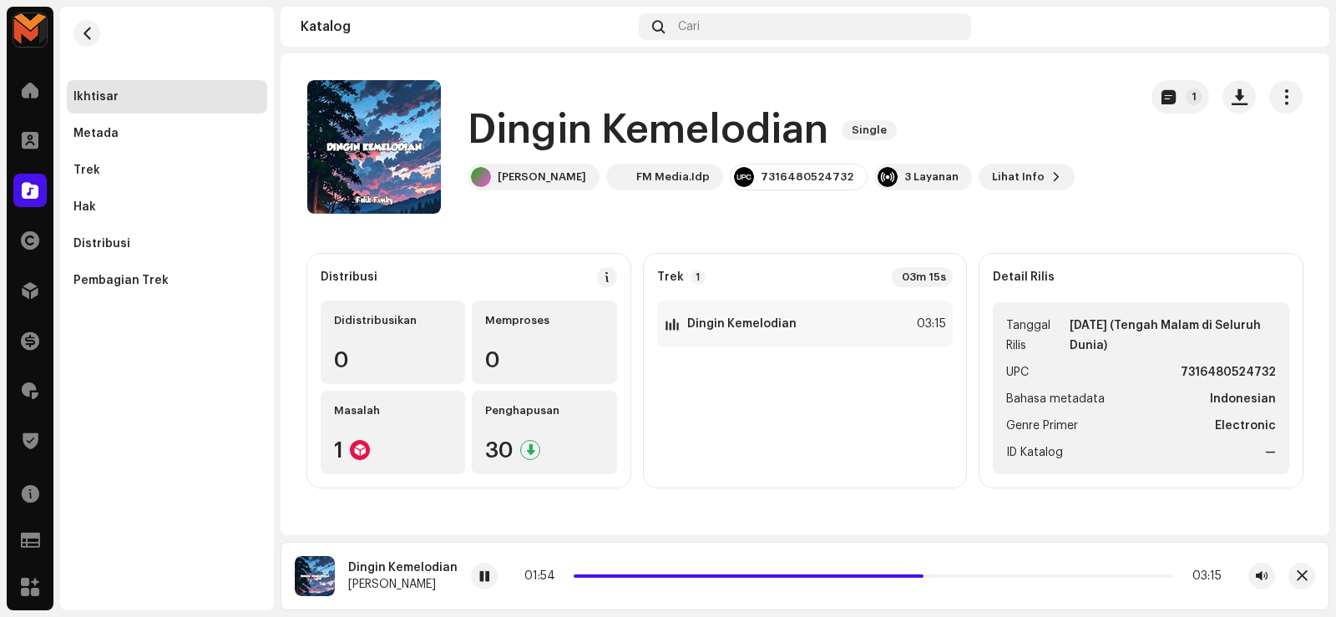
click at [622, 114] on h1 "Dingin Kemelodian" at bounding box center [647, 130] width 361 height 53
click at [622, 116] on h1 "Dingin Kemelodian" at bounding box center [647, 130] width 361 height 53
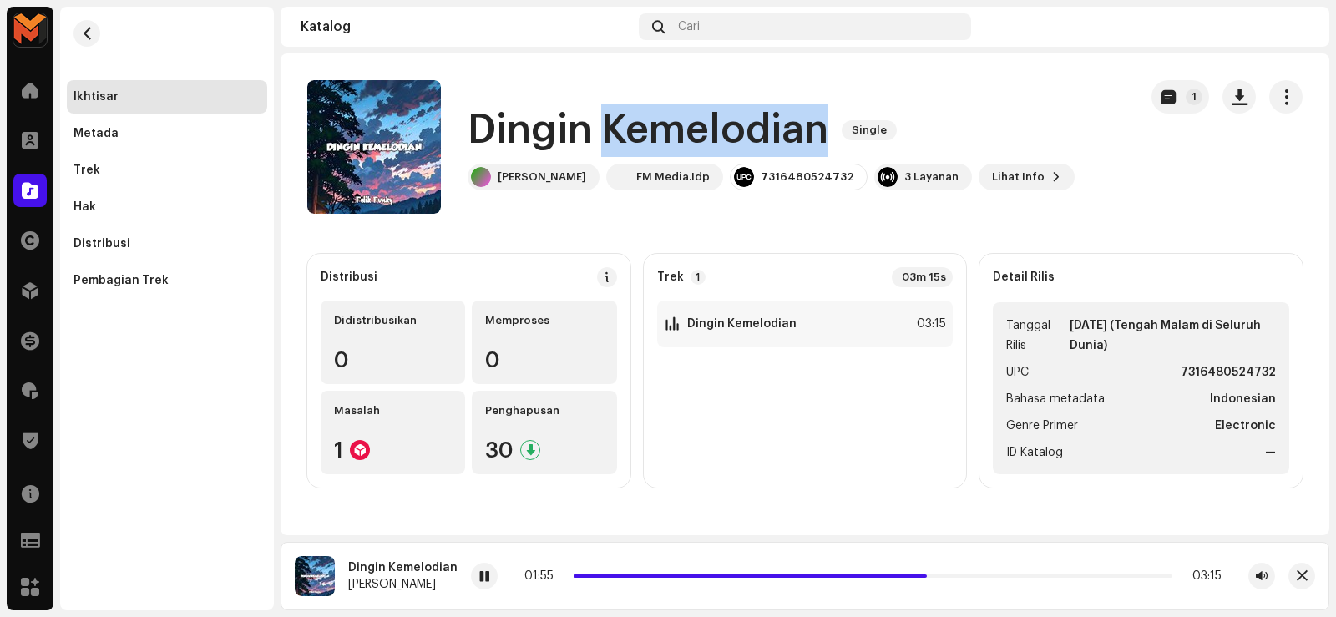
click at [622, 116] on h1 "Dingin Kemelodian" at bounding box center [647, 130] width 361 height 53
click at [621, 116] on h1 "Dingin Kemelodian" at bounding box center [647, 130] width 361 height 53
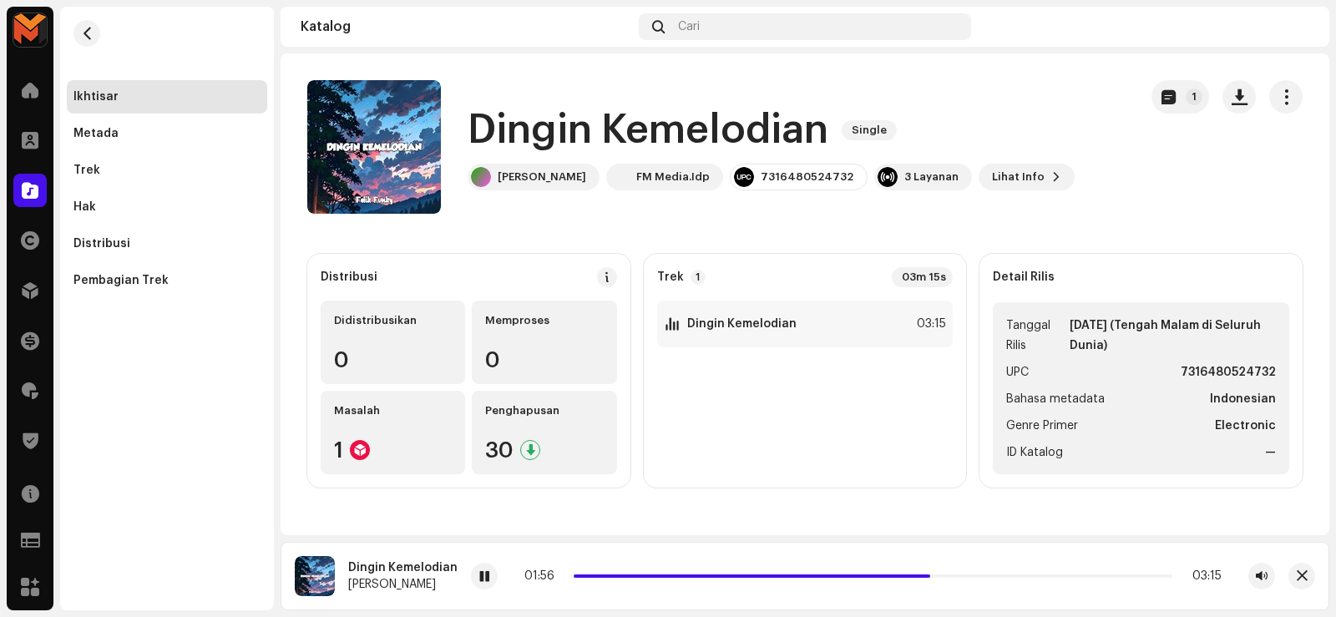
click at [621, 119] on h1 "Dingin Kemelodian" at bounding box center [647, 130] width 361 height 53
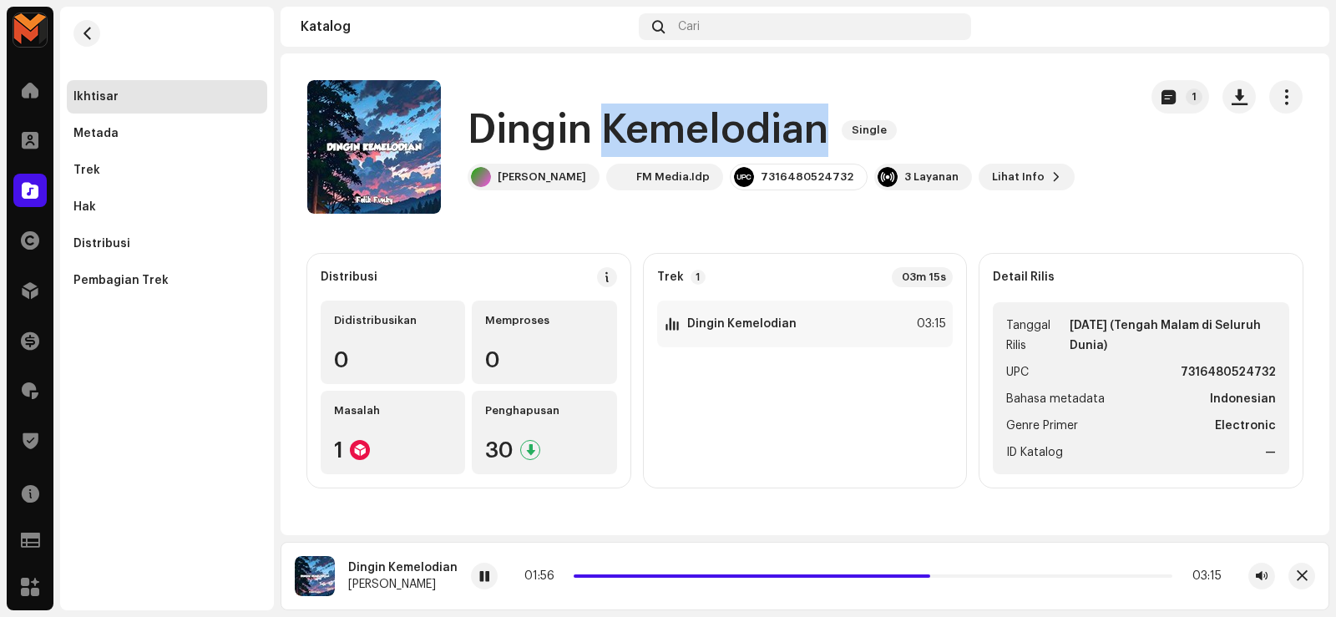
click at [621, 119] on h1 "Dingin Kemelodian" at bounding box center [647, 130] width 361 height 53
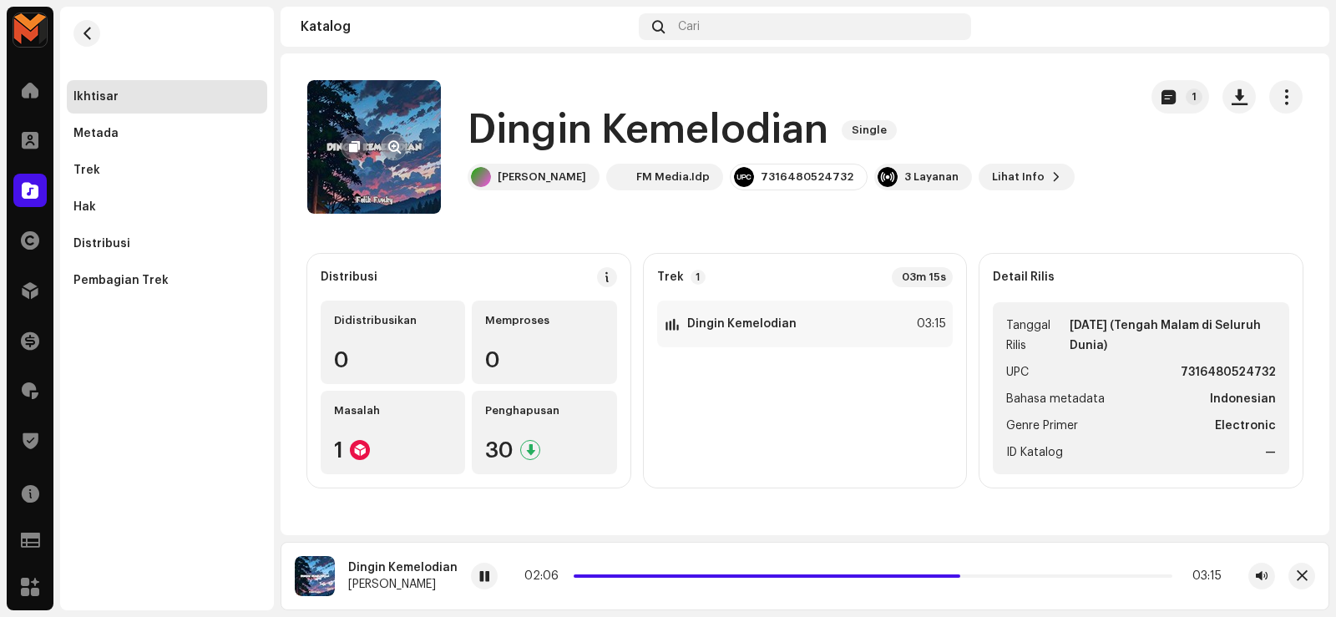
click at [392, 178] on re-a-cover at bounding box center [374, 147] width 134 height 134
click at [392, 144] on span "button" at bounding box center [394, 146] width 13 height 13
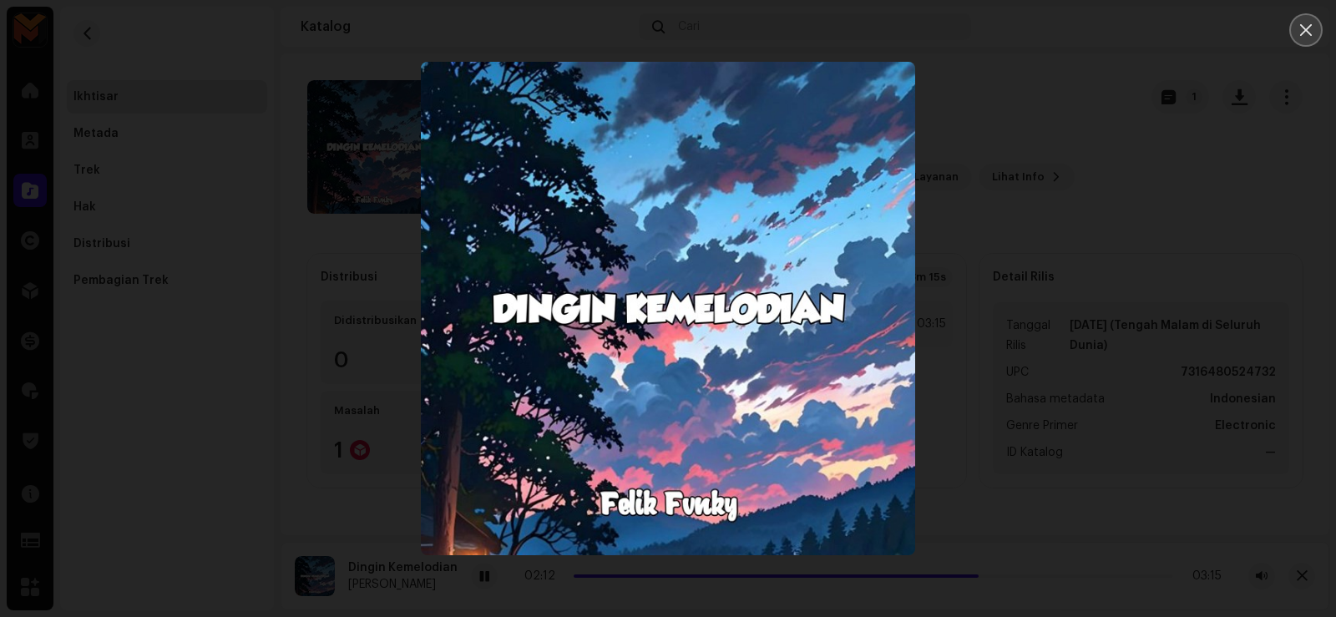
click at [1311, 33] on icon "Close" at bounding box center [1305, 30] width 15 height 15
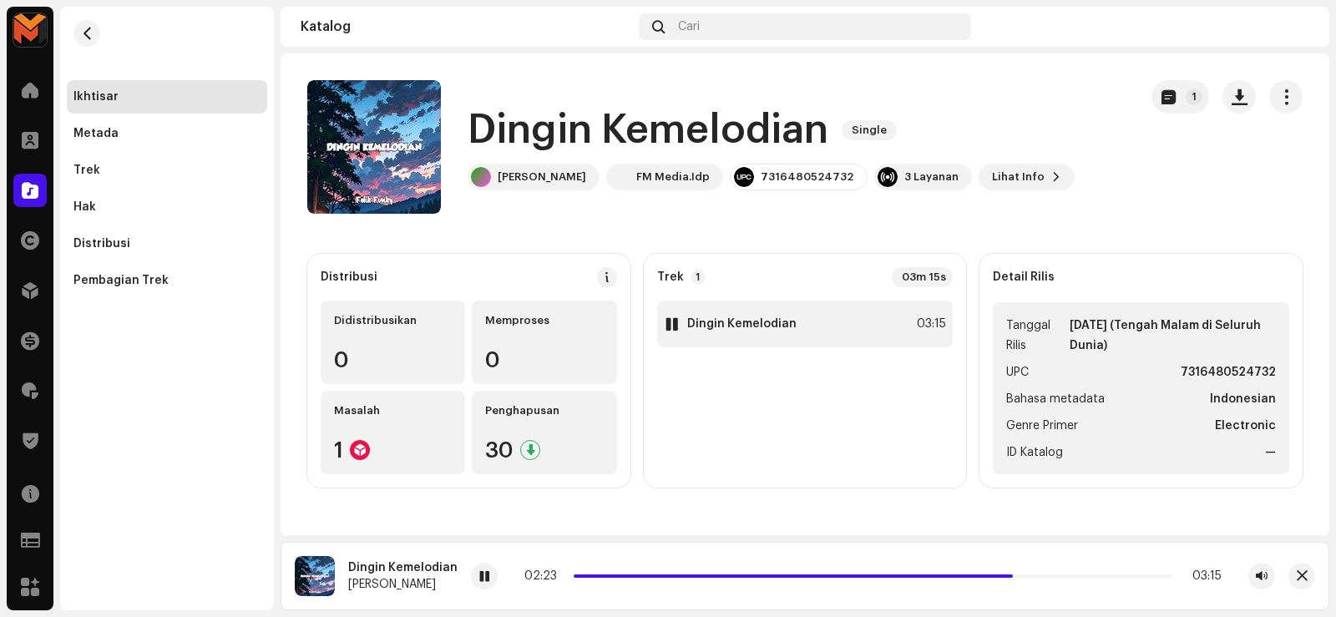
click at [805, 326] on div "1 Dingin Kemelodian 03:15" at bounding box center [805, 324] width 296 height 47
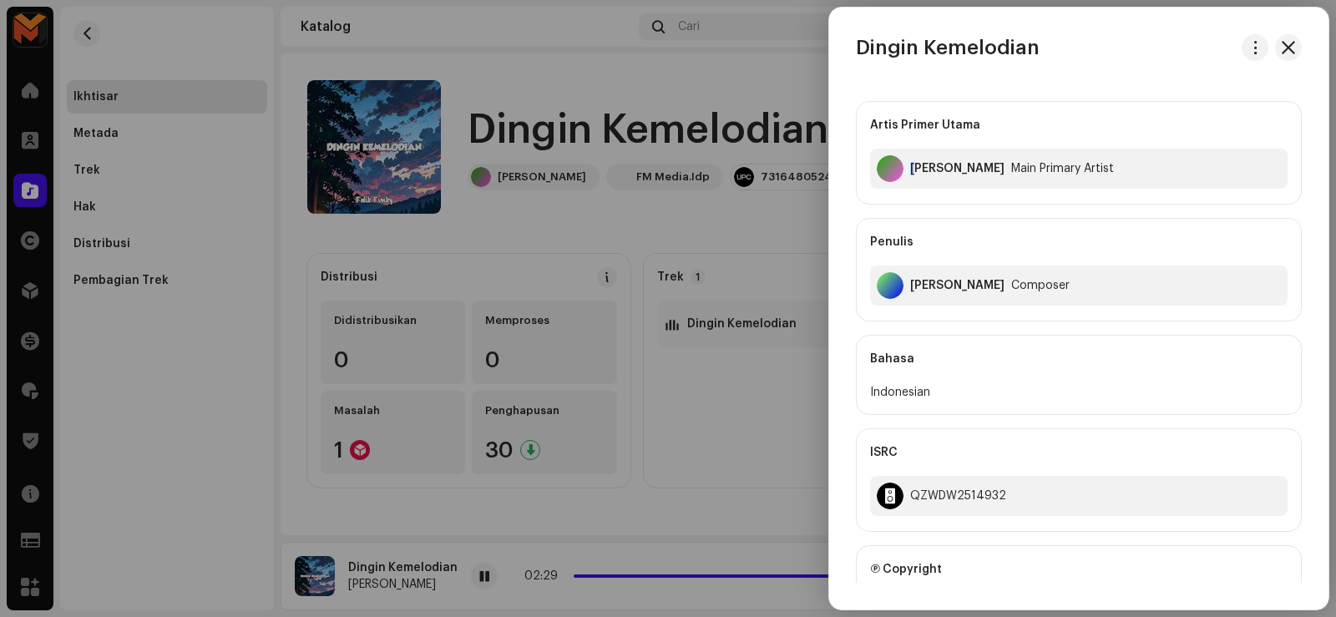
drag, startPoint x: 913, startPoint y: 159, endPoint x: 888, endPoint y: 206, distance: 53.0
click at [888, 206] on div "Artis Primer Utama Felik Fvnky Main Primary Artist Penulis Felix Fulvian Alfari…" at bounding box center [1079, 211] width 446 height 220
click at [941, 211] on div "Artis Primer Utama Felik Fvnky Main Primary Artist Penulis Felix Fulvian Alfari…" at bounding box center [1079, 211] width 446 height 220
drag, startPoint x: 910, startPoint y: 166, endPoint x: 976, endPoint y: 205, distance: 76.3
click at [976, 205] on div "Artis Primer Utama Felik Fvnky Main Primary Artist Penulis Felix Fulvian Alfari…" at bounding box center [1079, 211] width 446 height 220
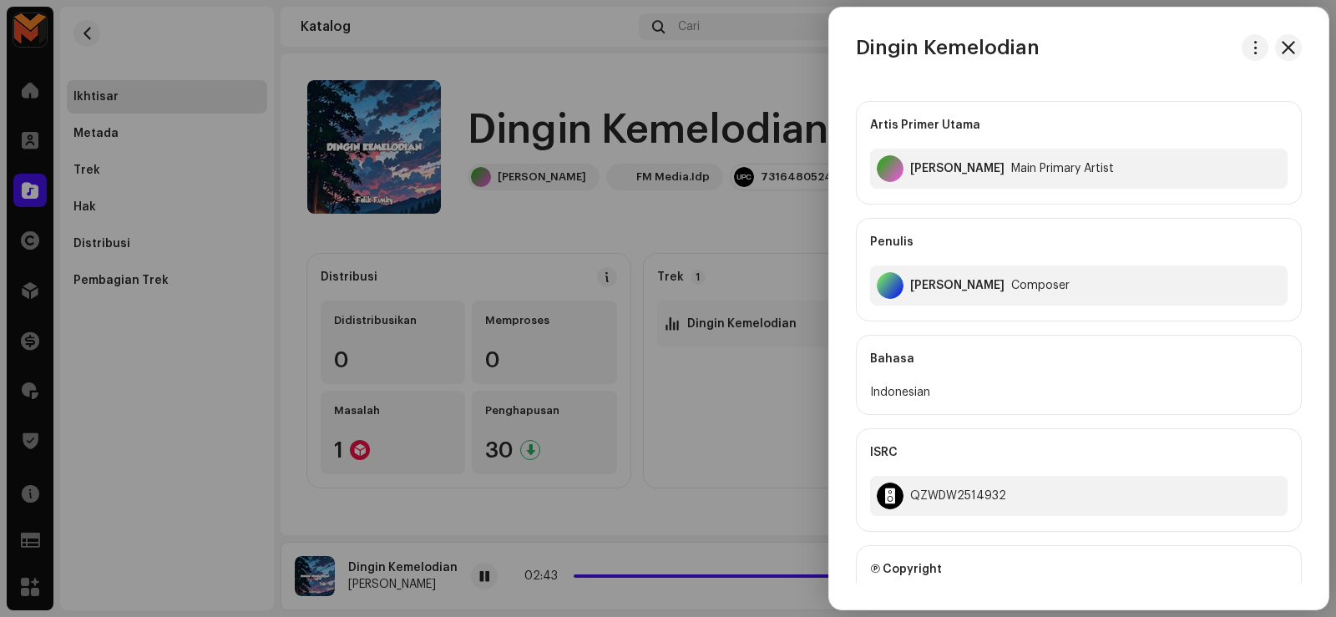
click at [674, 197] on div at bounding box center [668, 308] width 1336 height 617
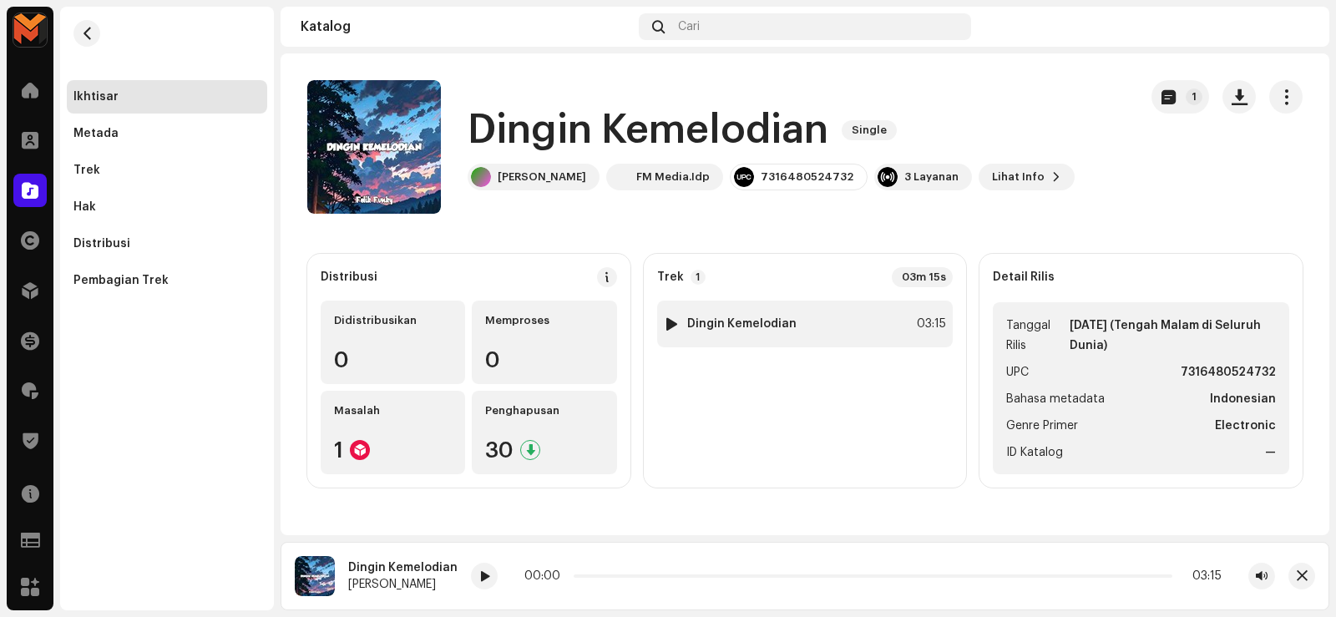
click at [756, 322] on strong "Dingin Kemelodian" at bounding box center [741, 323] width 109 height 13
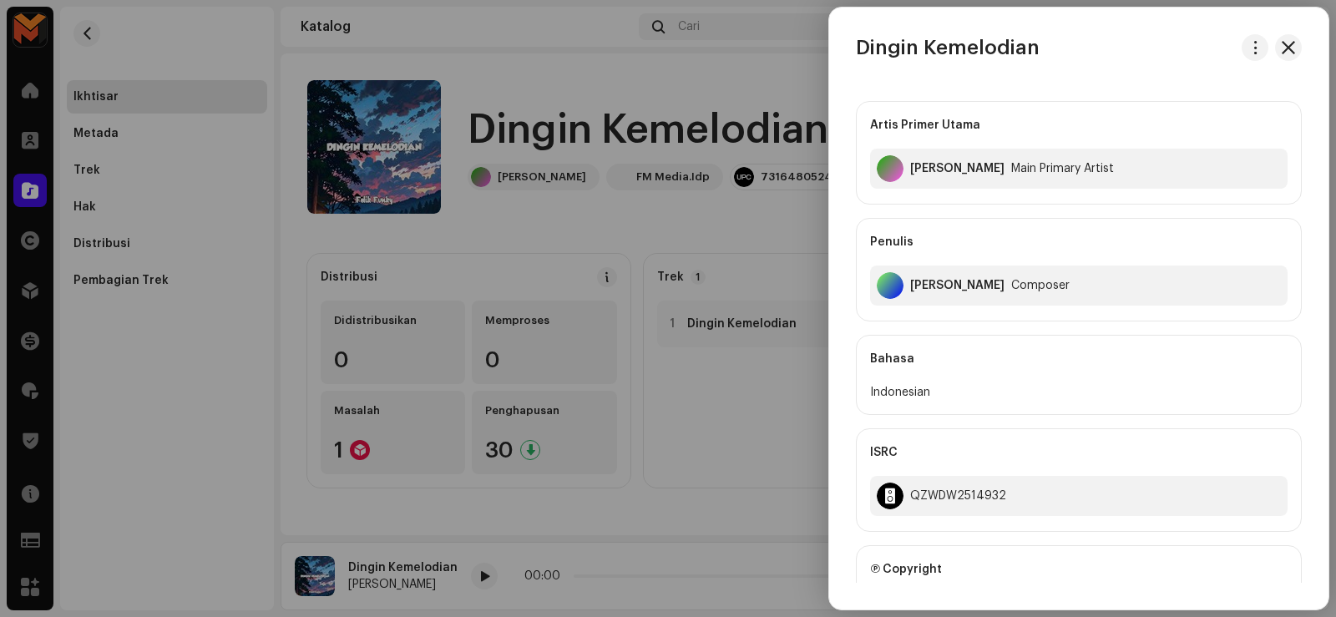
click at [917, 283] on div "[PERSON_NAME]" at bounding box center [957, 285] width 94 height 13
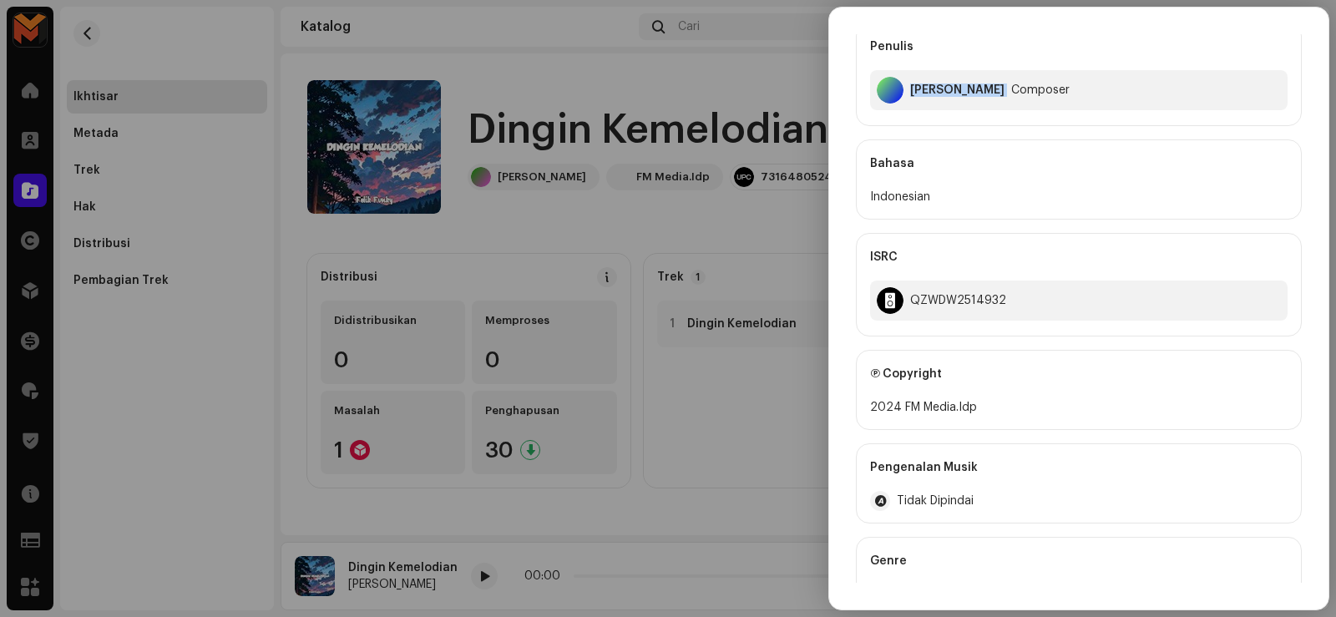
scroll to position [346, 0]
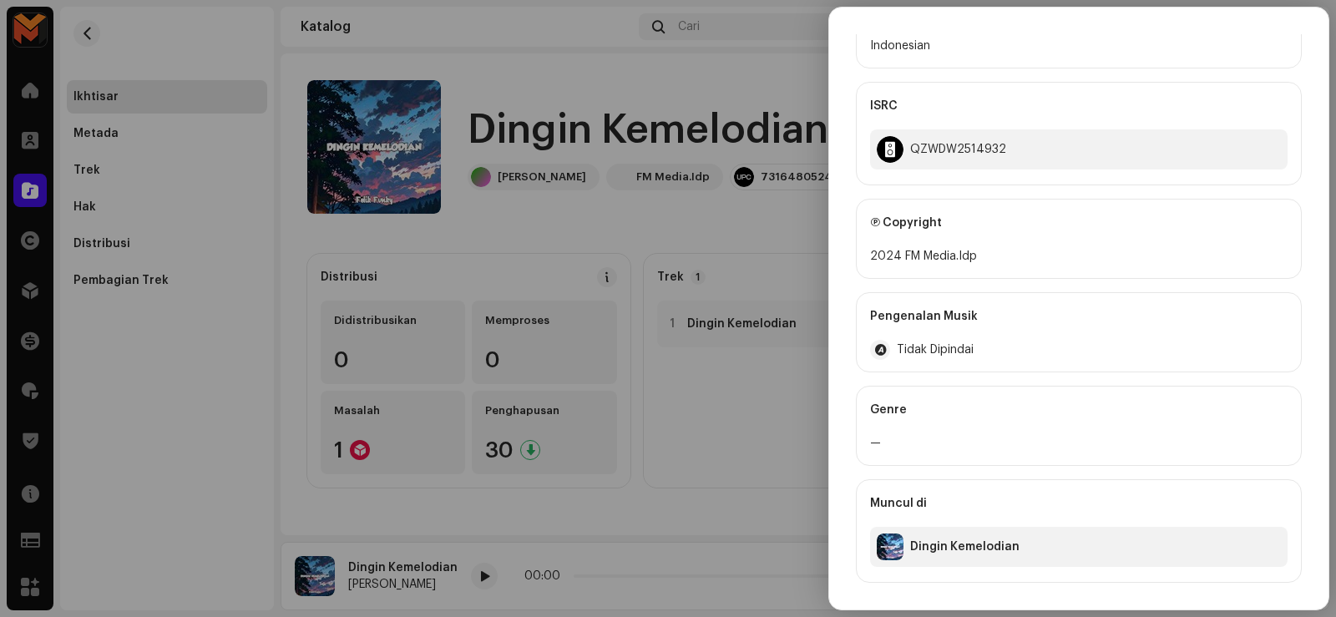
click at [760, 231] on div at bounding box center [668, 308] width 1336 height 617
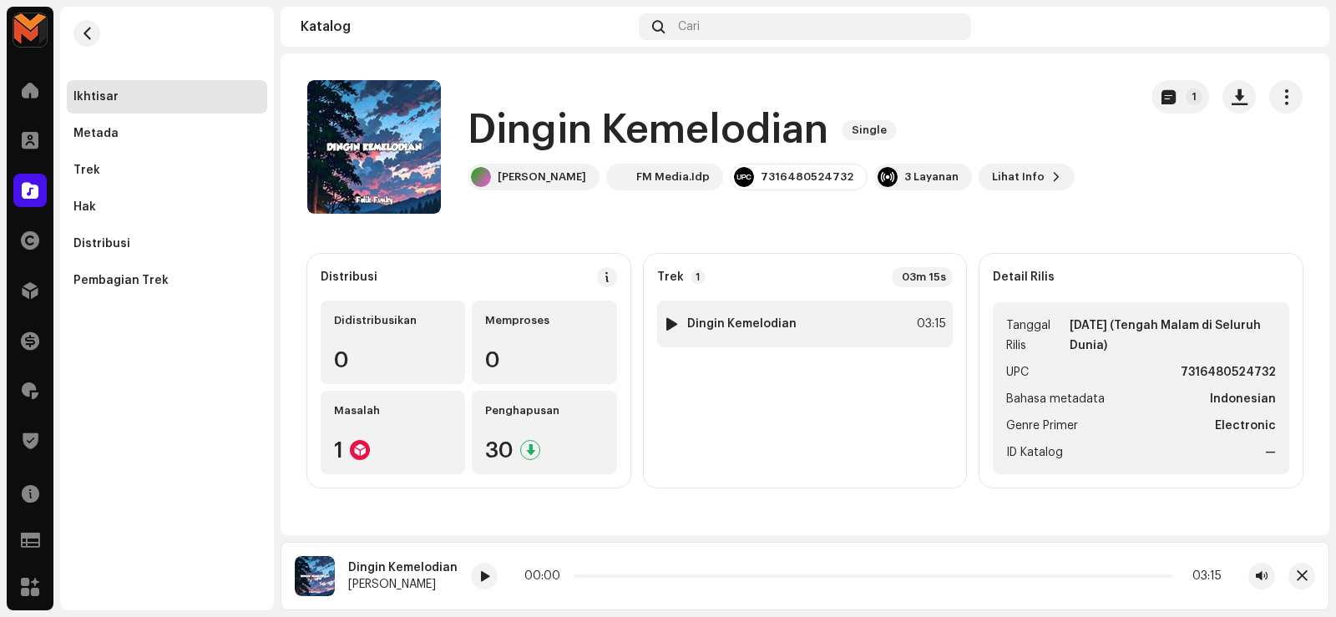
click at [828, 321] on div "1 Dingin Kemelodian 03:15" at bounding box center [805, 324] width 296 height 47
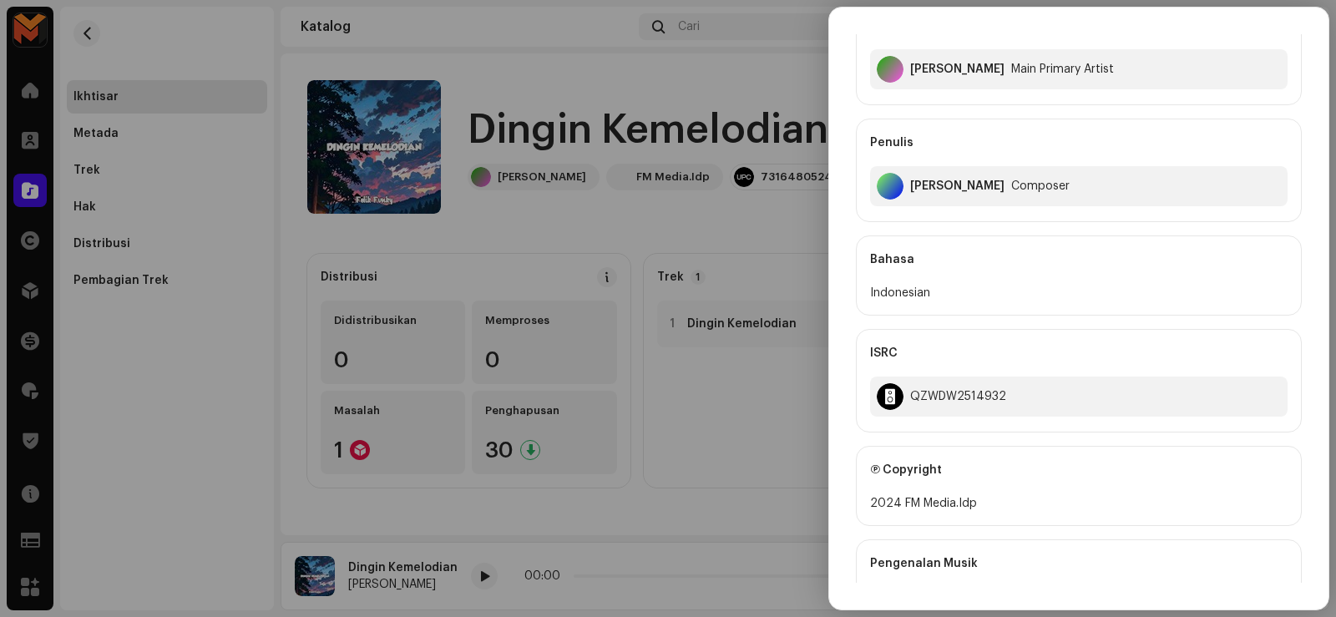
scroll to position [334, 0]
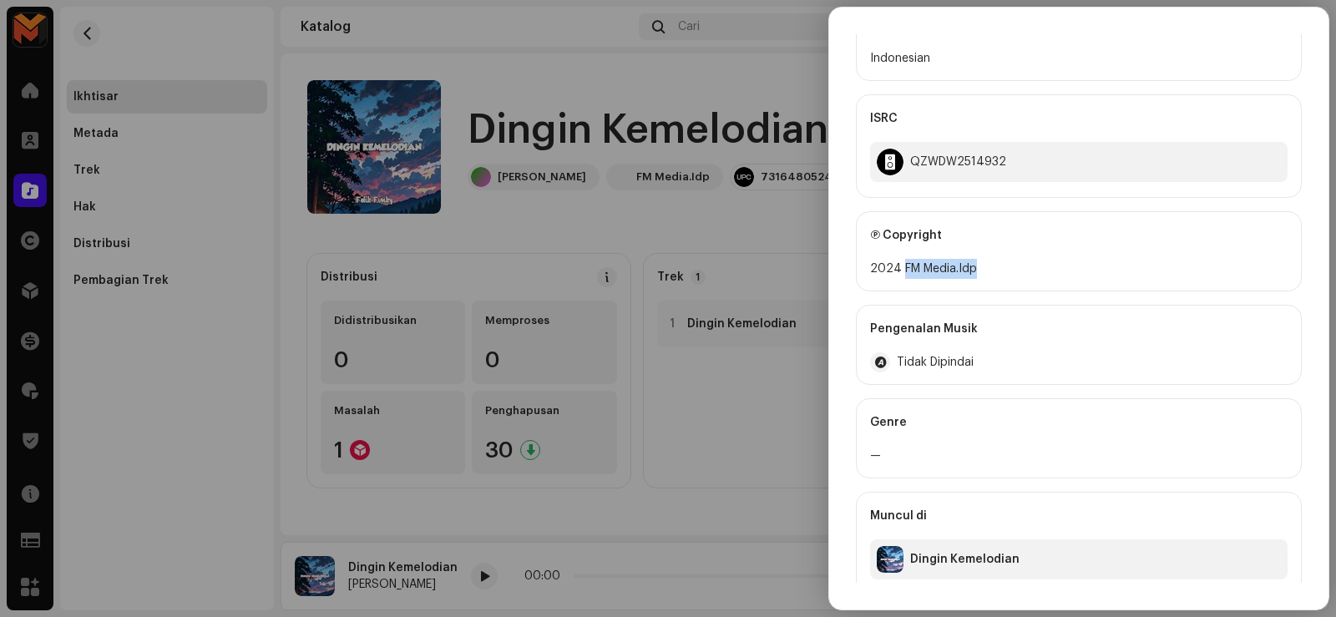
drag, startPoint x: 901, startPoint y: 268, endPoint x: 983, endPoint y: 273, distance: 82.8
click at [983, 273] on div "2024 FM Media.Idp" at bounding box center [1078, 269] width 417 height 20
click at [775, 255] on div at bounding box center [668, 308] width 1336 height 617
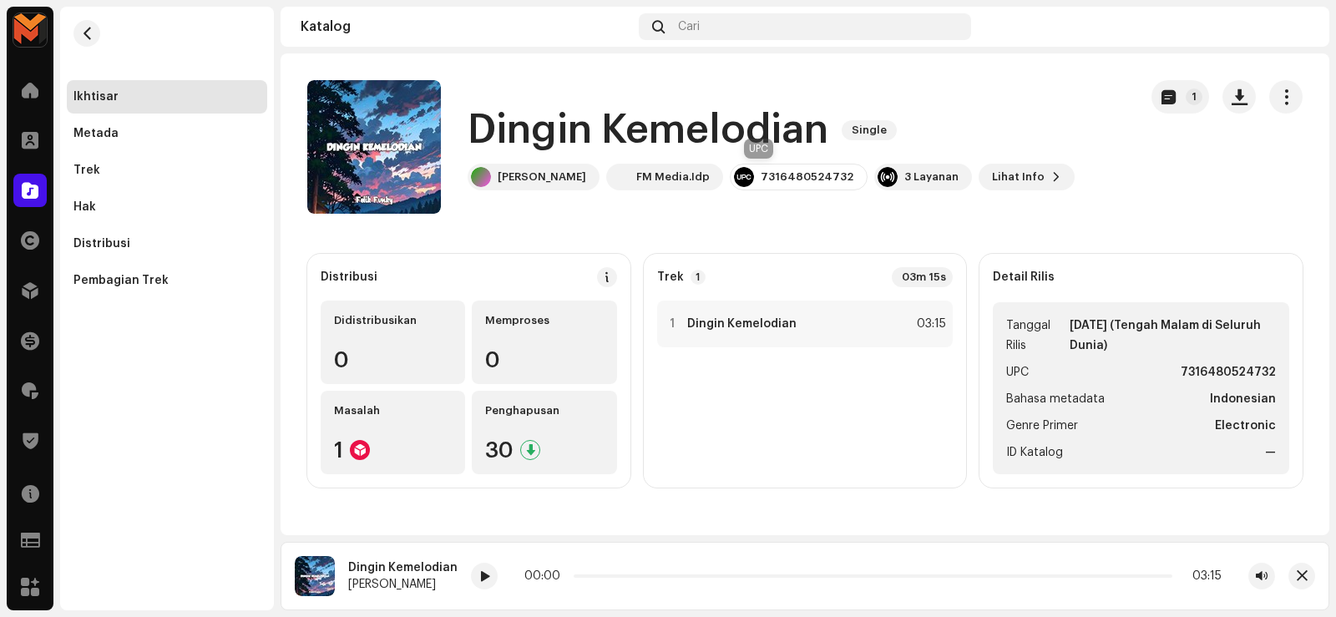
click at [731, 165] on div "7316480524732" at bounding box center [799, 177] width 138 height 27
click at [731, 166] on div "7316480524732" at bounding box center [799, 177] width 138 height 27
click at [732, 335] on div "1 Dingin Kemelodian 03:15" at bounding box center [805, 324] width 296 height 47
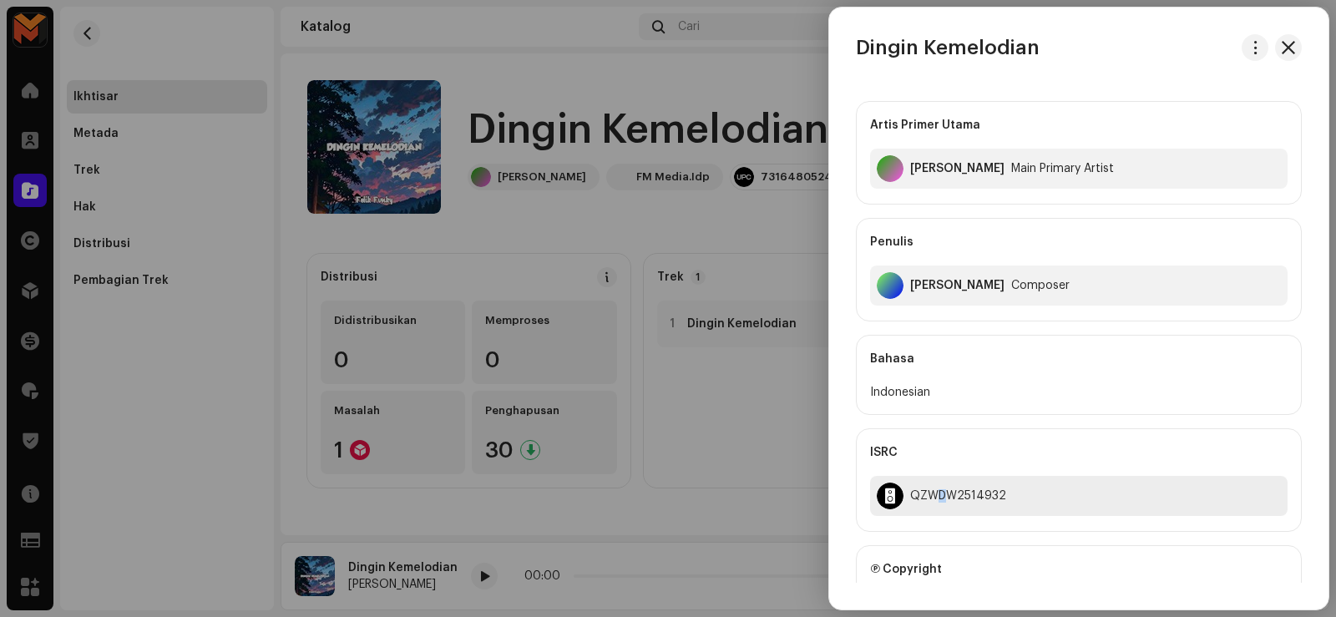
click at [942, 490] on div "QZWDW2514932" at bounding box center [958, 495] width 96 height 13
click at [146, 24] on div at bounding box center [668, 308] width 1336 height 617
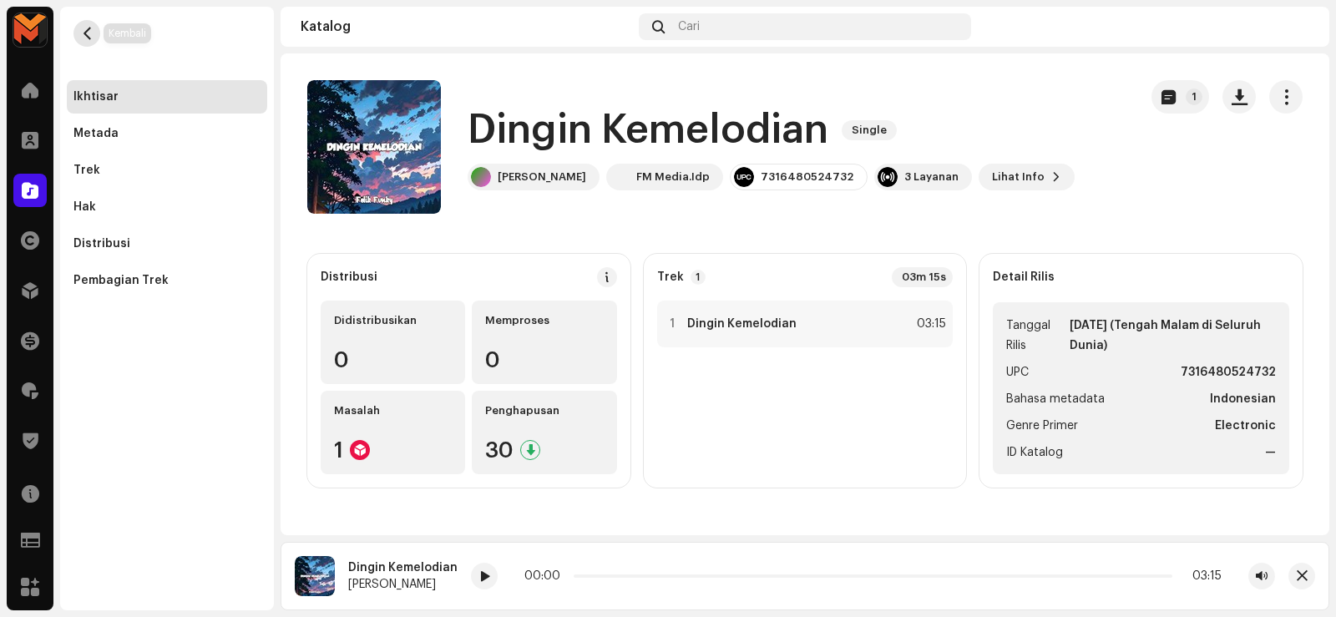
click at [84, 32] on span "button" at bounding box center [87, 33] width 13 height 13
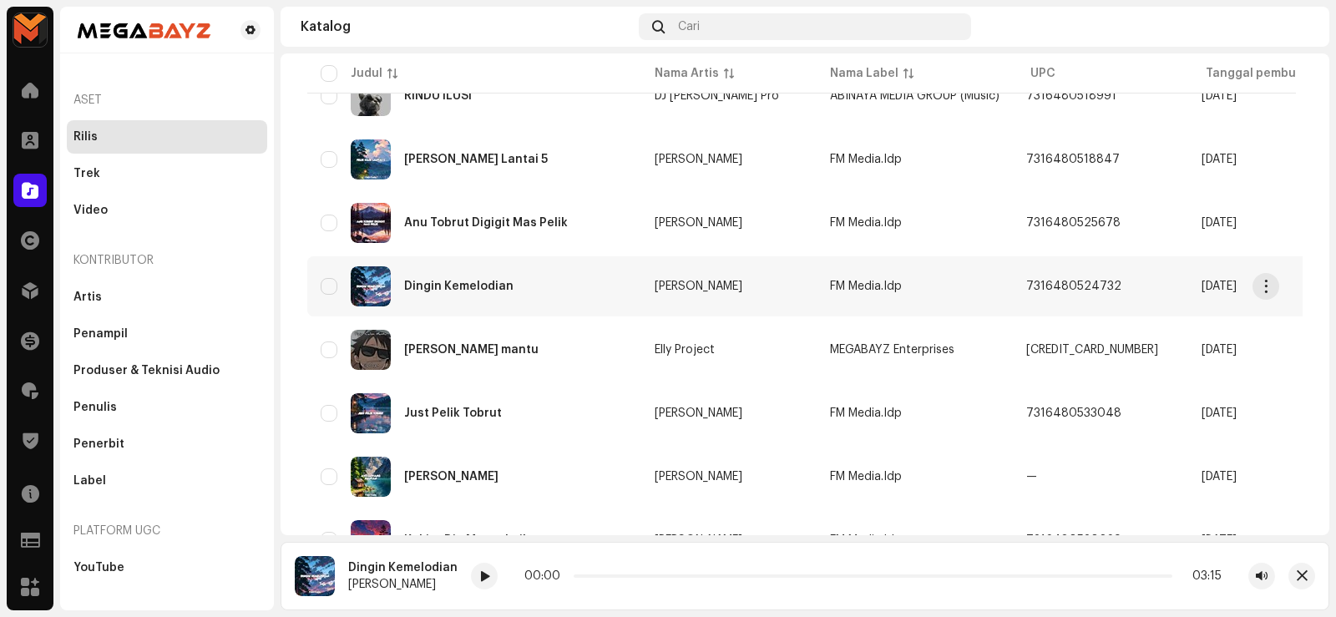
scroll to position [417, 0]
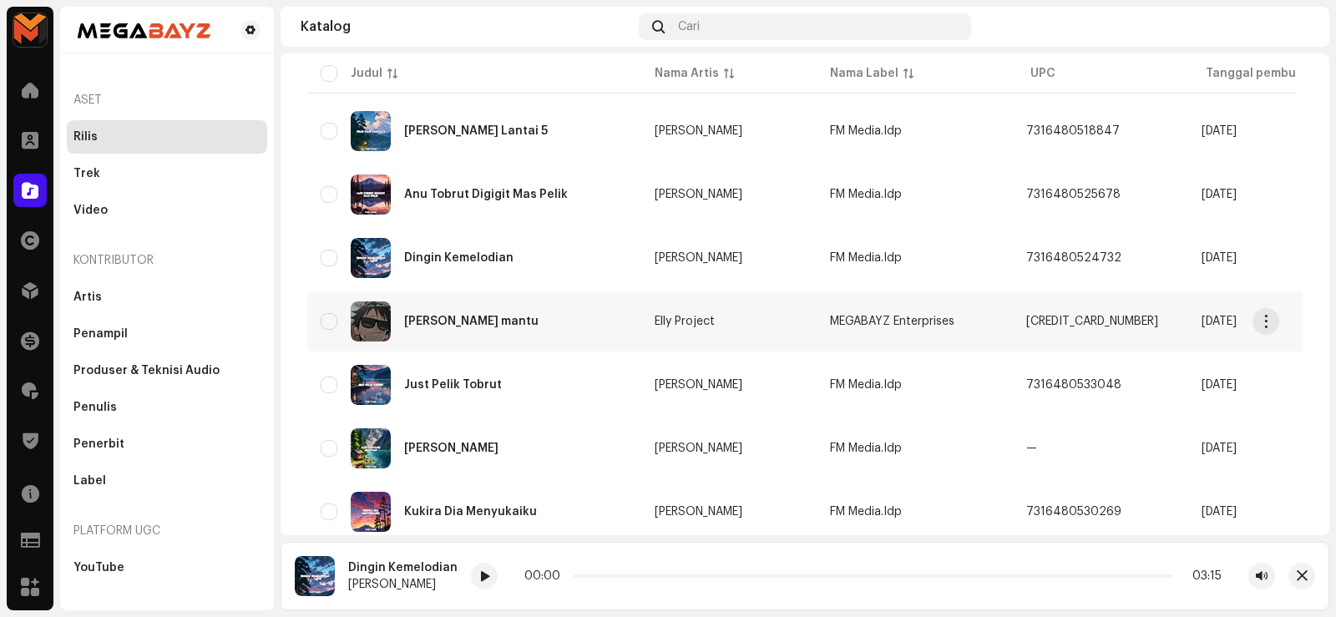
click at [456, 321] on div "[PERSON_NAME] mantu" at bounding box center [471, 322] width 134 height 12
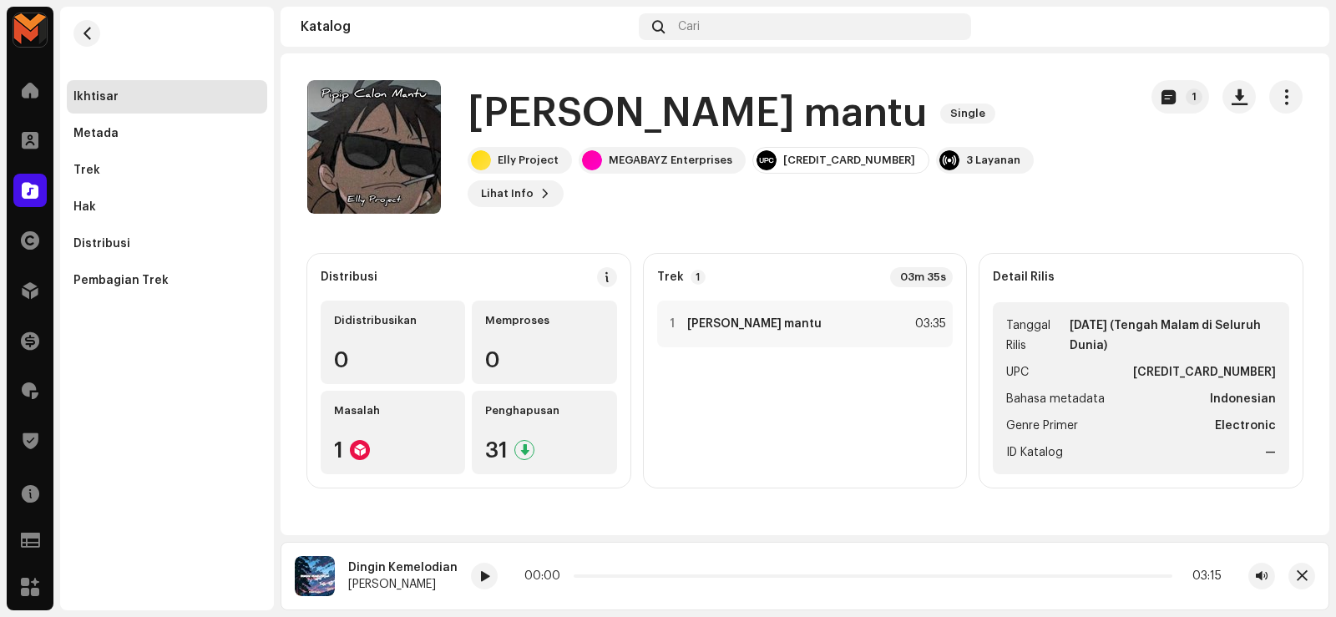
click at [605, 129] on h1 "[PERSON_NAME] mantu" at bounding box center [696, 113] width 459 height 53
click at [604, 129] on h1 "[PERSON_NAME] mantu" at bounding box center [696, 113] width 459 height 53
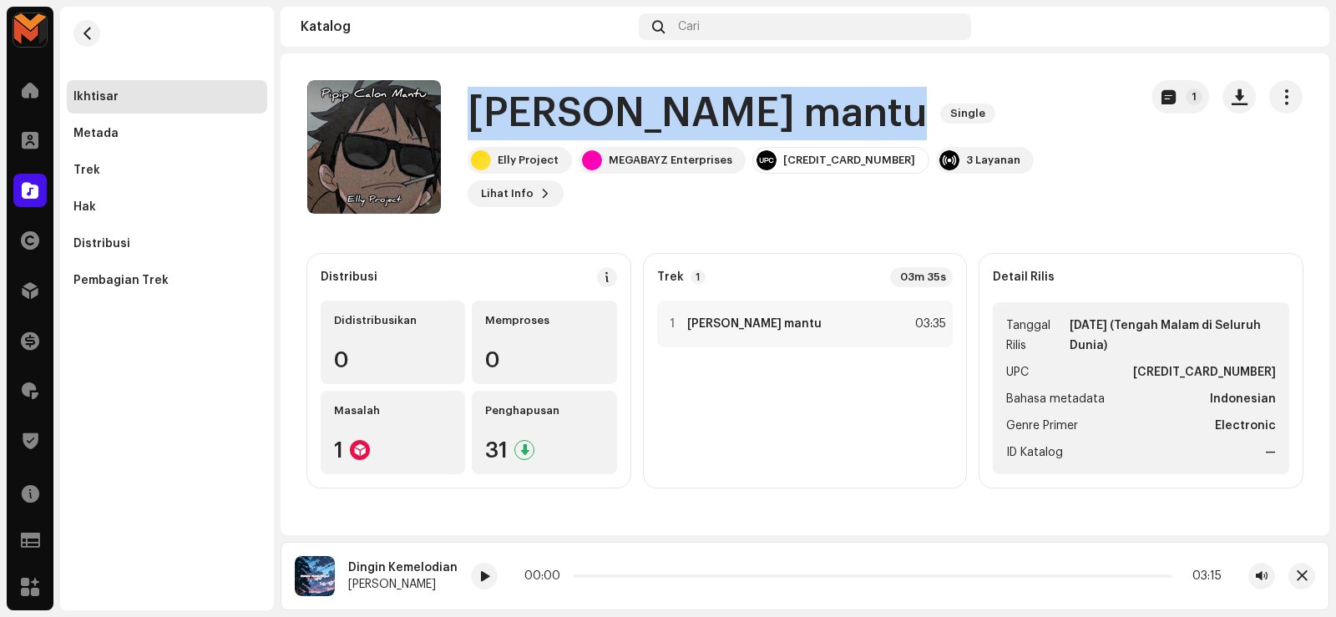
click at [604, 129] on h1 "[PERSON_NAME] mantu" at bounding box center [696, 113] width 459 height 53
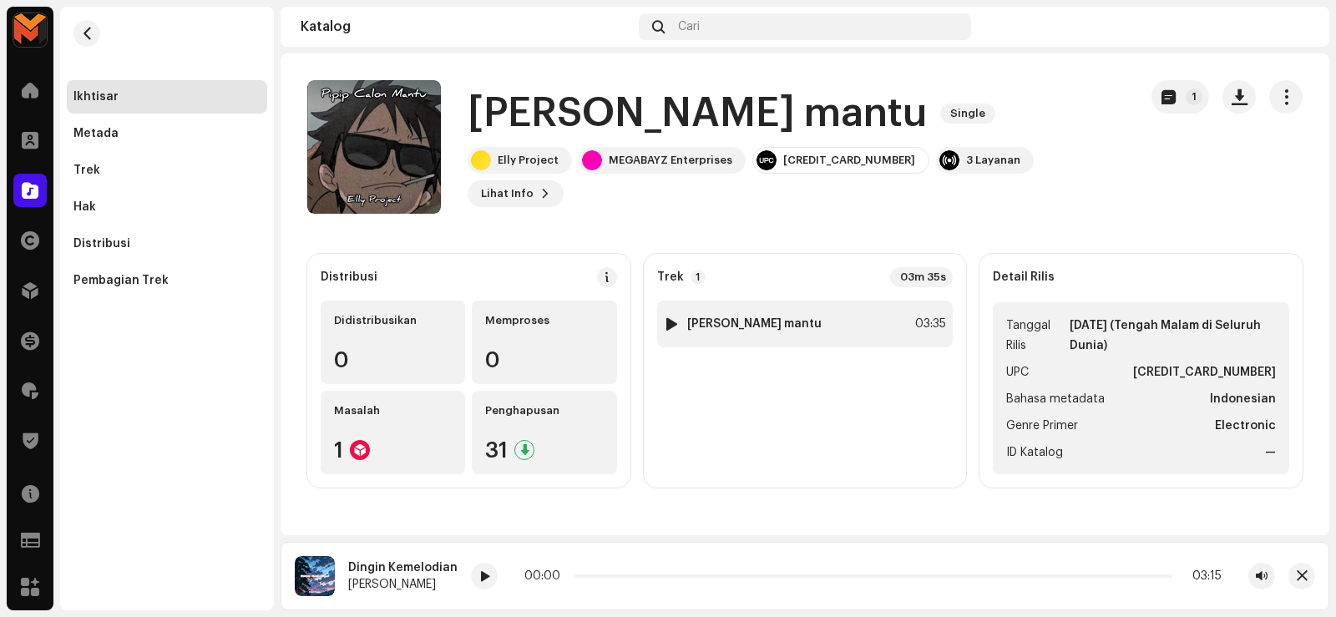
click at [672, 322] on div at bounding box center [671, 323] width 13 height 13
click at [674, 323] on div at bounding box center [671, 323] width 13 height 13
click at [677, 323] on div at bounding box center [671, 323] width 13 height 13
click at [674, 324] on div at bounding box center [671, 323] width 13 height 13
click at [674, 323] on div at bounding box center [671, 323] width 13 height 13
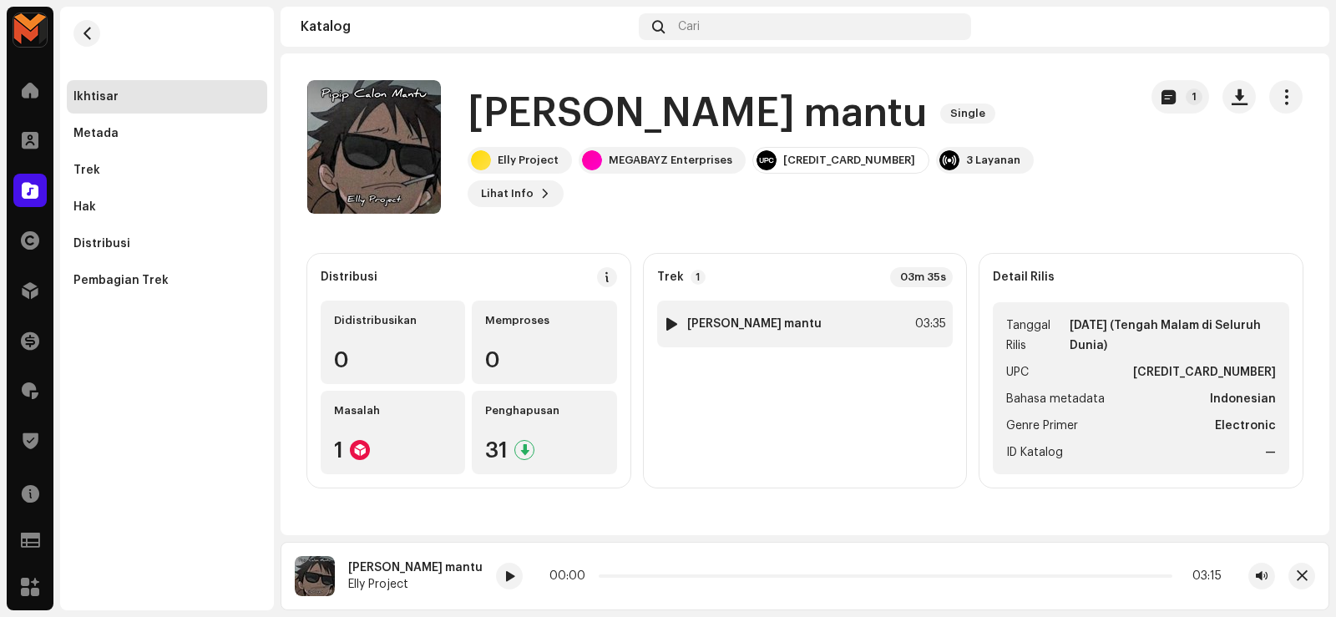
click at [670, 323] on div at bounding box center [671, 323] width 13 height 13
click at [672, 323] on div at bounding box center [671, 323] width 13 height 13
click at [881, 318] on div "1 Pipip Calon mantu 03:35" at bounding box center [805, 324] width 296 height 47
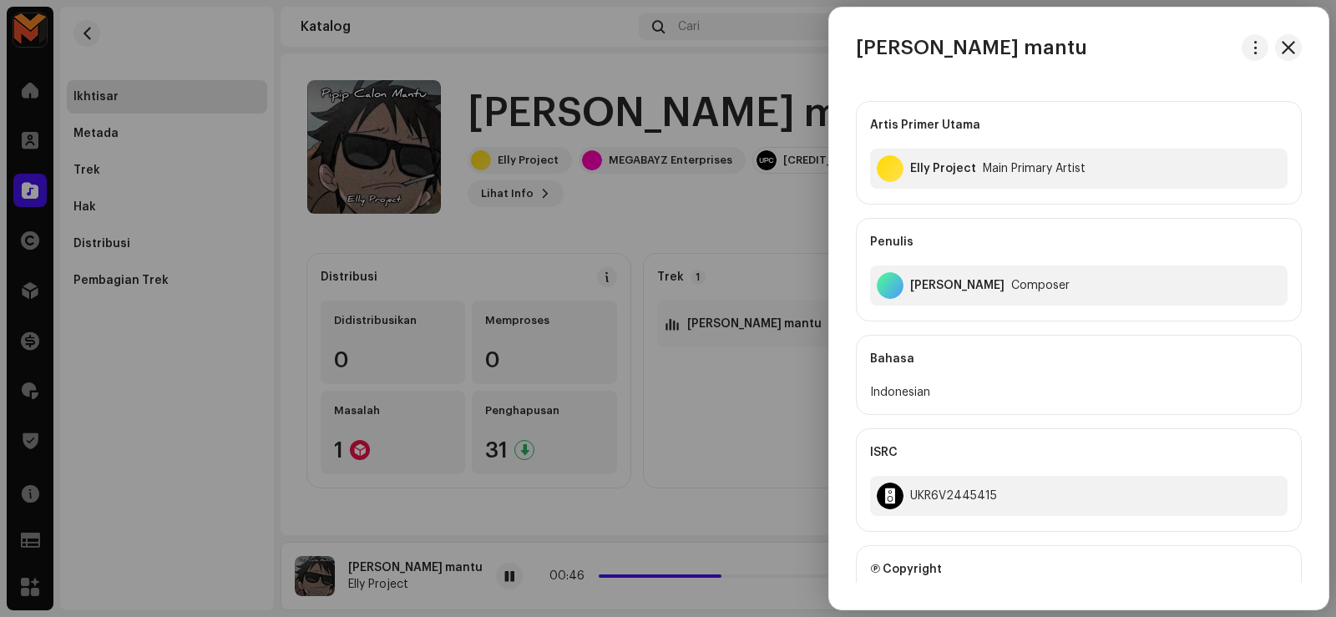
click at [758, 101] on div at bounding box center [668, 308] width 1336 height 617
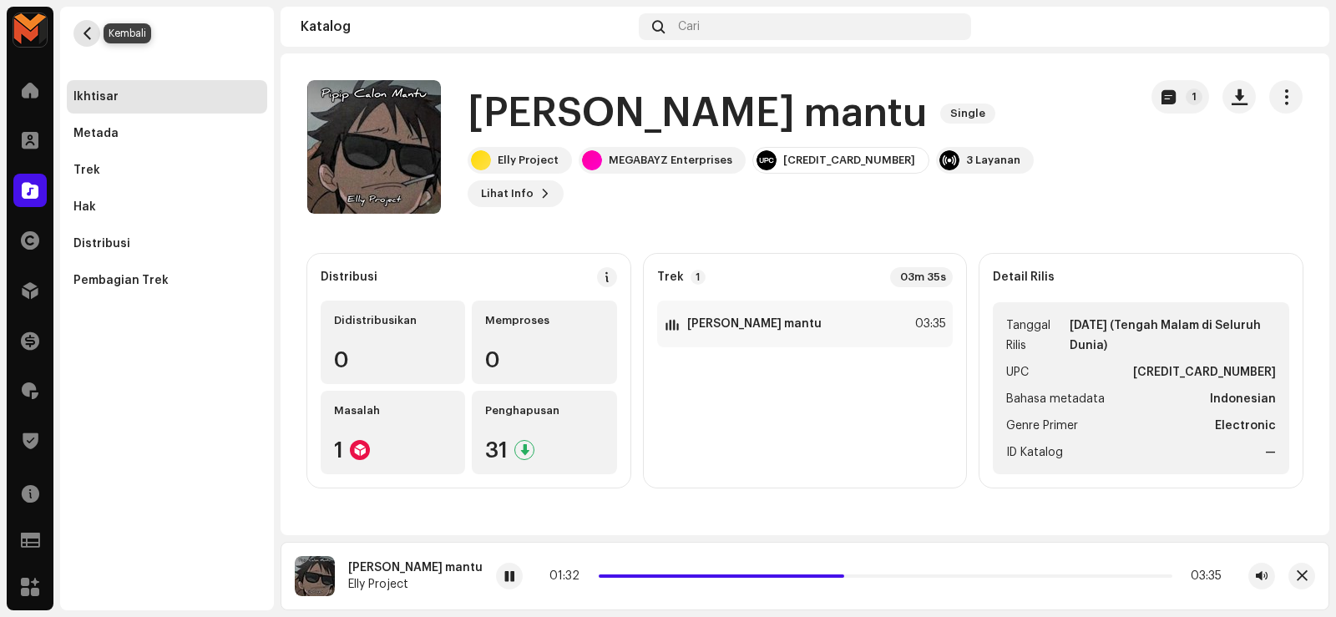
click at [86, 33] on span "button" at bounding box center [87, 33] width 13 height 13
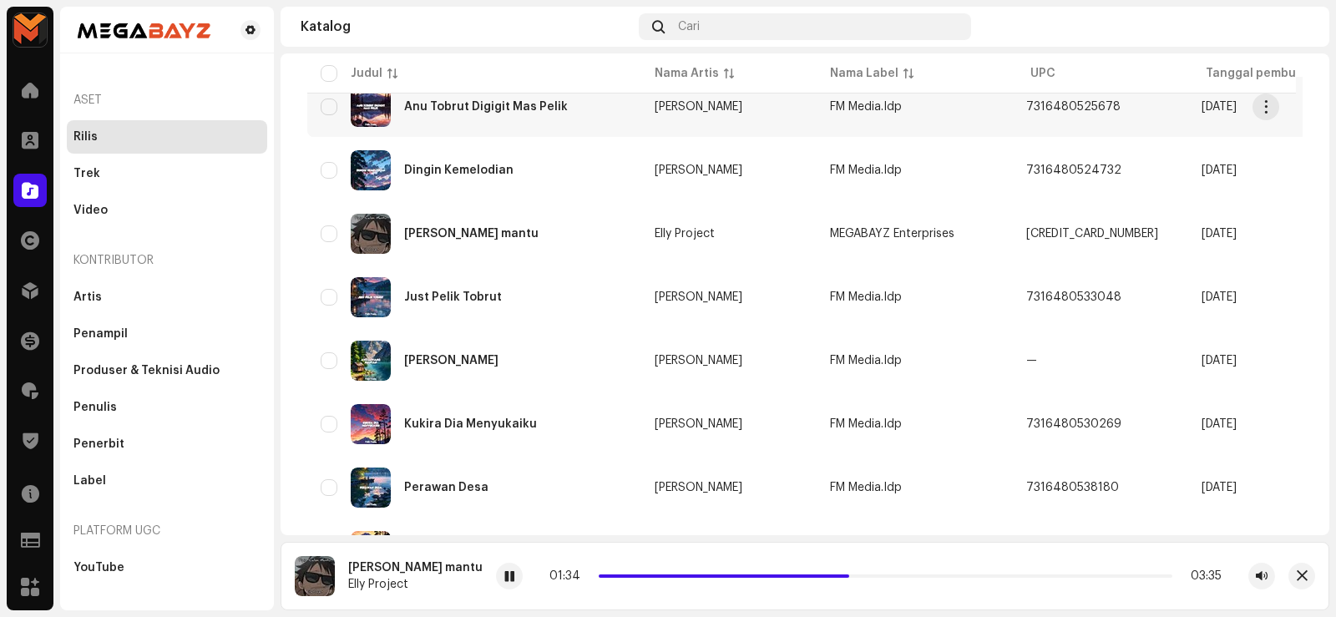
scroll to position [584, 0]
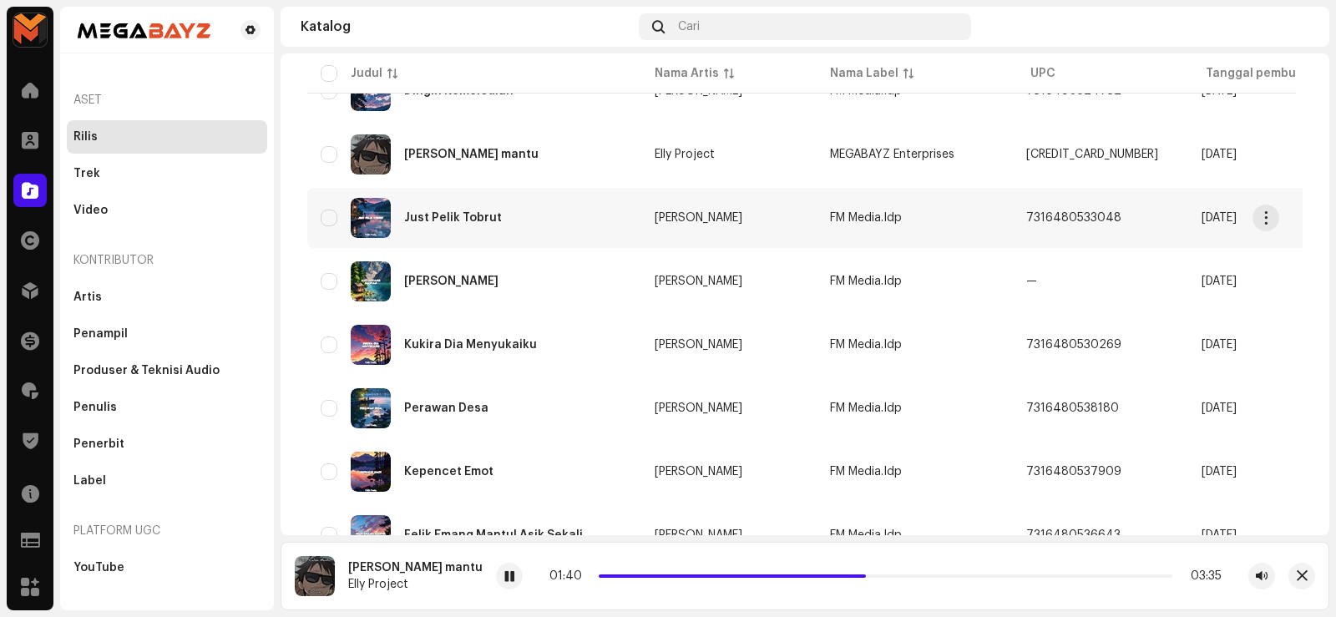
click at [431, 210] on div "Just Pelik Tobrut" at bounding box center [474, 218] width 307 height 40
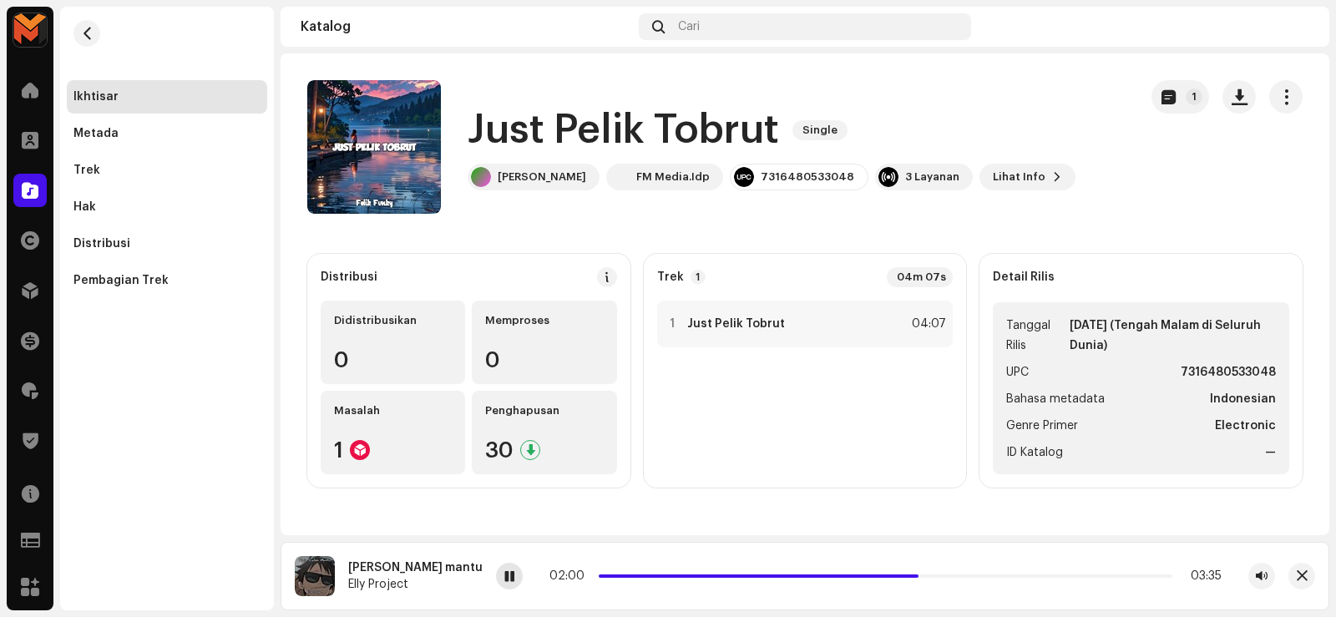
click at [504, 571] on span at bounding box center [509, 576] width 10 height 13
click at [504, 579] on span at bounding box center [509, 576] width 10 height 13
click at [89, 36] on span "button" at bounding box center [87, 33] width 13 height 13
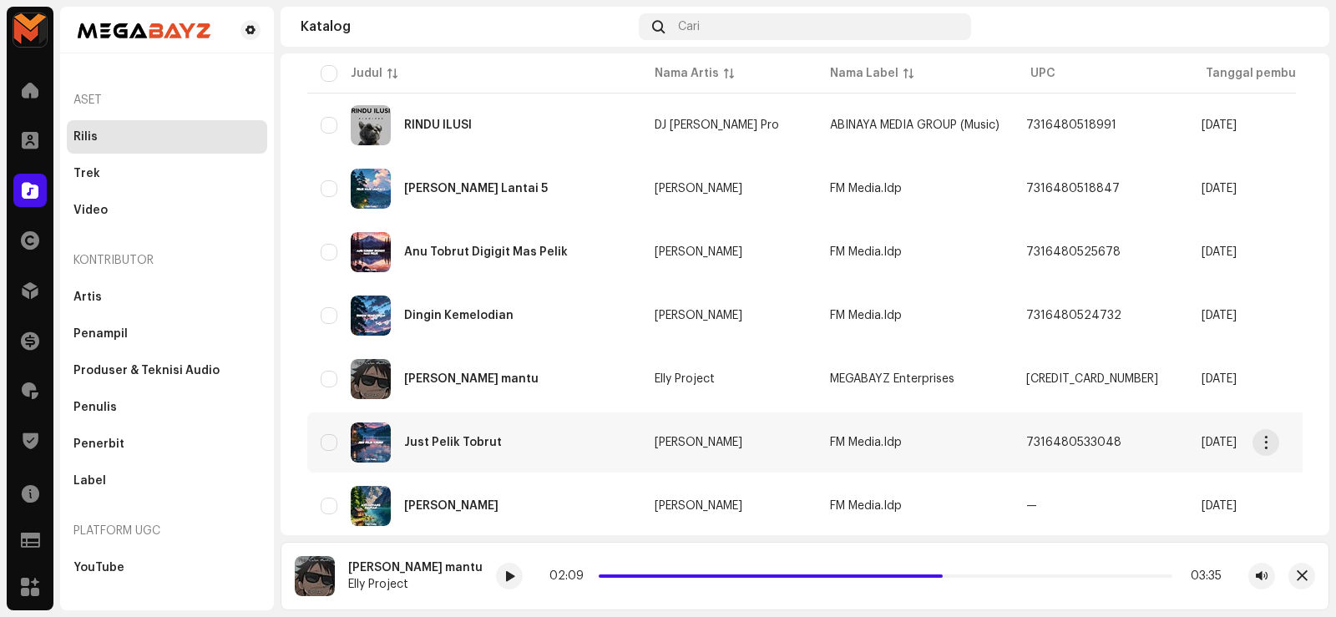
scroll to position [501, 0]
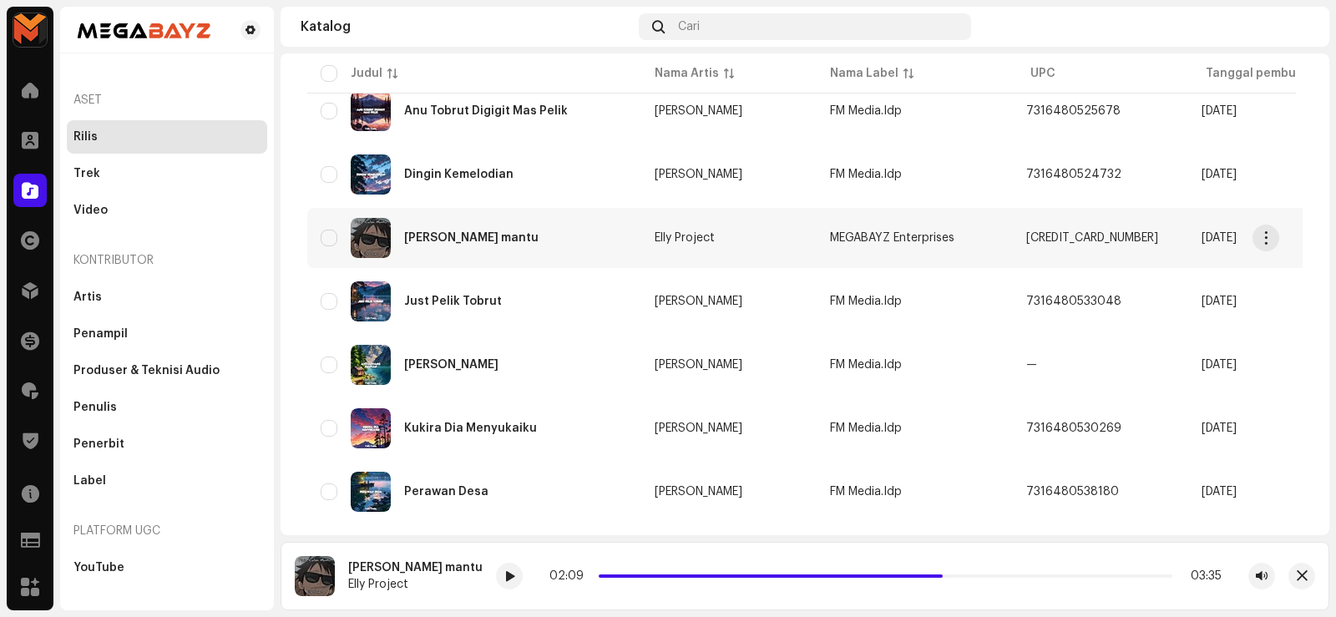
click at [434, 231] on div "[PERSON_NAME] mantu" at bounding box center [474, 238] width 307 height 40
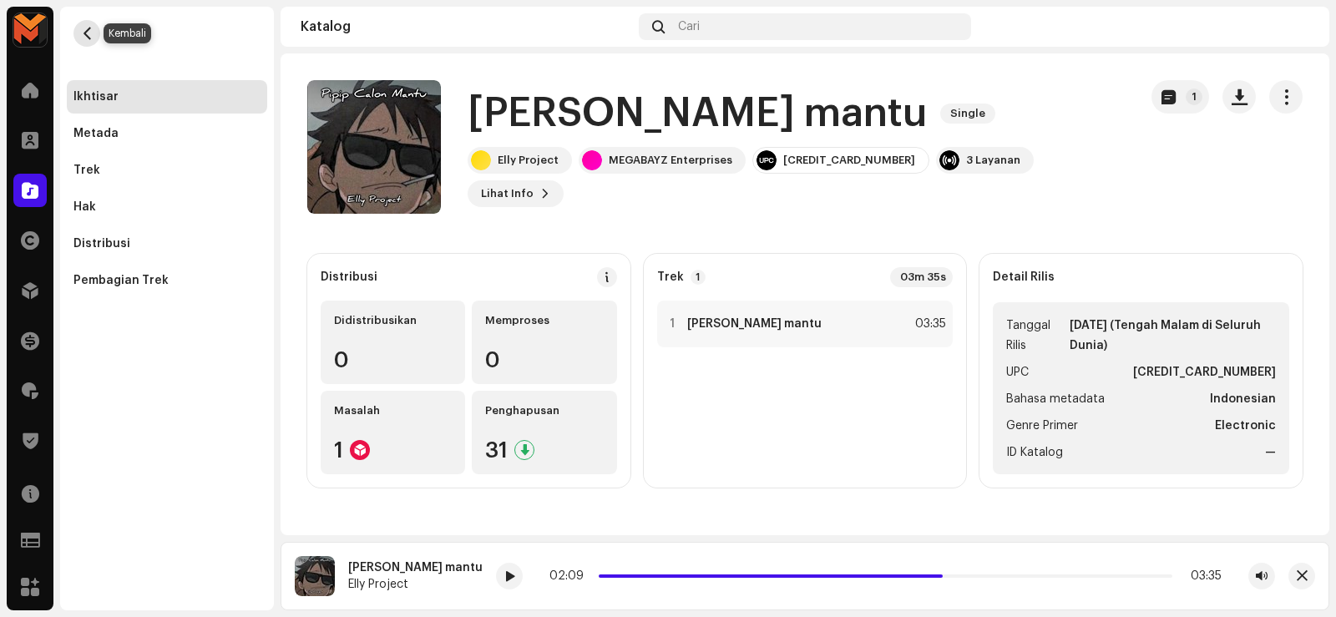
click at [87, 28] on span "button" at bounding box center [87, 33] width 13 height 13
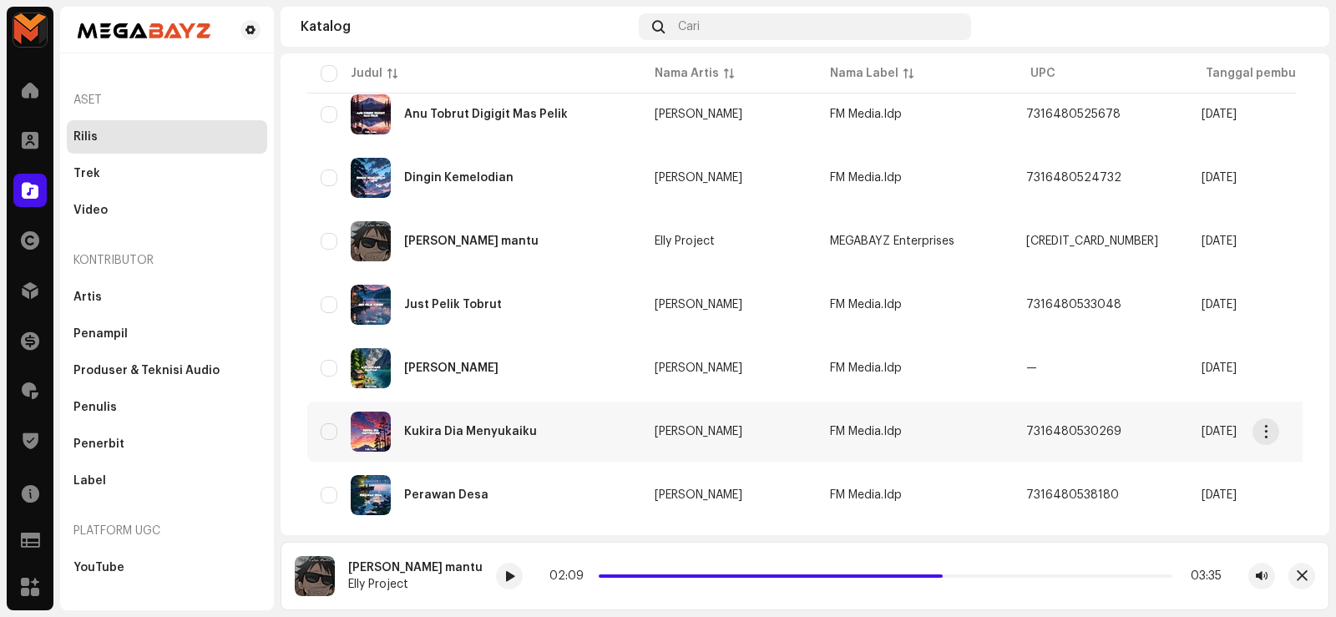
scroll to position [584, 0]
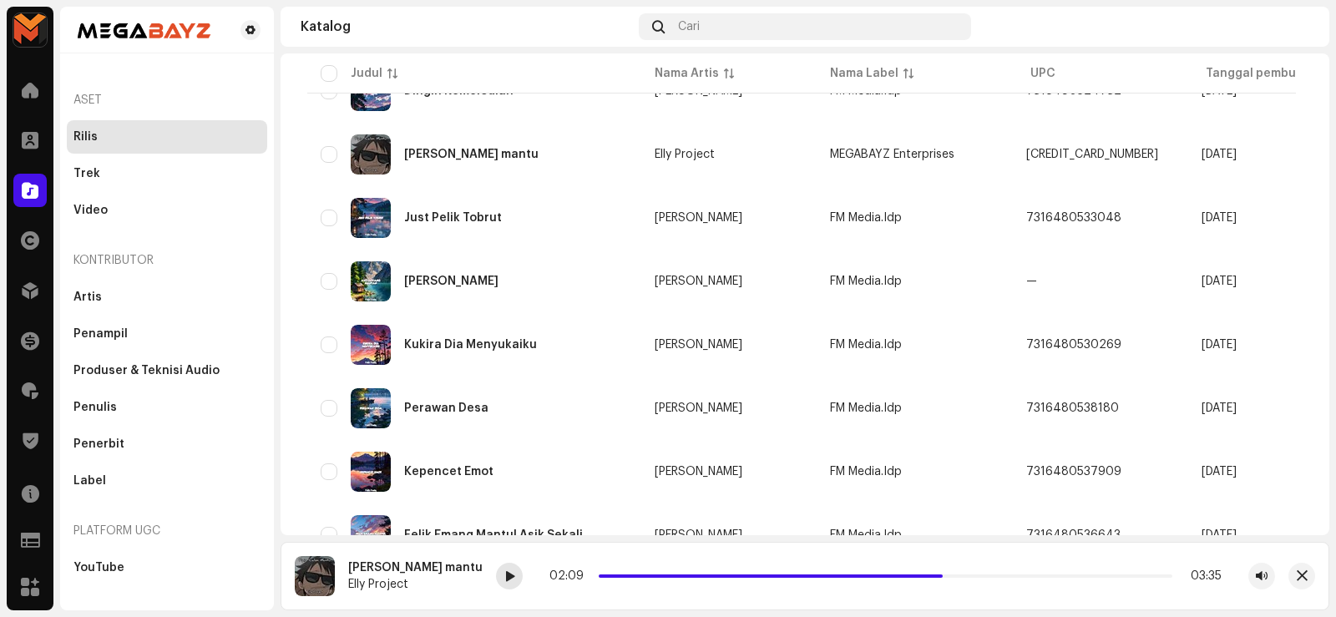
click at [504, 582] on span at bounding box center [509, 576] width 10 height 13
click at [438, 212] on div "Just Pelik Tobrut" at bounding box center [453, 218] width 98 height 12
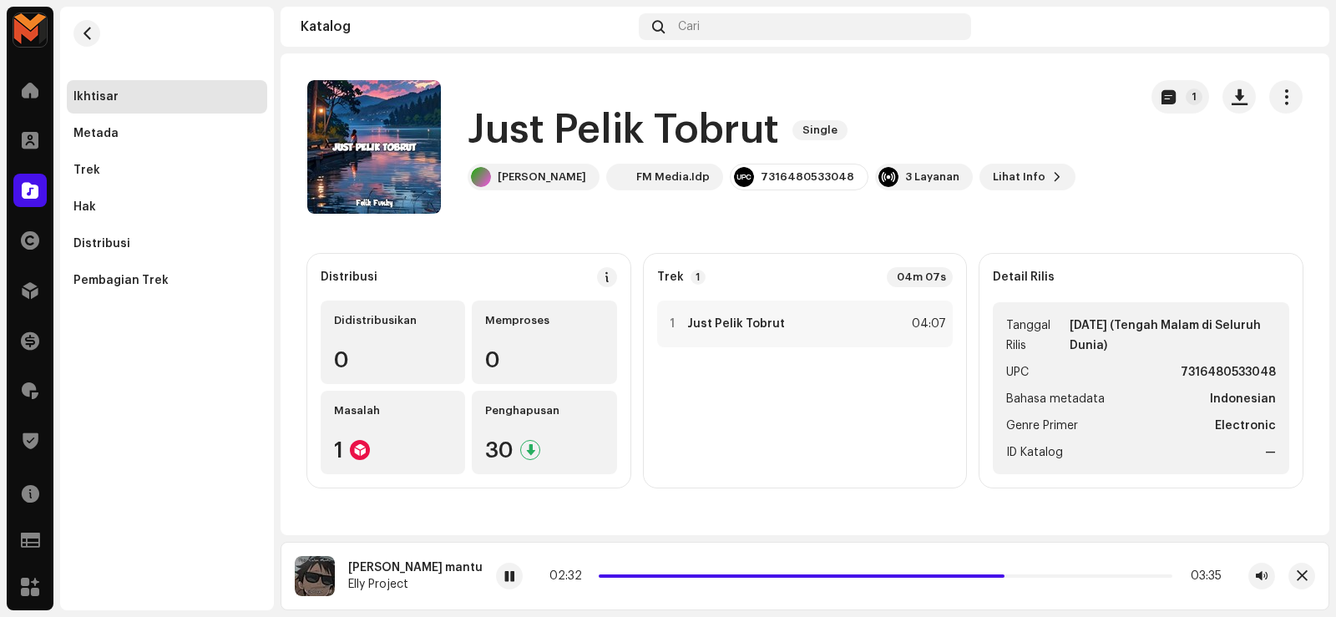
click at [761, 463] on div "1 Just Pelik Tobrut 04:07" at bounding box center [805, 388] width 296 height 174
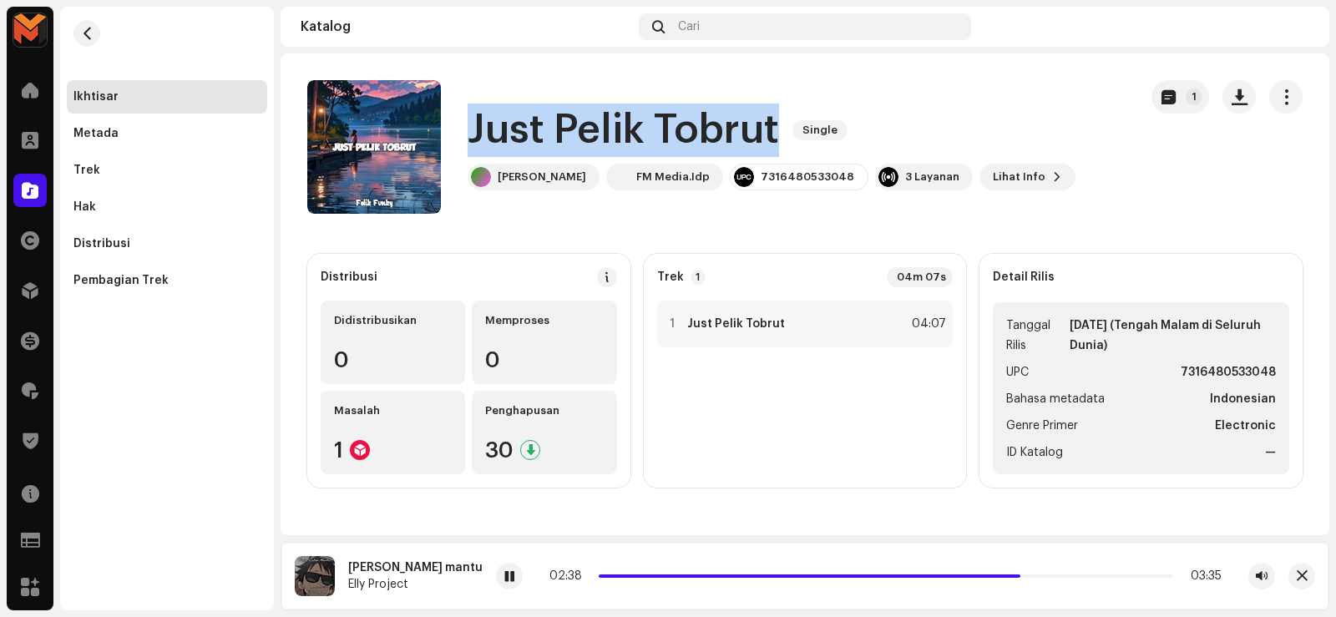
drag, startPoint x: 464, startPoint y: 116, endPoint x: 790, endPoint y: 147, distance: 327.0
click at [790, 147] on div "Just Pelik Tobrut Single Felik Fvnky FM Media.Idp 7316480533048 3 Layanan Lihat…" at bounding box center [715, 147] width 817 height 134
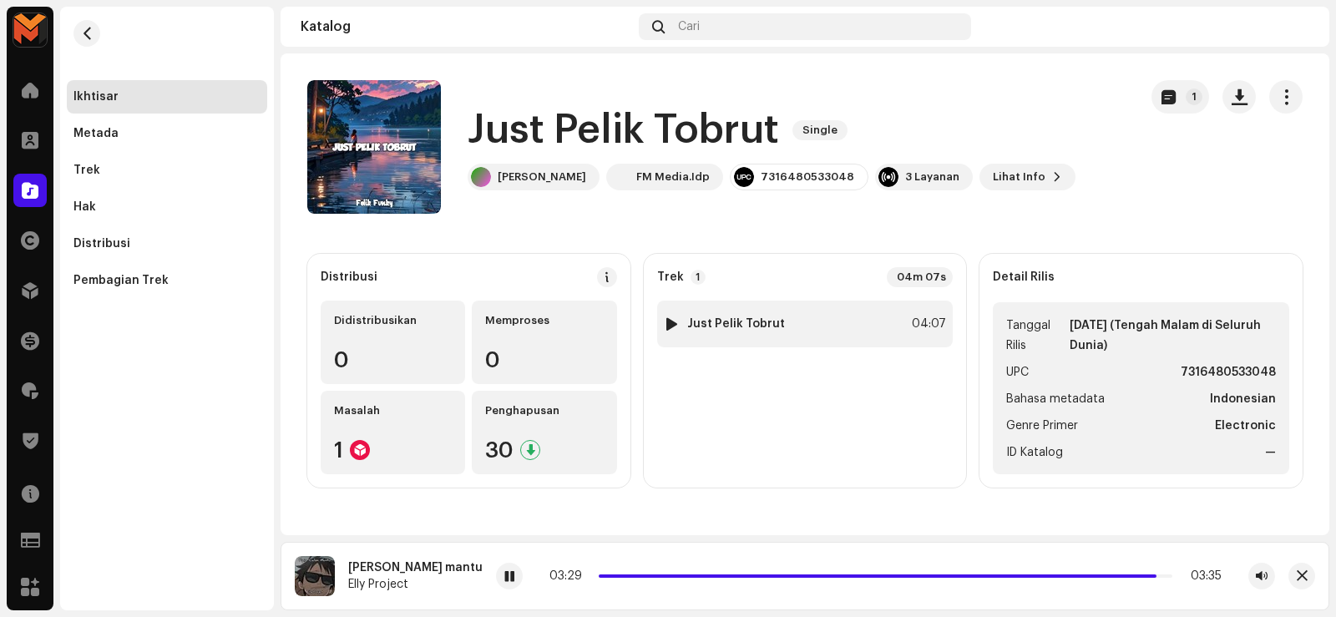
click at [668, 324] on div at bounding box center [671, 323] width 13 height 13
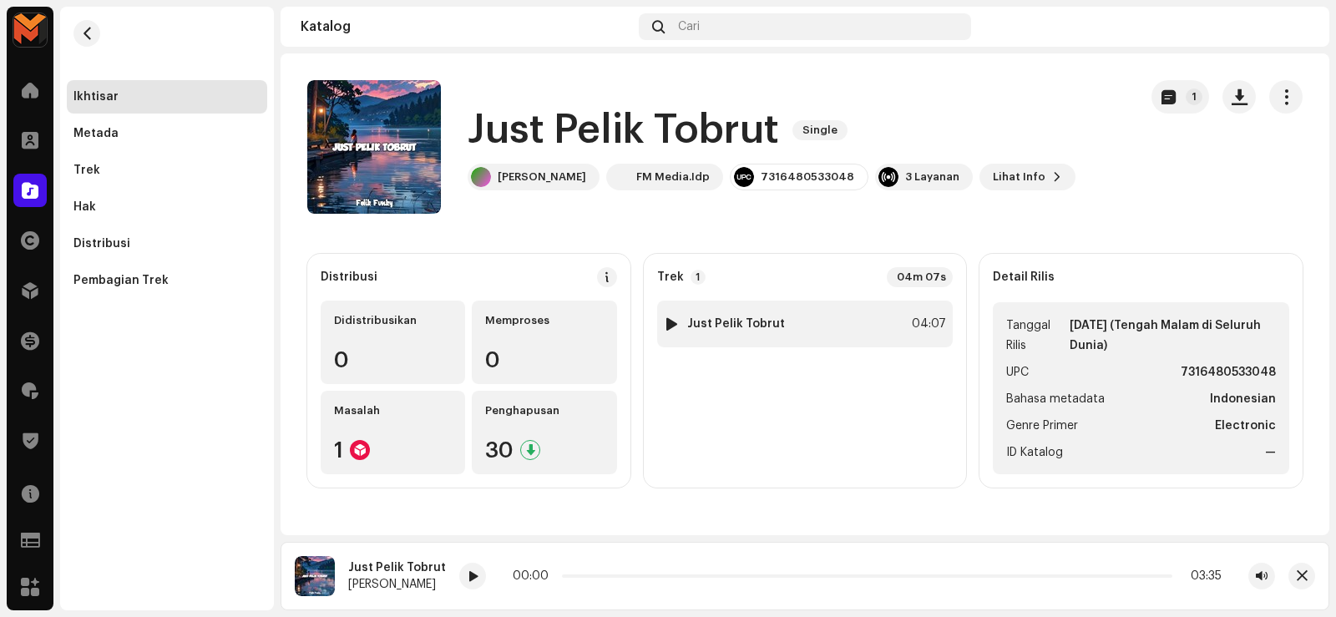
click at [671, 324] on div at bounding box center [671, 323] width 13 height 13
click at [671, 321] on div at bounding box center [671, 323] width 13 height 13
click at [669, 321] on div at bounding box center [671, 323] width 13 height 13
click at [669, 320] on div at bounding box center [671, 323] width 13 height 13
click at [669, 319] on div at bounding box center [671, 323] width 13 height 13
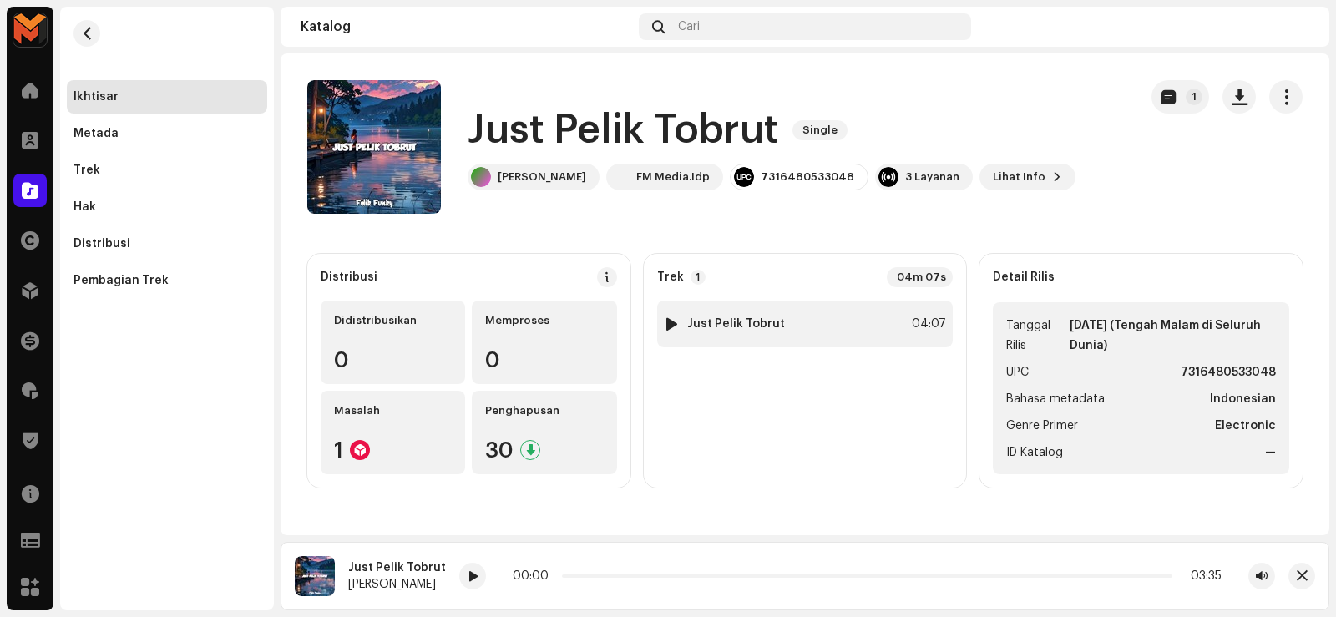
click at [669, 319] on div at bounding box center [671, 323] width 13 height 13
click at [670, 319] on div at bounding box center [671, 323] width 13 height 13
click at [670, 322] on div at bounding box center [671, 323] width 13 height 13
click at [670, 321] on div at bounding box center [671, 323] width 13 height 13
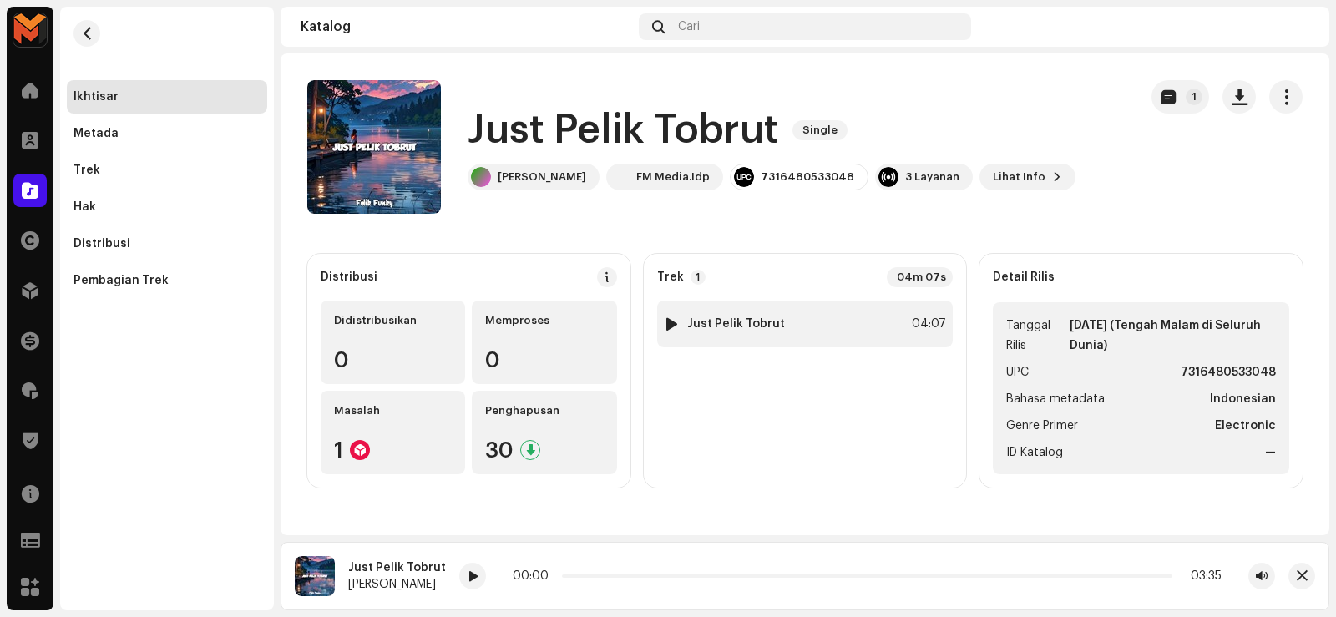
click at [669, 321] on div at bounding box center [671, 323] width 13 height 13
click at [669, 320] on div at bounding box center [671, 323] width 13 height 13
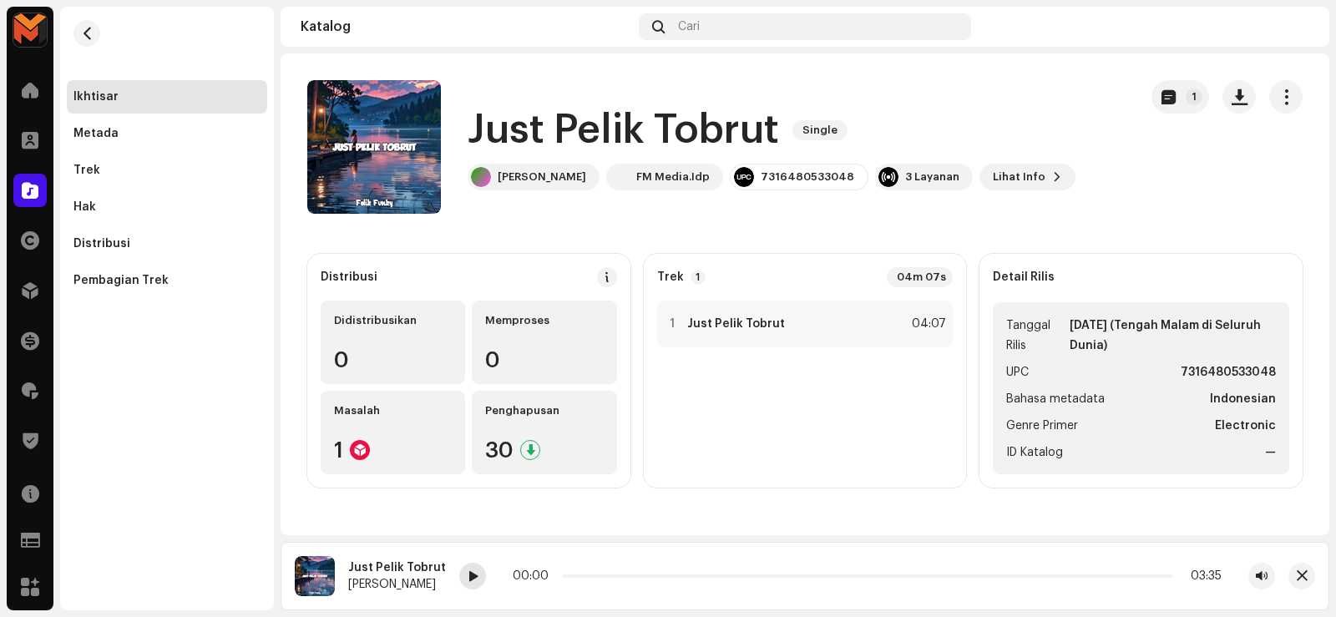
click at [467, 573] on span at bounding box center [472, 576] width 10 height 13
click at [469, 573] on span at bounding box center [472, 576] width 10 height 13
click at [792, 311] on div "1 Just Pelik Tobrut 04:07" at bounding box center [805, 324] width 296 height 47
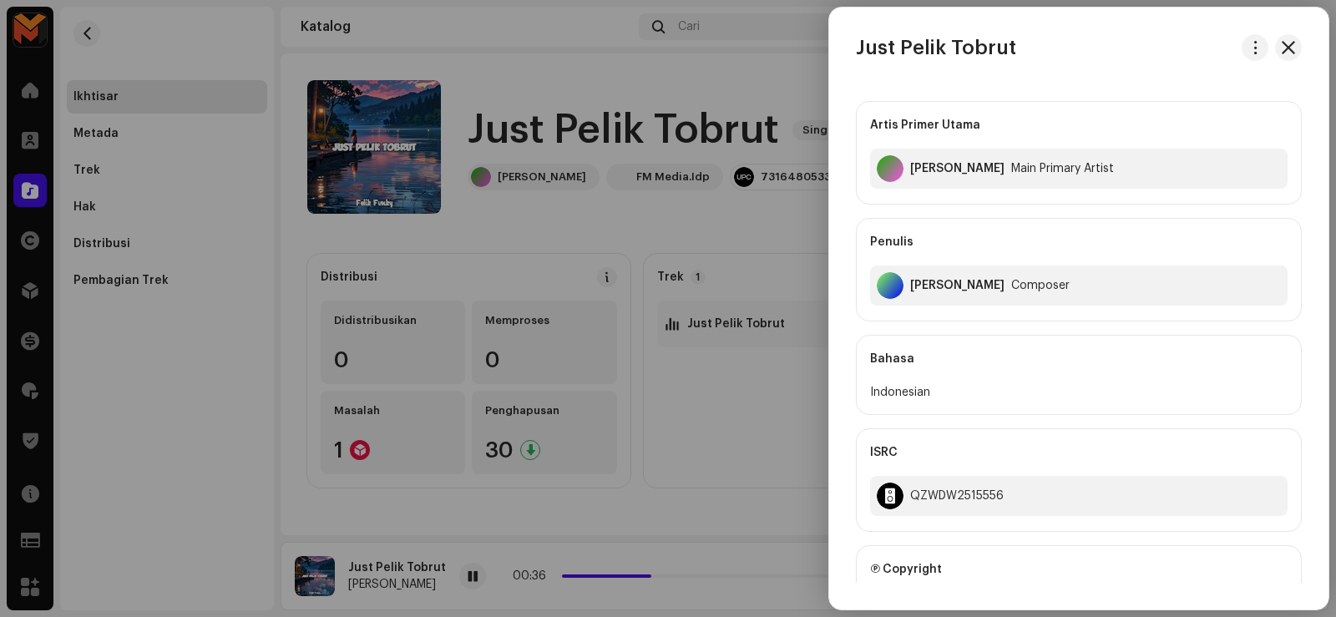
click at [716, 402] on div at bounding box center [668, 308] width 1336 height 617
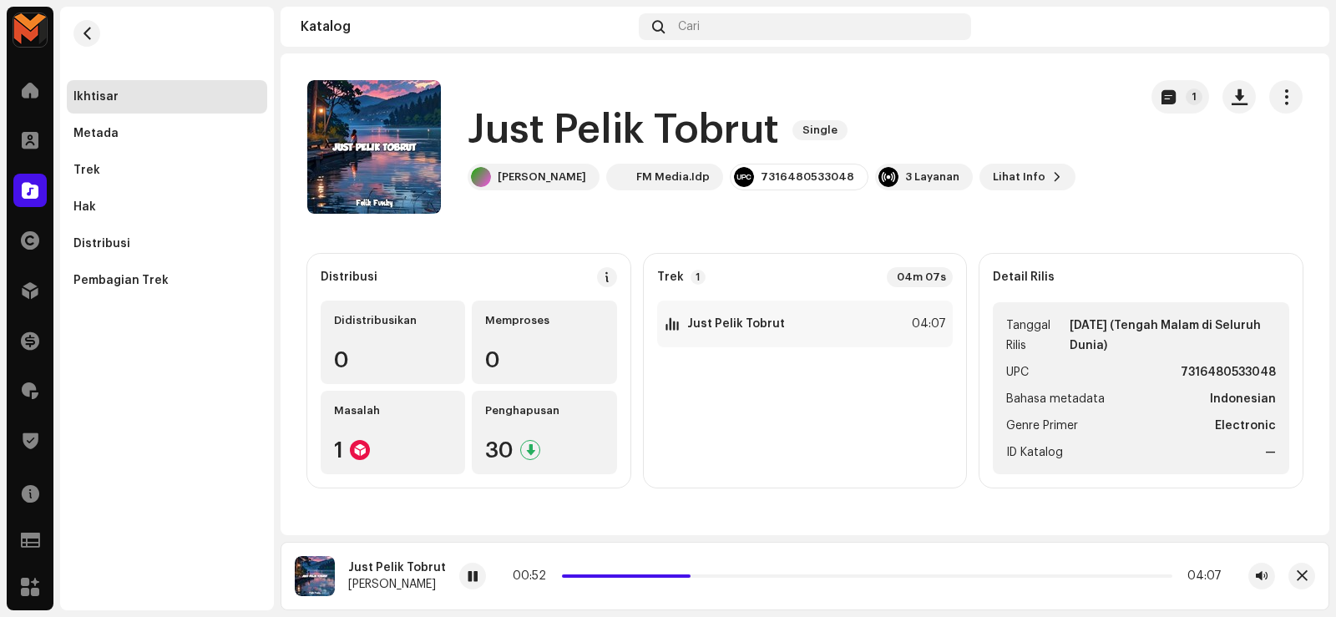
click at [513, 135] on h1 "Just Pelik Tobrut" at bounding box center [622, 130] width 311 height 53
click at [513, 136] on h1 "Just Pelik Tobrut" at bounding box center [622, 130] width 311 height 53
click at [515, 138] on h1 "Just Pelik Tobrut" at bounding box center [622, 130] width 311 height 53
click at [515, 136] on h1 "Just Pelik Tobrut" at bounding box center [622, 130] width 311 height 53
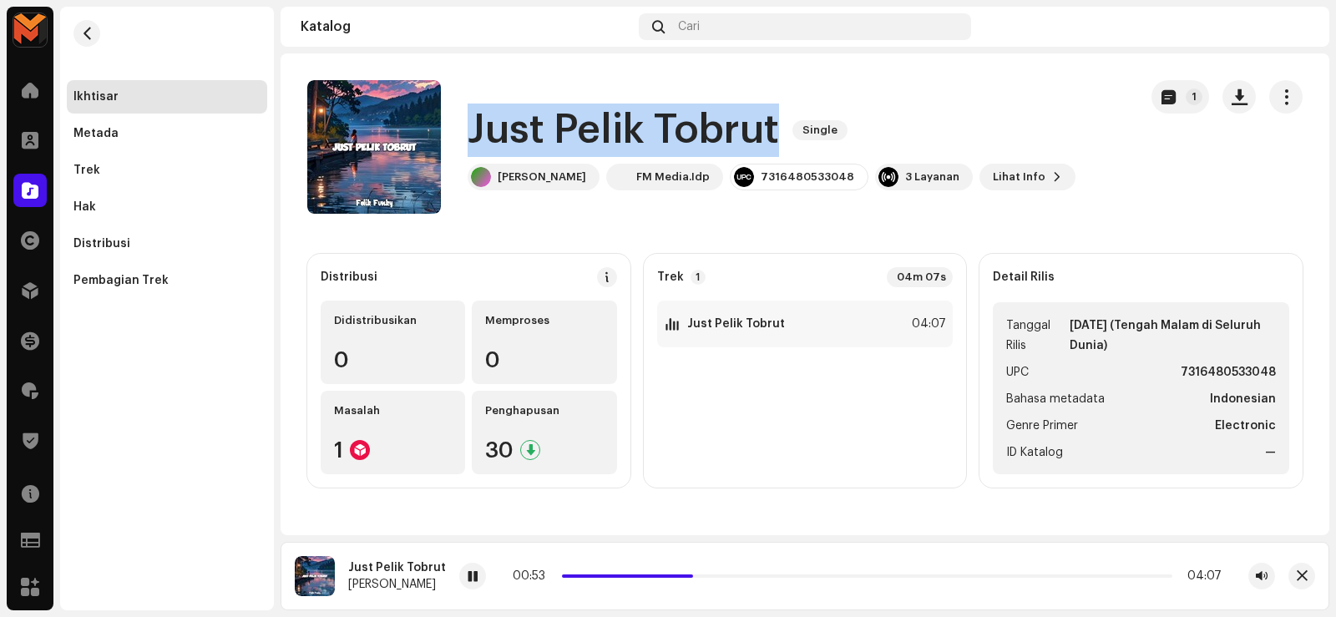
click at [515, 136] on h1 "Just Pelik Tobrut" at bounding box center [622, 130] width 311 height 53
click at [1231, 96] on span "button" at bounding box center [1239, 96] width 16 height 13
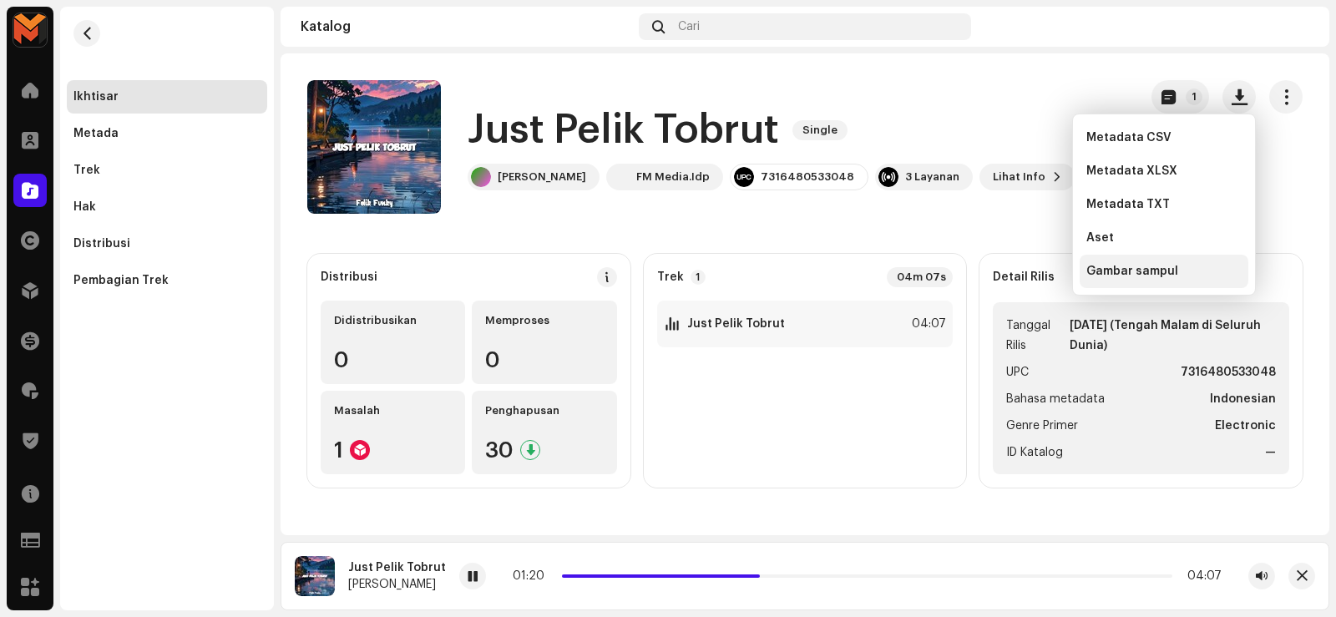
click at [1188, 270] on div "Gambar sampul" at bounding box center [1163, 271] width 155 height 13
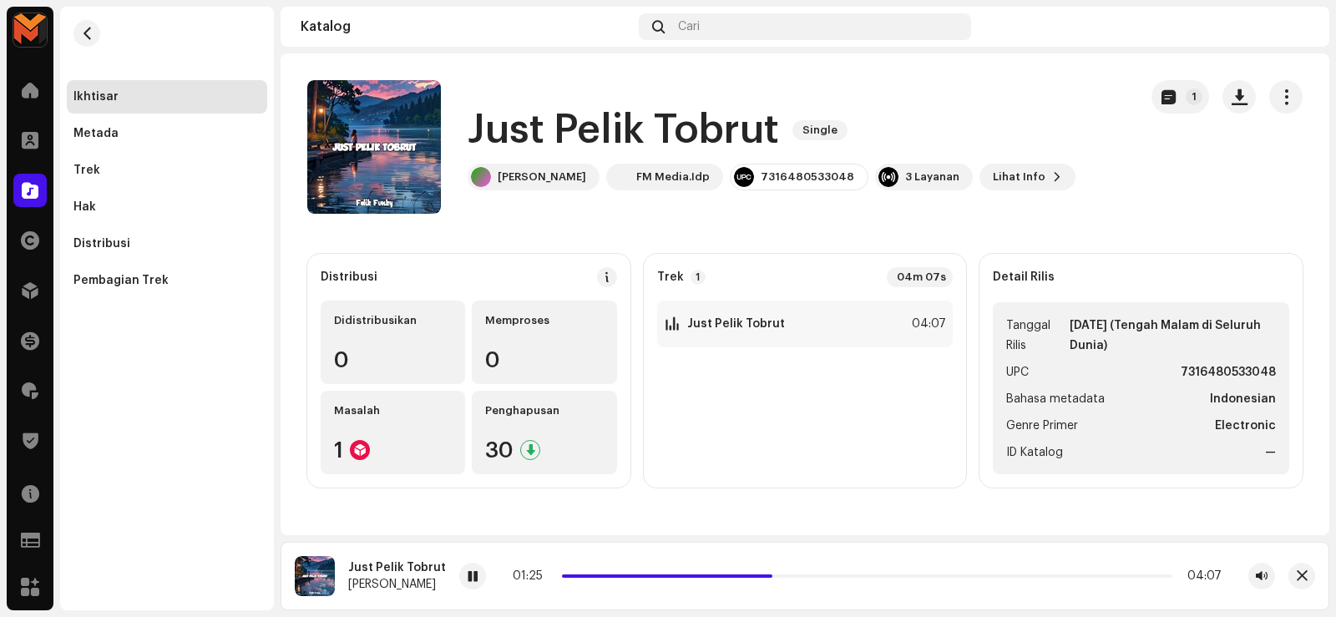
drag, startPoint x: 783, startPoint y: 432, endPoint x: 772, endPoint y: 433, distance: 10.9
click at [780, 432] on div "1 Just Pelik Tobrut 04:07" at bounding box center [805, 388] width 296 height 174
click at [713, 325] on strong "Just Pelik Tobrut" at bounding box center [736, 323] width 98 height 13
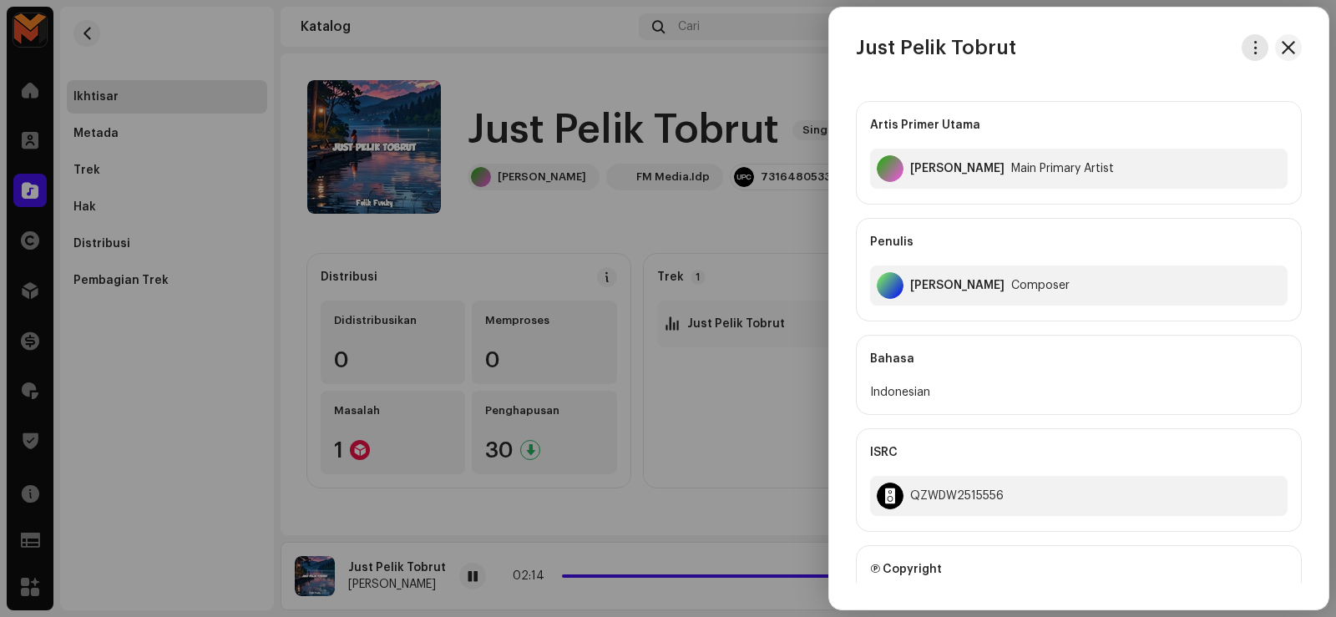
click at [1249, 49] on span "button" at bounding box center [1255, 47] width 13 height 13
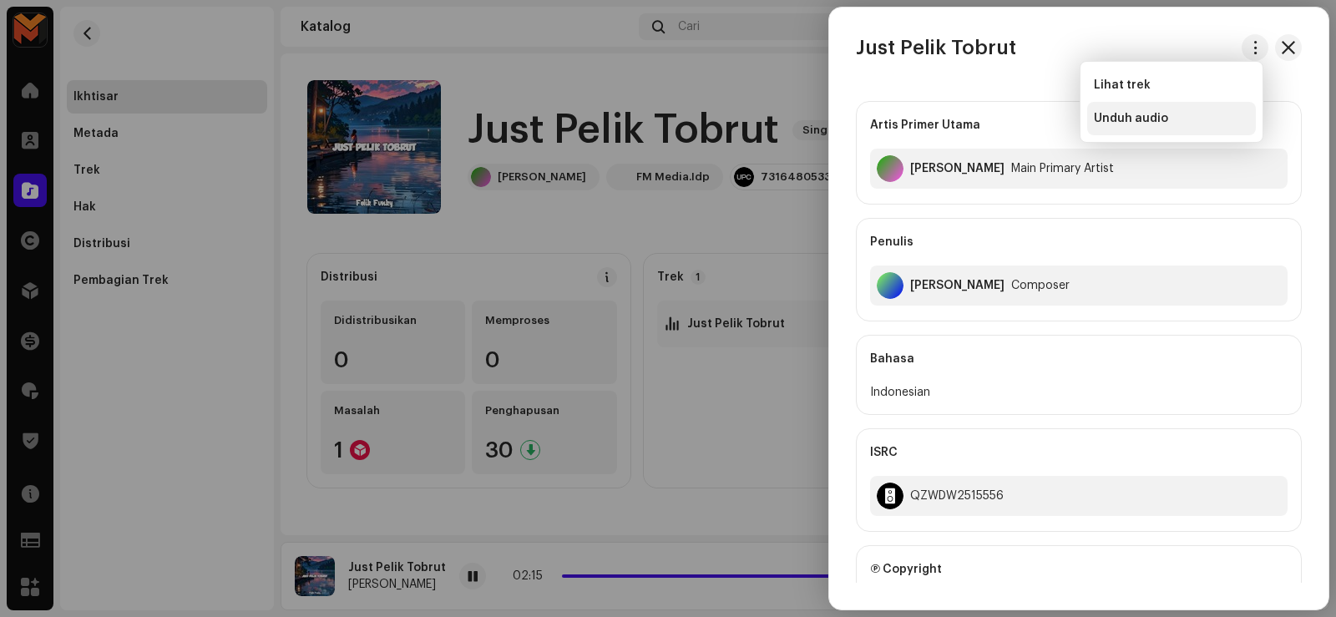
click at [1191, 114] on div "Unduh audio" at bounding box center [1170, 118] width 155 height 13
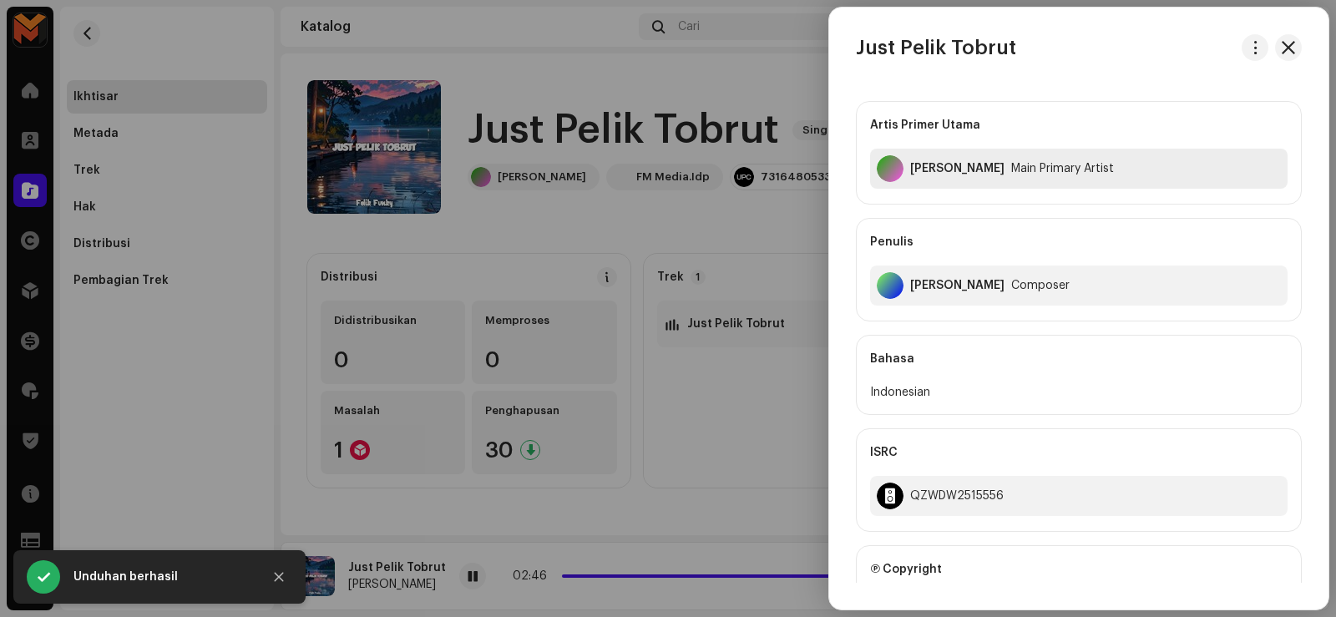
click at [917, 164] on div "[PERSON_NAME]" at bounding box center [957, 168] width 94 height 13
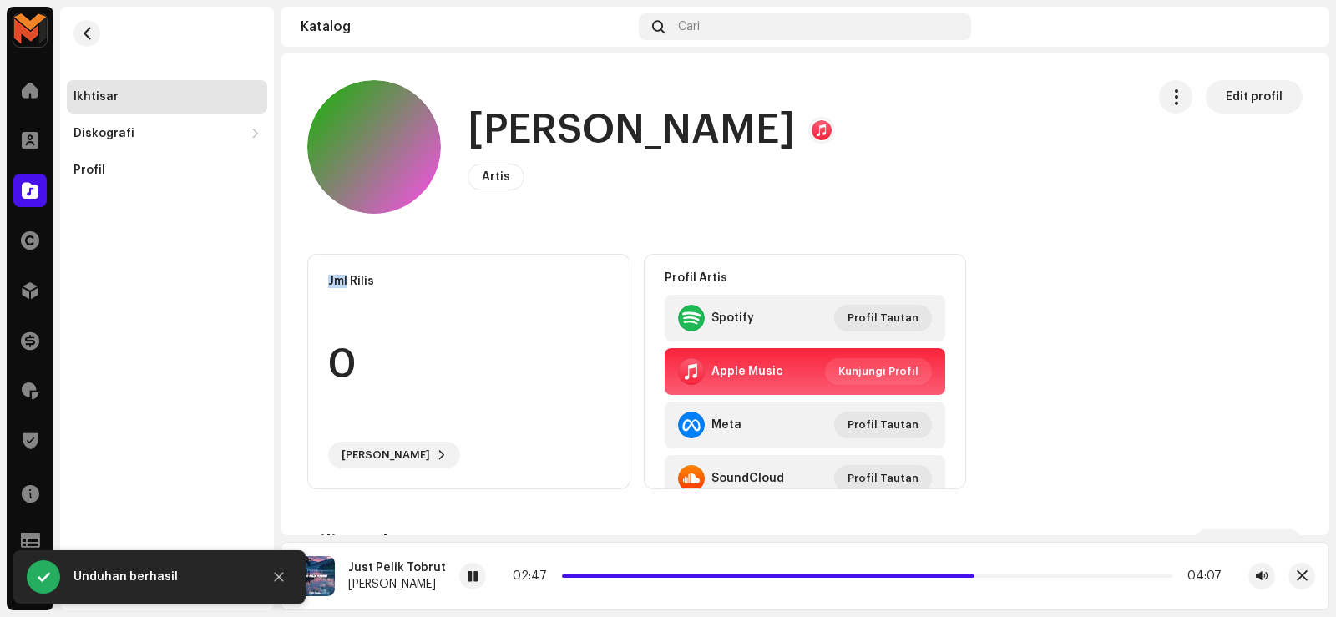
click at [916, 164] on div "Felik Fvnky Artis Edit profil" at bounding box center [719, 147] width 825 height 134
click at [472, 128] on h1 "[PERSON_NAME]" at bounding box center [630, 130] width 327 height 53
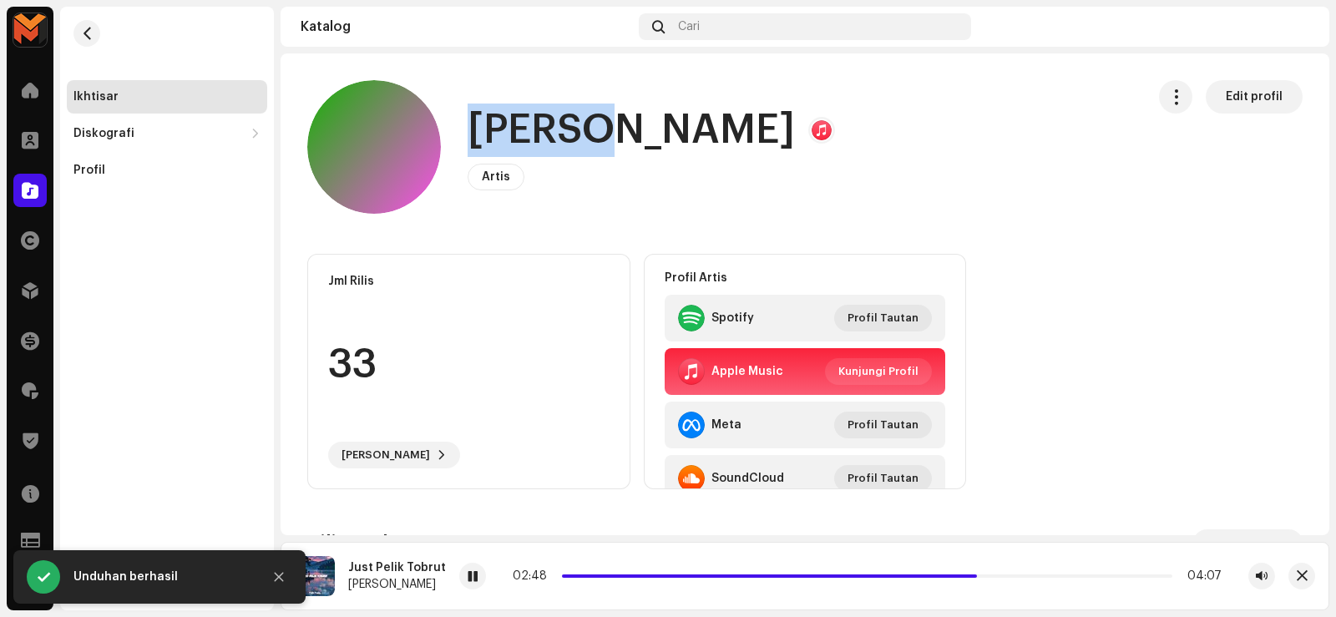
click at [472, 128] on h1 "[PERSON_NAME]" at bounding box center [630, 130] width 327 height 53
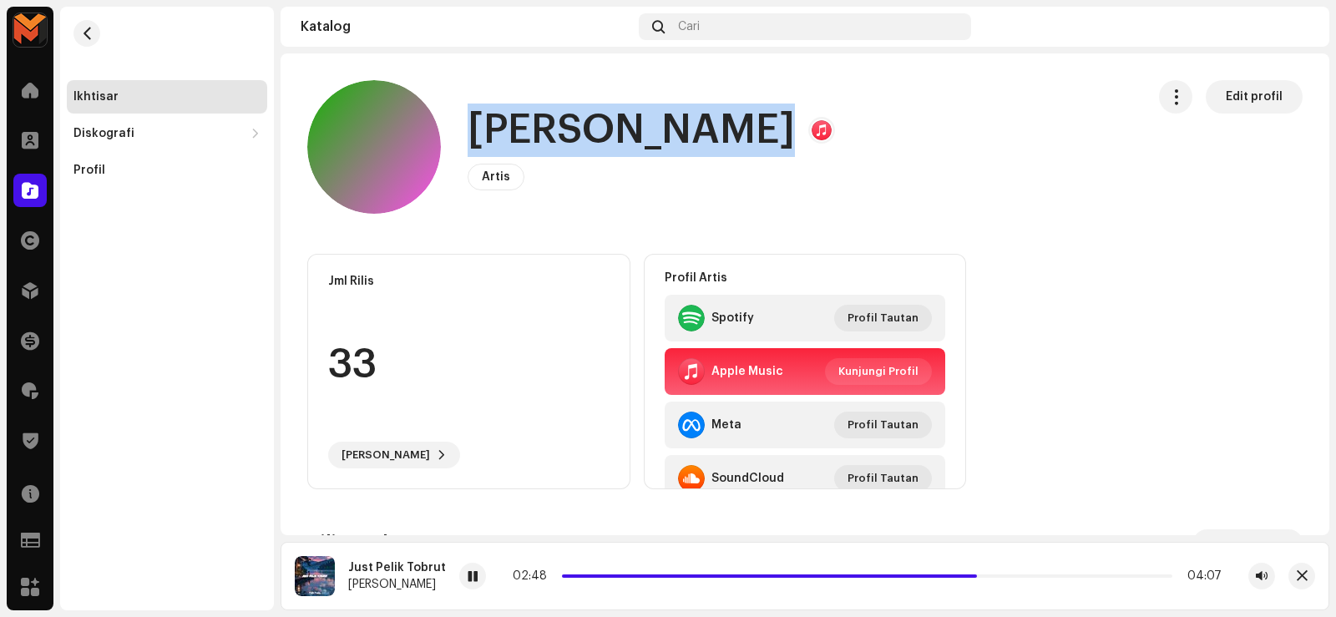
click at [472, 128] on h1 "[PERSON_NAME]" at bounding box center [630, 130] width 327 height 53
click at [81, 28] on span "button" at bounding box center [87, 33] width 13 height 13
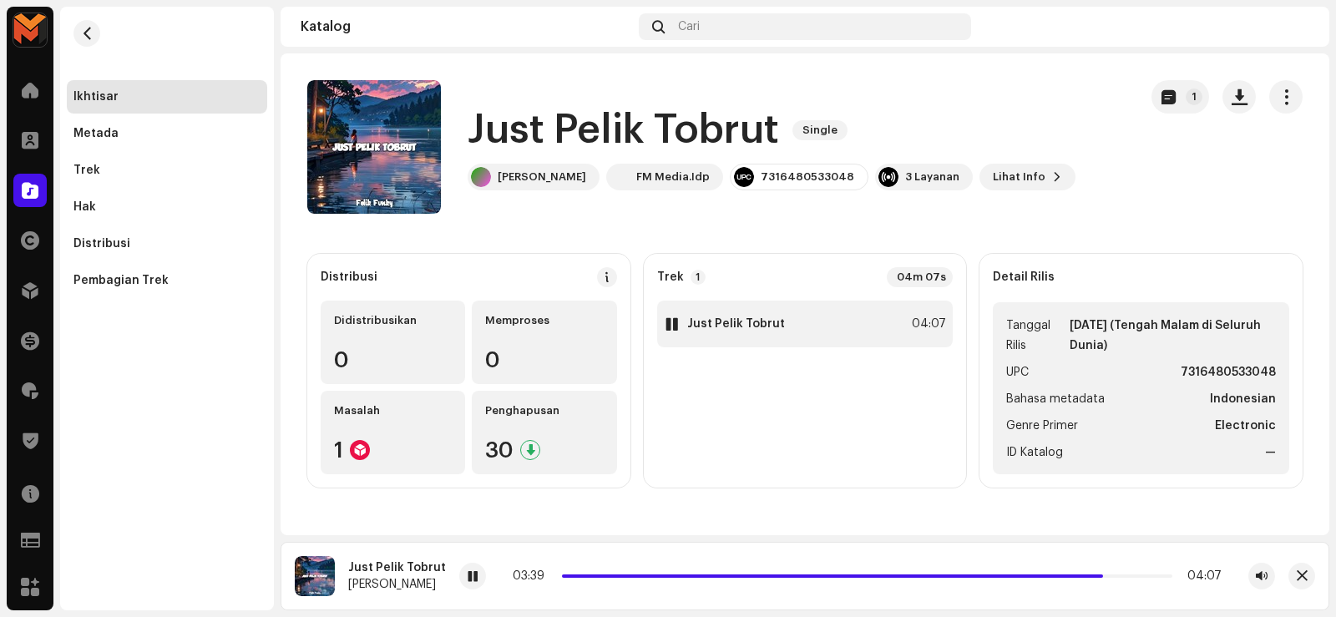
click at [893, 326] on div "1 Just Pelik Tobrut 04:07" at bounding box center [805, 324] width 296 height 47
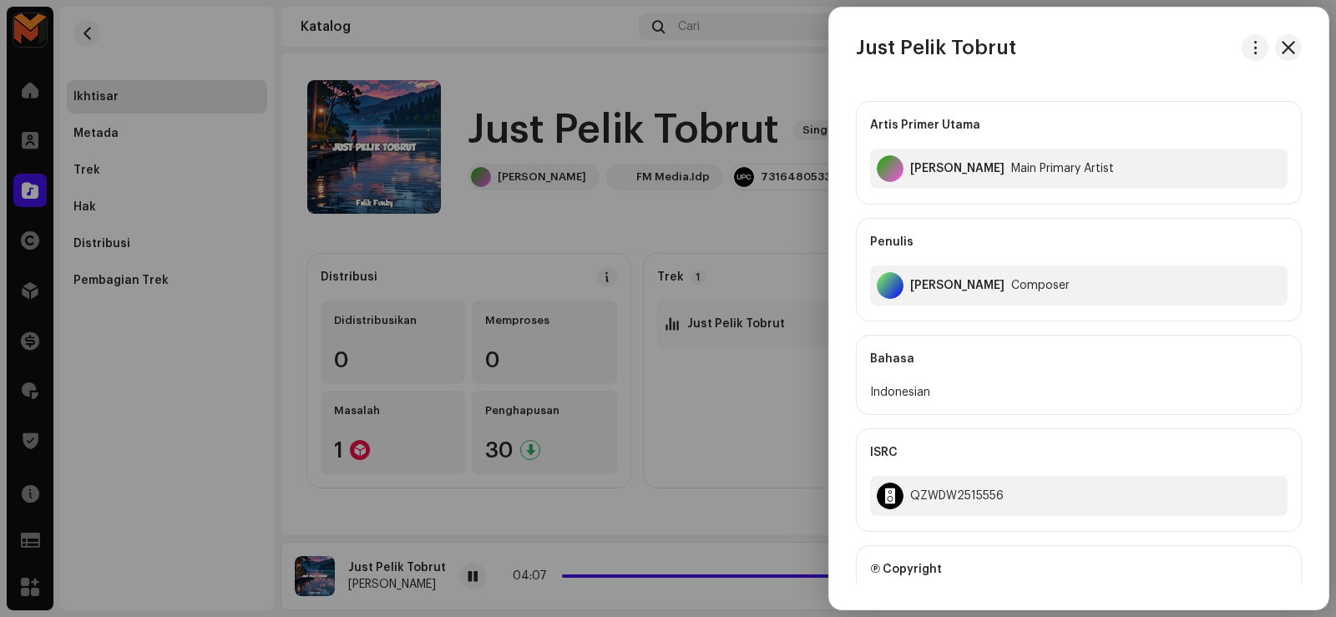
click at [921, 285] on div "[PERSON_NAME]" at bounding box center [957, 285] width 94 height 13
click at [920, 285] on div "[PERSON_NAME]" at bounding box center [957, 285] width 94 height 13
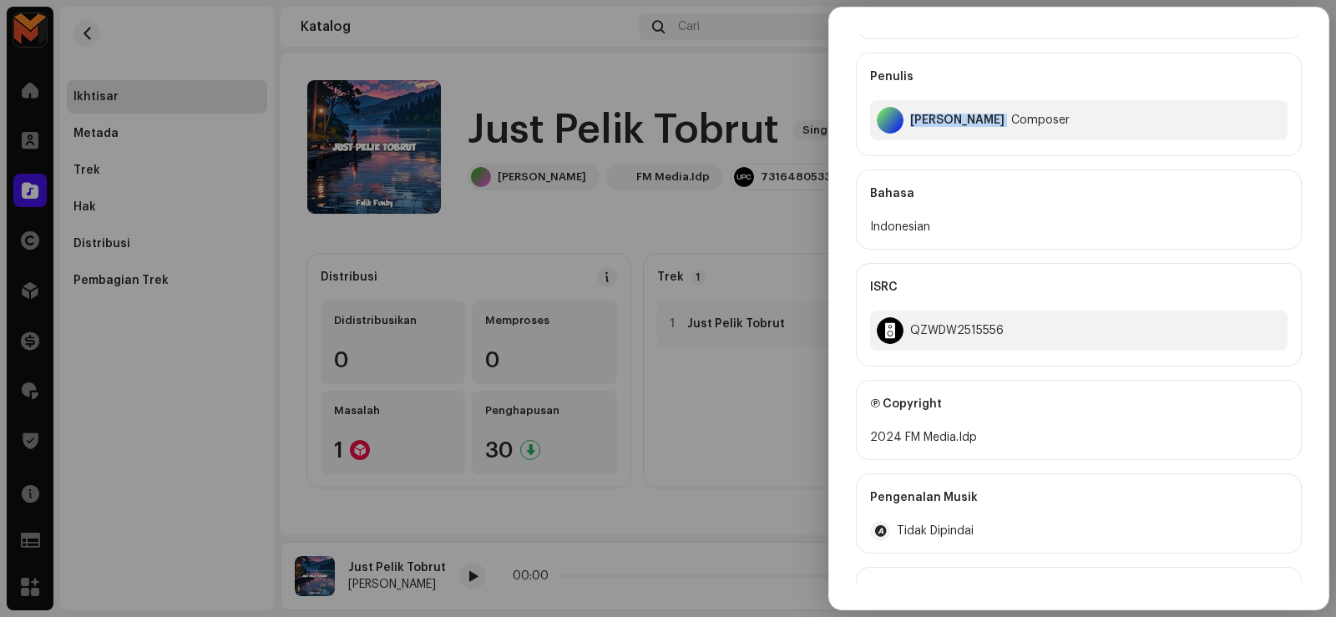
scroll to position [346, 0]
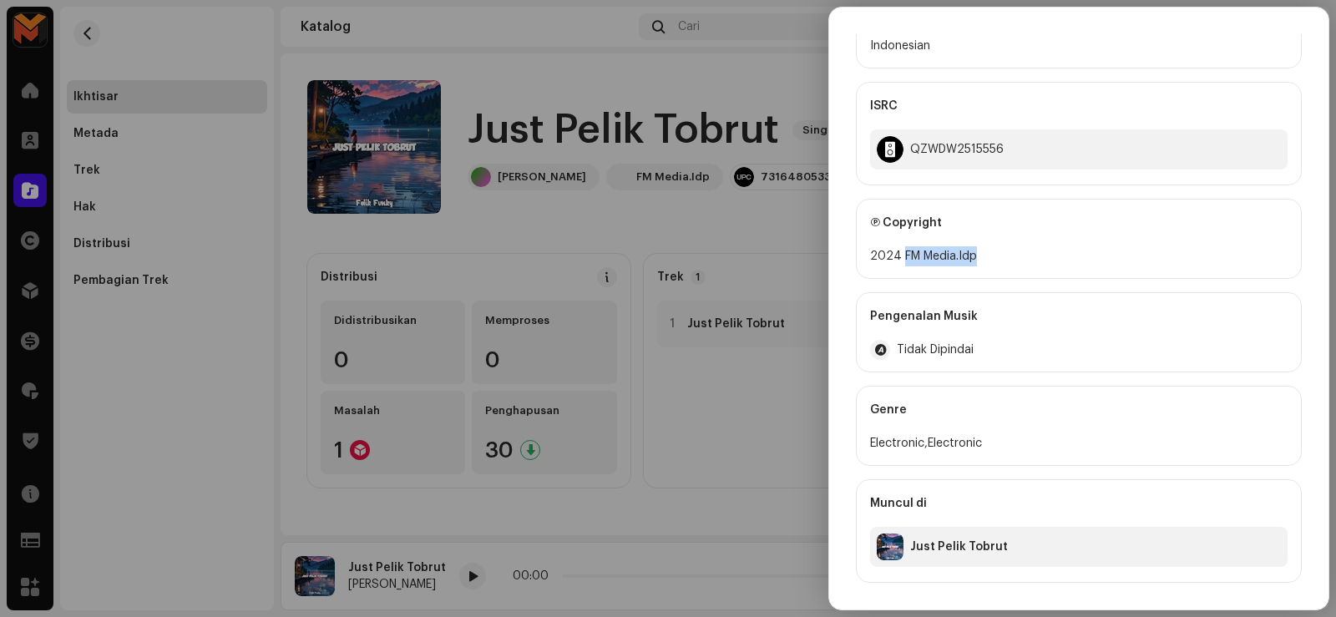
drag, startPoint x: 902, startPoint y: 256, endPoint x: 977, endPoint y: 265, distance: 75.7
click at [977, 265] on div "2024 FM Media.Idp" at bounding box center [1078, 256] width 417 height 20
drag, startPoint x: 635, startPoint y: 276, endPoint x: 738, endPoint y: 270, distance: 102.9
click at [640, 272] on div at bounding box center [668, 308] width 1336 height 617
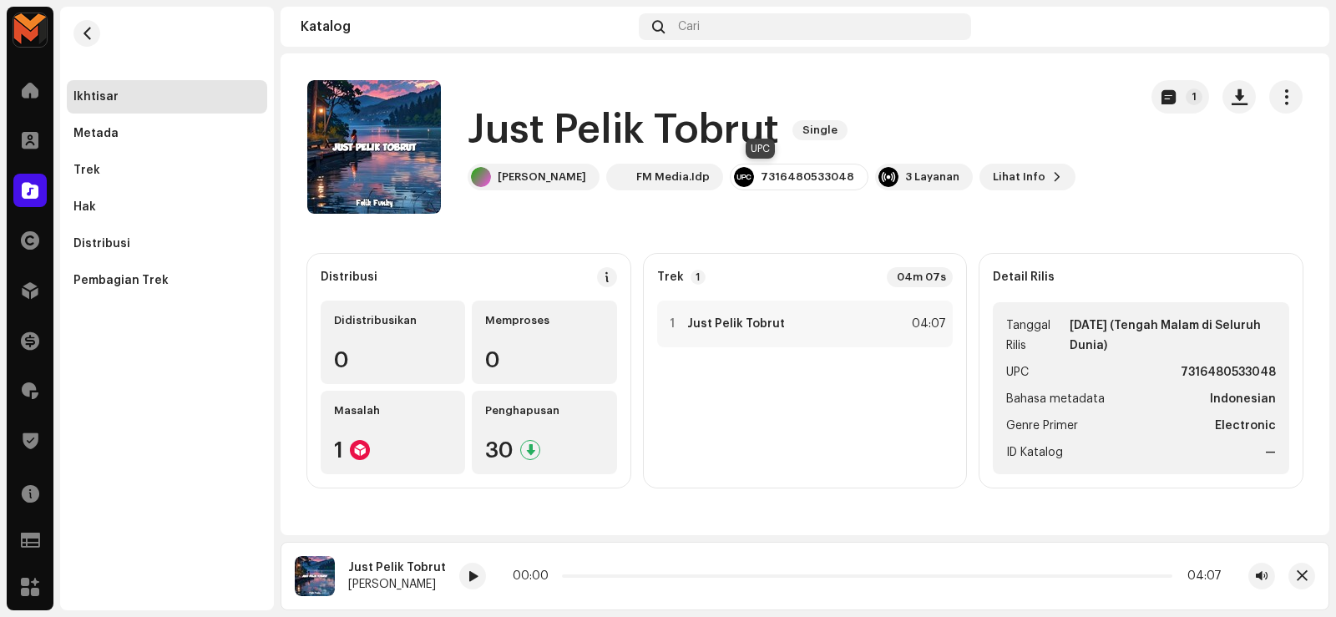
click at [760, 174] on div "7316480533048" at bounding box center [806, 176] width 93 height 13
click at [856, 313] on div "1 Just Pelik Tobrut 04:07" at bounding box center [805, 324] width 296 height 47
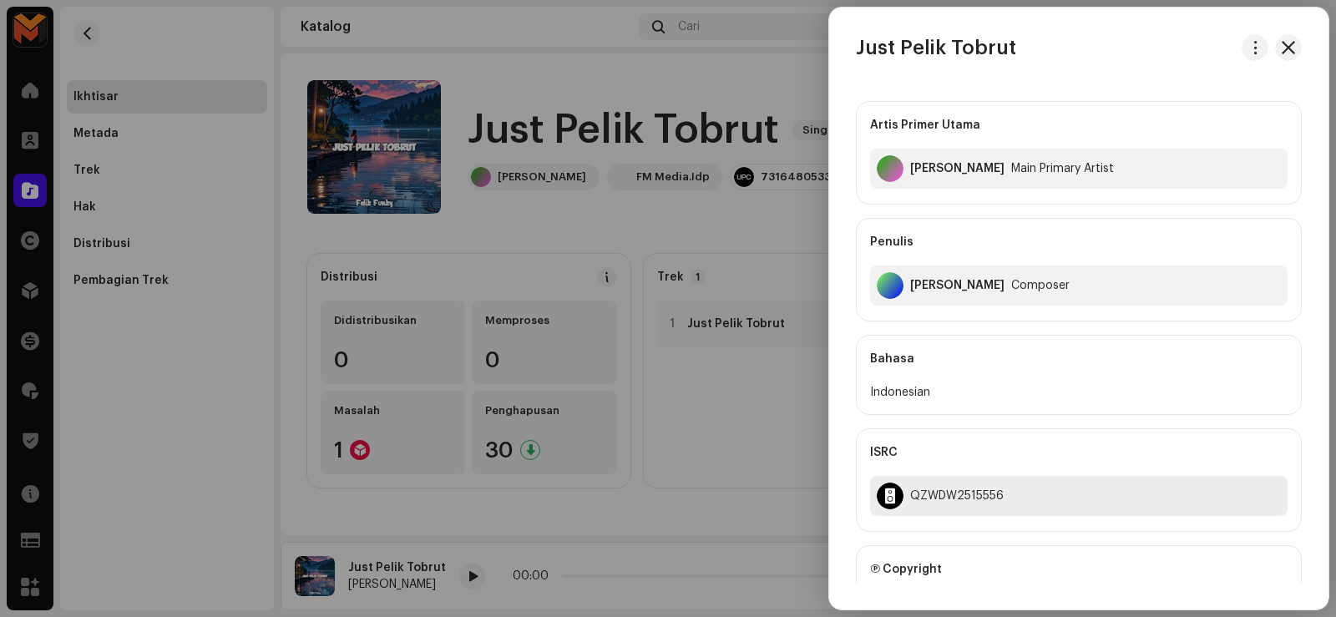
click at [937, 492] on div "QZWDW2515556" at bounding box center [956, 495] width 93 height 13
click at [470, 80] on div at bounding box center [668, 308] width 1336 height 617
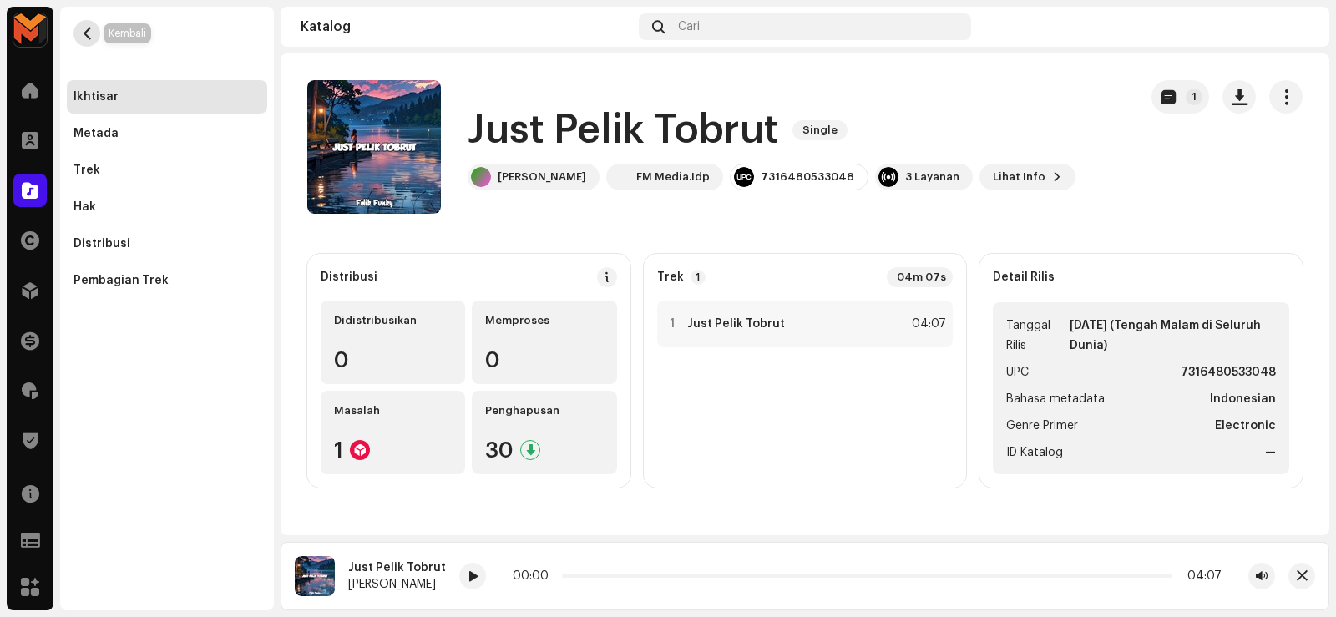
click at [96, 33] on button "button" at bounding box center [86, 33] width 27 height 27
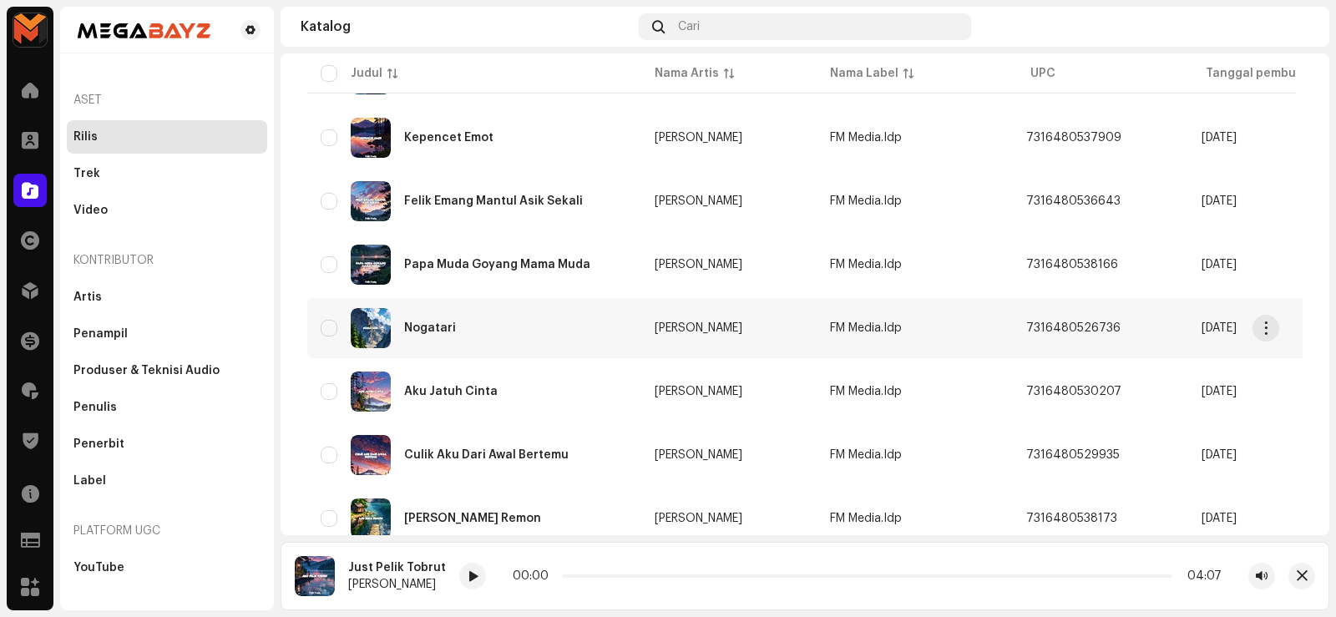
scroll to position [1299, 0]
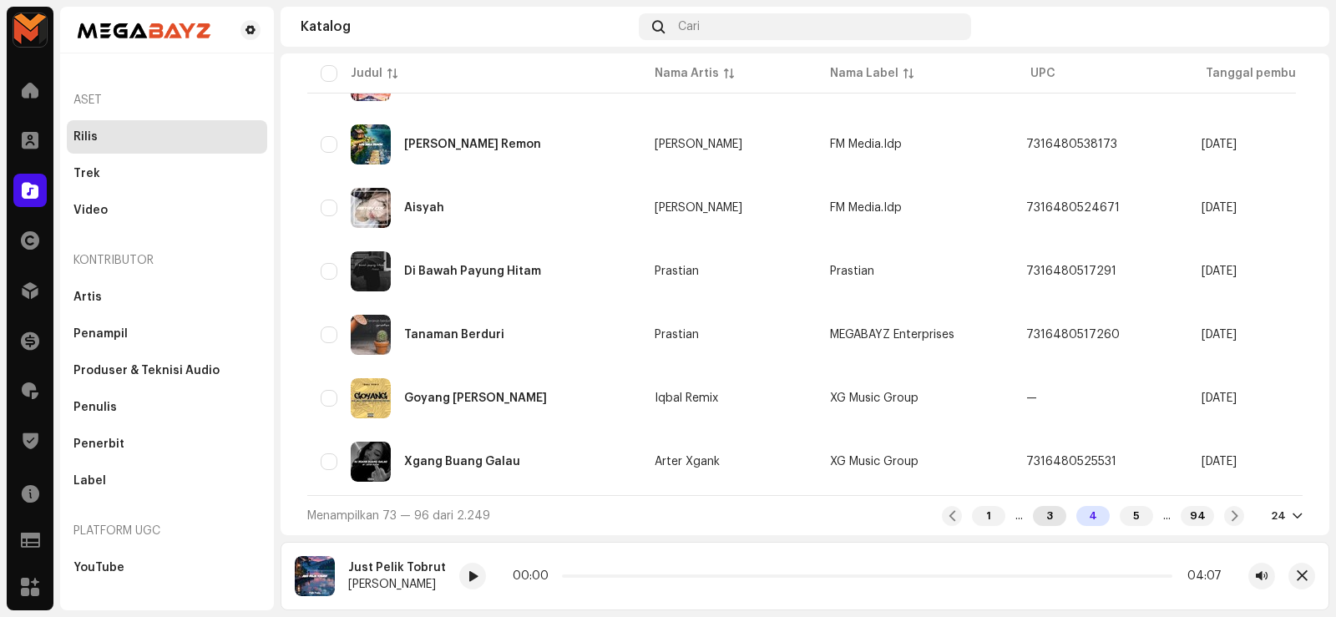
click at [1034, 515] on div "3" at bounding box center [1049, 516] width 33 height 20
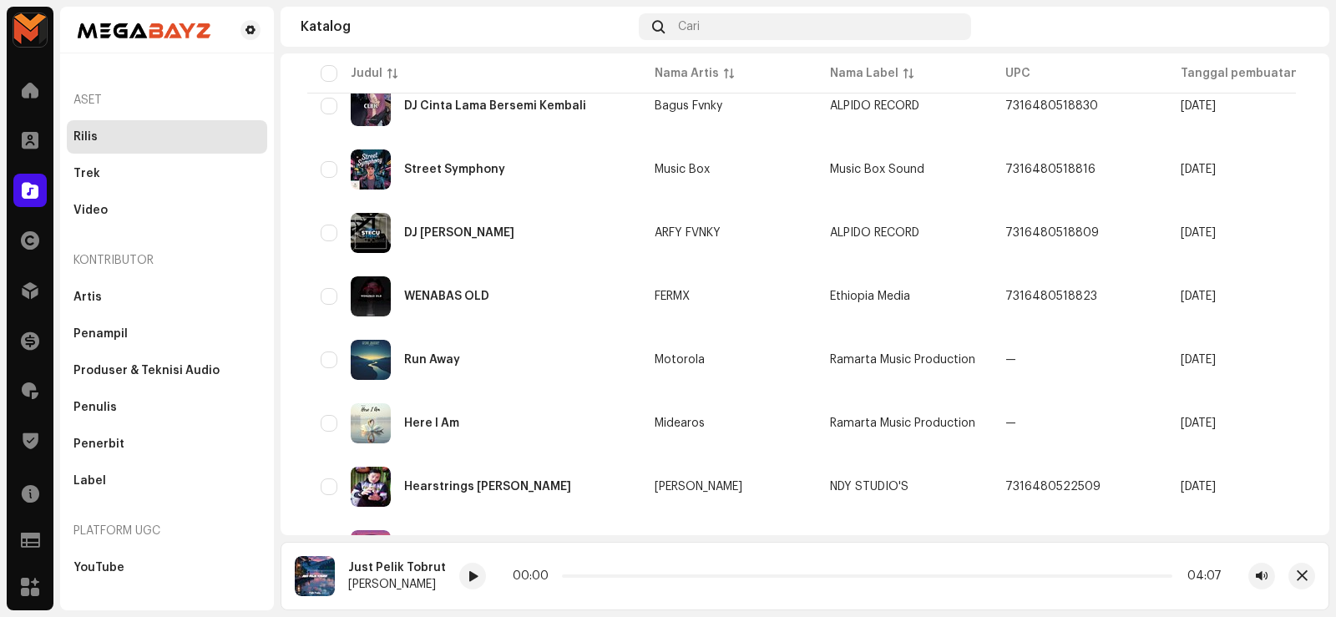
scroll to position [1299, 0]
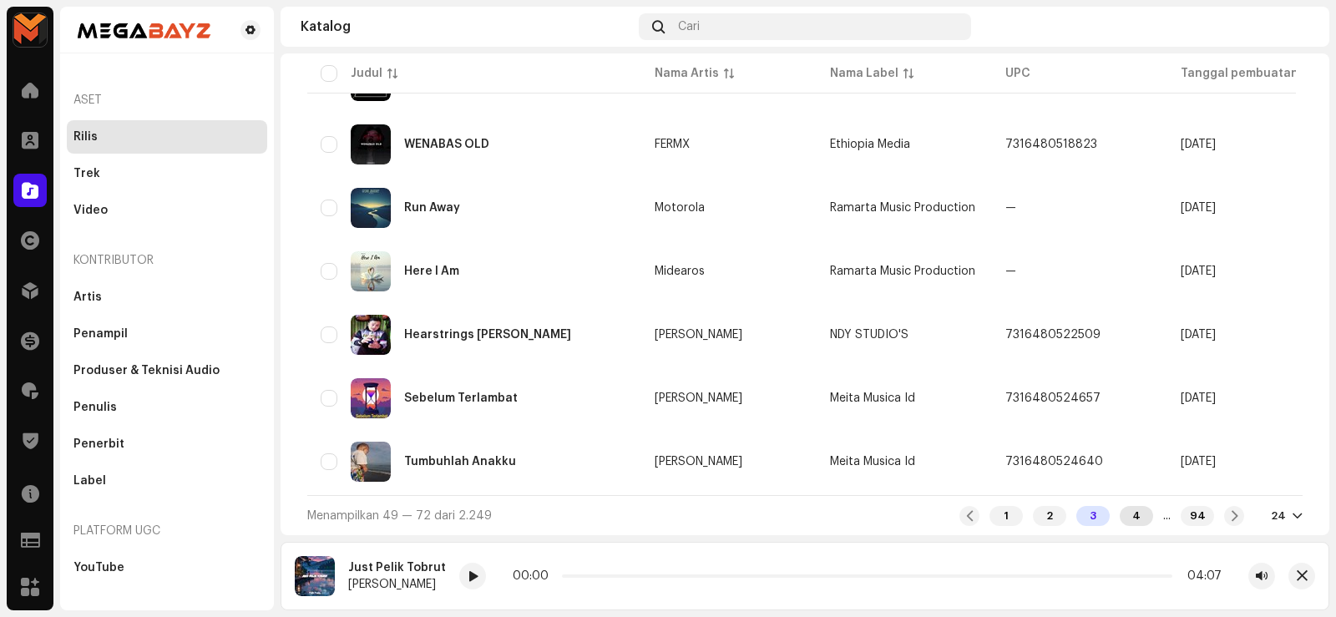
click at [1119, 522] on div "4" at bounding box center [1135, 516] width 33 height 20
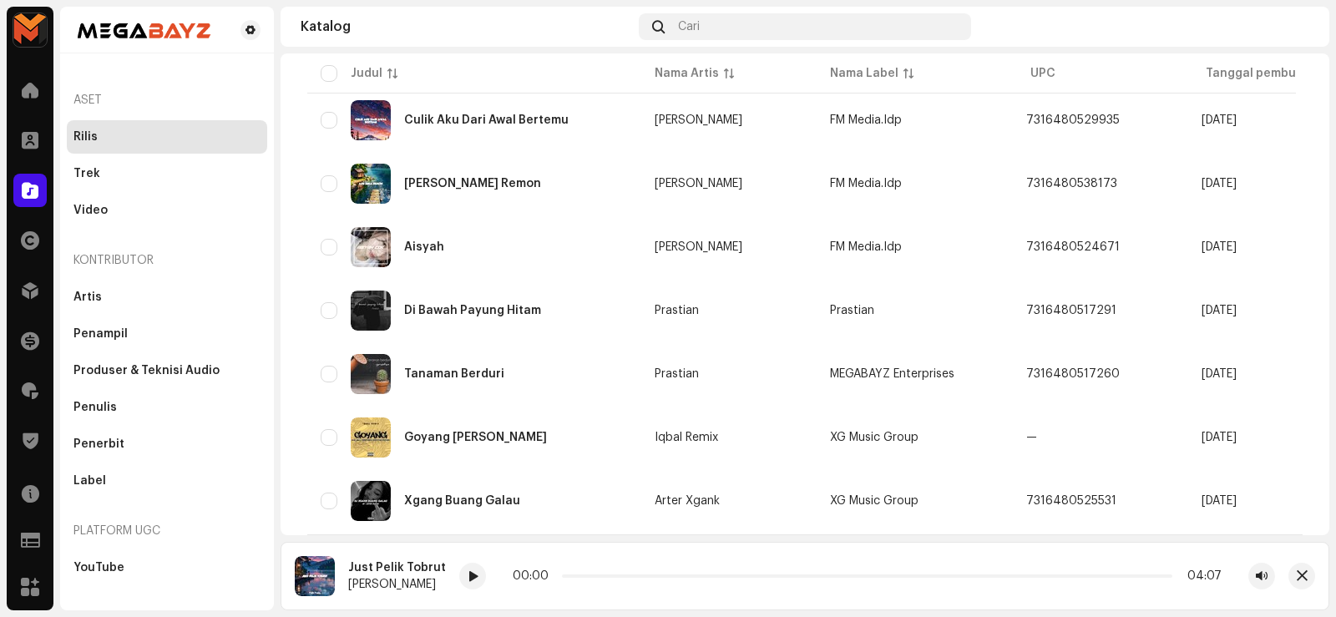
scroll to position [1299, 0]
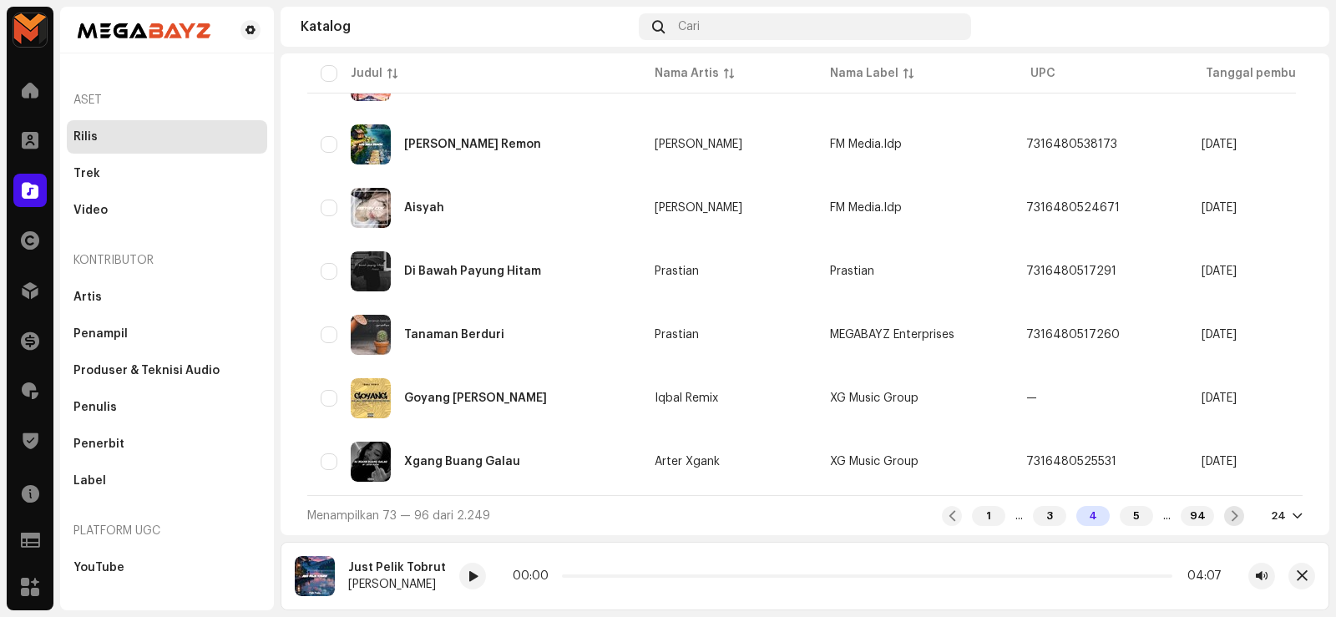
click at [1229, 516] on span at bounding box center [1234, 515] width 11 height 13
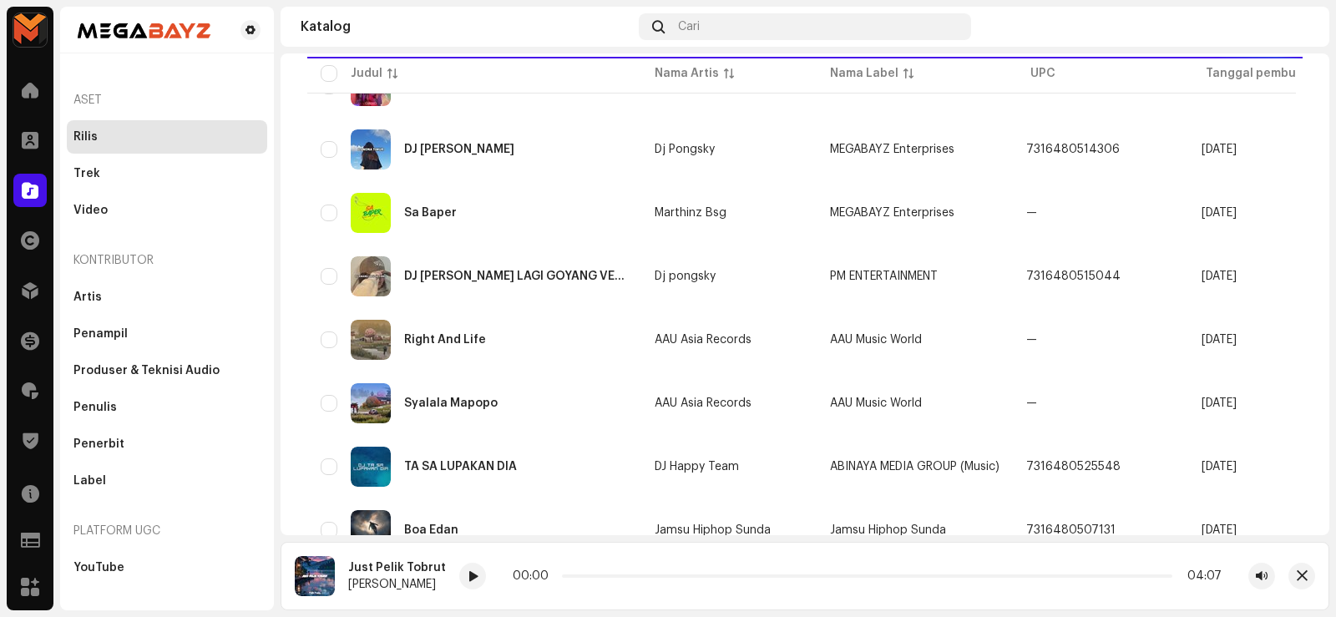
click at [1115, 518] on table "Judul Nama Artis Nama Label UPC Tanggal pembuatan Trek Tanggal Rilis Insos Jaya…" at bounding box center [1010, 602] width 1407 height 1573
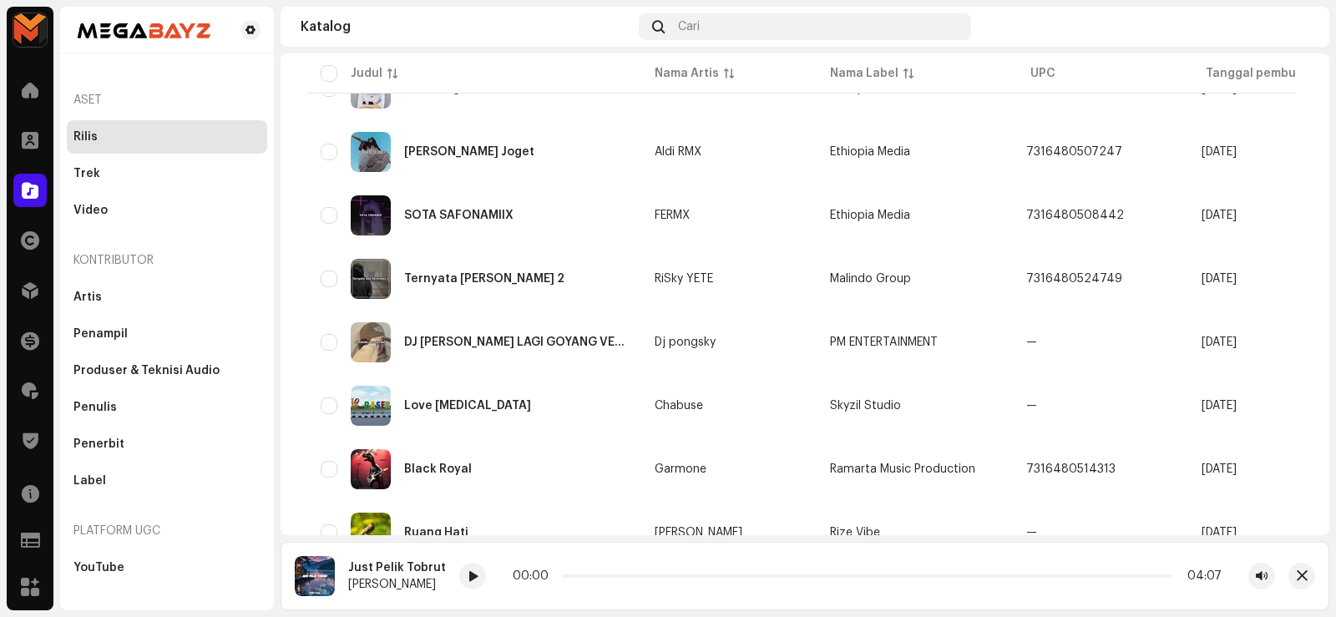
scroll to position [1299, 0]
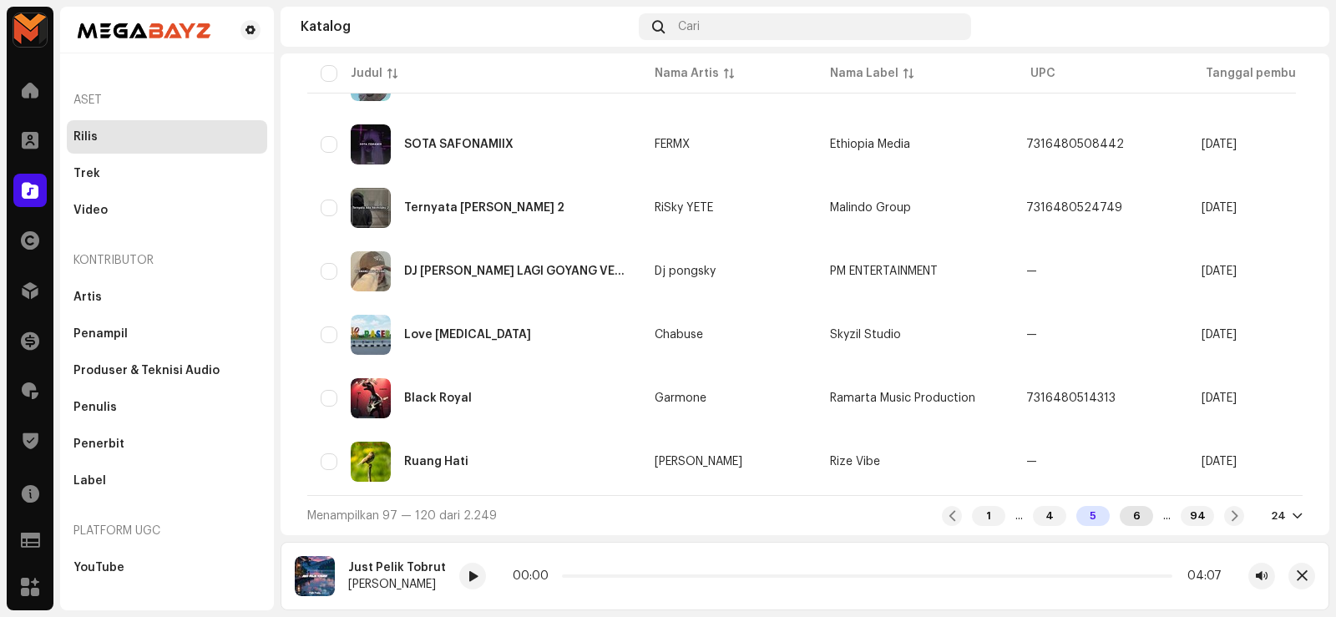
click at [1124, 518] on div "6" at bounding box center [1135, 516] width 33 height 20
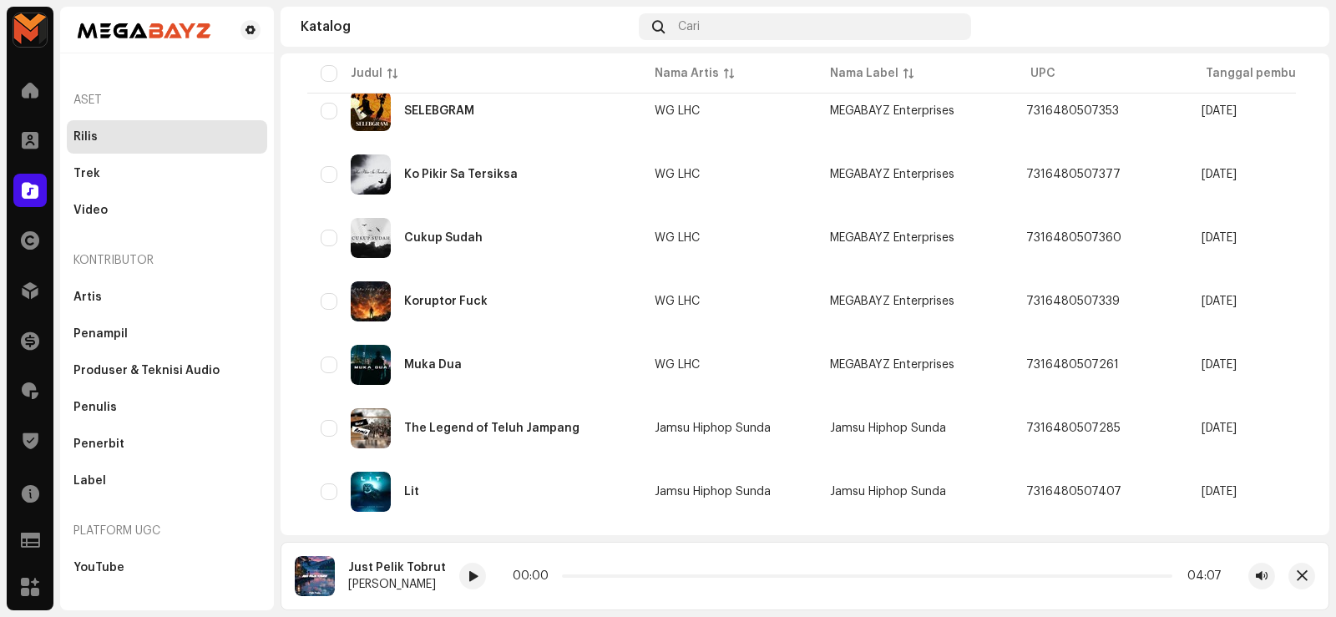
scroll to position [668, 0]
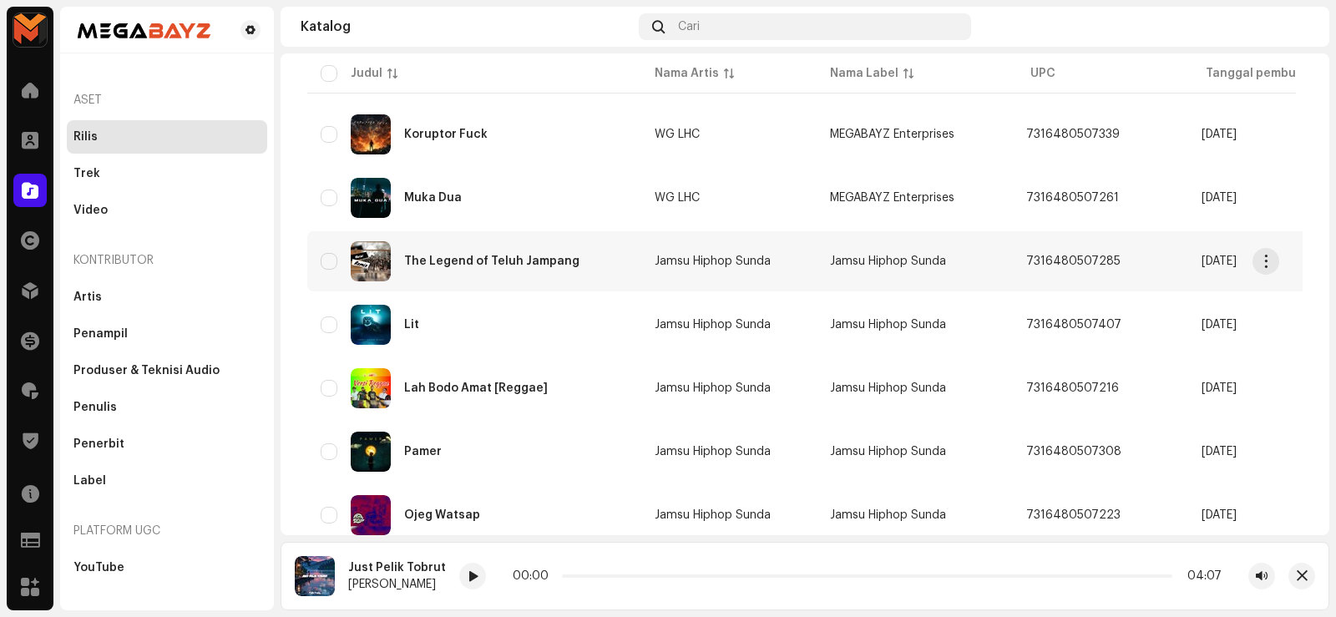
click at [462, 256] on div "The Legend of Teluh Jampang" at bounding box center [491, 261] width 175 height 12
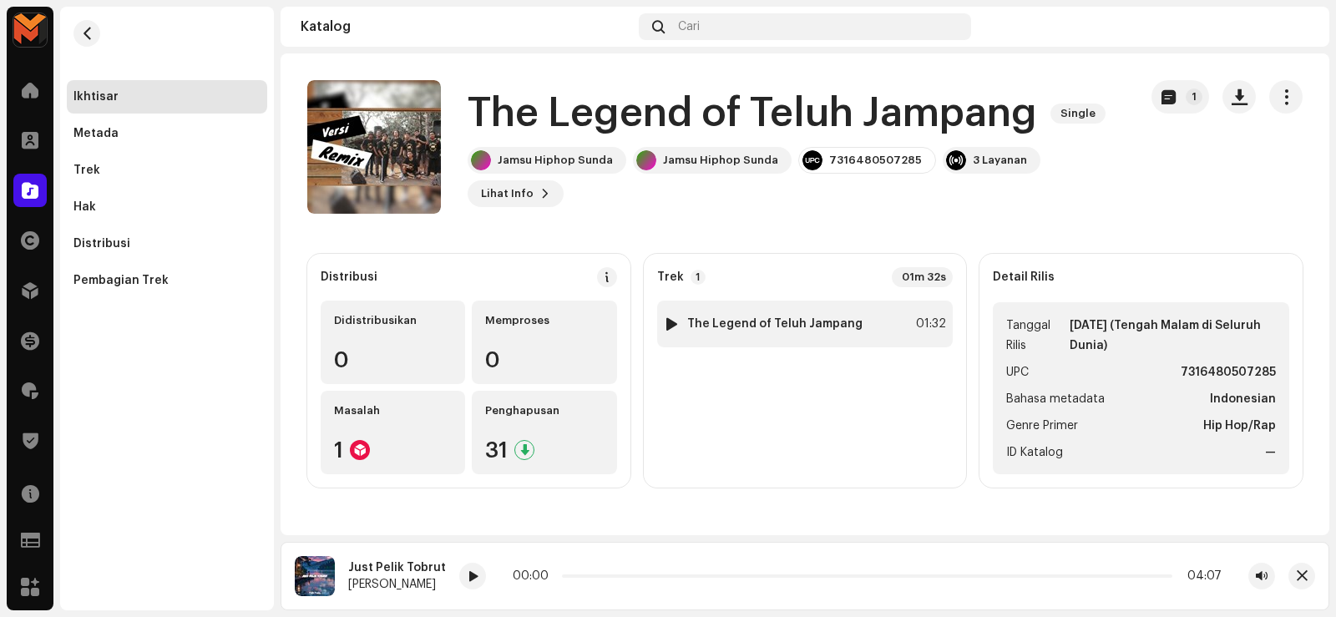
click at [670, 324] on div at bounding box center [671, 323] width 13 height 13
click at [672, 320] on div at bounding box center [671, 323] width 13 height 13
click at [672, 324] on div at bounding box center [671, 323] width 13 height 13
click at [672, 323] on div at bounding box center [671, 323] width 13 height 13
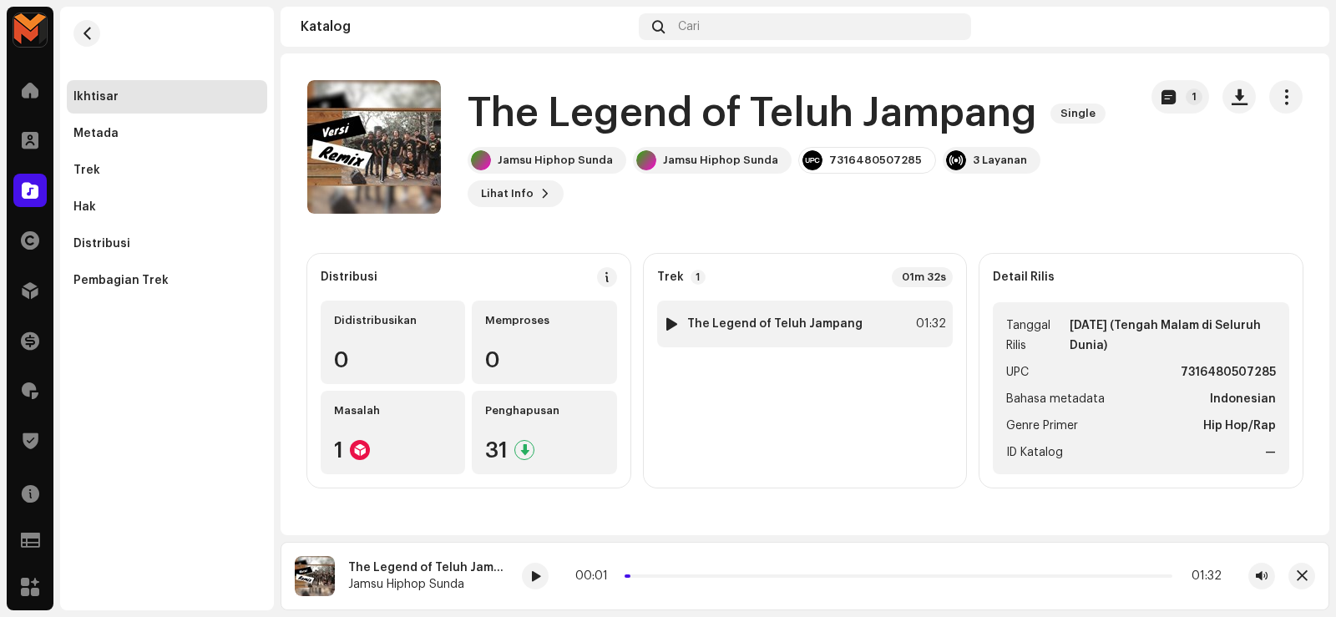
click at [669, 323] on div at bounding box center [671, 323] width 13 height 13
drag, startPoint x: 748, startPoint y: 577, endPoint x: 627, endPoint y: 609, distance: 125.1
click at [626, 609] on div "The Legend of Teluh Jampang Jamsu Hiphop Sunda 00:24 01:32" at bounding box center [804, 576] width 1048 height 68
click at [829, 577] on span at bounding box center [830, 576] width 8 height 8
drag, startPoint x: 829, startPoint y: 575, endPoint x: 604, endPoint y: 585, distance: 224.8
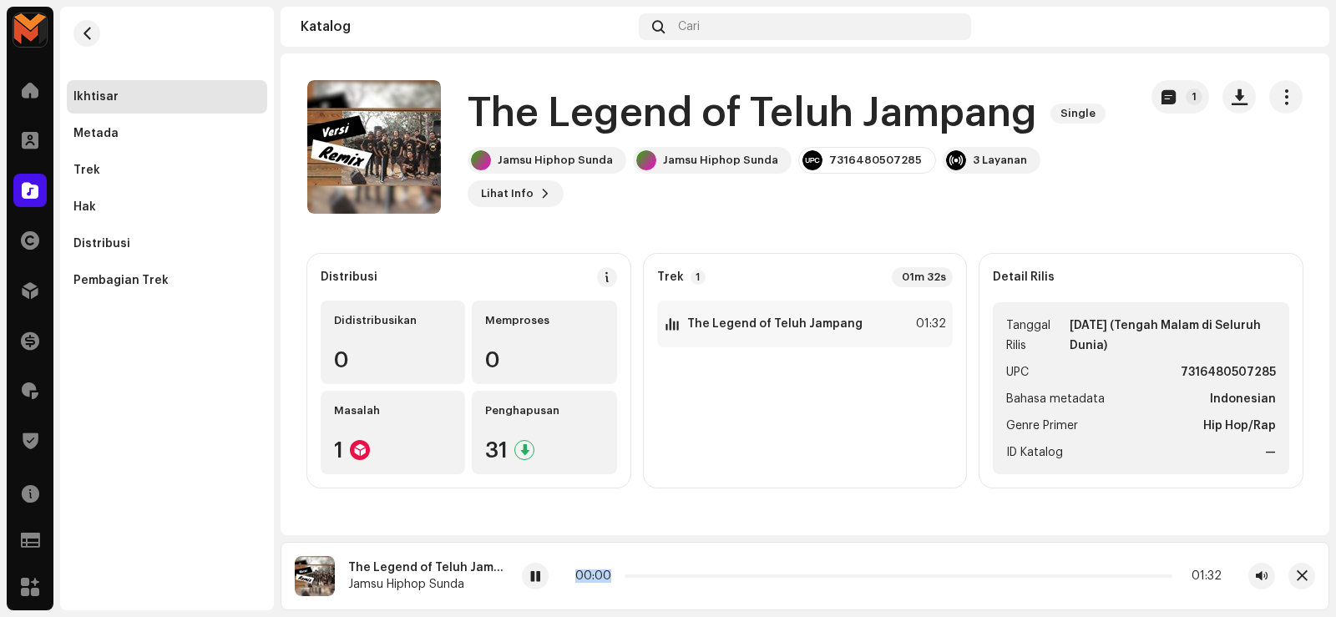
click at [604, 585] on div "00:00 01:32" at bounding box center [898, 576] width 753 height 27
click at [556, 543] on div "The Legend of Teluh Jampang Jamsu Hiphop Sunda 00:28 01:32" at bounding box center [804, 576] width 1048 height 68
drag, startPoint x: 535, startPoint y: 577, endPoint x: 536, endPoint y: 568, distance: 8.4
click at [536, 573] on span at bounding box center [535, 576] width 10 height 13
click at [81, 33] on span "button" at bounding box center [87, 33] width 13 height 13
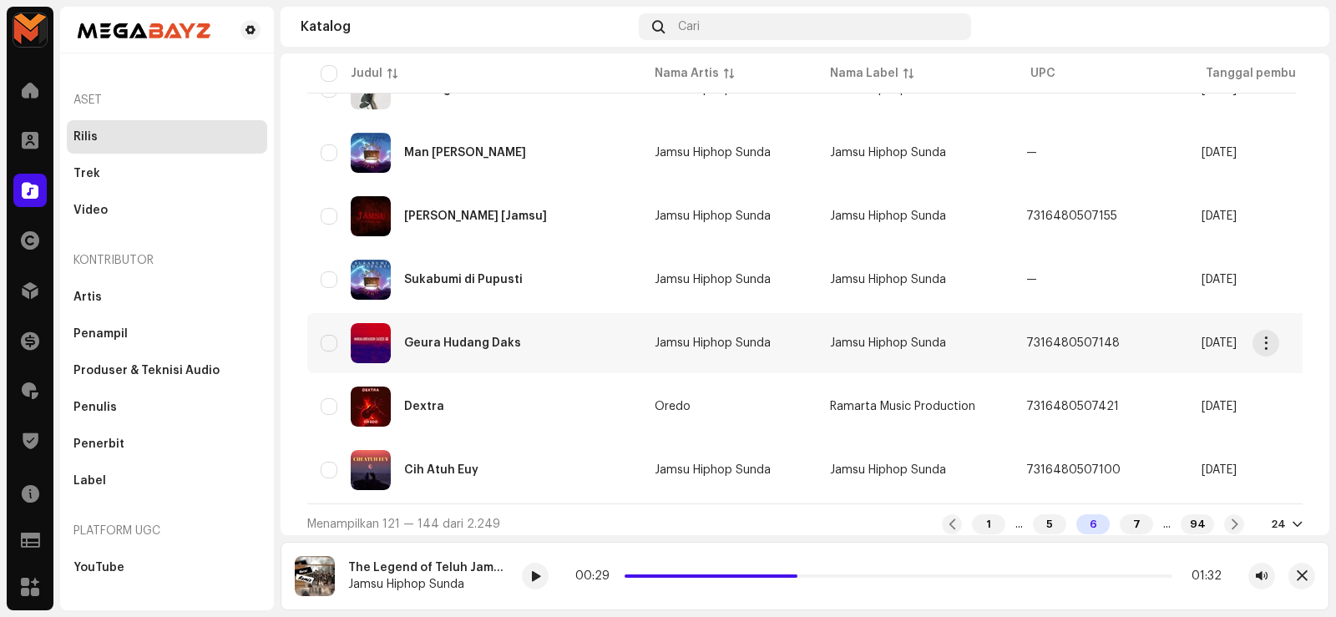
scroll to position [1299, 0]
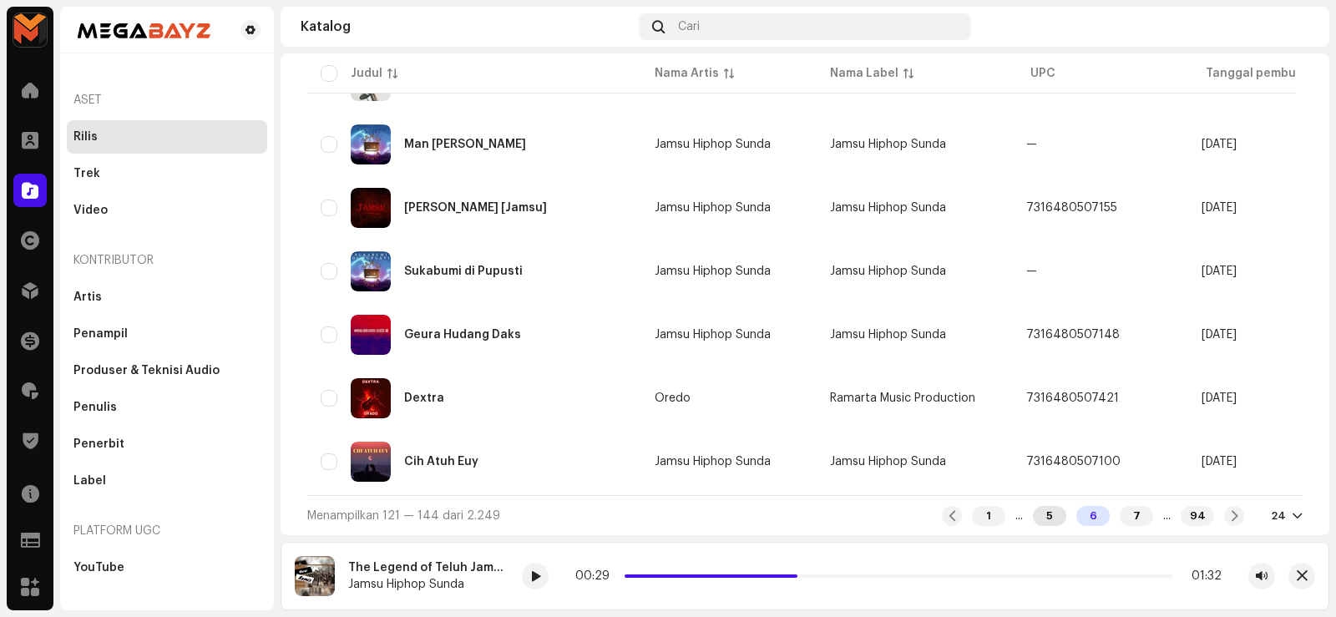
click at [1033, 520] on div "5" at bounding box center [1049, 516] width 33 height 20
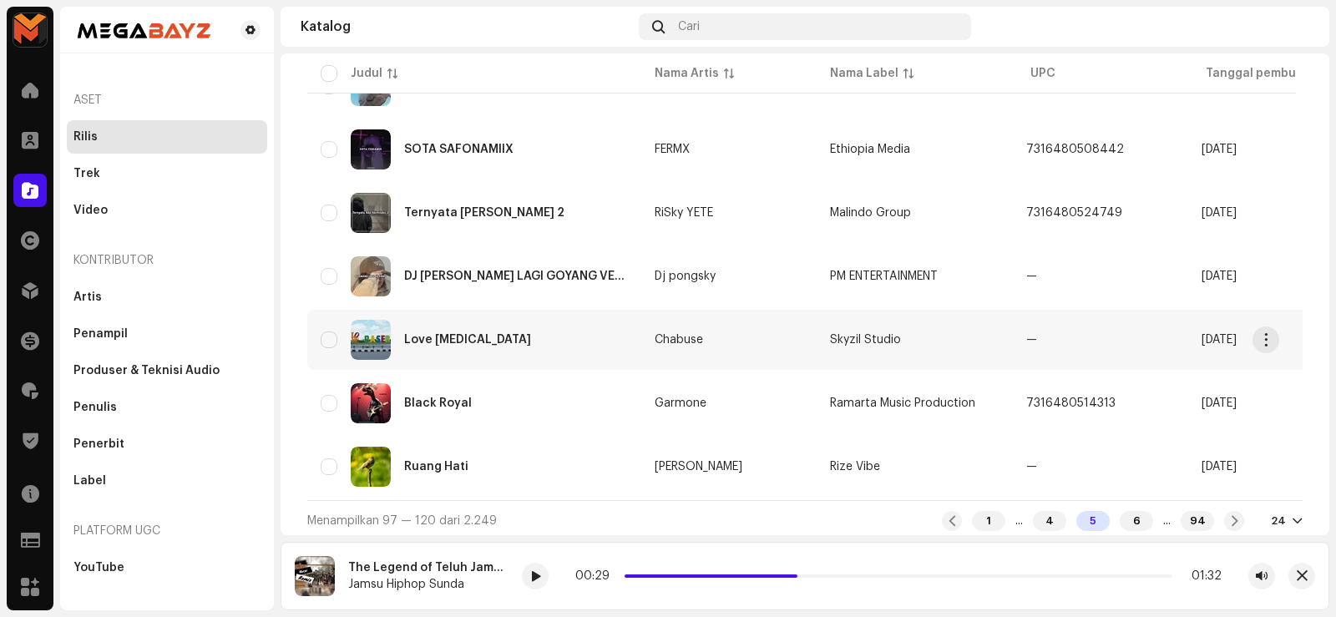
scroll to position [1299, 0]
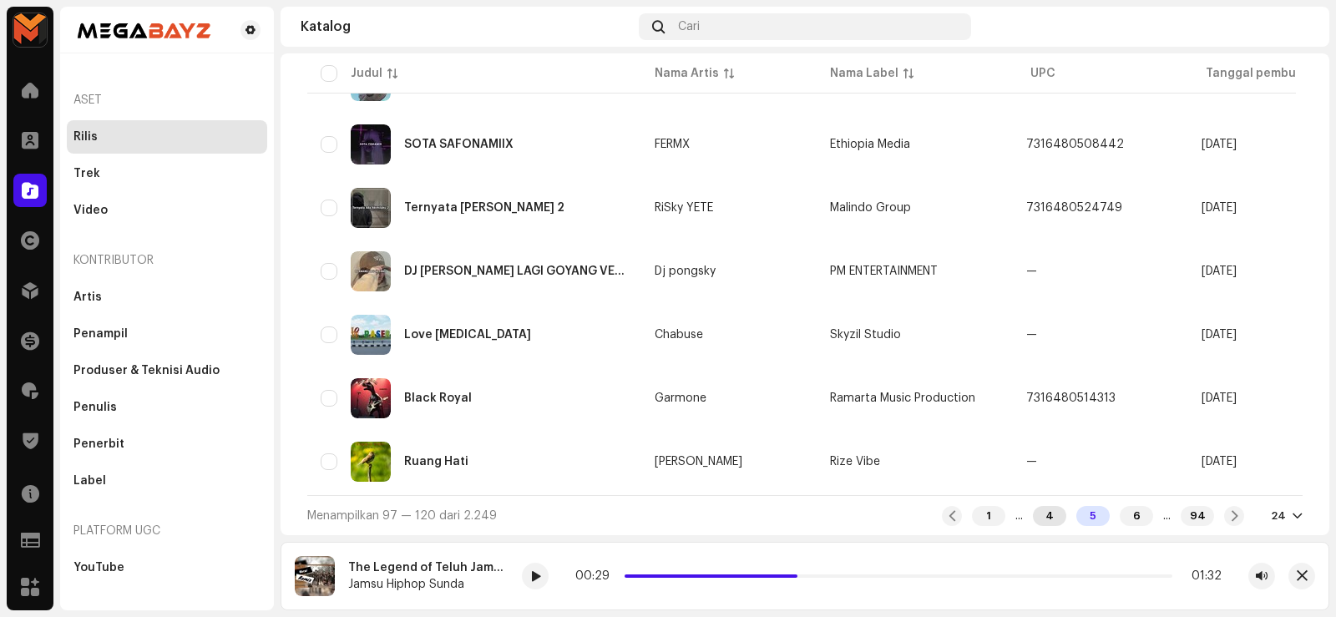
click at [1033, 523] on div "4" at bounding box center [1049, 516] width 33 height 20
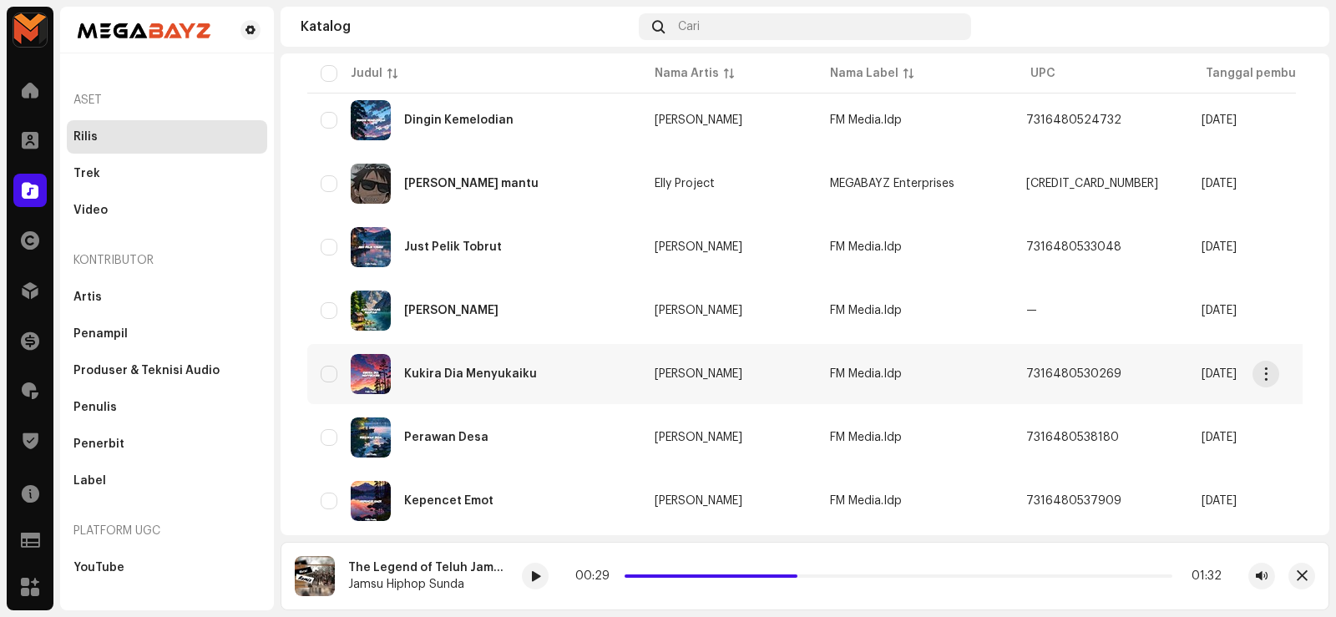
scroll to position [584, 0]
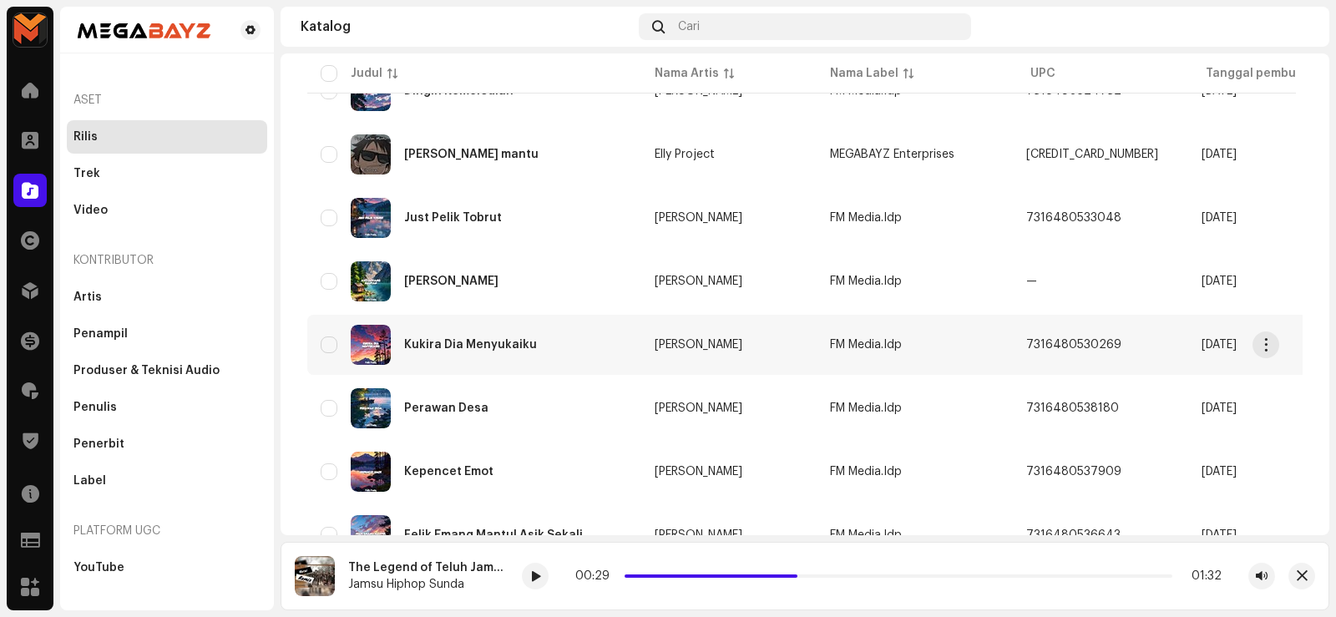
click at [482, 346] on div "Kukira Dia Menyukaiku" at bounding box center [470, 345] width 133 height 12
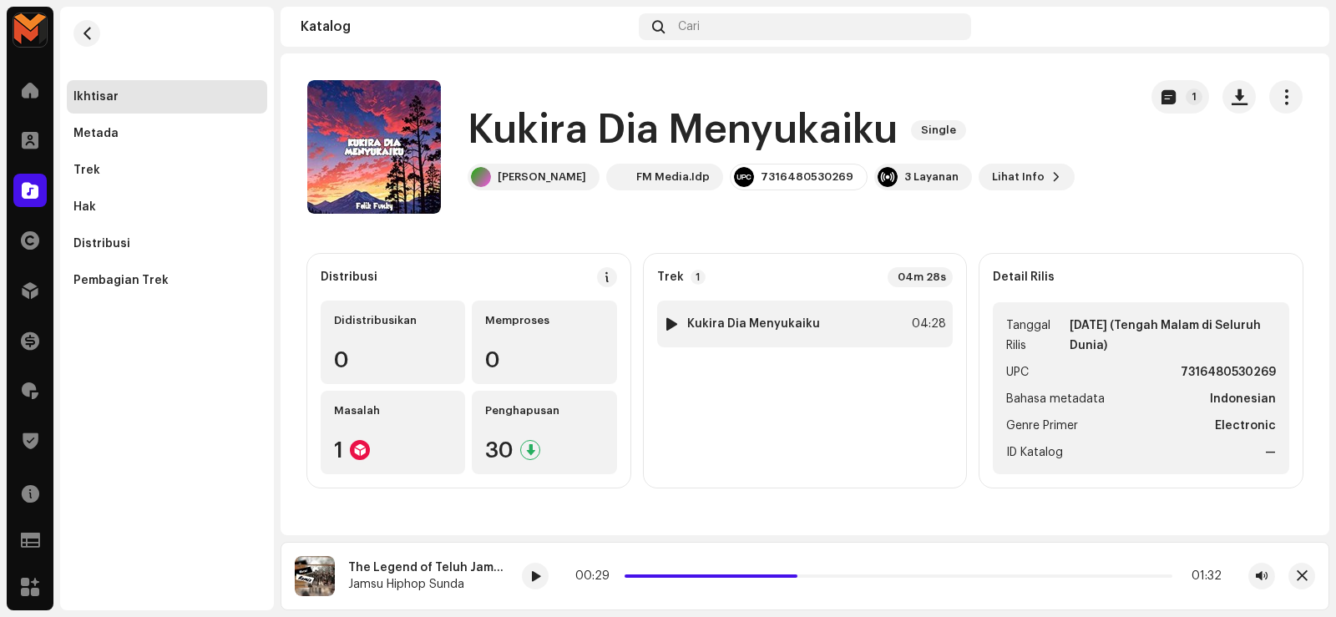
click at [671, 319] on div at bounding box center [671, 323] width 13 height 13
click at [486, 127] on h1 "Kukira Dia Menyukaiku" at bounding box center [682, 130] width 430 height 53
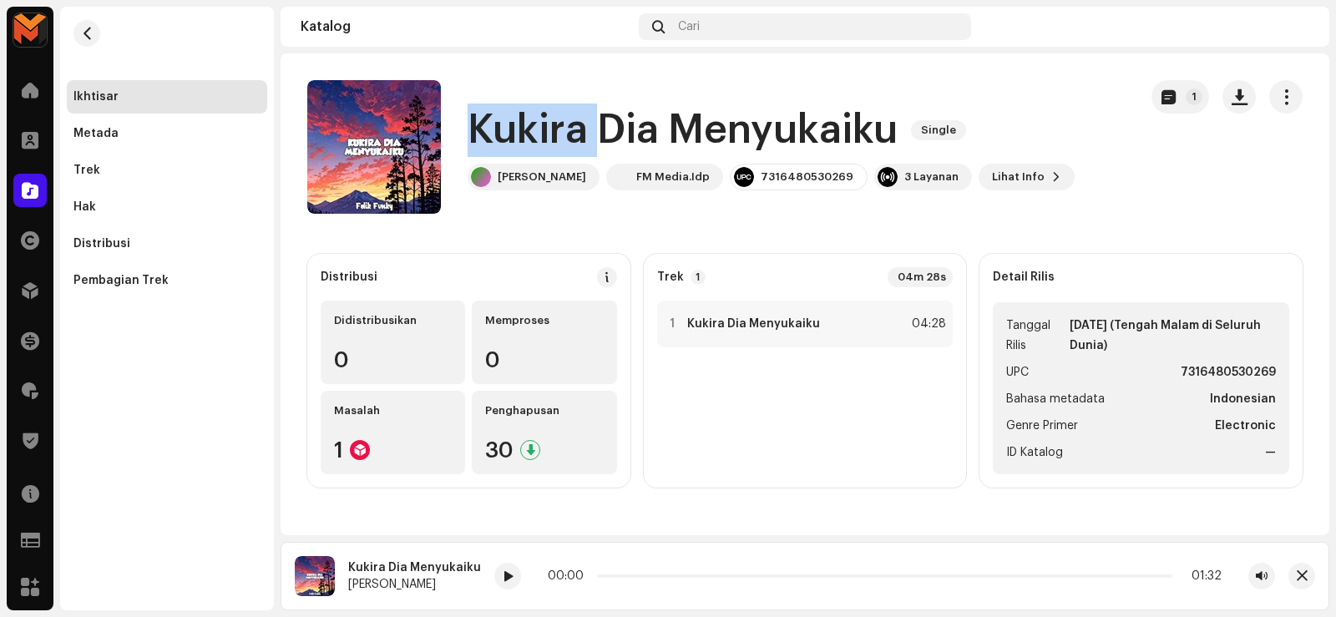
click at [486, 127] on h1 "Kukira Dia Menyukaiku" at bounding box center [682, 130] width 430 height 53
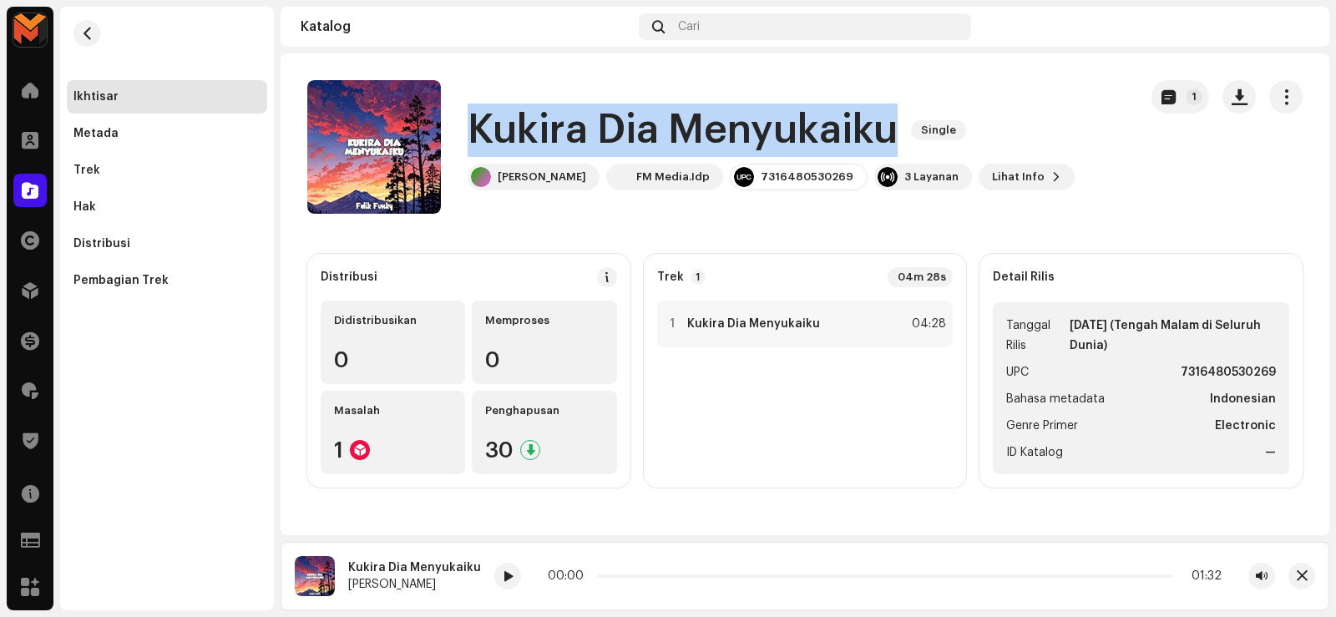
click at [486, 127] on h1 "Kukira Dia Menyukaiku" at bounding box center [682, 130] width 430 height 53
click at [1004, 89] on div "Kukira Dia Menyukaiku Single Felik Fvnky FM Media.Idp 7316480530269 3 Layanan L…" at bounding box center [715, 147] width 817 height 134
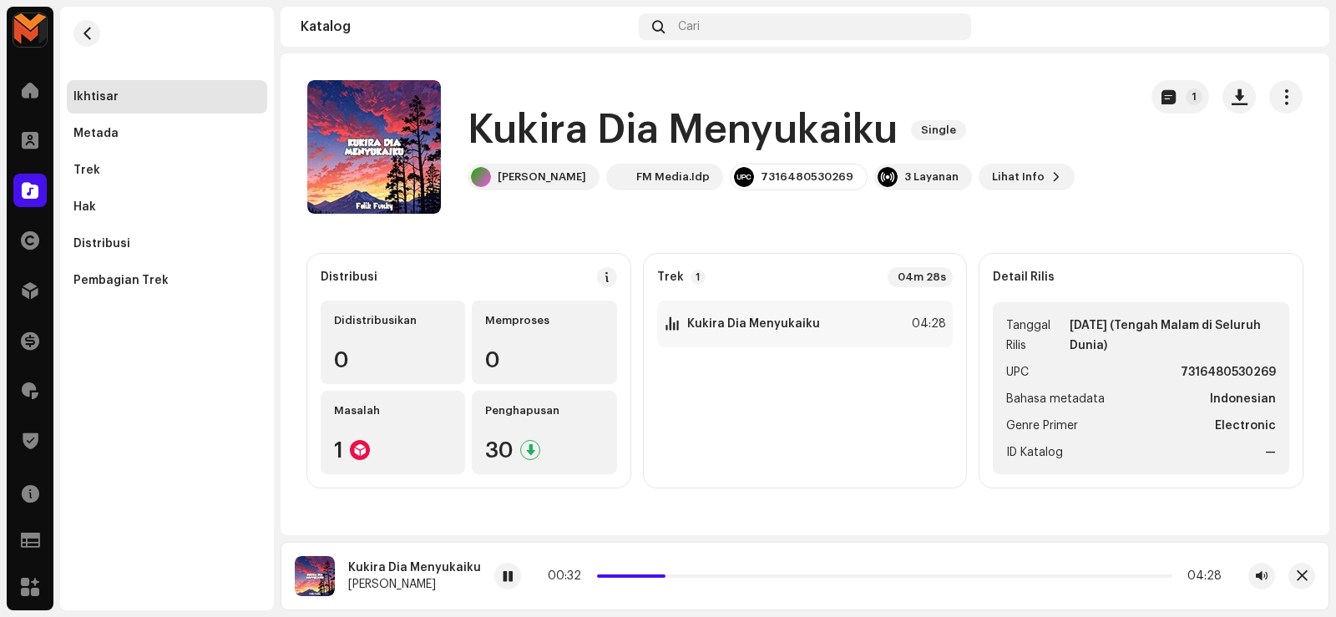
click at [837, 371] on div "1 Kukira Dia Menyukaiku 04:28" at bounding box center [805, 388] width 296 height 174
click at [851, 333] on div "1 Kukira Dia Menyukaiku 04:28" at bounding box center [805, 324] width 296 height 47
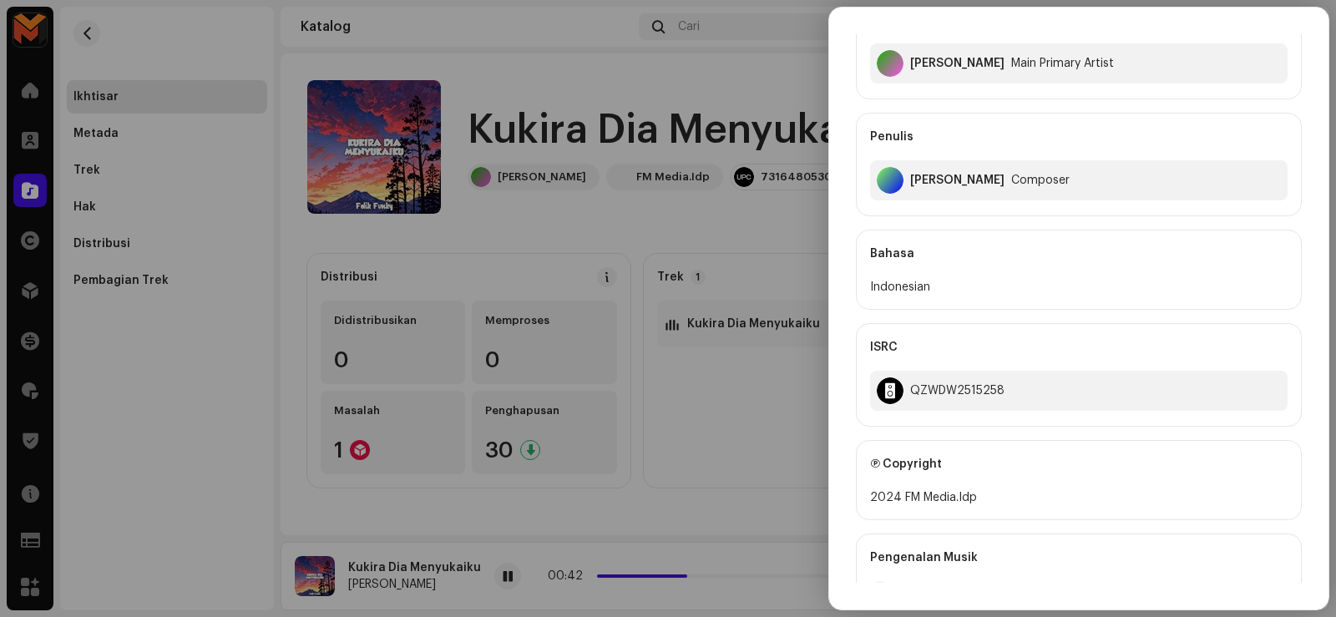
scroll to position [83, 0]
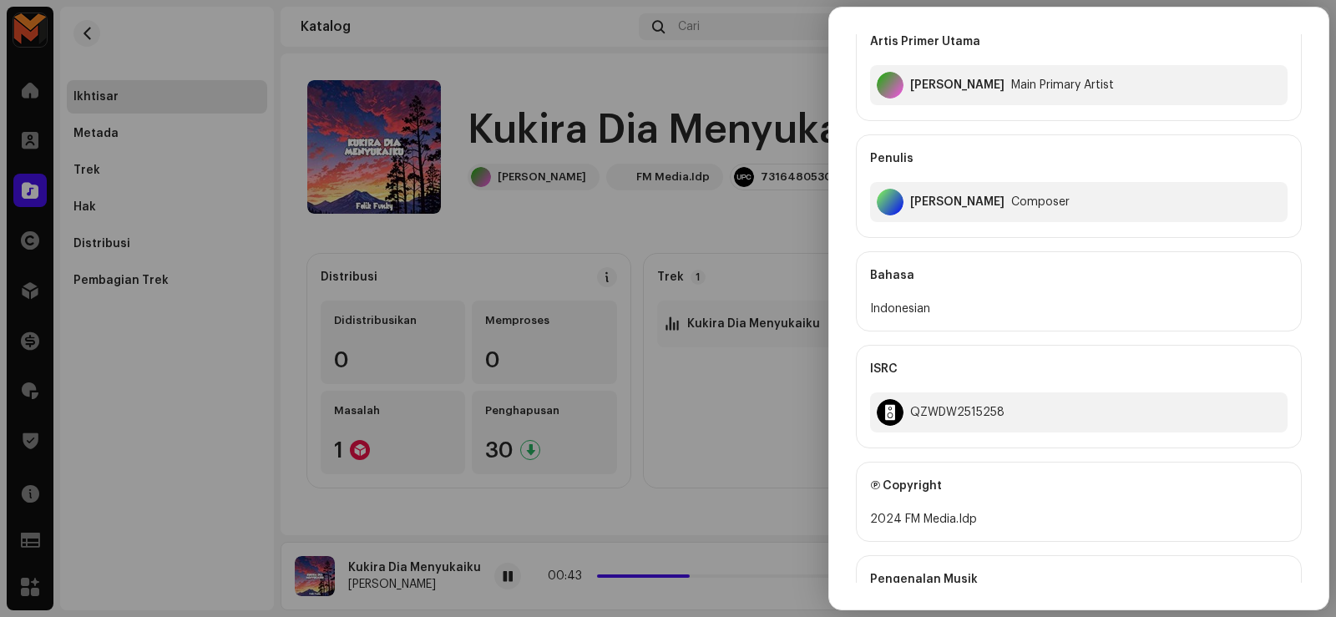
click at [735, 511] on div at bounding box center [668, 308] width 1336 height 617
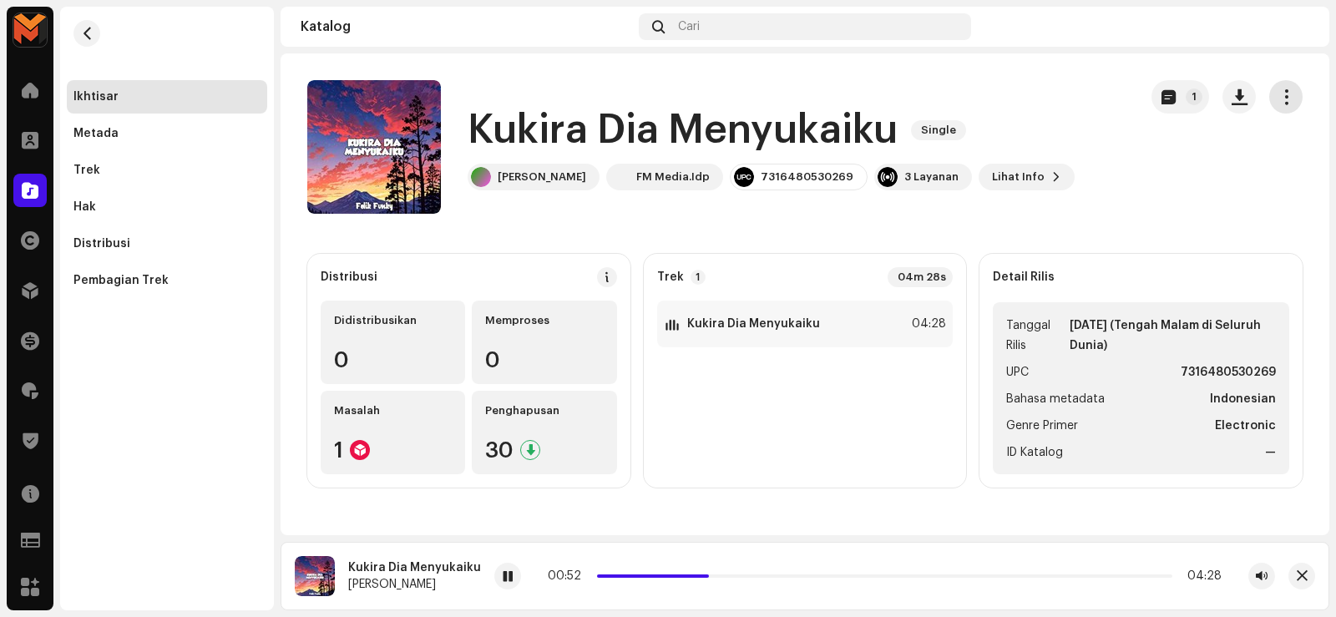
click at [1275, 103] on button "button" at bounding box center [1285, 96] width 33 height 33
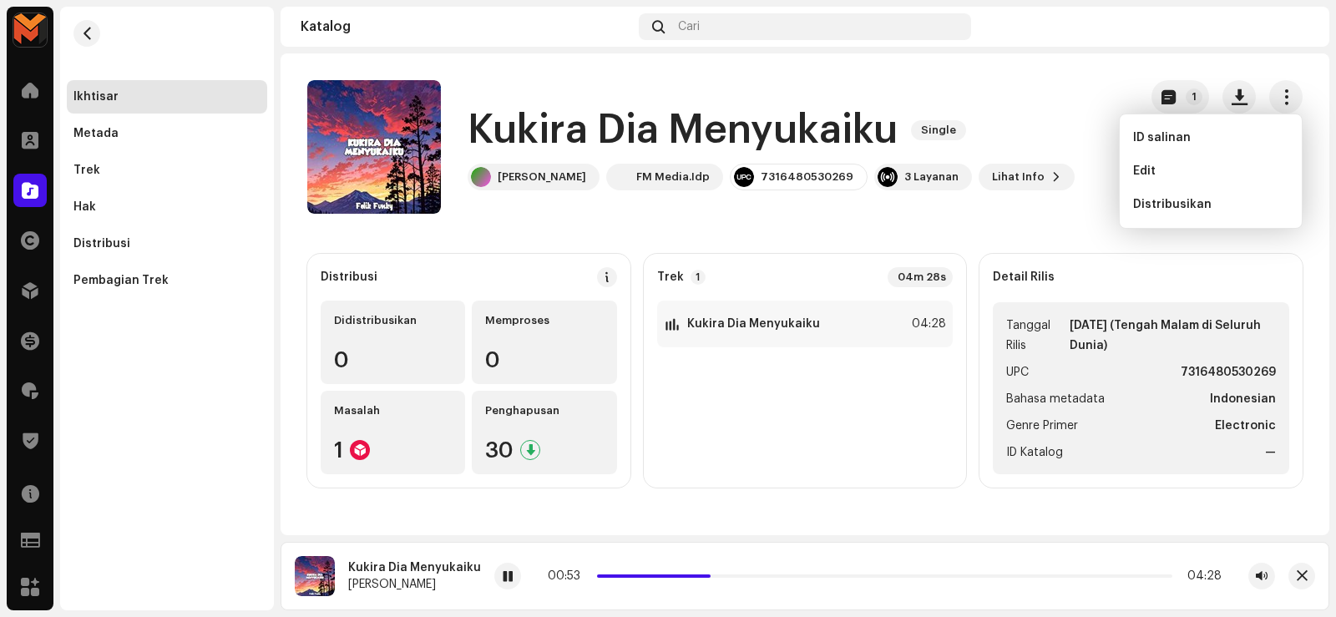
click at [1029, 208] on div "Kukira Dia Menyukaiku Single Felik Fvnky FM Media.Idp 7316480530269 3 Layanan L…" at bounding box center [715, 147] width 817 height 134
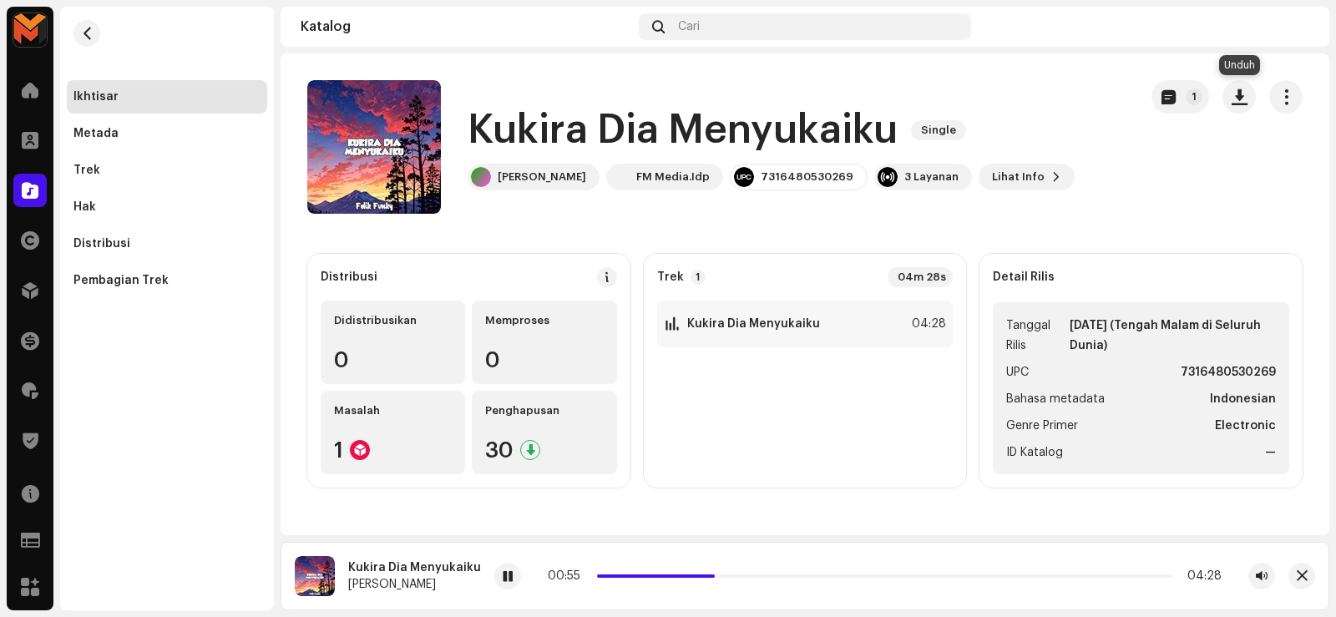
drag, startPoint x: 1240, startPoint y: 98, endPoint x: 1256, endPoint y: 92, distance: 18.0
click at [1241, 98] on span "button" at bounding box center [1239, 96] width 16 height 13
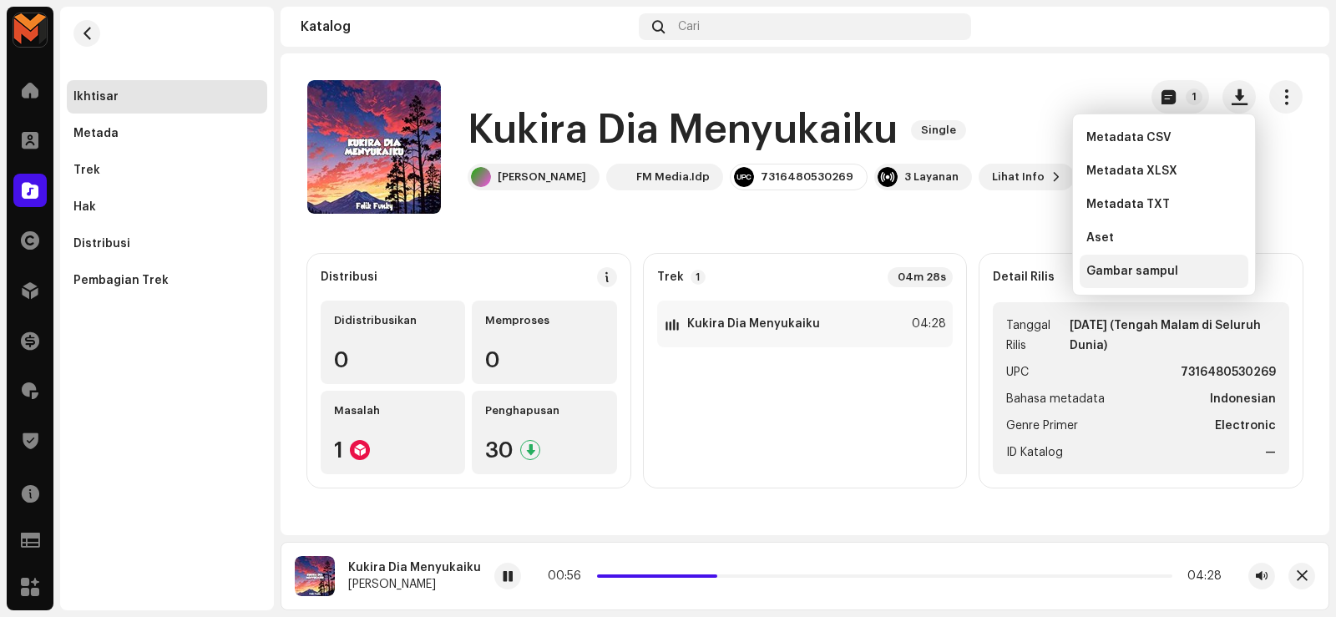
click at [1109, 273] on span "Gambar sampul" at bounding box center [1132, 271] width 92 height 13
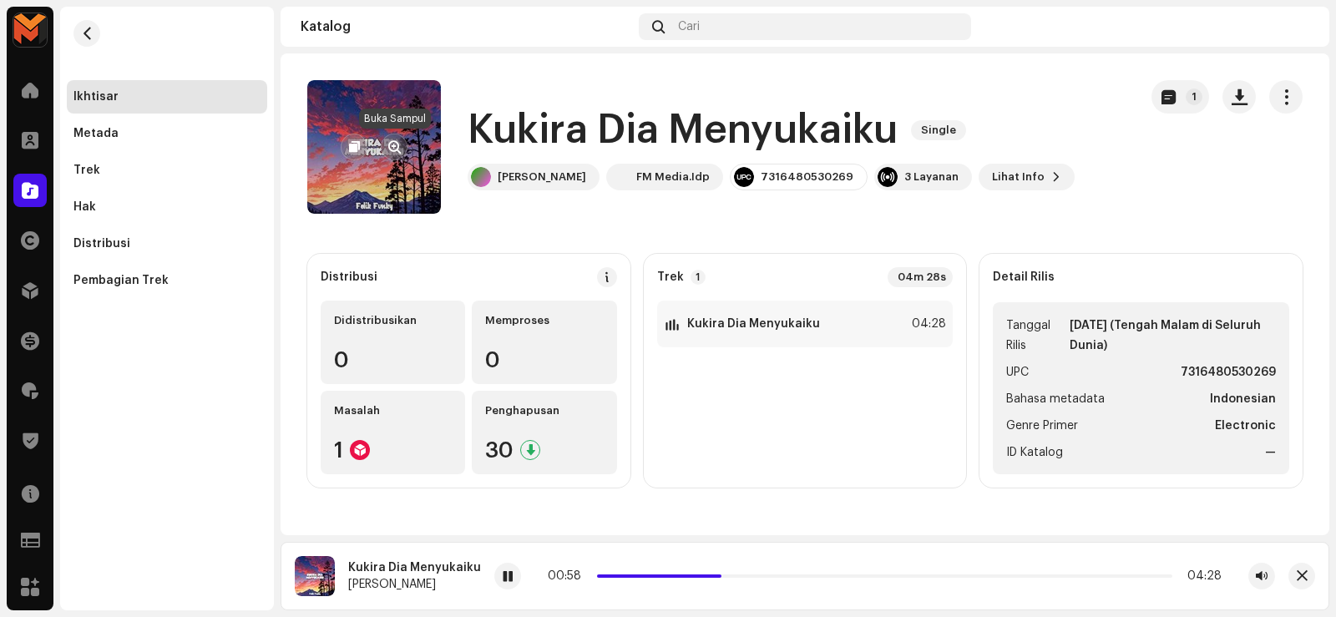
click at [392, 144] on span "button" at bounding box center [394, 146] width 13 height 13
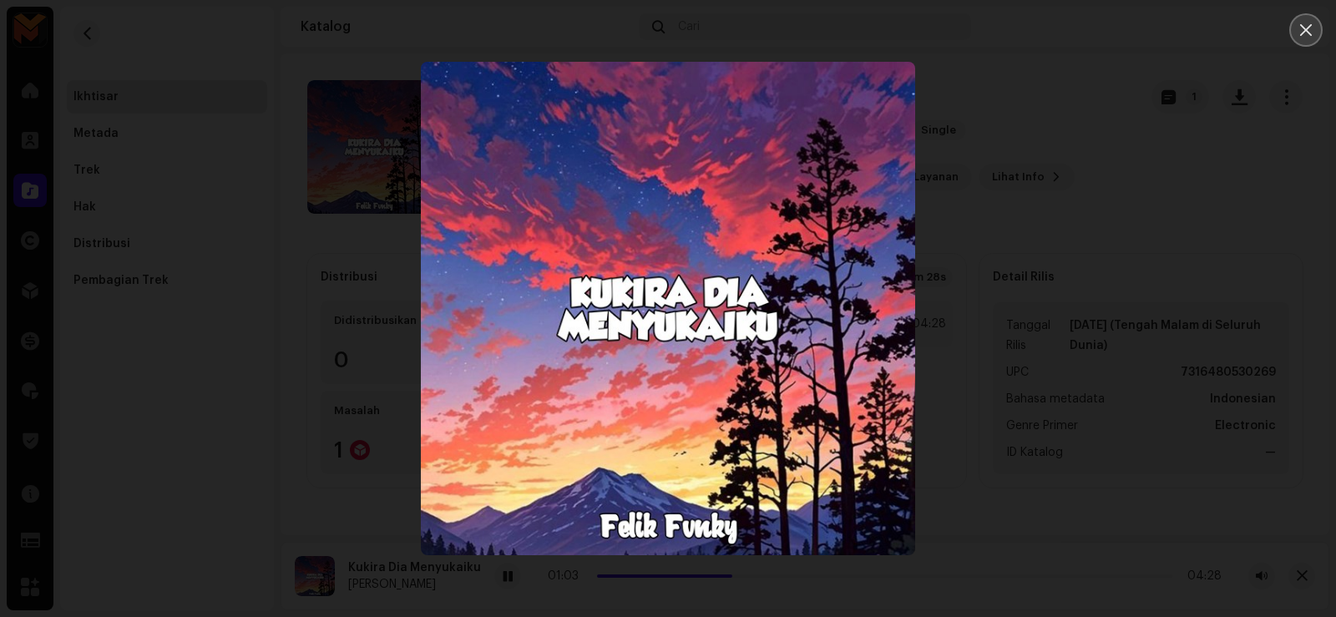
click at [1297, 28] on button "Close" at bounding box center [1305, 29] width 33 height 33
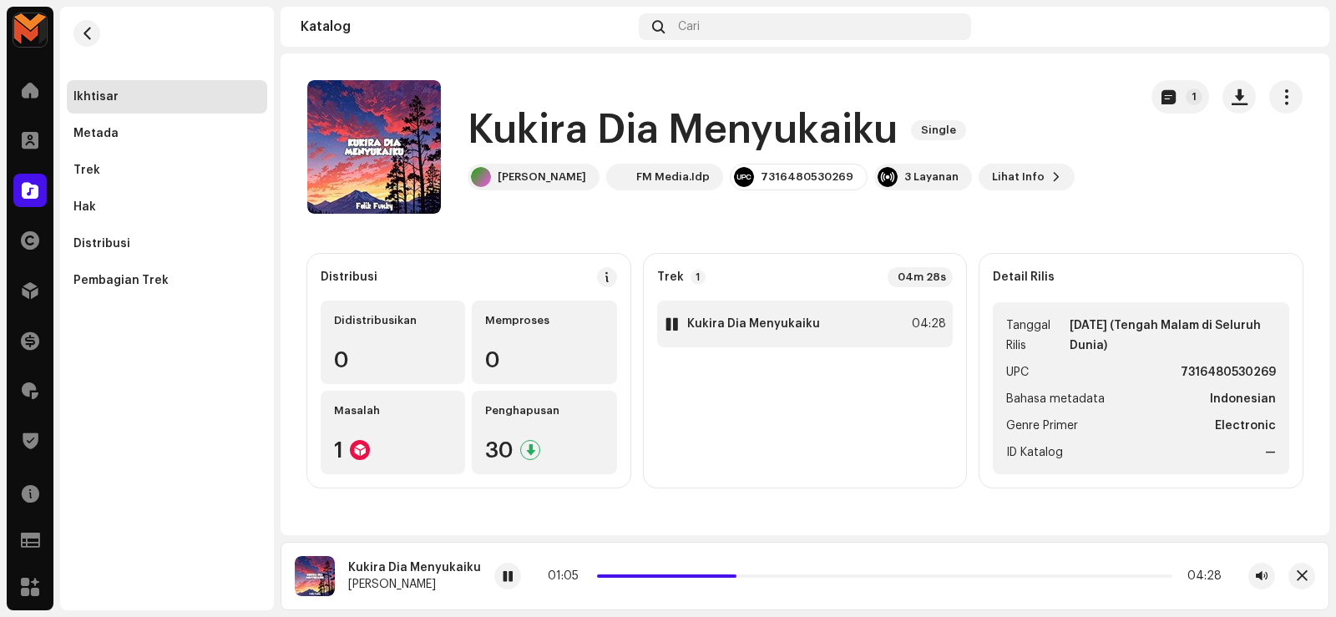
click at [755, 340] on div "1 Kukira Dia Menyukaiku 04:28" at bounding box center [805, 324] width 296 height 47
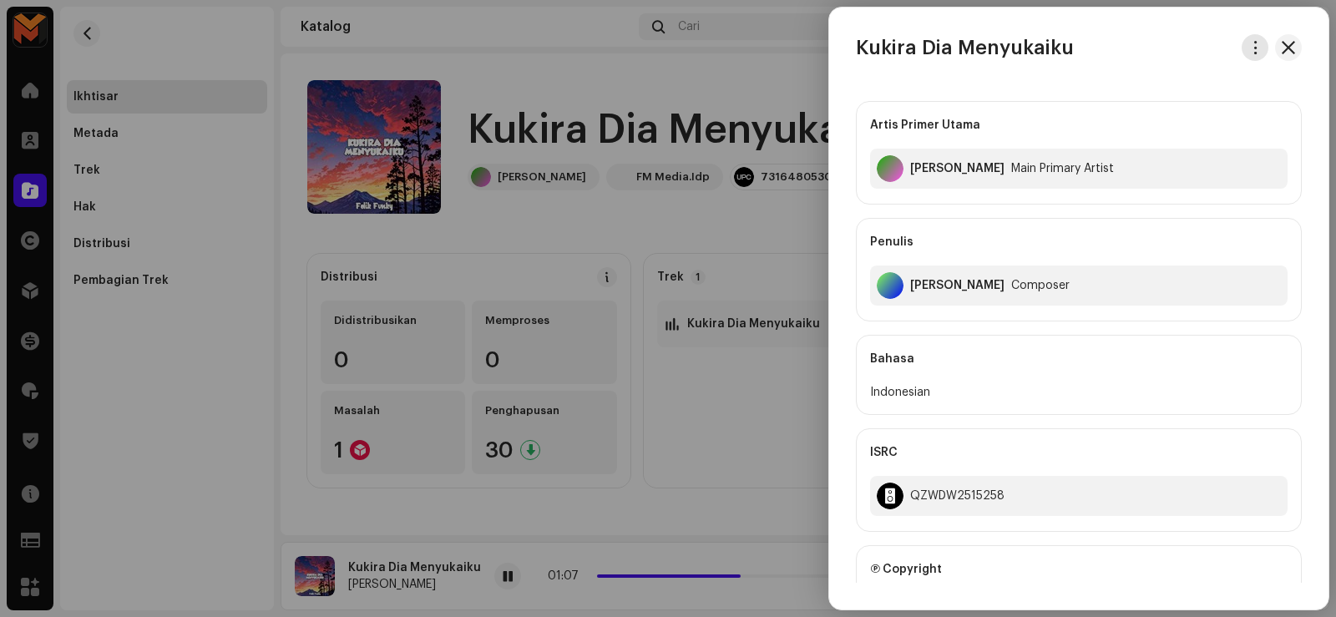
click at [1249, 45] on span "button" at bounding box center [1255, 47] width 13 height 13
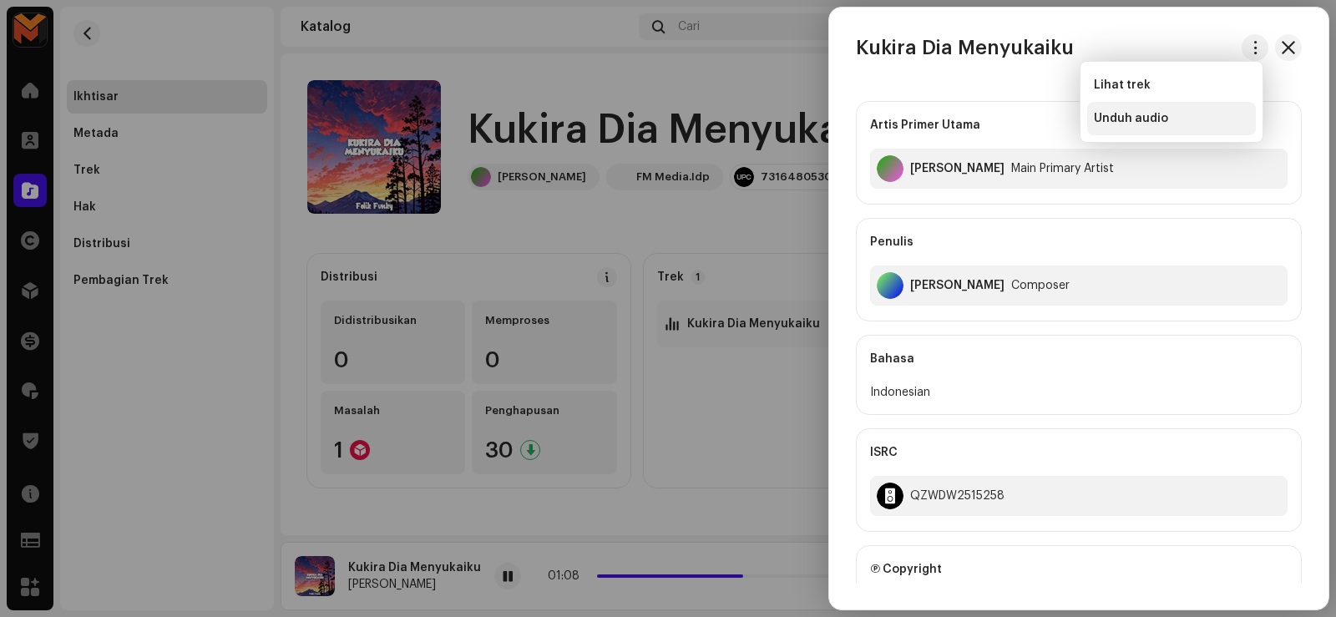
click at [1143, 120] on span "Unduh audio" at bounding box center [1130, 118] width 74 height 13
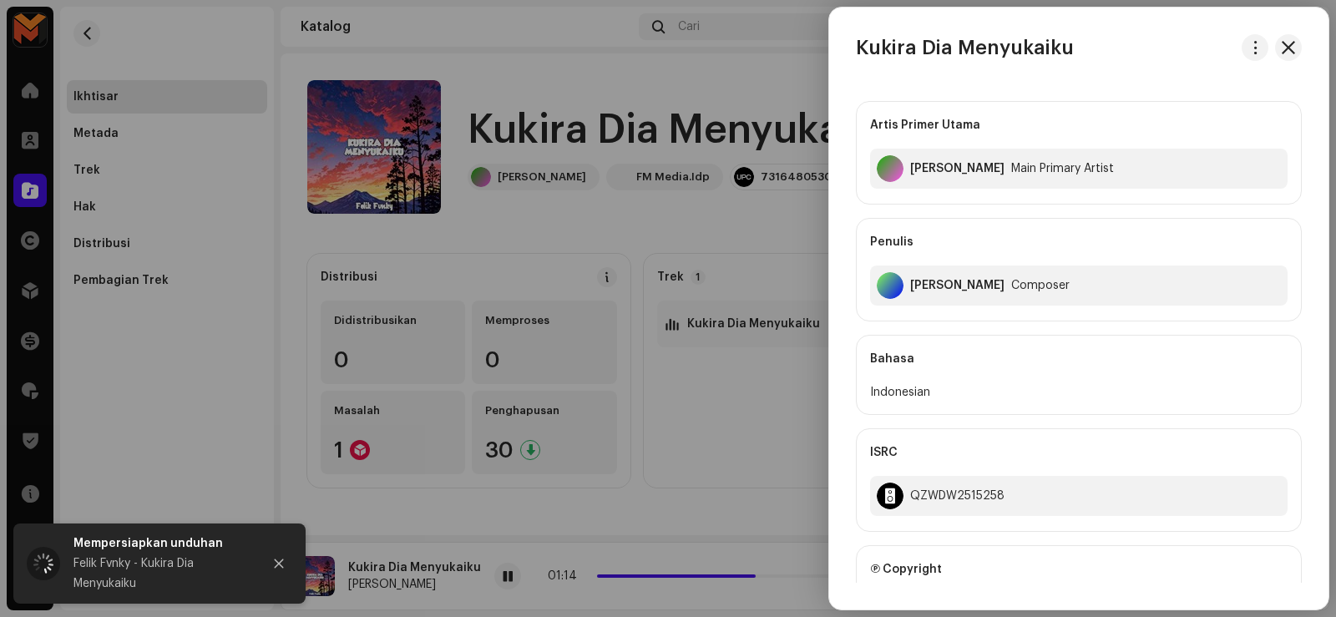
click at [891, 39] on h3 "Kukira Dia Menyukaiku" at bounding box center [965, 47] width 218 height 27
click at [891, 40] on h3 "Kukira Dia Menyukaiku" at bounding box center [965, 47] width 218 height 27
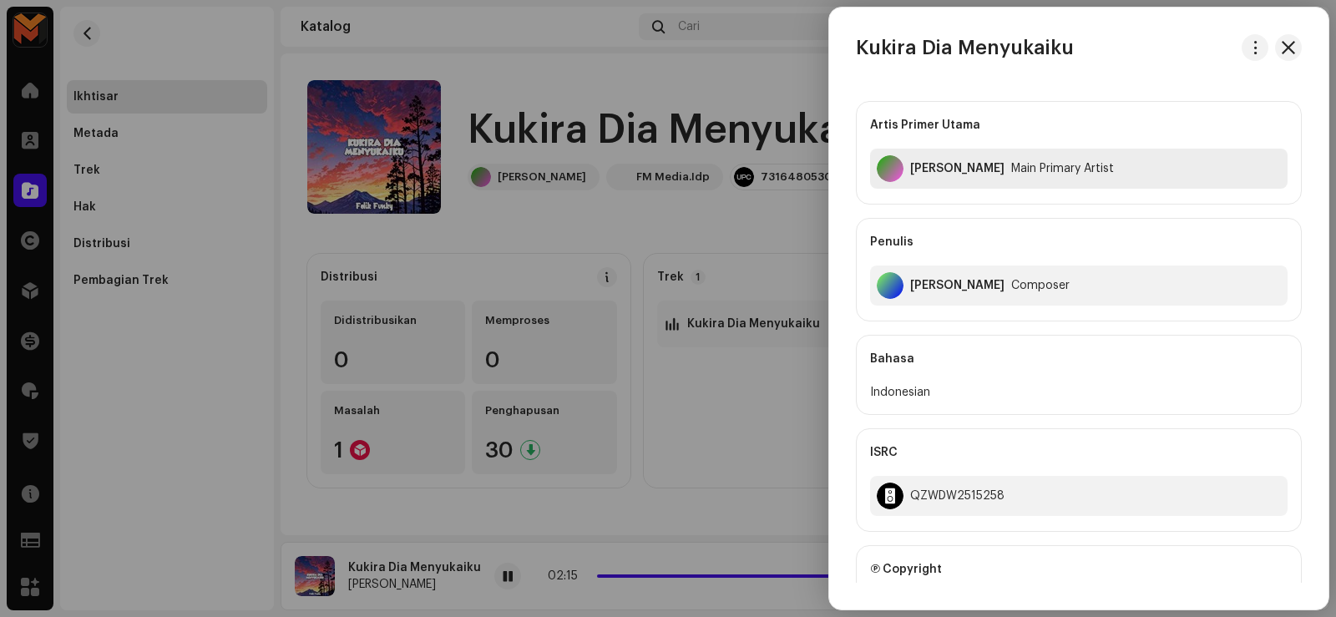
click at [917, 166] on div "[PERSON_NAME]" at bounding box center [957, 168] width 94 height 13
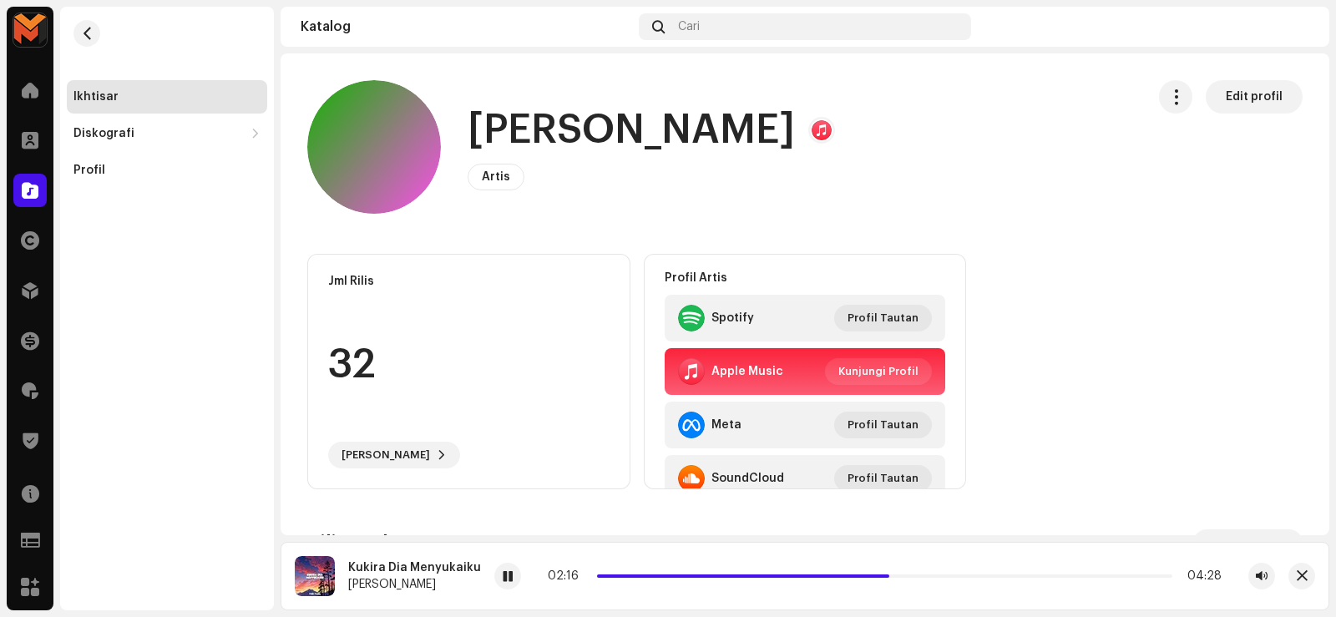
click at [588, 124] on h1 "[PERSON_NAME]" at bounding box center [630, 130] width 327 height 53
click at [587, 124] on h1 "[PERSON_NAME]" at bounding box center [630, 130] width 327 height 53
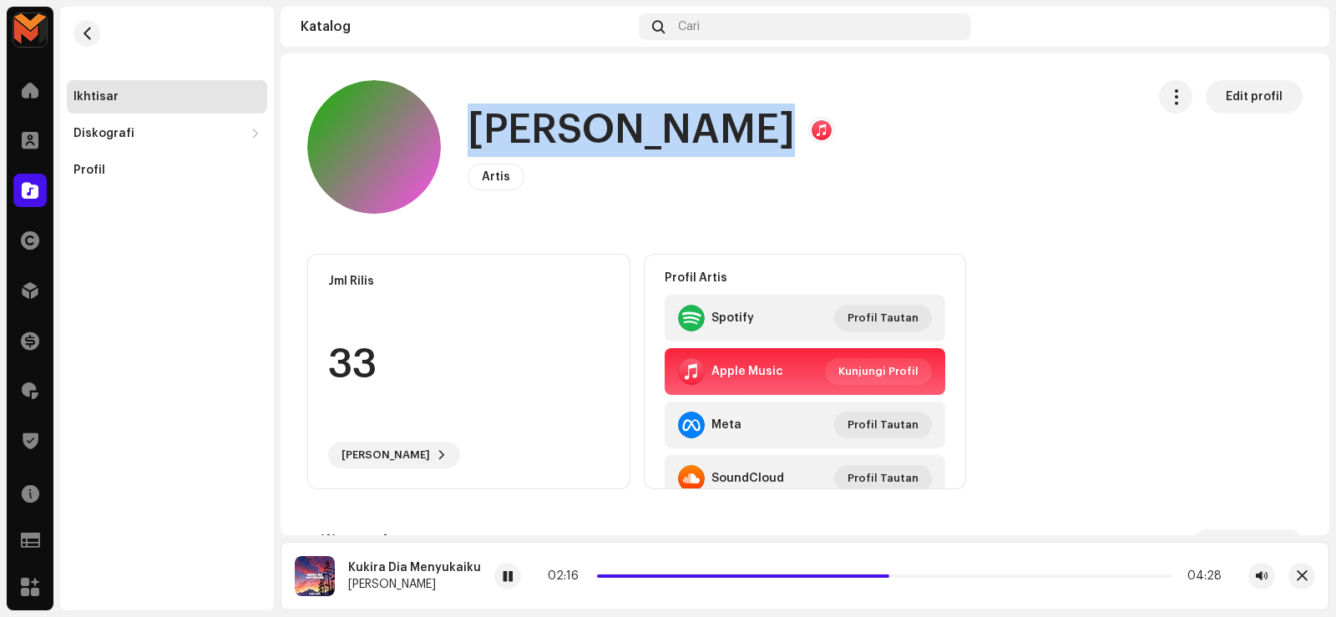
click at [587, 124] on h1 "[PERSON_NAME]" at bounding box center [630, 130] width 327 height 53
click at [83, 33] on span "button" at bounding box center [87, 33] width 13 height 13
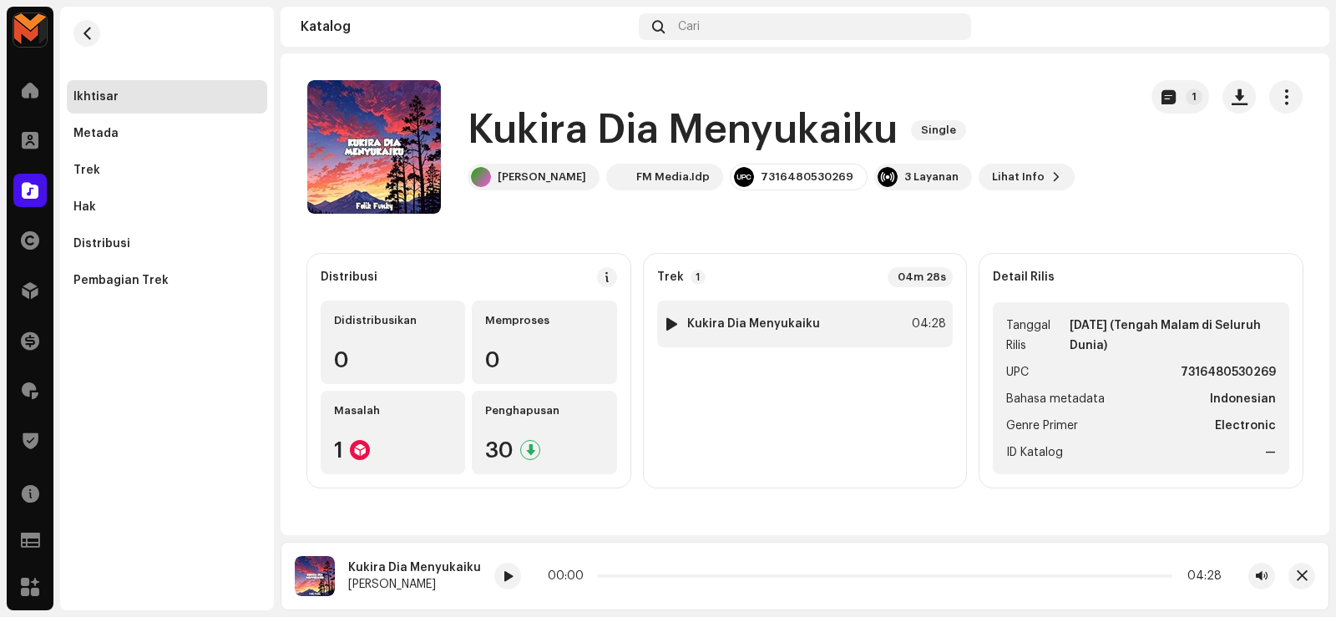
click at [753, 327] on strong "Kukira Dia Menyukaiku" at bounding box center [753, 323] width 133 height 13
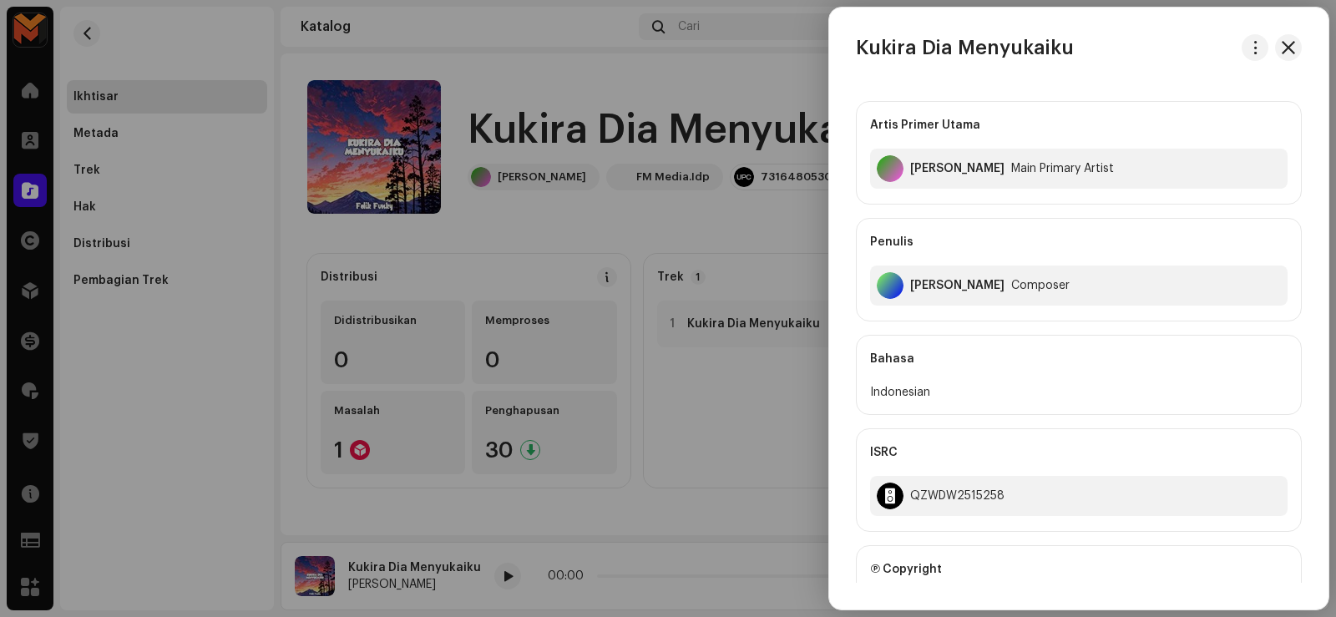
click at [912, 285] on div "[PERSON_NAME]" at bounding box center [957, 285] width 94 height 13
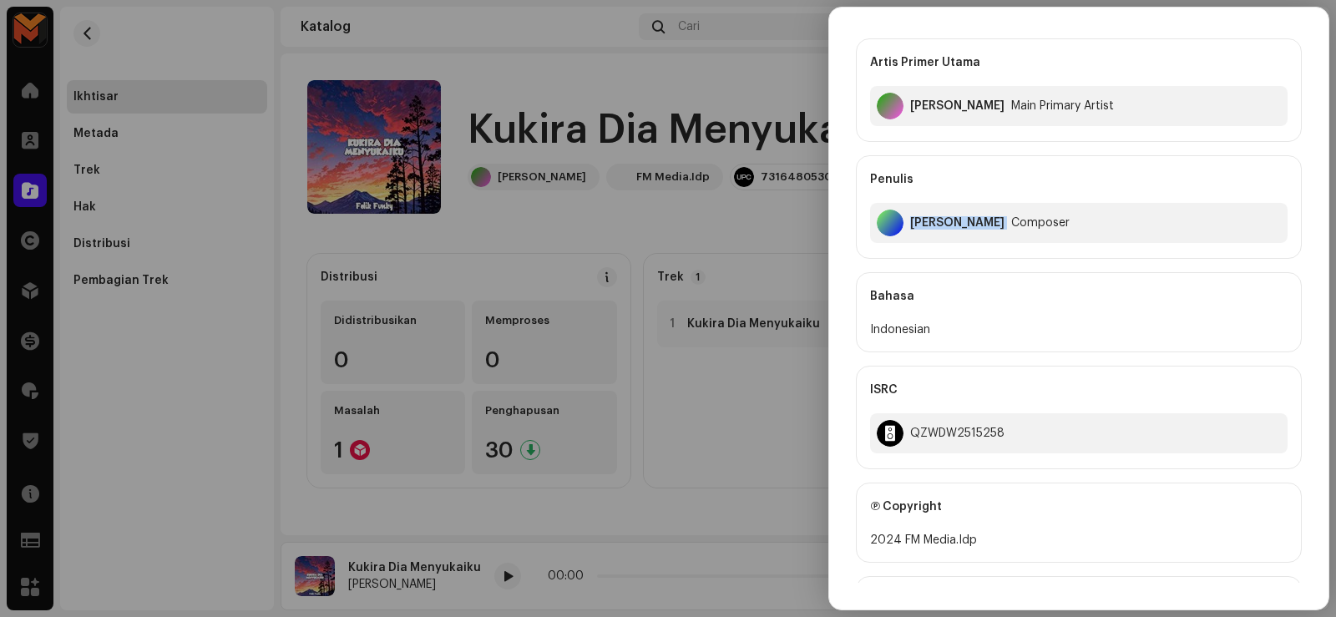
scroll to position [167, 0]
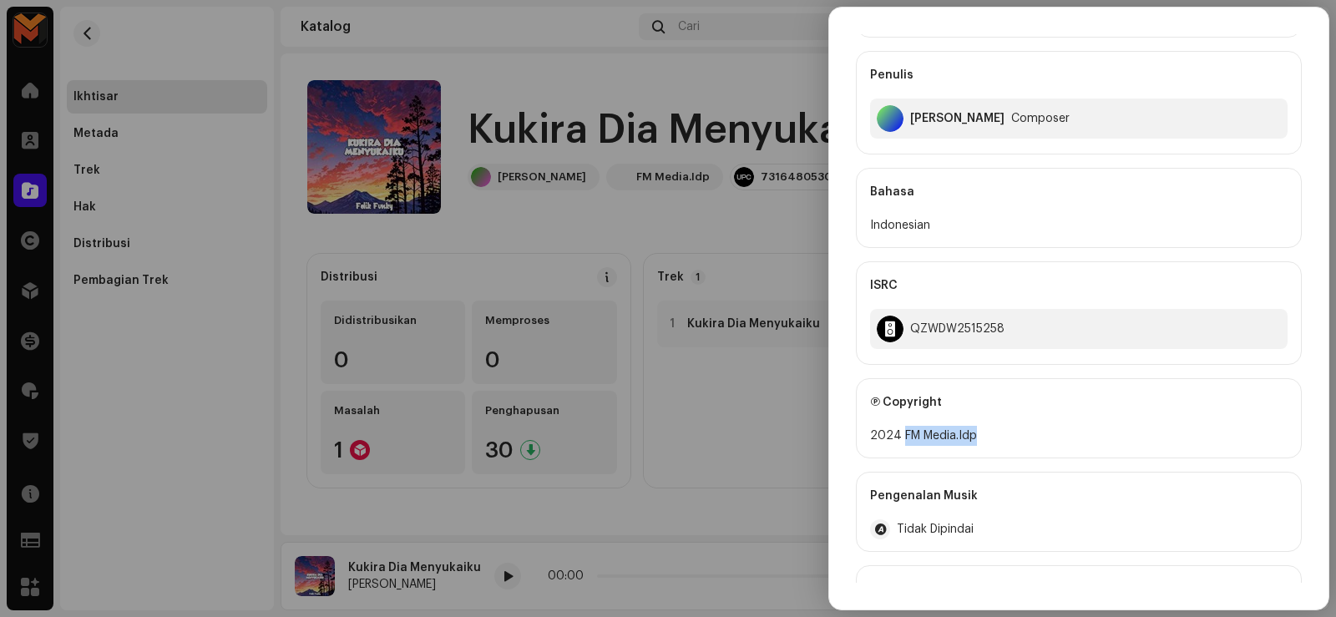
drag, startPoint x: 901, startPoint y: 438, endPoint x: 999, endPoint y: 445, distance: 98.7
click at [999, 445] on div "2024 FM Media.Idp" at bounding box center [1078, 436] width 417 height 20
click at [499, 571] on div at bounding box center [668, 308] width 1336 height 617
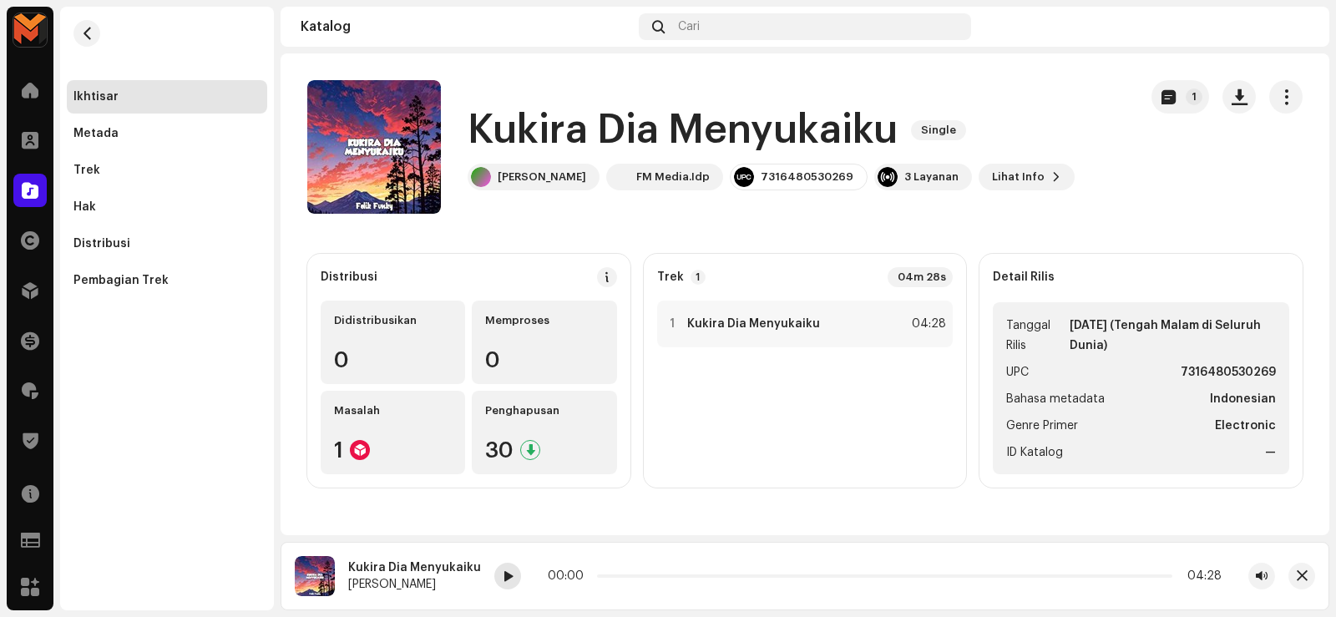
click at [503, 573] on span at bounding box center [508, 576] width 10 height 13
click at [503, 582] on span at bounding box center [508, 576] width 10 height 13
click at [865, 316] on div "1 Kukira Dia Menyukaiku 04:28" at bounding box center [805, 324] width 296 height 47
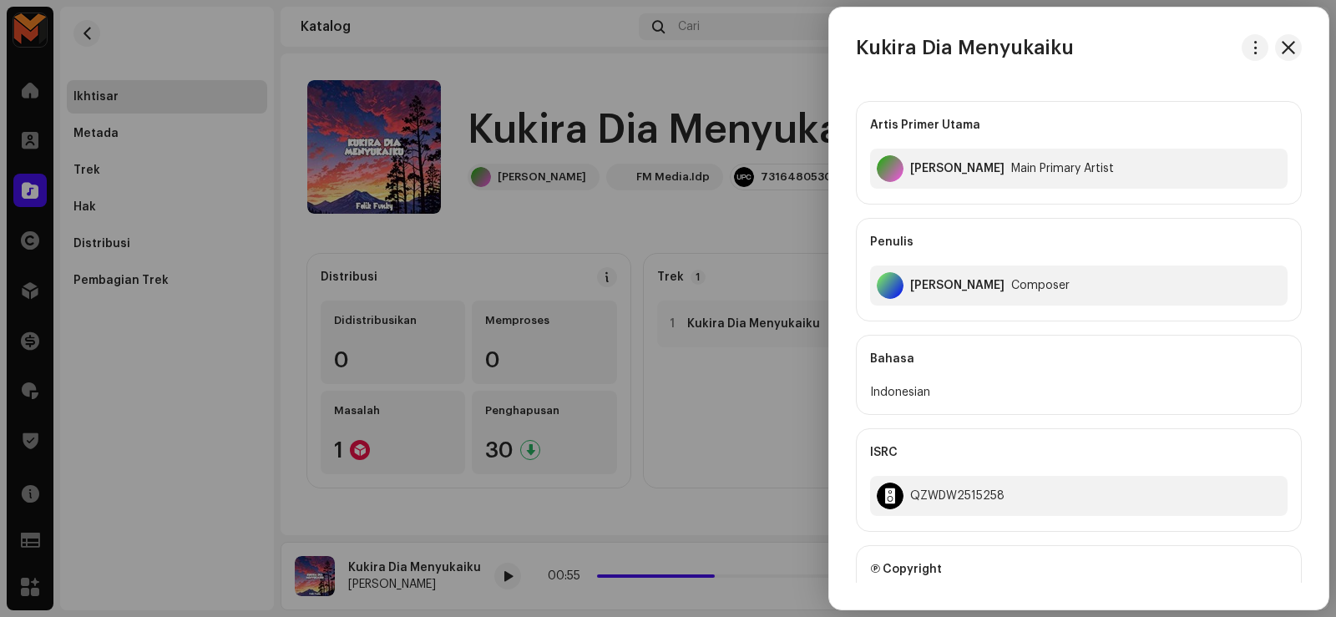
drag, startPoint x: 540, startPoint y: 554, endPoint x: 532, endPoint y: 563, distance: 11.8
click at [539, 555] on div at bounding box center [668, 308] width 1336 height 617
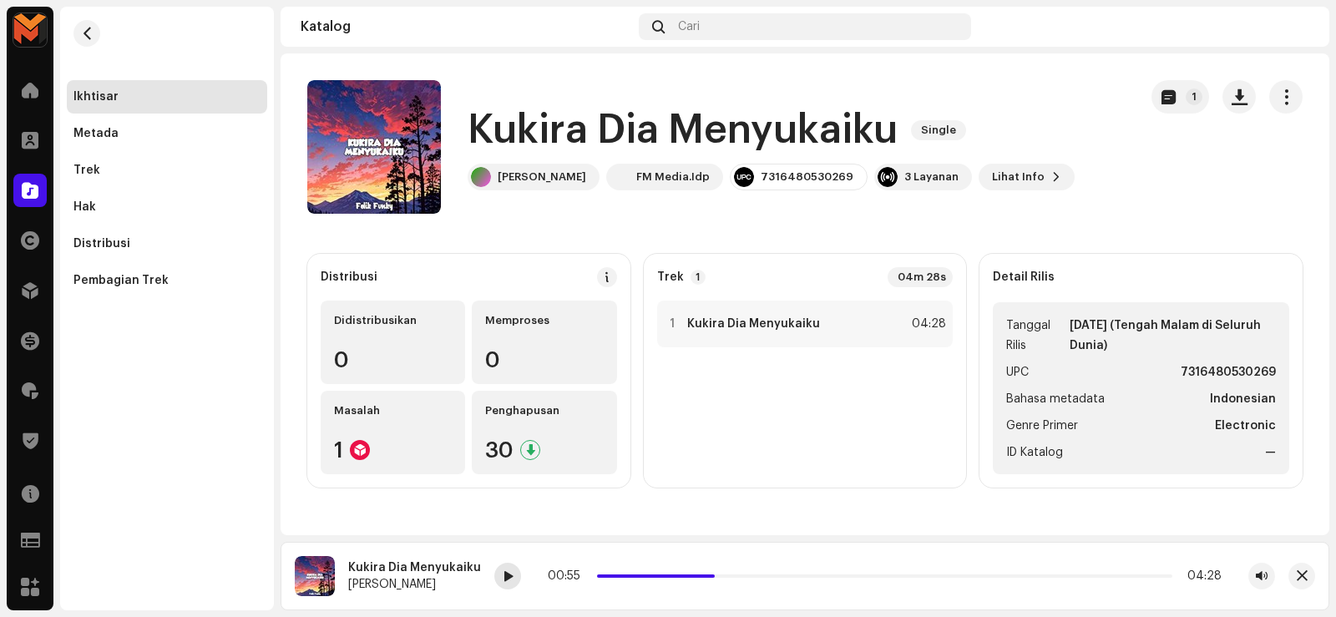
click at [503, 583] on div at bounding box center [507, 576] width 27 height 27
click at [760, 182] on div "7316480530269" at bounding box center [806, 176] width 93 height 13
click at [760, 183] on div "7316480530269" at bounding box center [806, 176] width 93 height 13
click at [872, 329] on div "1 Kukira Dia Menyukaiku 04:28" at bounding box center [805, 324] width 296 height 47
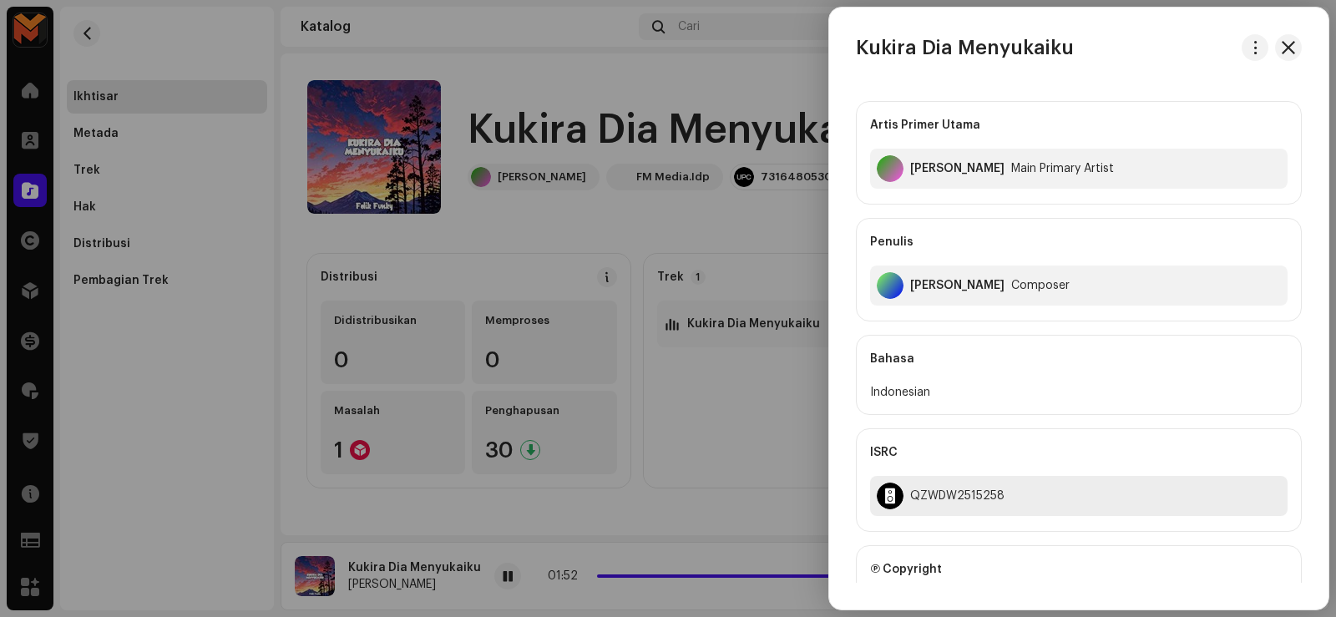
click at [969, 490] on div "QZWDW2515258" at bounding box center [1078, 496] width 417 height 40
click at [971, 491] on div "QZWDW2515258" at bounding box center [957, 495] width 94 height 13
click at [972, 492] on div "QZWDW2515258" at bounding box center [957, 495] width 94 height 13
drag, startPoint x: 992, startPoint y: 475, endPoint x: 923, endPoint y: 498, distance: 73.1
click at [923, 498] on div "QZWDW2515258" at bounding box center [957, 495] width 94 height 13
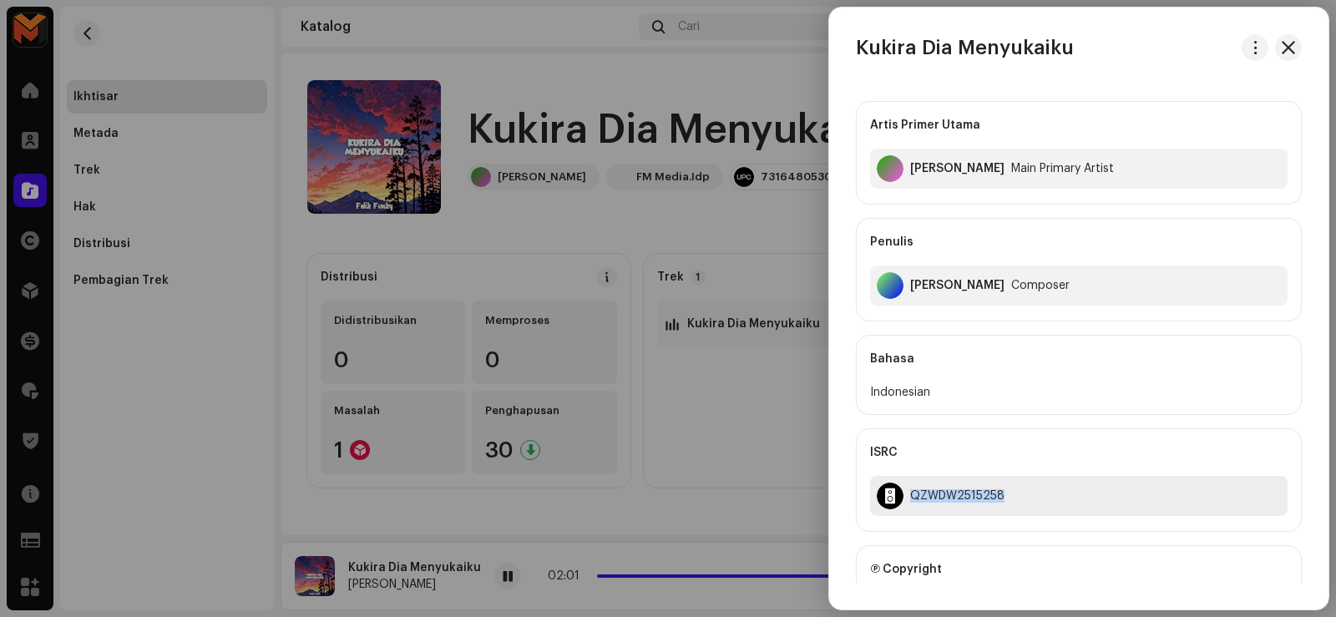
click at [924, 498] on div "QZWDW2515258" at bounding box center [957, 495] width 94 height 13
click at [639, 489] on div at bounding box center [668, 308] width 1336 height 617
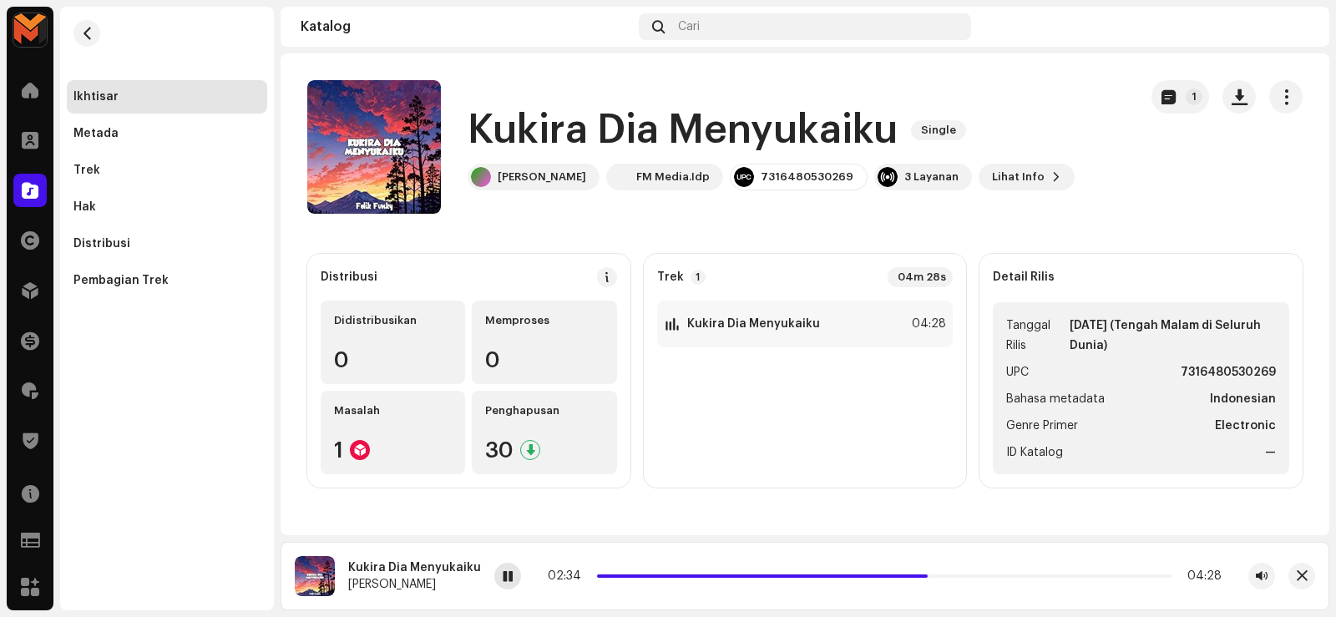
click at [503, 574] on span at bounding box center [508, 576] width 10 height 13
